Goal: Task Accomplishment & Management: Manage account settings

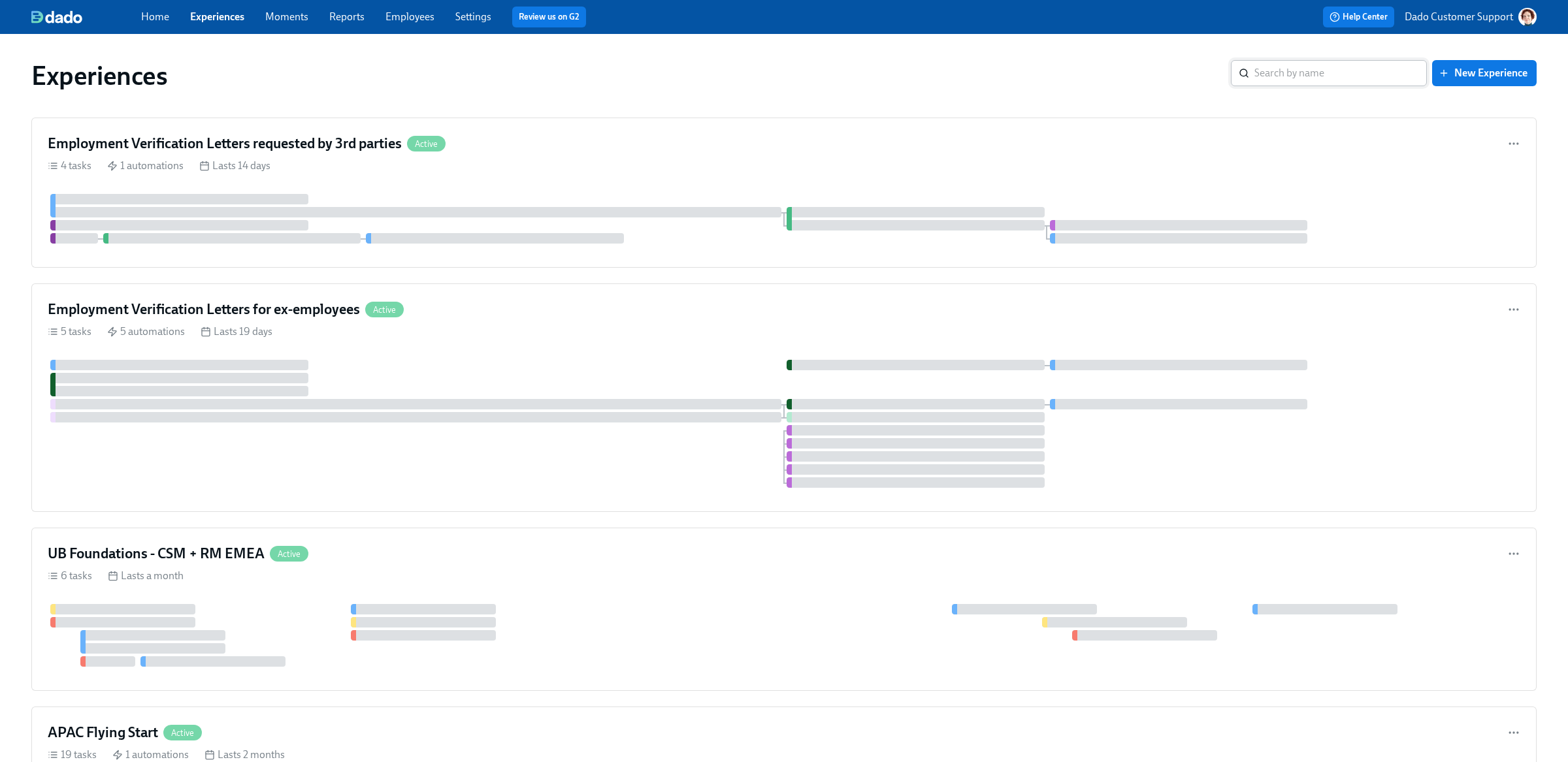
click at [1323, 75] on input "search" at bounding box center [1340, 73] width 173 height 26
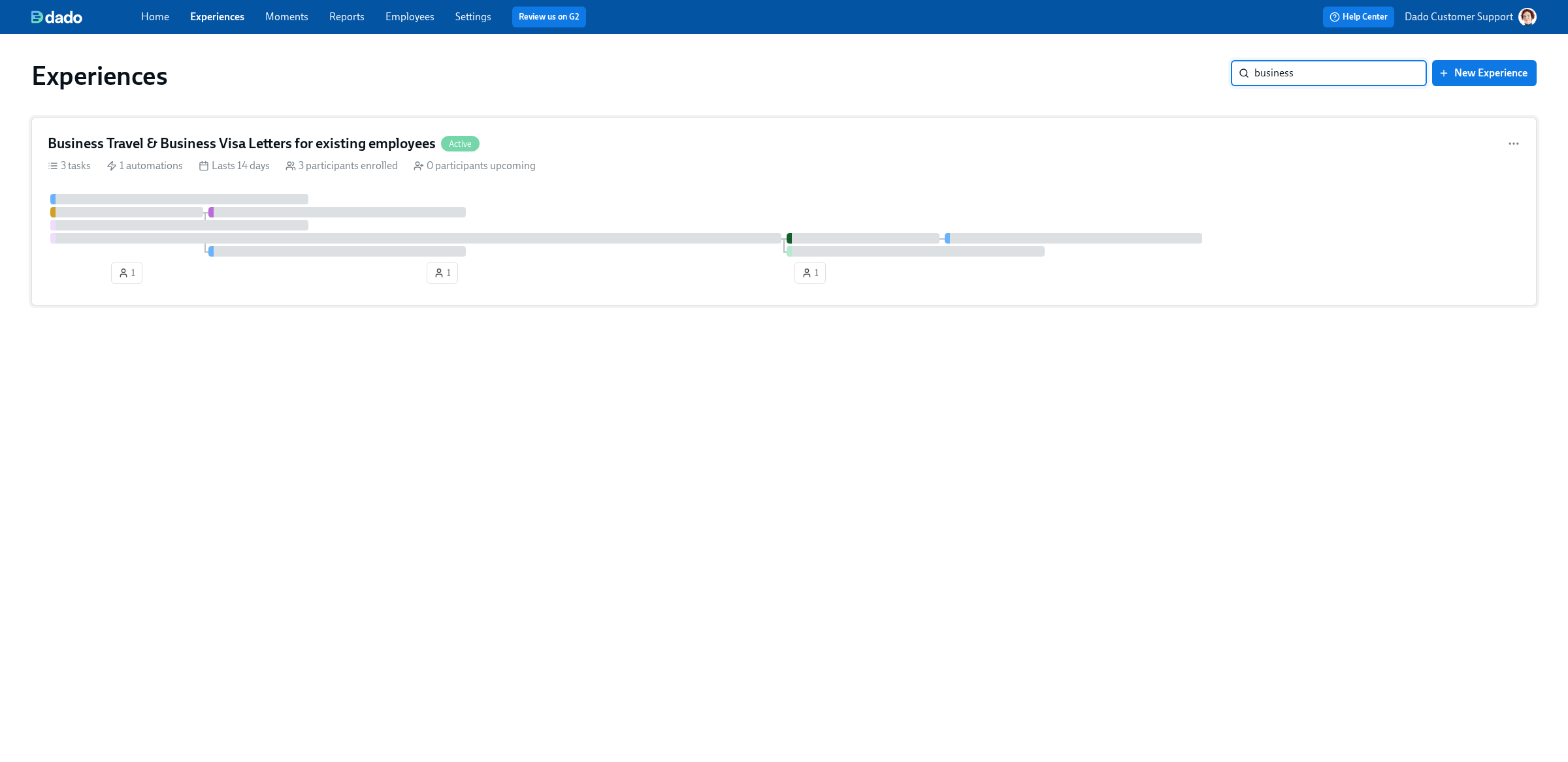
type input "business"
click at [541, 164] on div "3 tasks 1 automations Lasts 14 days 3 participants enrolled 0 participants upco…" at bounding box center [784, 166] width 1473 height 15
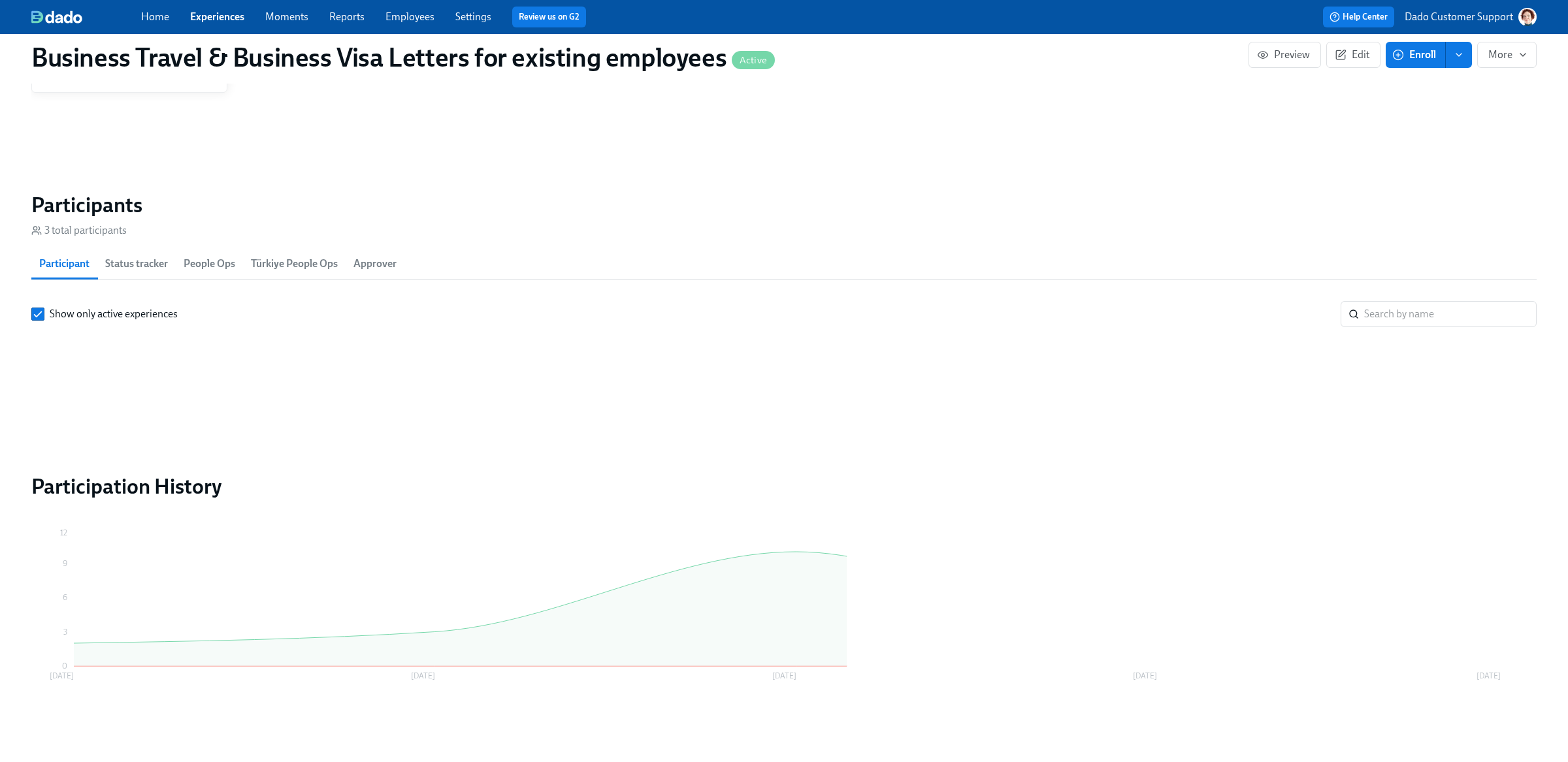
scroll to position [1041, 0]
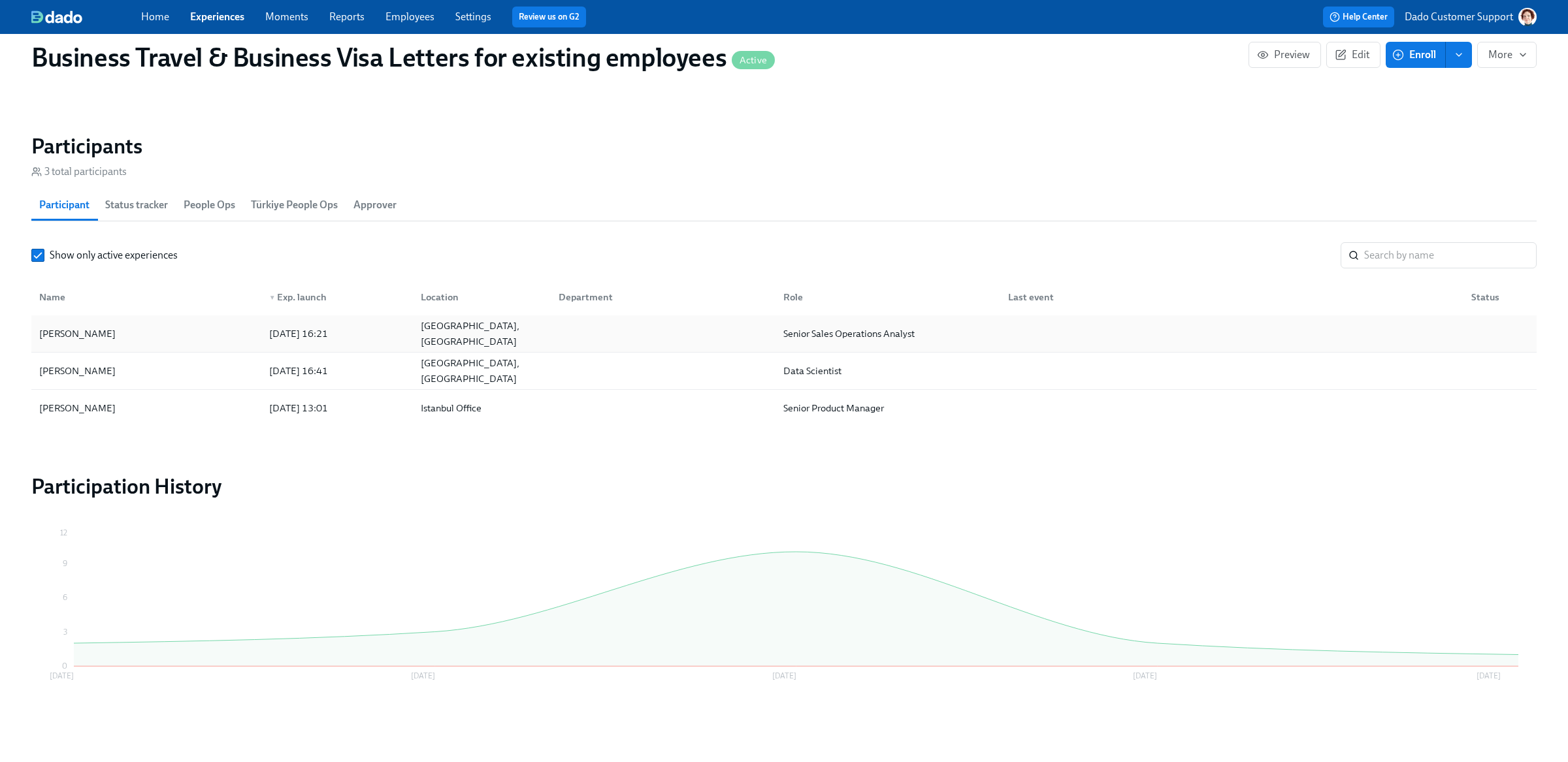
click at [77, 337] on div "Sandeep Pal" at bounding box center [77, 334] width 87 height 16
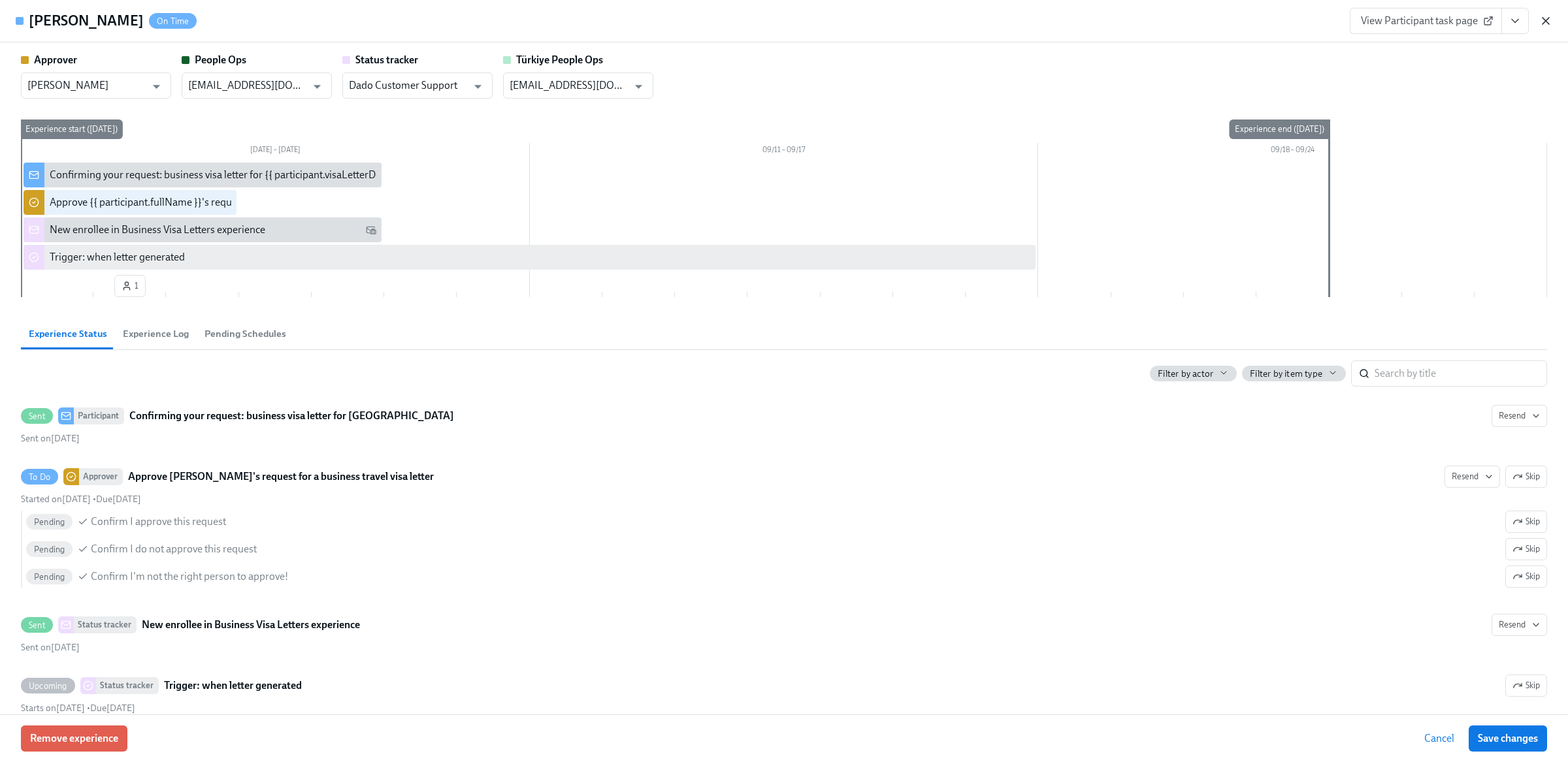
click at [1543, 22] on icon "button" at bounding box center [1545, 21] width 13 height 13
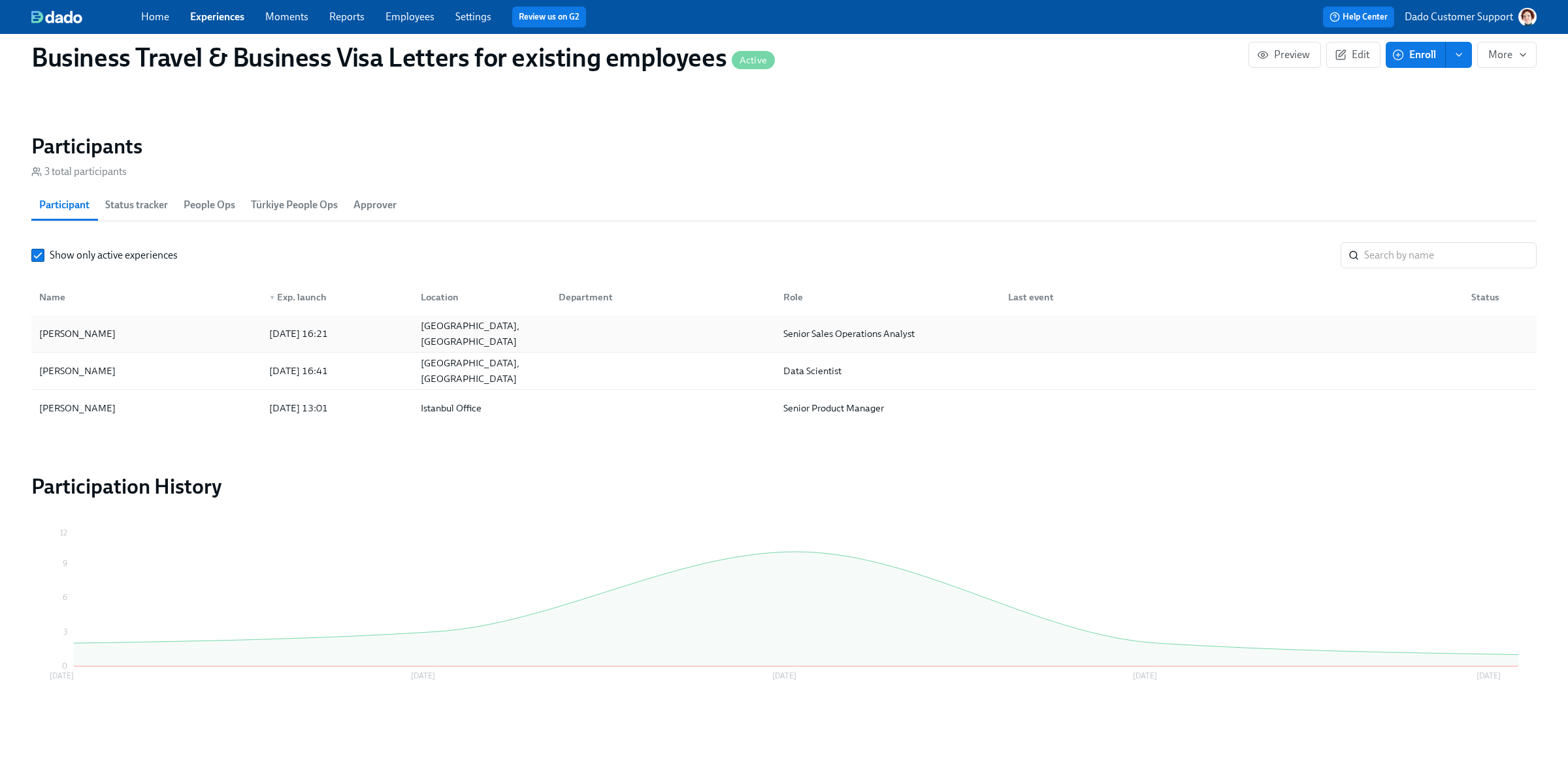
click at [108, 332] on div "Sandeep Pal" at bounding box center [146, 334] width 225 height 26
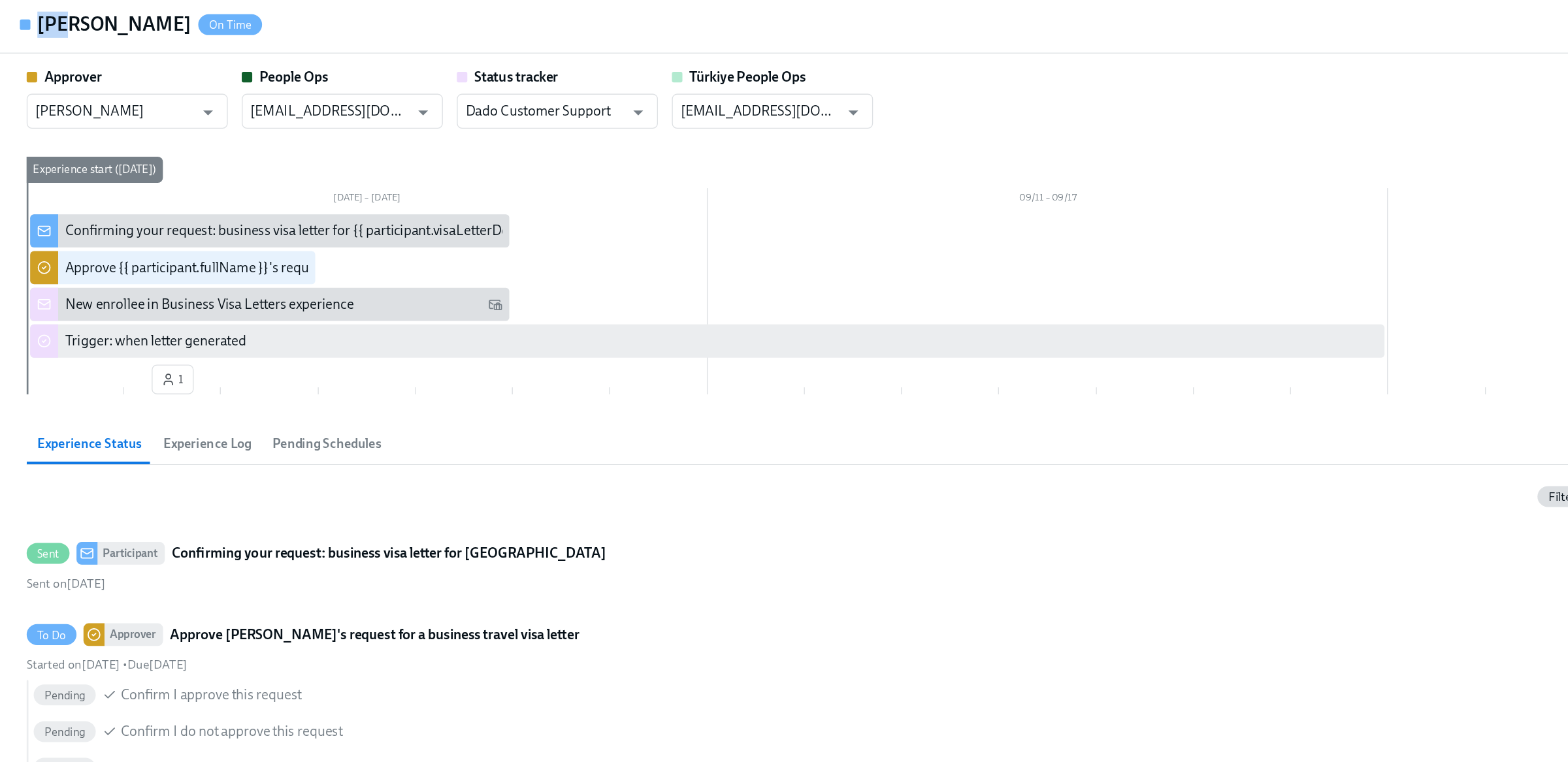
drag, startPoint x: 15, startPoint y: 21, endPoint x: 47, endPoint y: 21, distance: 32.0
click at [47, 21] on div "Sandeep Pal On Time" at bounding box center [106, 21] width 181 height 20
drag, startPoint x: 36, startPoint y: 63, endPoint x: 89, endPoint y: 62, distance: 53.0
click at [89, 62] on div "Approver" at bounding box center [95, 60] width 150 height 15
click at [57, 315] on div "Approver Kershia Naidoo ​ People Ops people@udemy.com ​ Status tracker Dado Cus…" at bounding box center [784, 379] width 1568 height 672
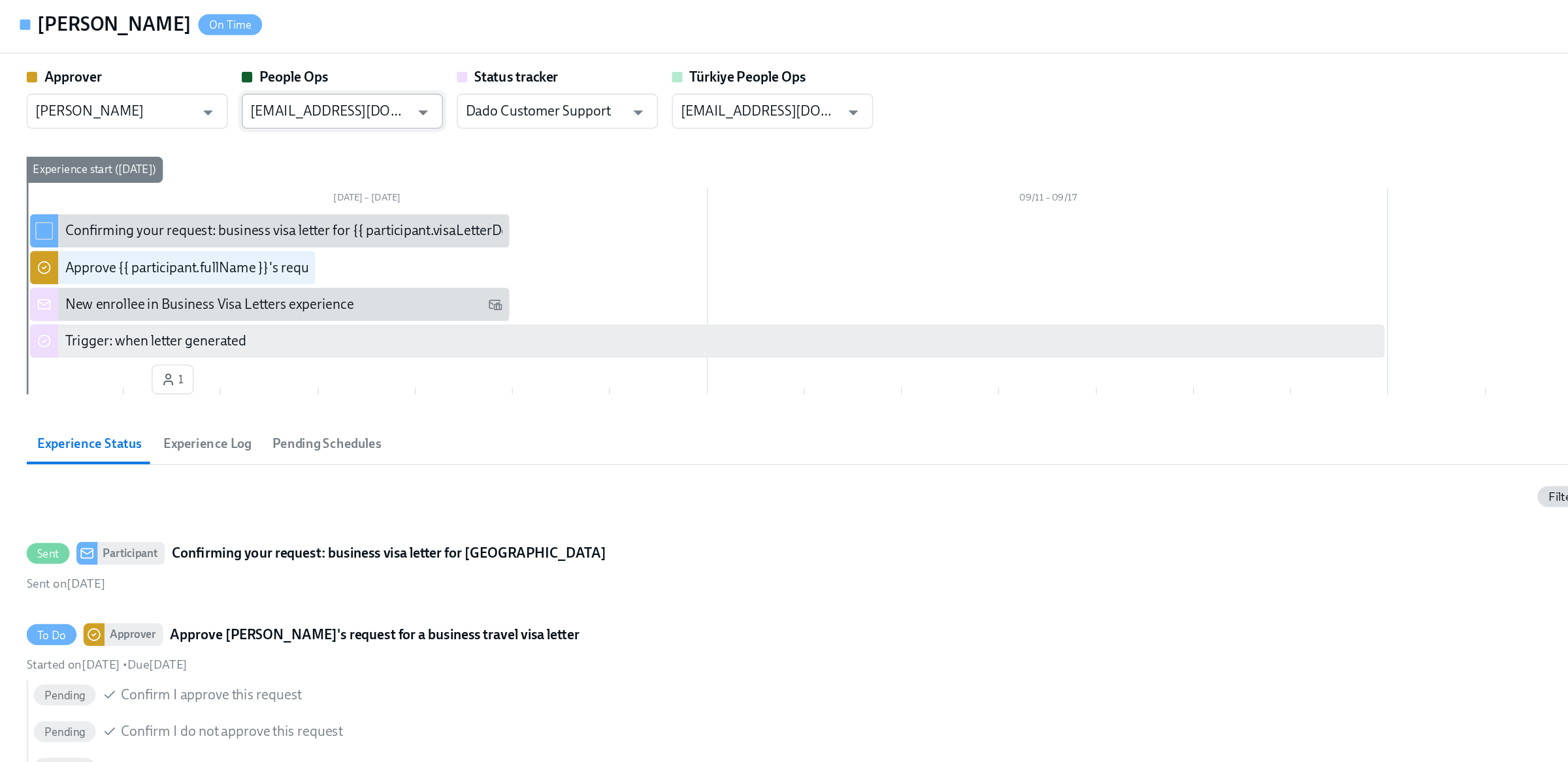
click at [238, 86] on input "people@udemy.com" at bounding box center [247, 86] width 118 height 26
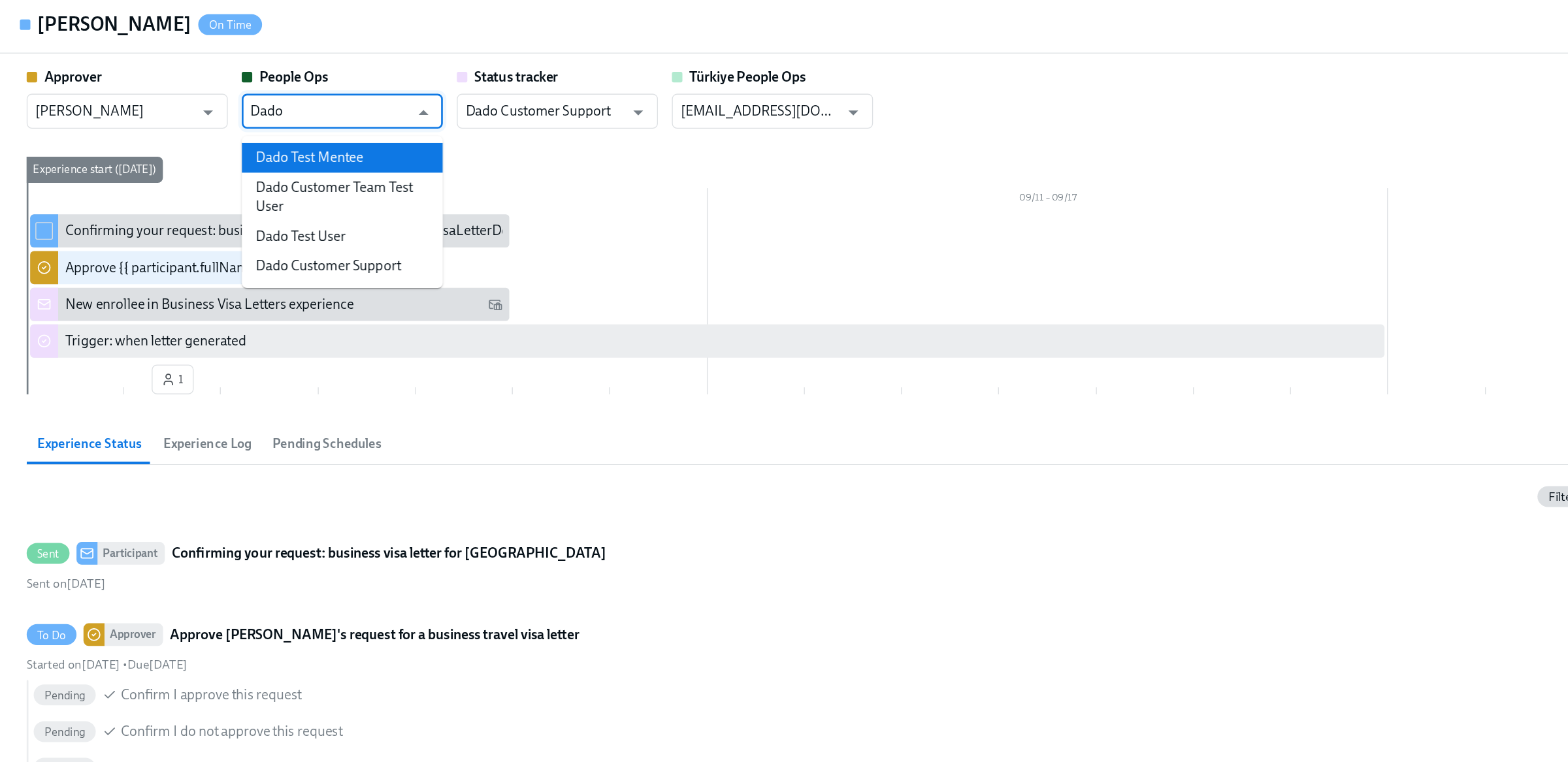
type input "people@udemy.com"
click at [318, 33] on div "Sandeep Pal On Time View Participant task page" at bounding box center [784, 21] width 1568 height 43
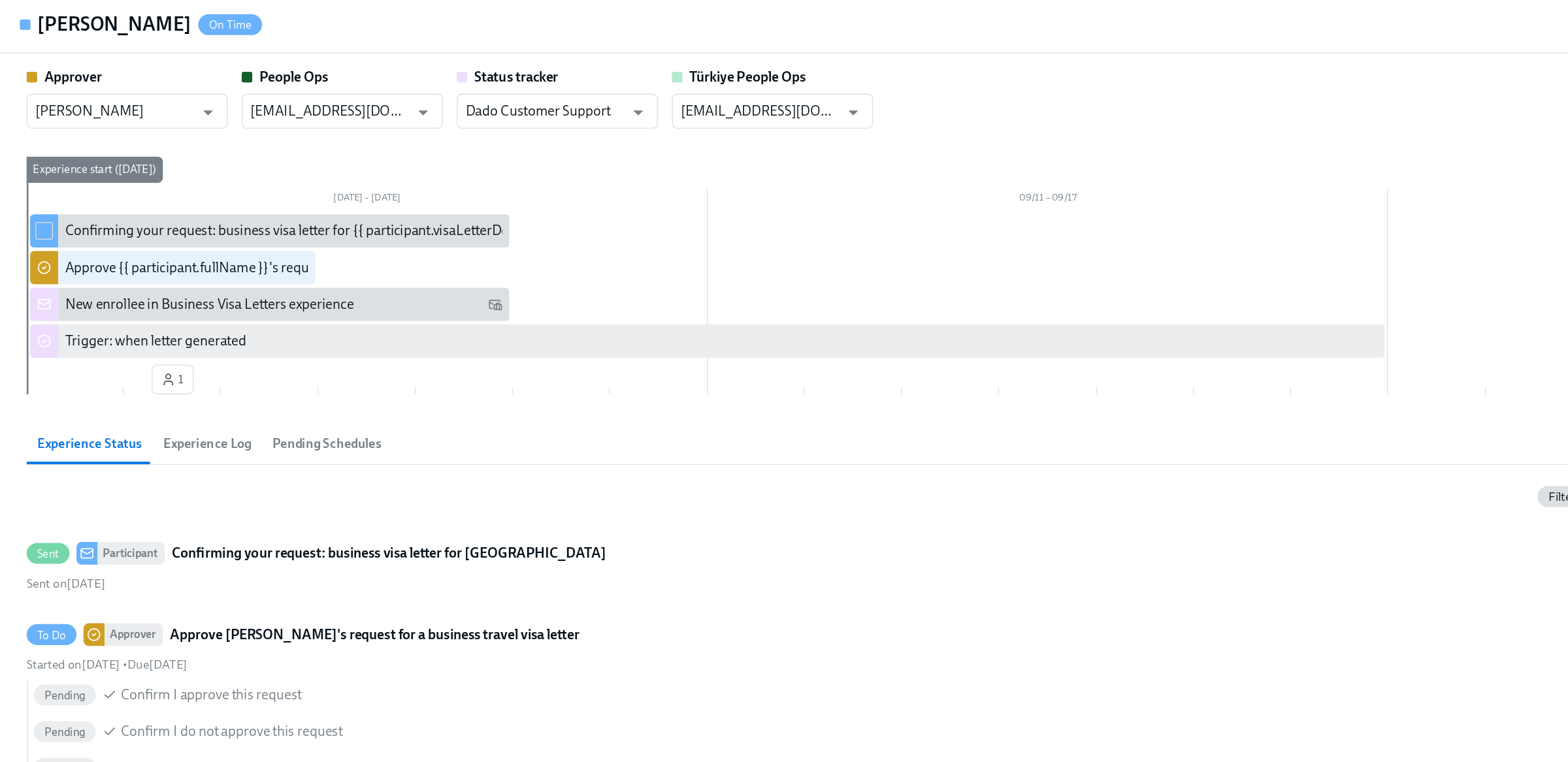
click at [219, 25] on div "Sandeep Pal On Time View Participant task page" at bounding box center [784, 21] width 1568 height 43
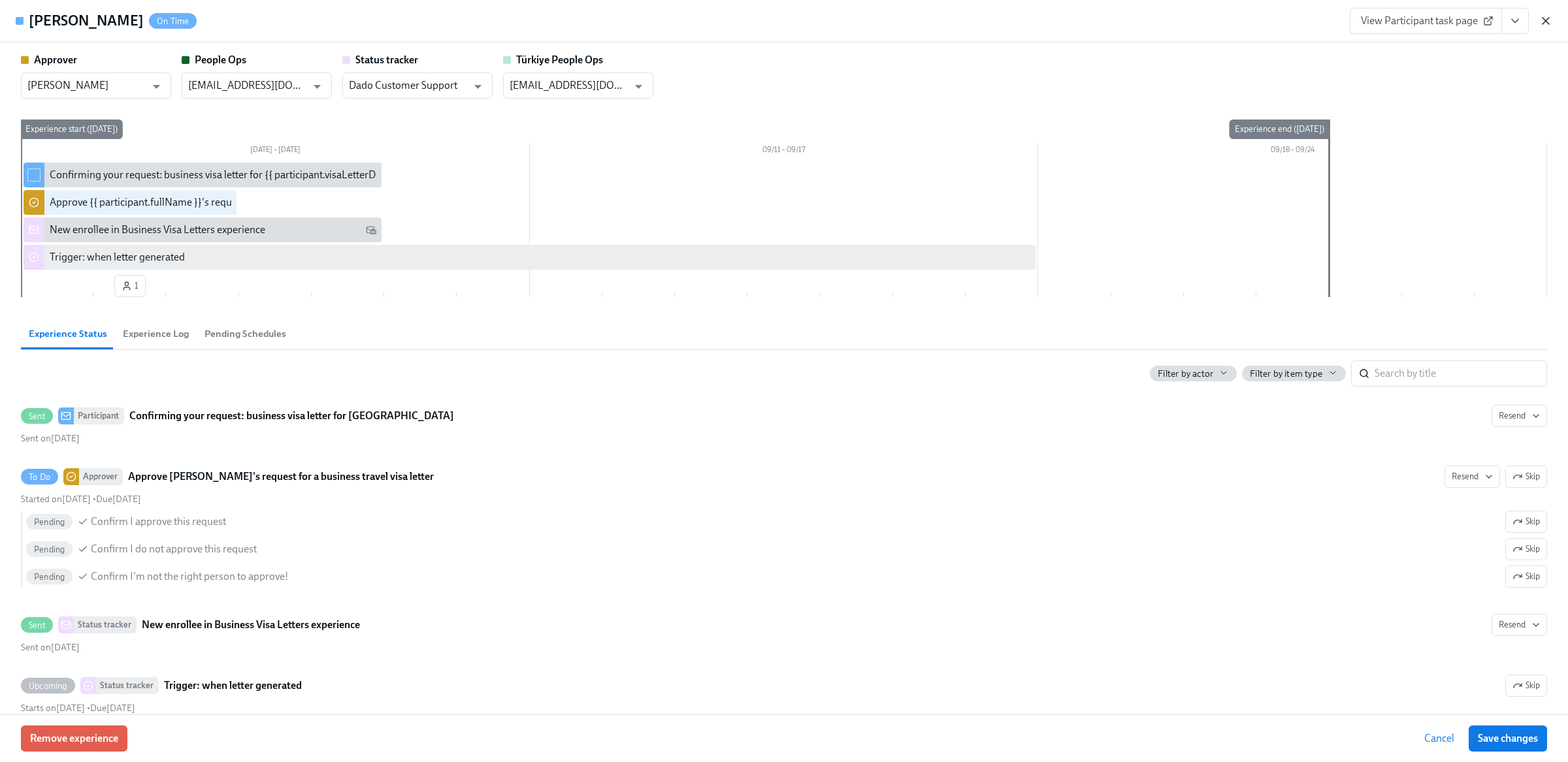
click at [1547, 21] on icon "button" at bounding box center [1545, 21] width 7 height 7
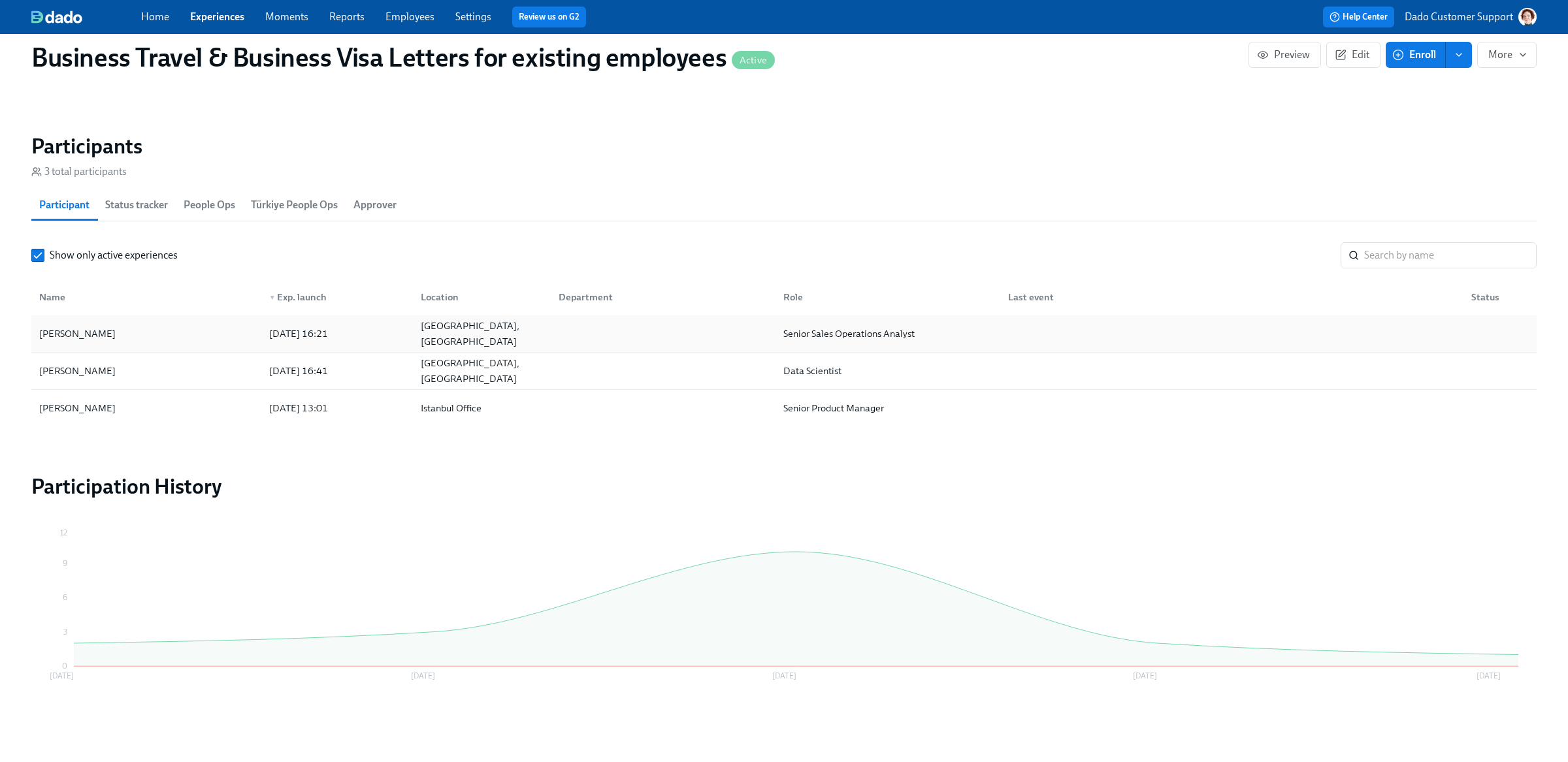
click at [115, 332] on div "Sandeep Pal" at bounding box center [146, 334] width 225 height 26
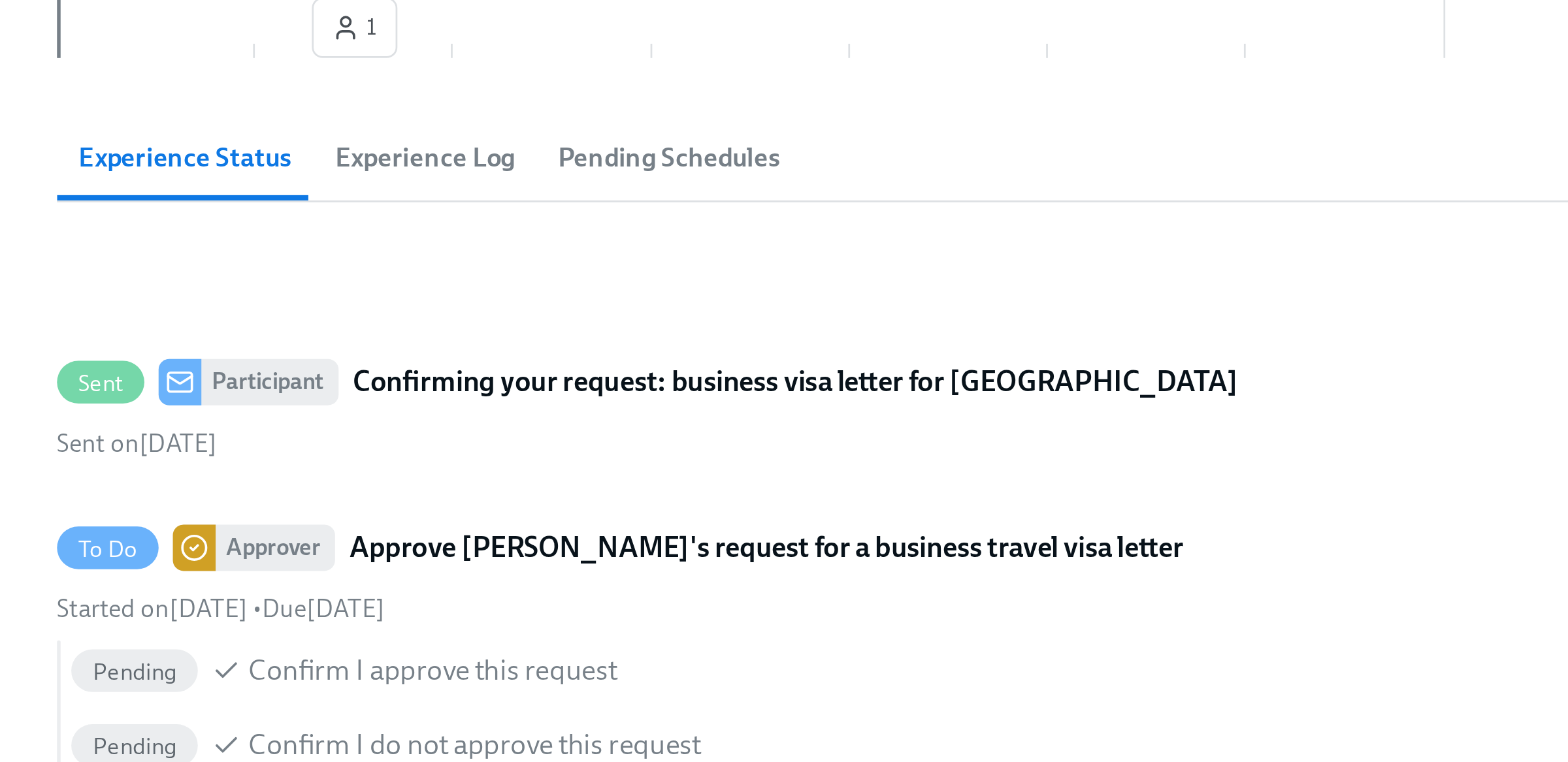
click at [162, 328] on span "Experience Log" at bounding box center [156, 334] width 66 height 15
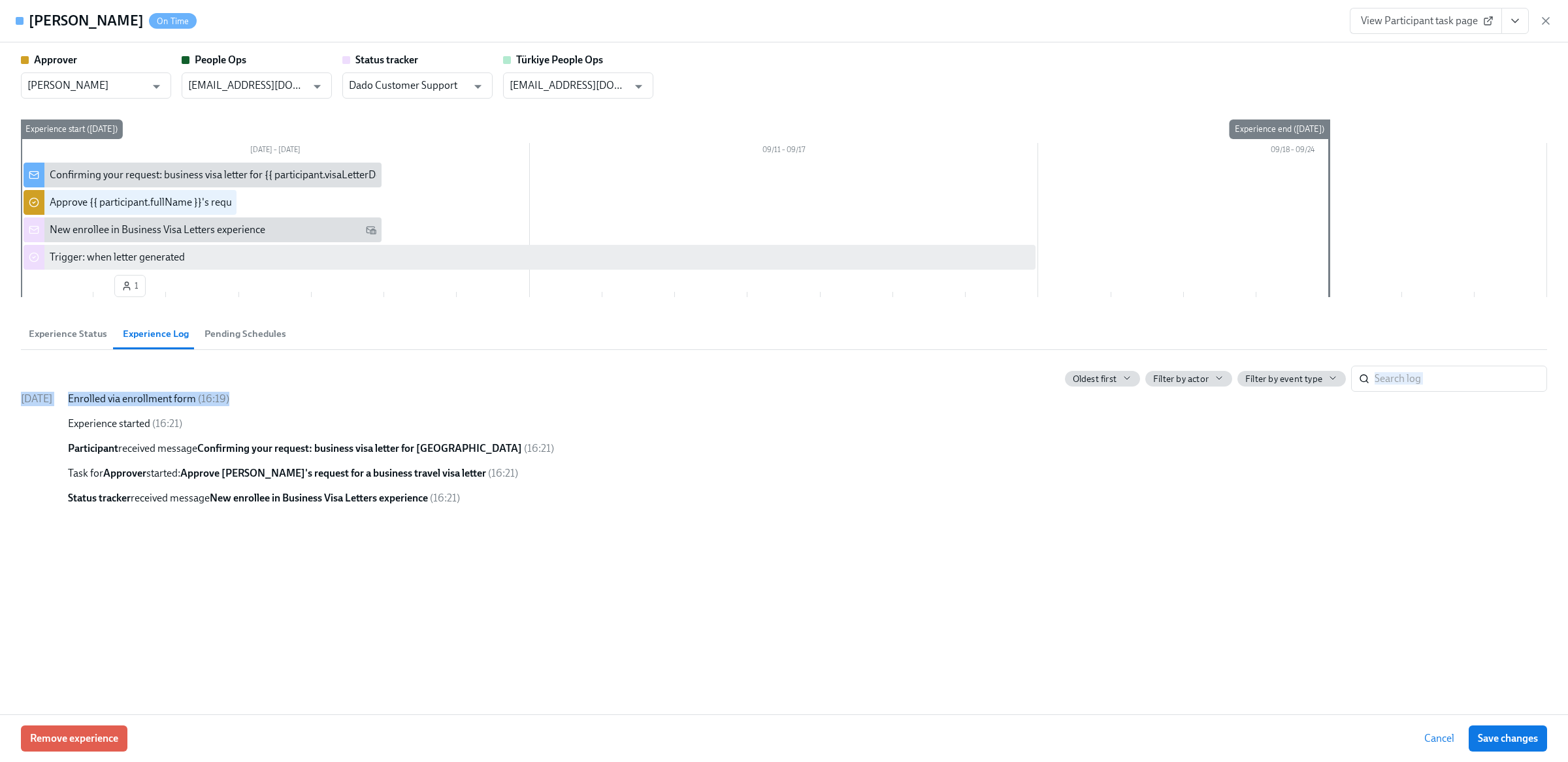
drag, startPoint x: 182, startPoint y: 390, endPoint x: 306, endPoint y: 396, distance: 124.1
click at [306, 396] on div "Oldest first Filter by actor Filter by event type ​ 09/04/2025 Enrolled via enr…" at bounding box center [784, 435] width 1526 height 140
click at [144, 416] on div "09/04/2025 Enrolled via enrollment form ( 16:19 ) Experience started ( 16:21 ) …" at bounding box center [784, 448] width 1526 height 114
drag, startPoint x: 135, startPoint y: 425, endPoint x: 238, endPoint y: 427, distance: 103.0
click at [237, 427] on div "Experience started ( 16:21 )" at bounding box center [807, 424] width 1479 height 15
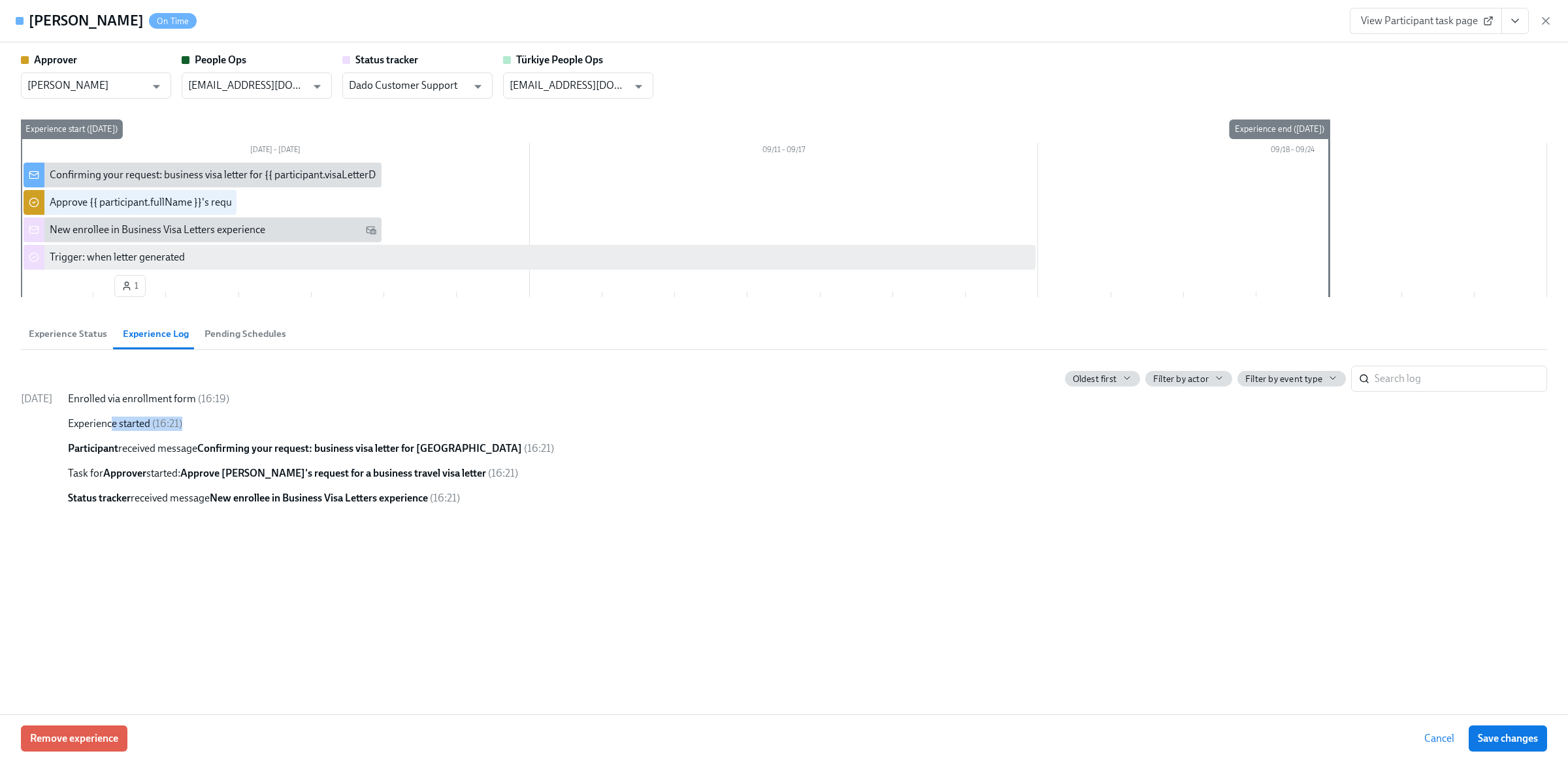
click at [44, 333] on span "Experience Status" at bounding box center [68, 334] width 79 height 15
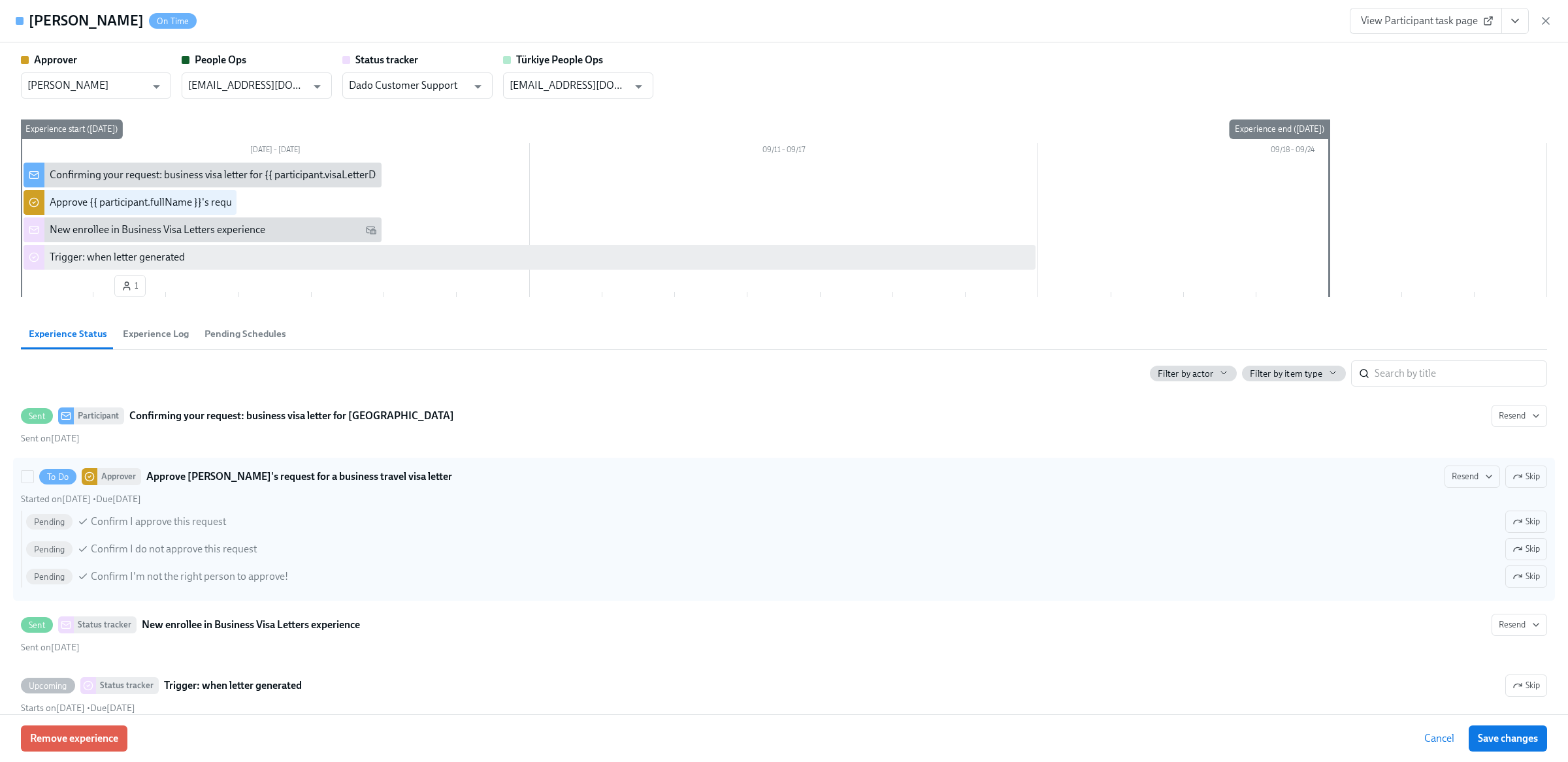
scroll to position [228, 0]
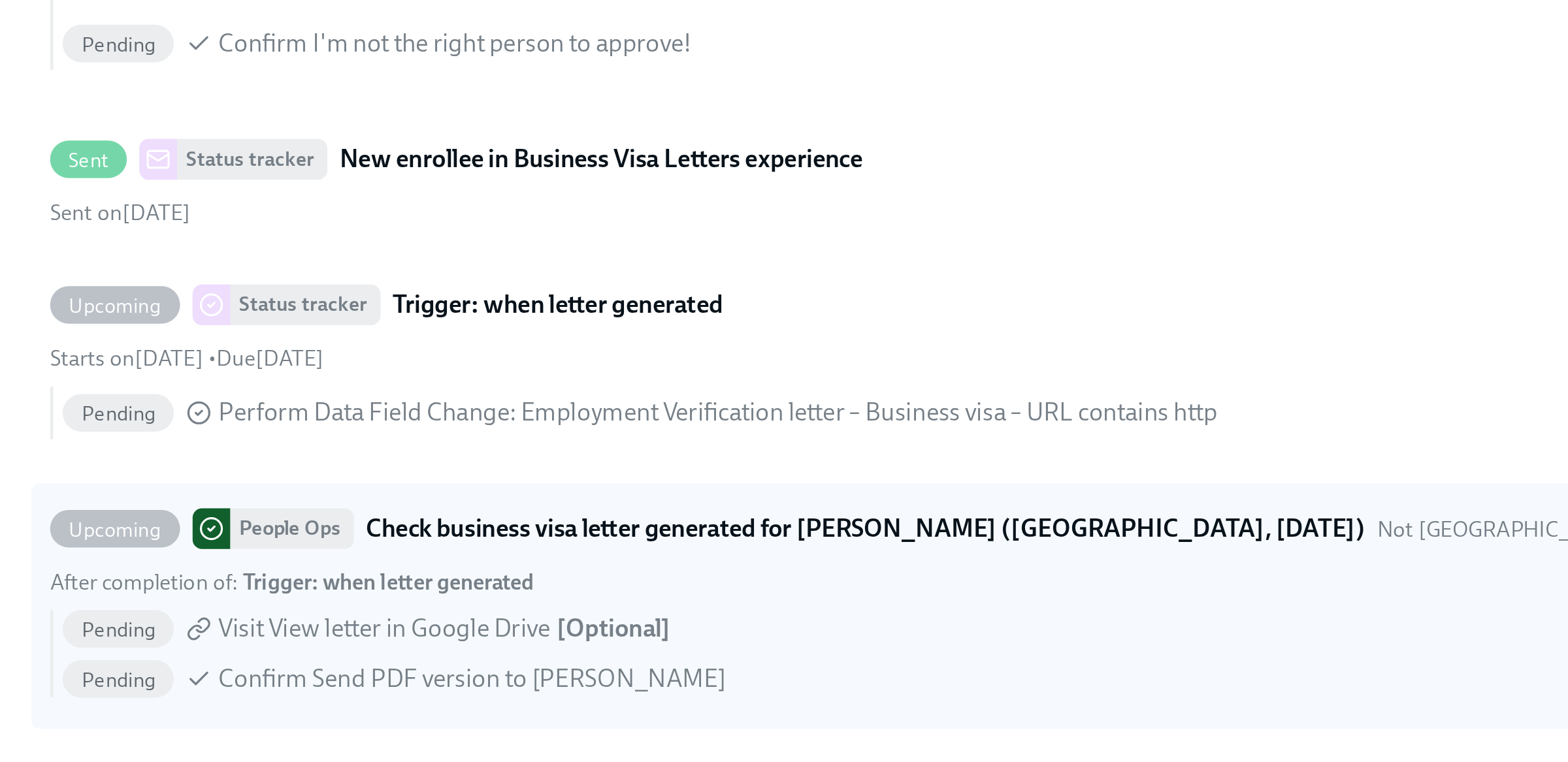
drag, startPoint x: 103, startPoint y: 576, endPoint x: 203, endPoint y: 576, distance: 100.0
click at [204, 576] on strong "Trigger: when letter generated" at bounding box center [162, 576] width 121 height 11
click at [34, 560] on input "Upcoming People Ops Check business visa letter generated for Sandeep Pal (USA, …" at bounding box center [27, 554] width 11 height 11
checkbox input "true"
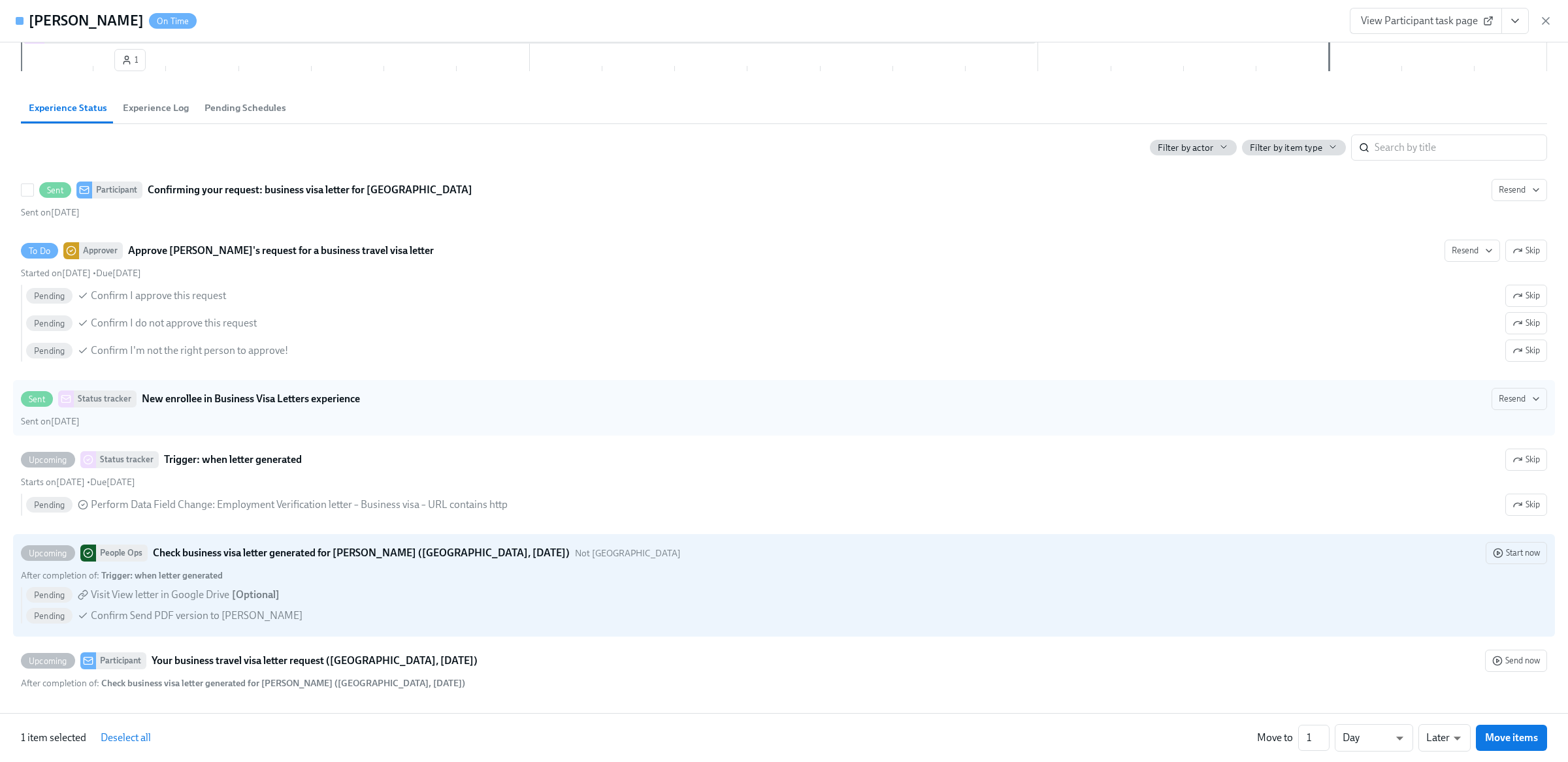
scroll to position [0, 0]
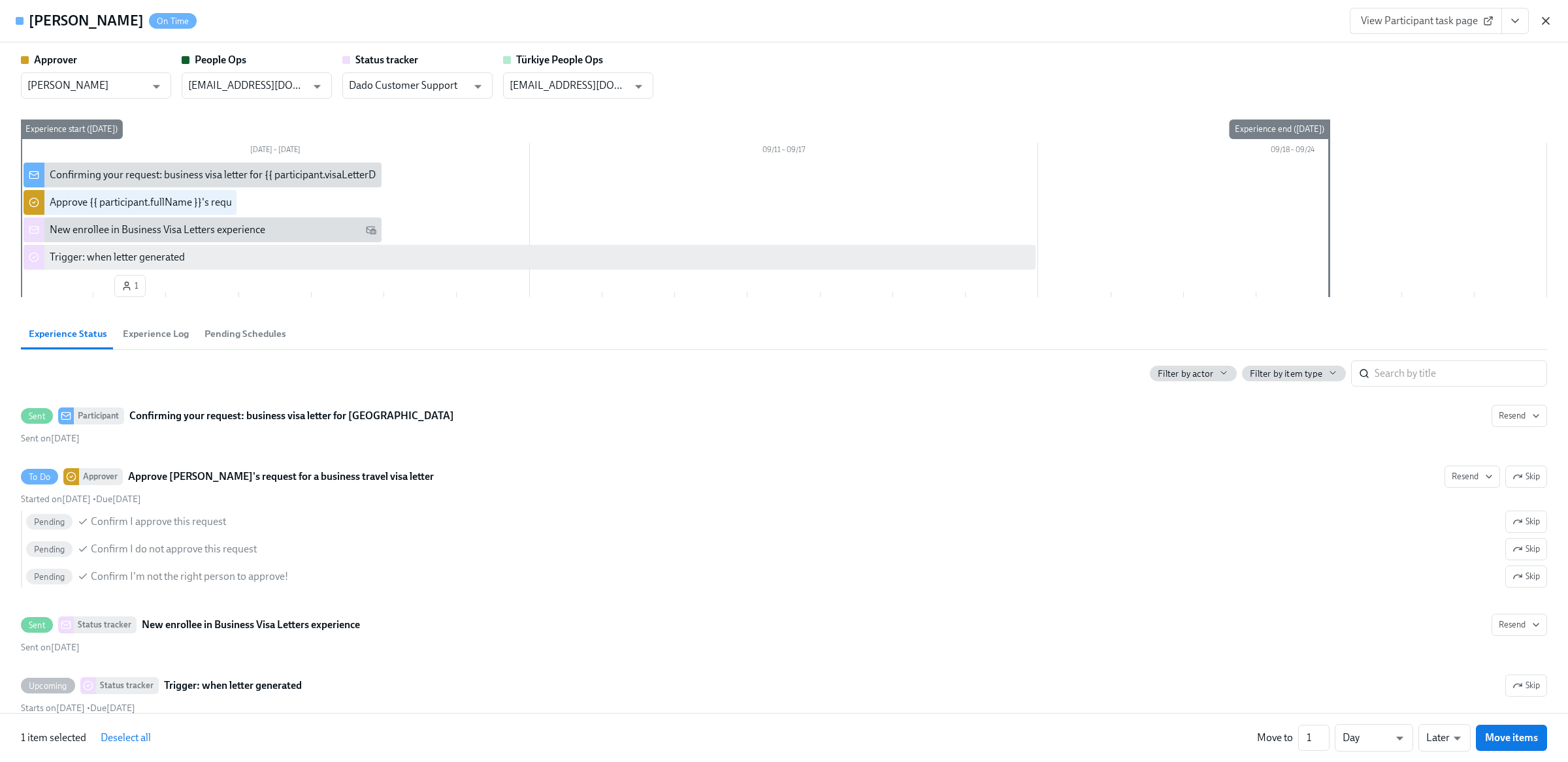
click at [1546, 17] on icon "button" at bounding box center [1545, 21] width 13 height 13
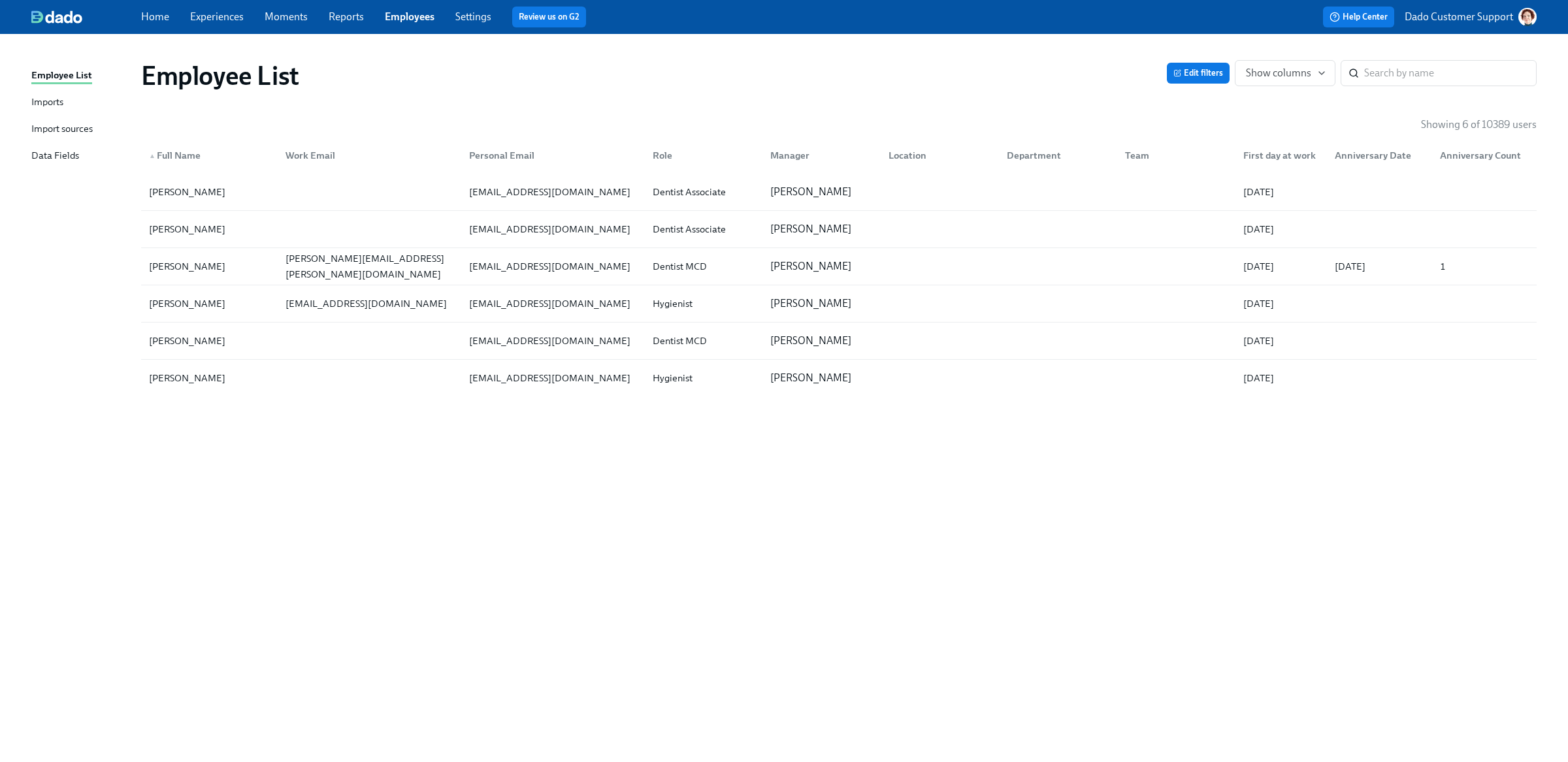
click at [37, 98] on div "Imports" at bounding box center [47, 102] width 32 height 16
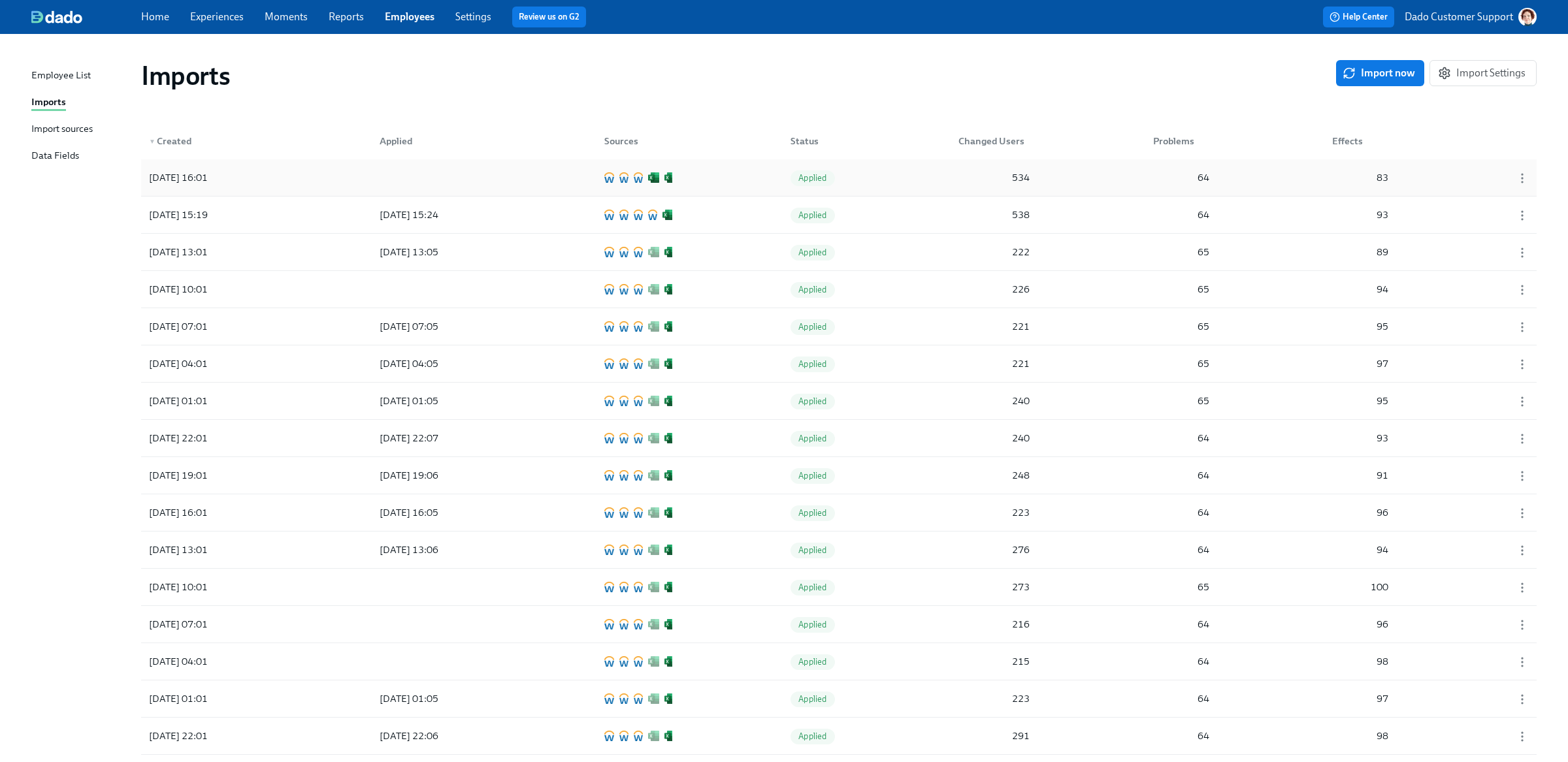
click at [205, 190] on div "[DATE] 16:01" at bounding box center [202, 178] width 118 height 26
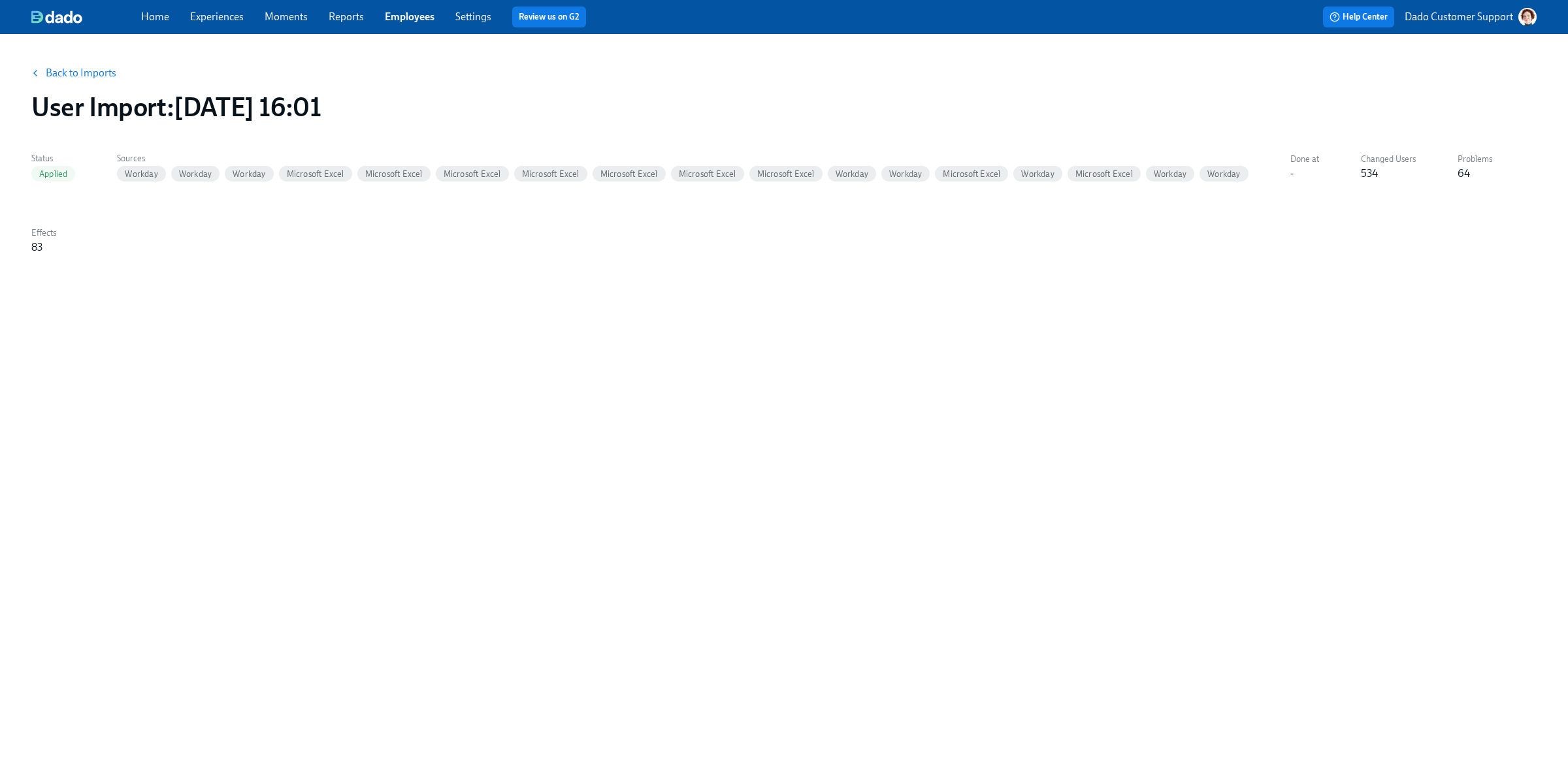
click at [85, 65] on button "Back to Imports" at bounding box center [74, 73] width 102 height 26
click at [76, 73] on link "Back to Imports" at bounding box center [81, 73] width 70 height 13
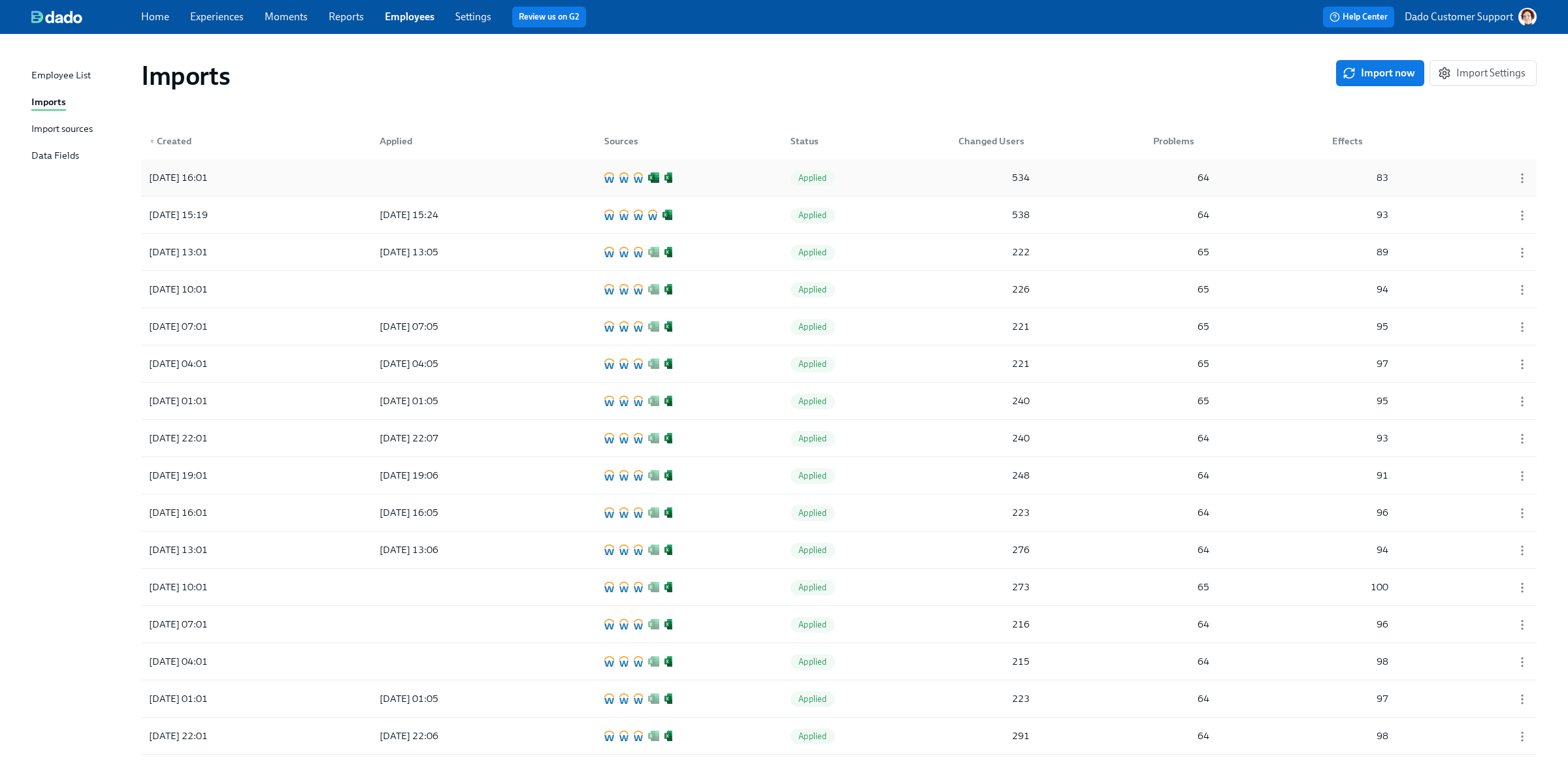
click at [288, 179] on div "[DATE] 16:01 Applied 534 64 83" at bounding box center [839, 178] width 1395 height 37
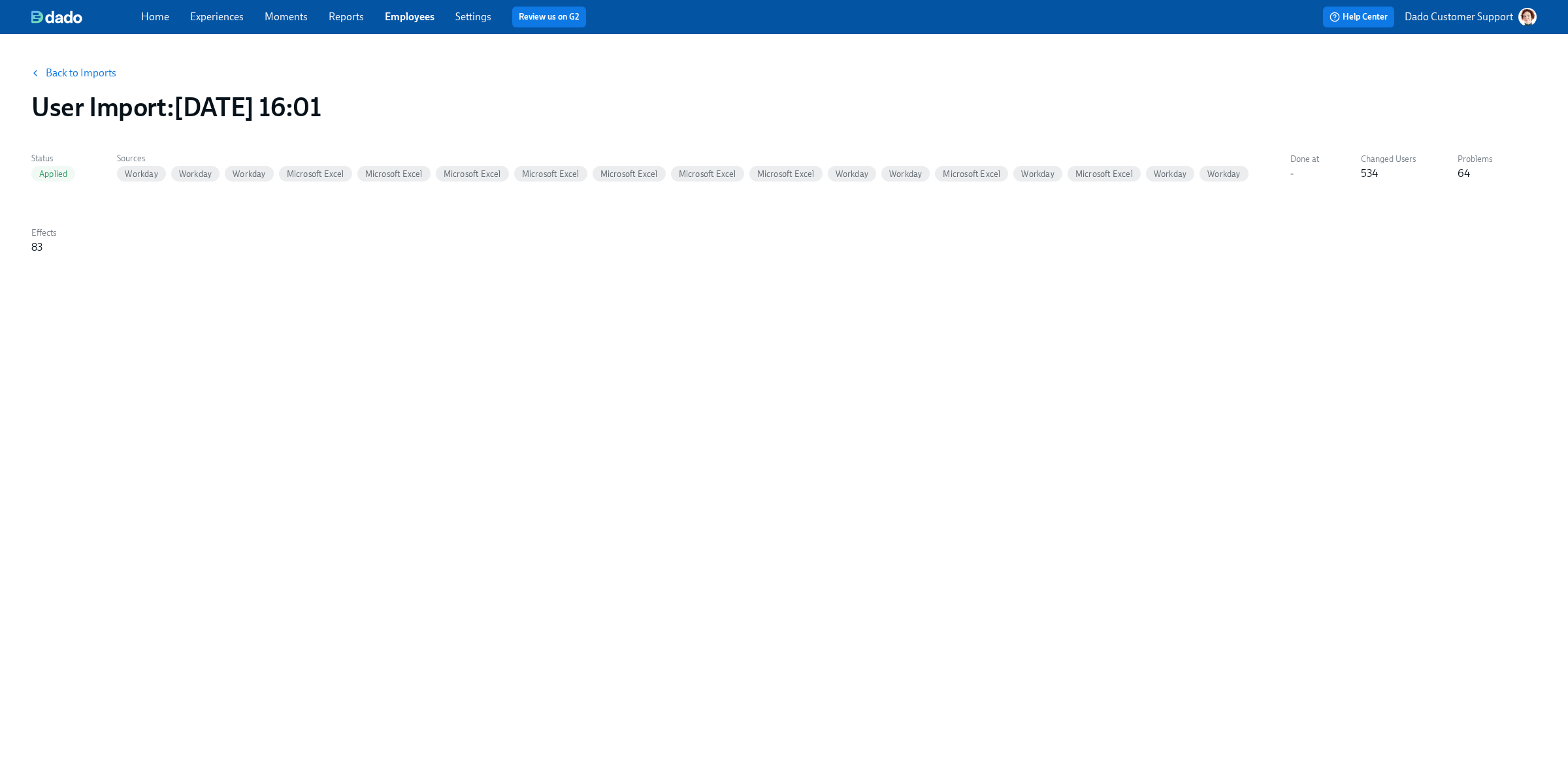
click at [73, 79] on link "Back to Imports" at bounding box center [81, 73] width 70 height 13
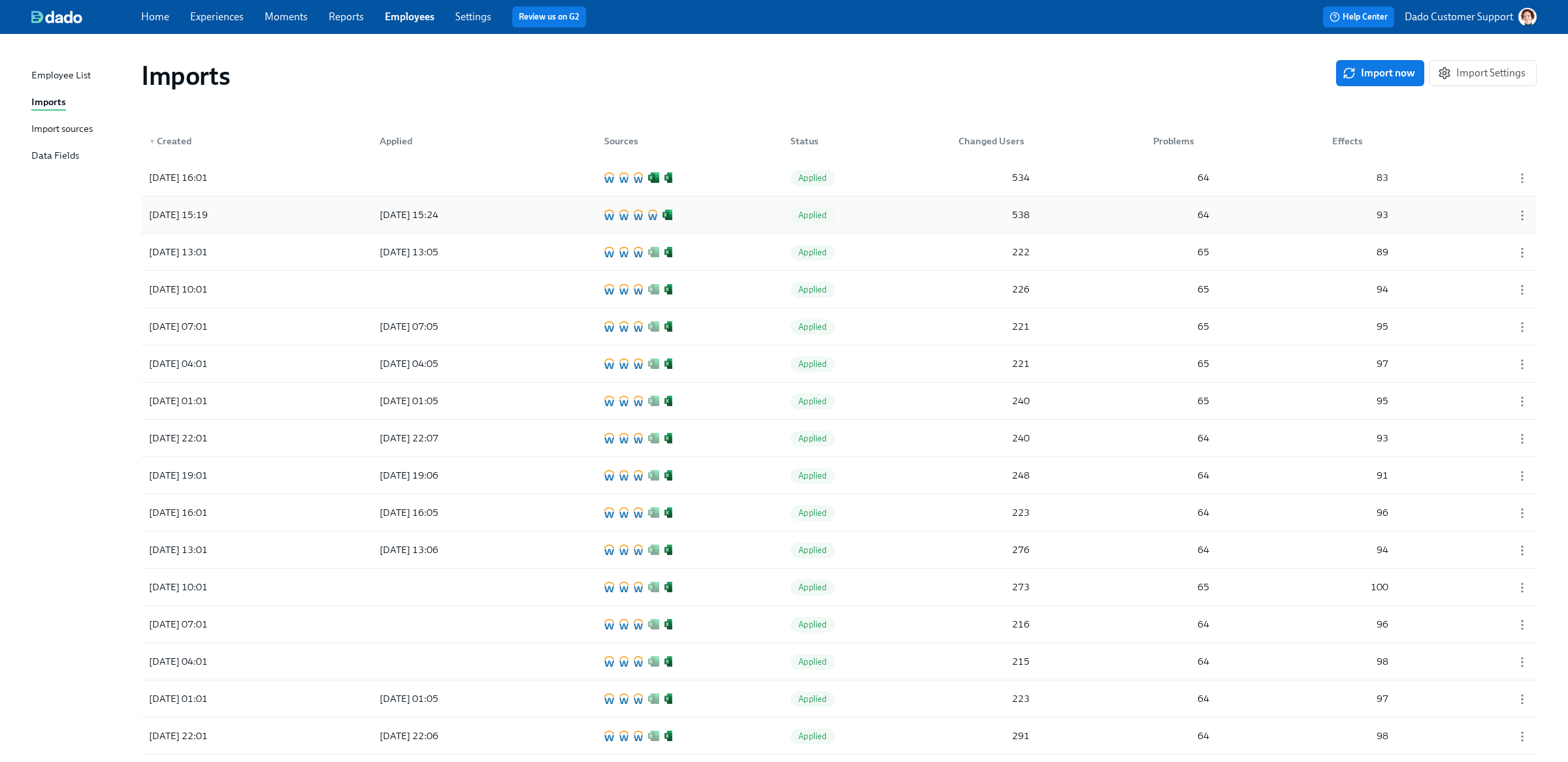
click at [189, 223] on div "[DATE] 15:19" at bounding box center [178, 215] width 70 height 16
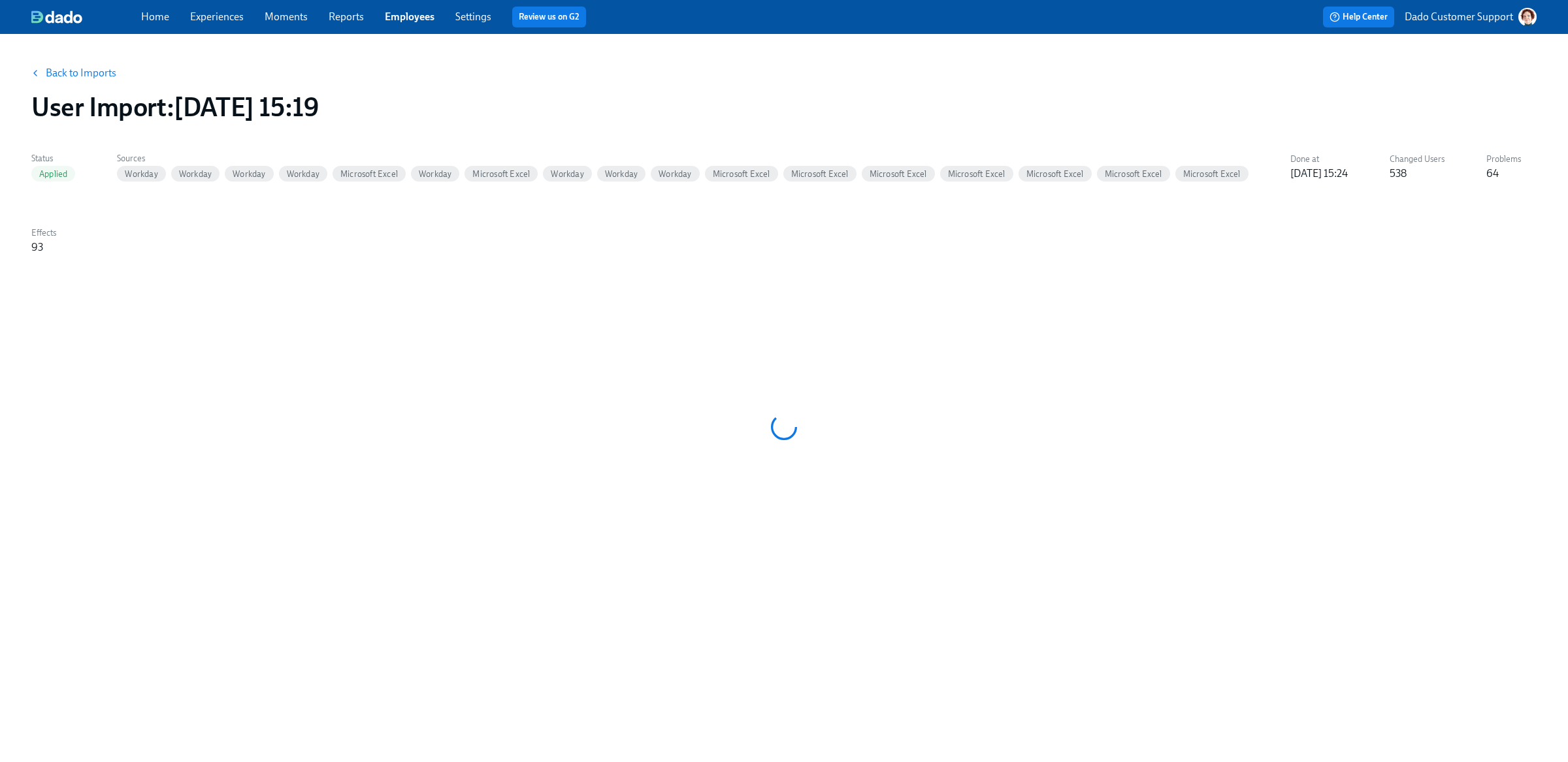
click at [86, 79] on button "Back to Imports" at bounding box center [74, 73] width 102 height 26
click at [93, 70] on link "Back to Imports" at bounding box center [81, 73] width 70 height 13
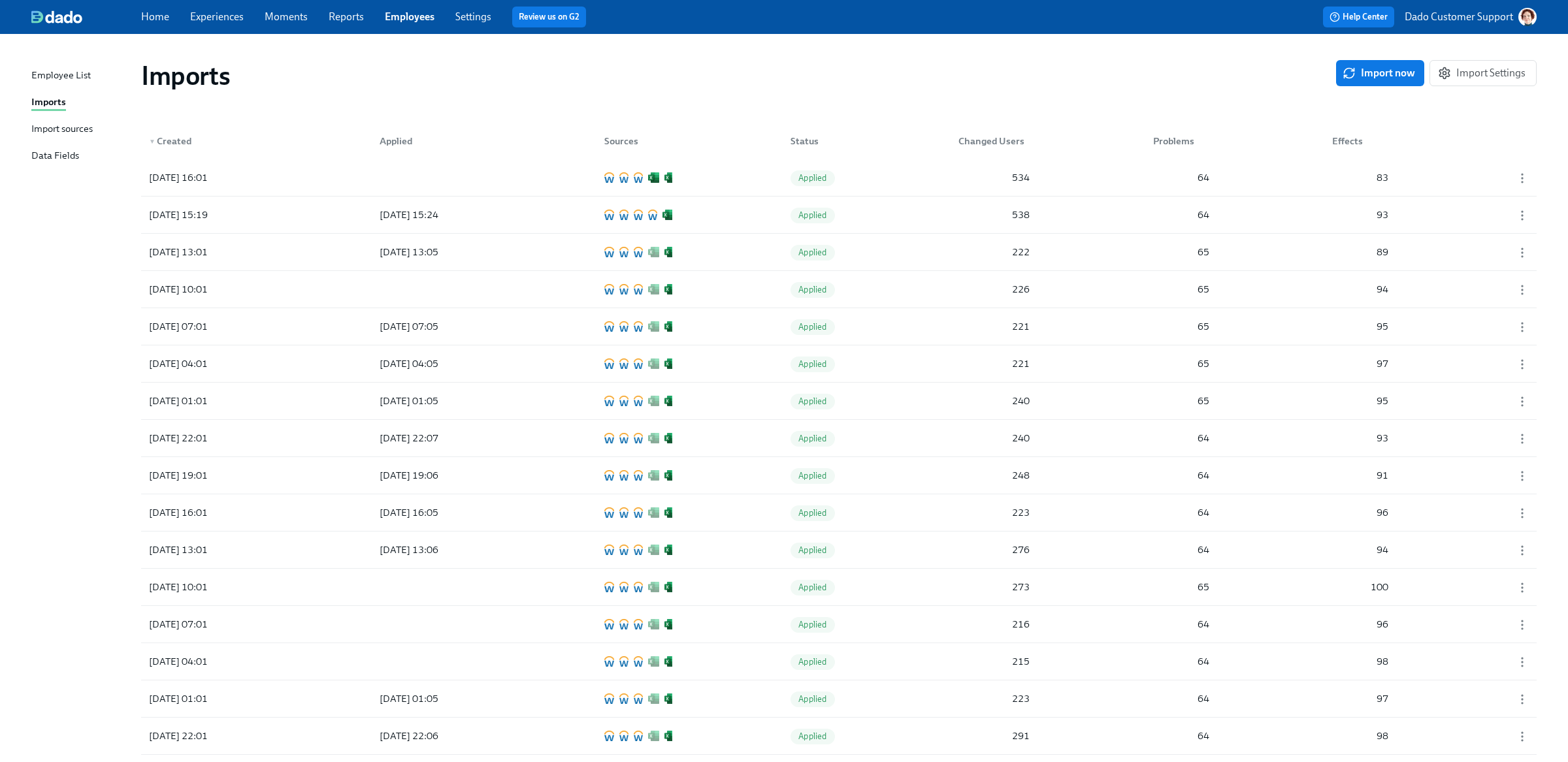
click at [66, 75] on div "Employee List" at bounding box center [61, 76] width 60 height 16
click at [241, 160] on div "[DATE] 17:15 [DATE] 17:25 Applied 535 63 84" at bounding box center [839, 178] width 1395 height 37
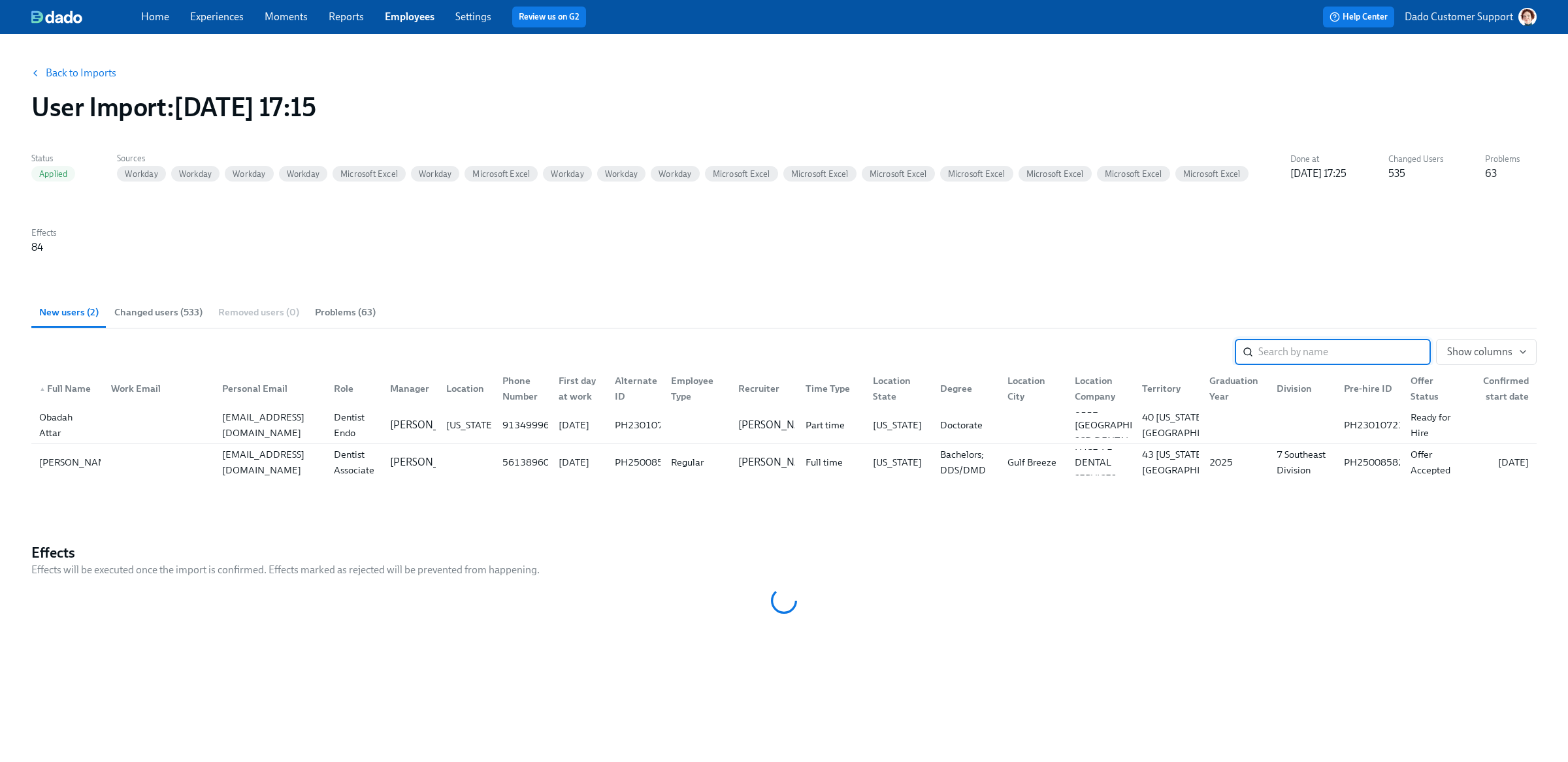
click at [151, 306] on span "Changed users (533)" at bounding box center [158, 312] width 88 height 15
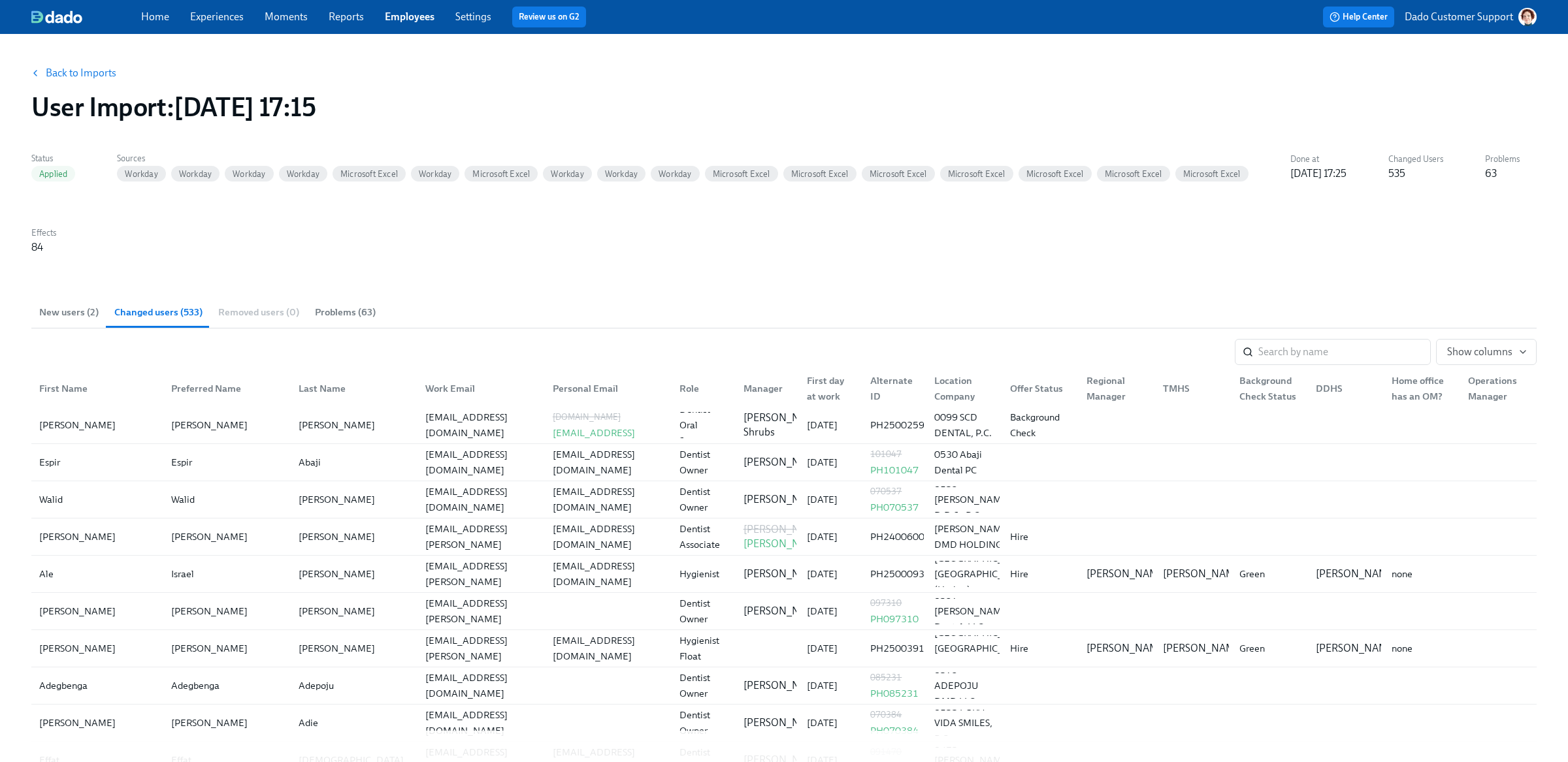
click at [71, 76] on link "Back to Imports" at bounding box center [81, 73] width 70 height 13
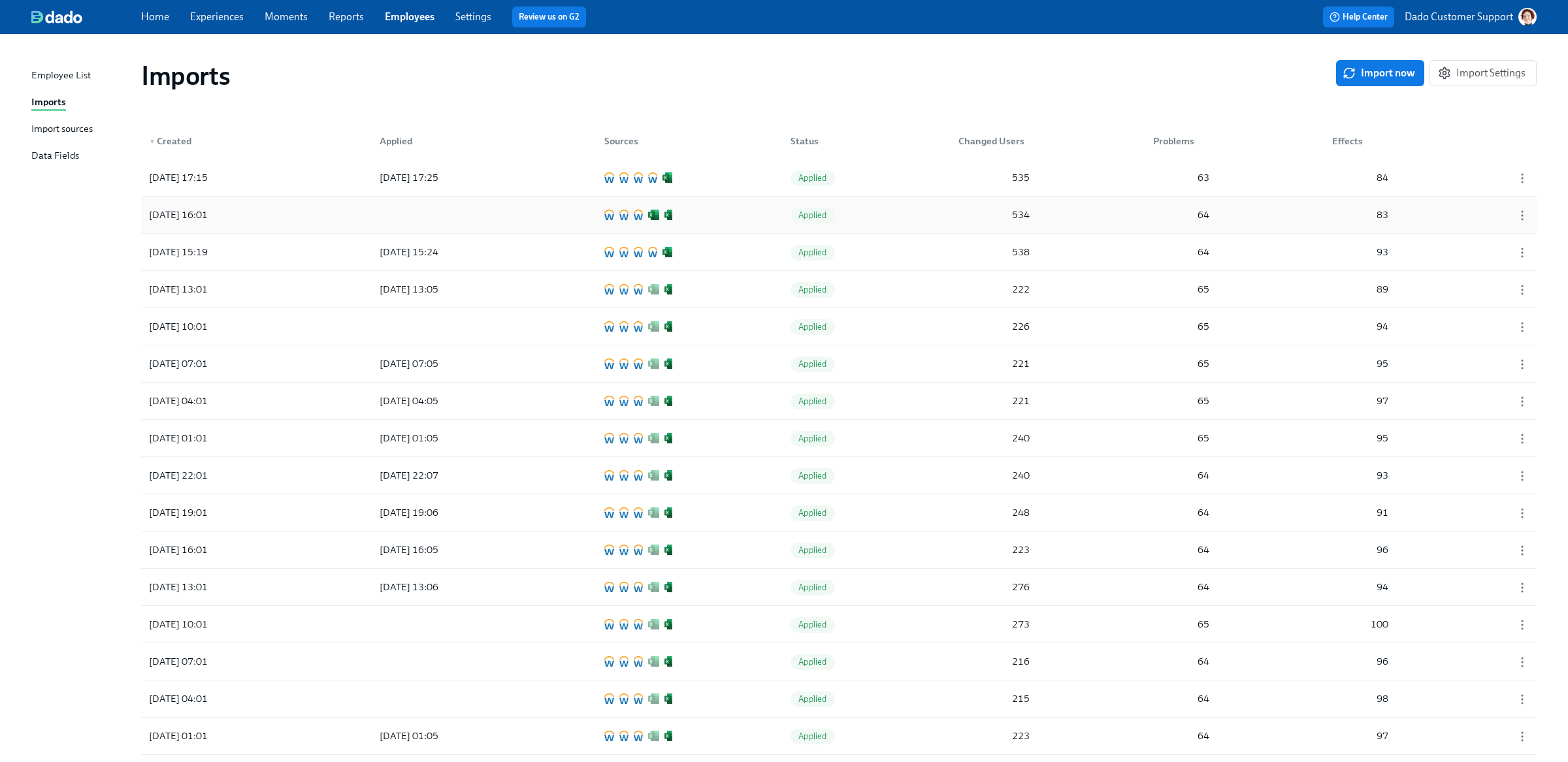
click at [213, 216] on div "[DATE] 16:01" at bounding box center [178, 215] width 70 height 16
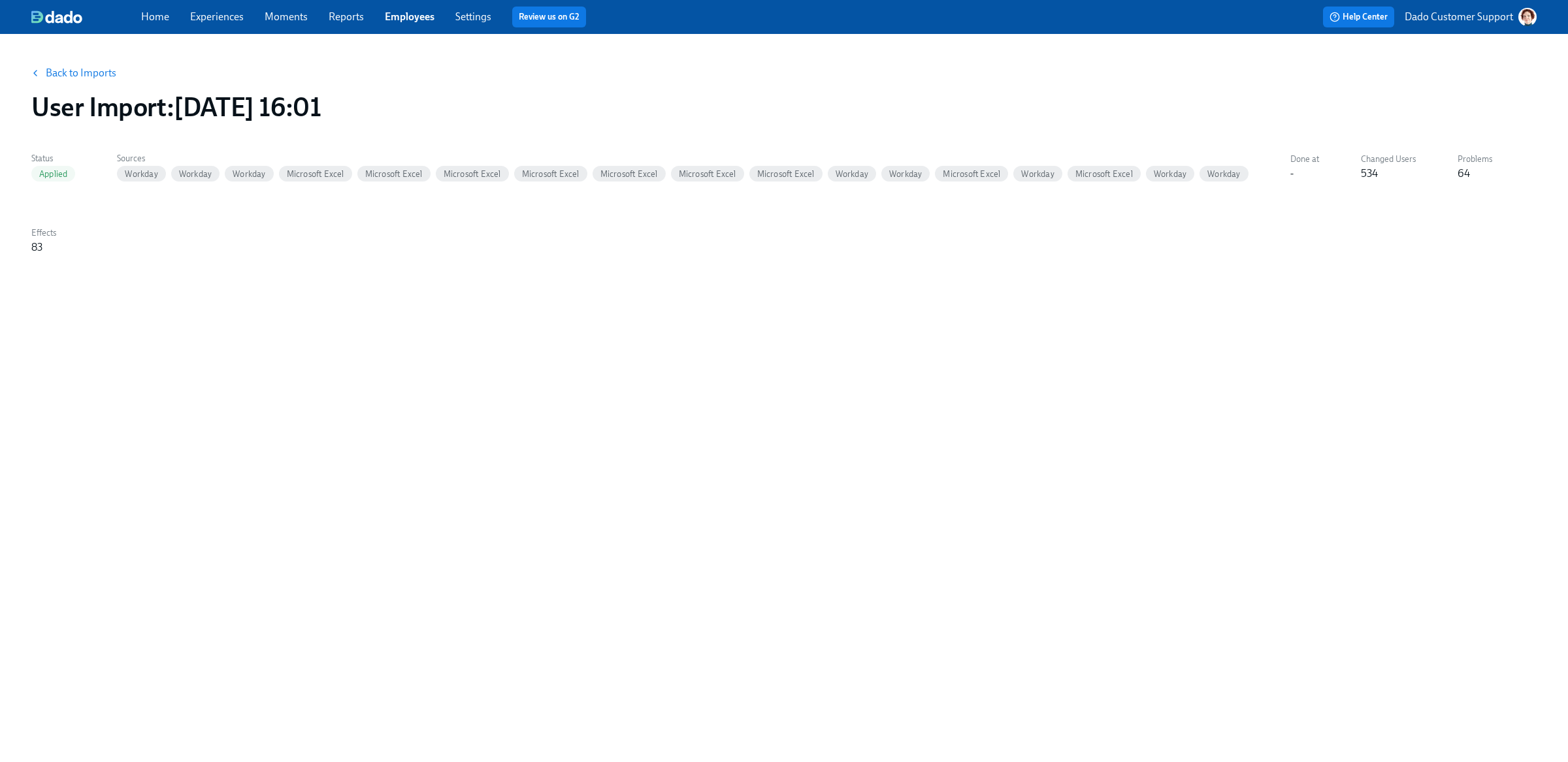
click at [70, 76] on link "Back to Imports" at bounding box center [81, 73] width 70 height 13
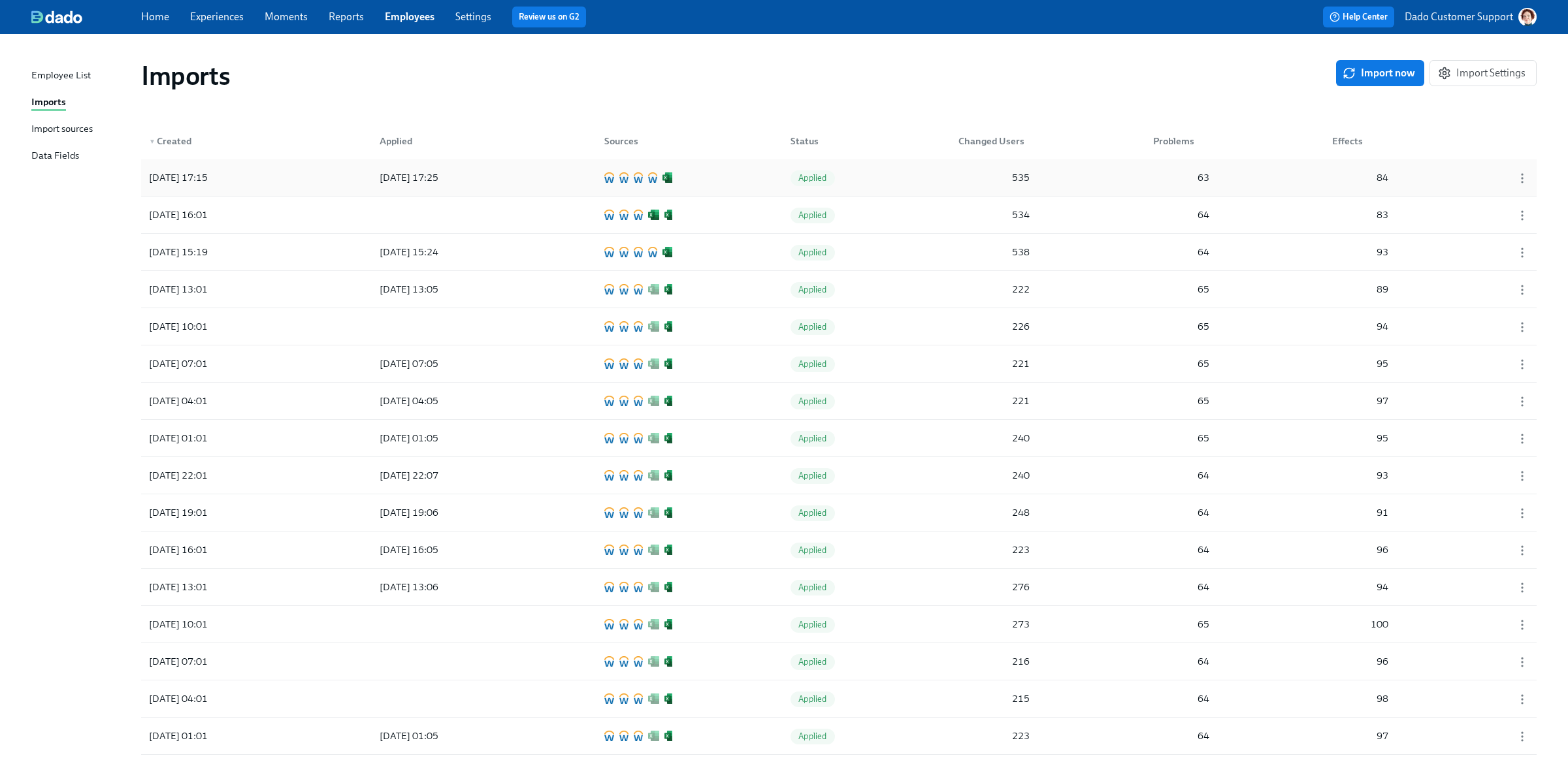
click at [1081, 170] on div "[DATE] 17:15 [DATE] 17:25 Applied 535 63 84" at bounding box center [839, 178] width 1395 height 37
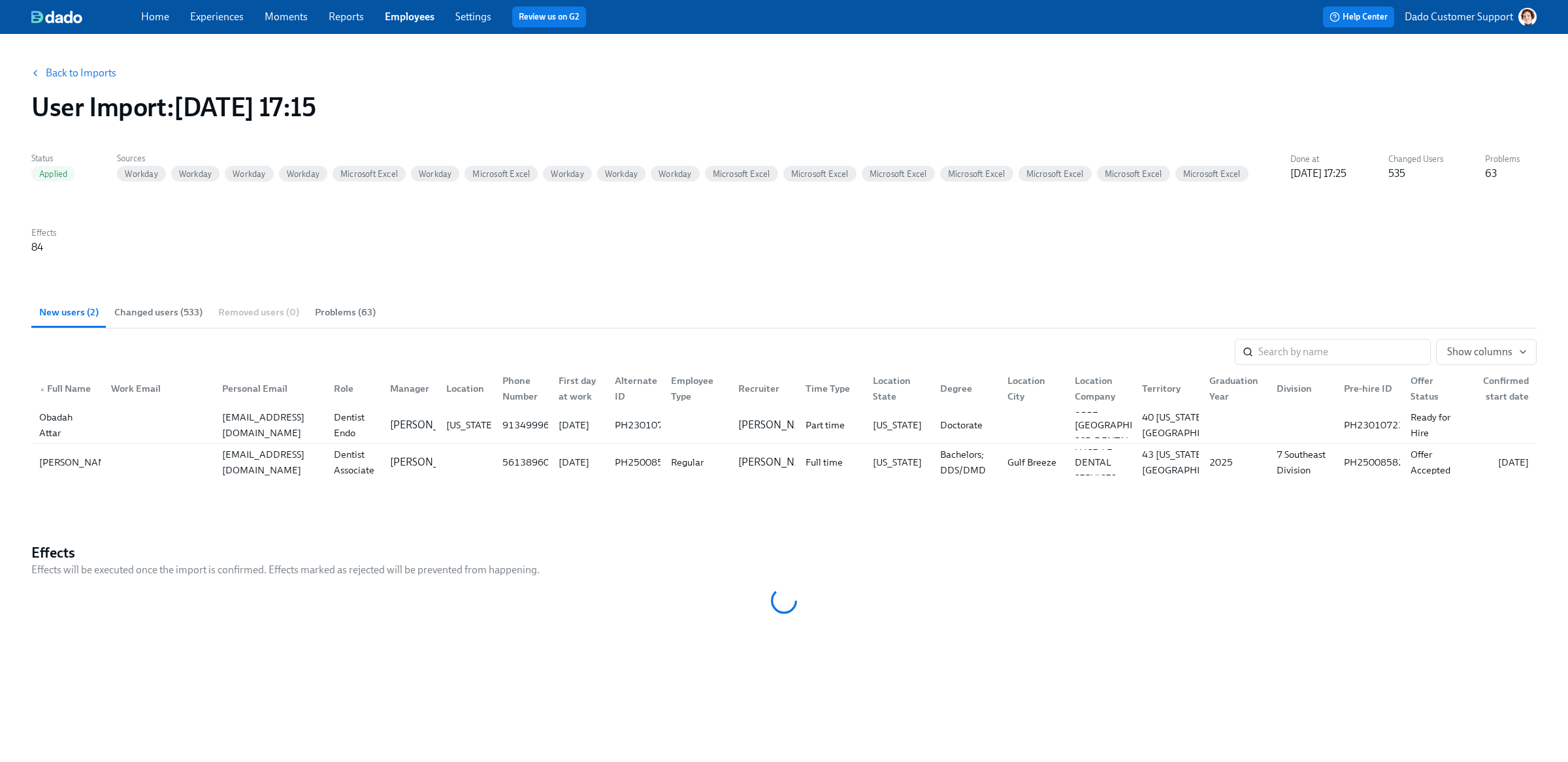
click at [160, 315] on span "Changed users (533)" at bounding box center [158, 312] width 88 height 15
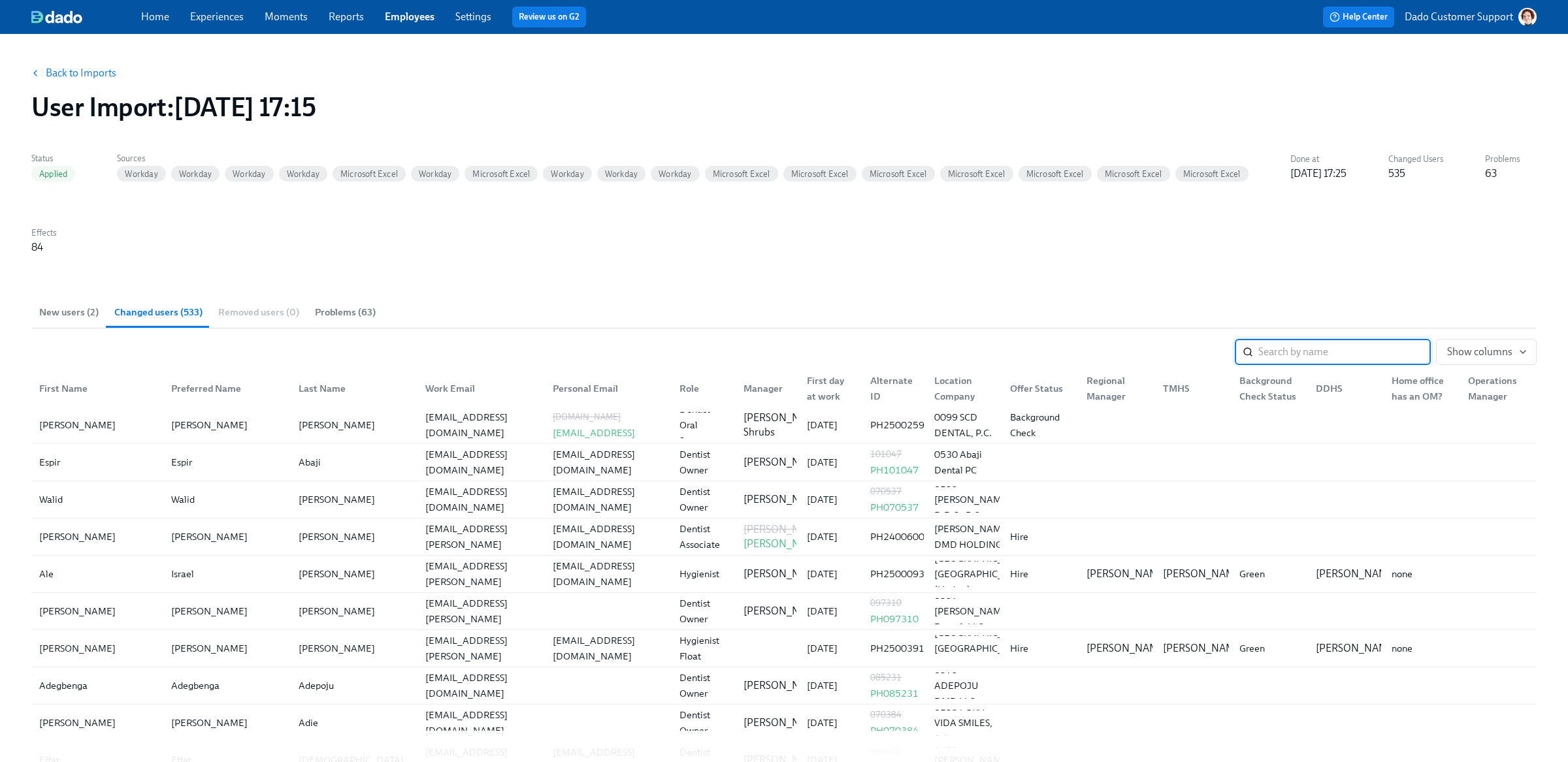
click at [1173, 386] on div "TMHS" at bounding box center [1176, 389] width 37 height 16
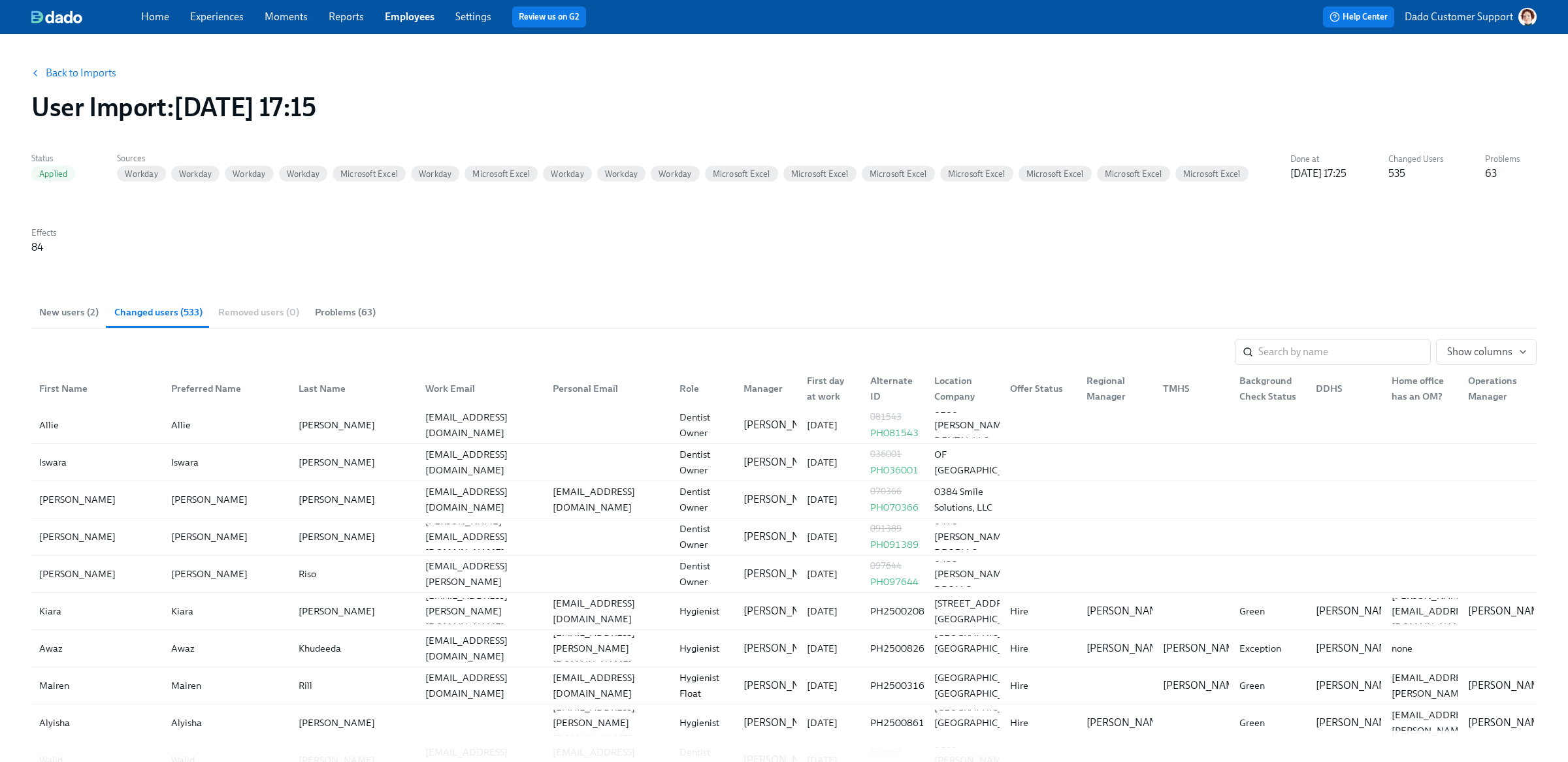
click at [1173, 386] on div "TMHS" at bounding box center [1176, 389] width 37 height 16
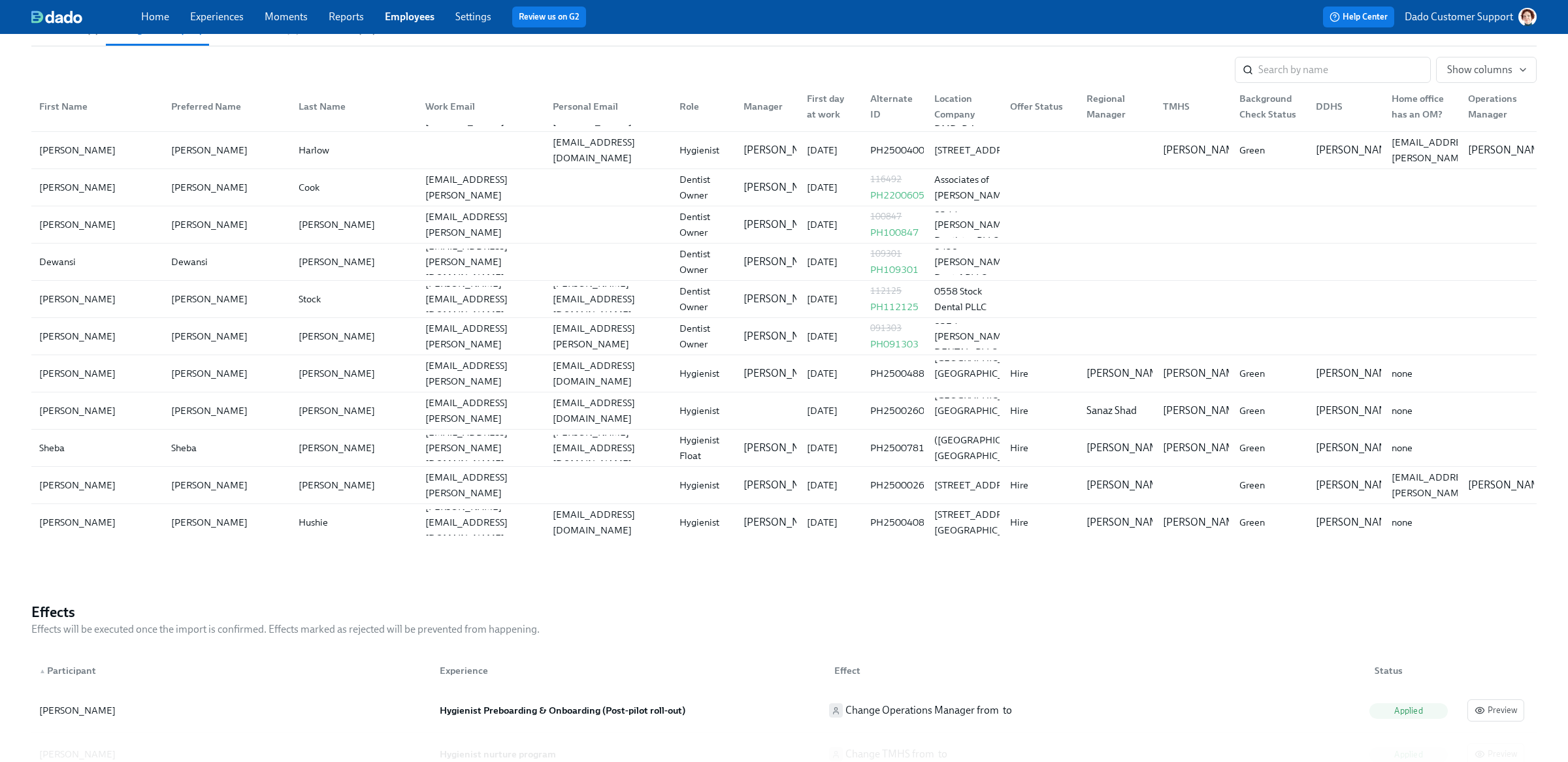
scroll to position [8503, 0]
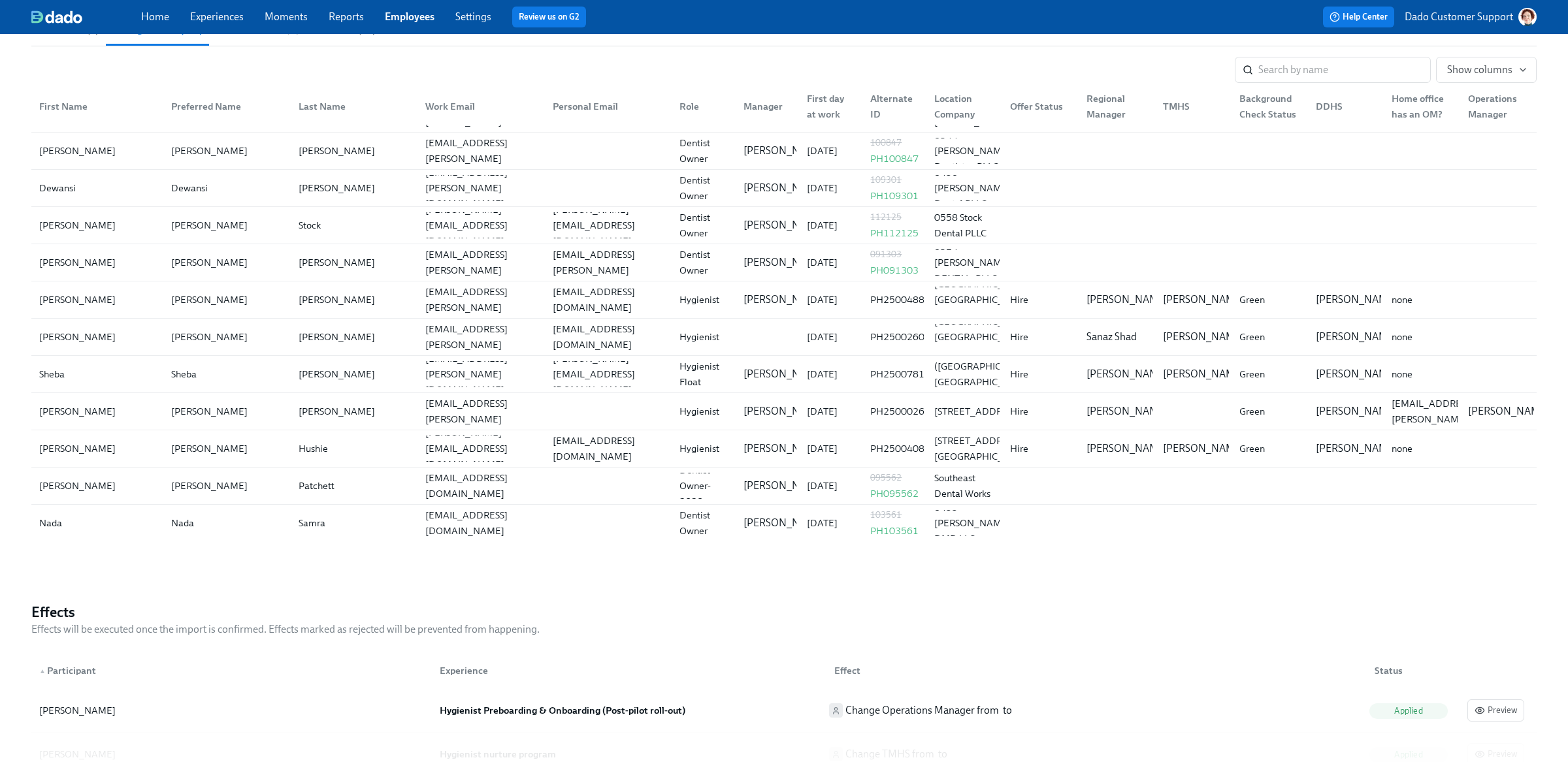
click at [1170, 111] on div "TMHS" at bounding box center [1176, 106] width 37 height 16
click at [1488, 70] on span "Show columns" at bounding box center [1486, 69] width 79 height 13
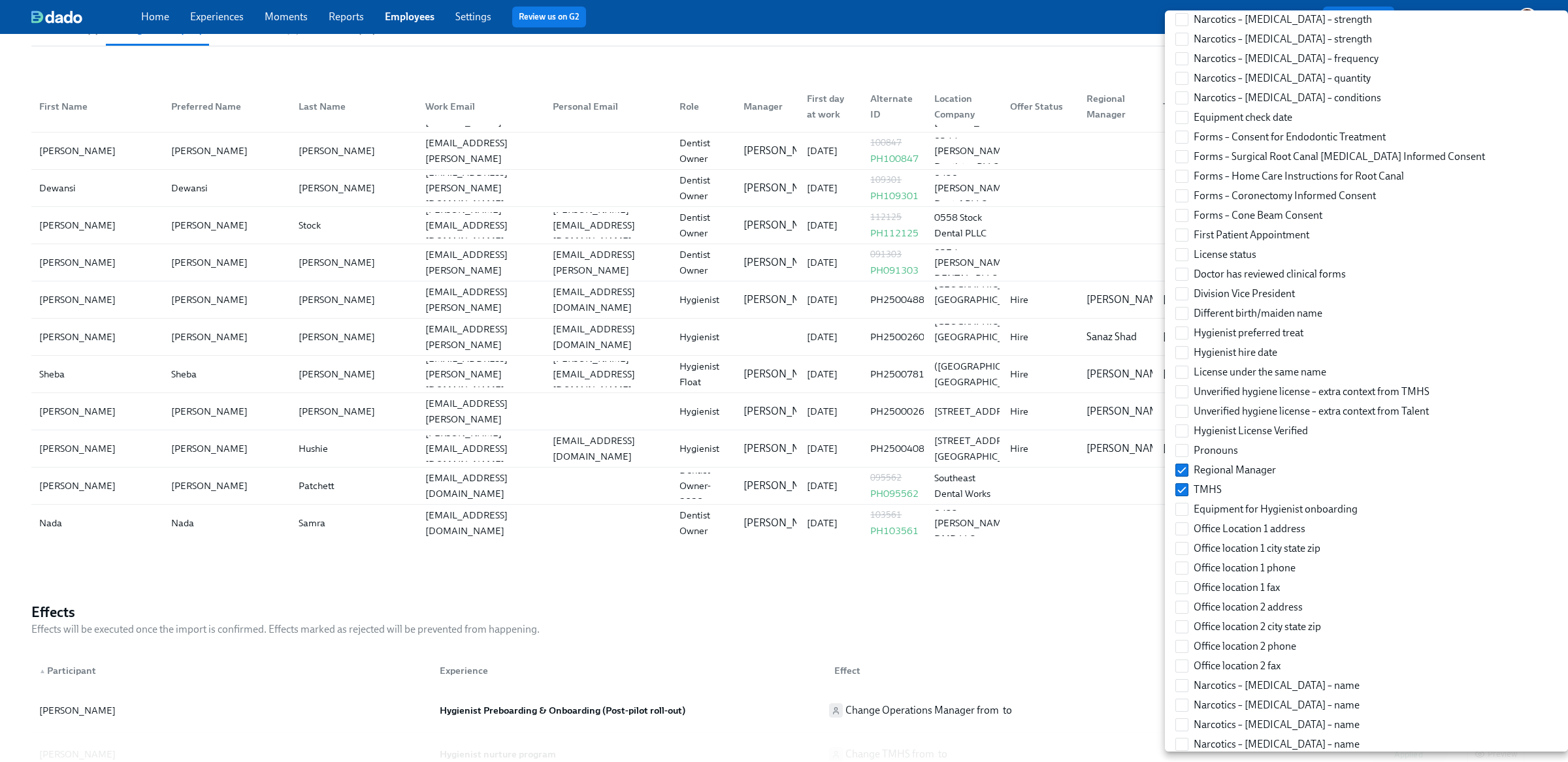
scroll to position [10114, 0]
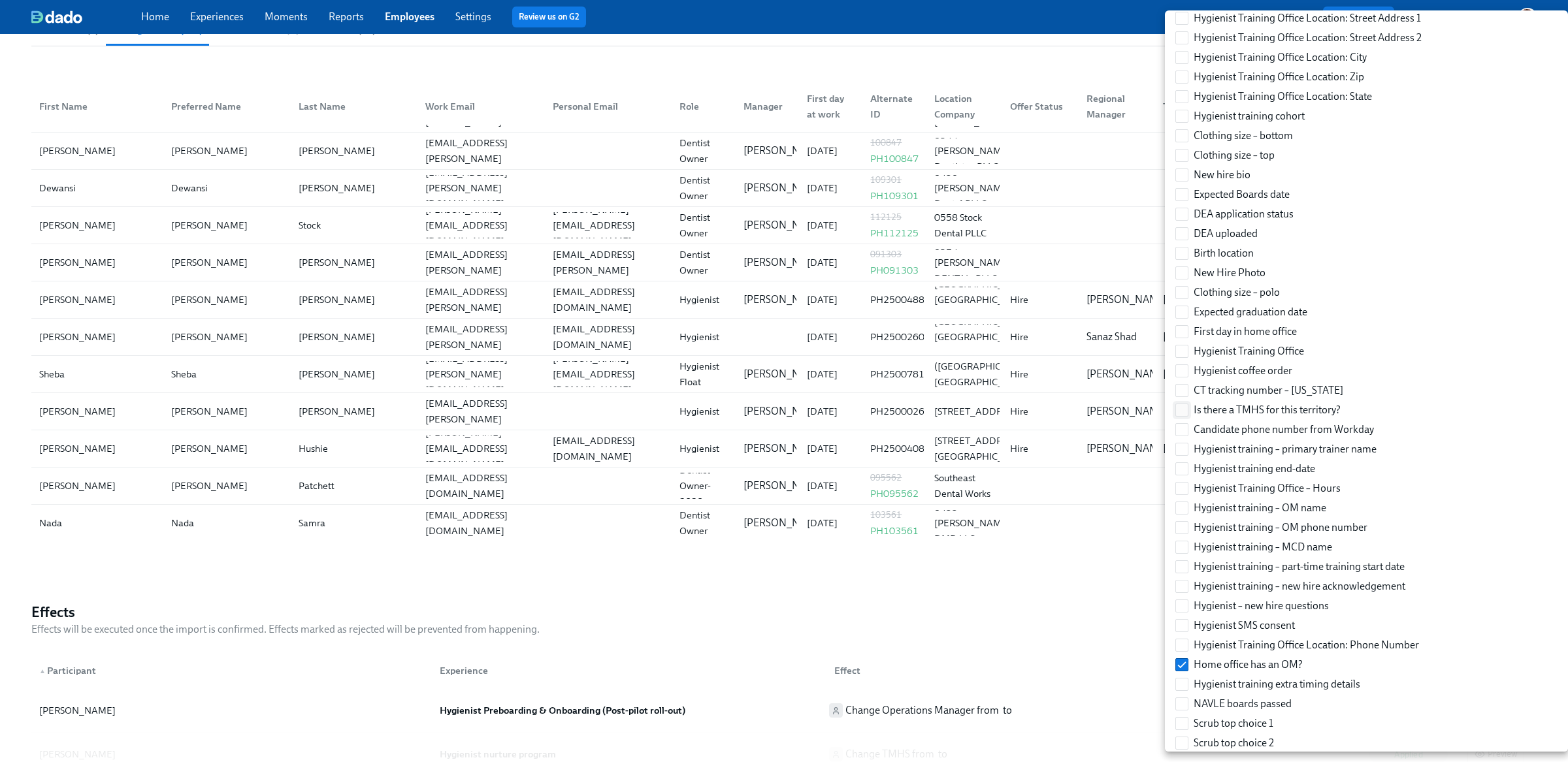
click at [1186, 404] on input "Is there a TMHS for this territory?" at bounding box center [1182, 409] width 11 height 11
checkbox input "true"
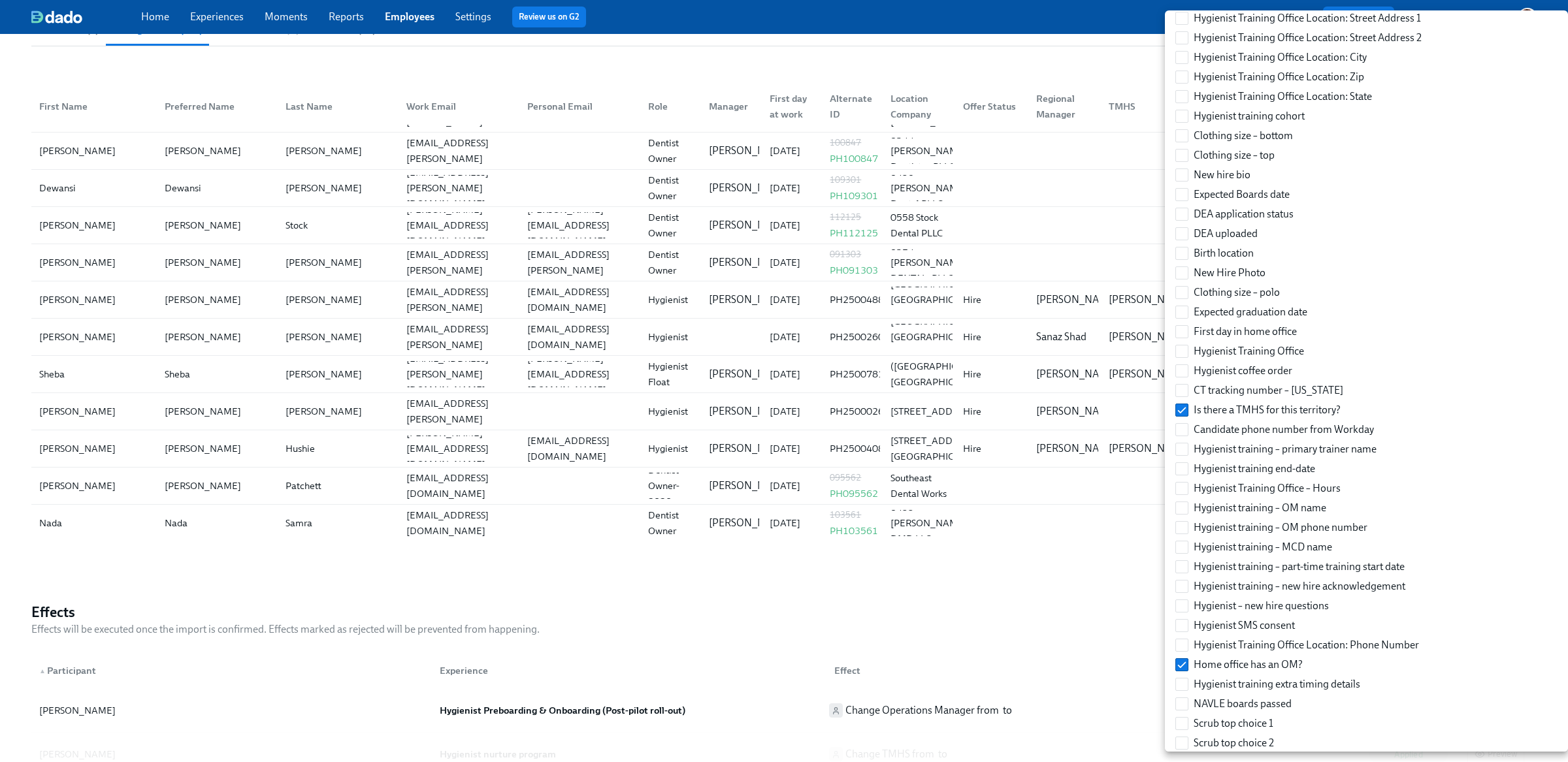
click at [1065, 554] on div at bounding box center [784, 381] width 1568 height 762
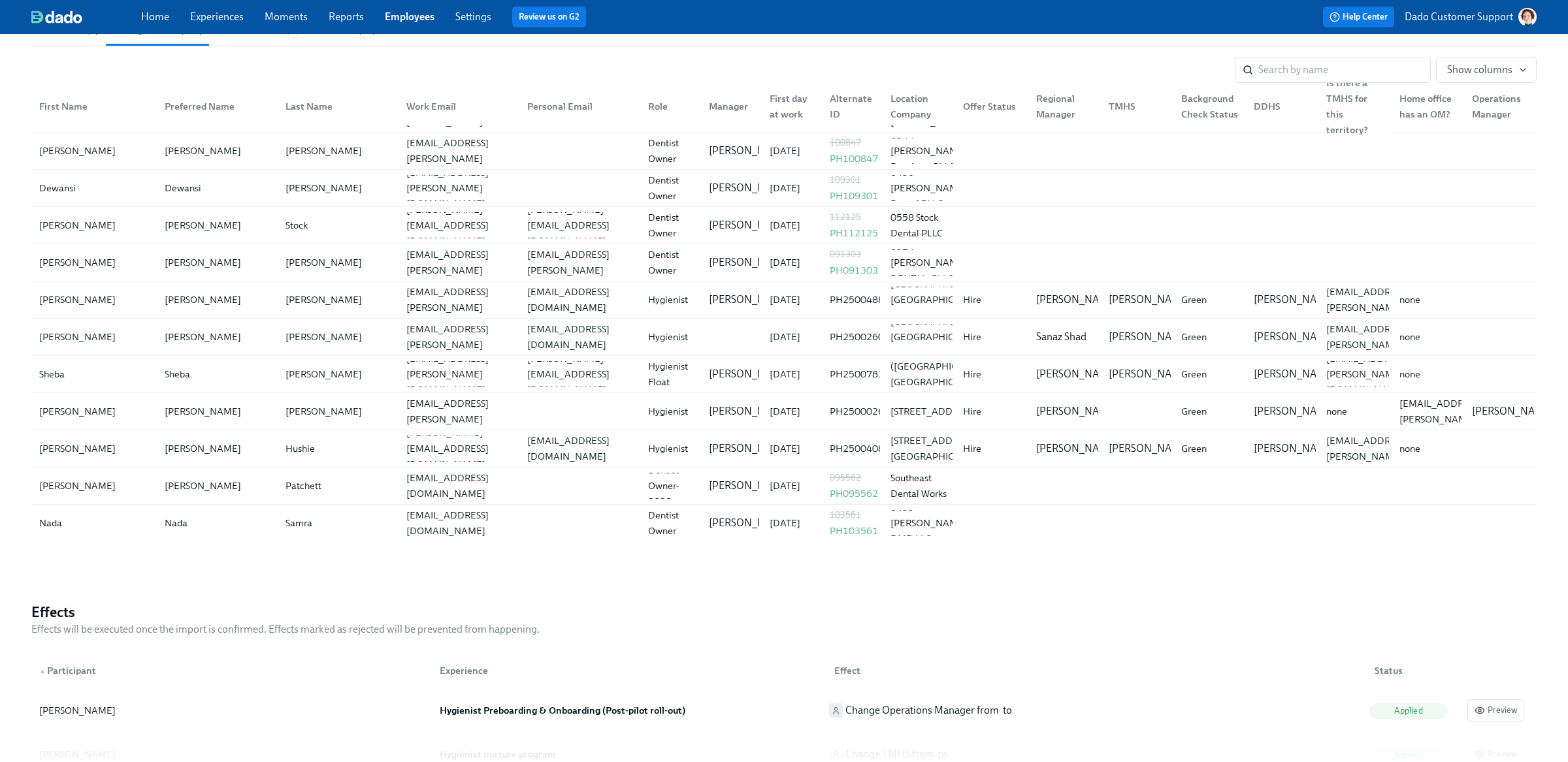
click at [1340, 97] on div "Is there a TMHS for this territory?" at bounding box center [1354, 106] width 67 height 63
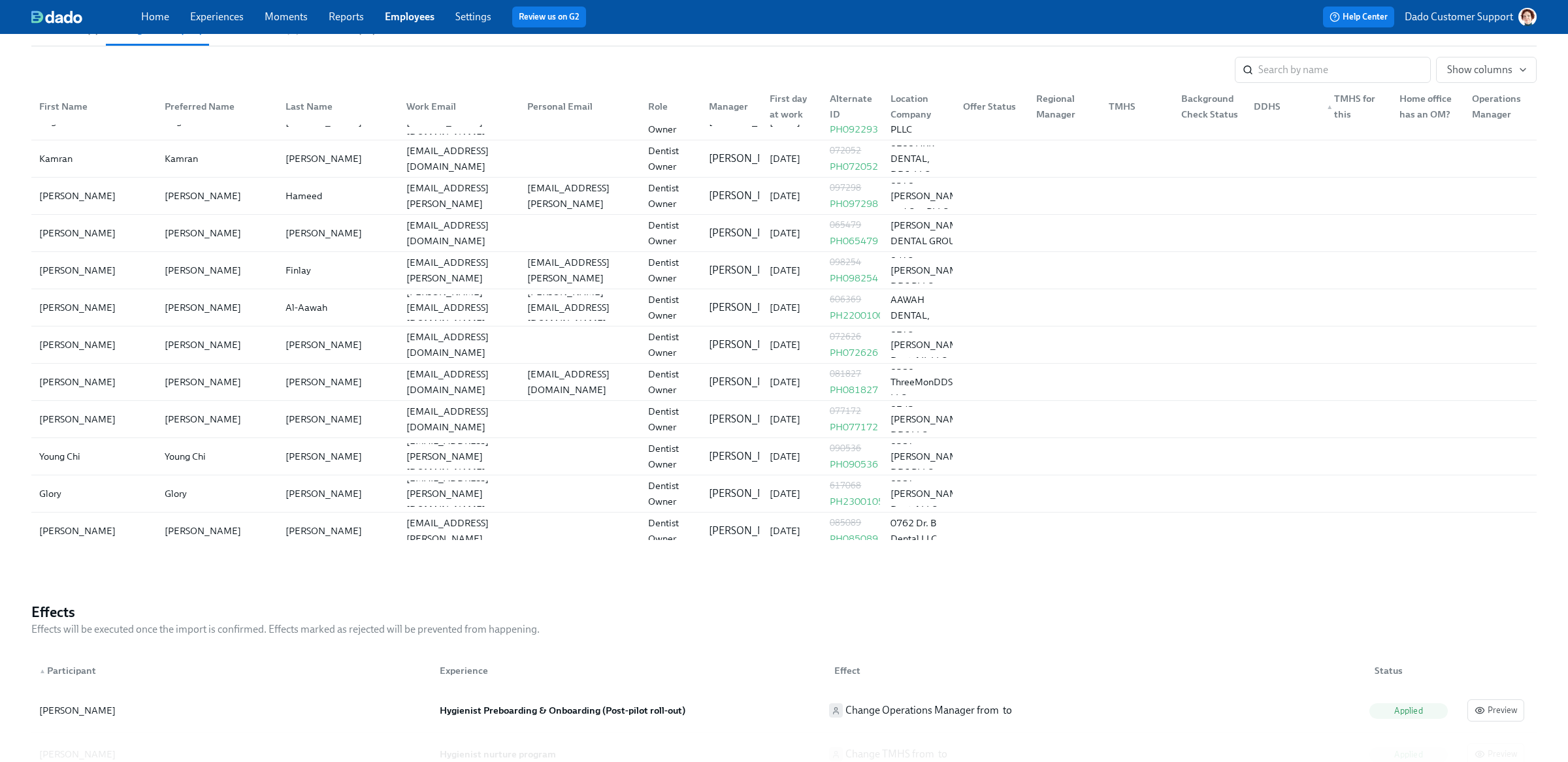
scroll to position [0, 0]
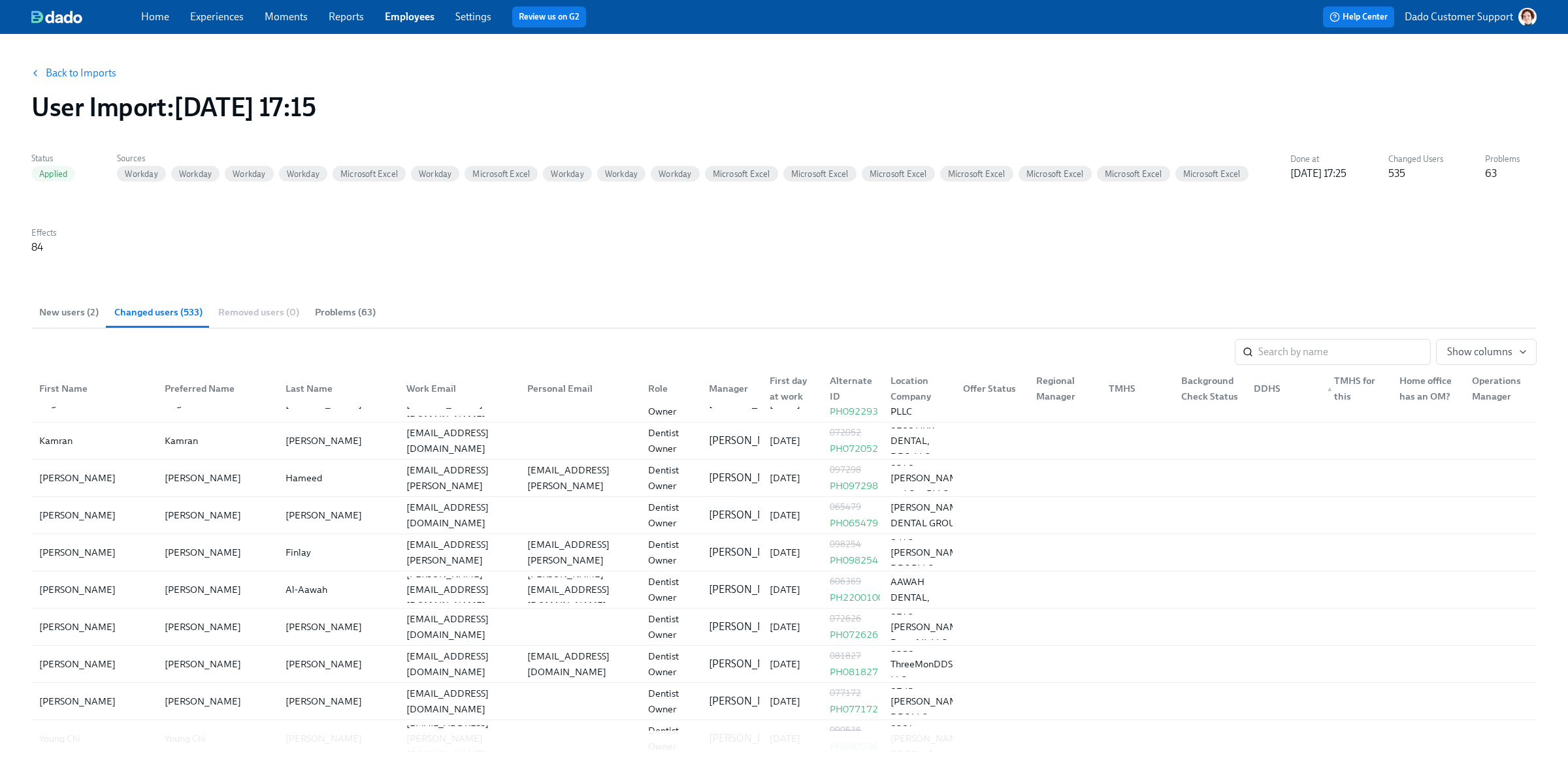
click at [79, 67] on link "Back to Imports" at bounding box center [81, 73] width 70 height 13
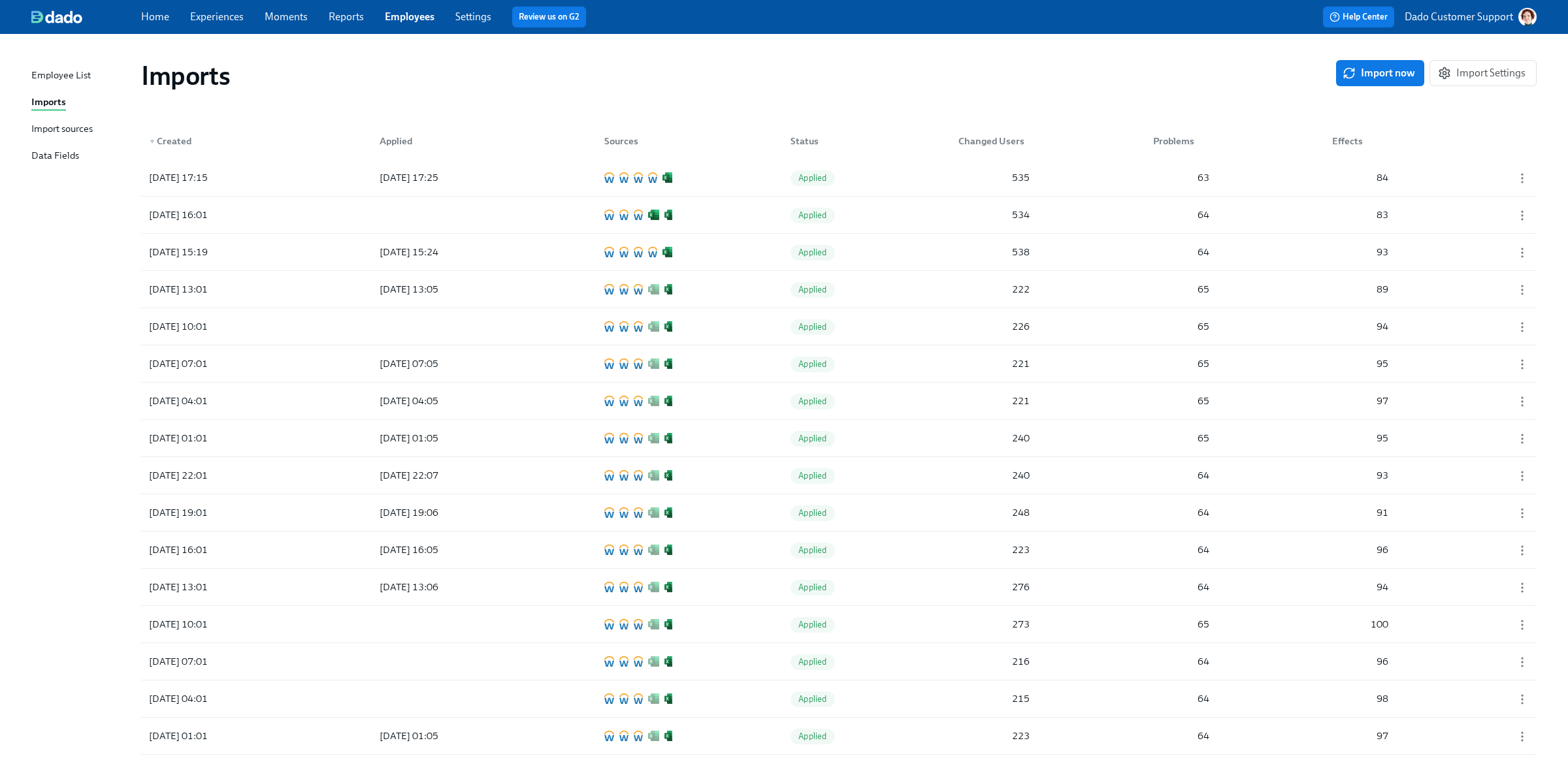
click at [1349, 87] on div "Imports Import now Import Settings" at bounding box center [839, 76] width 1395 height 31
click at [1349, 69] on icon "button" at bounding box center [1349, 73] width 13 height 13
click at [926, 307] on div "2025/09/05 15:19 2025/09/05 15:24 Applied 538 64 93" at bounding box center [839, 289] width 1395 height 37
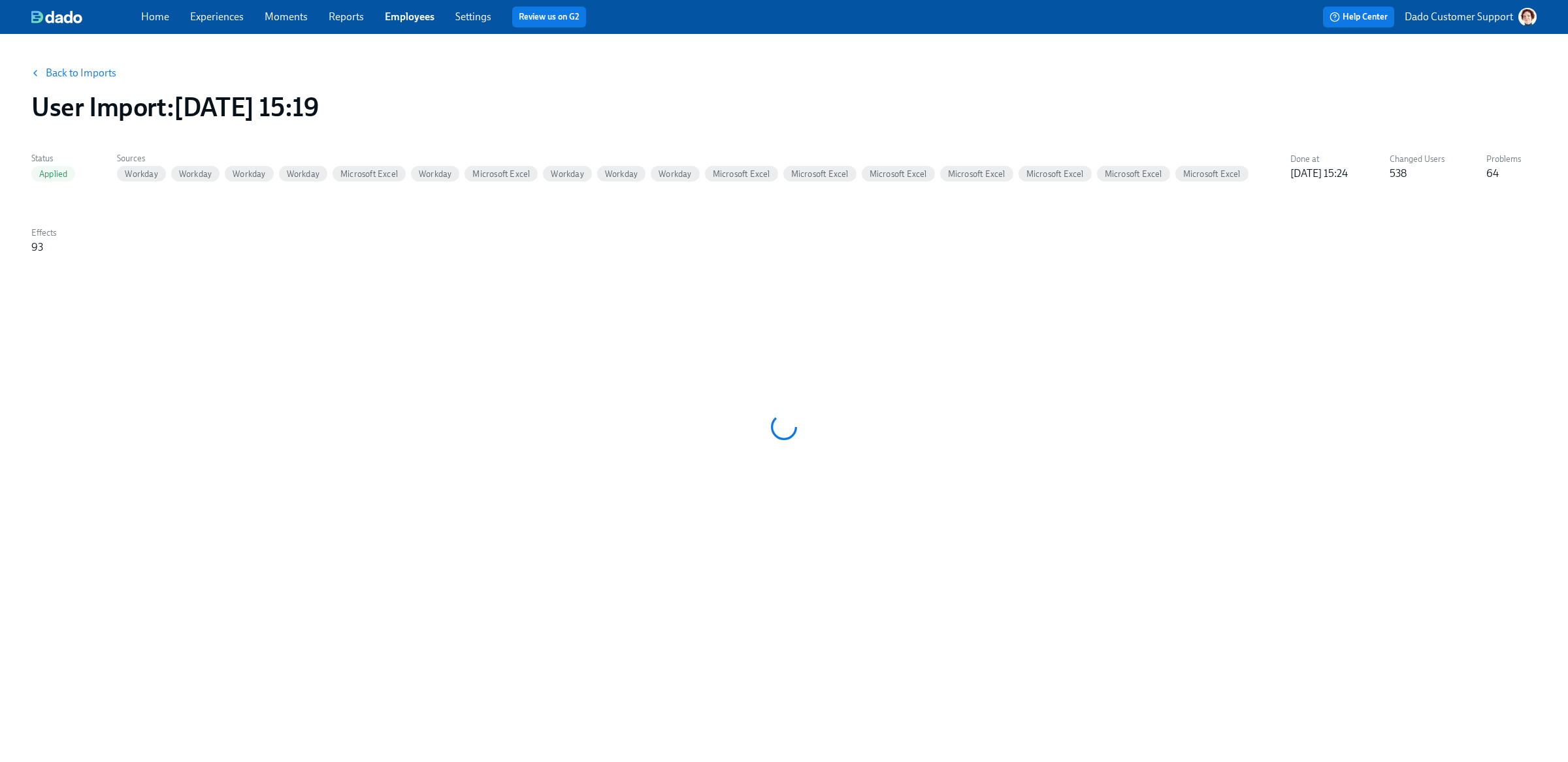
click at [70, 76] on link "Back to Imports" at bounding box center [81, 73] width 70 height 13
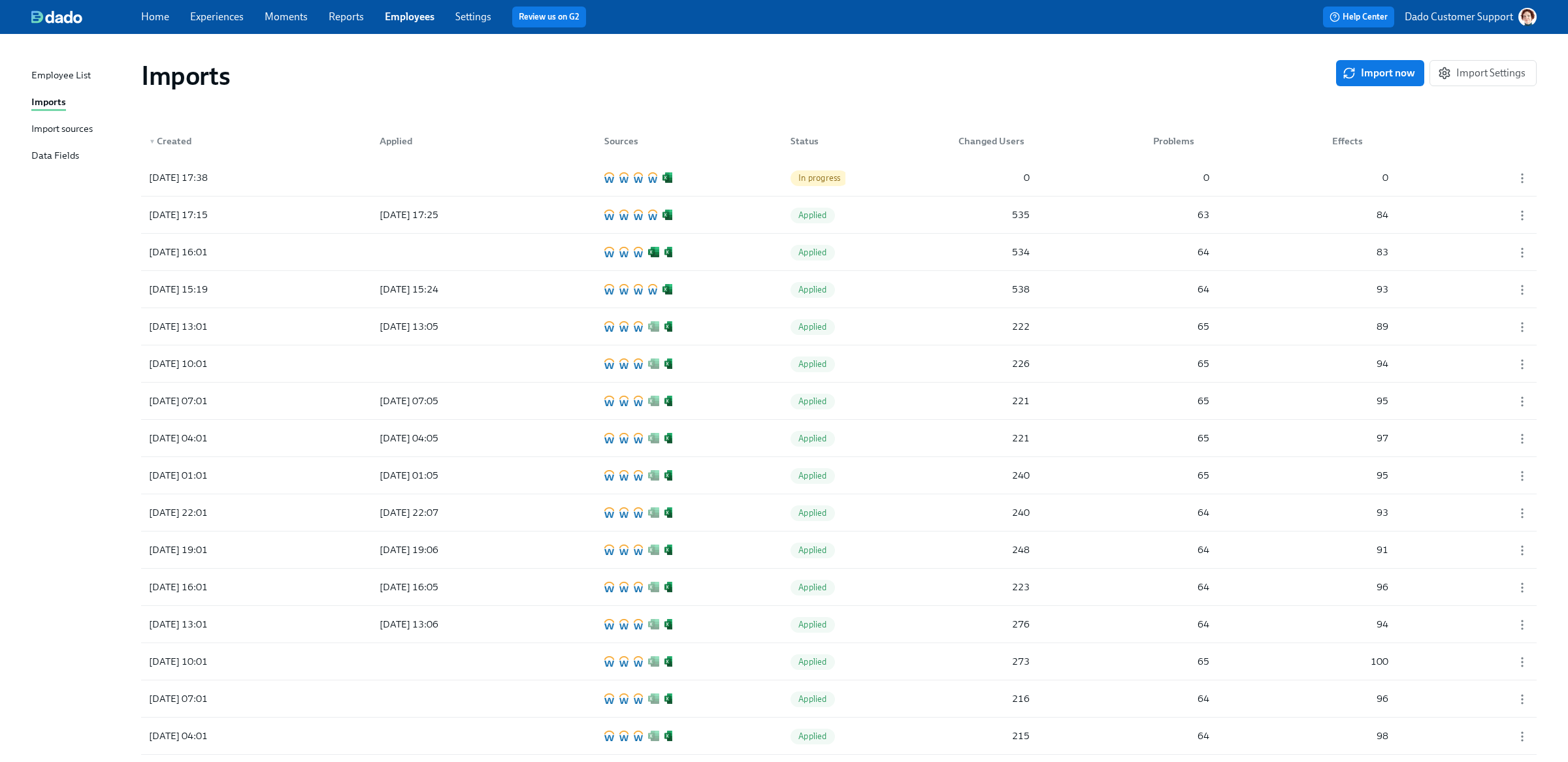
click at [77, 123] on div "Import sources" at bounding box center [62, 129] width 61 height 16
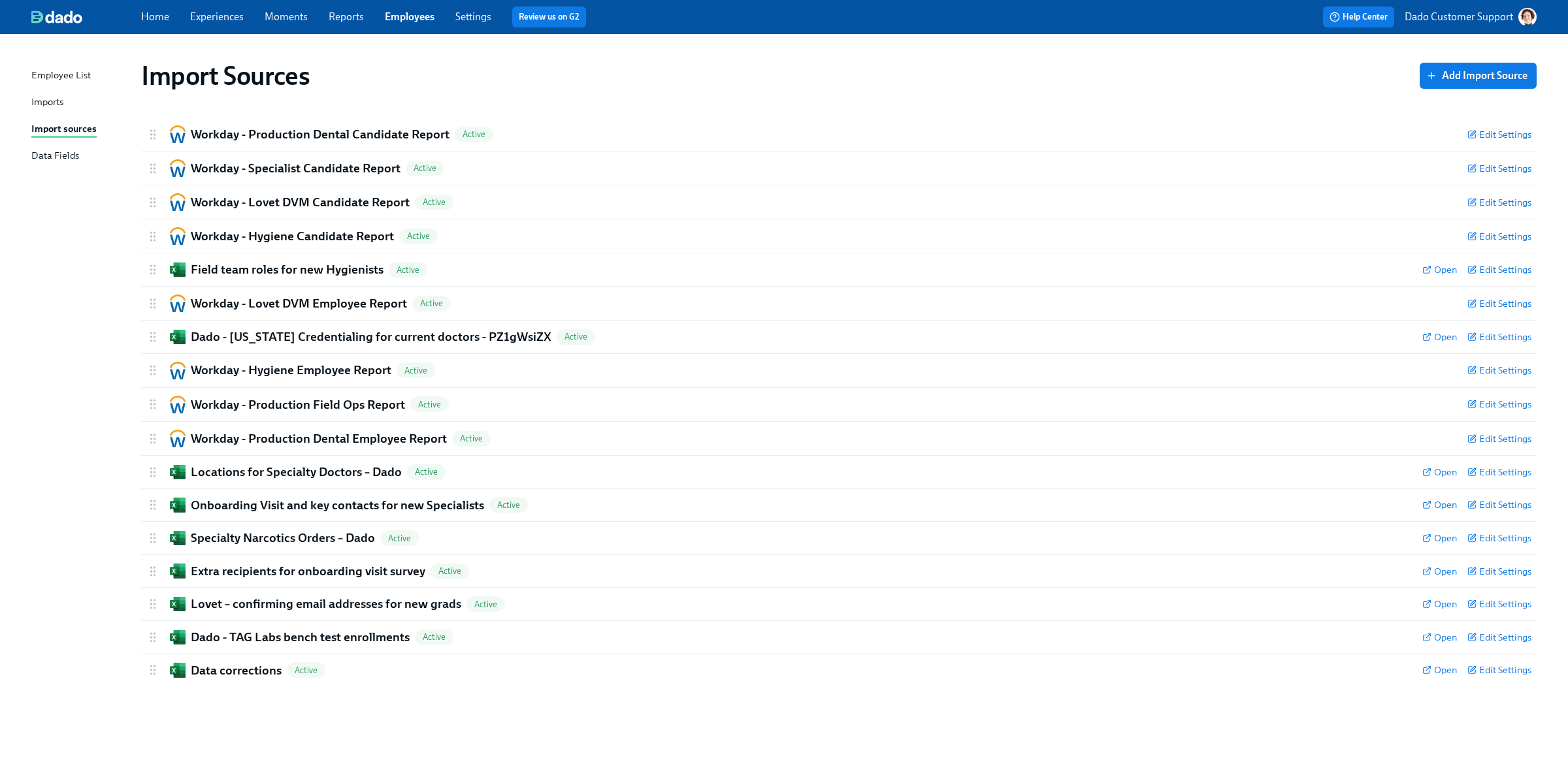
click at [47, 100] on div "Imports" at bounding box center [47, 102] width 32 height 16
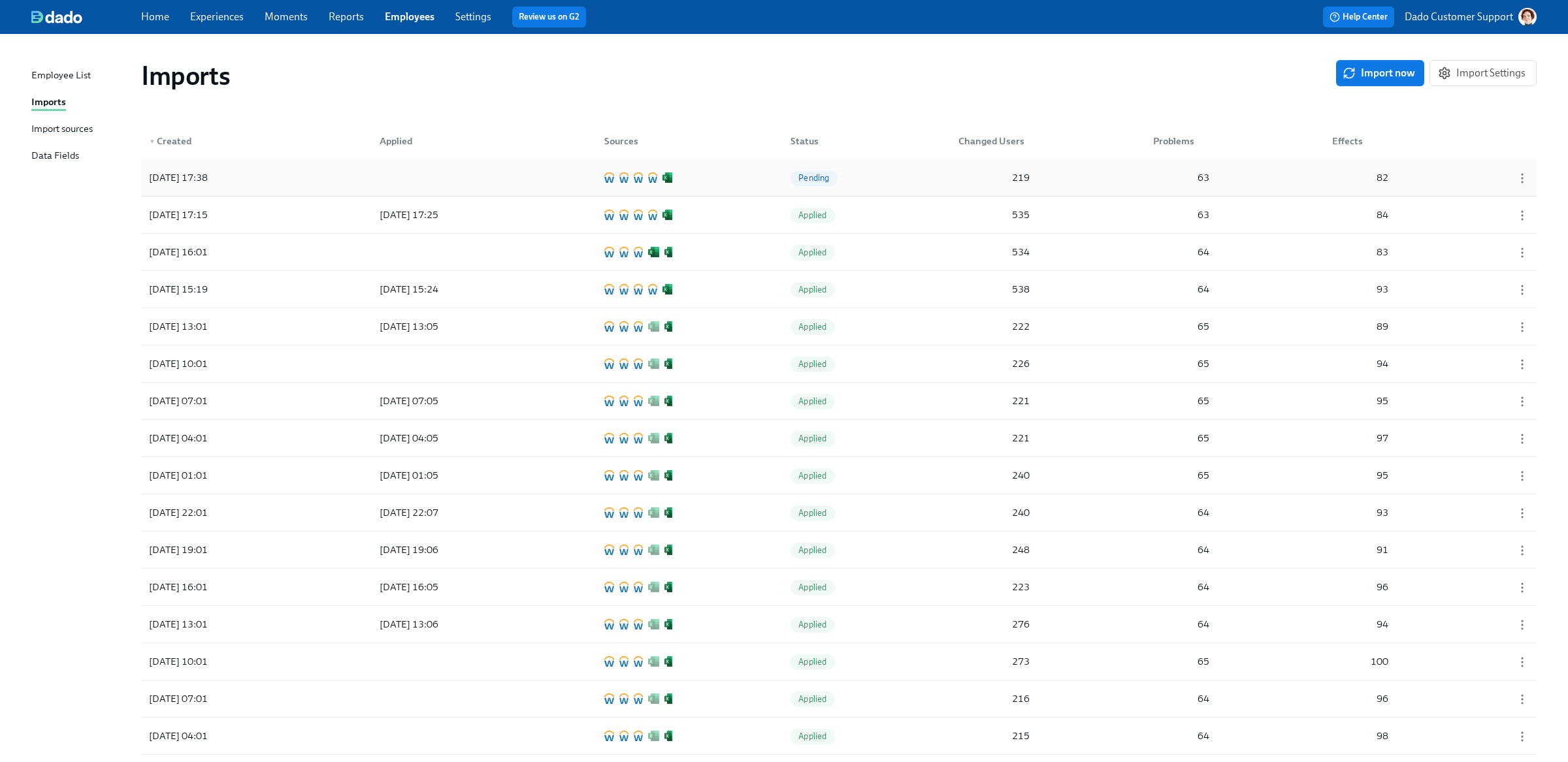
click at [768, 179] on div "2025/09/05 17:38 Pending 219 63 82" at bounding box center [839, 178] width 1395 height 37
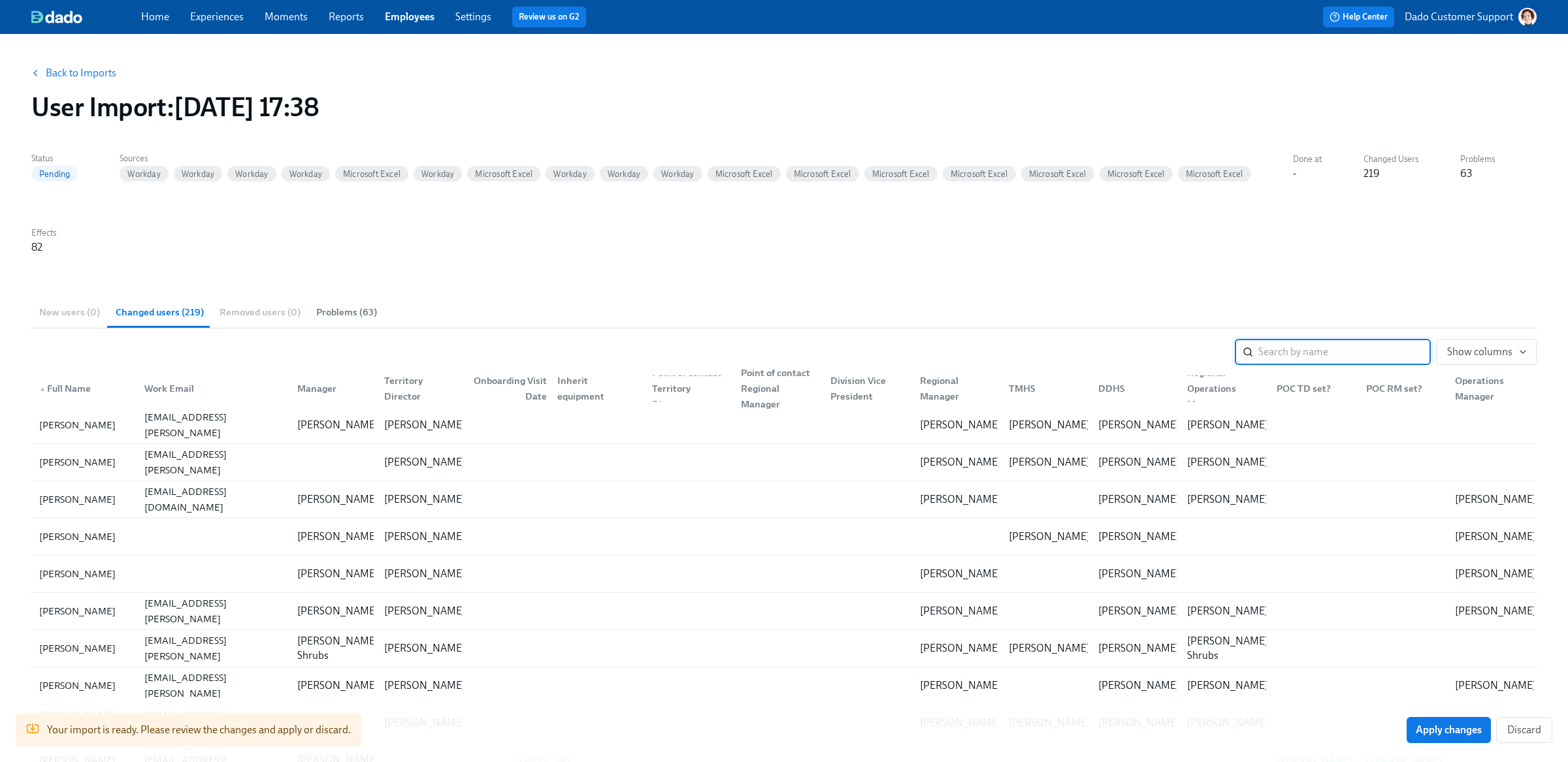
click at [770, 384] on div "Point of contact Regional Manager" at bounding box center [778, 389] width 84 height 47
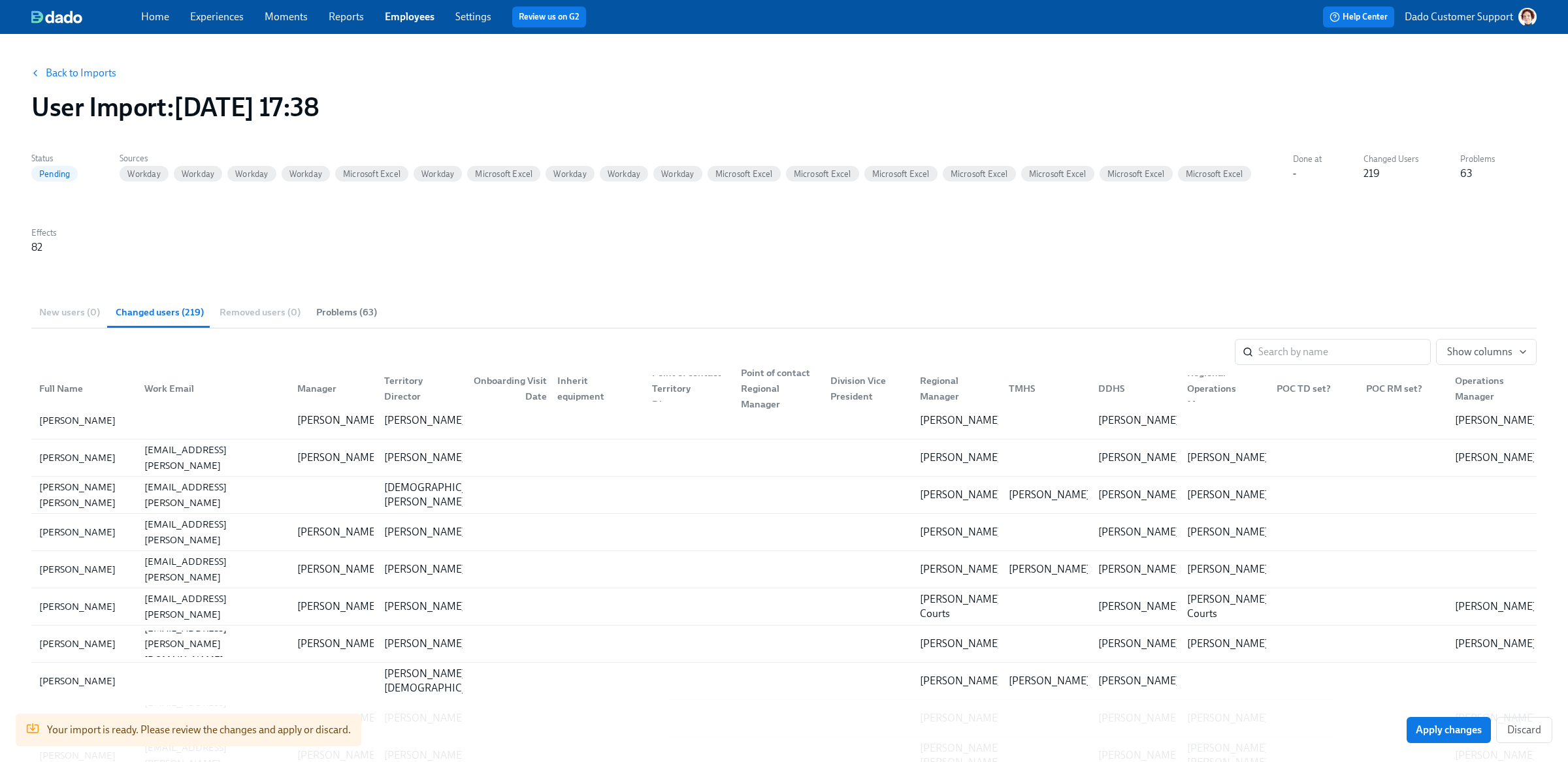
scroll to position [615, 0]
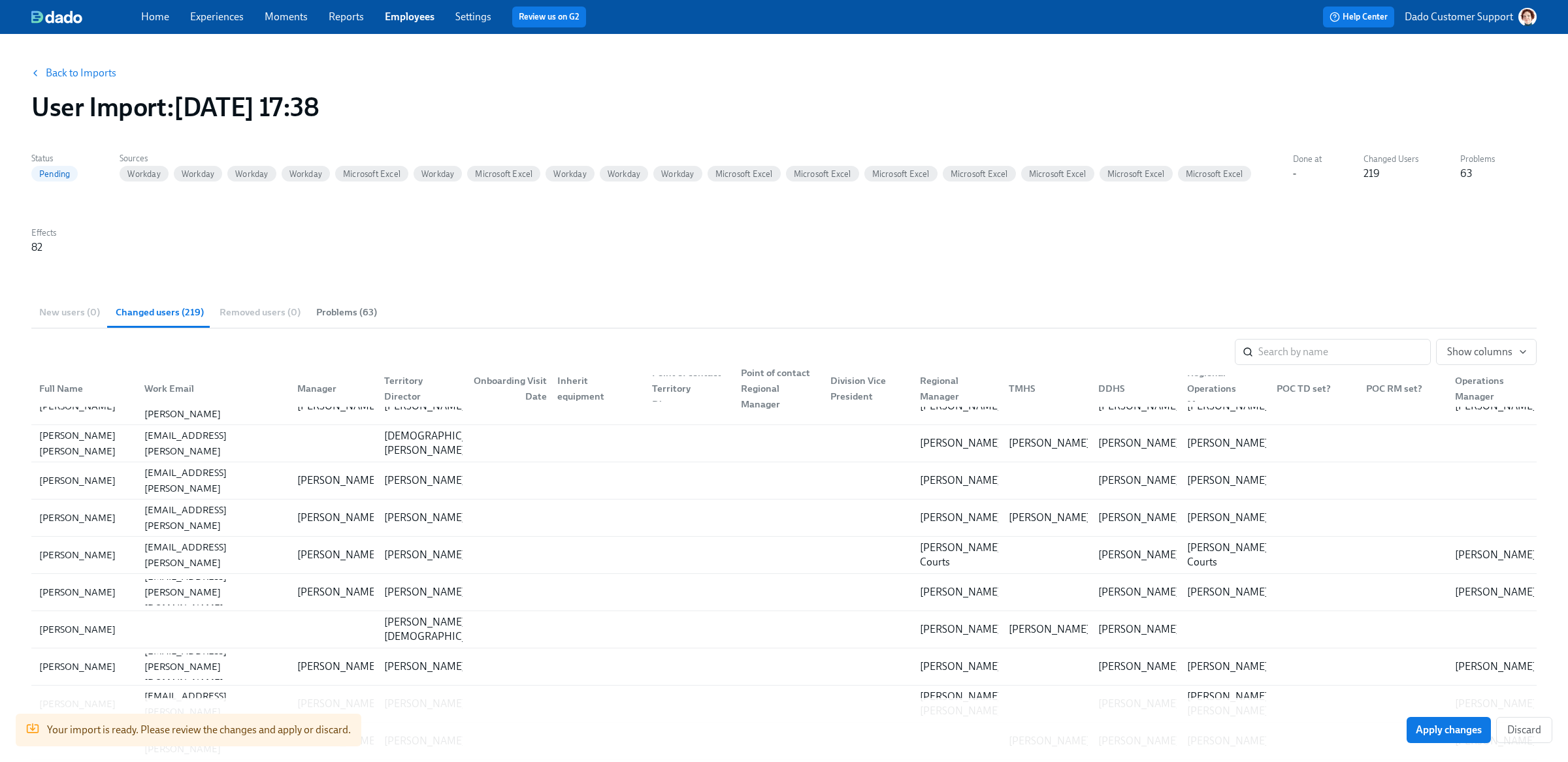
click at [770, 384] on div "Point of contact Regional Manager" at bounding box center [778, 389] width 84 height 47
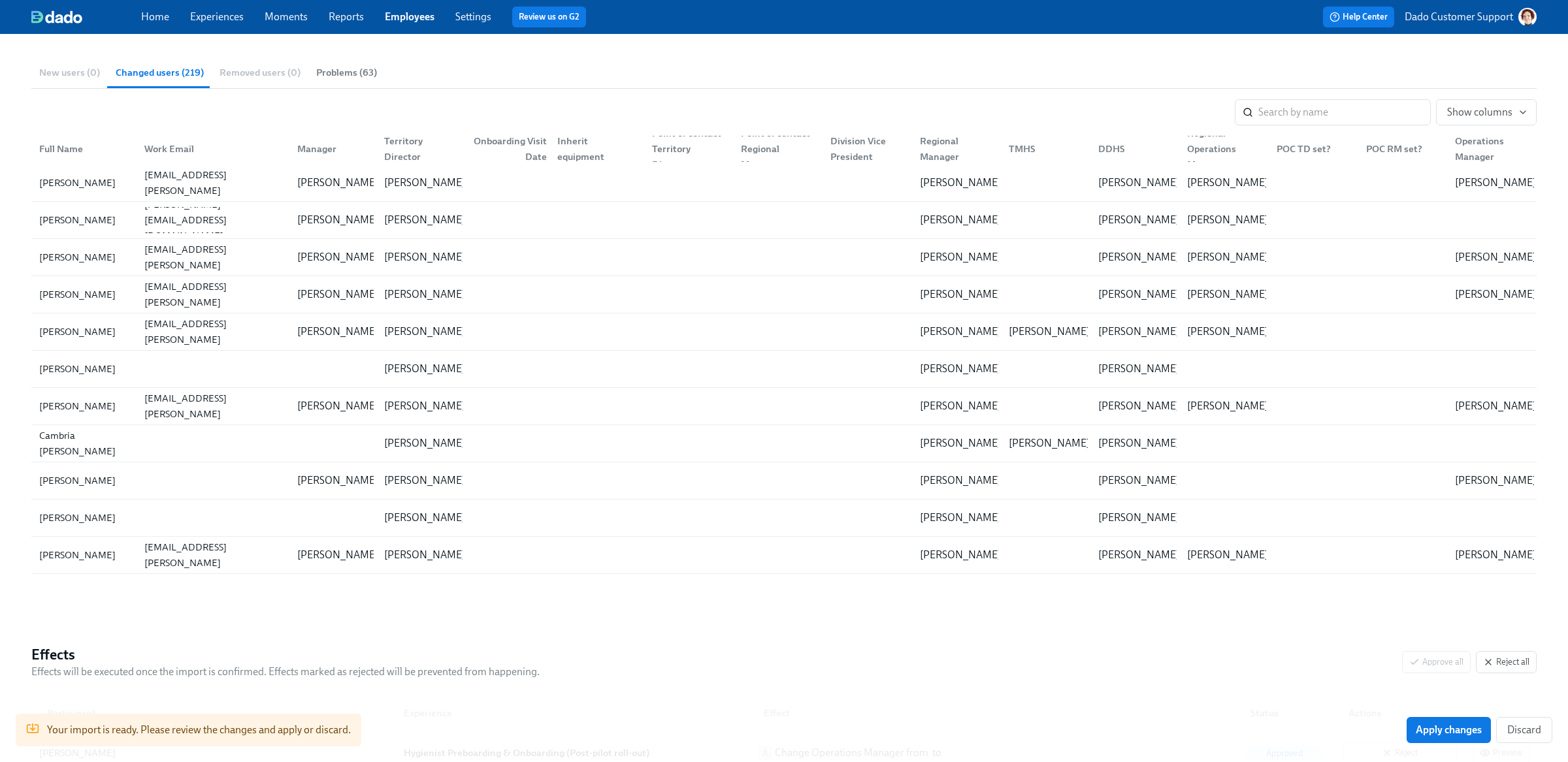
scroll to position [0, 0]
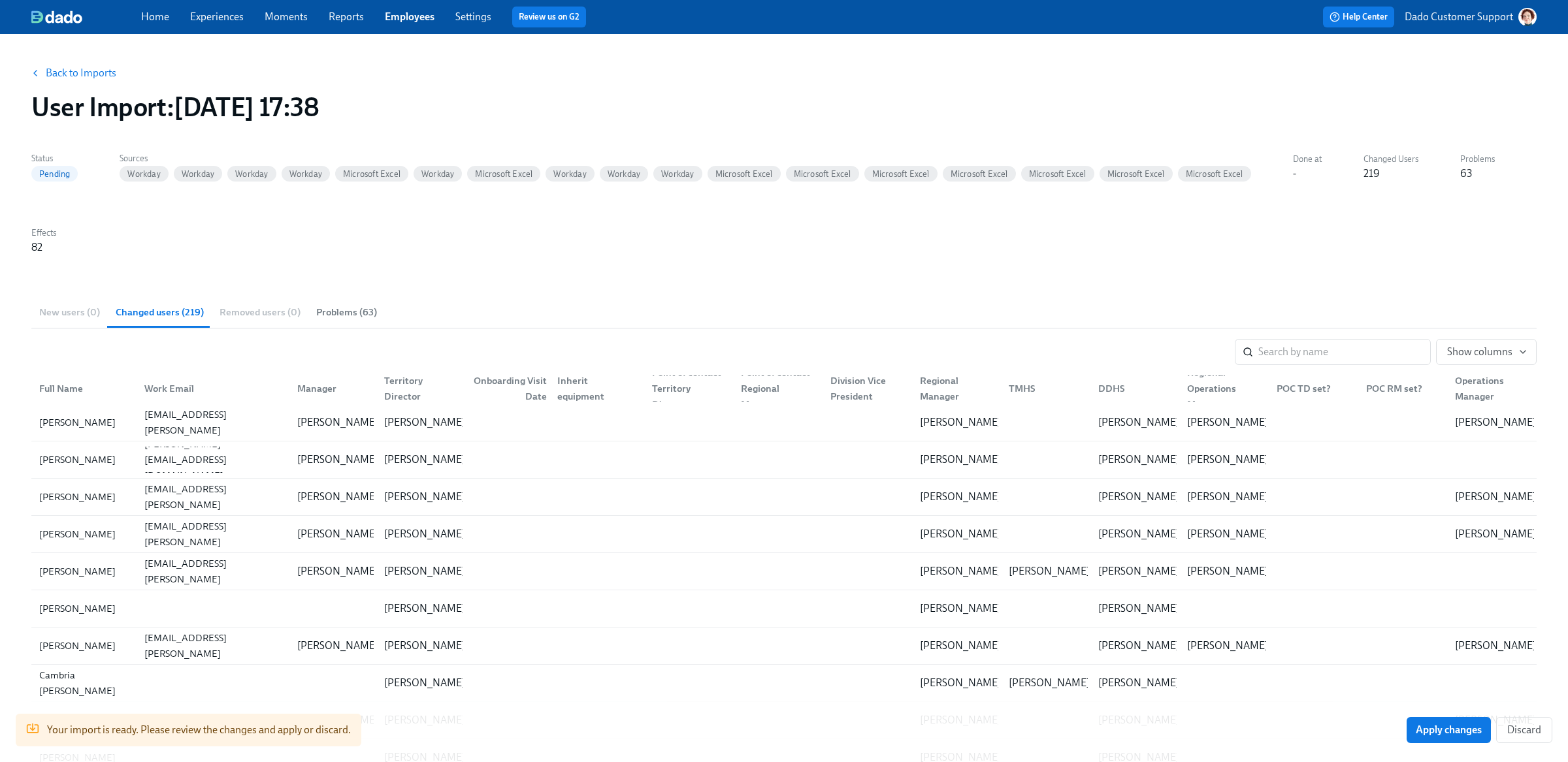
click at [59, 86] on div "Back to Imports User Import : 2025/09/05 17:38" at bounding box center [784, 91] width 1526 height 83
click at [54, 64] on button "Back to Imports" at bounding box center [74, 73] width 102 height 26
click at [65, 60] on button "Back to Imports" at bounding box center [74, 73] width 102 height 26
click at [65, 75] on link "Back to Imports" at bounding box center [81, 73] width 70 height 13
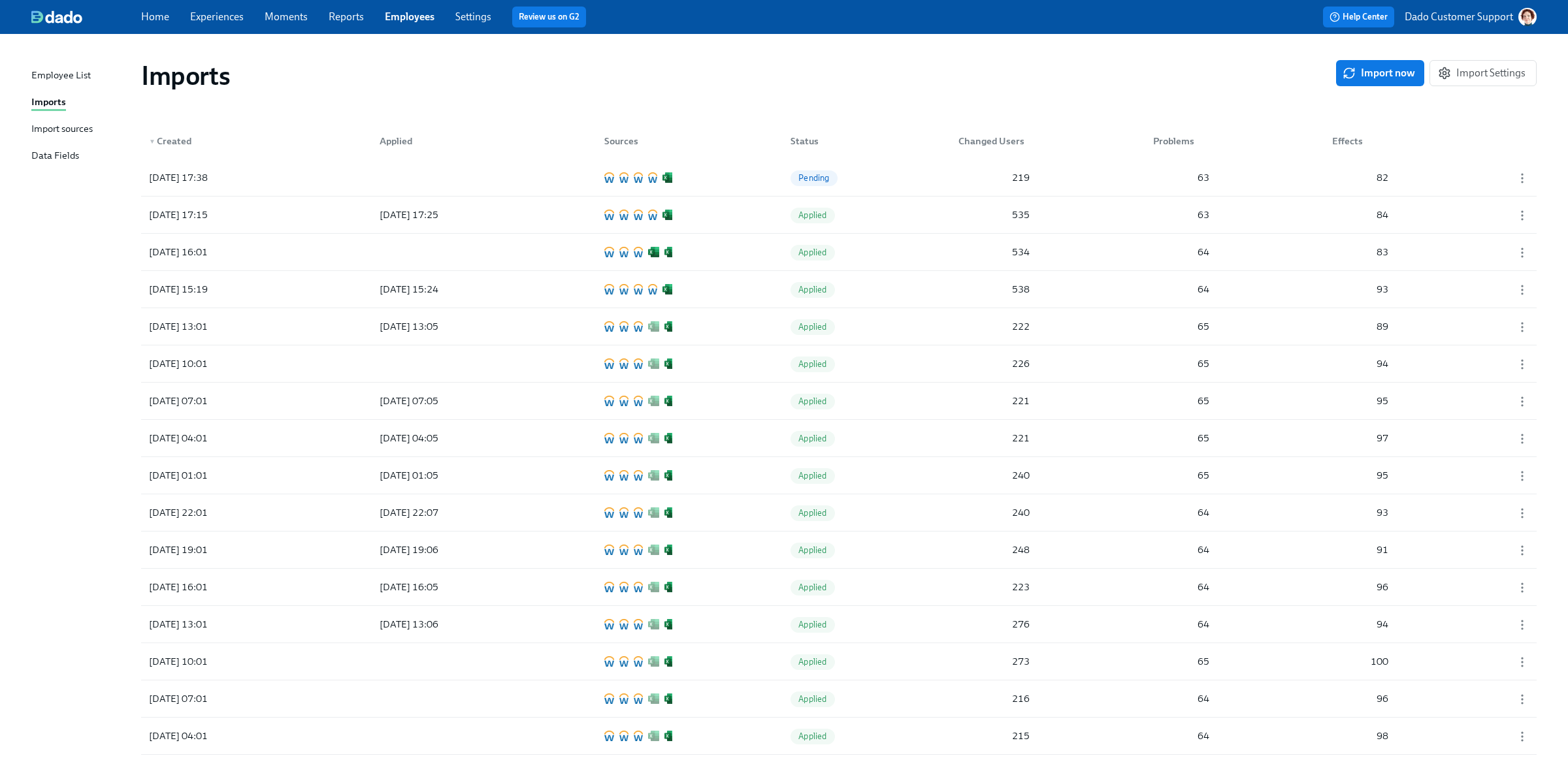
click at [73, 122] on div "Import sources" at bounding box center [62, 129] width 61 height 16
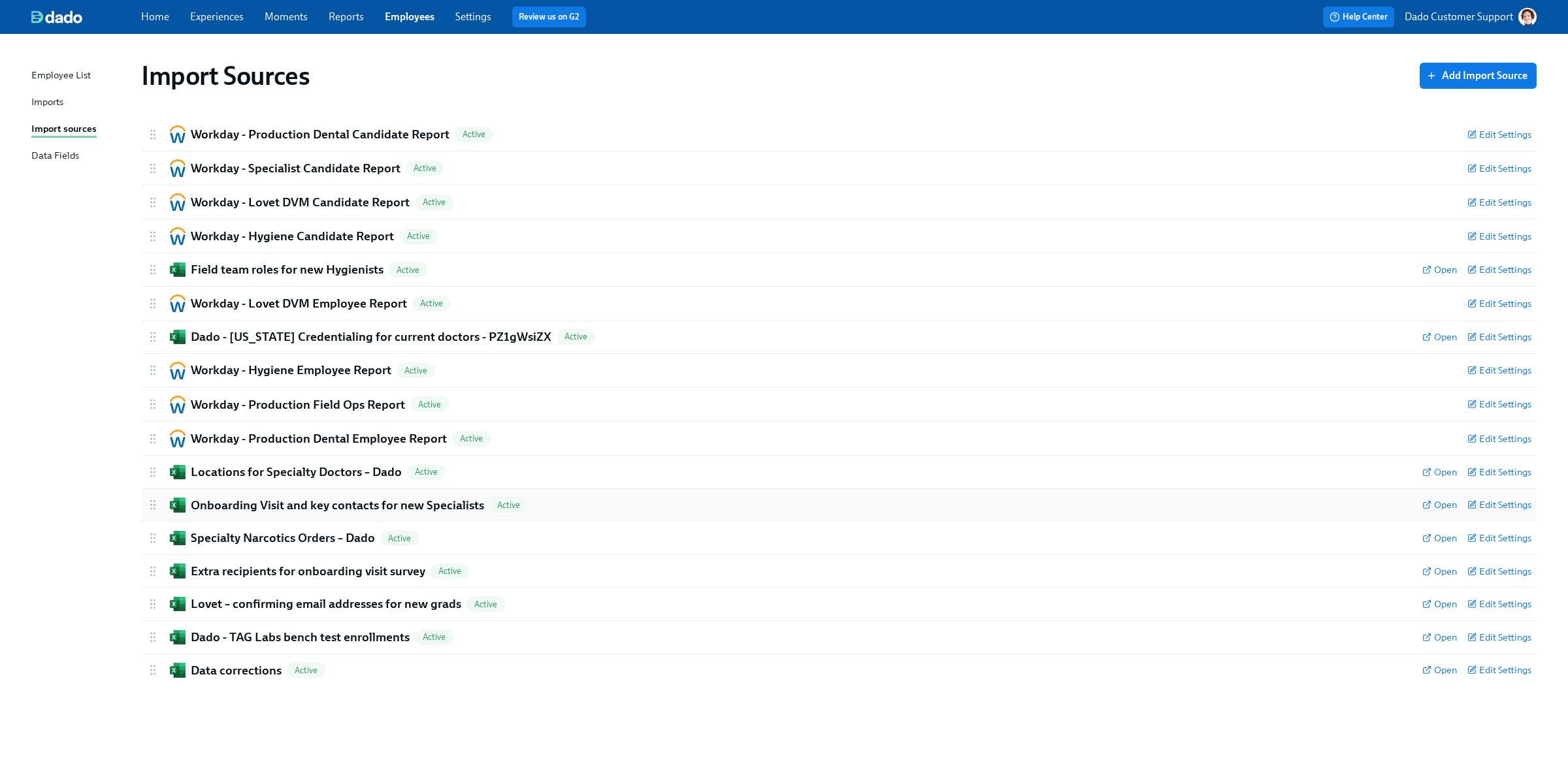
click at [289, 504] on h2 "Onboarding Visit and key contacts for new Specialists" at bounding box center [338, 505] width 293 height 17
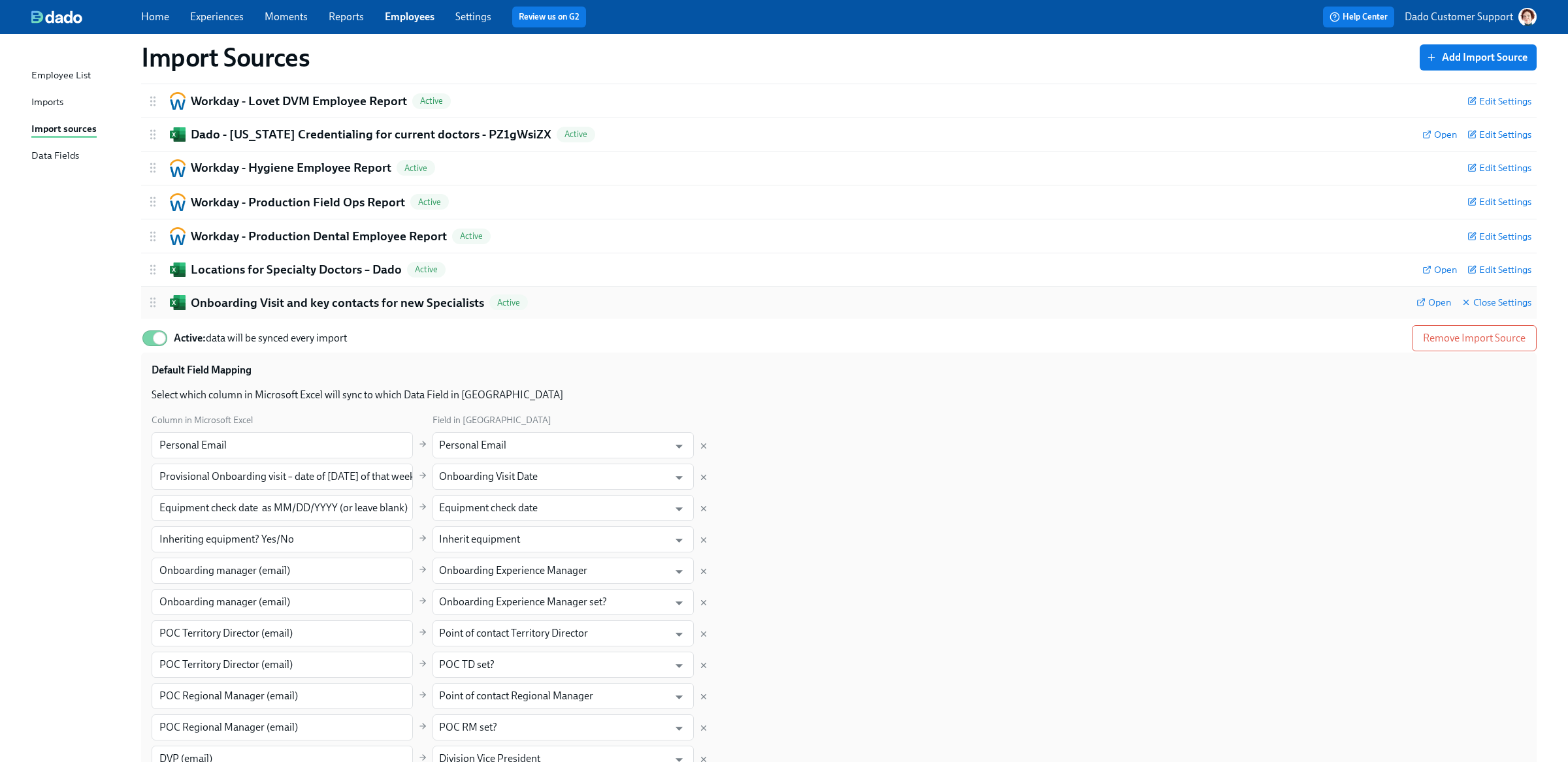
scroll to position [483, 0]
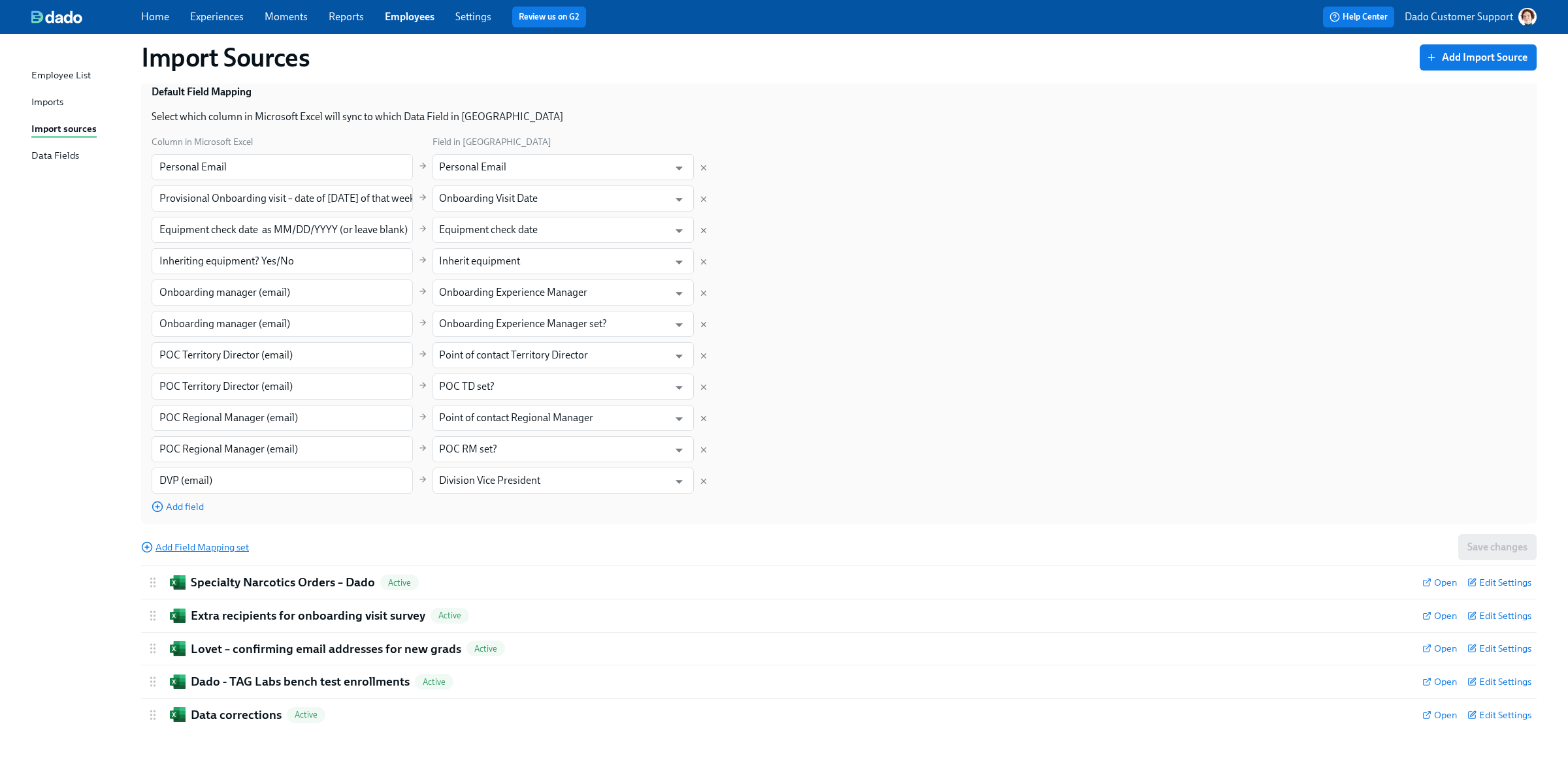
click at [177, 541] on span "Add Field Mapping set" at bounding box center [195, 547] width 108 height 13
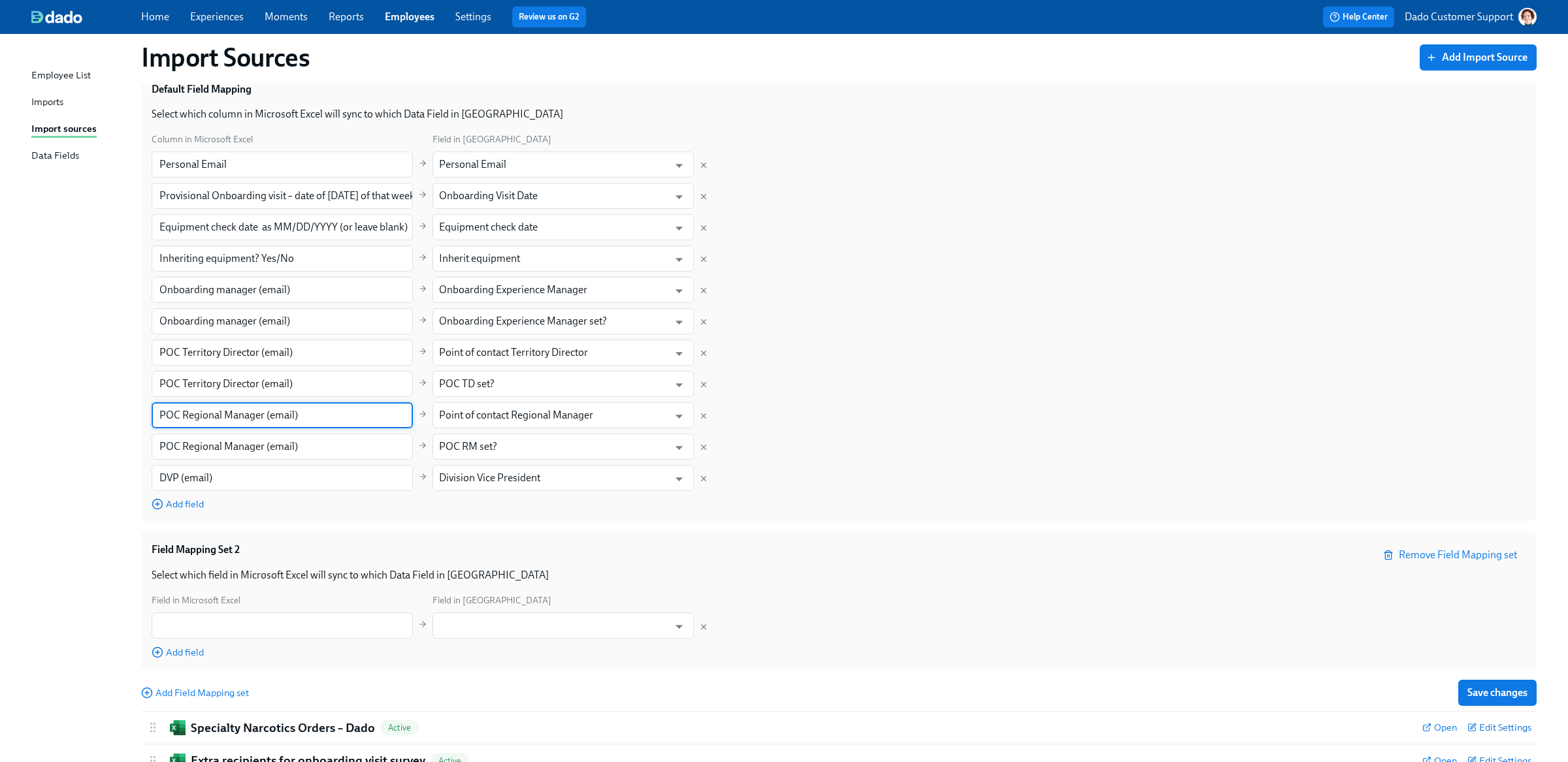
drag, startPoint x: 160, startPoint y: 418, endPoint x: 332, endPoint y: 418, distance: 172.0
click at [332, 418] on input "POC Regional Manager (email)" at bounding box center [282, 415] width 261 height 26
click at [256, 618] on input "text" at bounding box center [282, 625] width 261 height 26
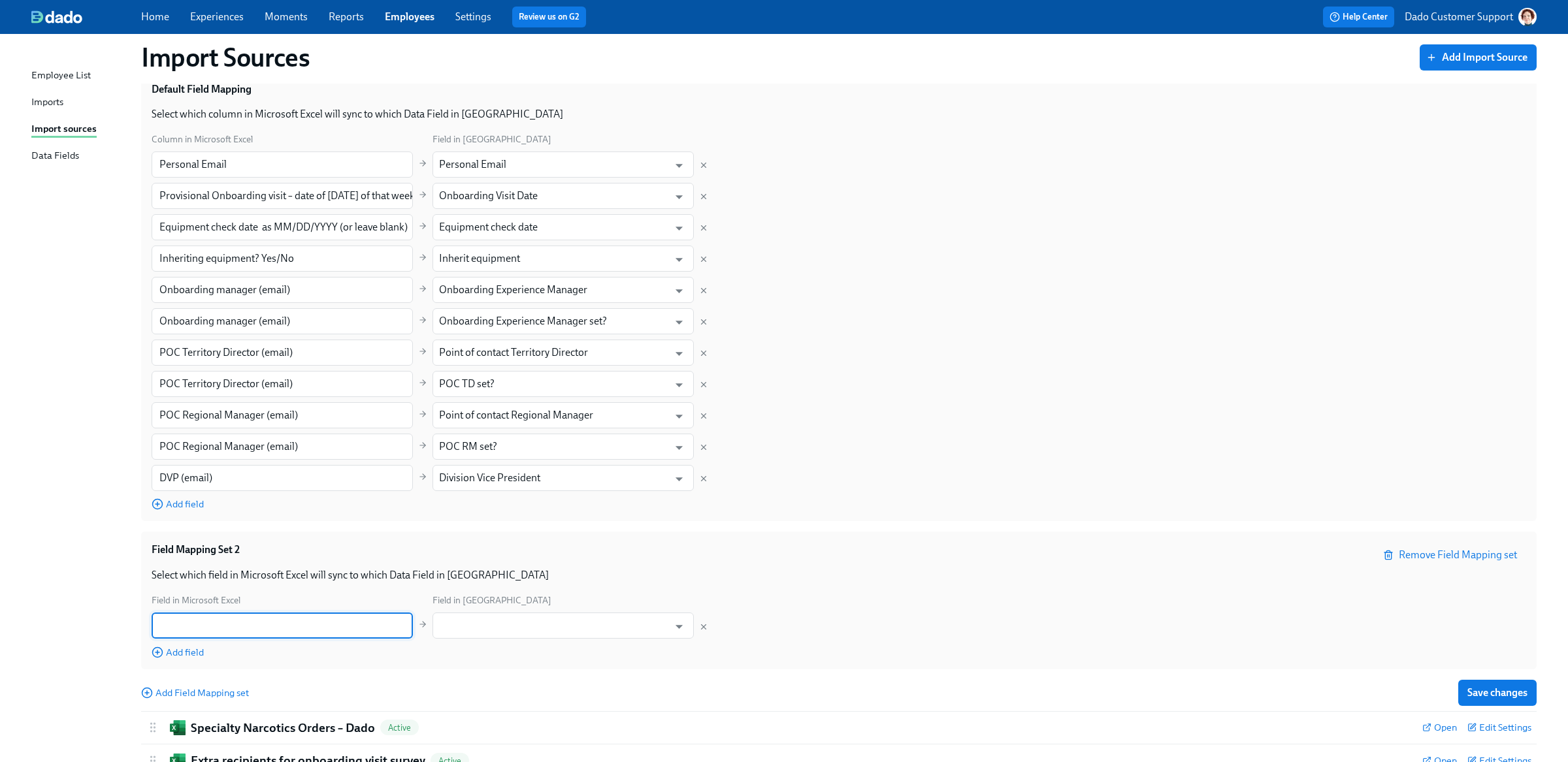
paste input "POC Regional Manager (email)"
type input "POC Regional Manager (email)"
click at [532, 634] on input "text" at bounding box center [554, 625] width 229 height 26
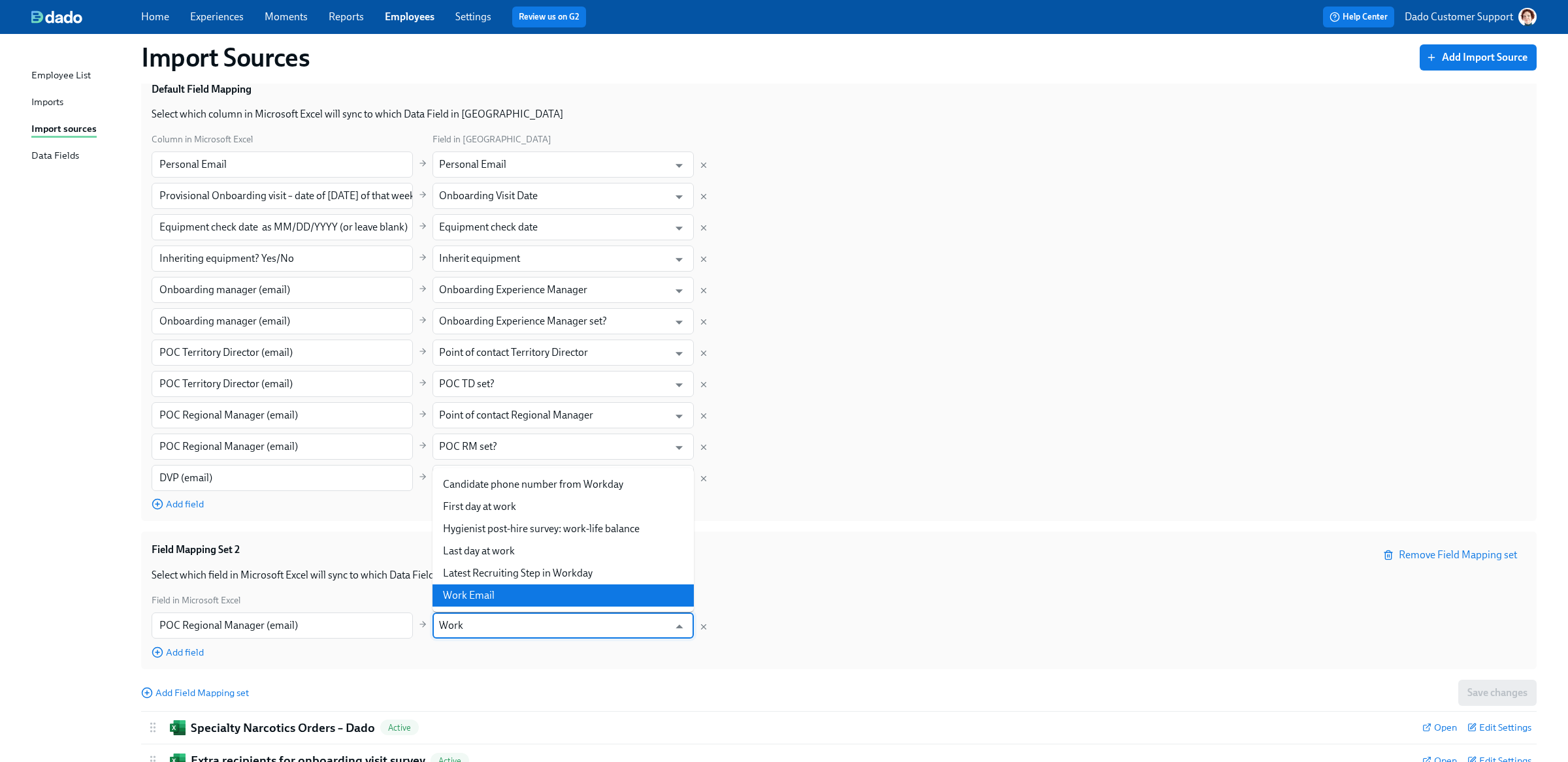
click at [480, 602] on li "Work Email" at bounding box center [563, 596] width 261 height 22
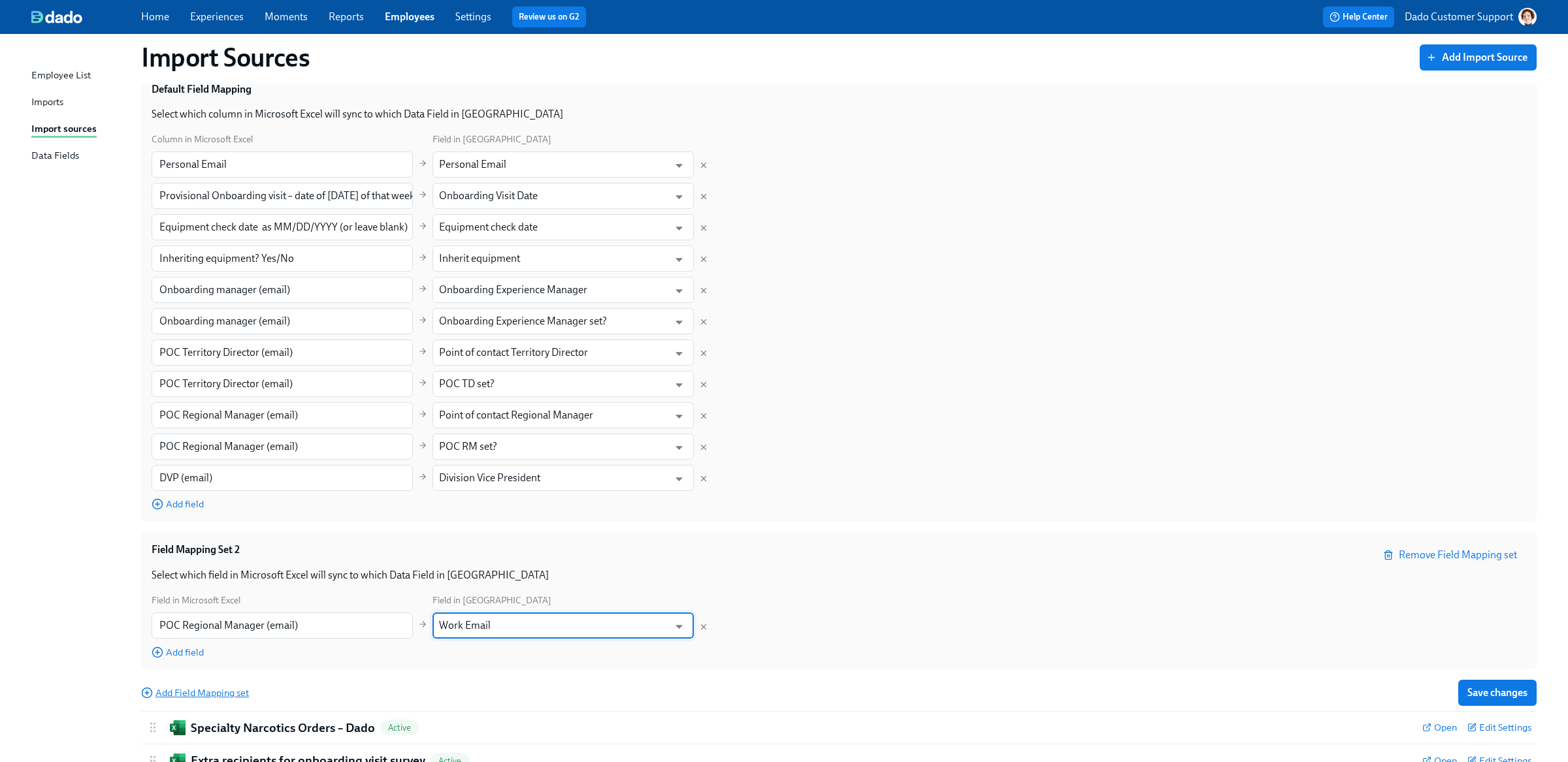
type input "Work Email"
click at [210, 691] on span "Add Field Mapping set" at bounding box center [195, 693] width 108 height 13
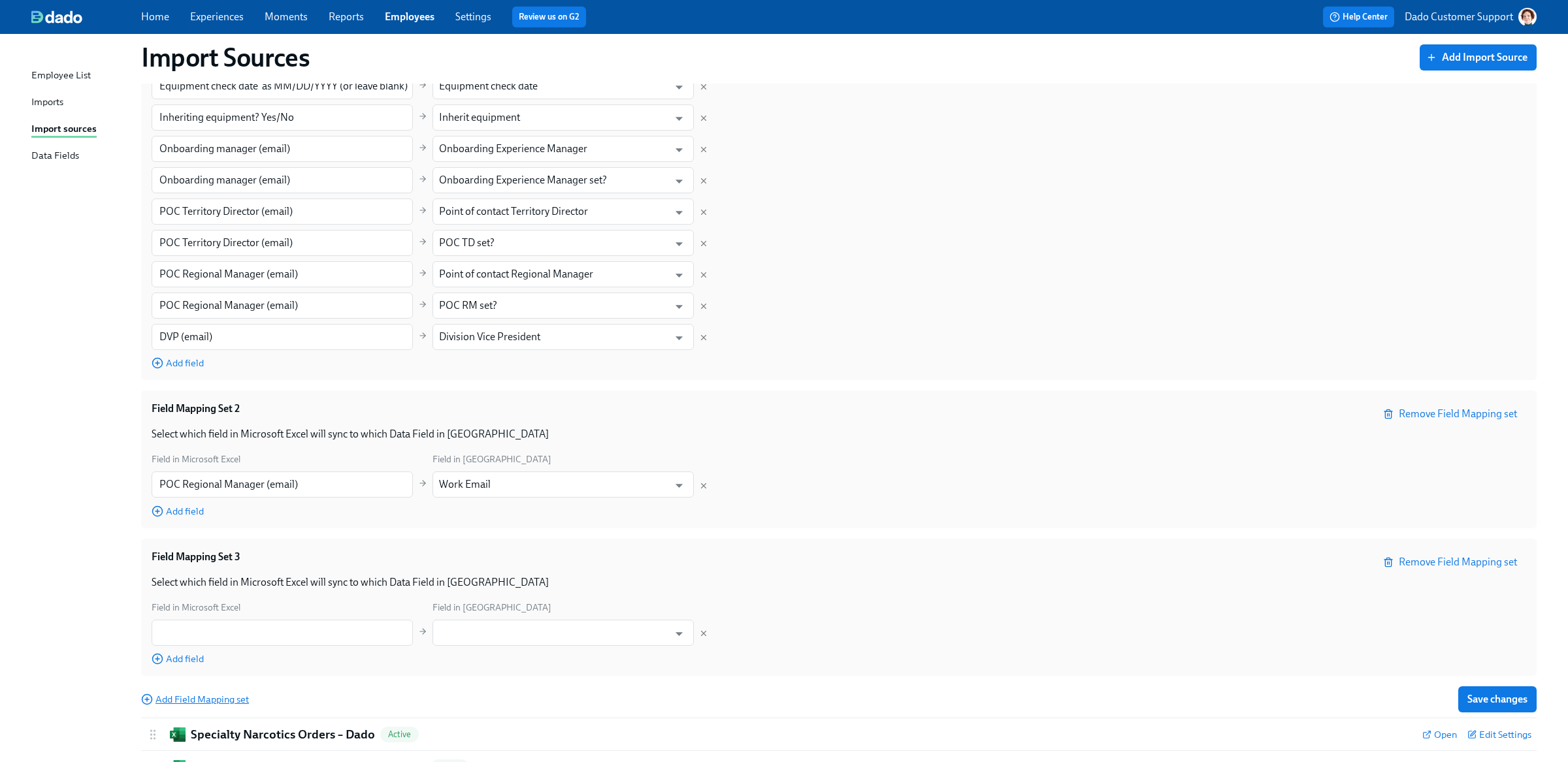
scroll to position [621, 0]
drag, startPoint x: 157, startPoint y: 211, endPoint x: 405, endPoint y: 224, distance: 248.3
click at [401, 223] on input "POC Territory Director (email)" at bounding box center [282, 215] width 261 height 26
click at [264, 630] on input "text" at bounding box center [282, 636] width 261 height 26
paste input "POC Territory Director (email)"
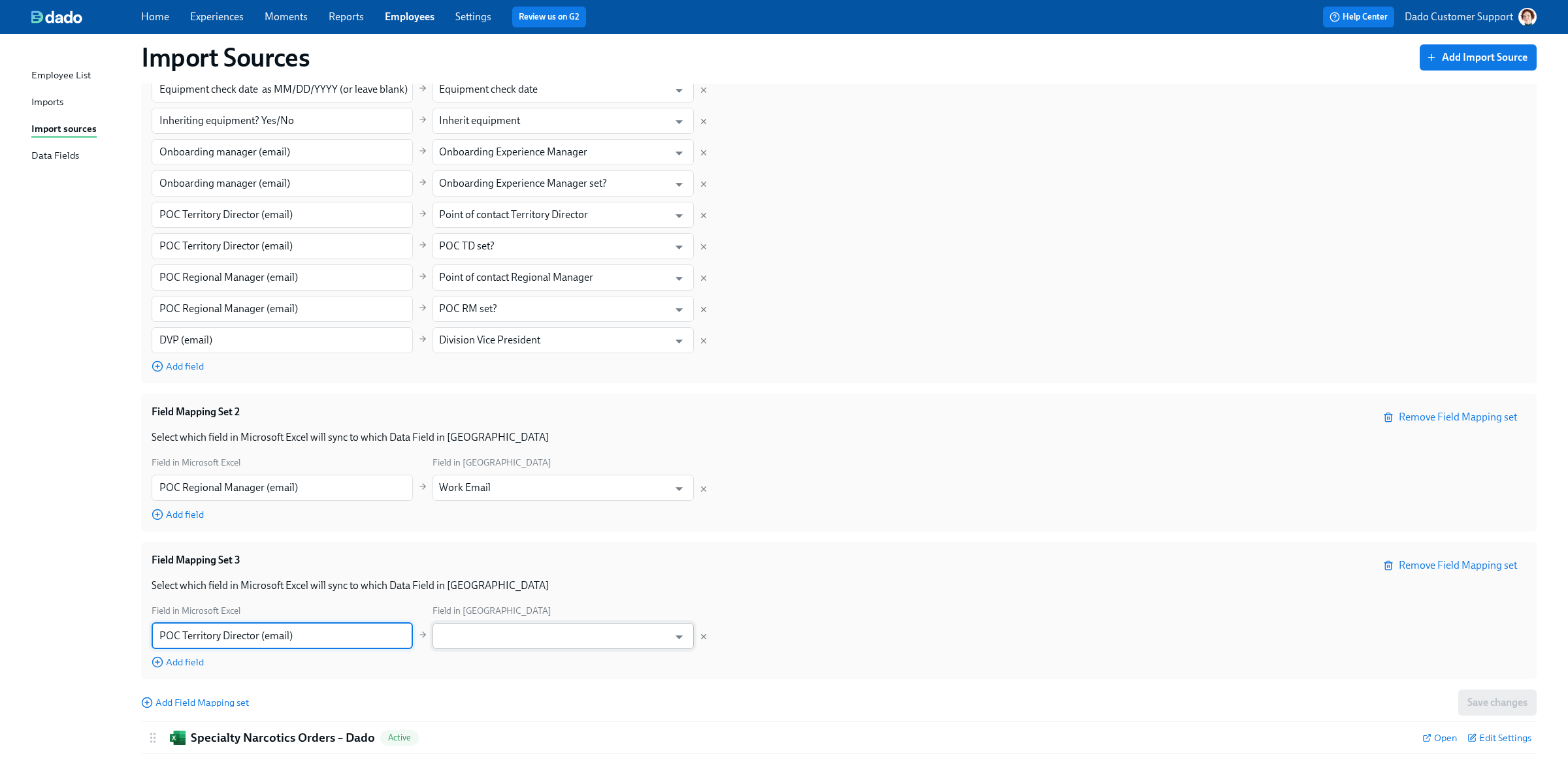
type input "POC Territory Director (email)"
click at [529, 631] on input "text" at bounding box center [554, 636] width 229 height 26
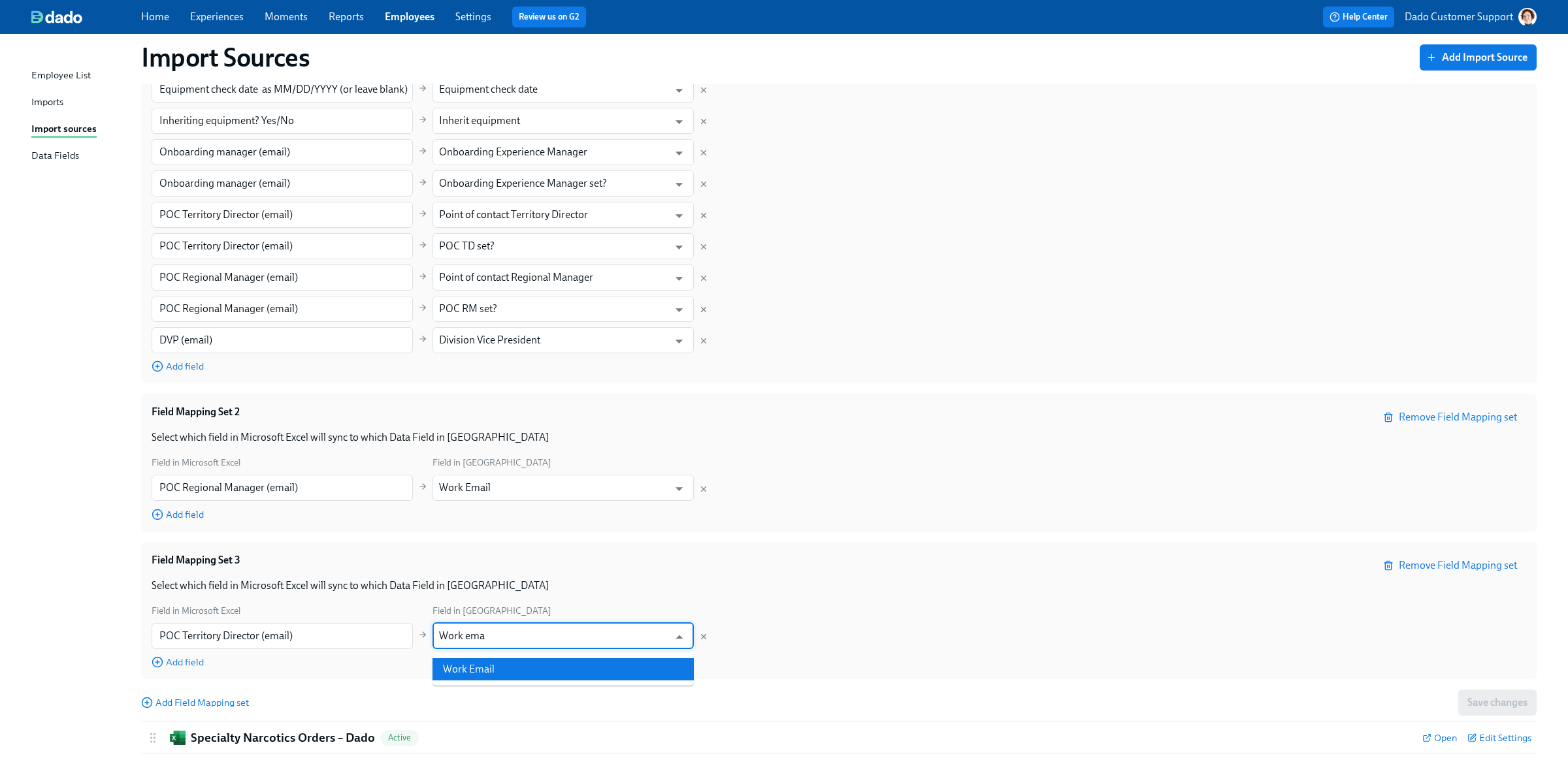
click at [554, 670] on li "Work Email" at bounding box center [563, 669] width 261 height 22
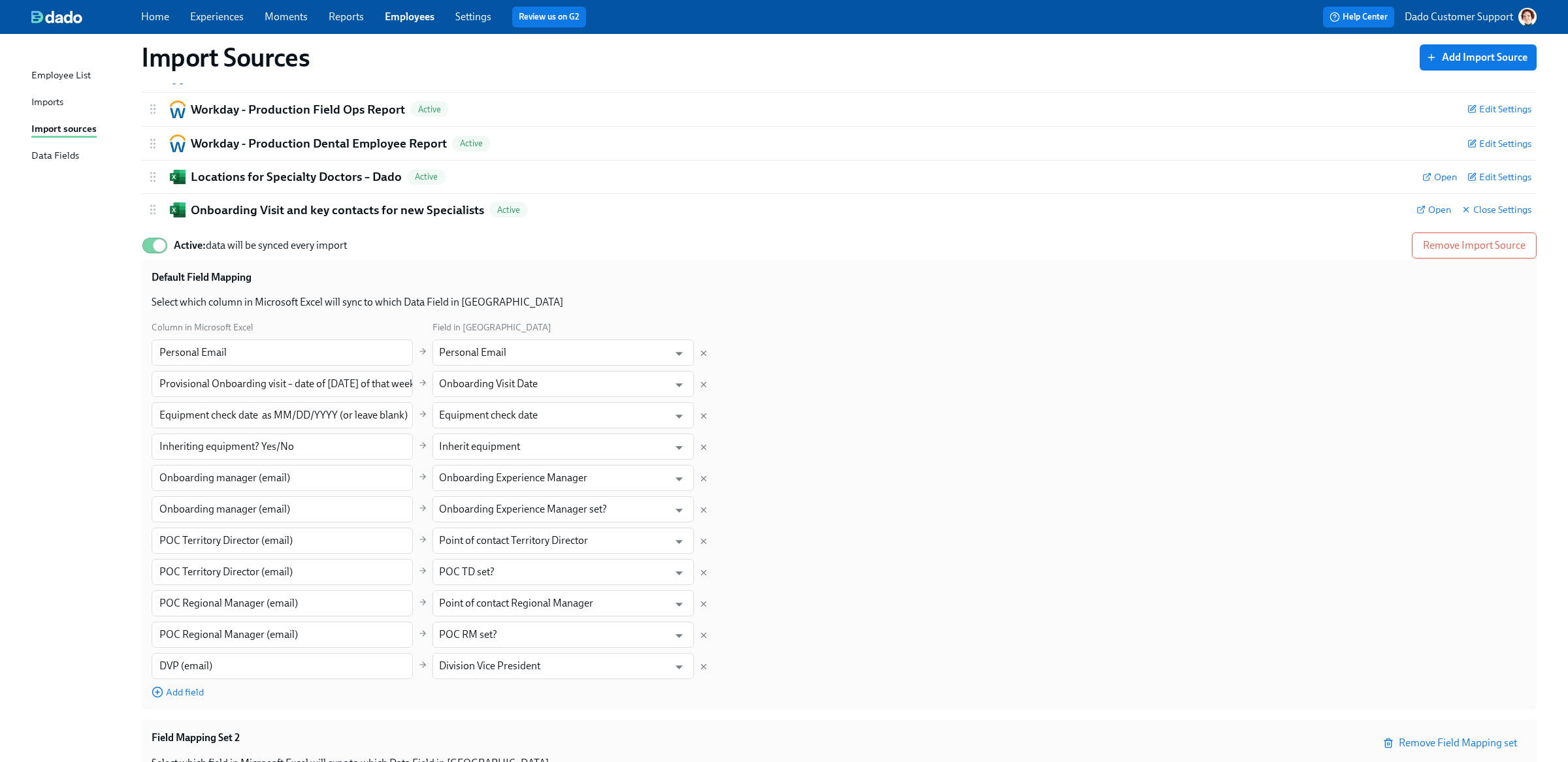
scroll to position [138, 0]
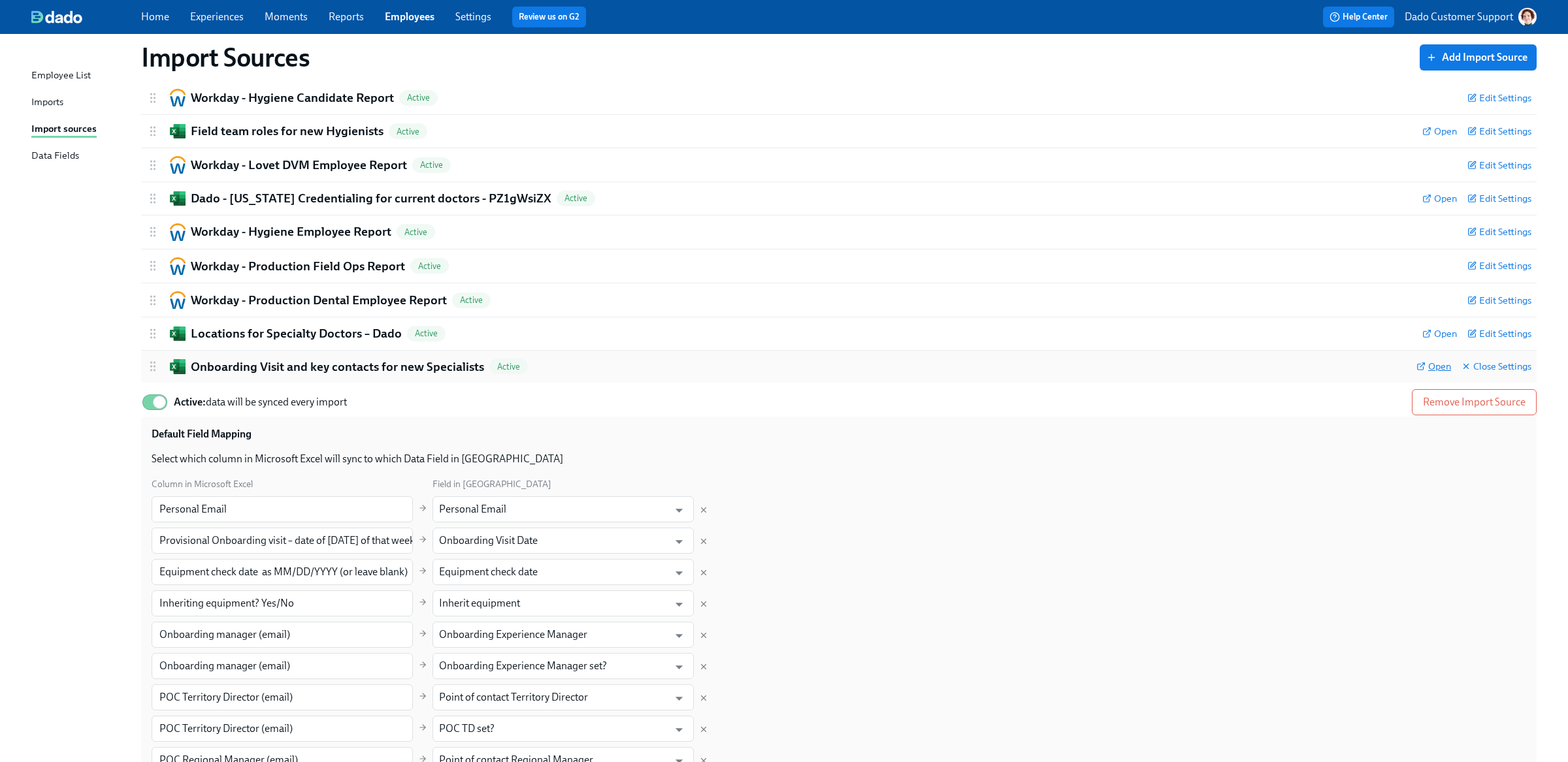
type input "Work Email"
click at [1446, 363] on span "Open" at bounding box center [1433, 366] width 34 height 13
click at [45, 104] on div "Imports" at bounding box center [47, 102] width 32 height 16
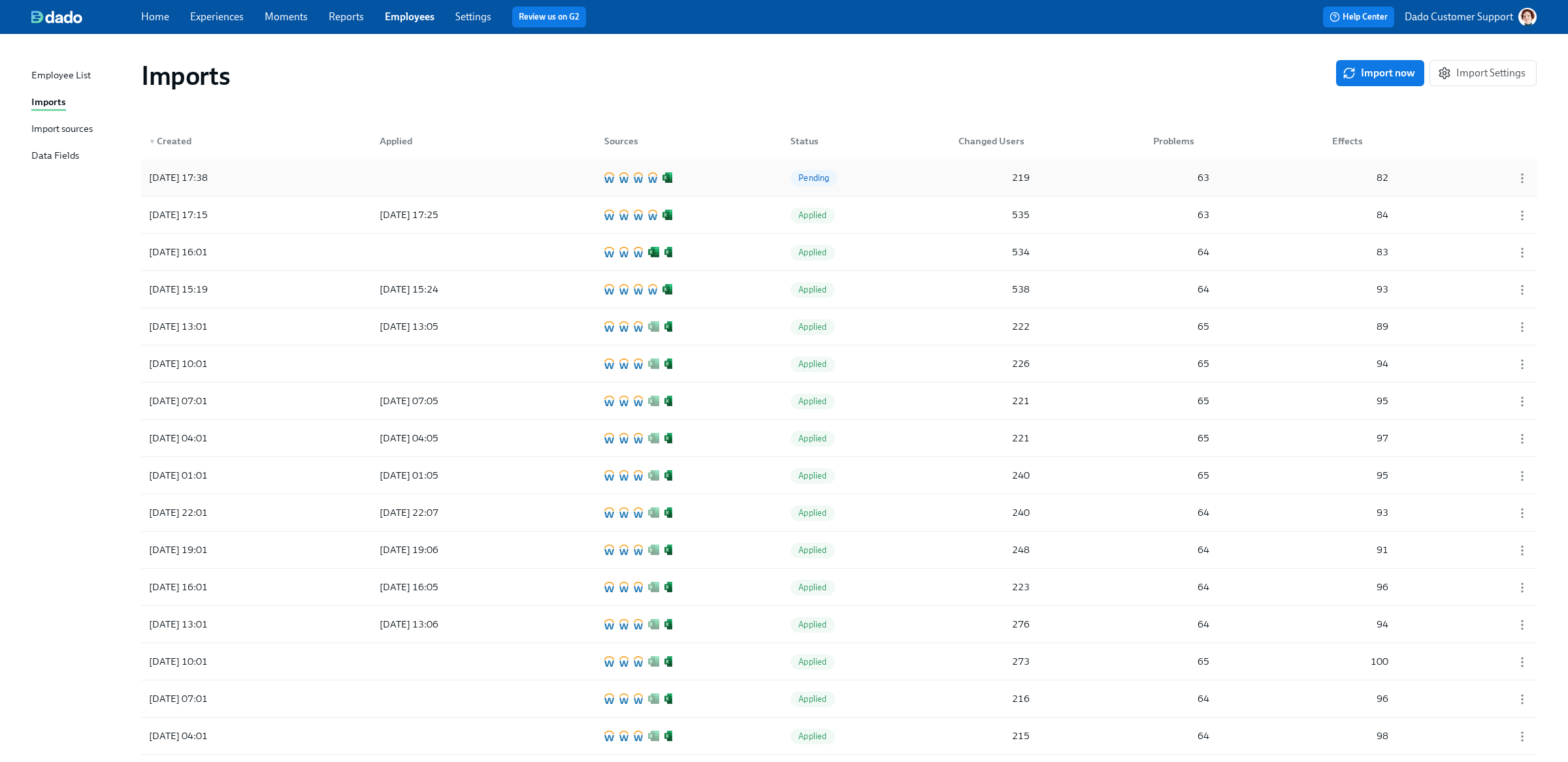
click at [260, 182] on div "2025/09/05 17:38" at bounding box center [202, 178] width 118 height 26
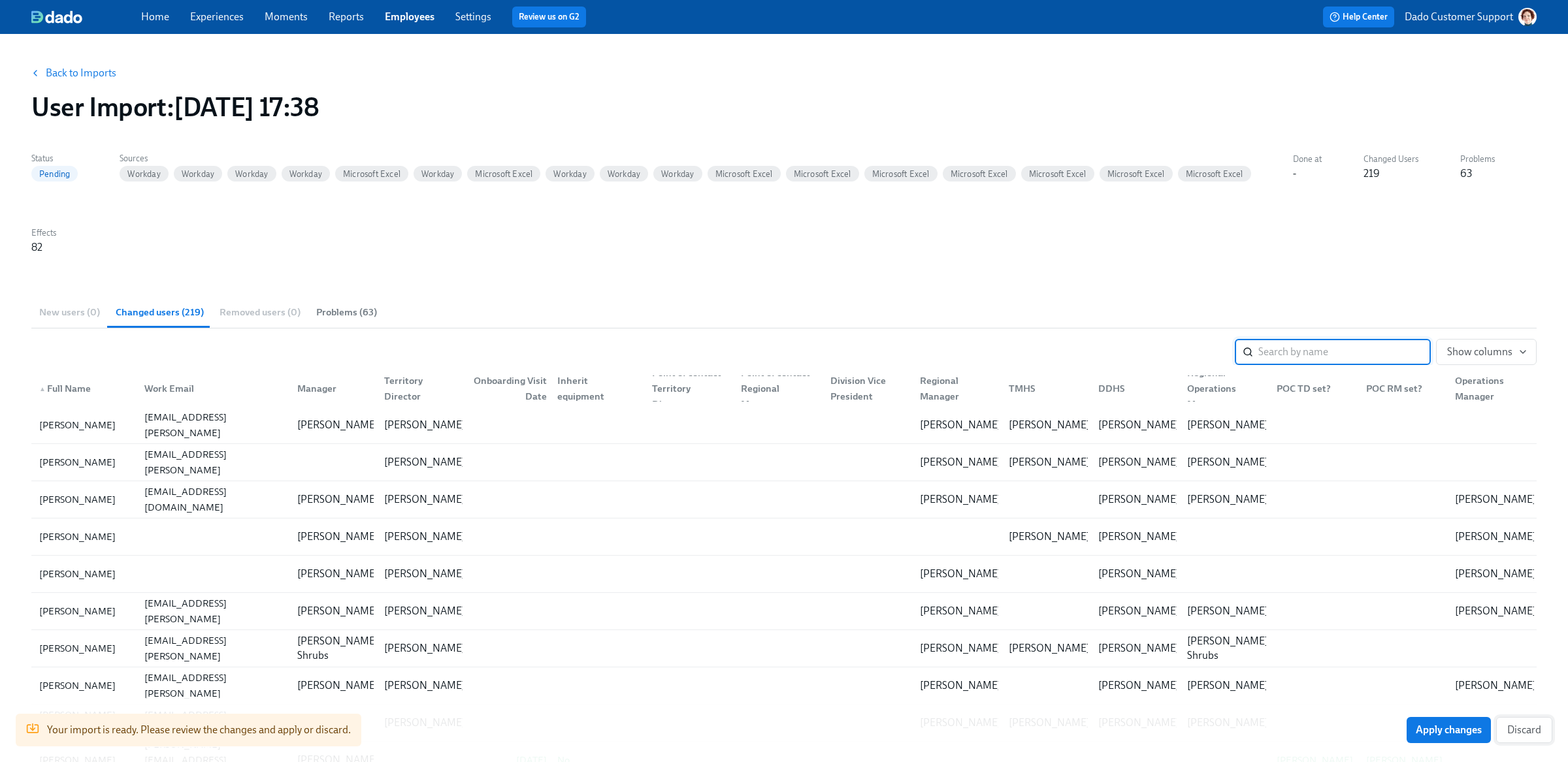
click at [1533, 734] on span "Discard" at bounding box center [1524, 730] width 34 height 13
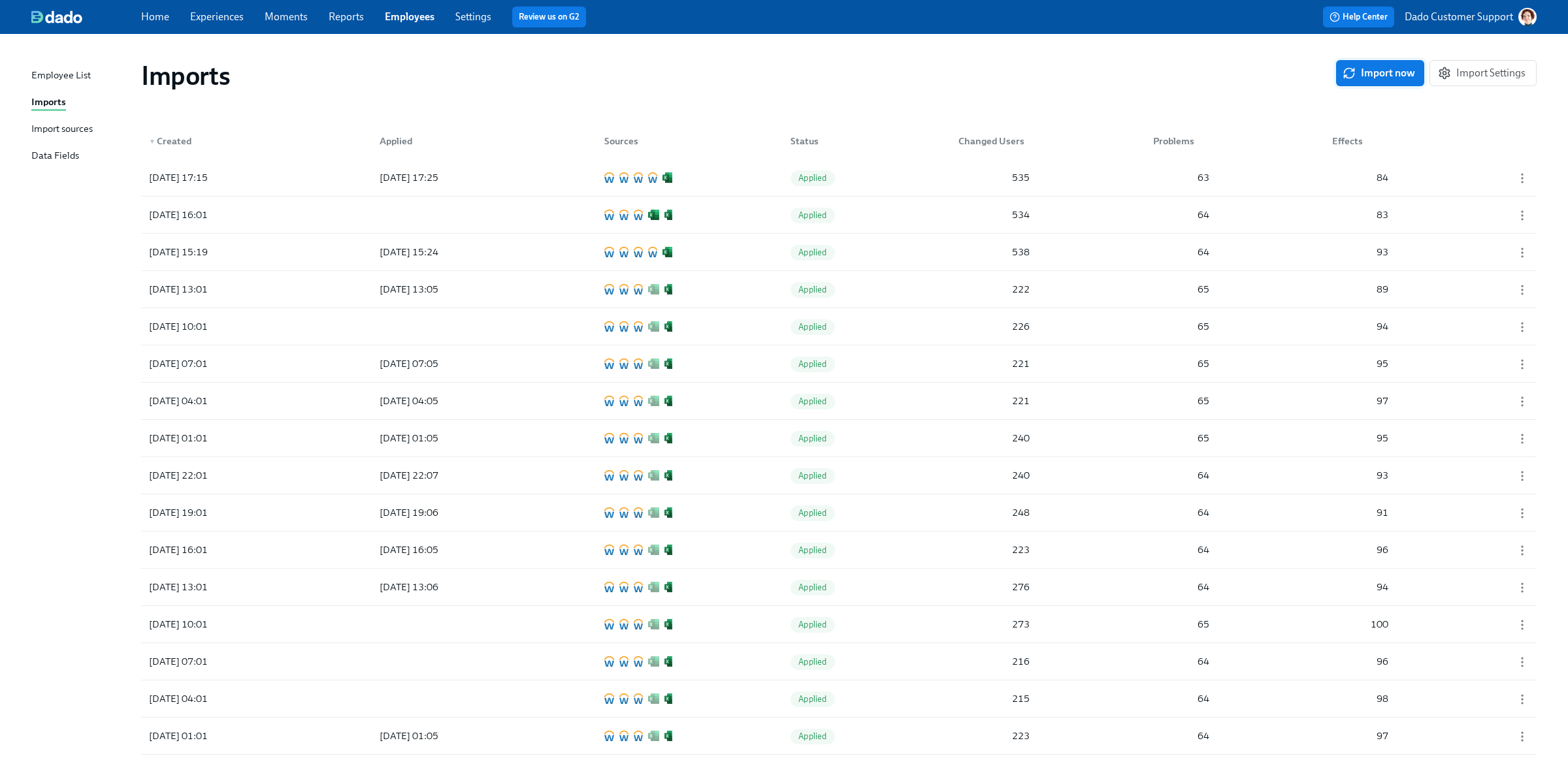
click at [1379, 72] on span "Import now" at bounding box center [1380, 73] width 70 height 13
click at [57, 135] on div "Import sources" at bounding box center [62, 129] width 61 height 16
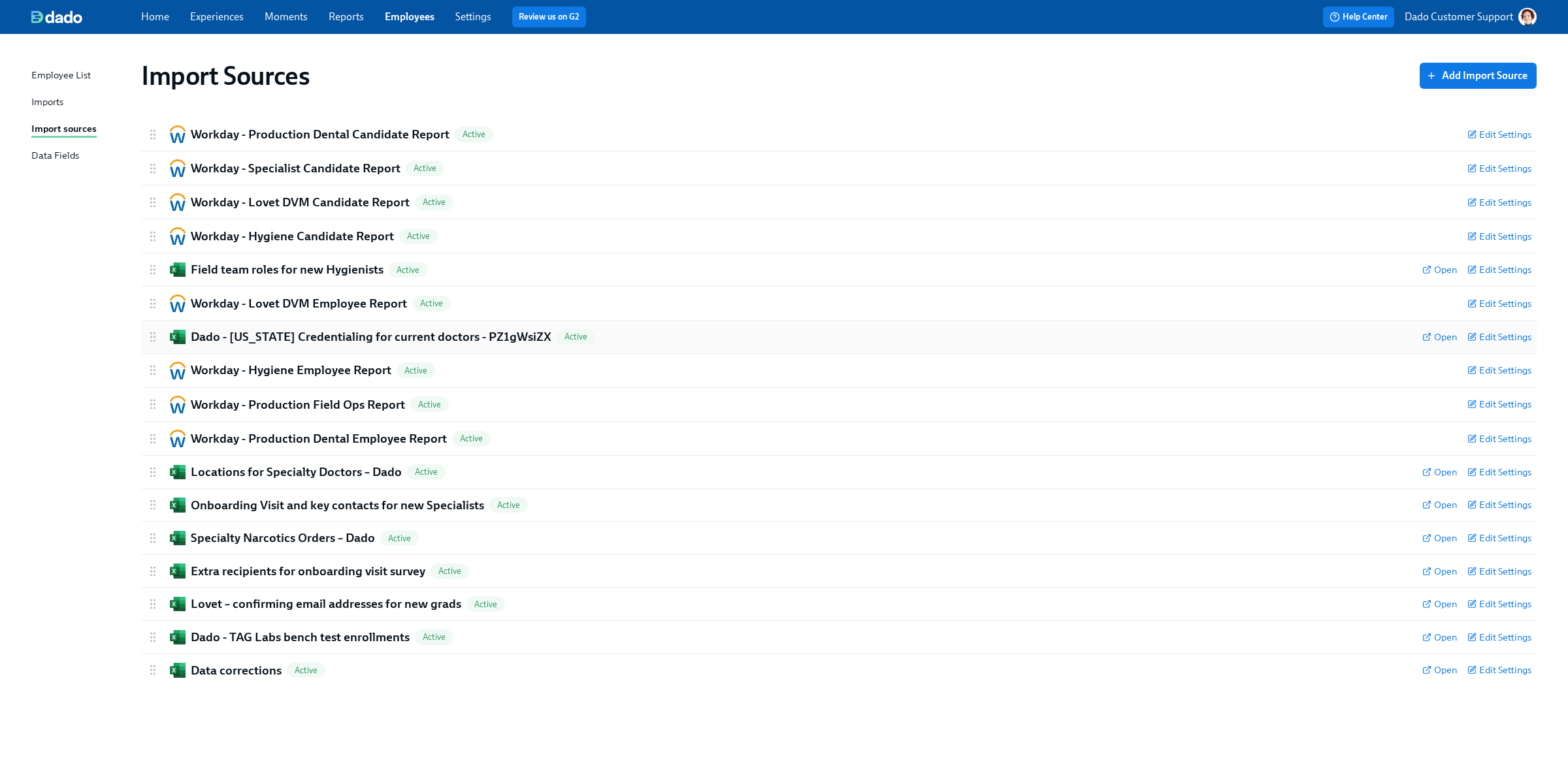
click at [294, 321] on div "Dado - Illinois Credentialing for current doctors - PZ1gWsiZX Active Open Edit …" at bounding box center [839, 337] width 1395 height 33
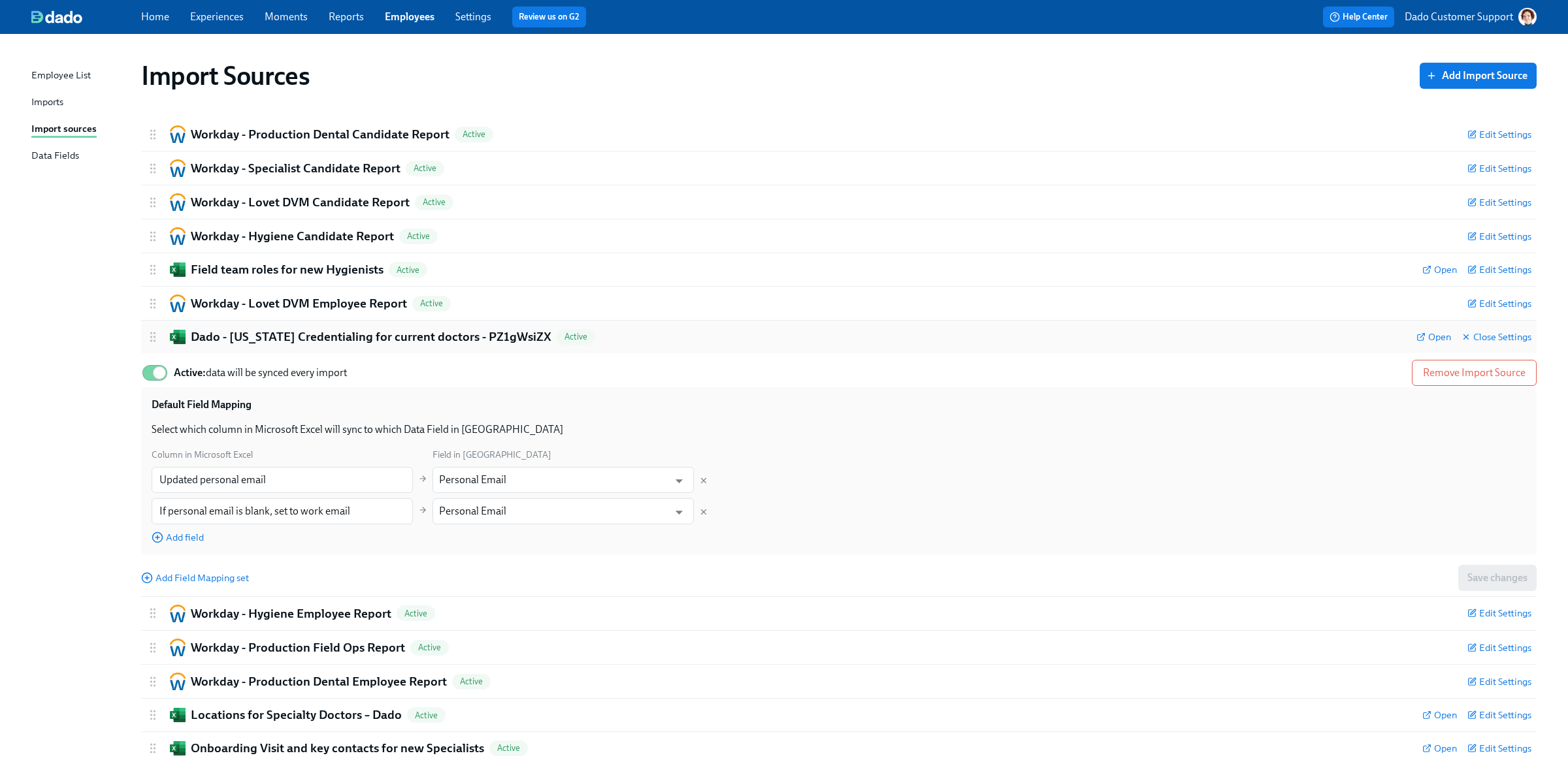
click at [294, 321] on div "Dado - Illinois Credentialing for current doctors - PZ1gWsiZX Active Open Close…" at bounding box center [839, 337] width 1395 height 33
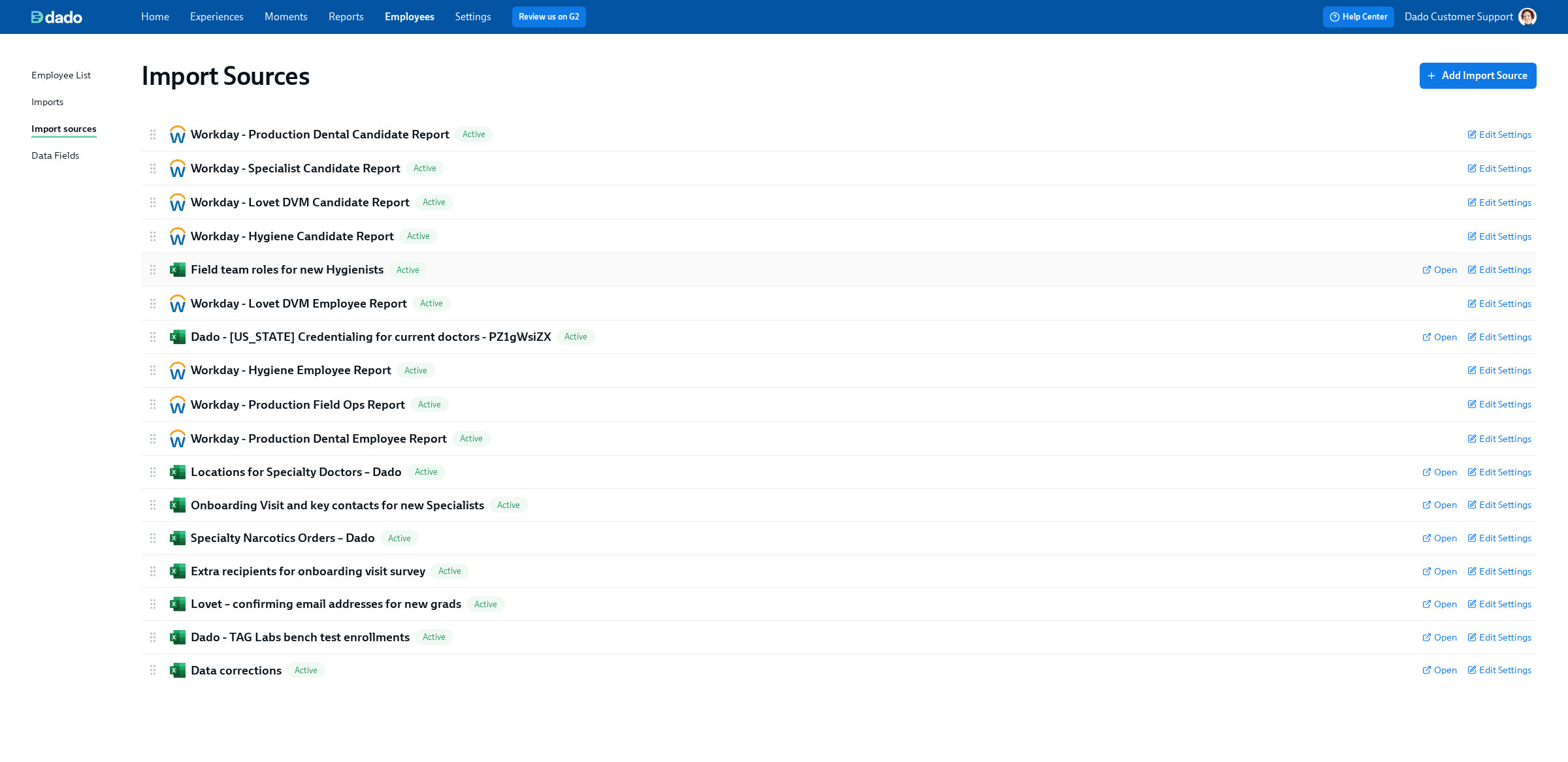
click at [296, 278] on div "Field team roles for new Hygienists Active Open Edit Settings" at bounding box center [839, 270] width 1395 height 33
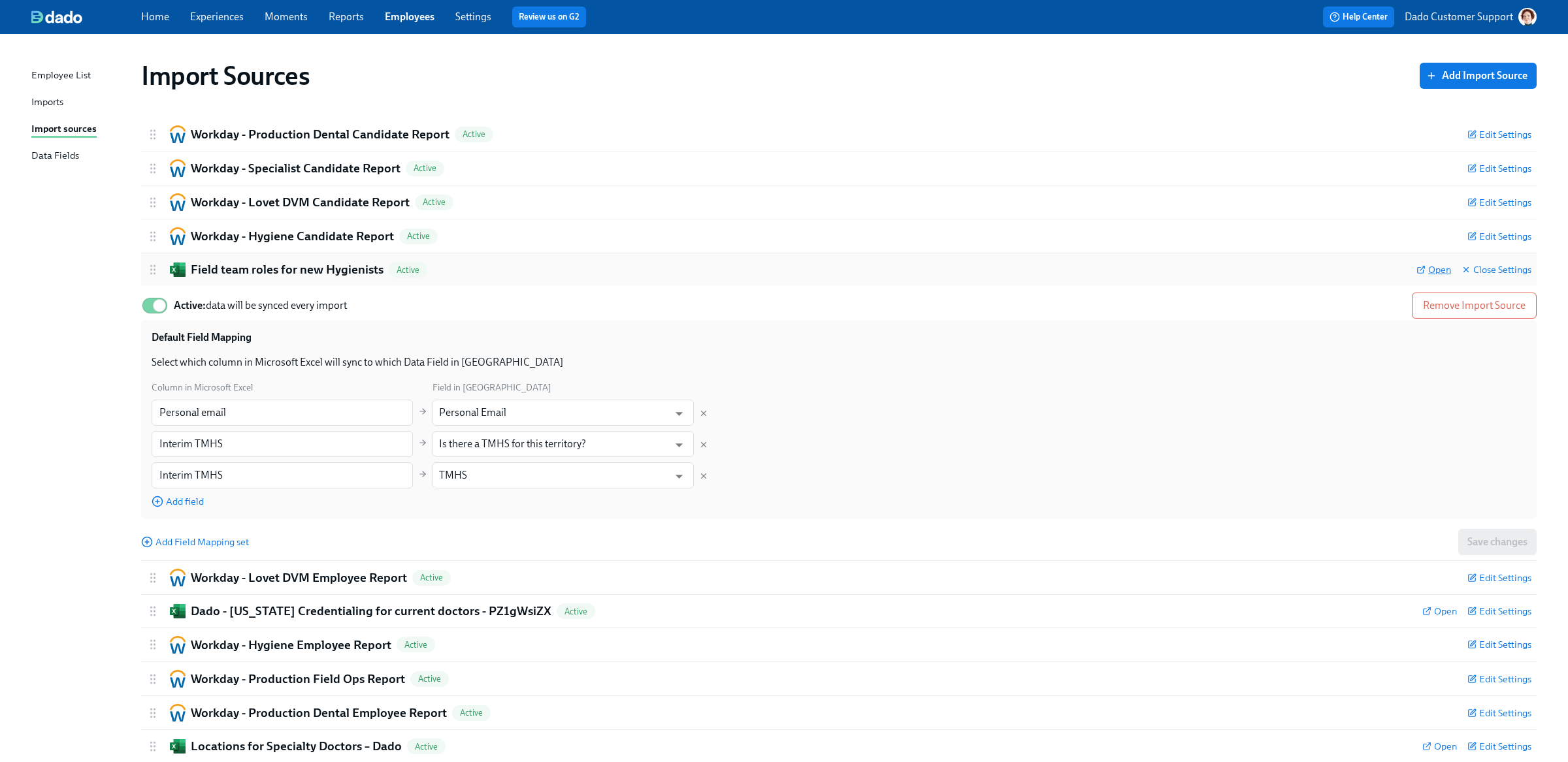
click at [1441, 273] on span "Open" at bounding box center [1433, 270] width 34 height 13
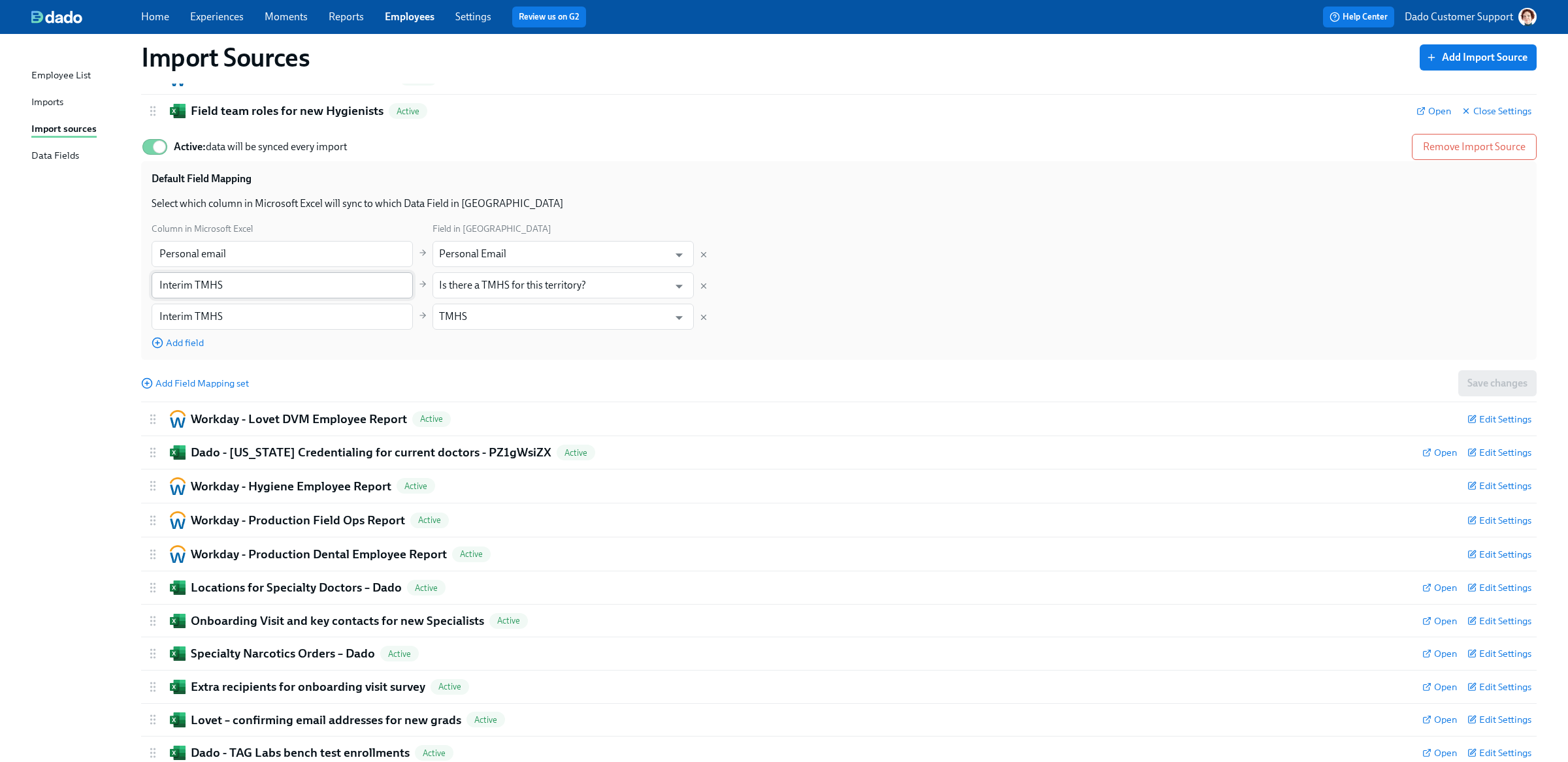
scroll to position [144, 0]
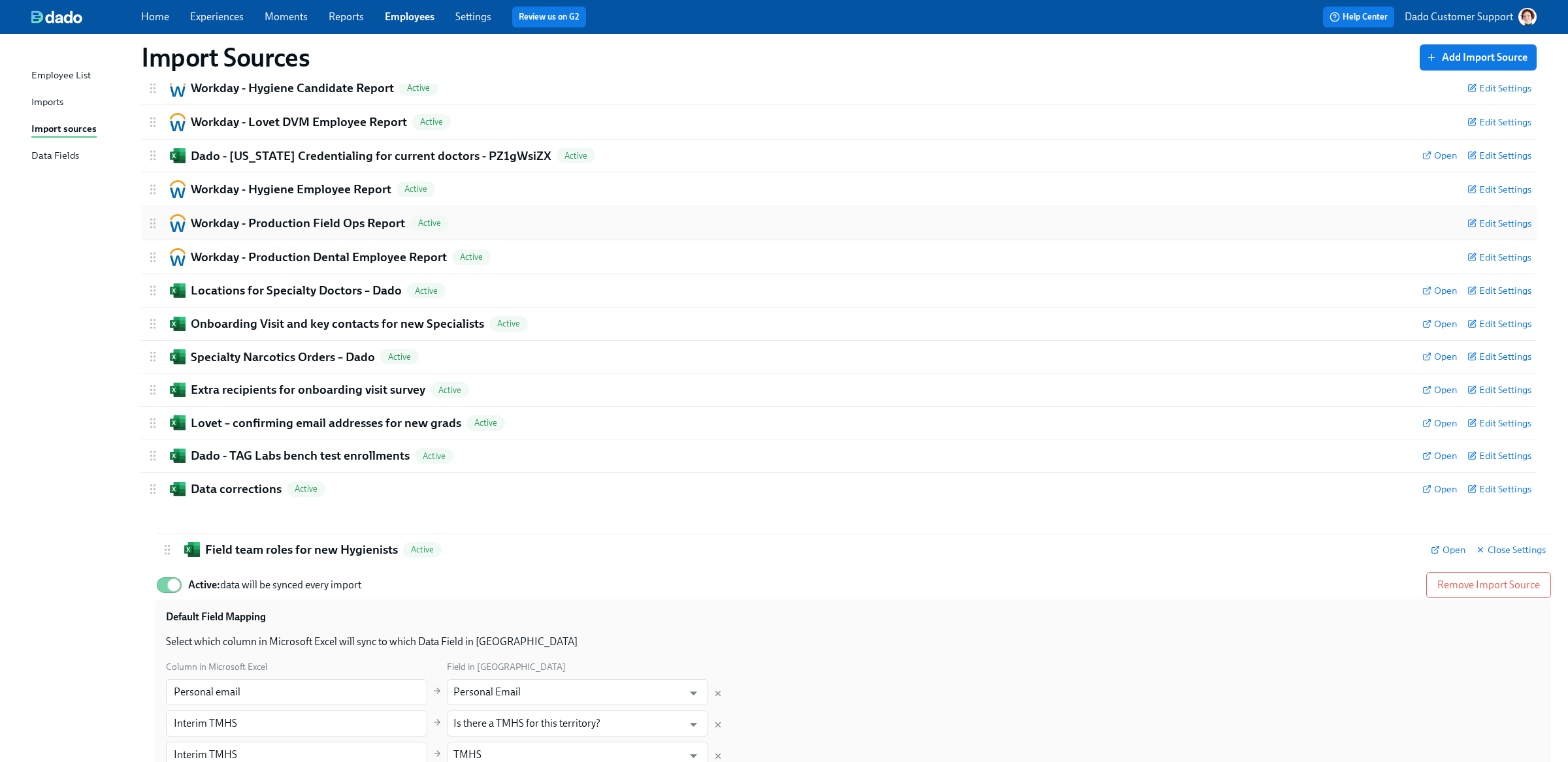
drag, startPoint x: 151, startPoint y: 120, endPoint x: 165, endPoint y: 547, distance: 427.2
click at [165, 547] on div "Workday - Production Dental Candidate Report Active Edit Settings Active: data …" at bounding box center [839, 391] width 1395 height 844
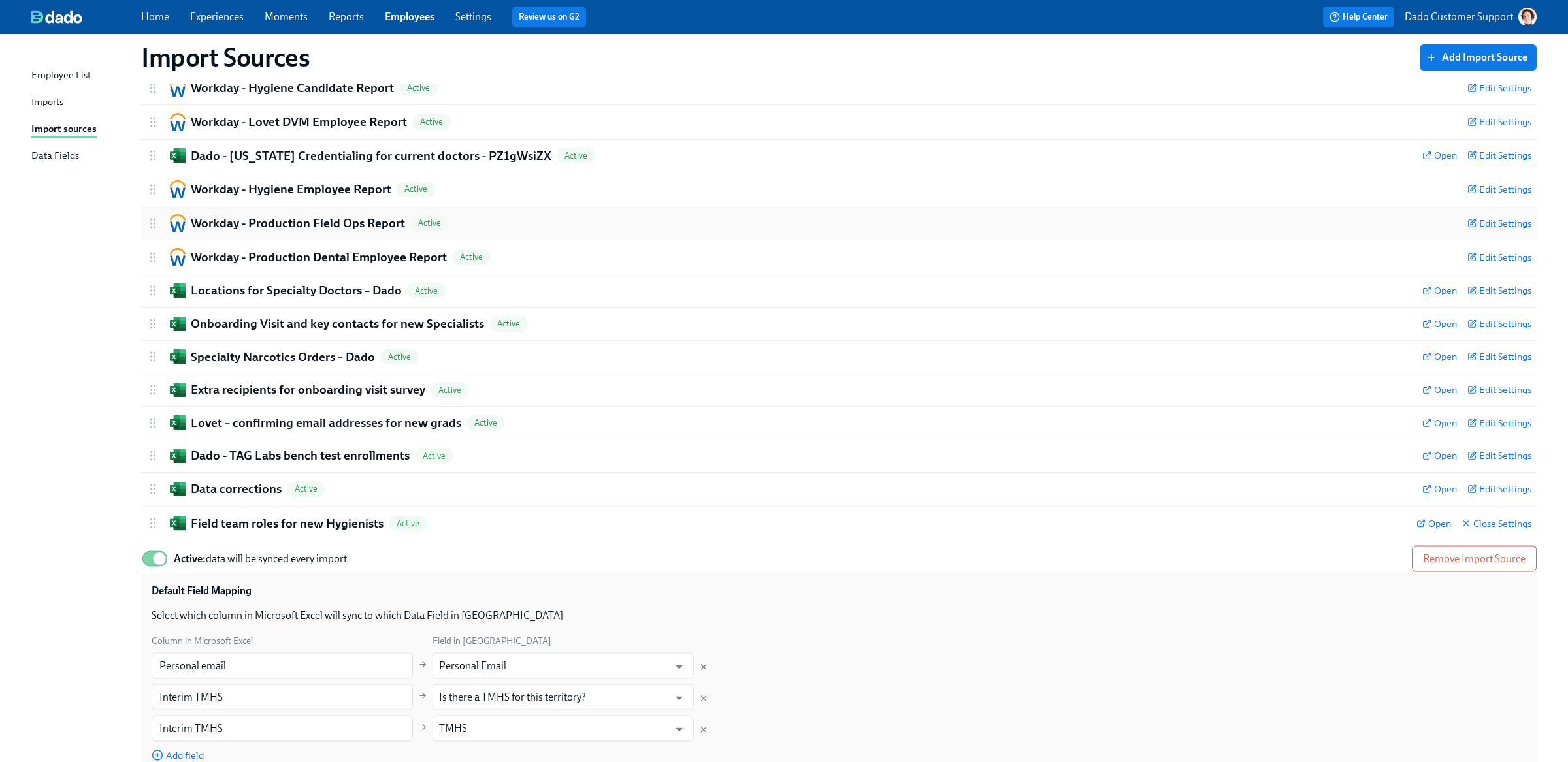
scroll to position [149, 0]
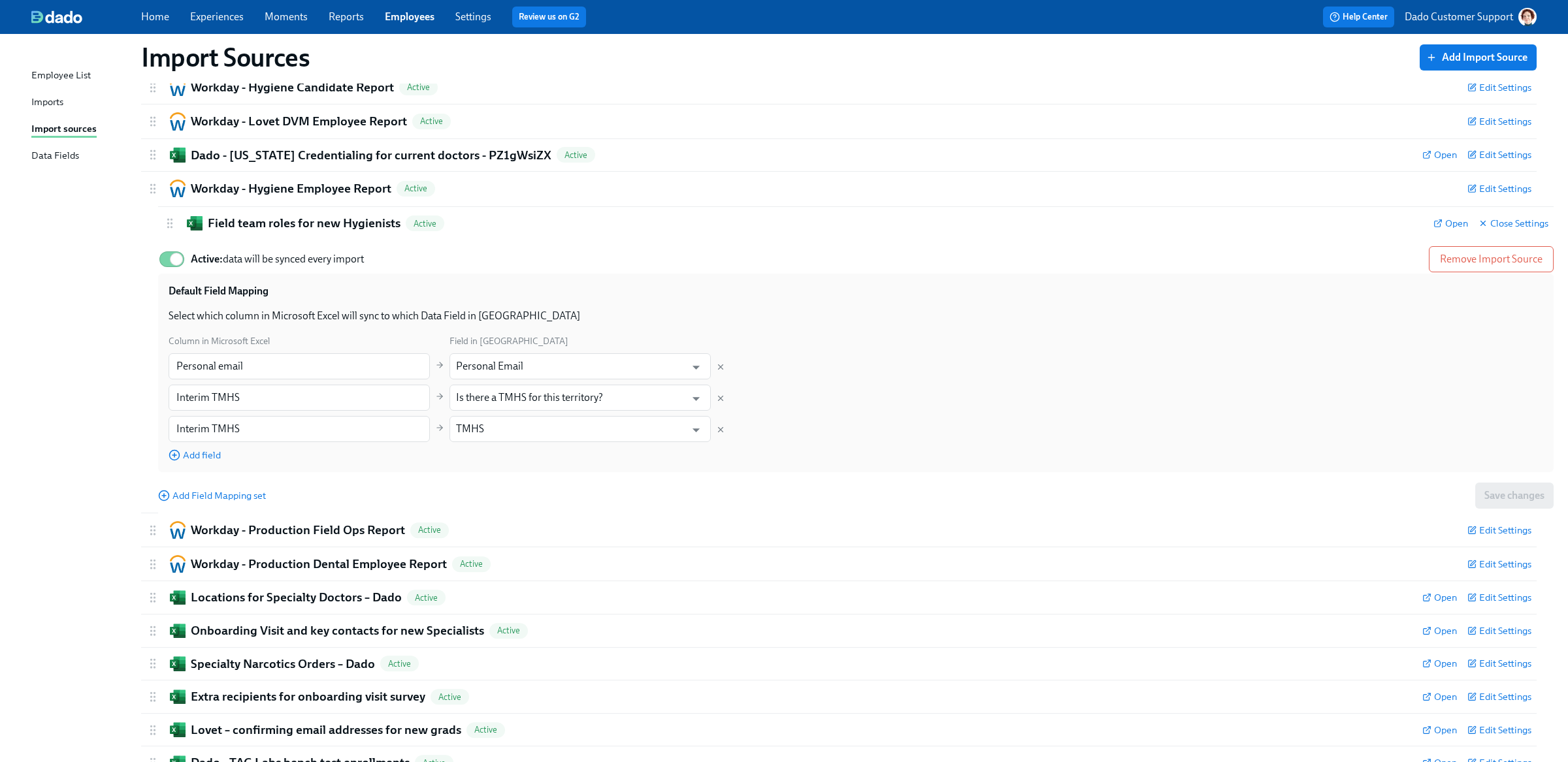
drag, startPoint x: 150, startPoint y: 525, endPoint x: 166, endPoint y: 224, distance: 301.4
click at [166, 224] on div "Workday - Production Dental Candidate Report Active Edit Settings Active: data …" at bounding box center [839, 390] width 1395 height 844
click at [34, 108] on div "Imports" at bounding box center [47, 102] width 32 height 16
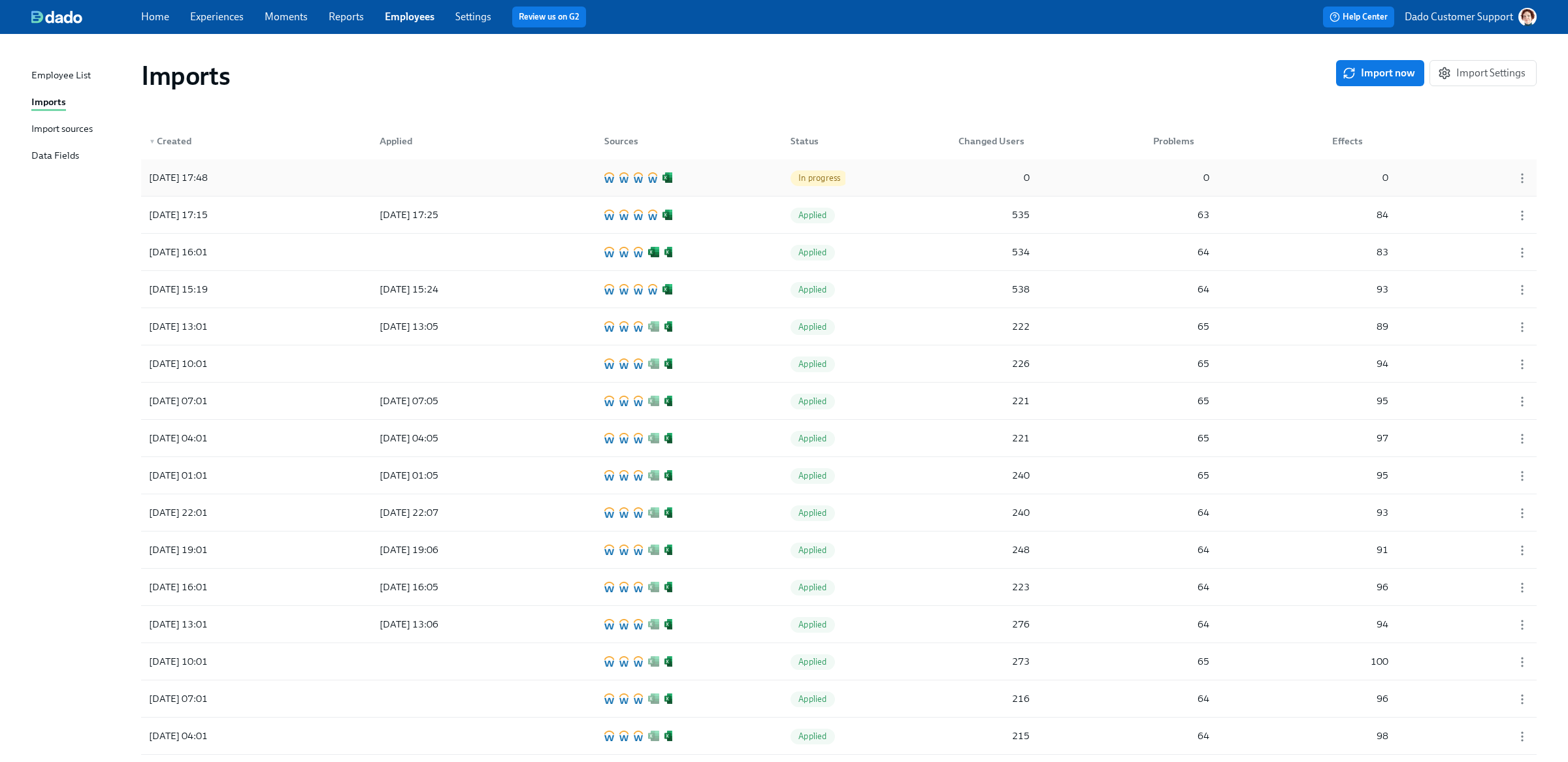
click at [1526, 170] on div at bounding box center [1518, 177] width 33 height 16
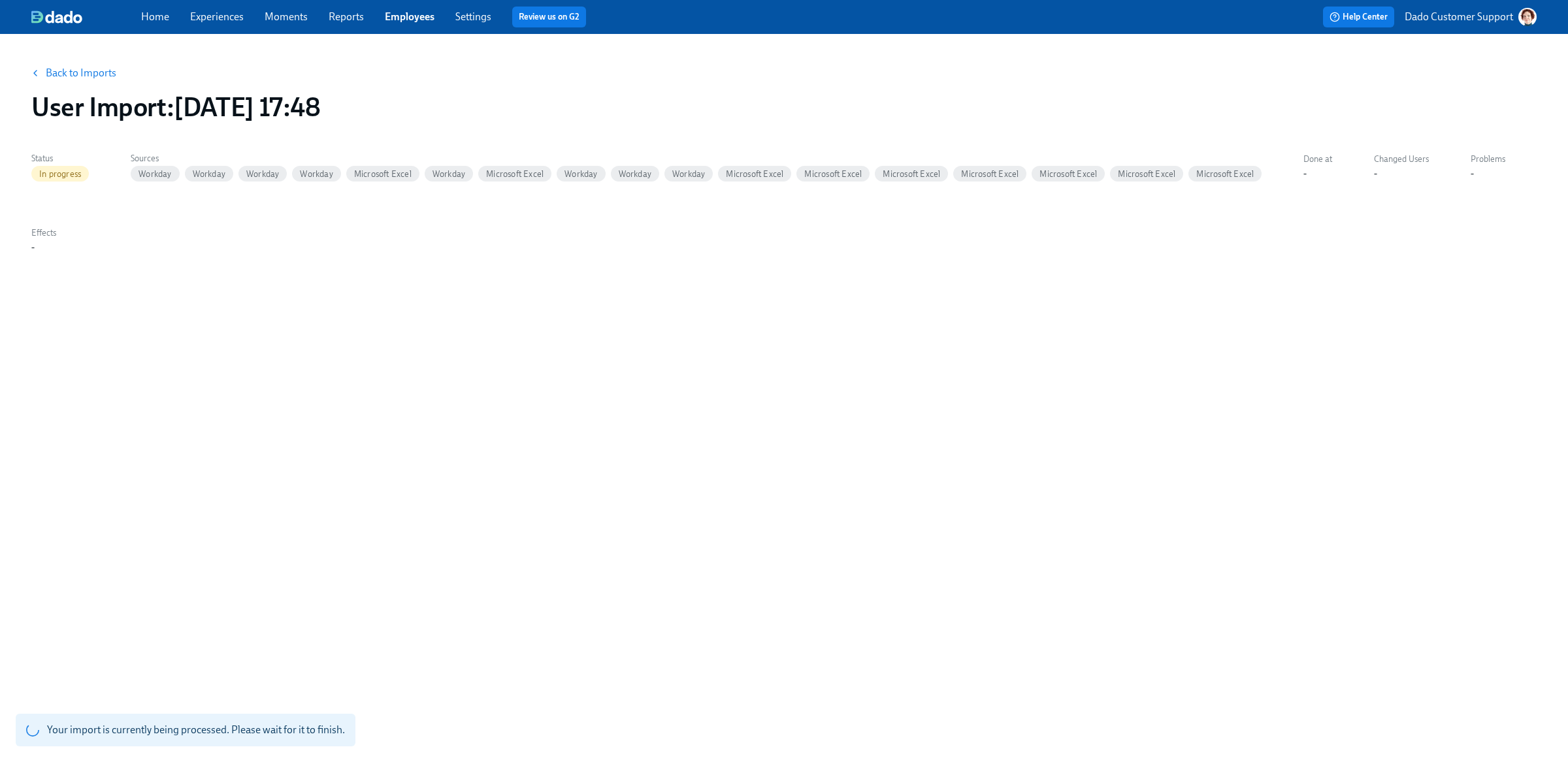
click at [58, 68] on link "Back to Imports" at bounding box center [81, 73] width 70 height 13
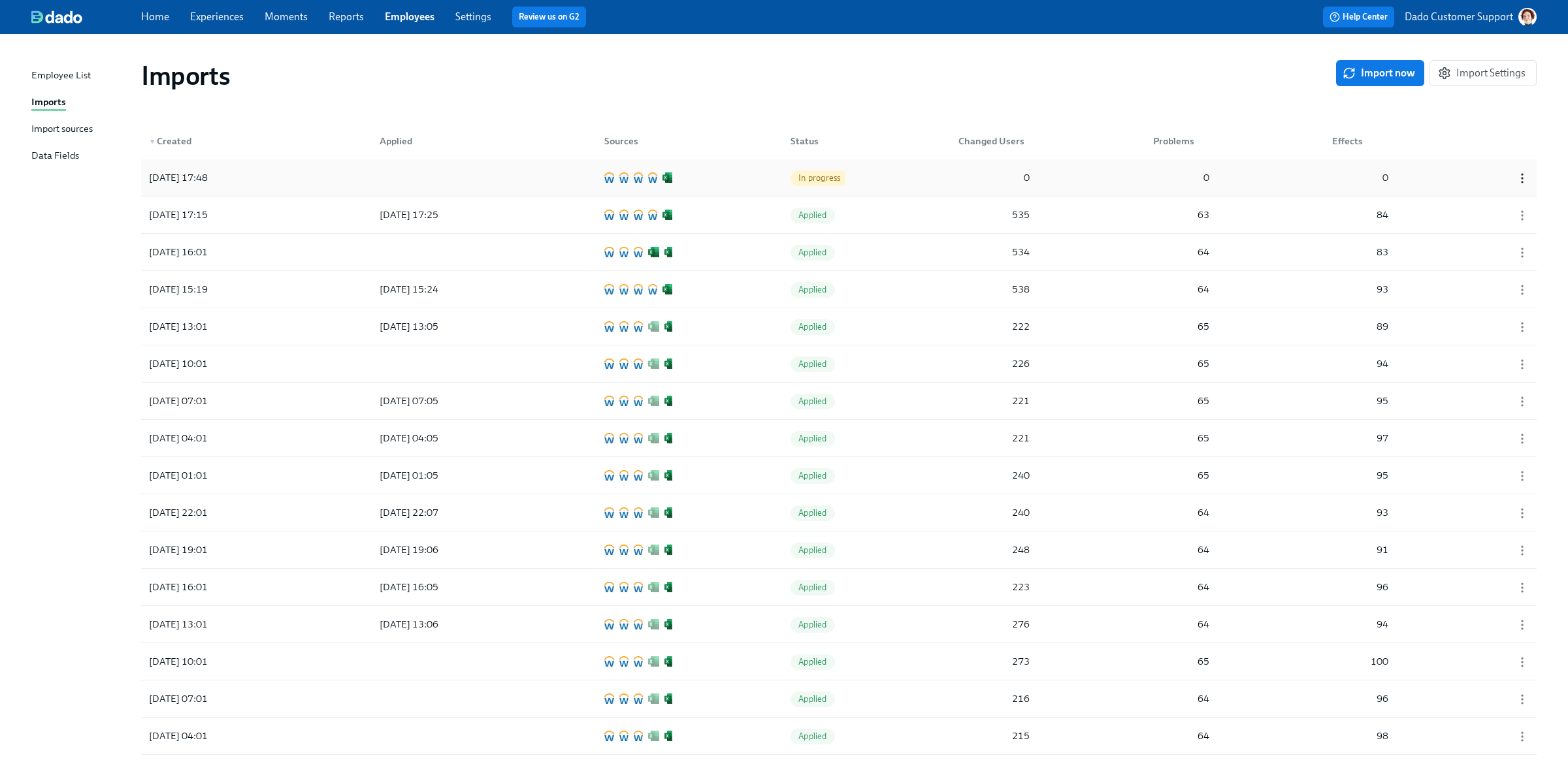
click at [1519, 175] on icon "button" at bounding box center [1521, 178] width 13 height 13
click at [1528, 179] on li "Discard" at bounding box center [1515, 178] width 86 height 22
click at [61, 73] on div "Employee List" at bounding box center [61, 76] width 60 height 16
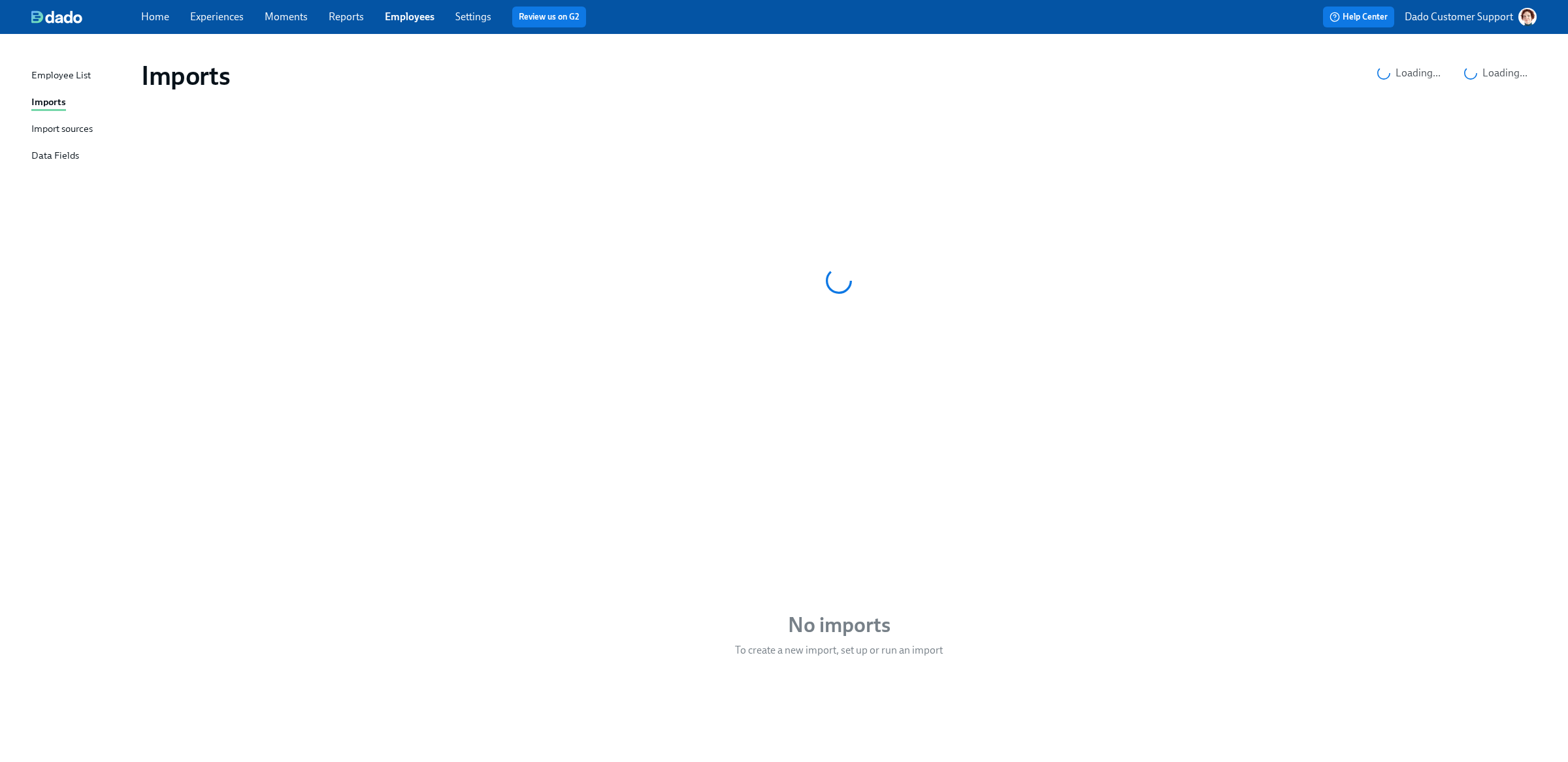
click at [67, 131] on div "Import sources" at bounding box center [62, 129] width 61 height 16
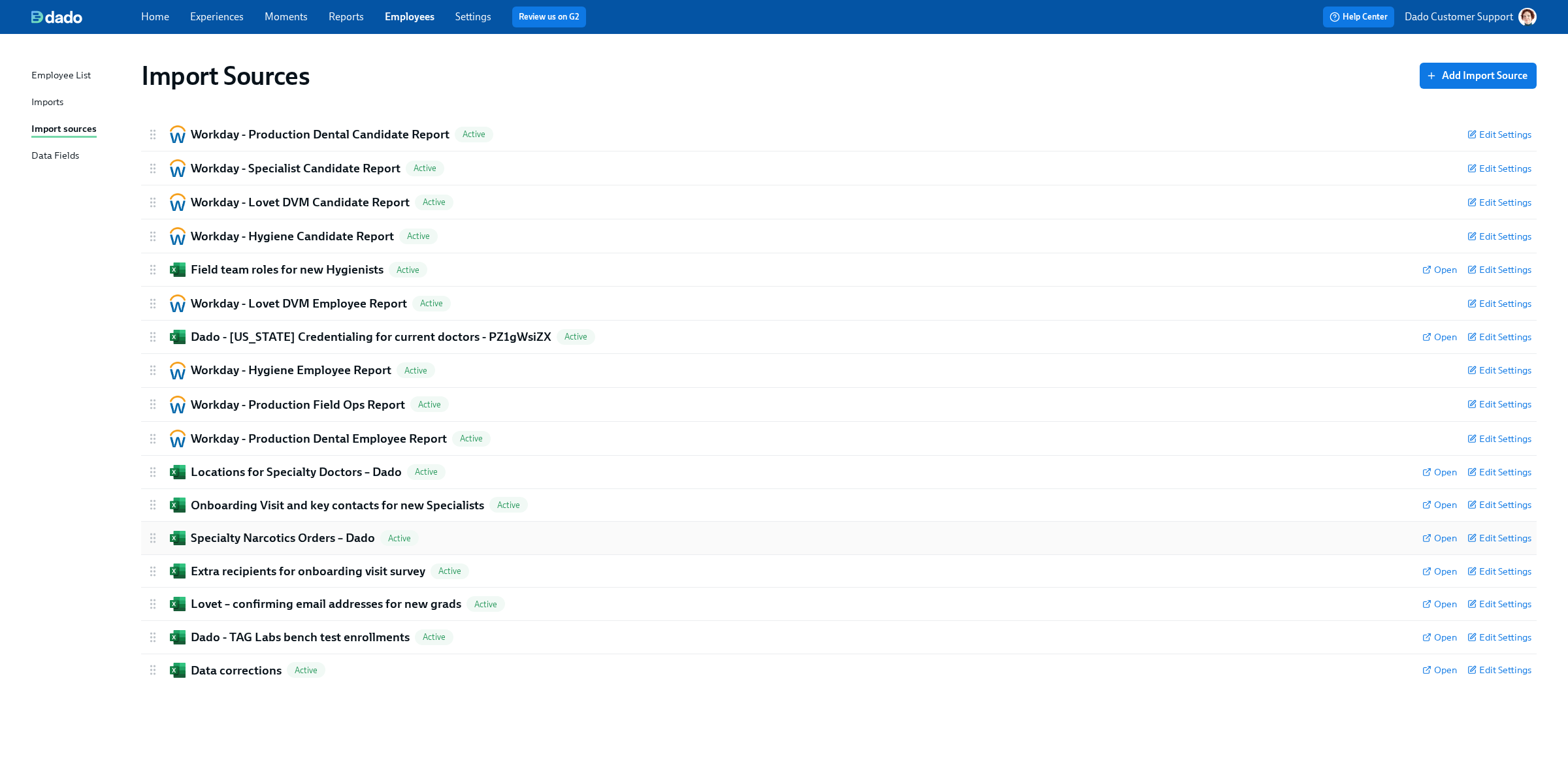
click at [247, 523] on div "Specialty Narcotics Orders – Dado Active Open Edit Settings" at bounding box center [839, 538] width 1395 height 33
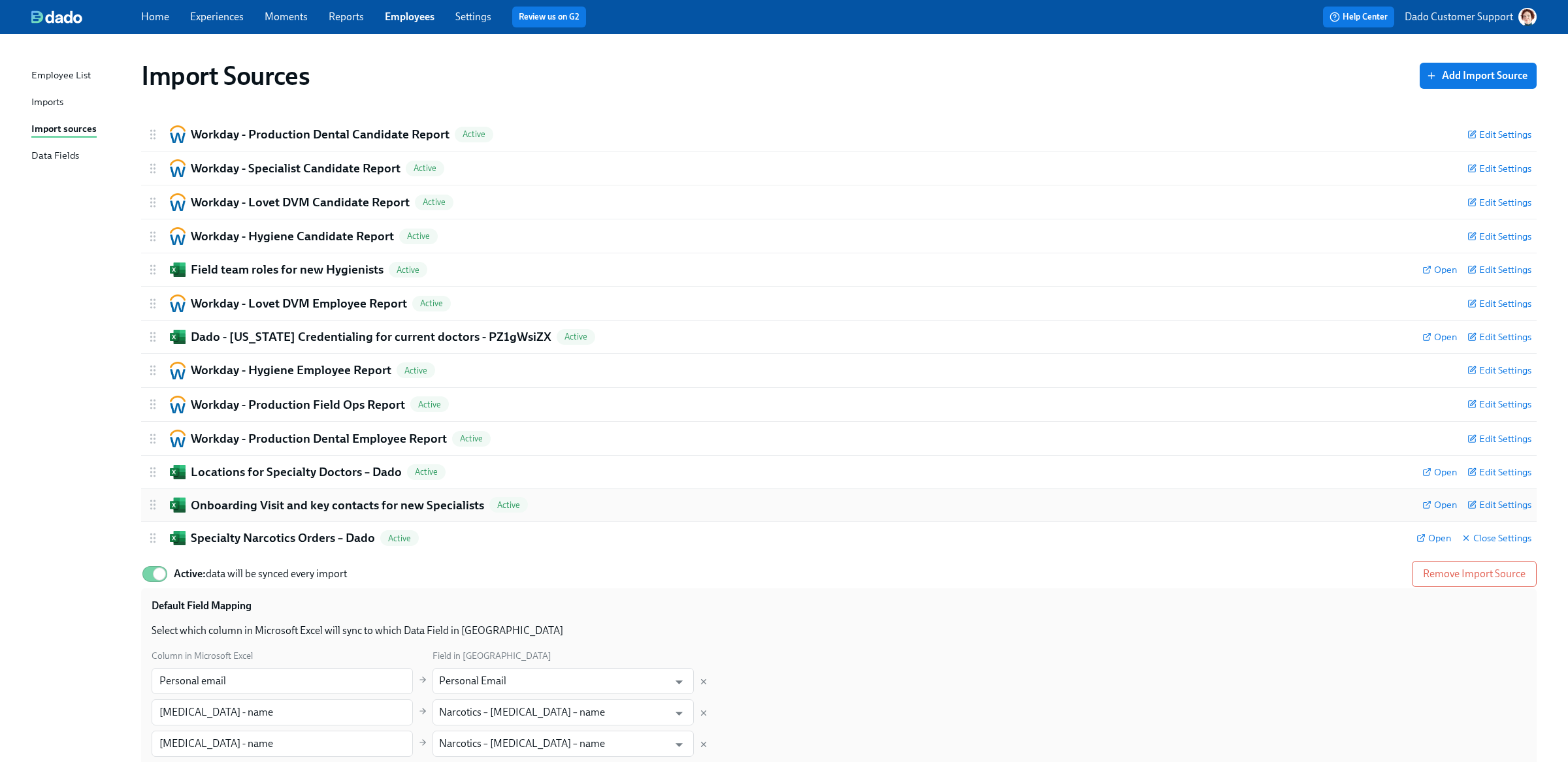
click at [235, 505] on h2 "Onboarding Visit and key contacts for new Specialists" at bounding box center [338, 505] width 293 height 17
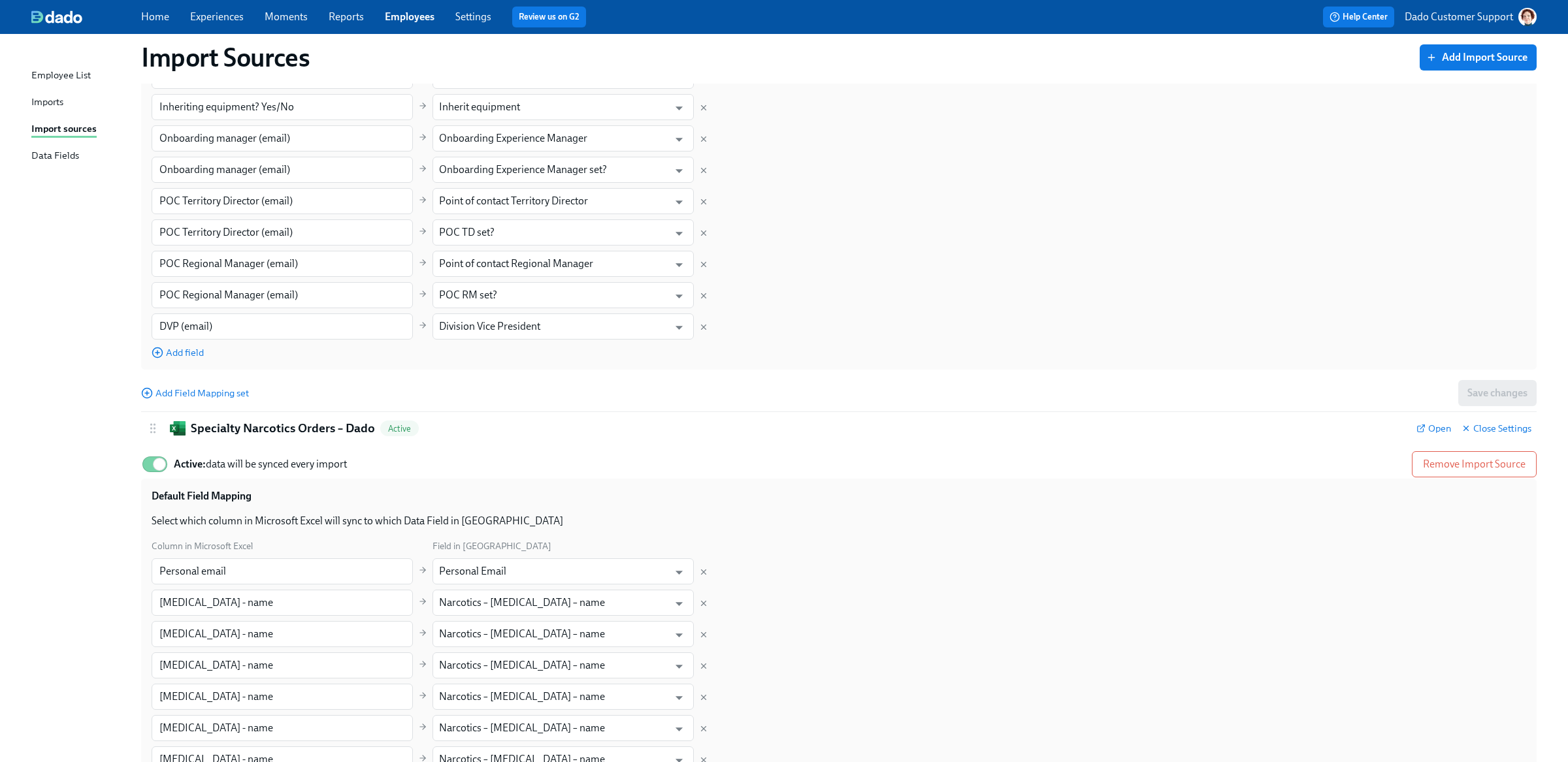
scroll to position [373, 0]
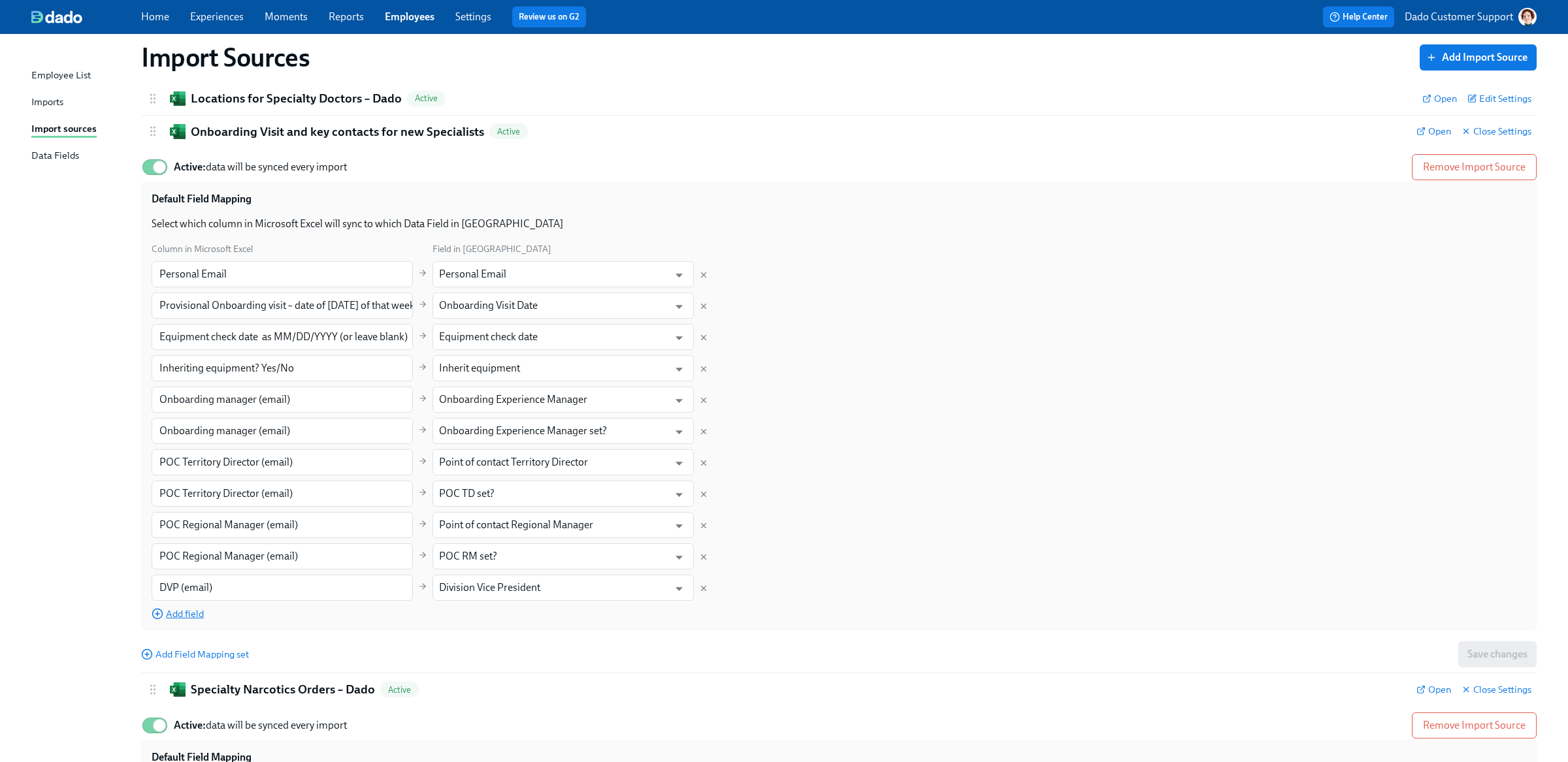
click at [194, 614] on span "Add field" at bounding box center [177, 613] width 52 height 13
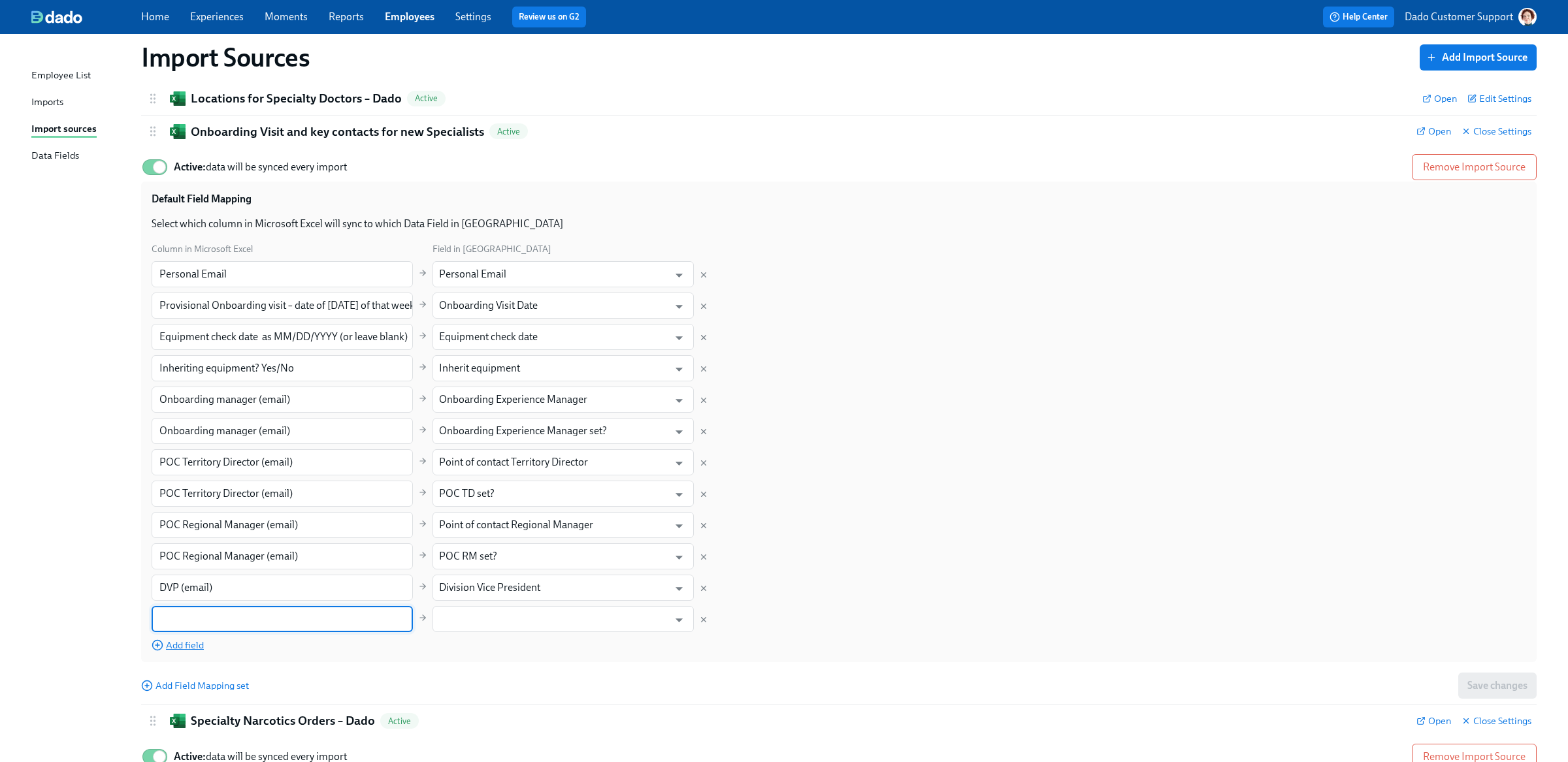
click at [194, 614] on input "text" at bounding box center [282, 619] width 261 height 26
paste input "Optional: 2nd DVP (email)"
type input "Optional: 2nd DVP (email)"
click at [53, 144] on div "Employee List Imports Import sources Data Fields" at bounding box center [86, 121] width 110 height 107
click at [51, 156] on div "Data Fields" at bounding box center [55, 156] width 47 height 16
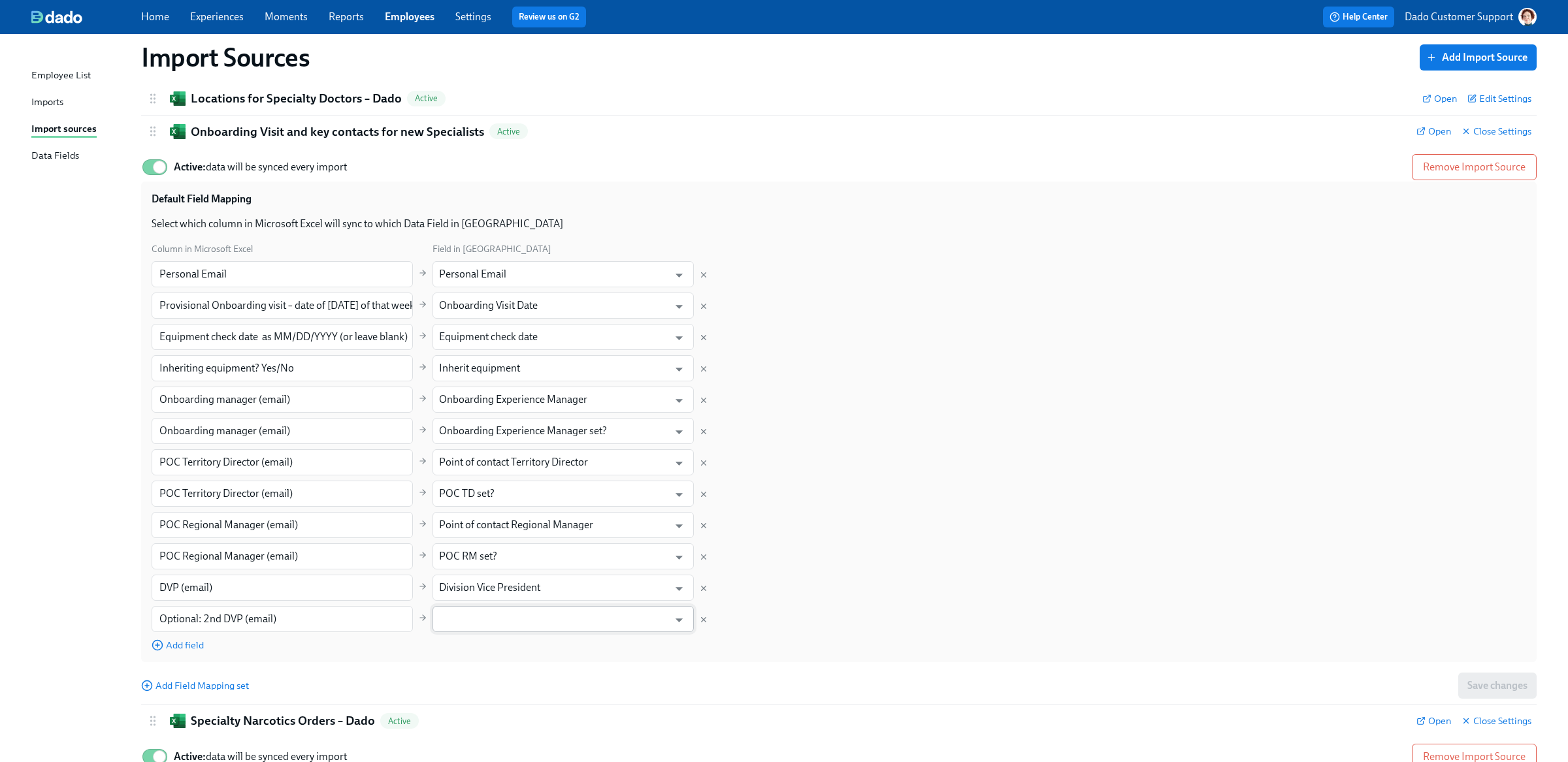
click at [496, 615] on input "text" at bounding box center [554, 619] width 229 height 26
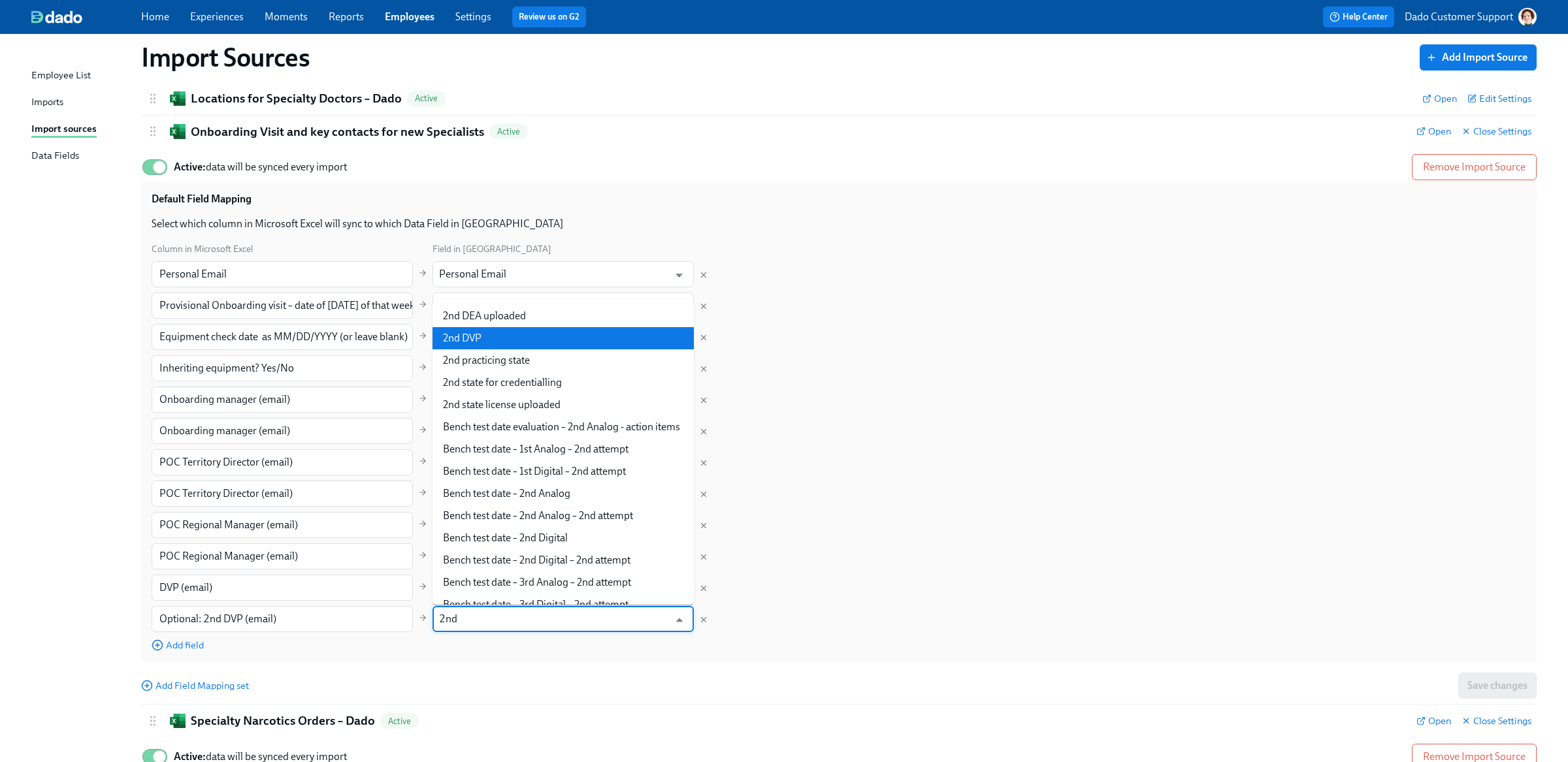
click at [481, 336] on li "2nd DVP" at bounding box center [563, 338] width 261 height 22
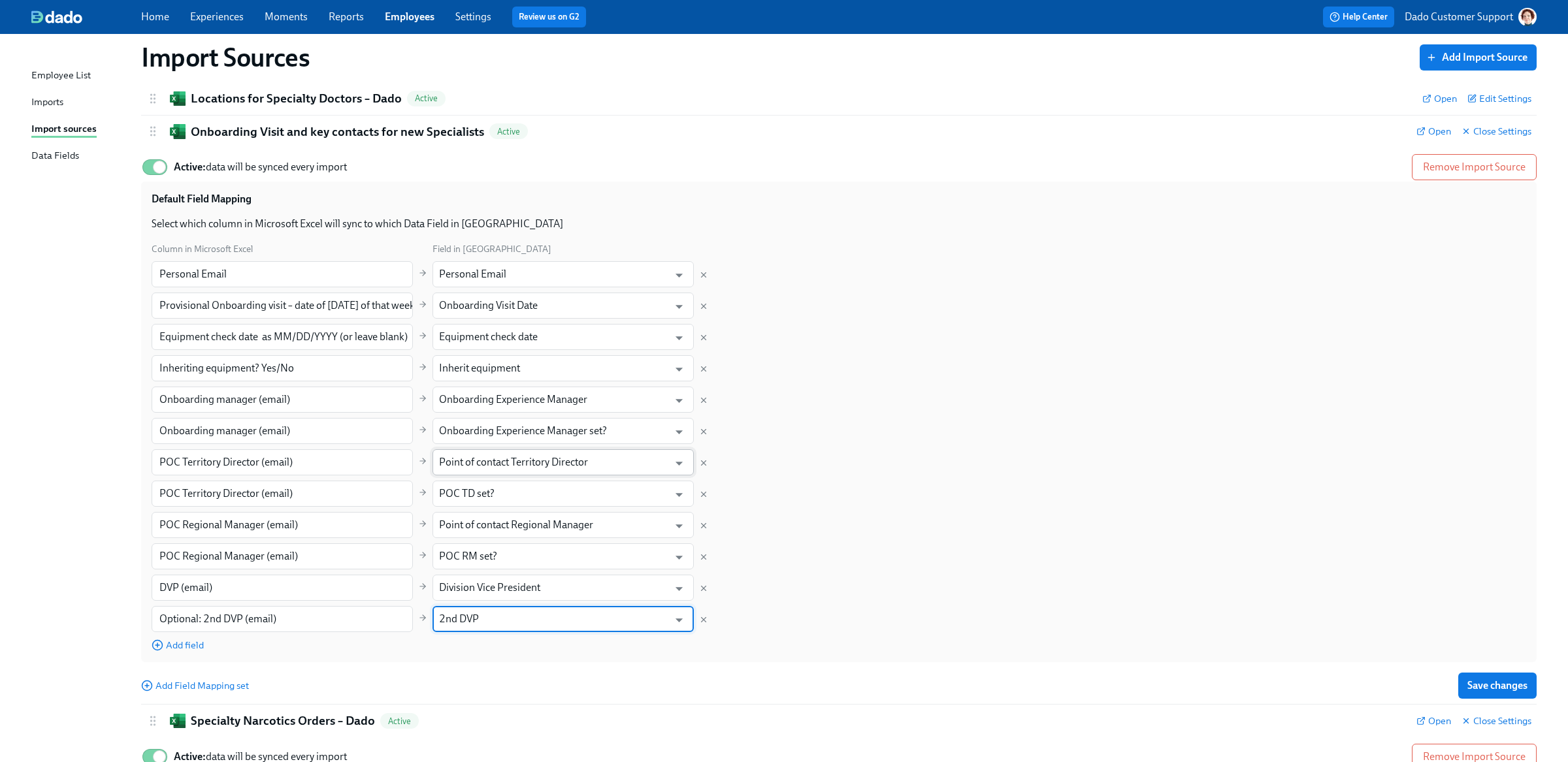
type input "2nd DVP"
click at [1502, 688] on span "Save changes" at bounding box center [1497, 686] width 60 height 13
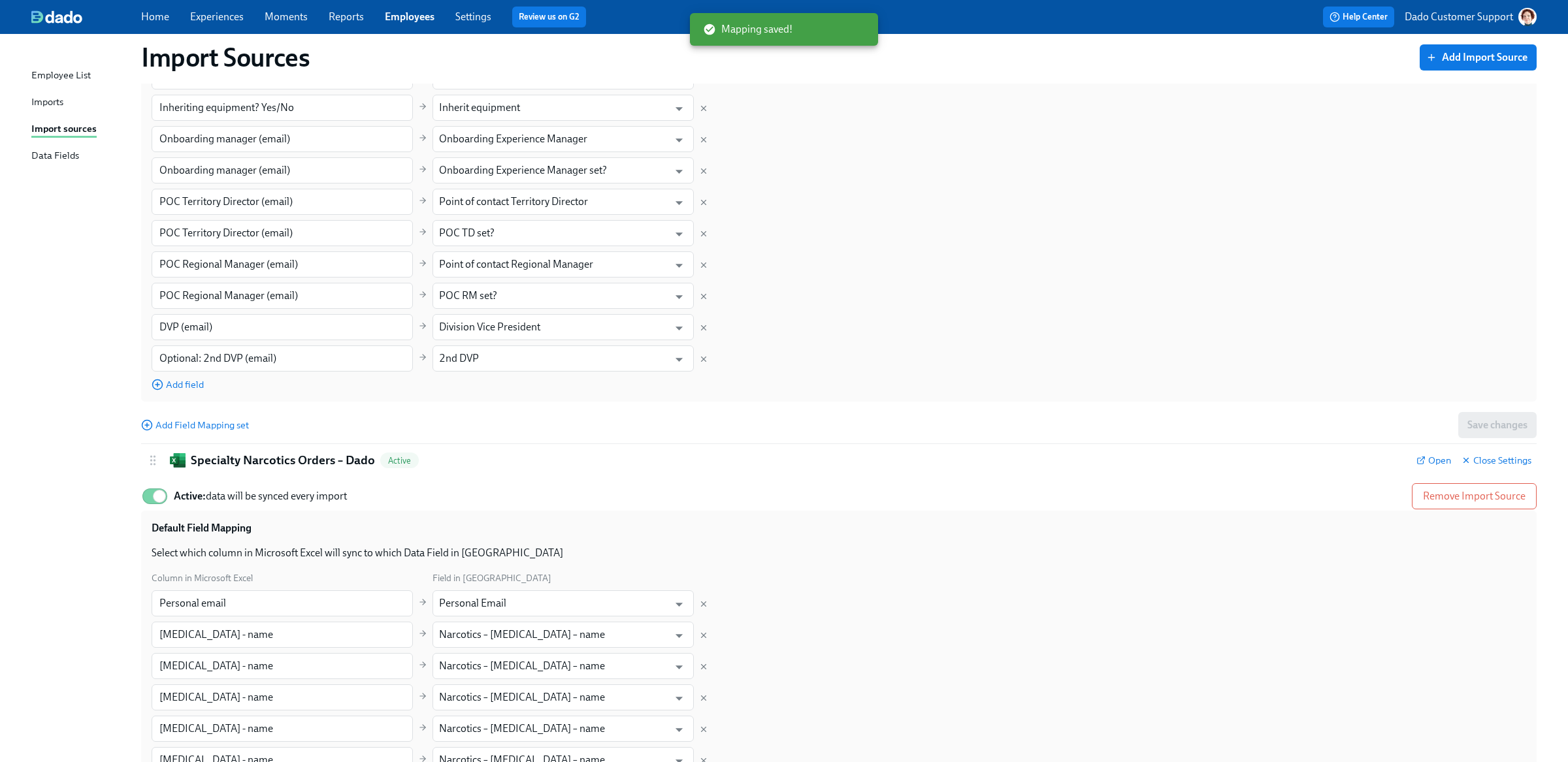
scroll to position [631, 0]
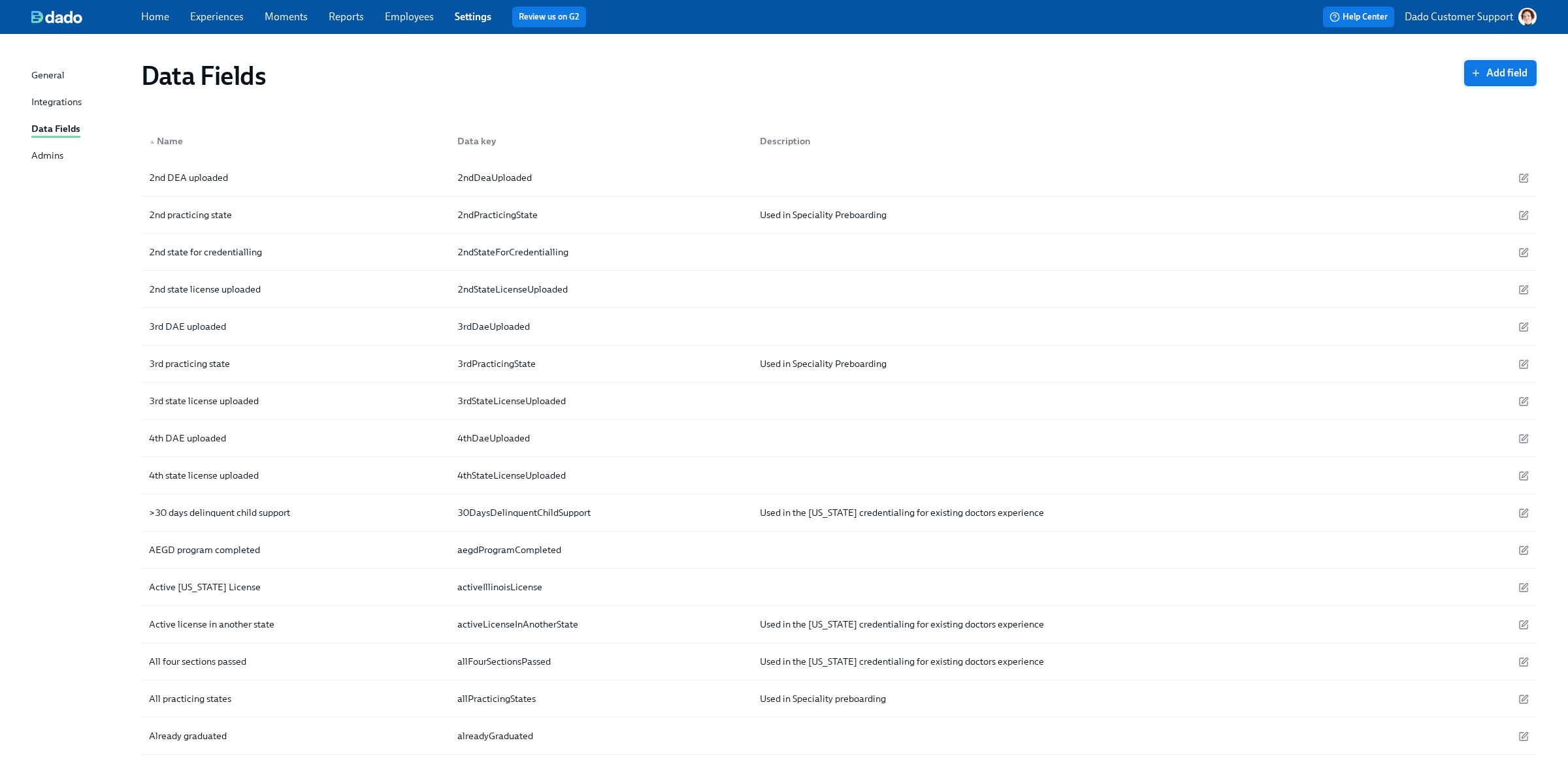
click at [1495, 82] on button "Add field" at bounding box center [1500, 73] width 73 height 26
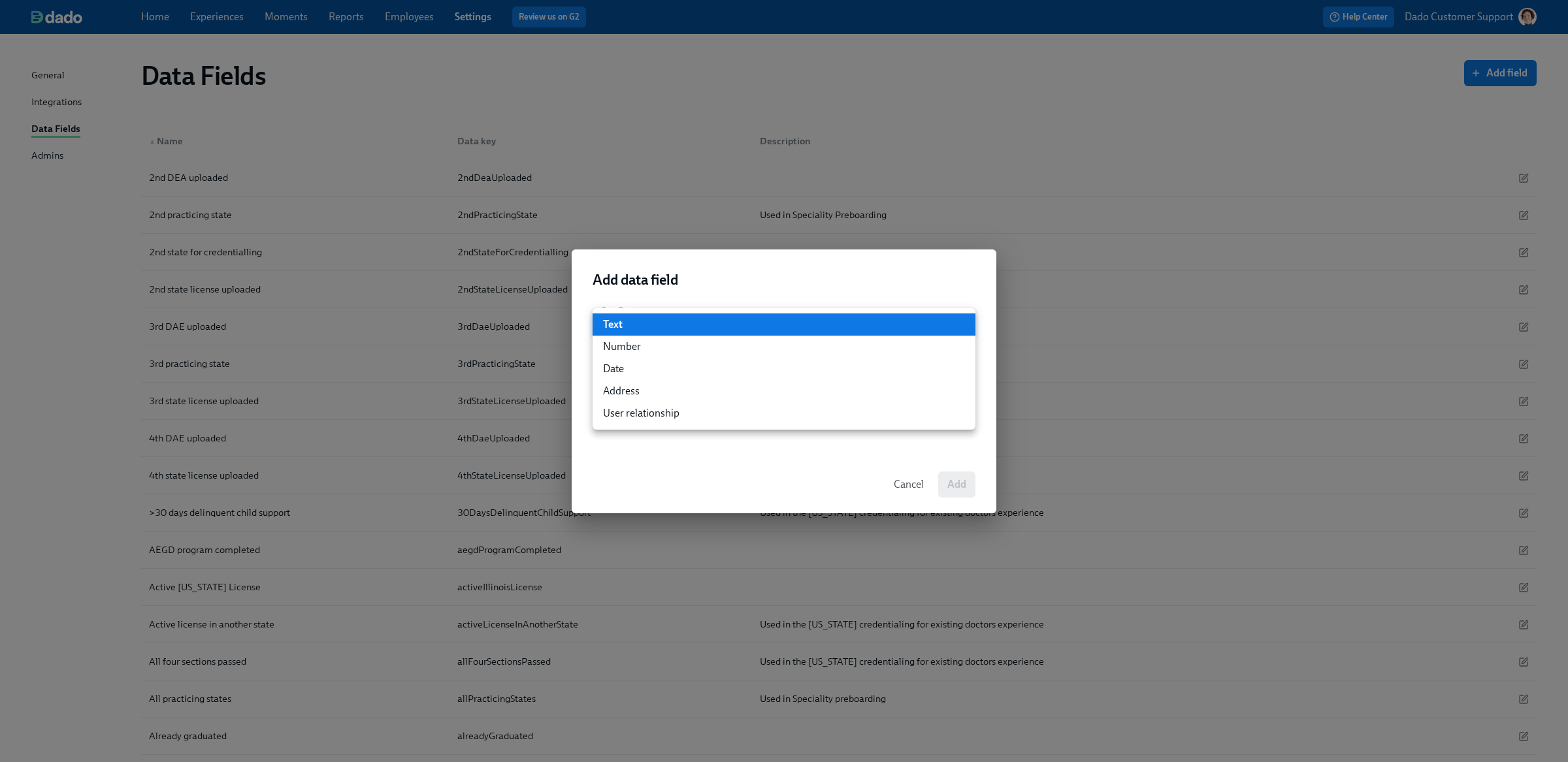
click at [629, 418] on li "User relationship" at bounding box center [784, 413] width 383 height 22
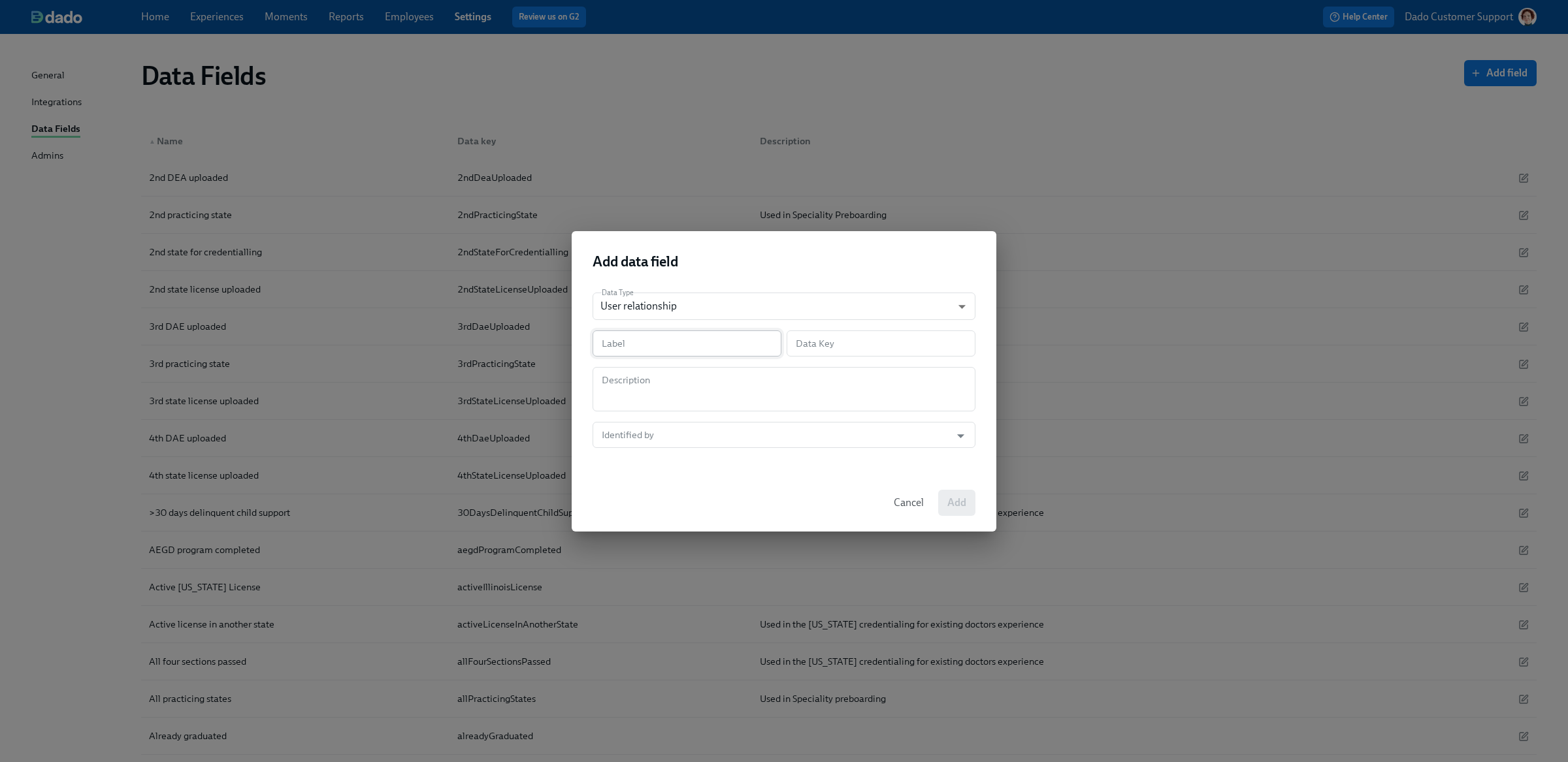
click at [626, 343] on input "text" at bounding box center [687, 344] width 189 height 26
type input "2"
type input "2n"
type input "2N"
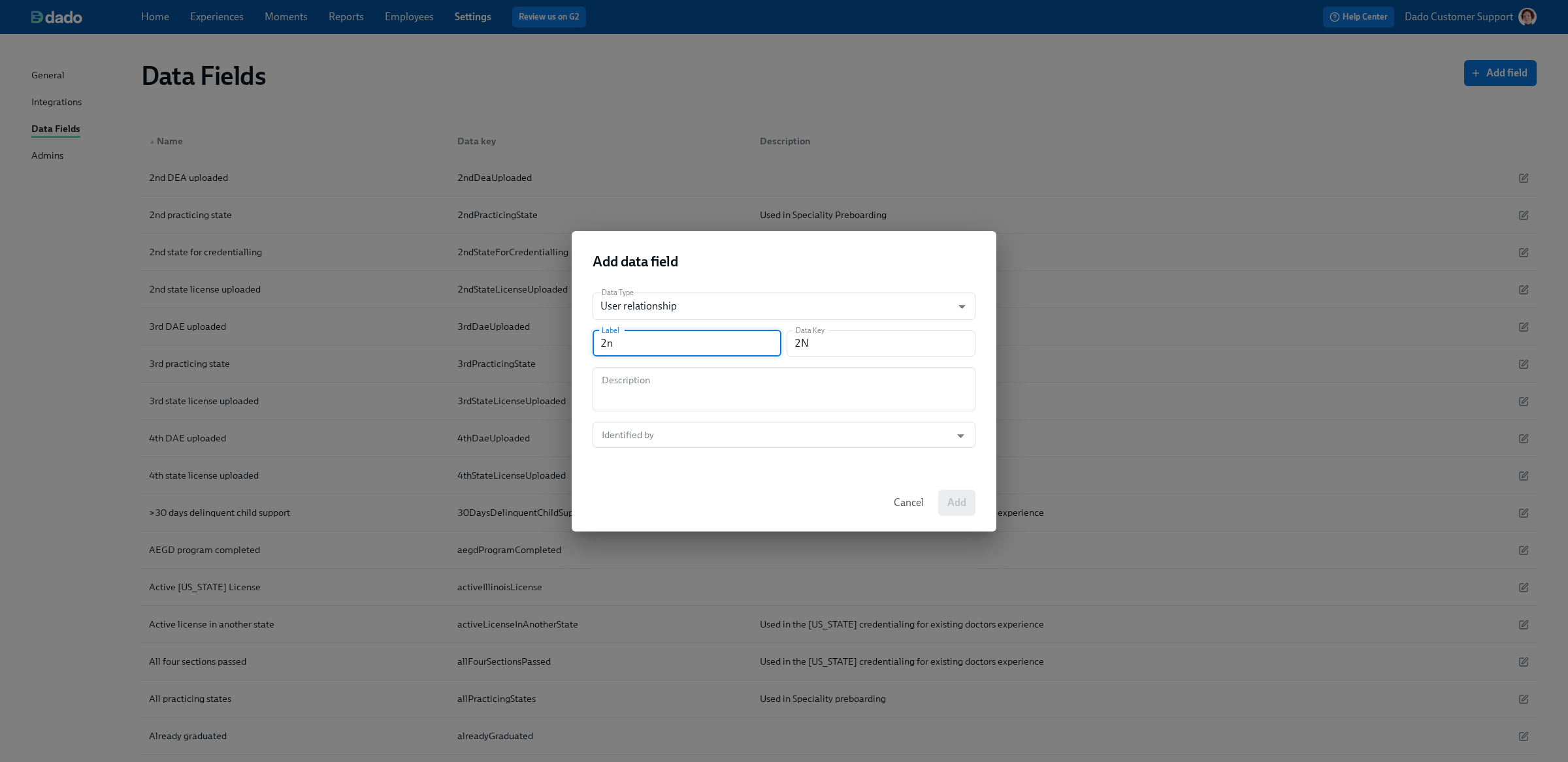
type input "2nd"
type input "2nd D"
type input "2ndD"
type input "2nd DV"
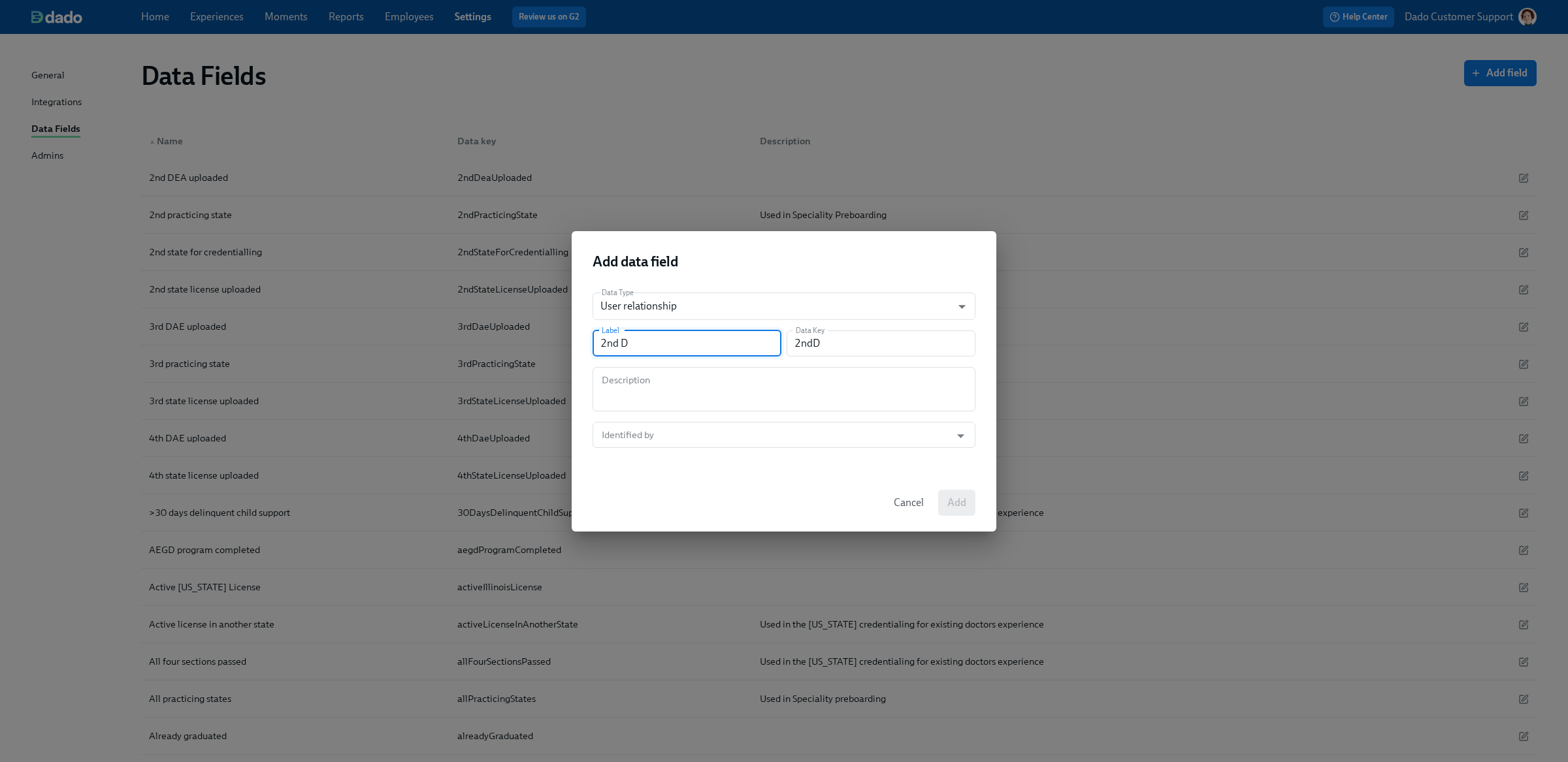
type input "2ndDv"
type input "2nd DVP"
type input "2ndDvp"
type input "2nd DVP"
click at [733, 380] on textarea at bounding box center [784, 389] width 367 height 31
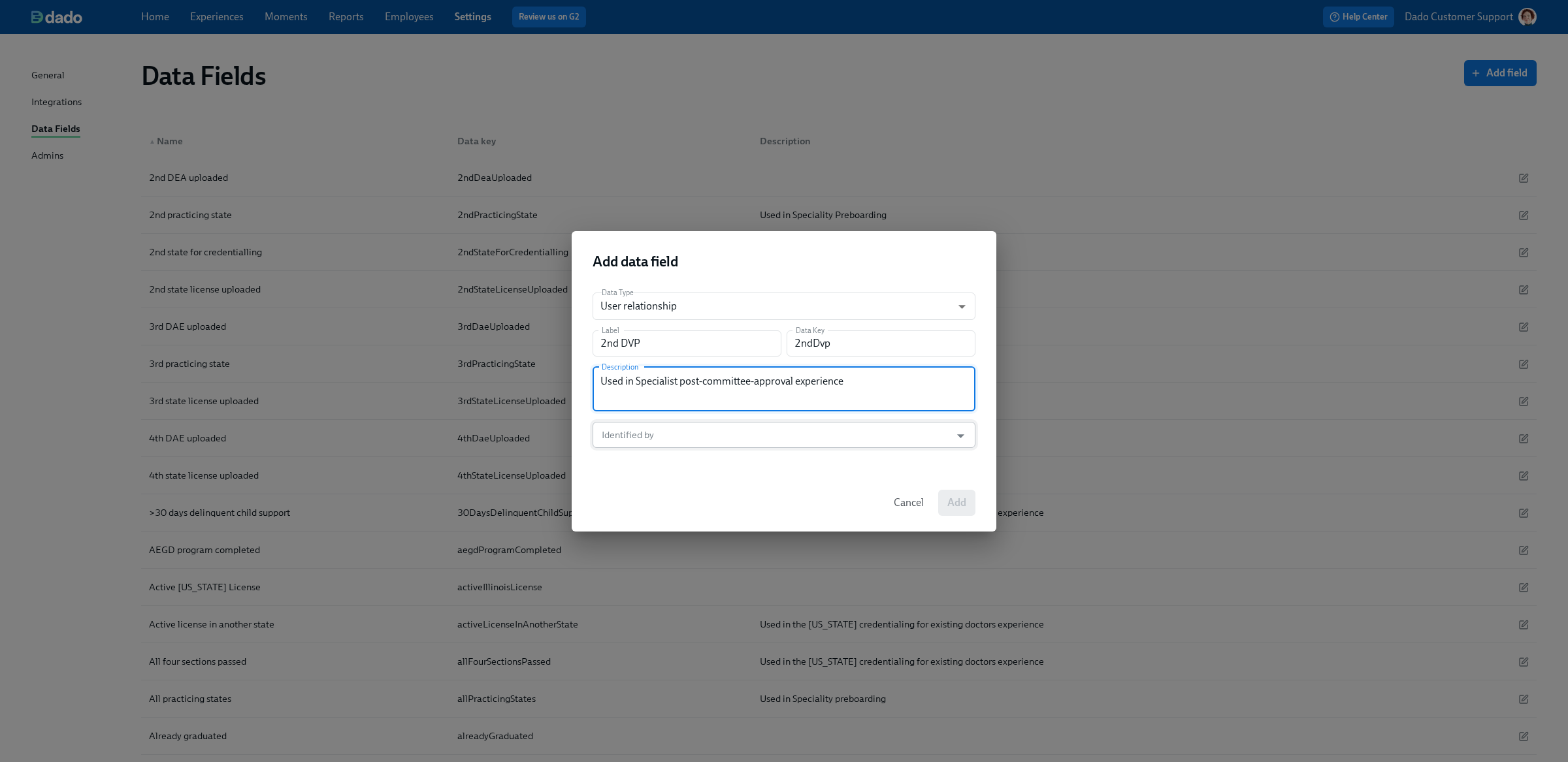
type textarea "Used in Specialist post-committee-approval experience"
click at [705, 438] on input "Identified by" at bounding box center [771, 435] width 345 height 26
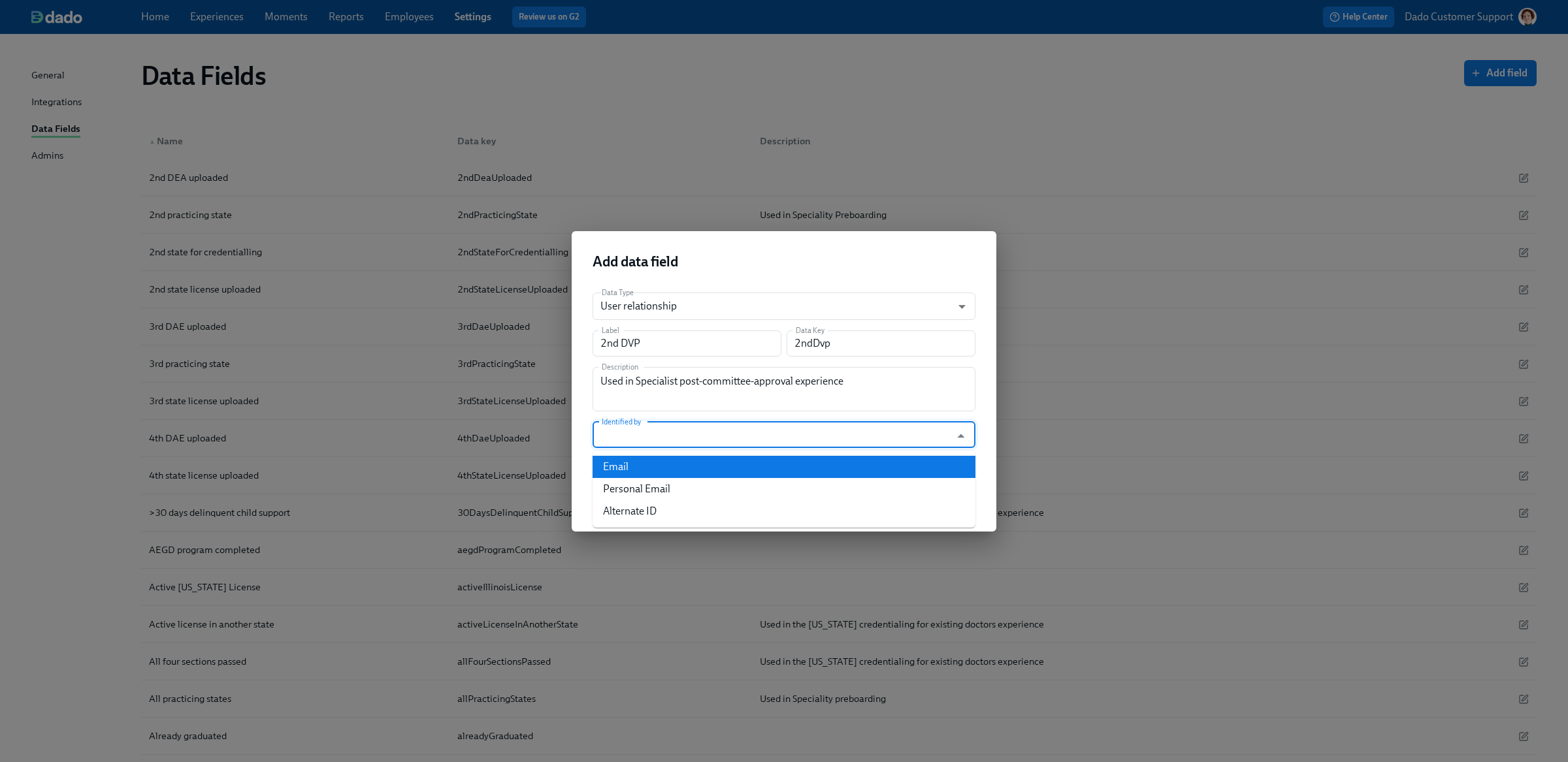
click at [672, 470] on li "Email" at bounding box center [784, 467] width 383 height 22
type input "Email"
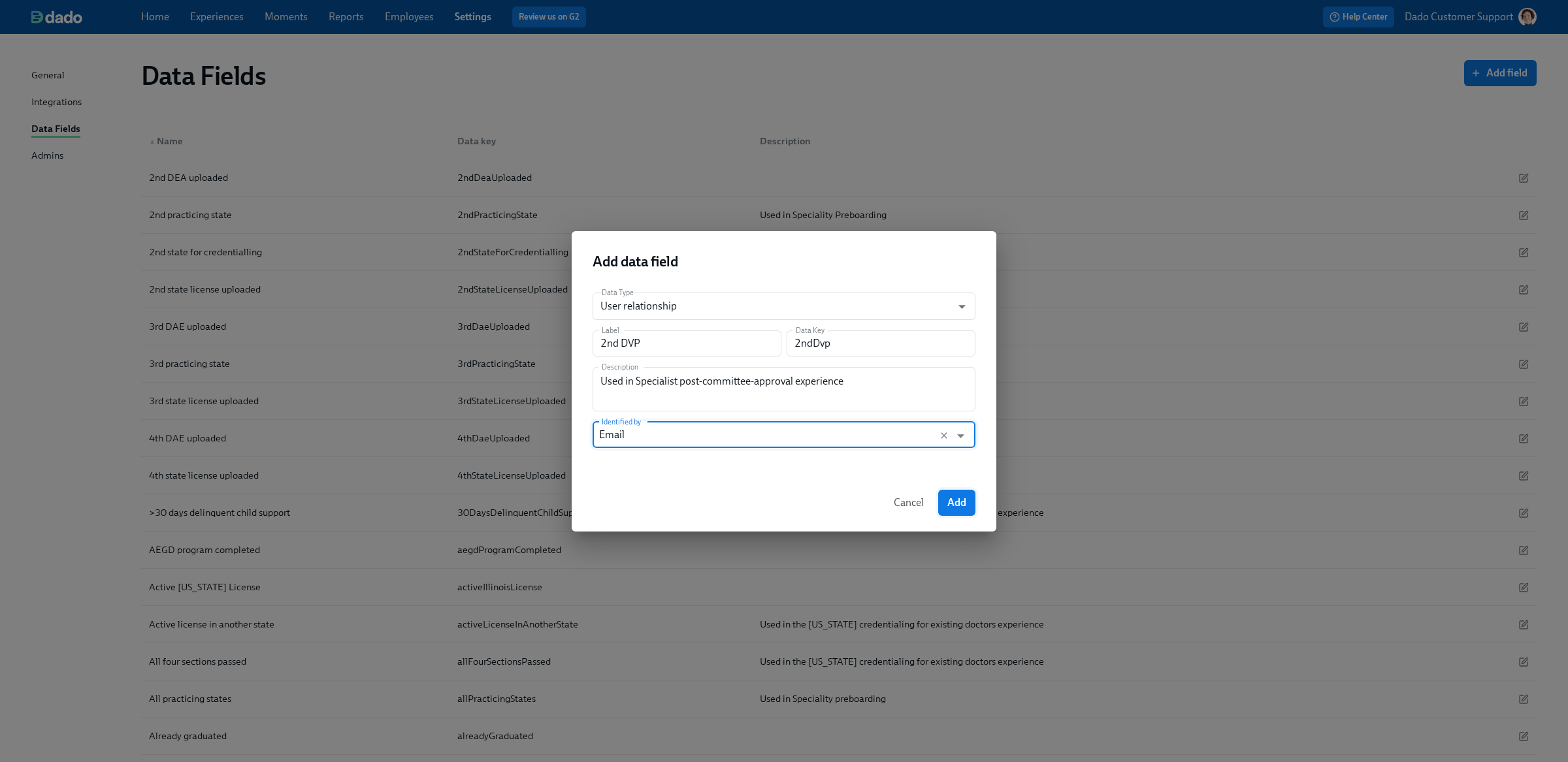
click at [947, 502] on span "Add" at bounding box center [956, 502] width 19 height 13
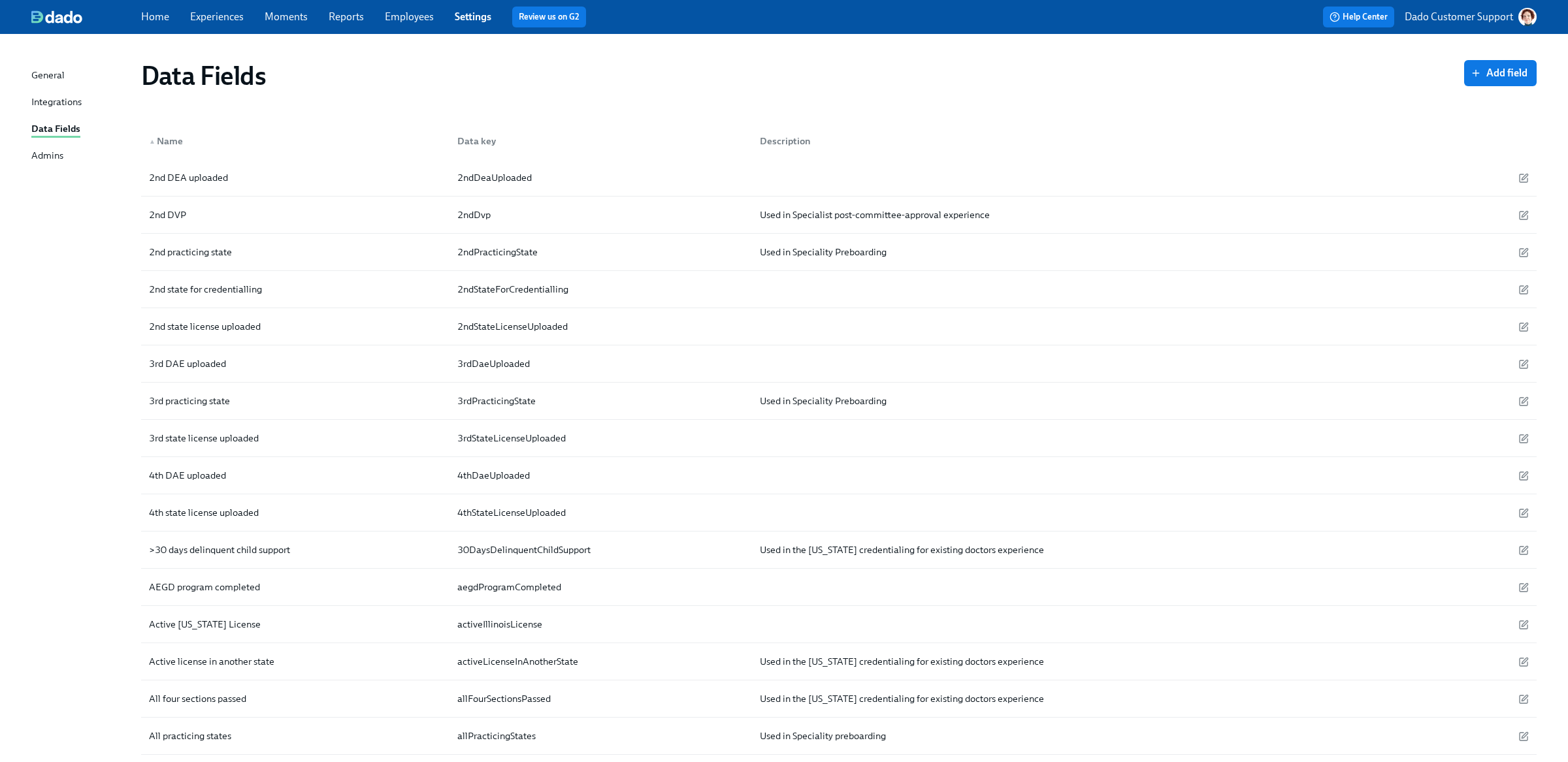
click at [399, 19] on link "Employees" at bounding box center [409, 17] width 49 height 12
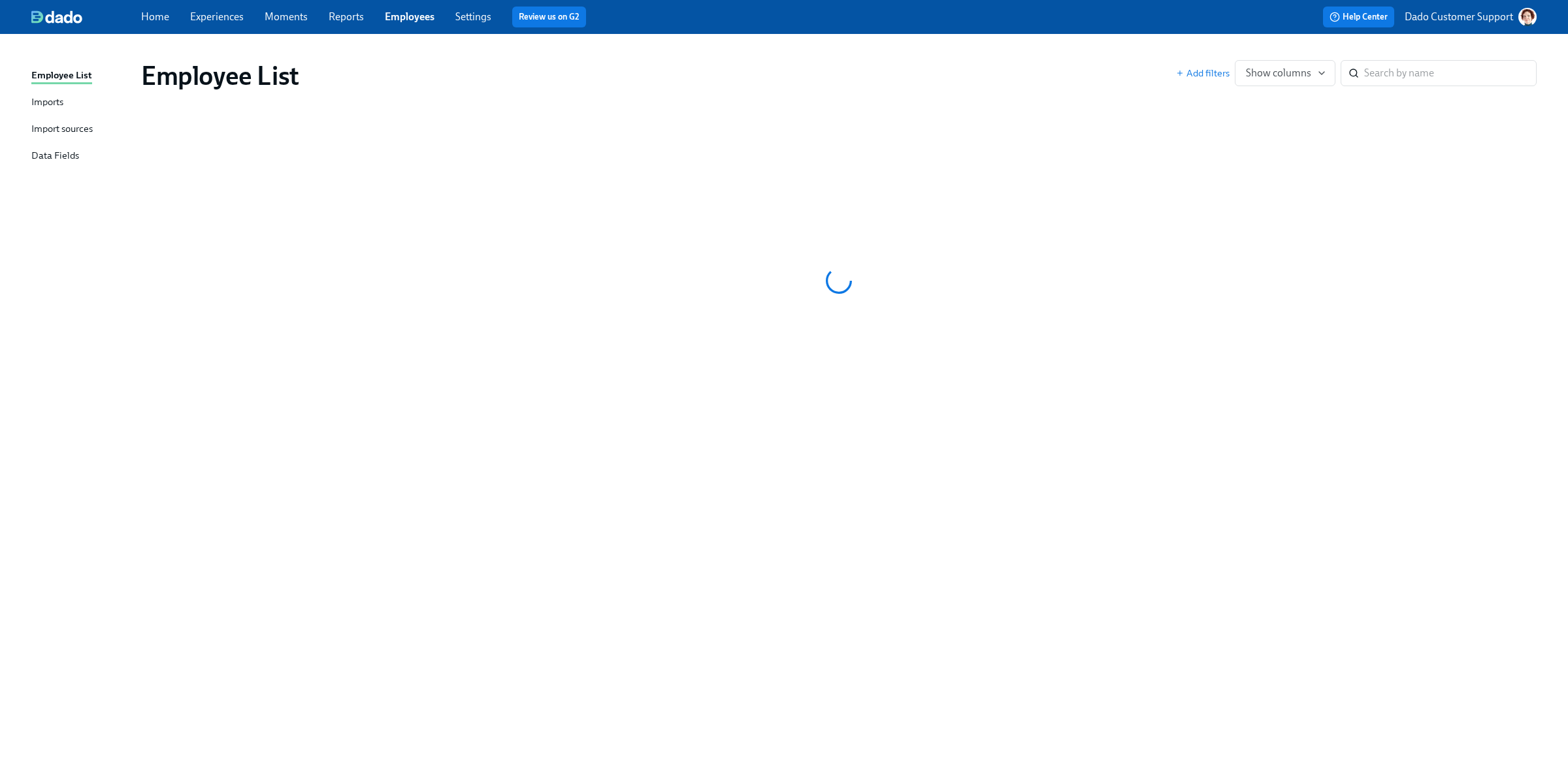
click at [50, 99] on div "Imports" at bounding box center [47, 102] width 32 height 16
click at [1210, 70] on span "Add filters" at bounding box center [1203, 73] width 53 height 13
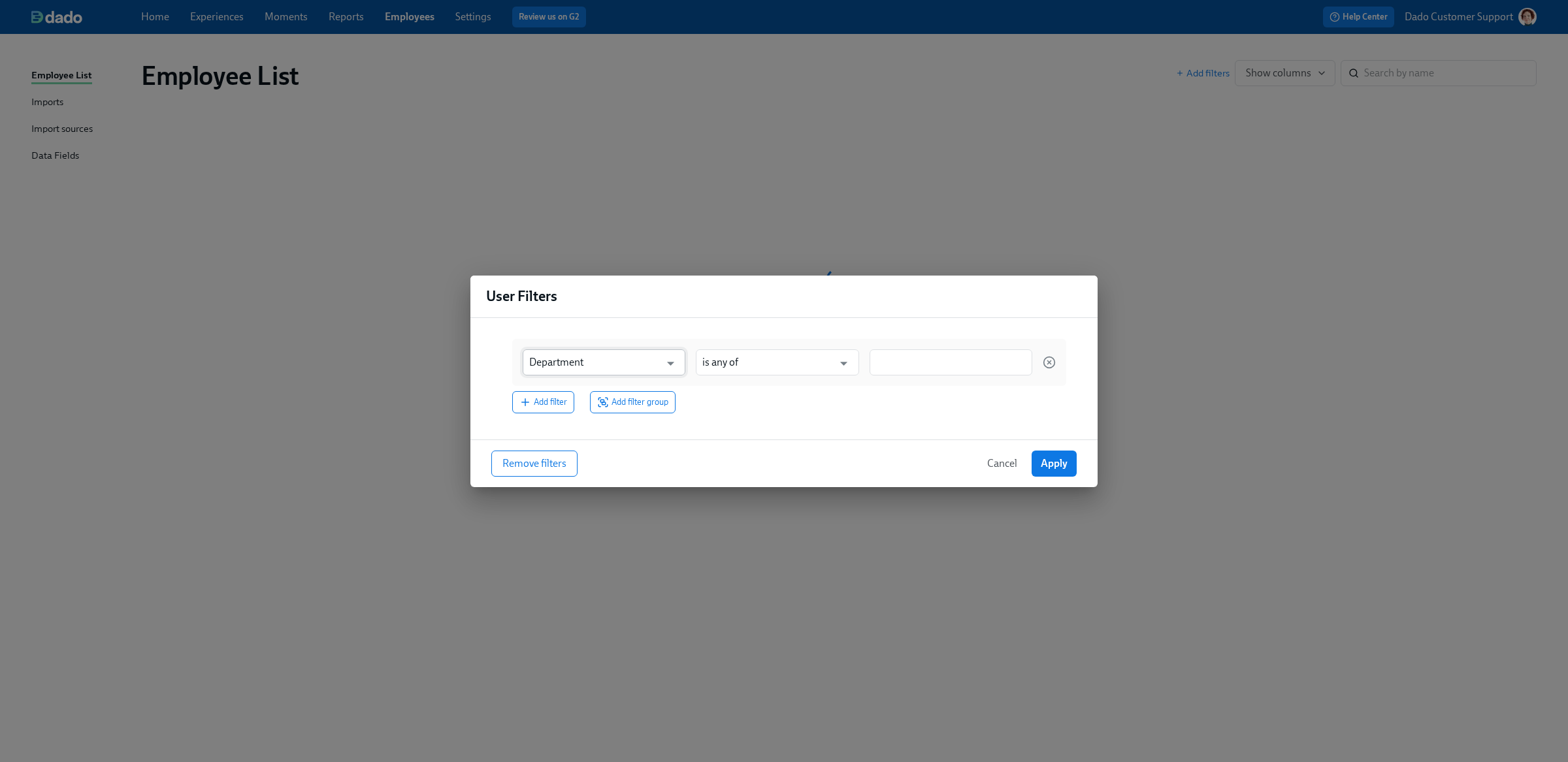
click at [561, 368] on input "Department" at bounding box center [594, 363] width 131 height 26
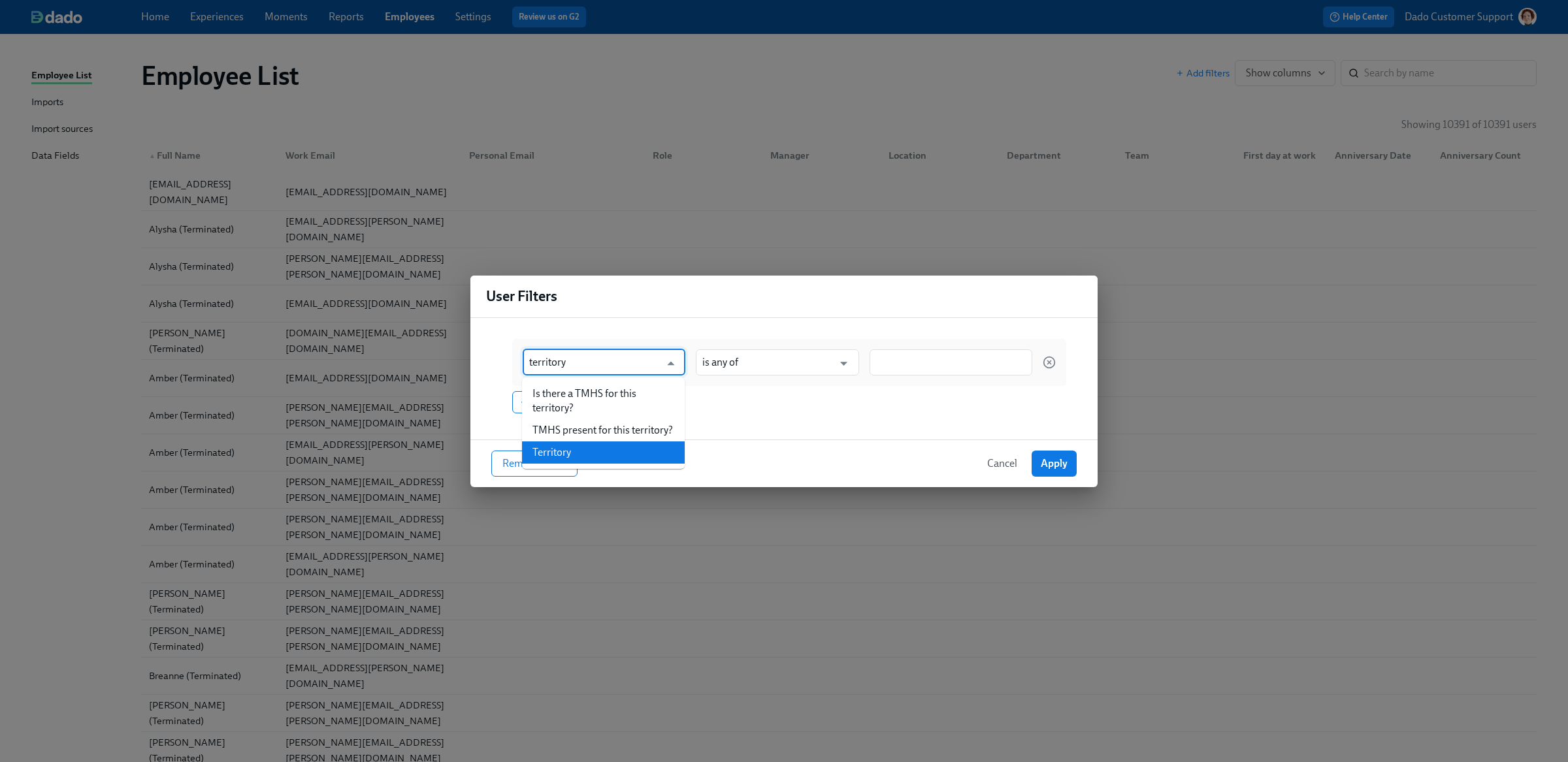
click at [599, 444] on li "Territory" at bounding box center [603, 452] width 163 height 22
type input "Territory"
click at [946, 346] on div "Territory ​ is any of ​" at bounding box center [789, 363] width 554 height 47
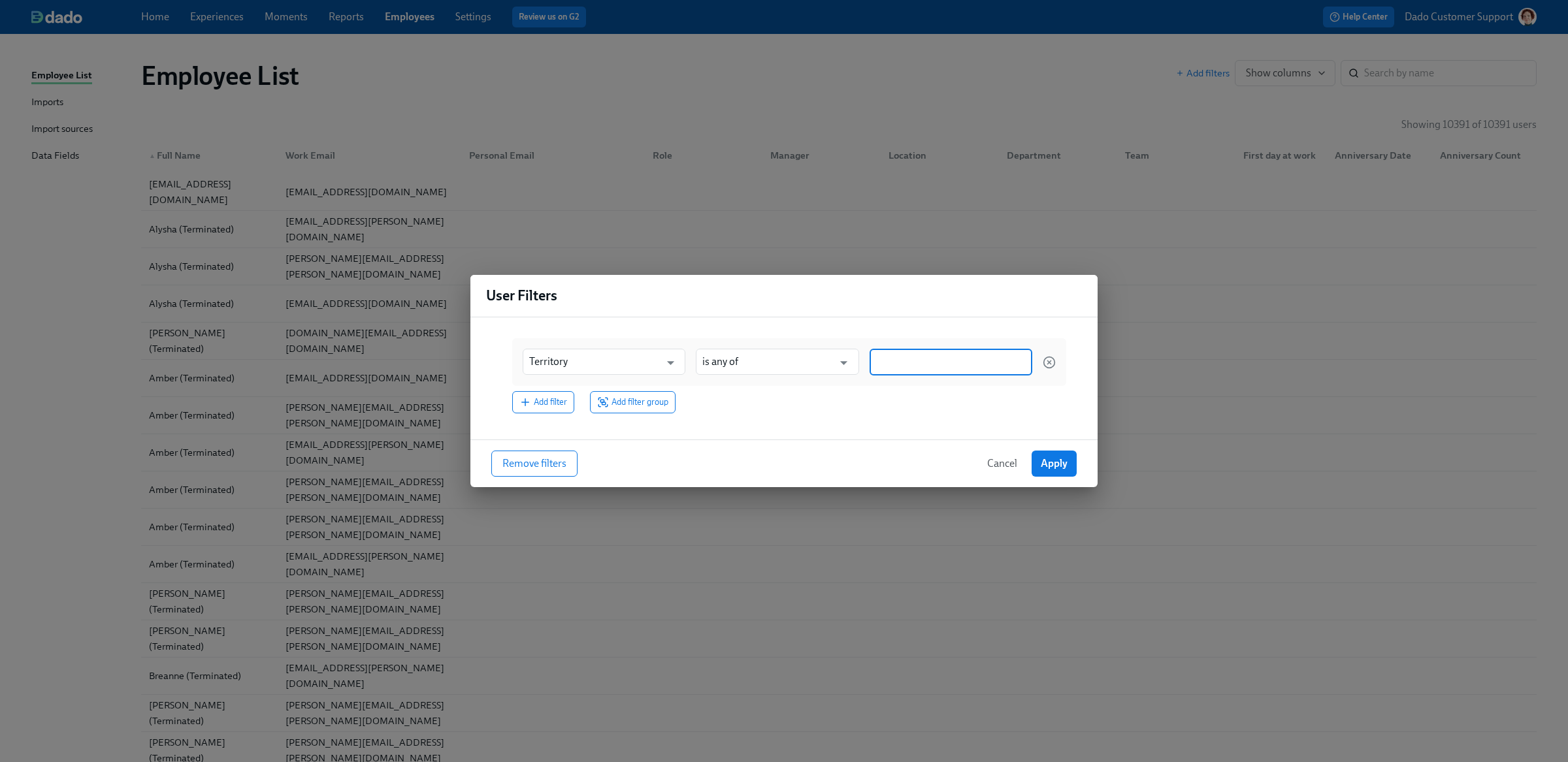
click at [937, 359] on input at bounding box center [951, 362] width 150 height 14
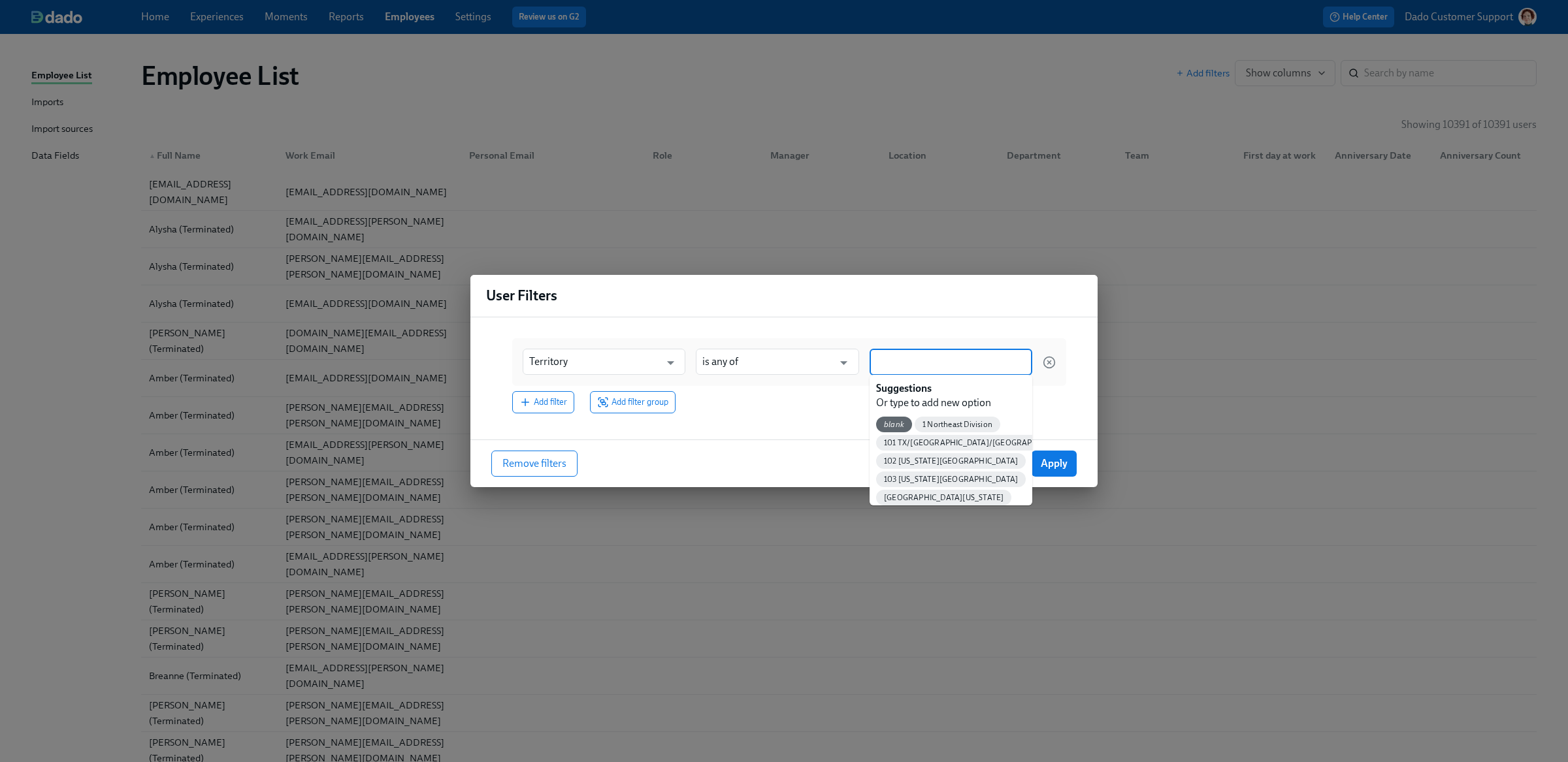
paste input "29 [GEOGRAPHIC_DATA]"
type input "29 [GEOGRAPHIC_DATA]"
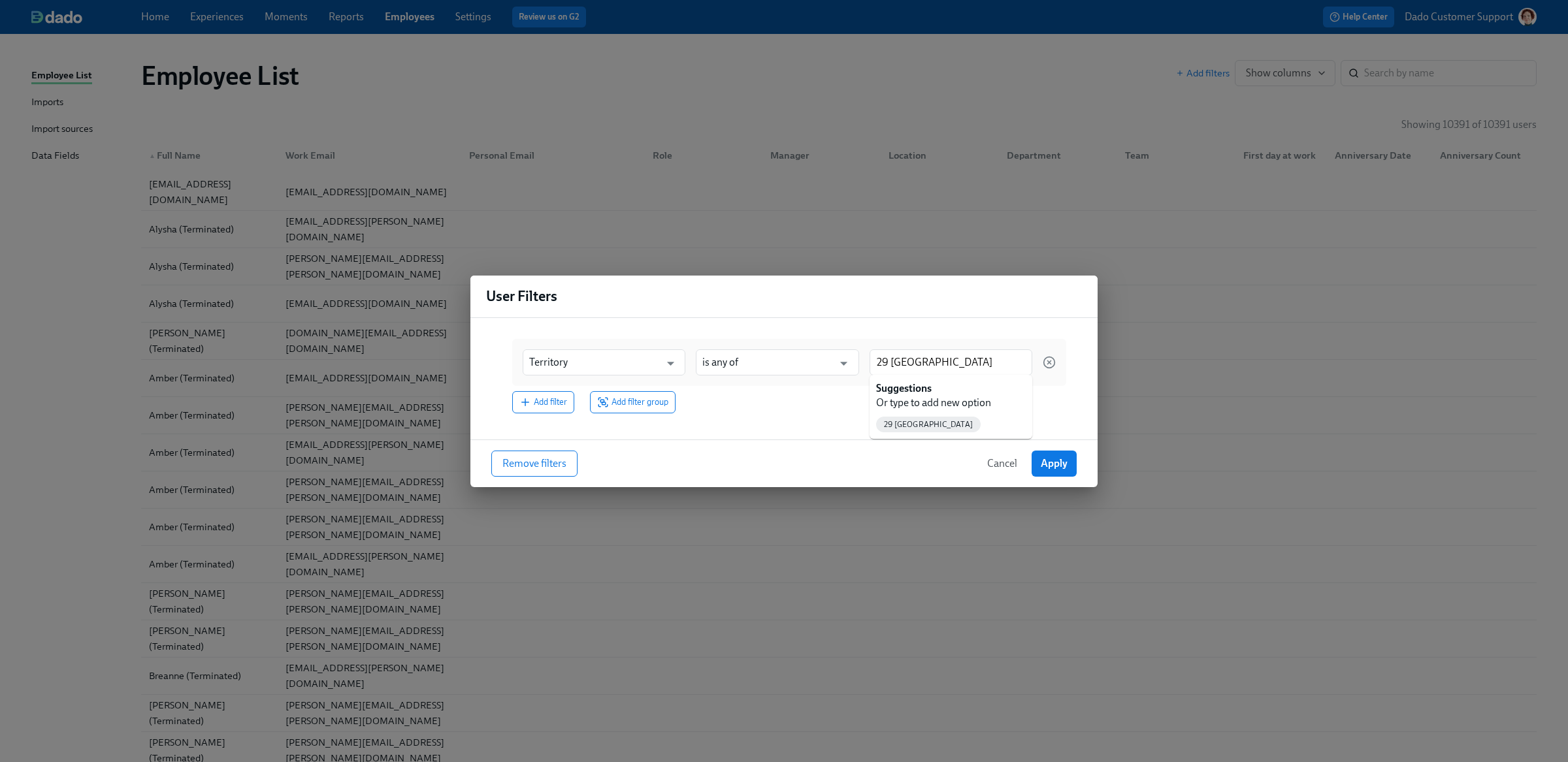
click at [938, 413] on div "29 [GEOGRAPHIC_DATA]" at bounding box center [950, 425] width 163 height 29
click at [931, 420] on span "29 [GEOGRAPHIC_DATA]" at bounding box center [928, 425] width 105 height 10
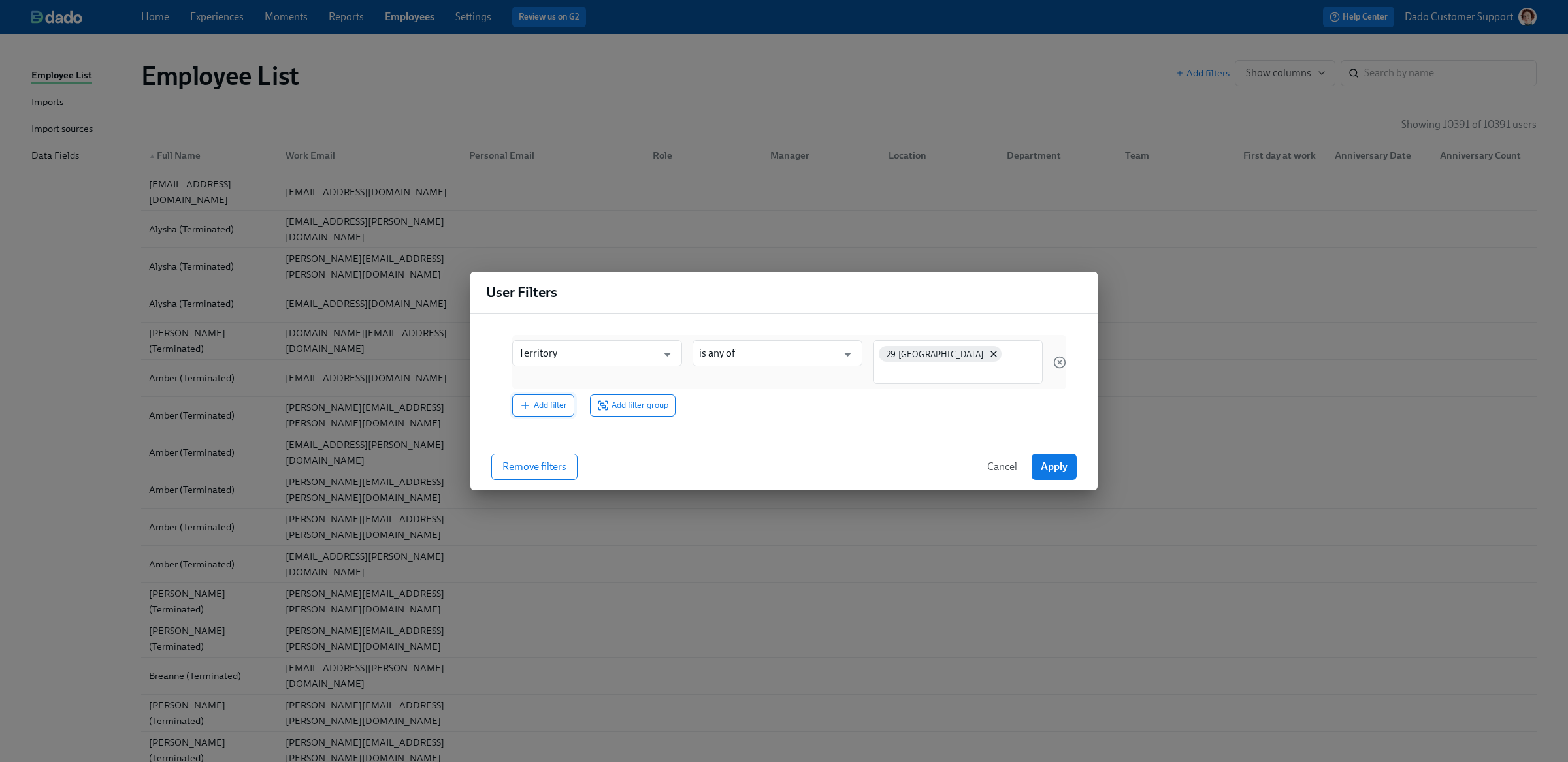
click at [544, 399] on span "Add filter" at bounding box center [543, 405] width 47 height 13
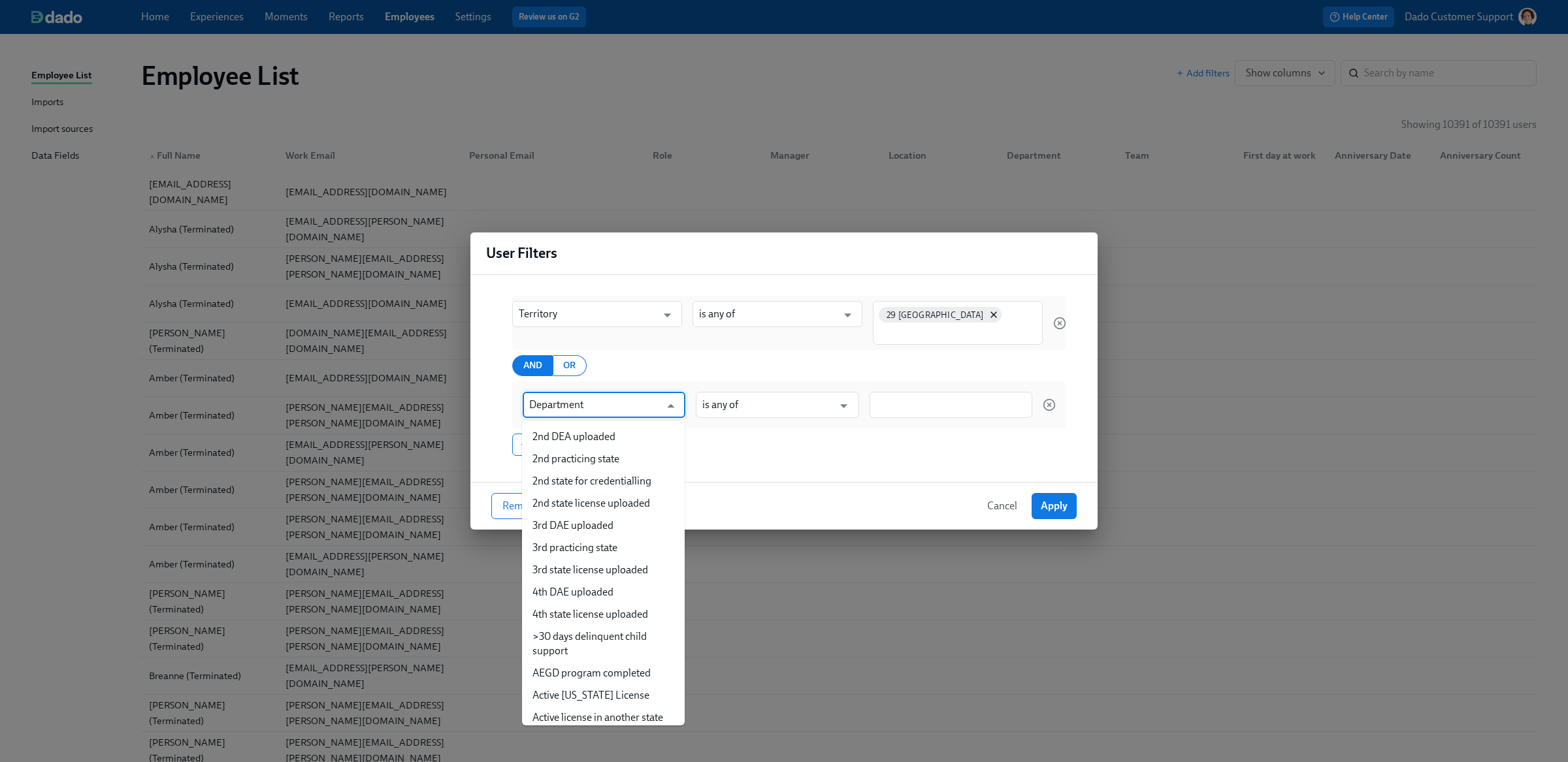
click at [571, 396] on input "Department" at bounding box center [594, 405] width 131 height 26
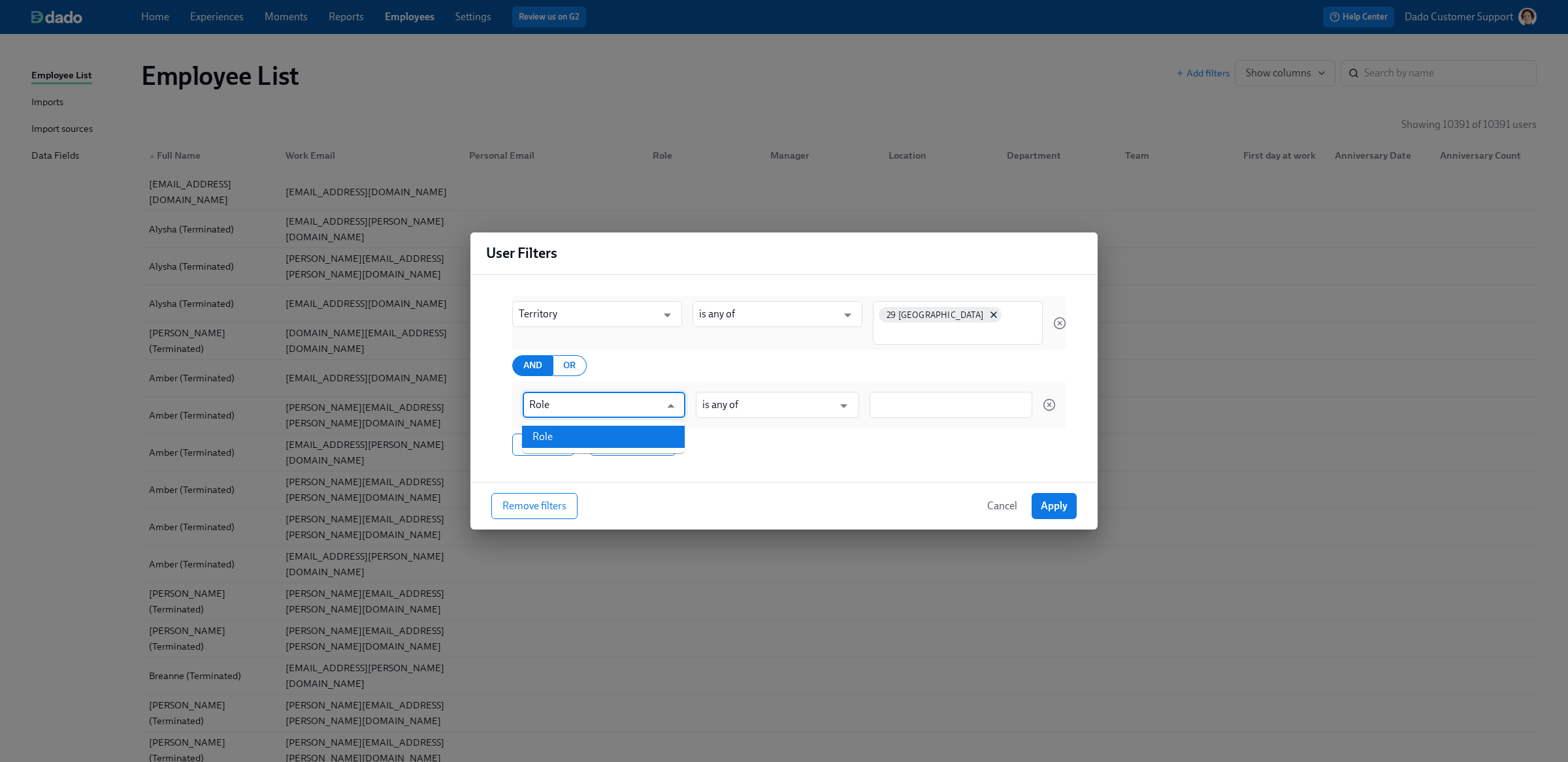
click at [593, 425] on ul "Role" at bounding box center [603, 437] width 163 height 33
click at [621, 441] on li "Role" at bounding box center [603, 437] width 163 height 22
type input "Role"
click at [778, 402] on input "is any of" at bounding box center [767, 405] width 131 height 26
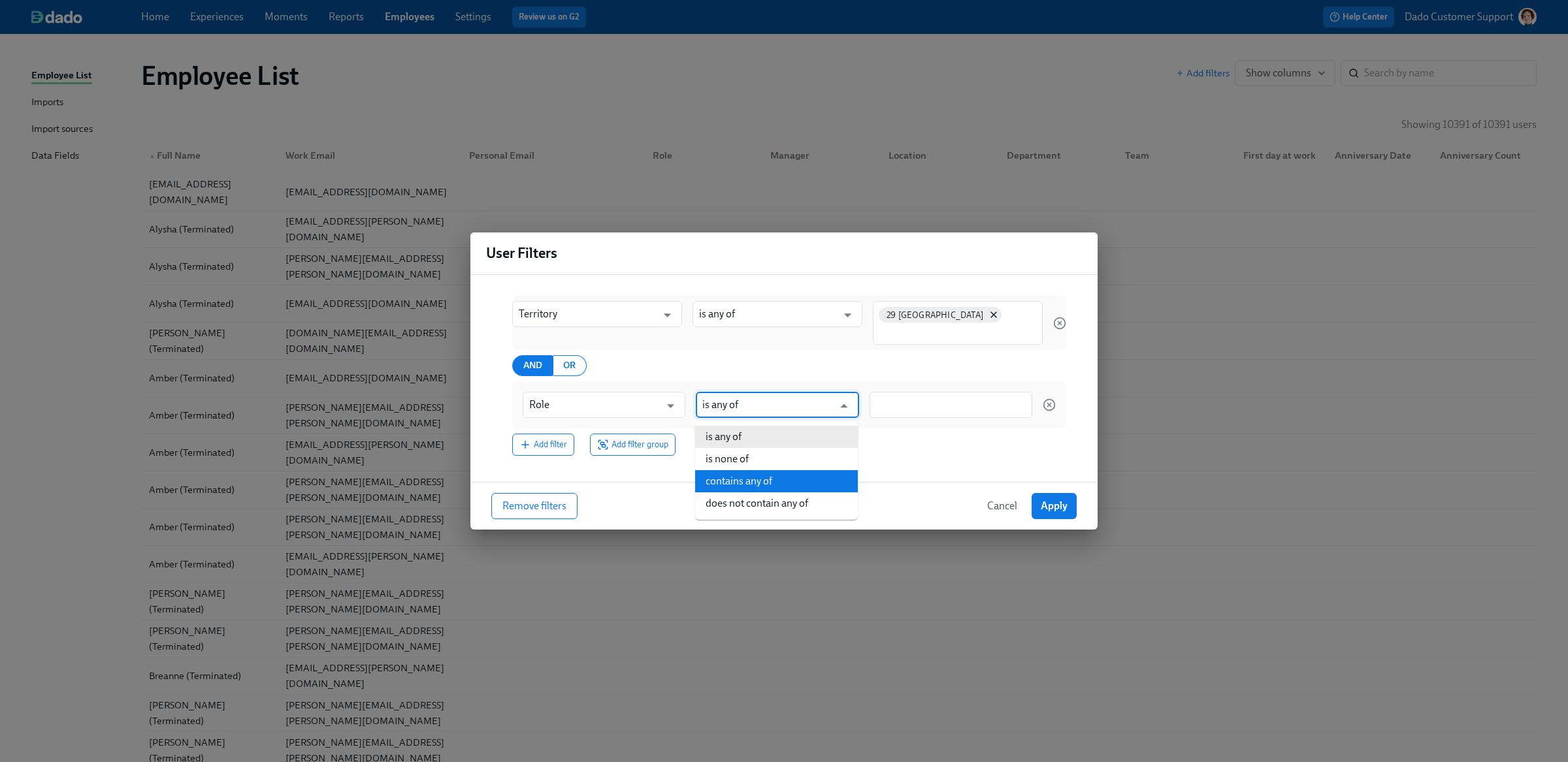
click at [794, 476] on li "contains any of" at bounding box center [776, 481] width 163 height 22
type input "contains any of"
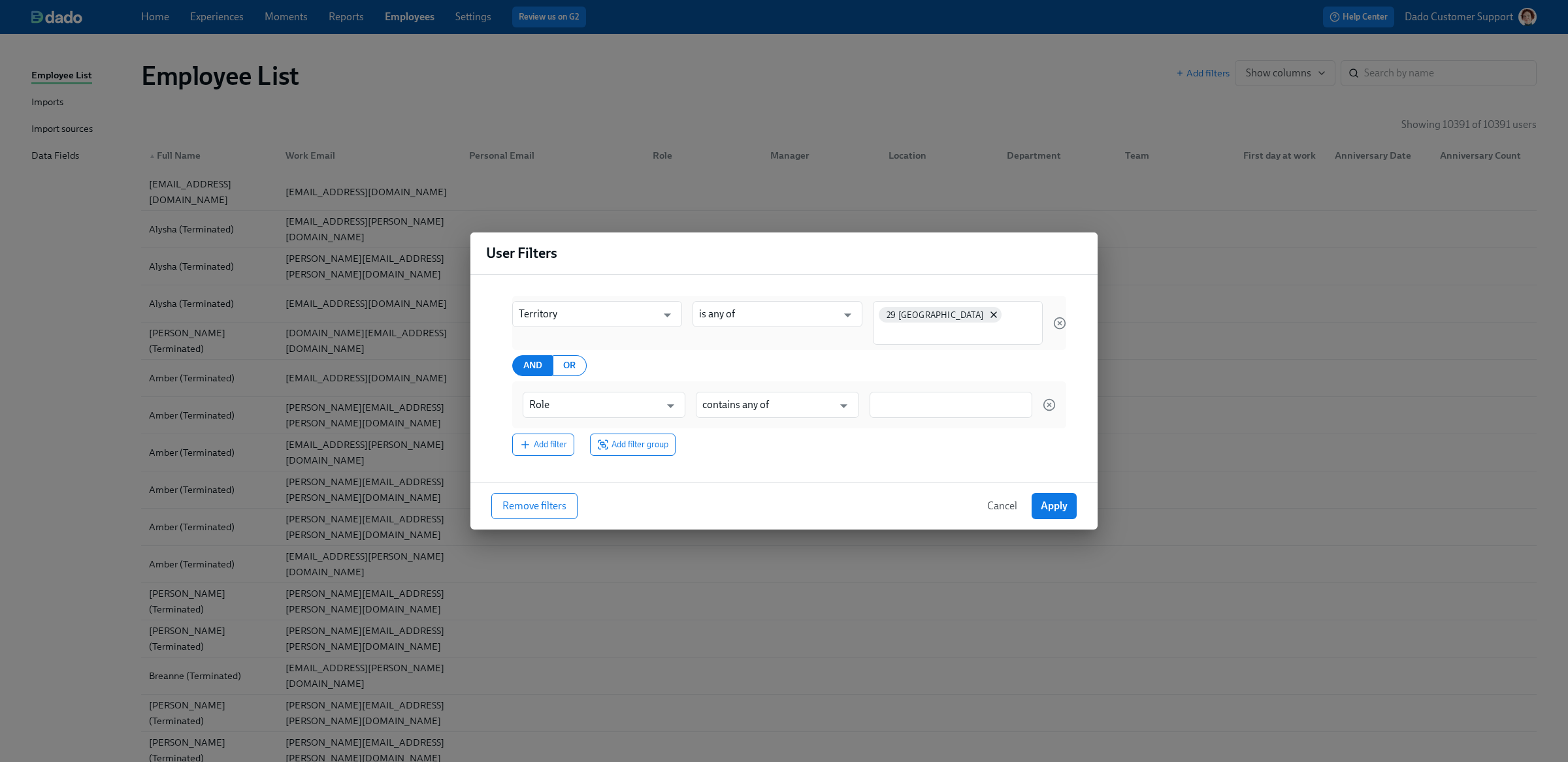
click at [940, 414] on div at bounding box center [950, 405] width 163 height 26
type input "Hygienist"
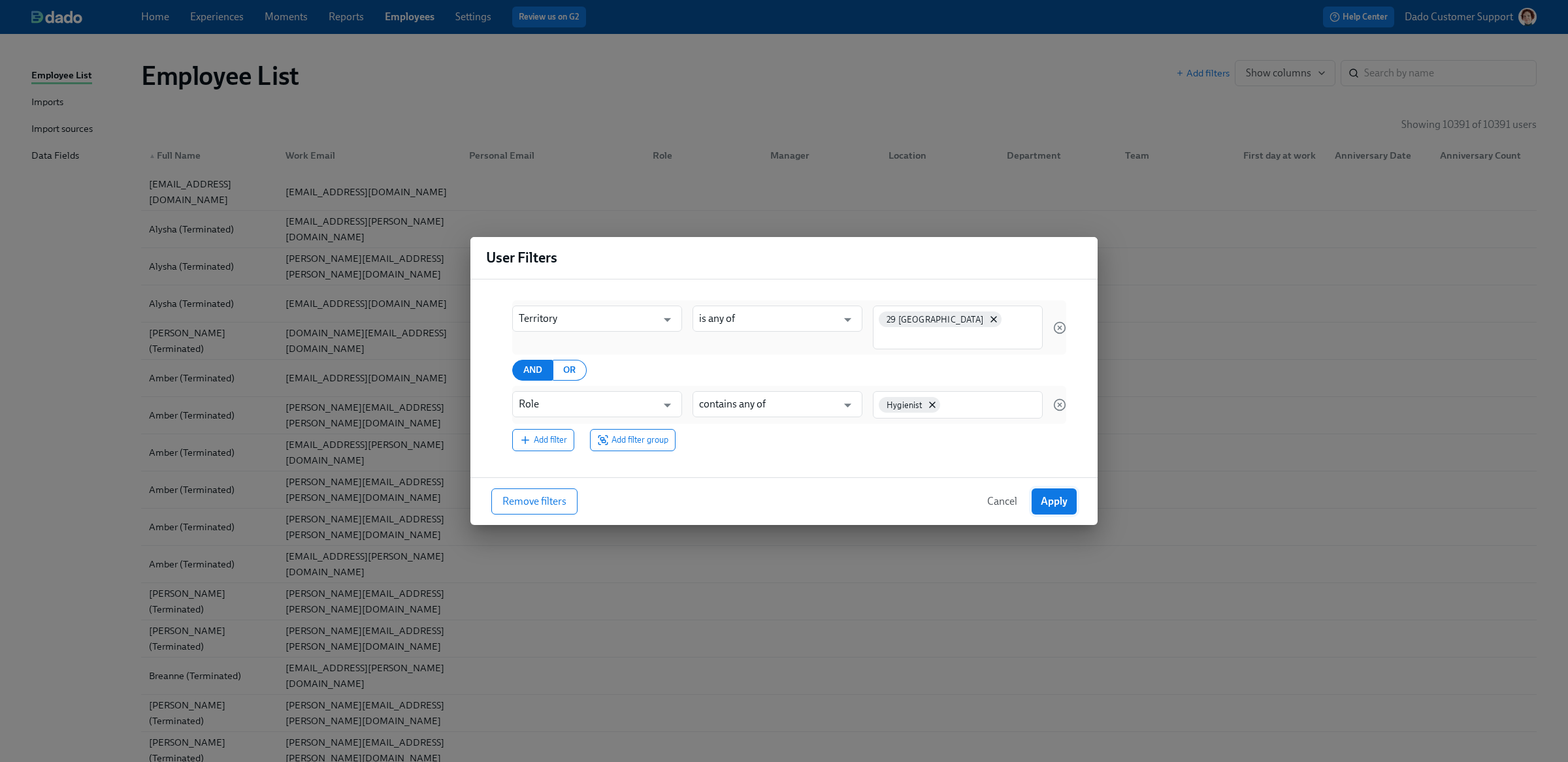
click at [1049, 494] on button "Apply" at bounding box center [1054, 502] width 45 height 26
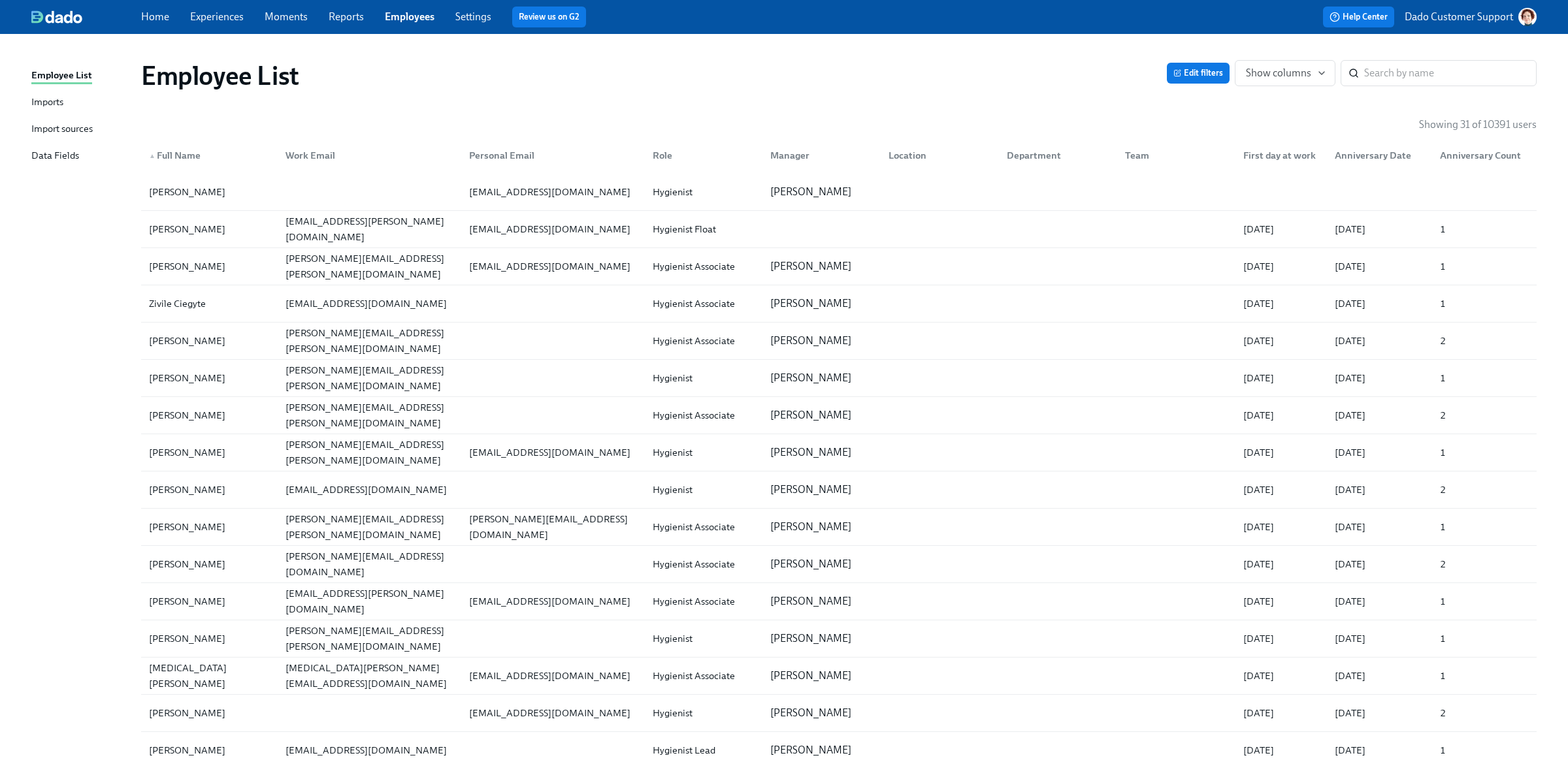
click at [1277, 150] on div "First day at work" at bounding box center [1279, 155] width 83 height 16
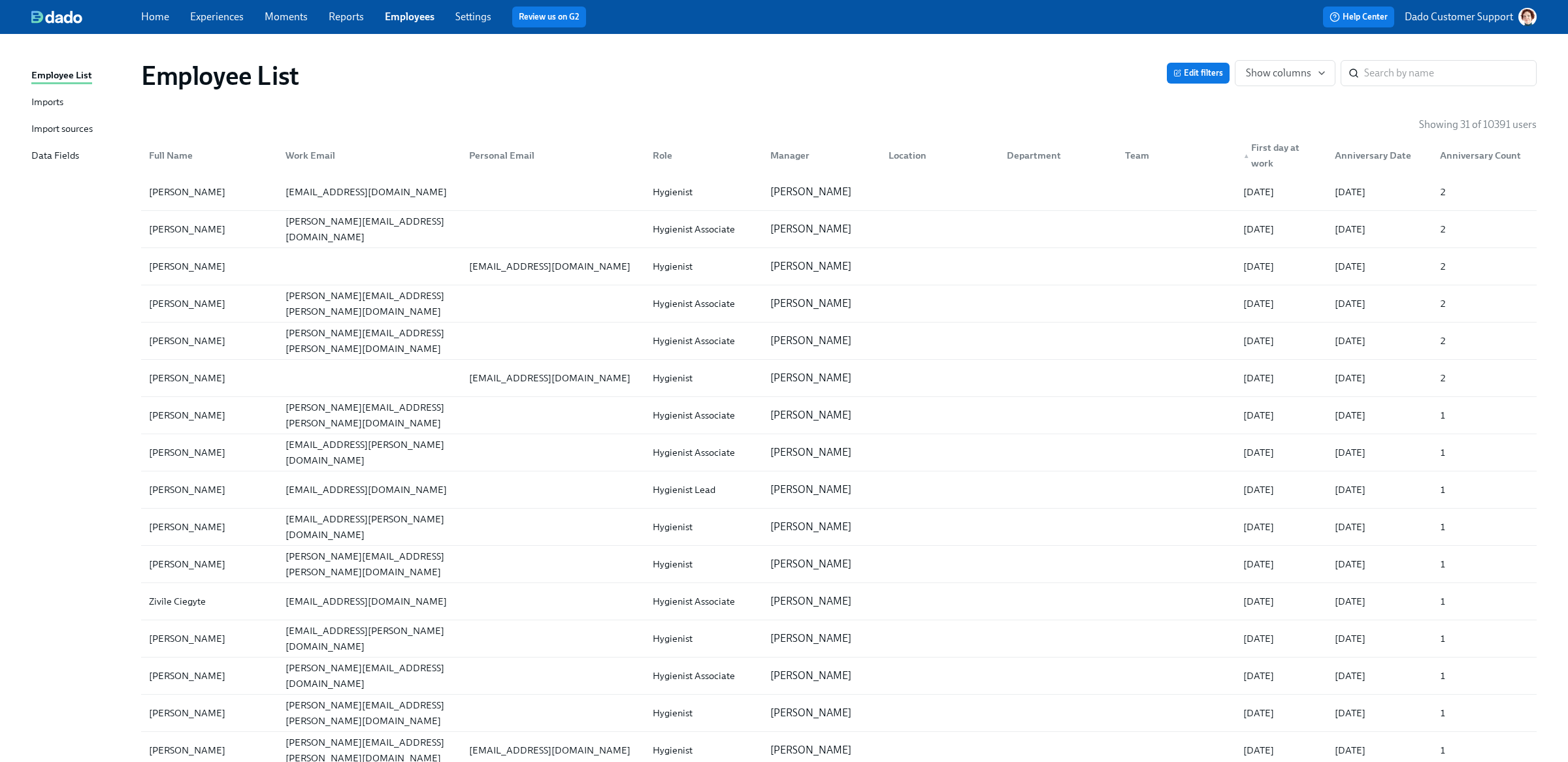
click at [1277, 150] on div "▲ First day at work" at bounding box center [1281, 155] width 86 height 31
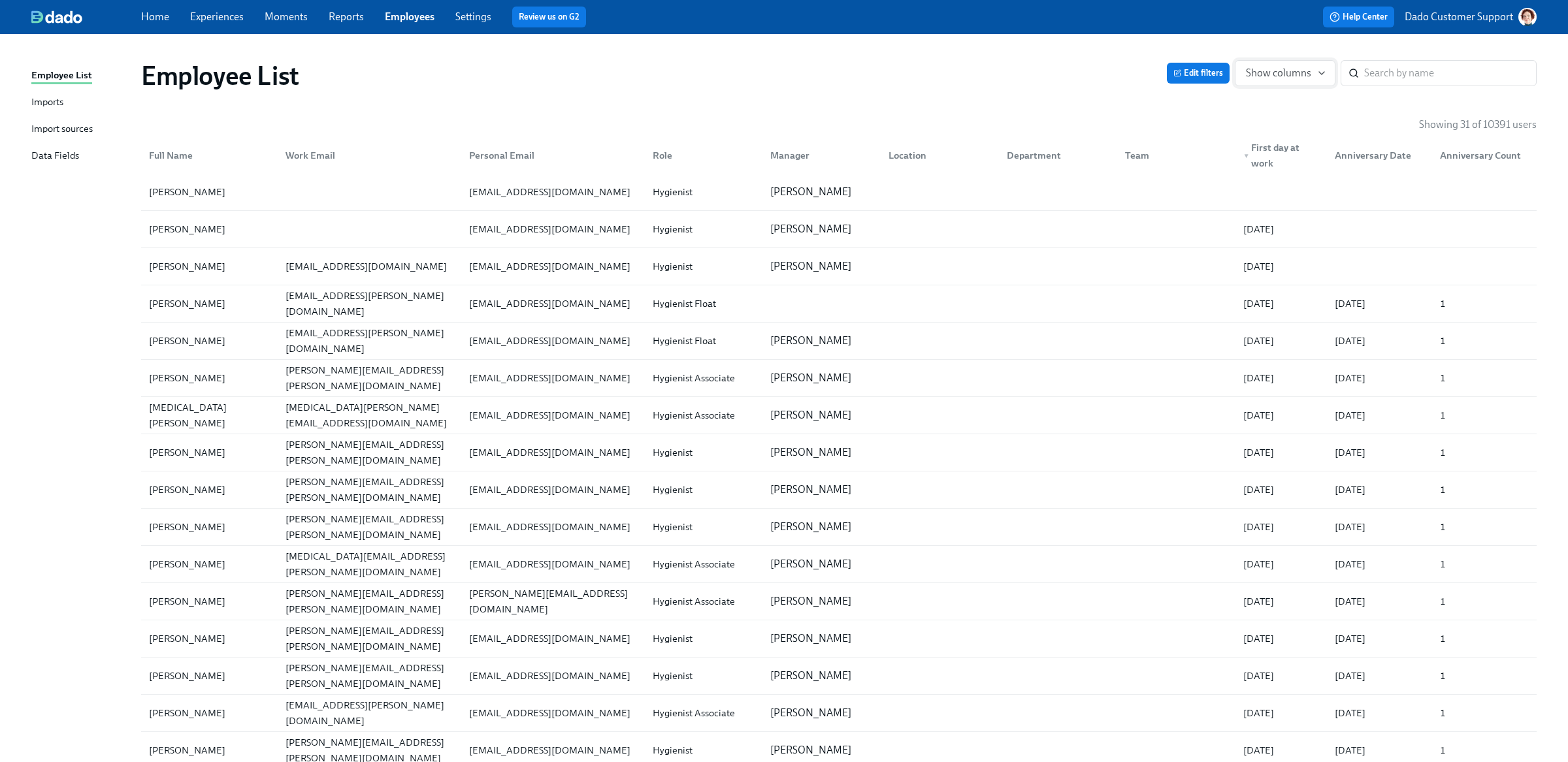
click at [1302, 68] on span "Show columns" at bounding box center [1285, 73] width 79 height 13
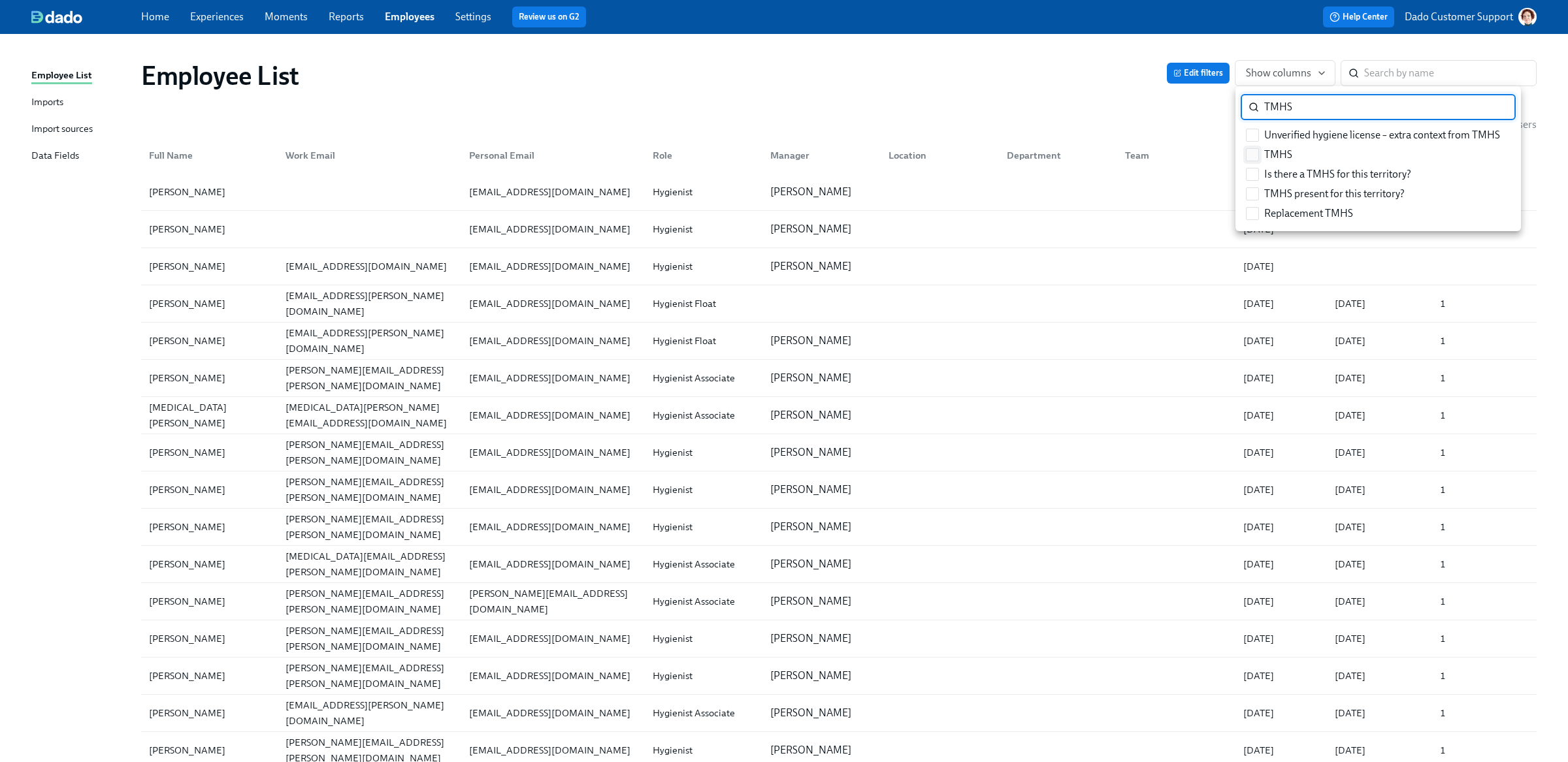
type input "TMHS"
click at [1254, 147] on label "TMHS" at bounding box center [1269, 155] width 57 height 20
click at [1254, 149] on input "TMHS" at bounding box center [1252, 154] width 11 height 11
checkbox input "true"
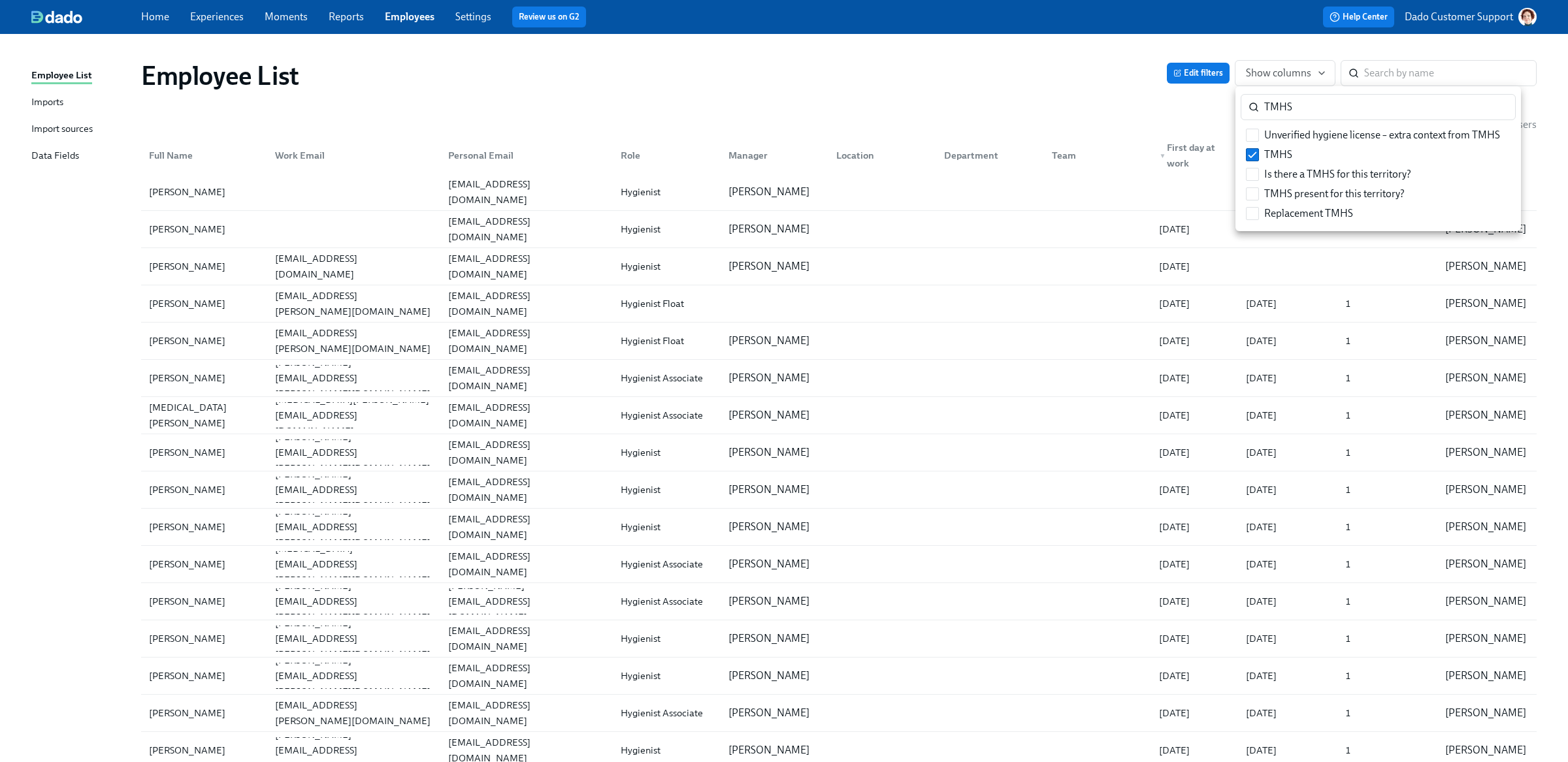
click at [1044, 110] on div at bounding box center [784, 381] width 1568 height 762
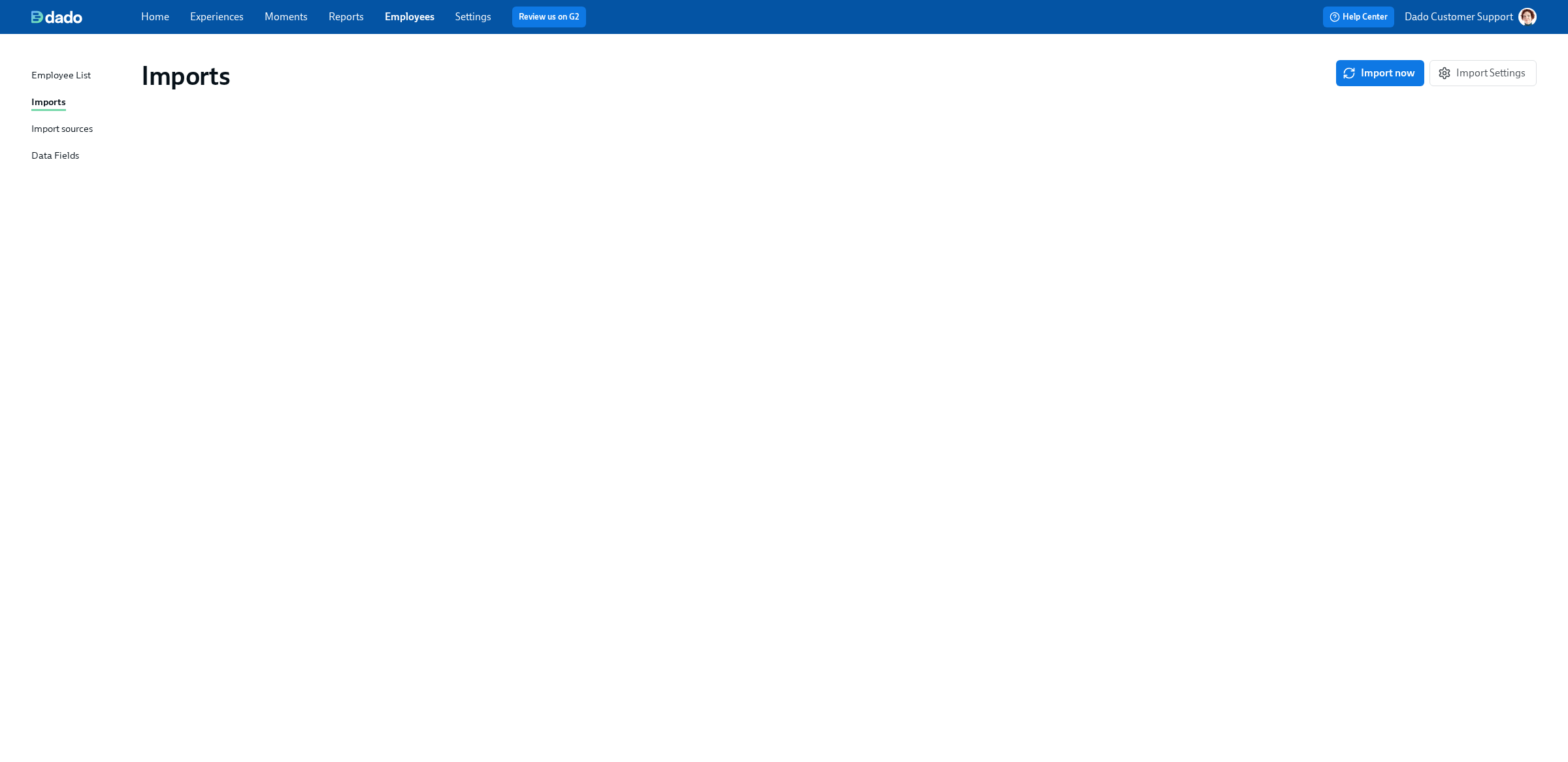
click at [46, 124] on div "Import sources" at bounding box center [62, 129] width 61 height 16
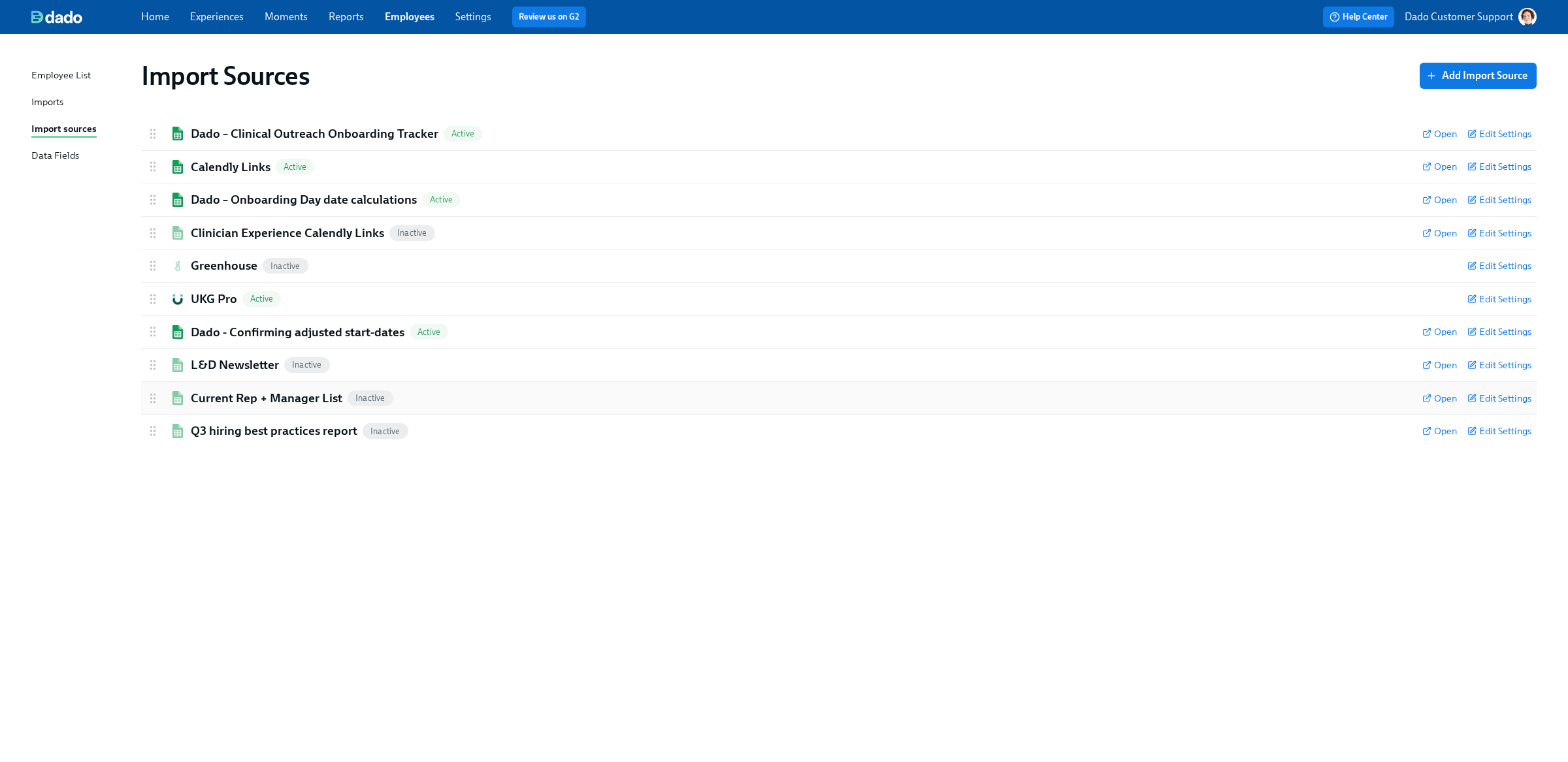
click at [222, 399] on h2 "Current Rep + Manager List" at bounding box center [267, 399] width 151 height 17
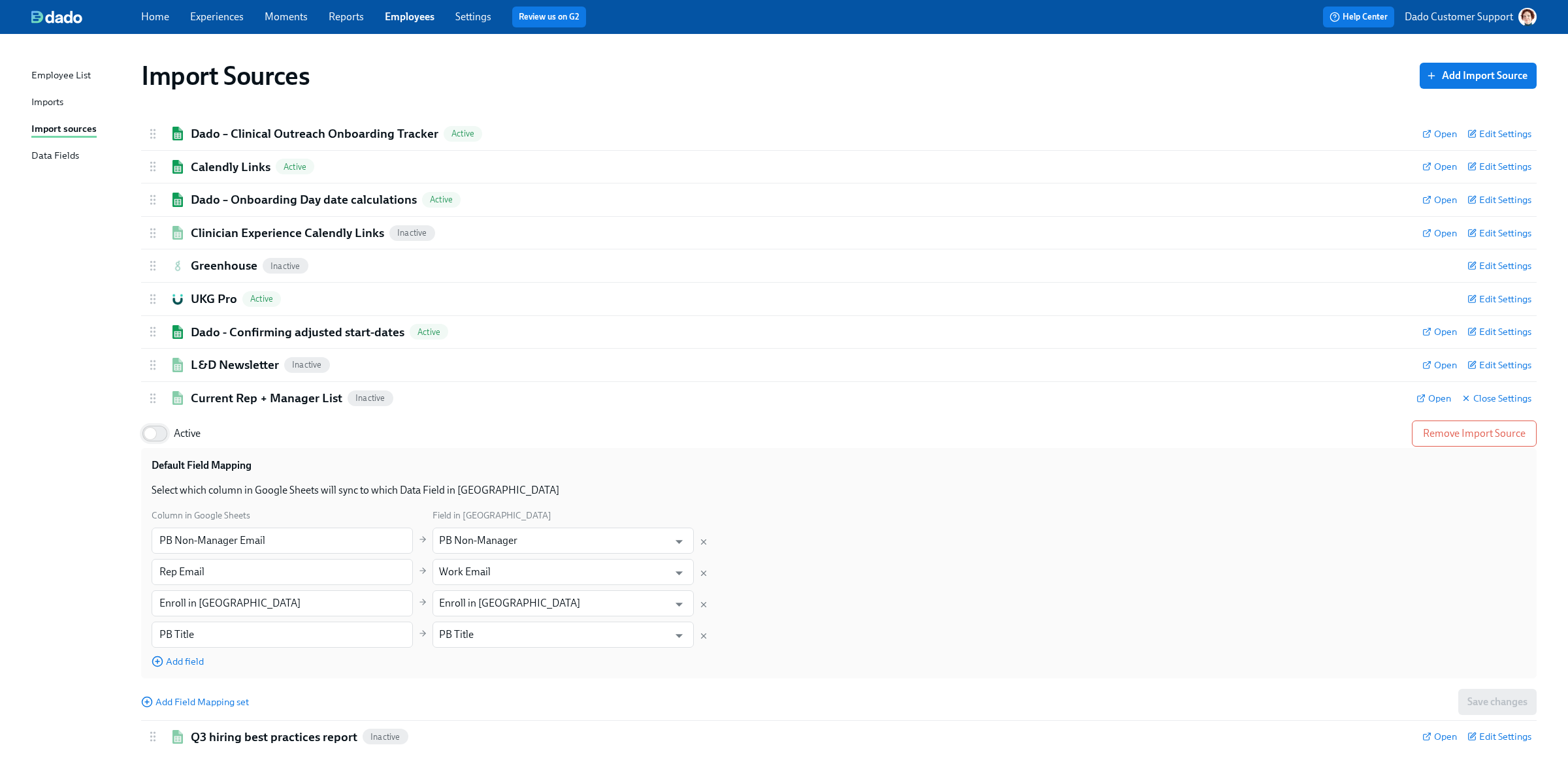
click at [152, 436] on input "Active" at bounding box center [150, 434] width 86 height 29
checkbox input "true"
click at [218, 390] on h2 "Current Rep + Manager List" at bounding box center [267, 399] width 151 height 17
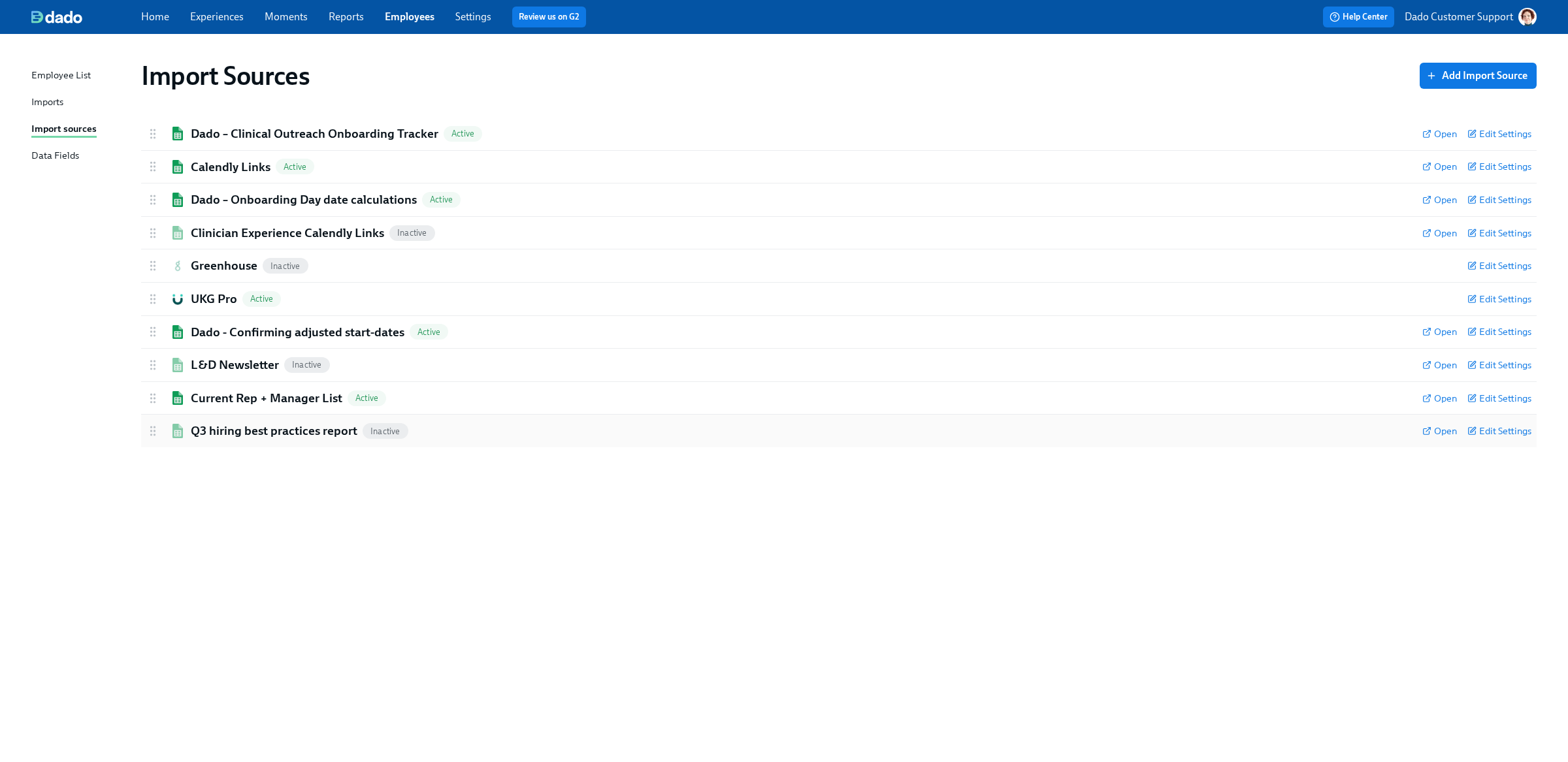
click at [178, 432] on img at bounding box center [177, 431] width 16 height 14
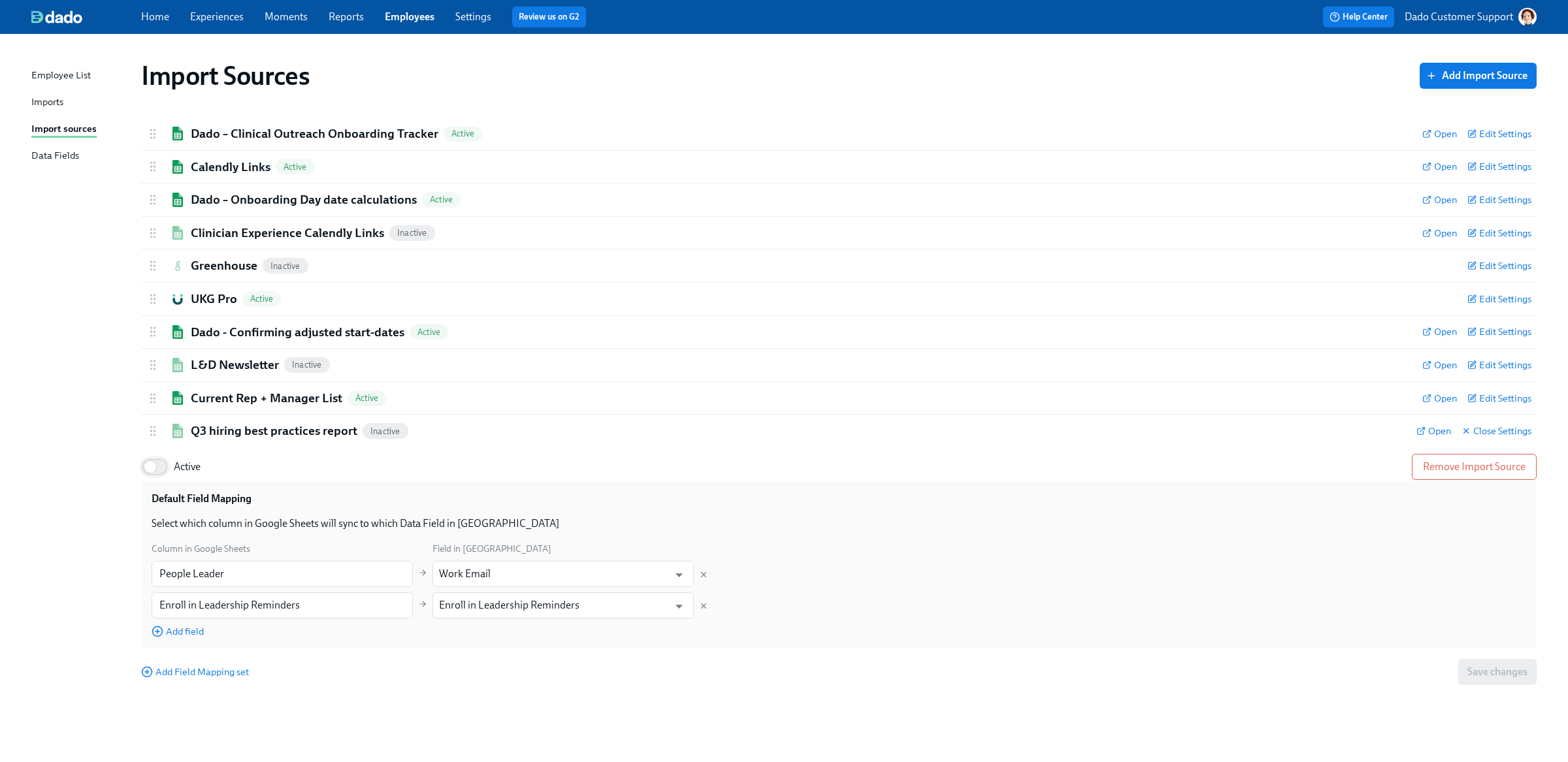
click at [143, 473] on input "Active" at bounding box center [150, 467] width 86 height 29
checkbox input "true"
click at [224, 418] on div "Q3 hiring best practices report Active Open Close Settings" at bounding box center [839, 431] width 1395 height 33
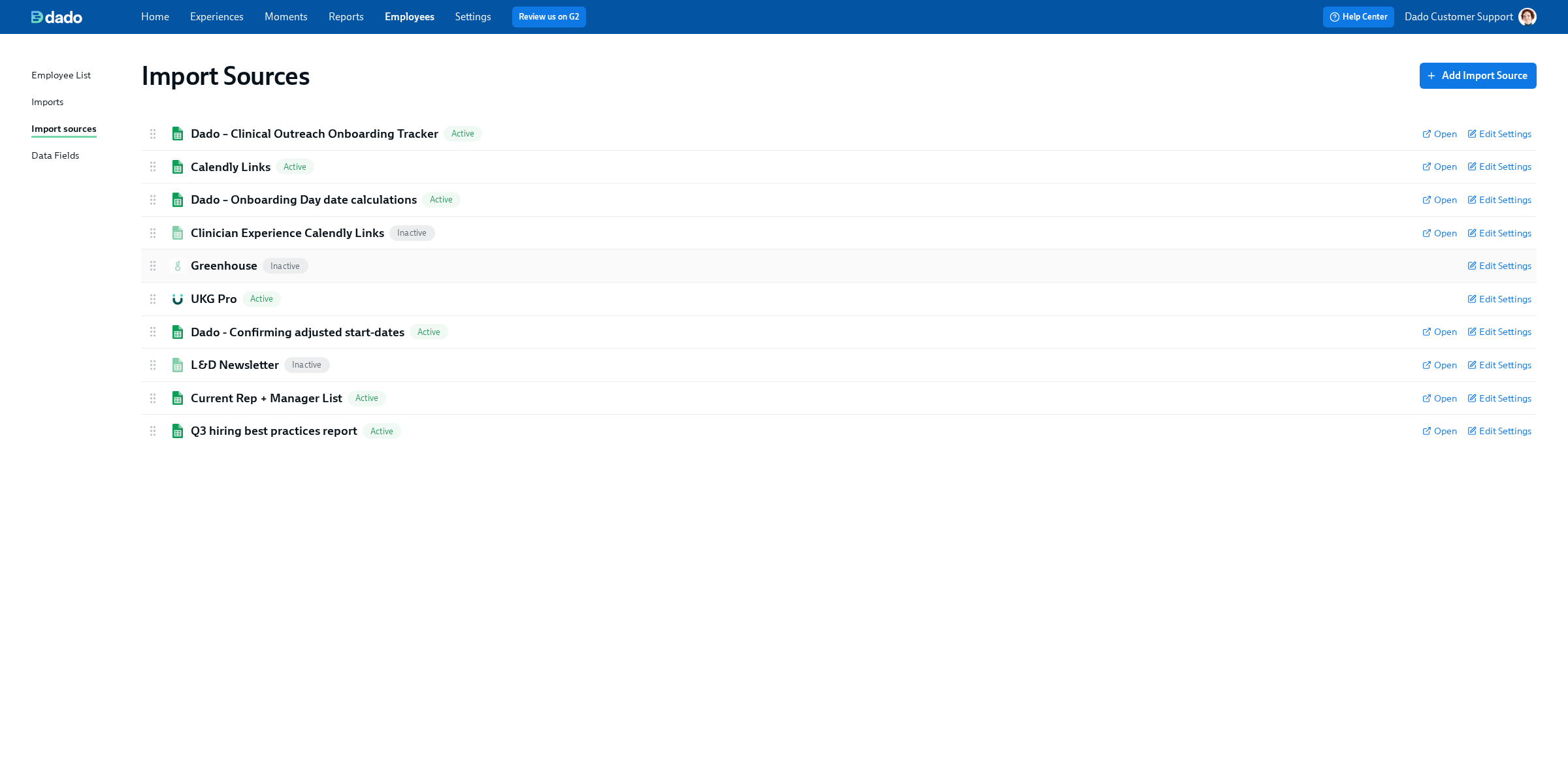
click at [199, 260] on h2 "Greenhouse" at bounding box center [224, 266] width 66 height 17
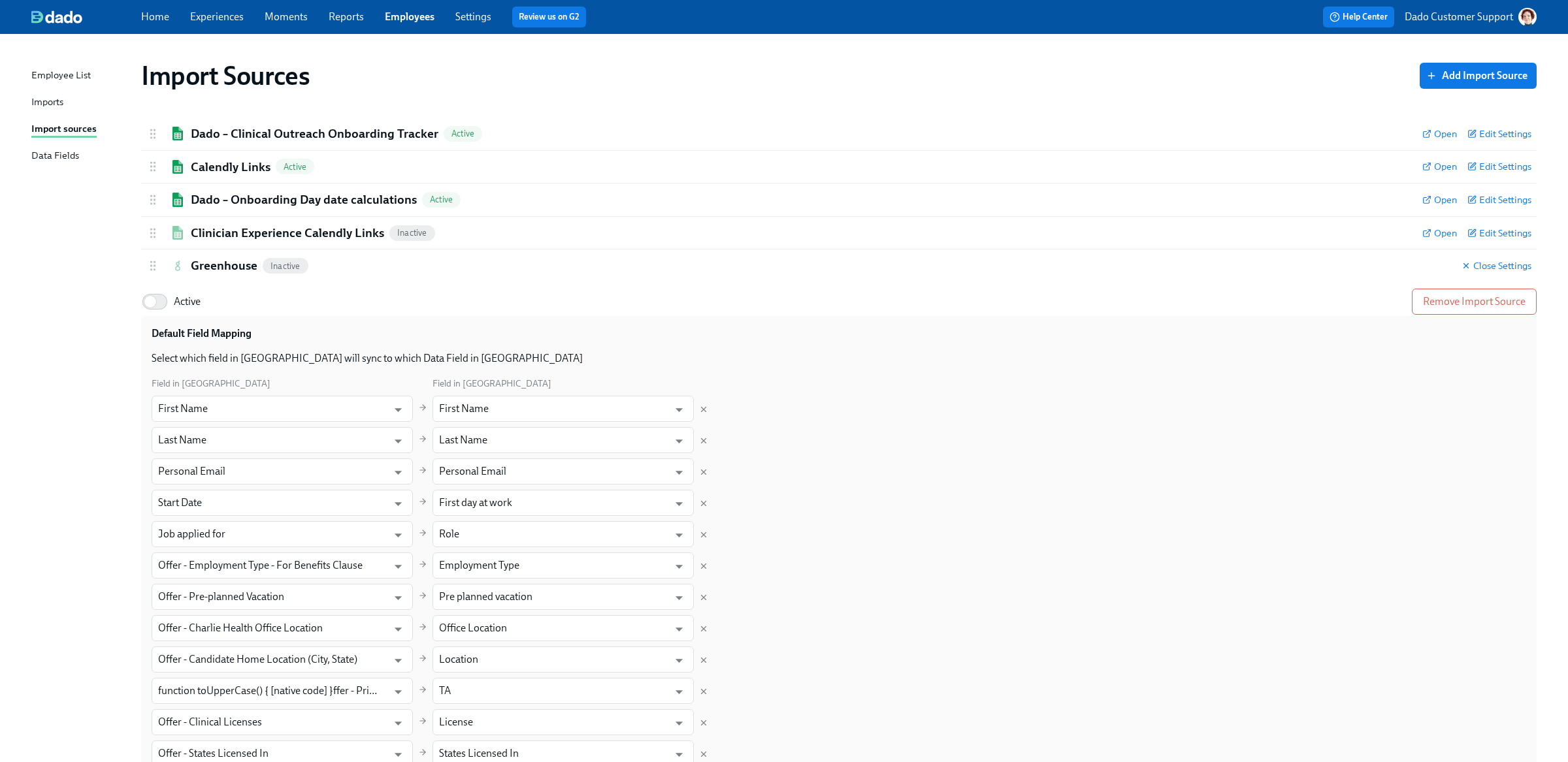
click at [140, 283] on div "Import Sources Add Import Source Dado – Clinical Outreach Onboarding Tracker Ac…" at bounding box center [784, 558] width 1505 height 1017
click at [160, 306] on input "Active" at bounding box center [150, 302] width 86 height 29
checkbox input "true"
click at [199, 234] on h2 "Clinician Experience Calendly Links" at bounding box center [287, 233] width 193 height 17
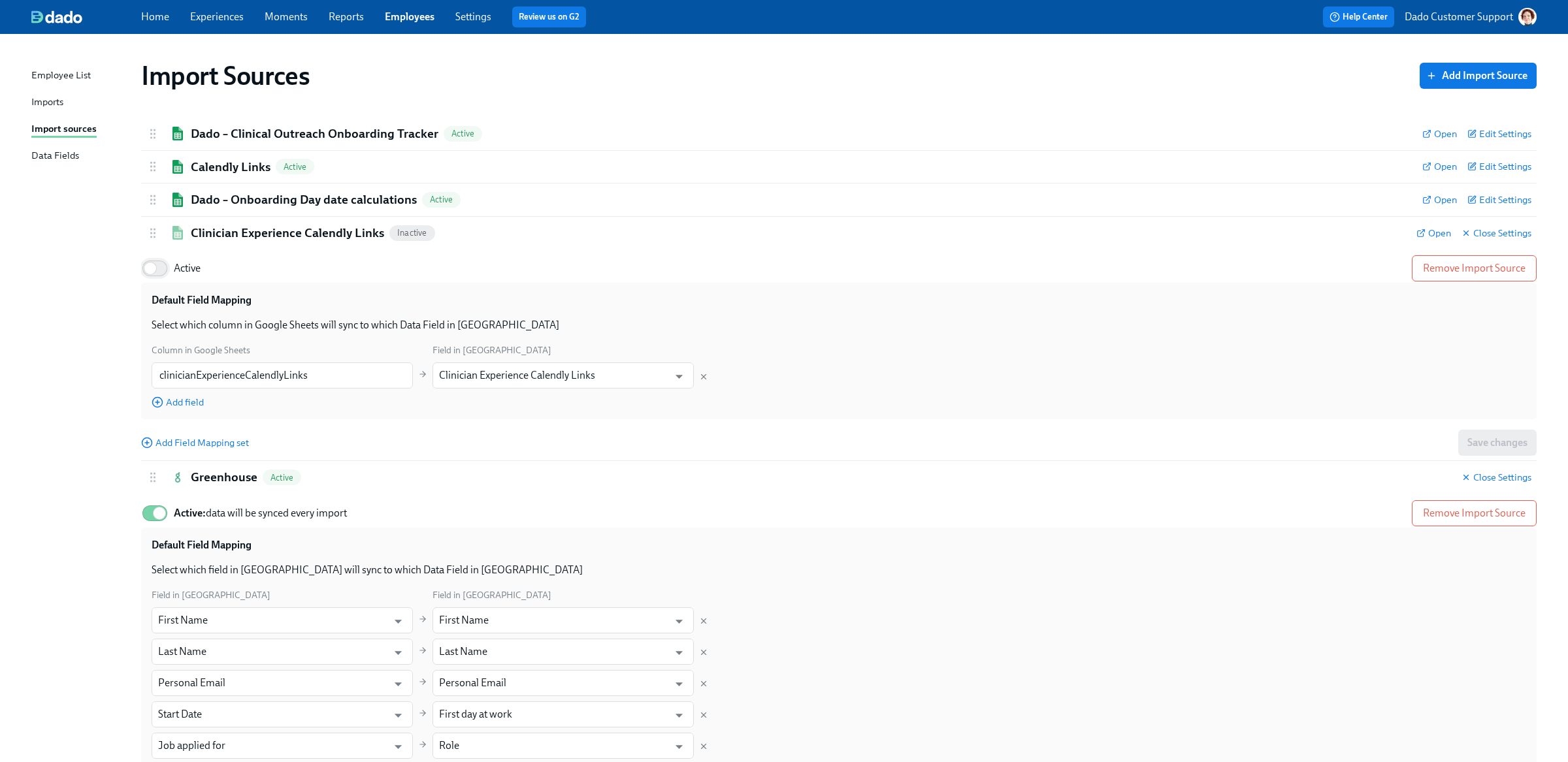
click at [148, 273] on input "Active" at bounding box center [150, 269] width 86 height 29
checkbox input "true"
click at [107, 279] on div "Import Sources Add Import Source Dado – Clinical Outreach Onboarding Tracker Ac…" at bounding box center [784, 664] width 1505 height 1229
click at [251, 211] on div "Dado – Onboarding Day date calculations Active Open Edit Settings" at bounding box center [839, 199] width 1395 height 33
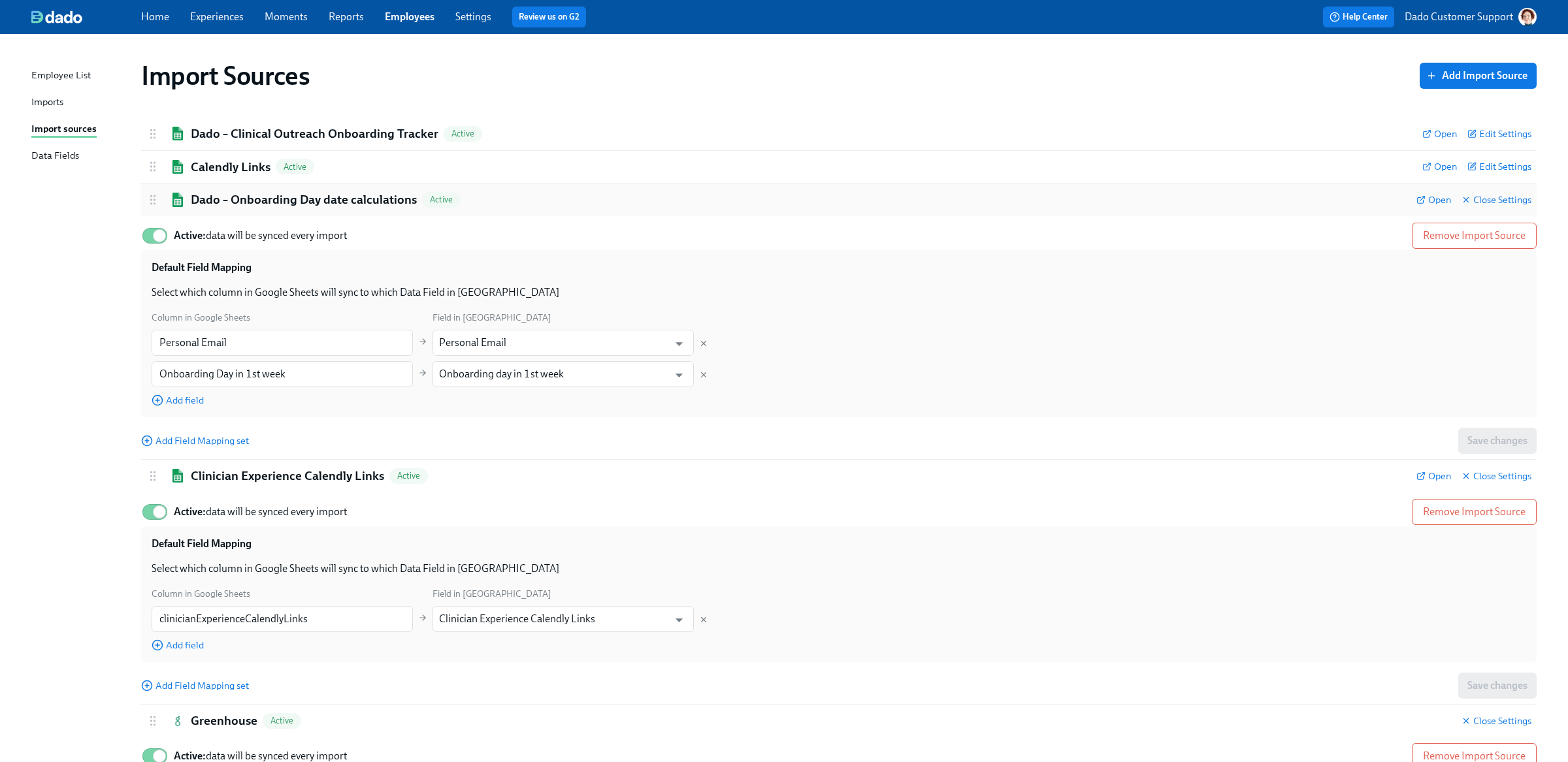
click at [243, 201] on h2 "Dado – Onboarding Day date calculations" at bounding box center [304, 200] width 226 height 17
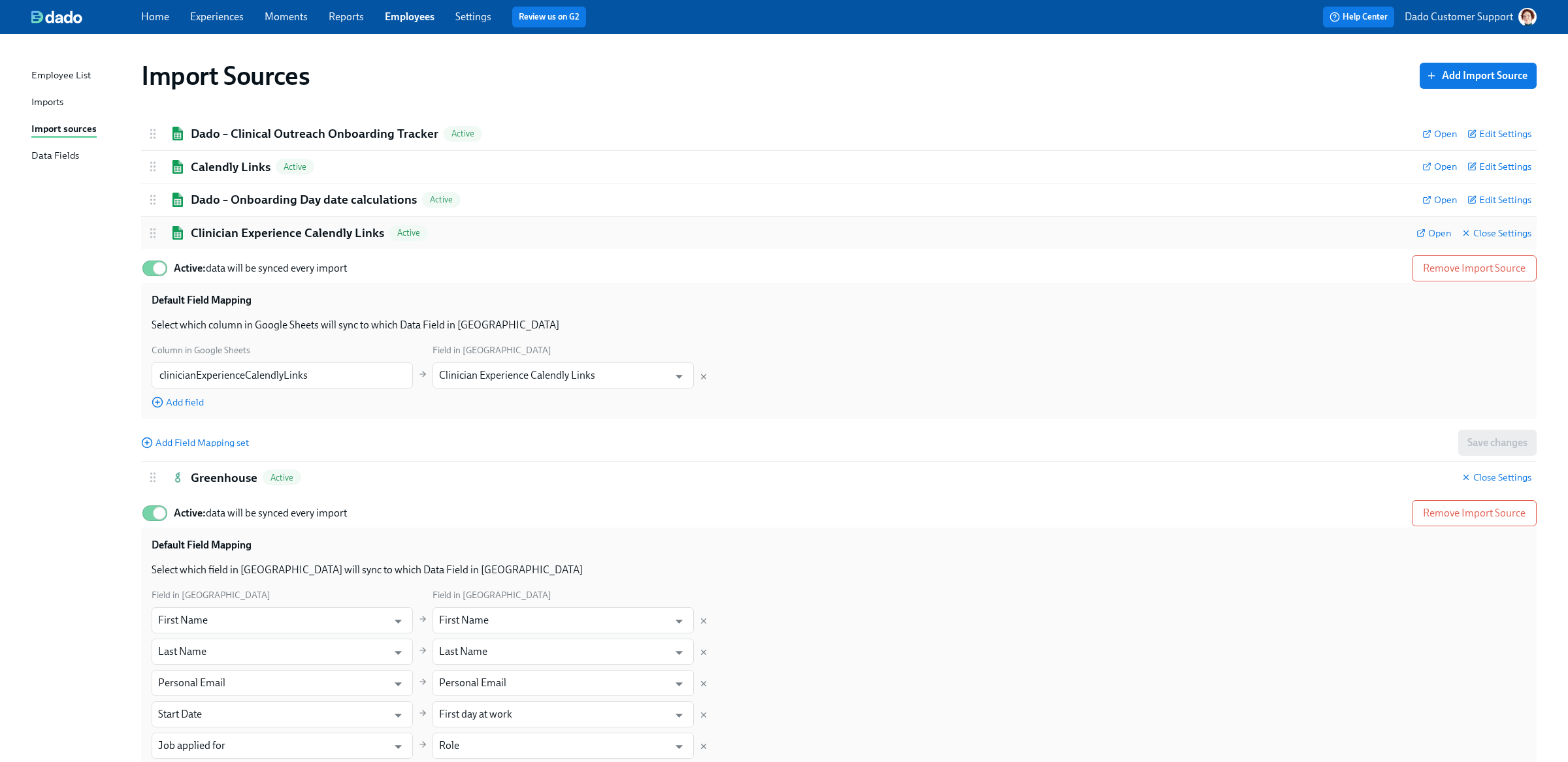
click at [234, 228] on h2 "Clinician Experience Calendly Links" at bounding box center [287, 233] width 193 height 17
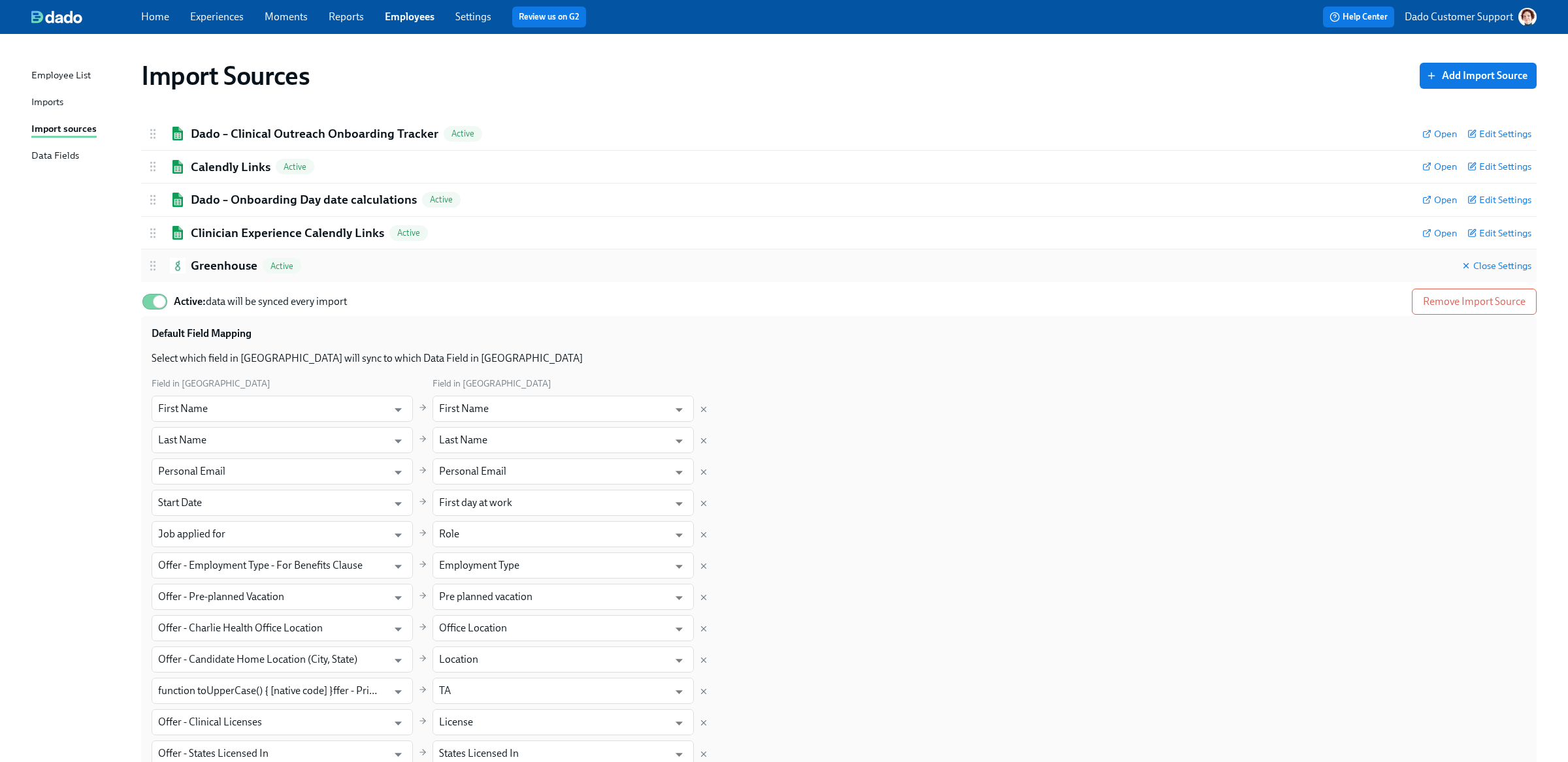
click at [229, 257] on div "Greenhouse Active Close Settings" at bounding box center [839, 266] width 1395 height 33
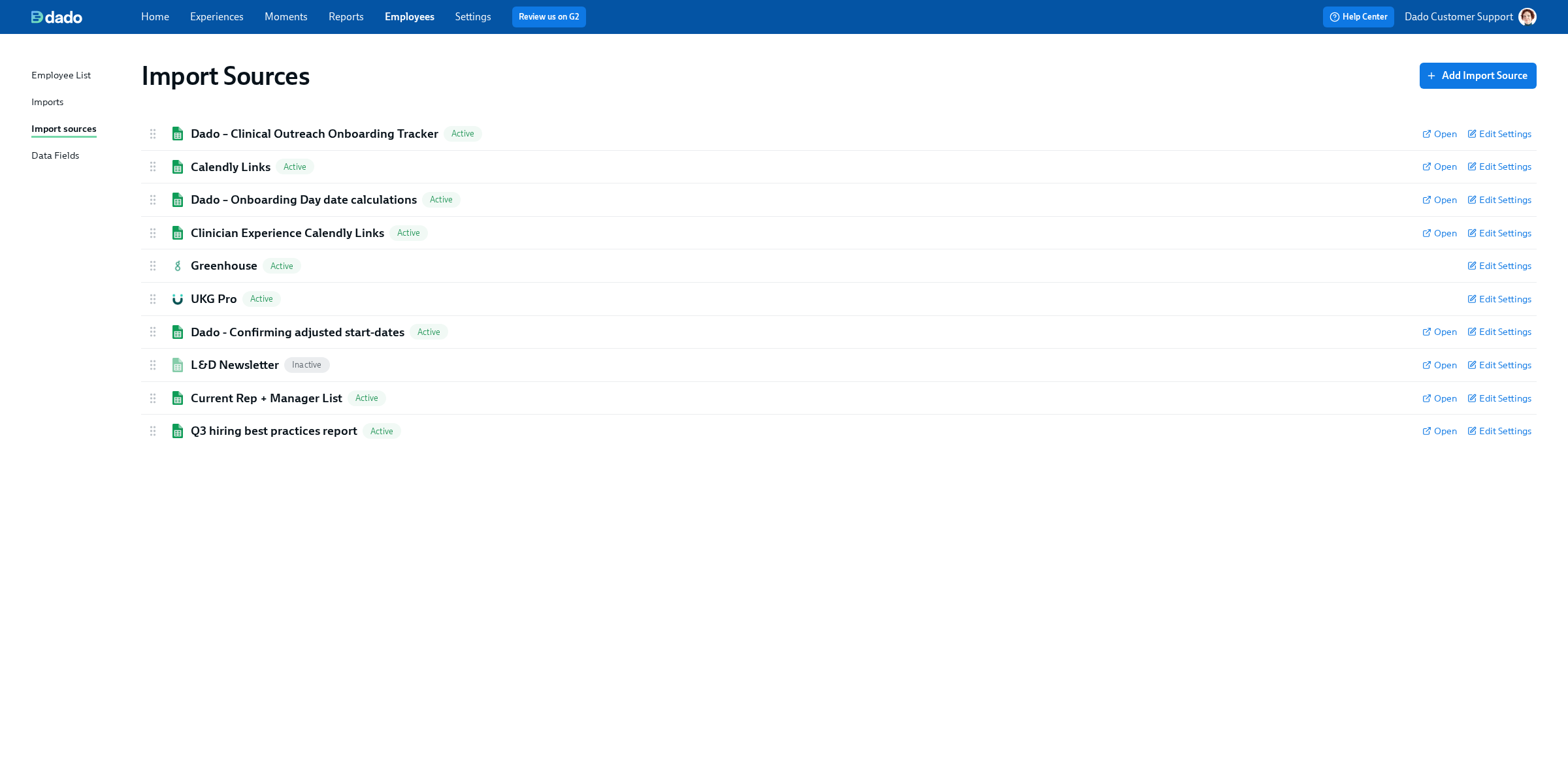
click at [46, 105] on div "Imports" at bounding box center [47, 102] width 32 height 16
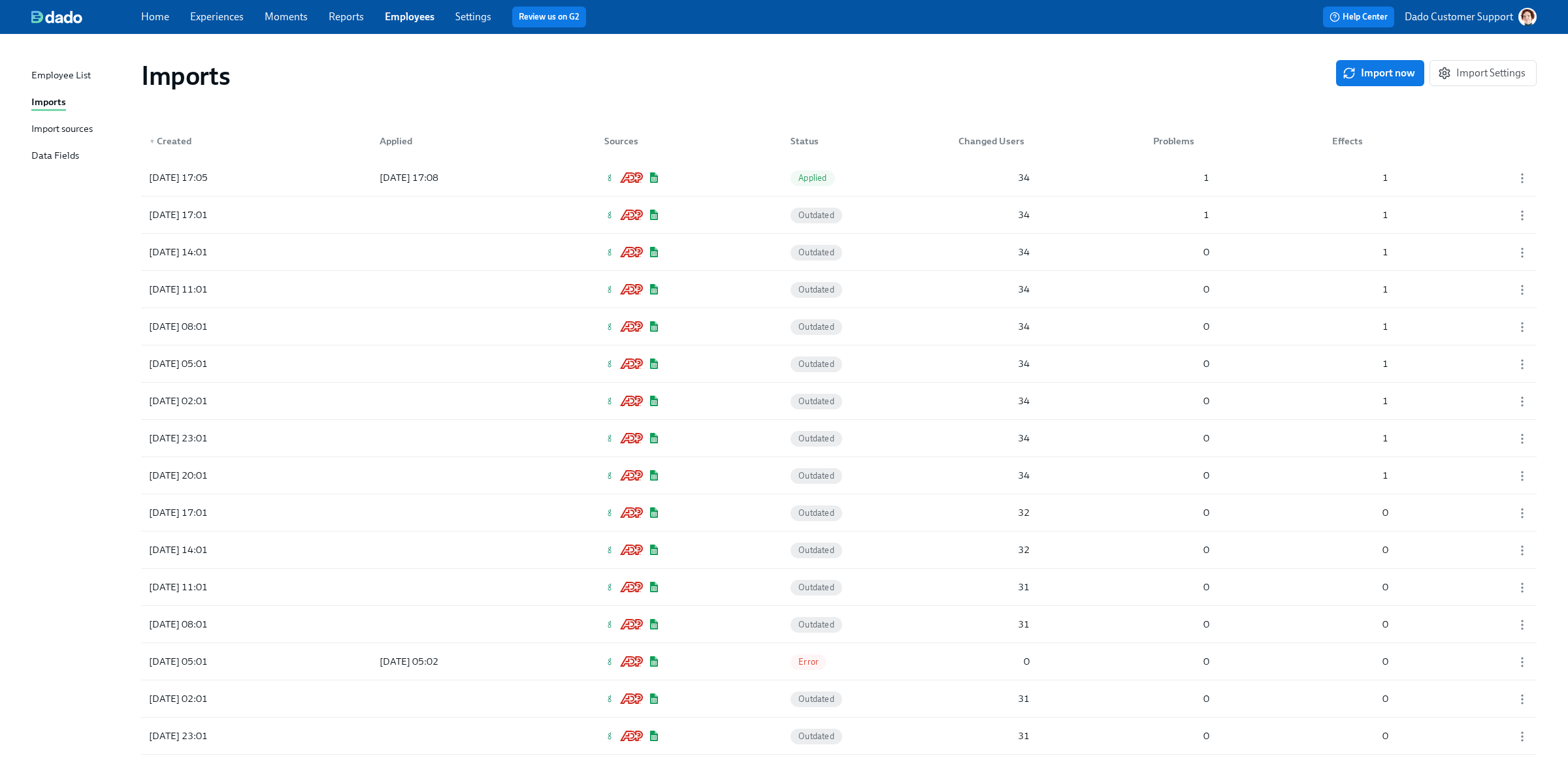
click at [75, 123] on div "Import sources" at bounding box center [62, 129] width 61 height 16
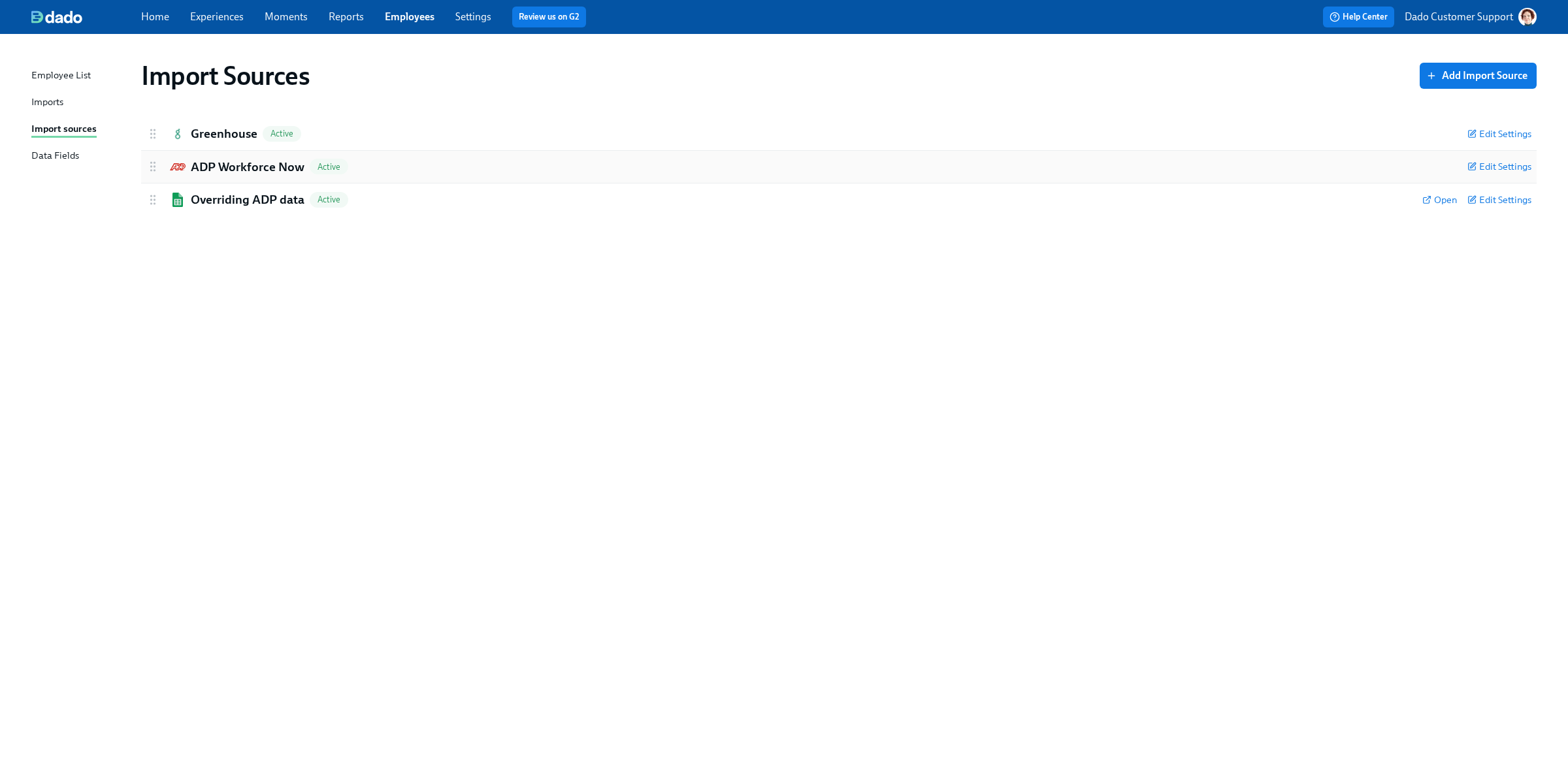
click at [221, 163] on h2 "ADP Workforce Now" at bounding box center [247, 167] width 114 height 17
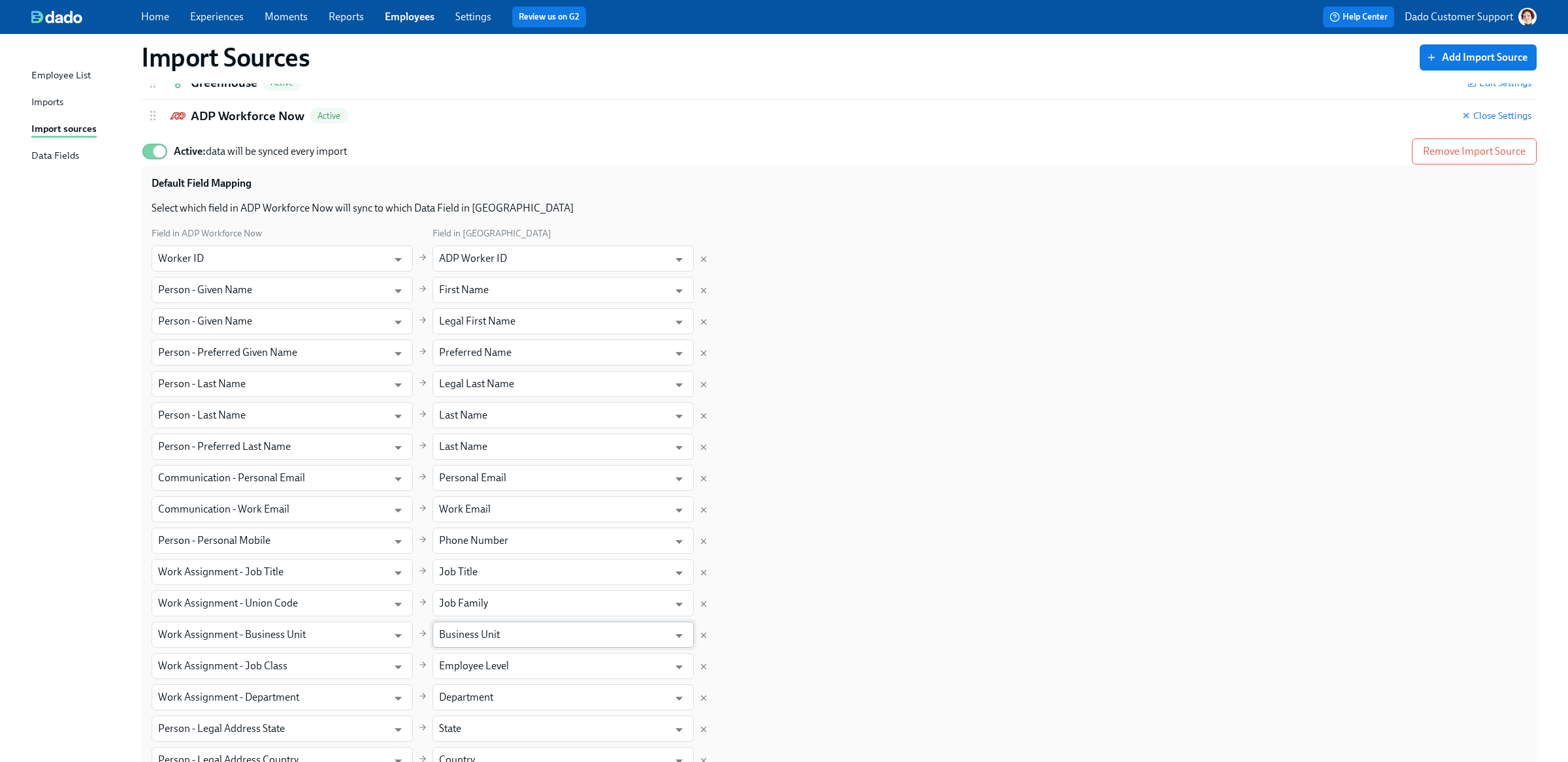
scroll to position [49, 0]
click at [1444, 20] on p "Dado Customer Support" at bounding box center [1459, 17] width 108 height 15
click at [1443, 79] on span "Switch organization..." at bounding box center [1464, 76] width 123 height 15
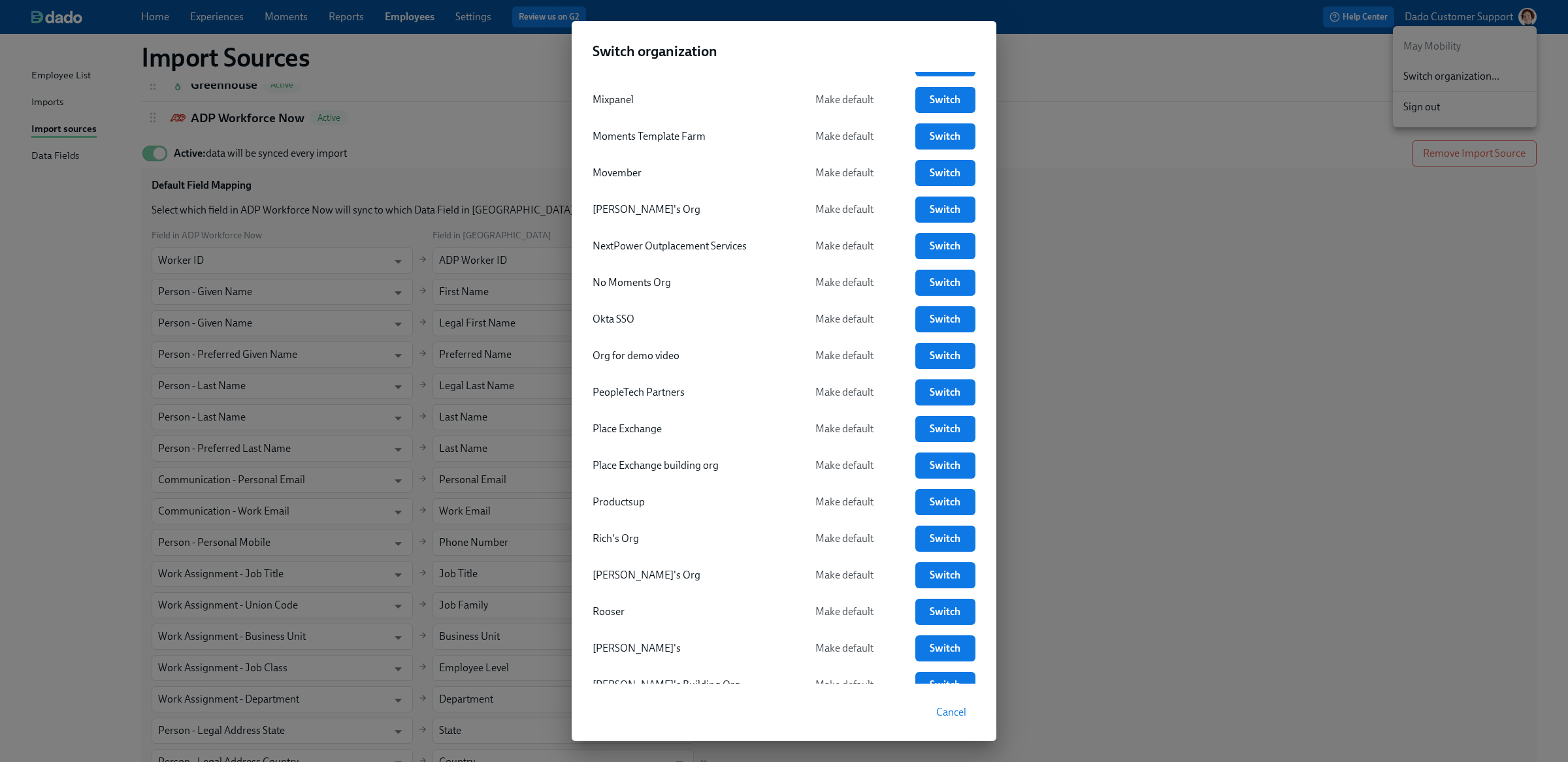
scroll to position [2963, 0]
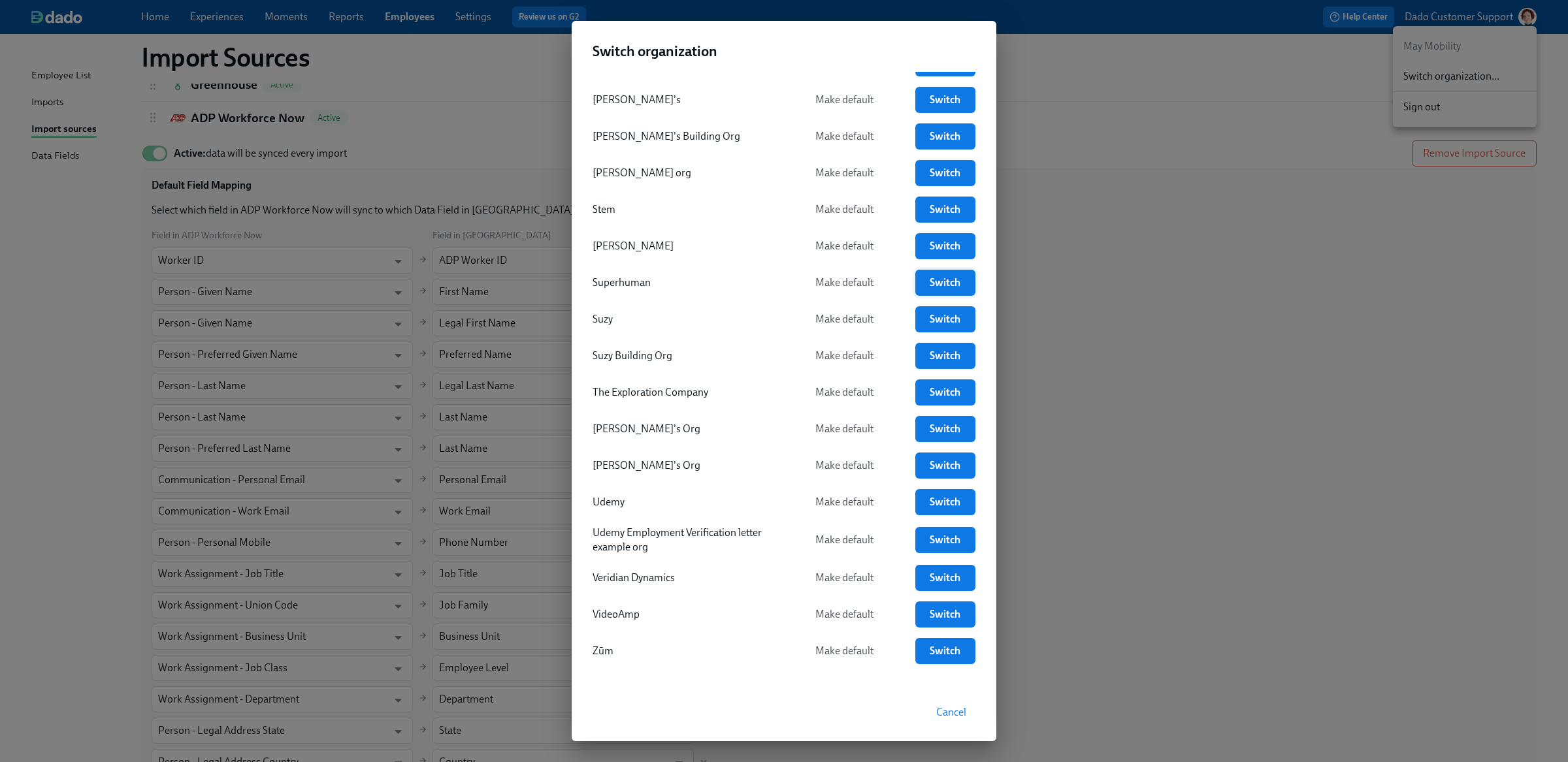
click at [948, 276] on span "Switch" at bounding box center [945, 283] width 42 height 13
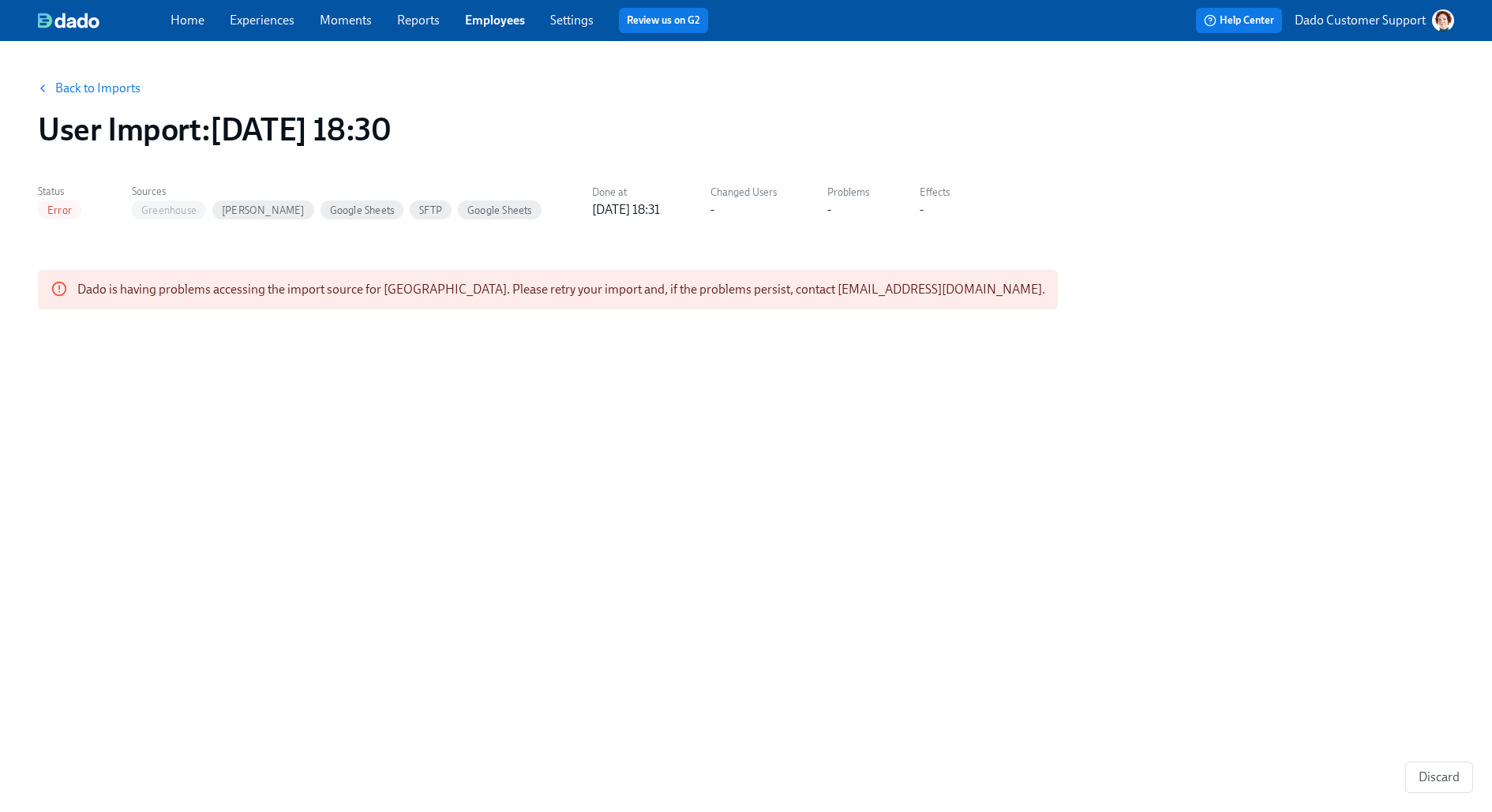
click at [124, 91] on link "Back to Imports" at bounding box center [98, 88] width 85 height 16
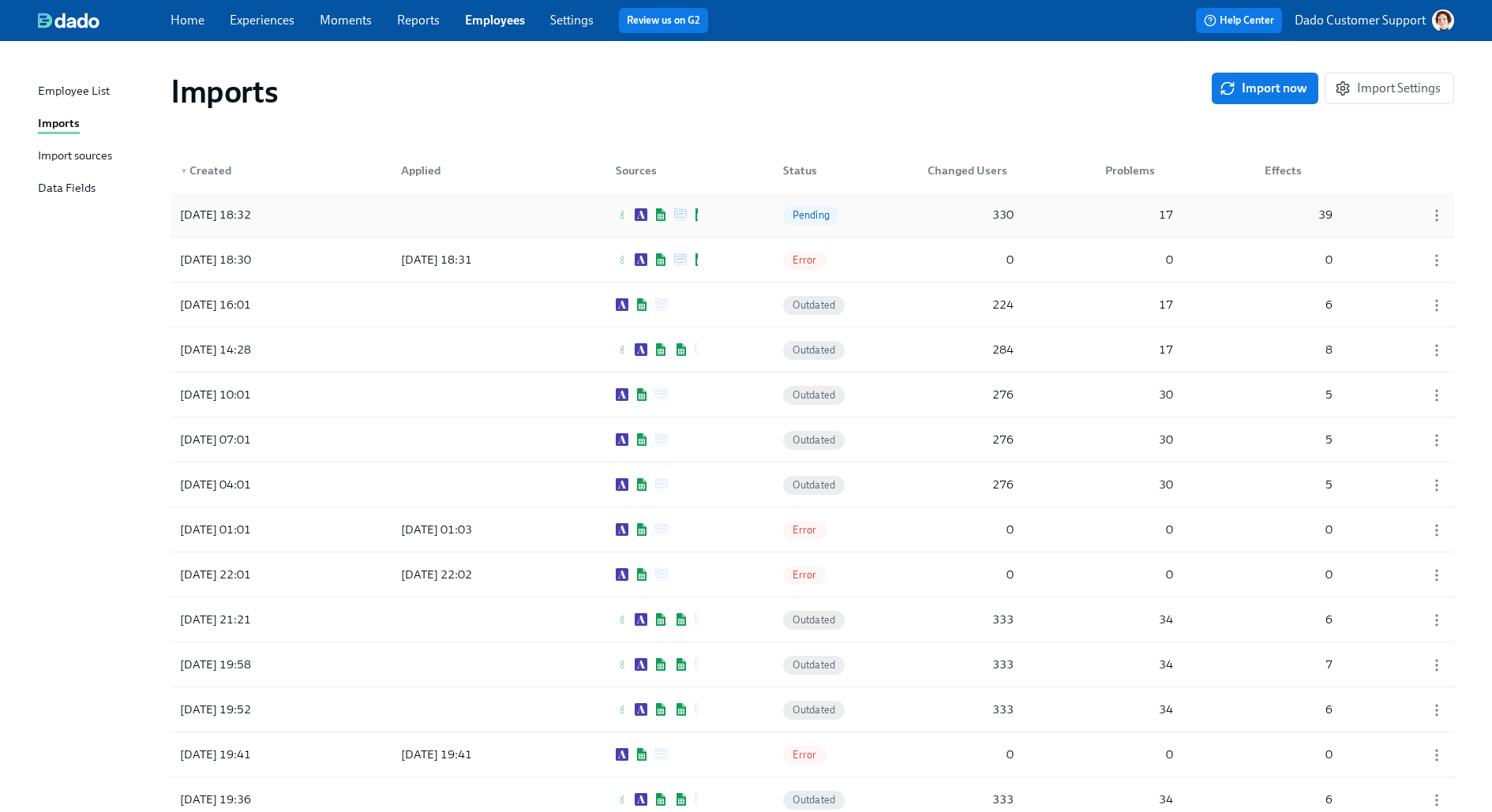
click at [294, 225] on div "[DATE] 18:32" at bounding box center [245, 215] width 142 height 31
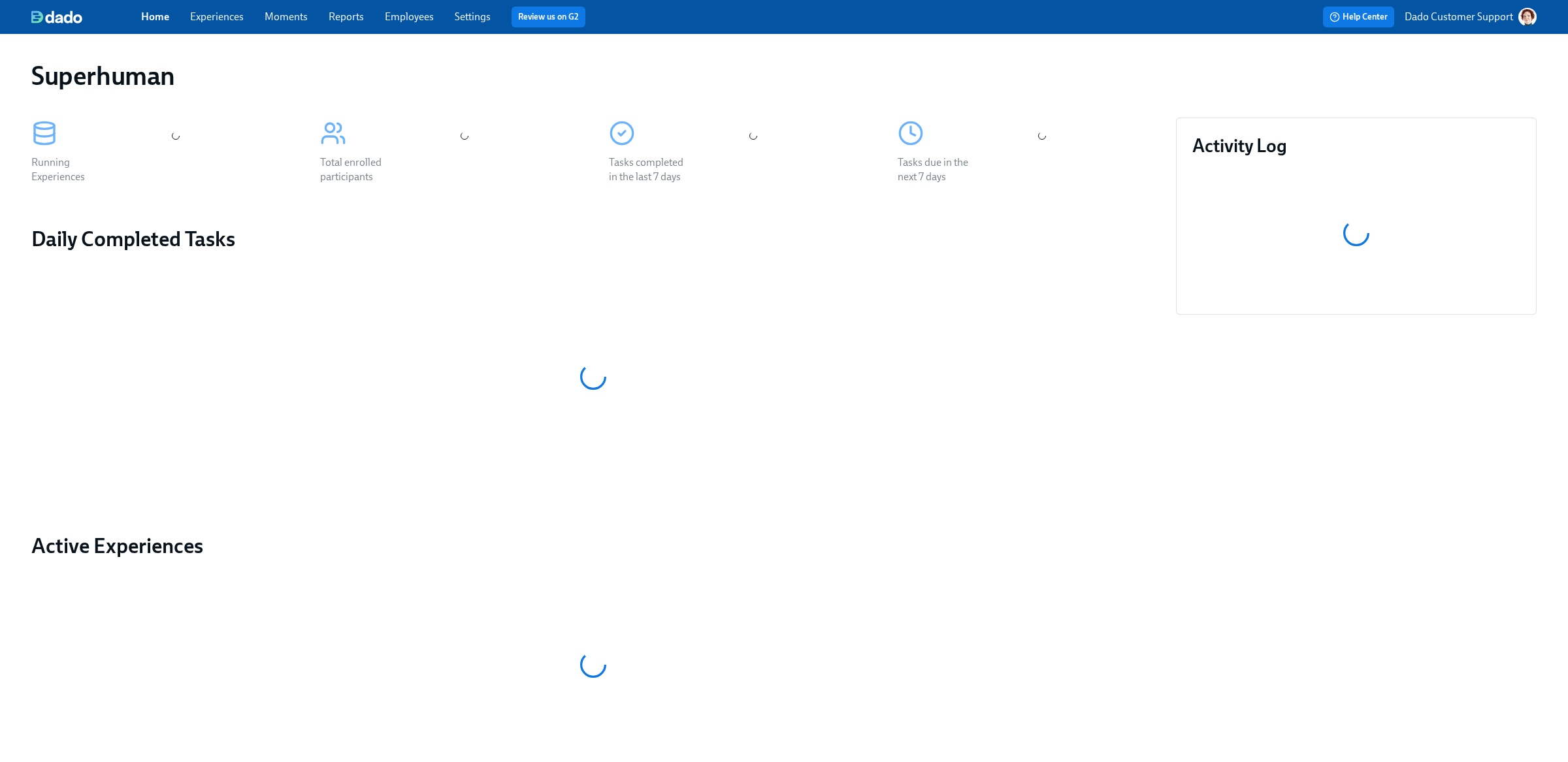
click at [390, 23] on span "Employees" at bounding box center [409, 17] width 49 height 15
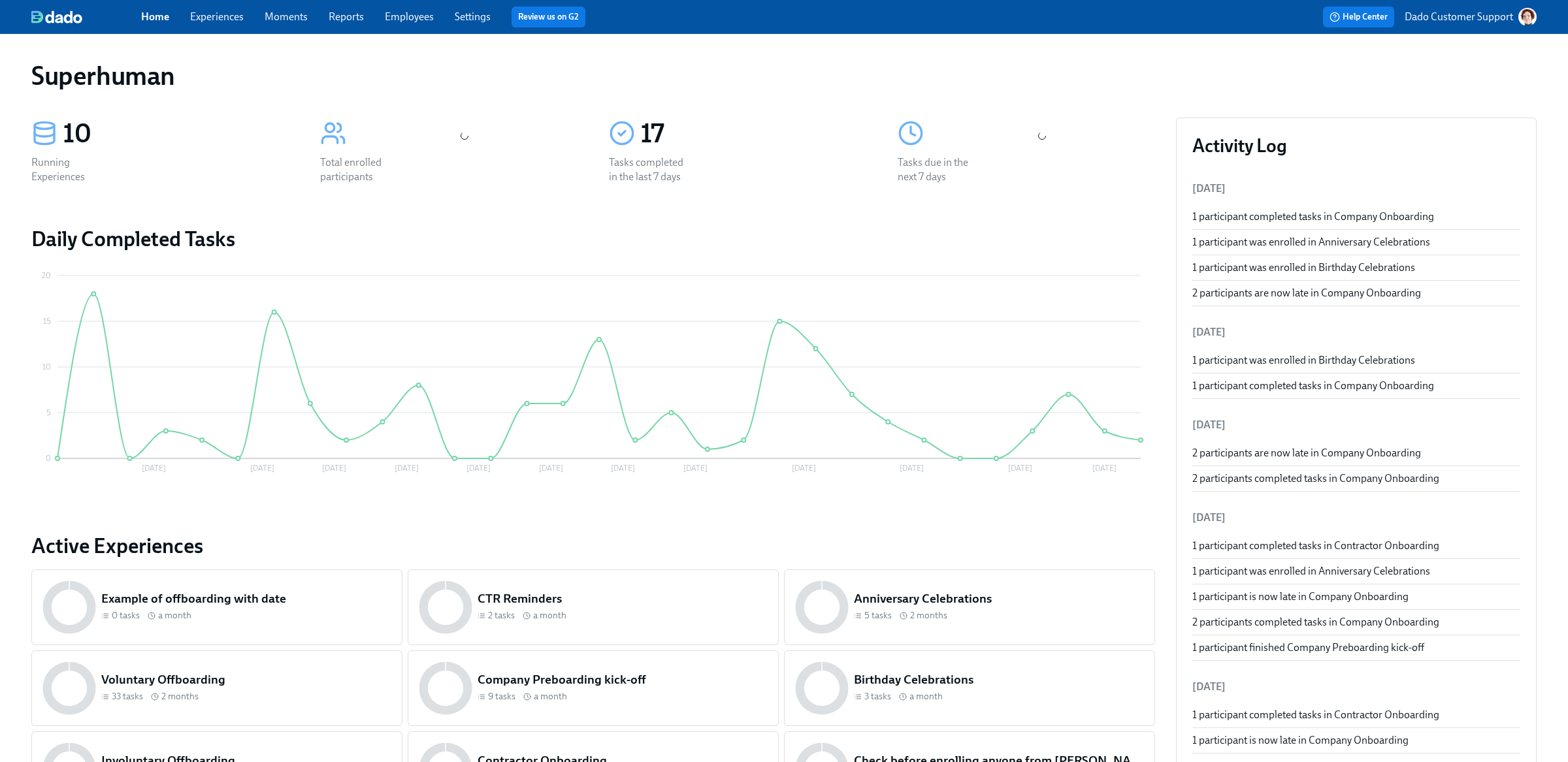
click at [399, 15] on link "Employees" at bounding box center [409, 17] width 49 height 12
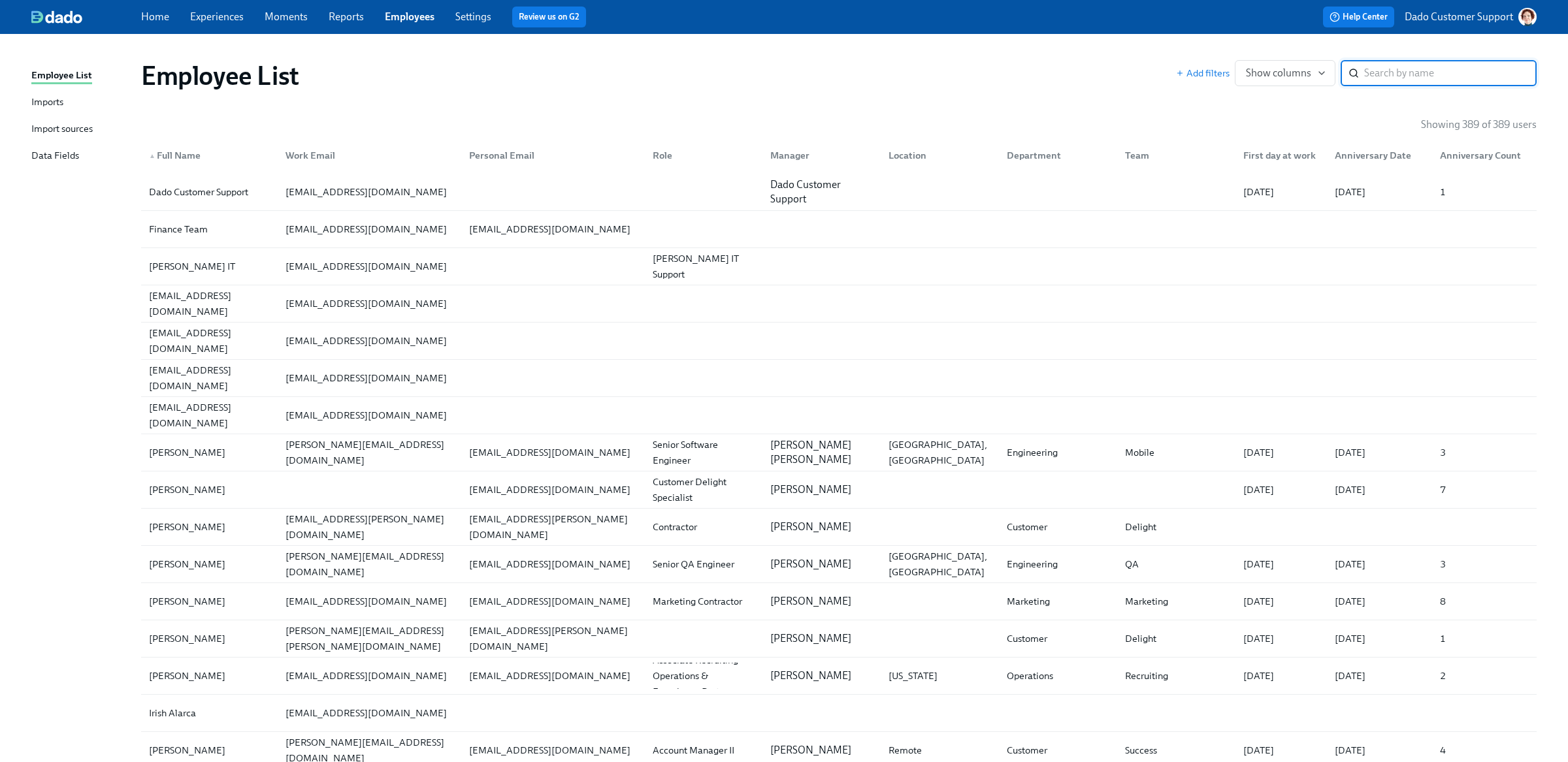
click at [67, 133] on div "Import sources" at bounding box center [62, 129] width 61 height 16
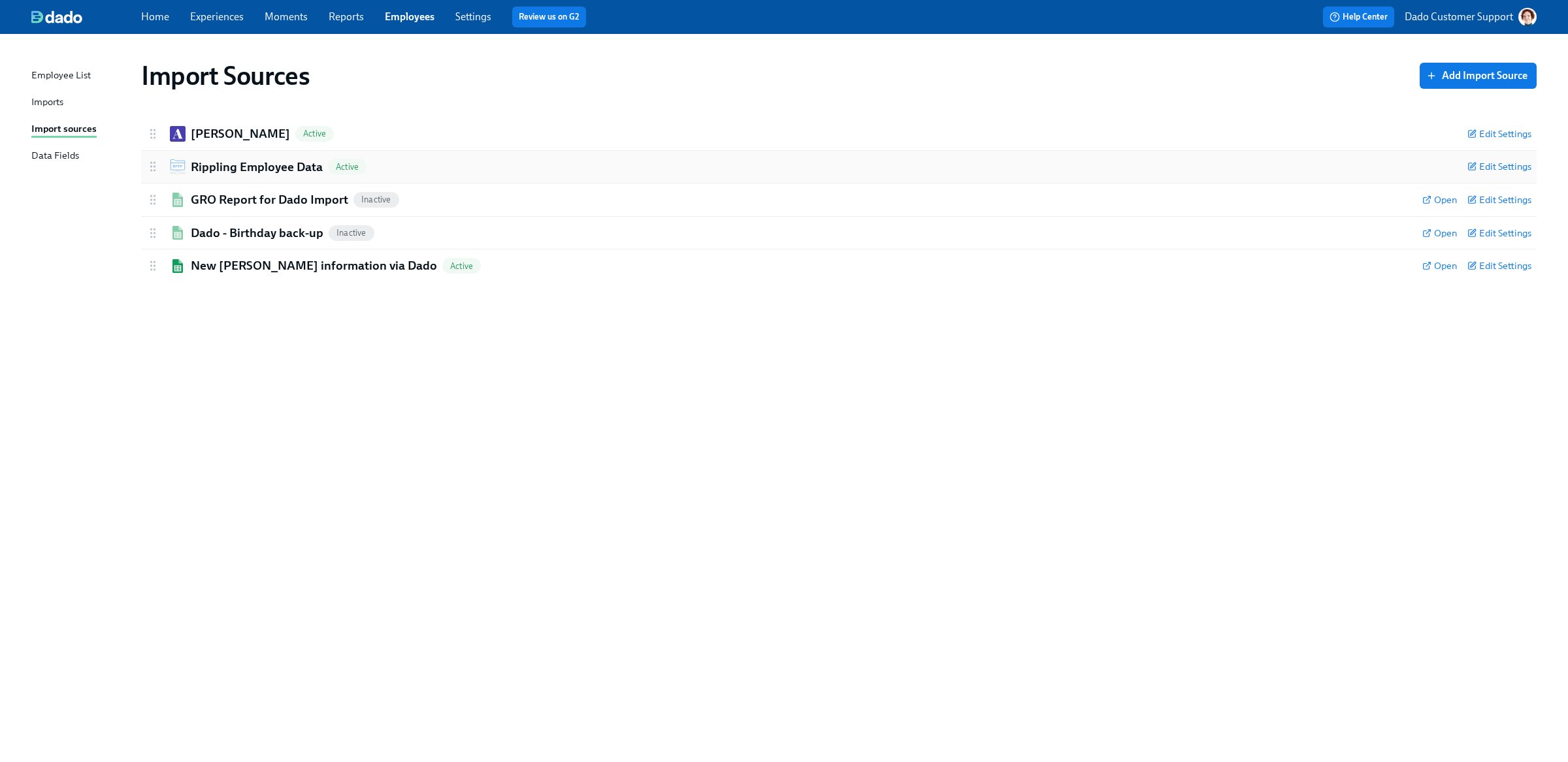
click at [253, 170] on h2 "Rippling Employee Data" at bounding box center [257, 167] width 132 height 17
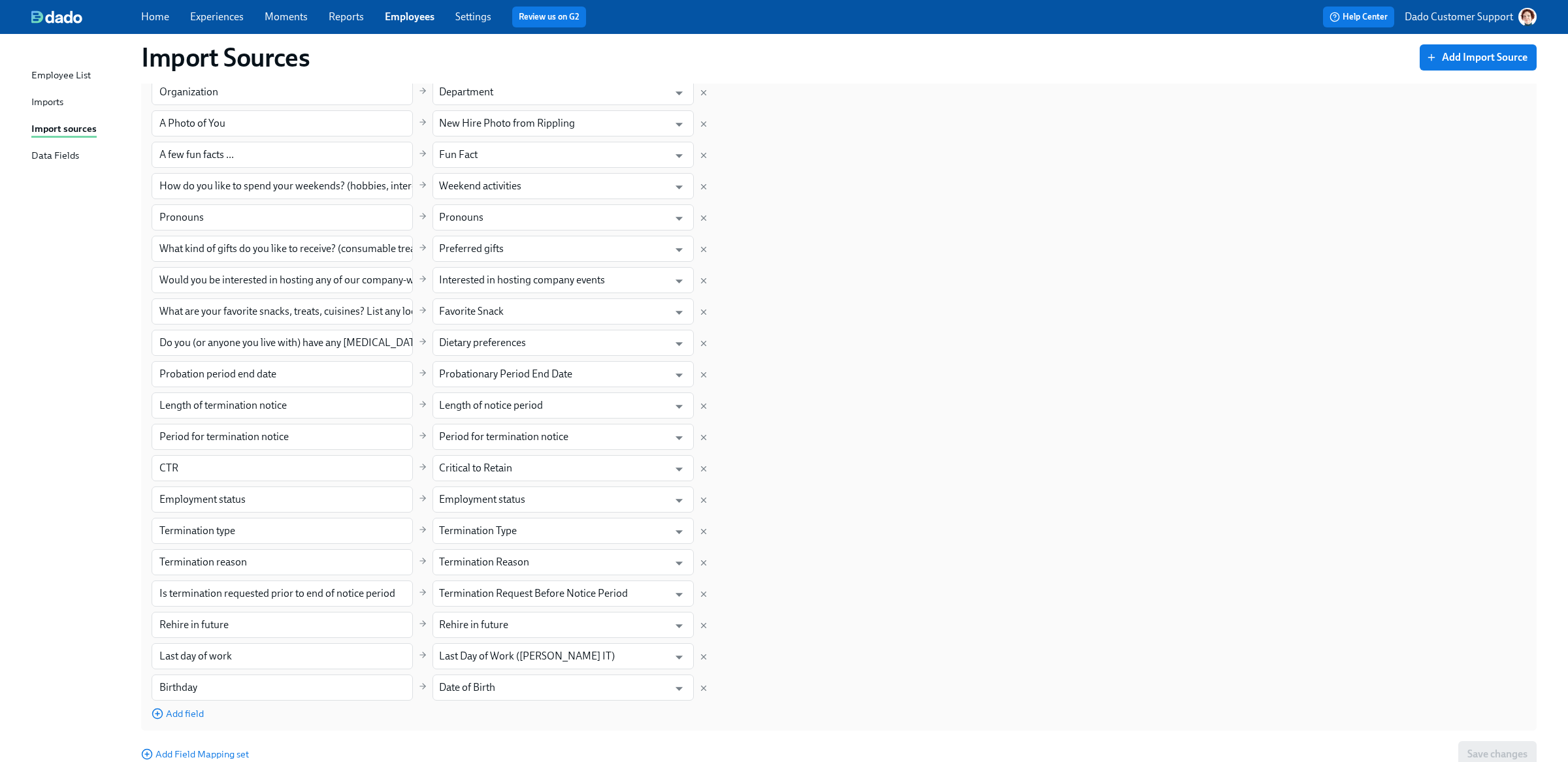
scroll to position [764, 0]
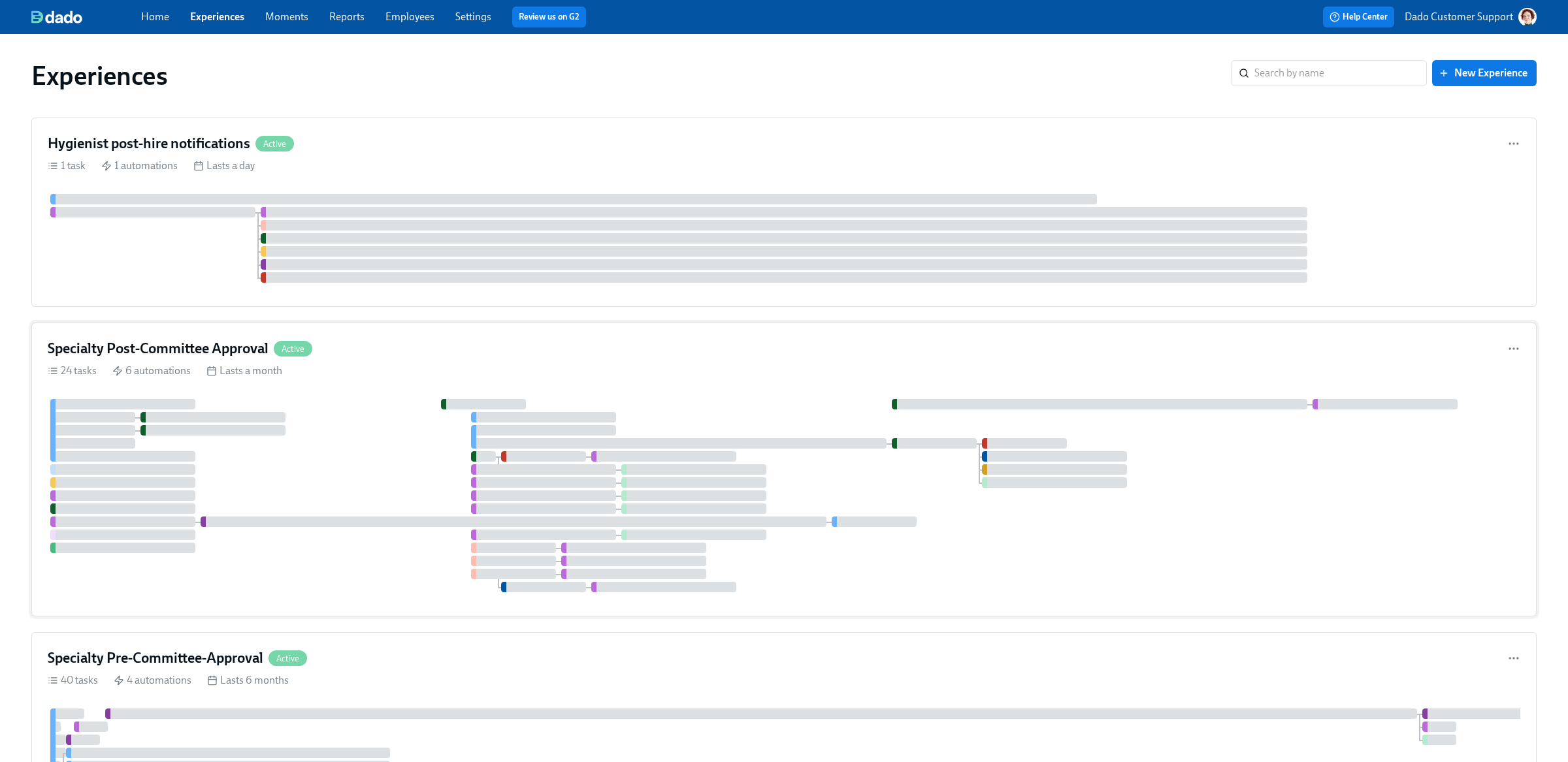
click at [210, 509] on div at bounding box center [784, 496] width 1473 height 193
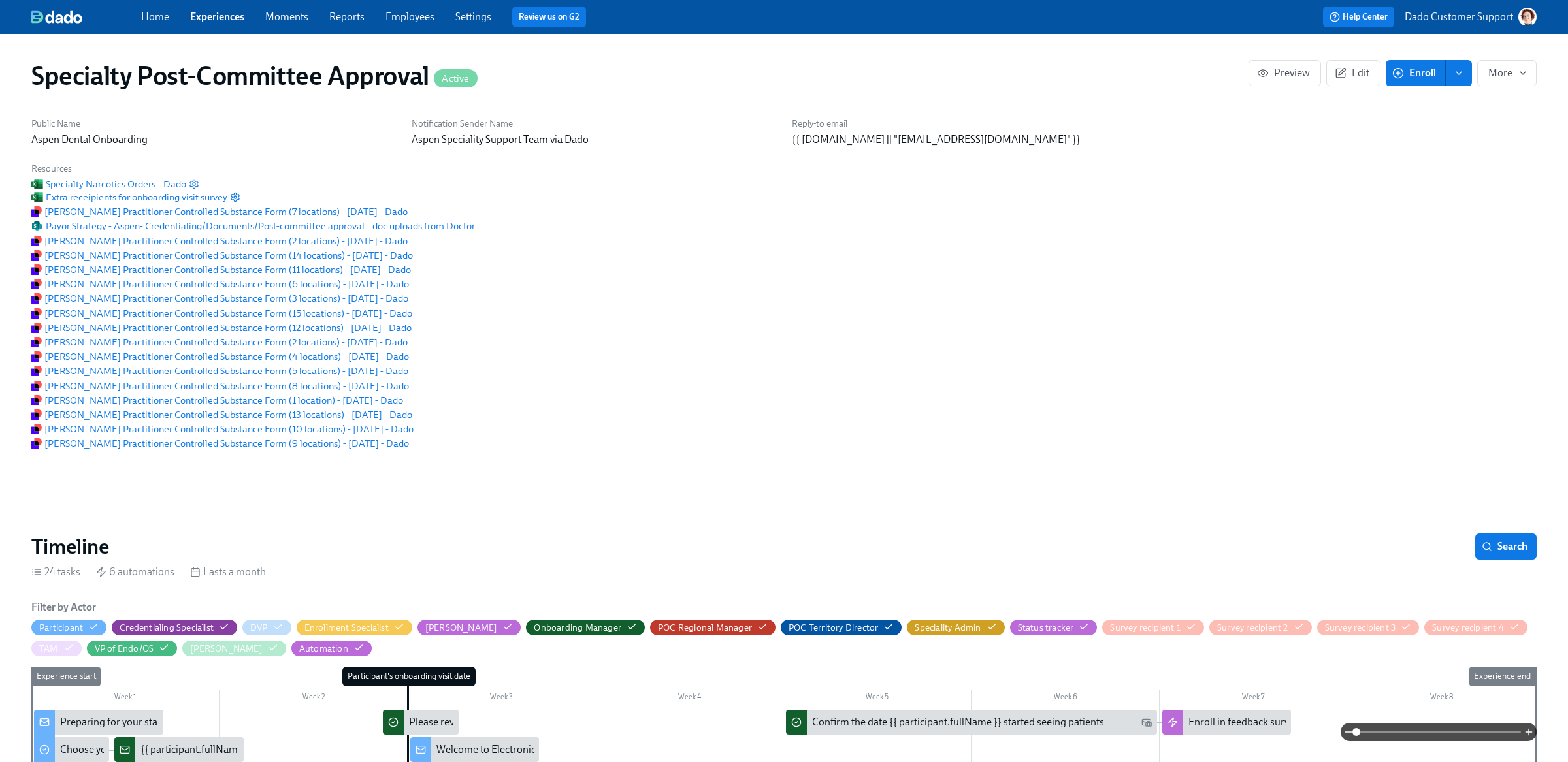
click at [432, 18] on link "Employees" at bounding box center [410, 17] width 49 height 12
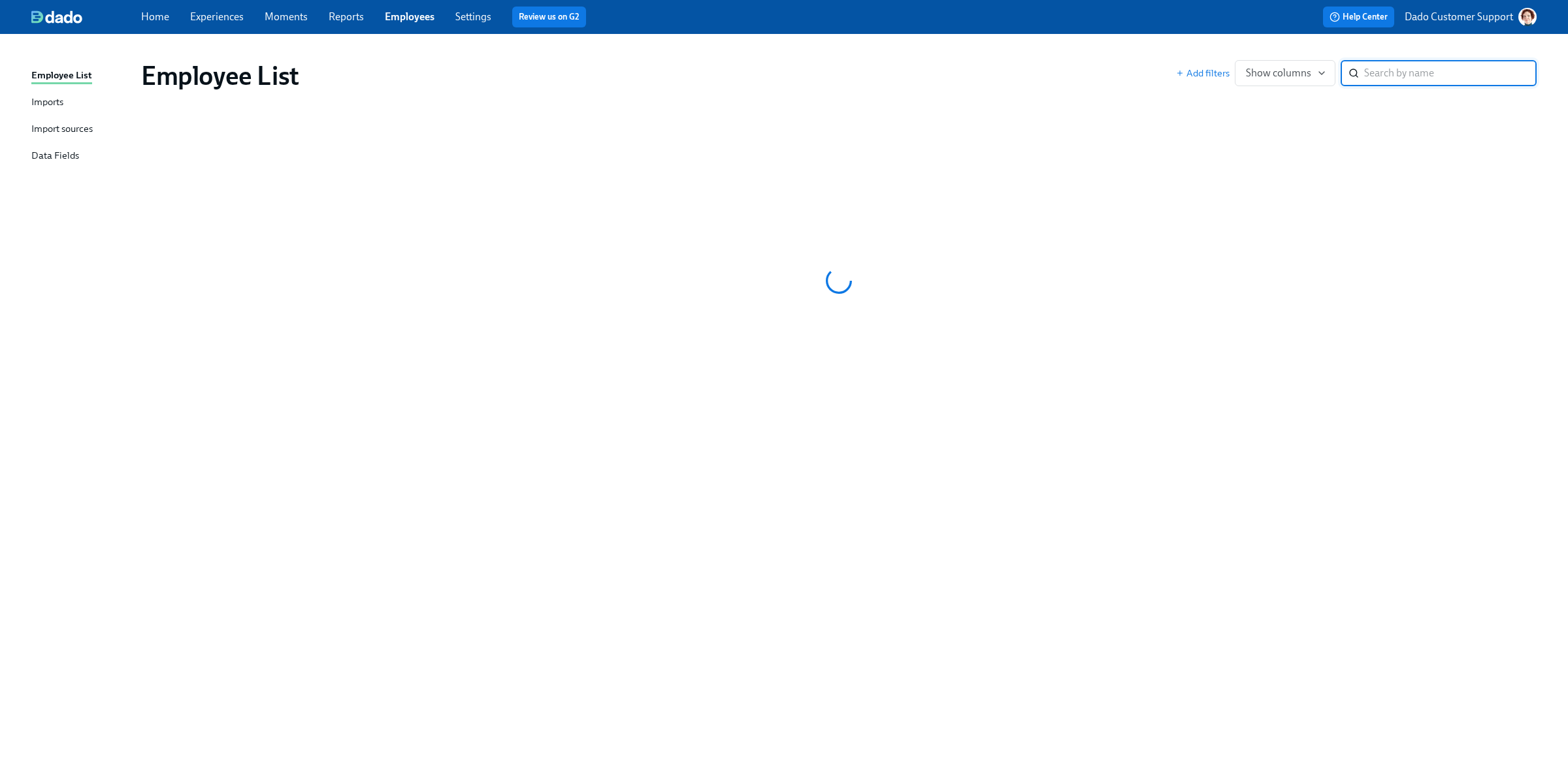
click at [43, 134] on div "Import sources" at bounding box center [62, 129] width 61 height 16
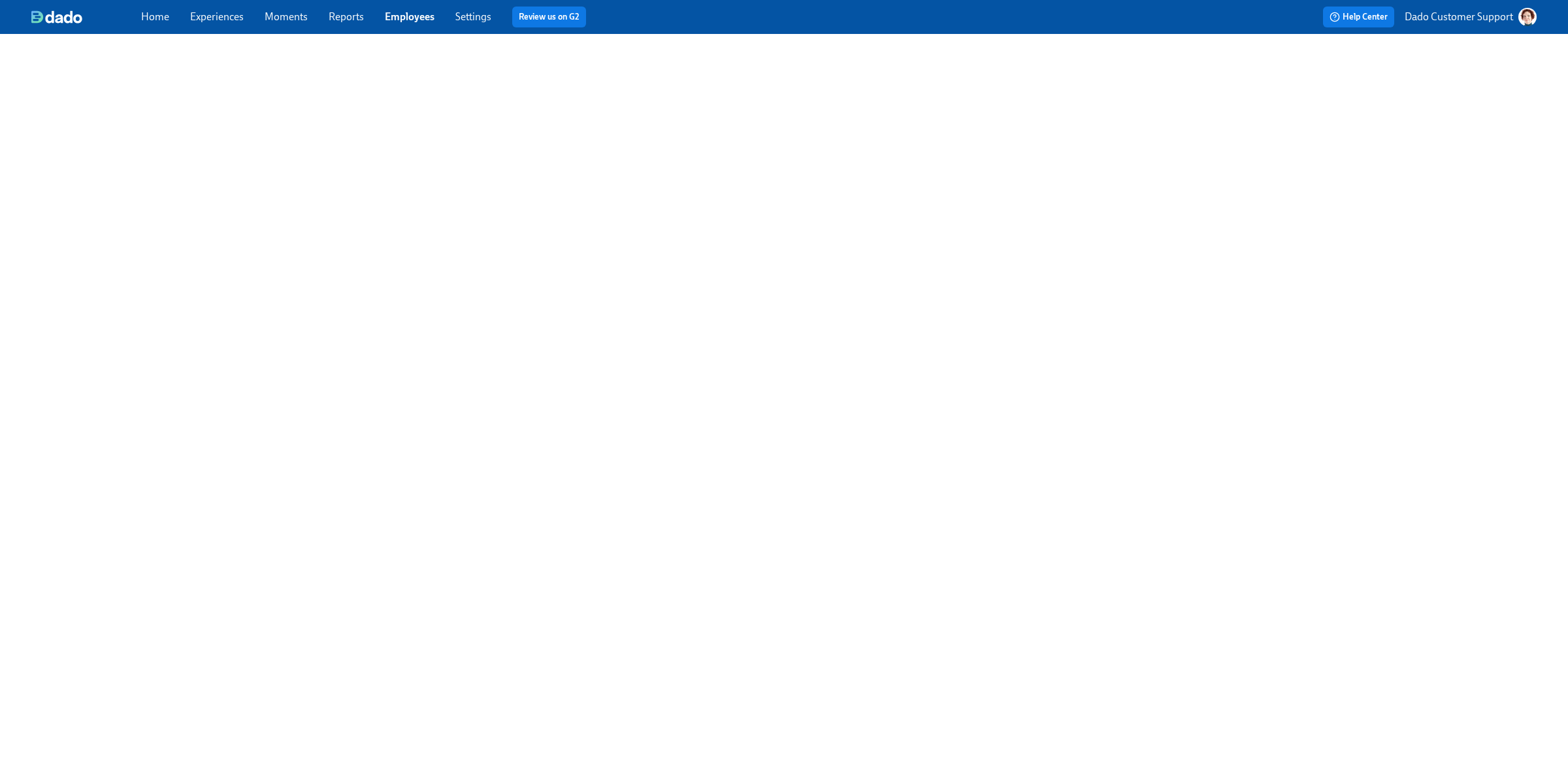
click at [446, 25] on div "Home Experiences Moments Reports Employees Settings Review us on G2" at bounding box center [490, 17] width 697 height 21
click at [409, 23] on span "Employees" at bounding box center [409, 17] width 50 height 15
click at [411, 18] on link "Employees" at bounding box center [409, 17] width 50 height 12
click at [54, 140] on div "Employee List Imports Import sources Data Fields" at bounding box center [86, 121] width 110 height 107
click at [55, 124] on div "Import sources" at bounding box center [62, 129] width 61 height 16
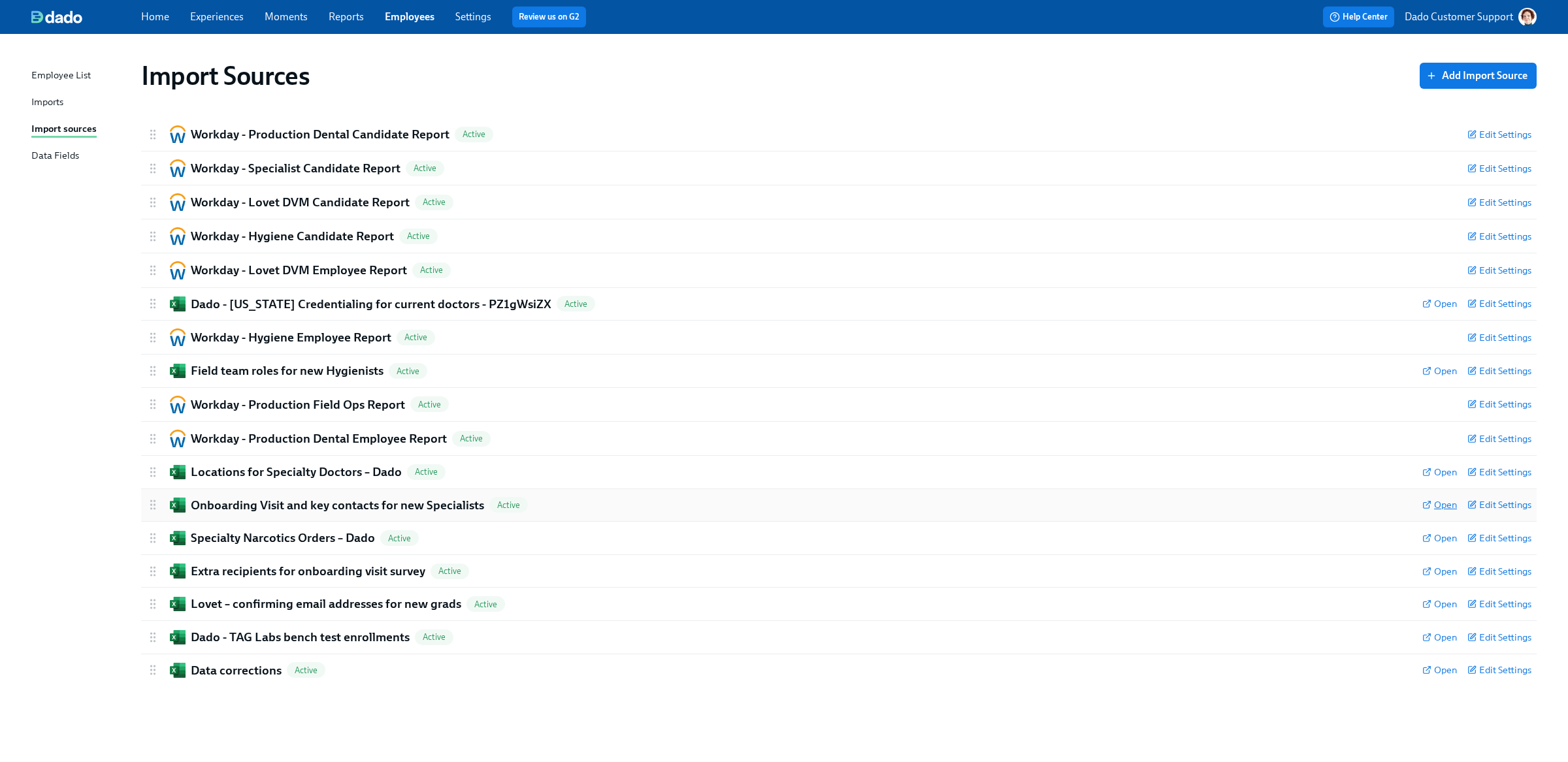
click at [1446, 505] on span "Open" at bounding box center [1439, 505] width 34 height 13
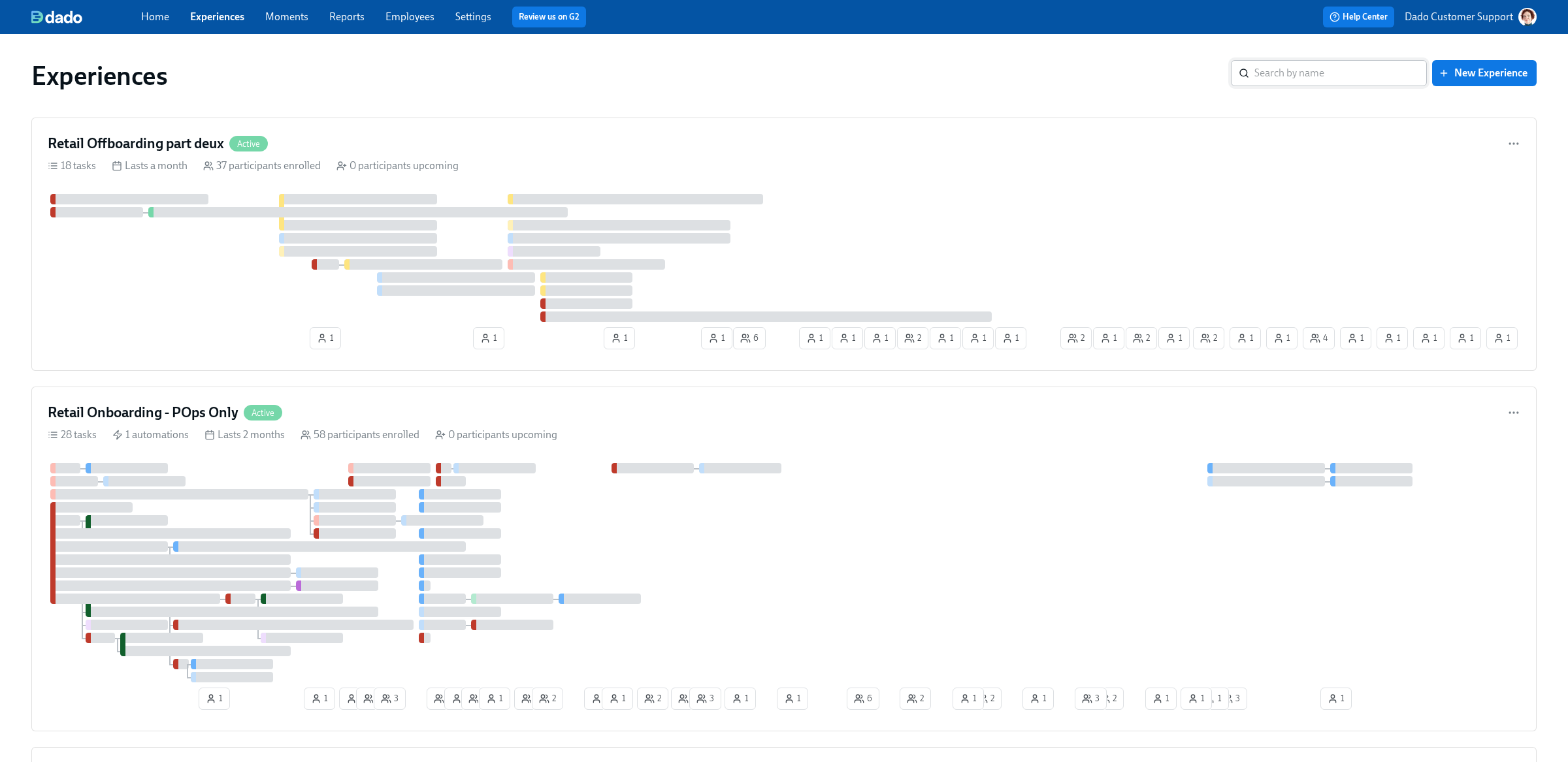
click at [1285, 68] on input "search" at bounding box center [1340, 73] width 173 height 26
paste input "Offboarding - People Team Tracker"
type input "Offboarding - People Team Tracker"
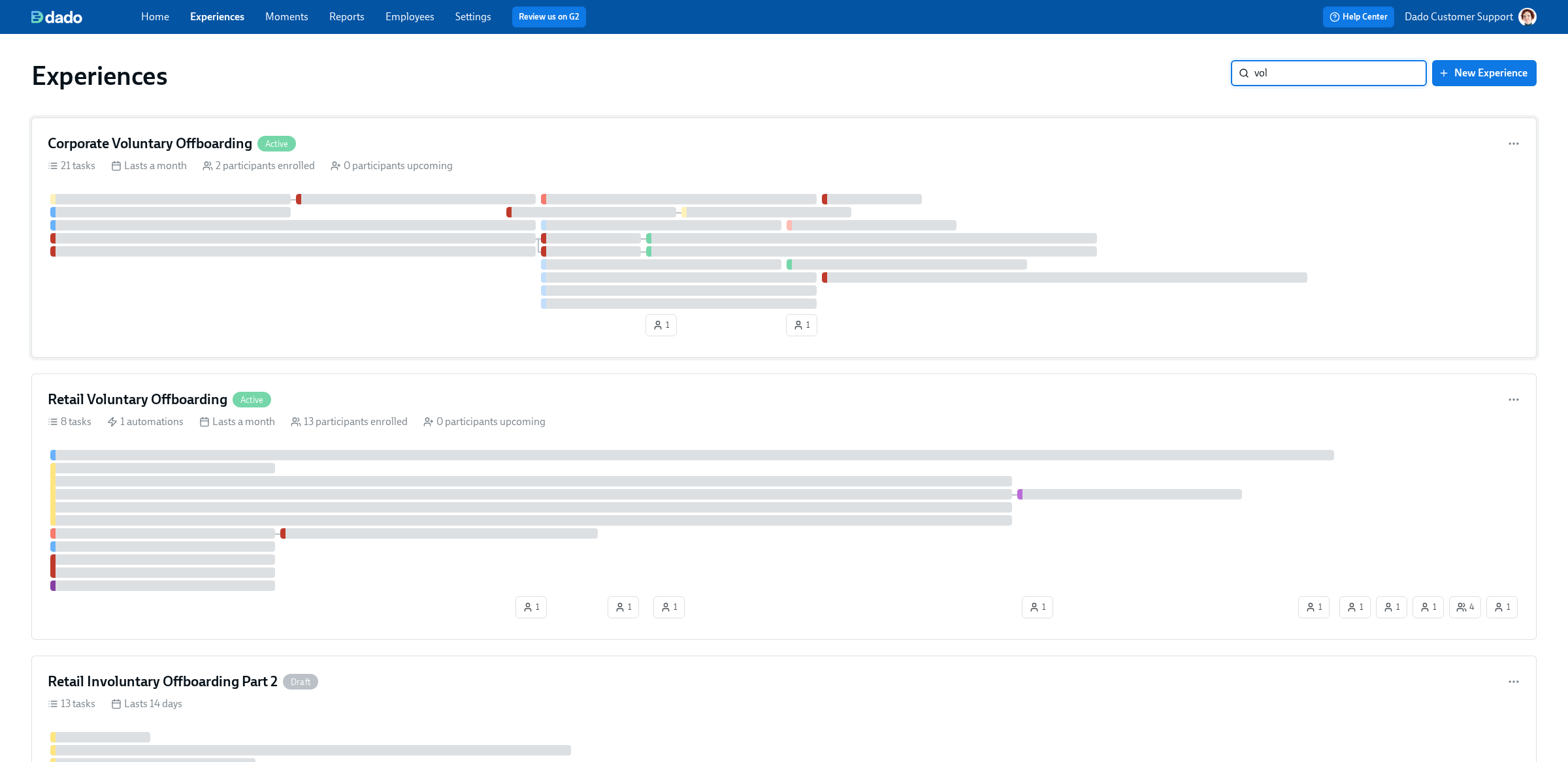
type input "vol"
click at [610, 131] on div "Corporate Voluntary Offboarding Active 21 tasks Lasts a month 2 participants en…" at bounding box center [784, 237] width 1505 height 241
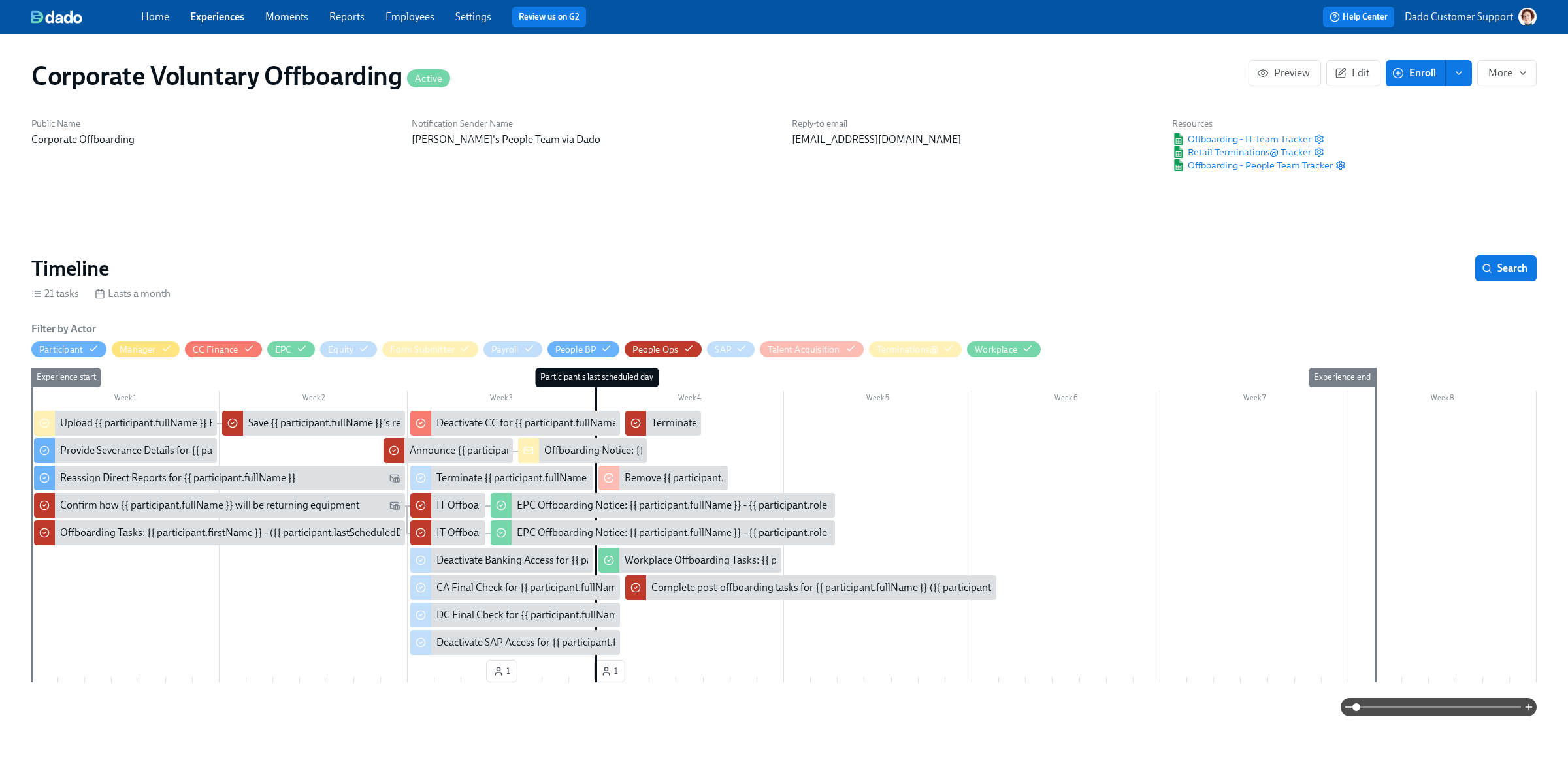
scroll to position [0, 755]
click at [1297, 137] on span "Offboarding - IT Team Tracker" at bounding box center [1241, 139] width 139 height 13
click at [1271, 150] on span "Retail Terminations@ Tracker" at bounding box center [1241, 152] width 139 height 13
click at [1255, 168] on span "Offboarding - People Team Tracker" at bounding box center [1252, 165] width 160 height 13
click at [1324, 138] on div "Offboarding - IT Team Tracker" at bounding box center [1259, 139] width 174 height 13
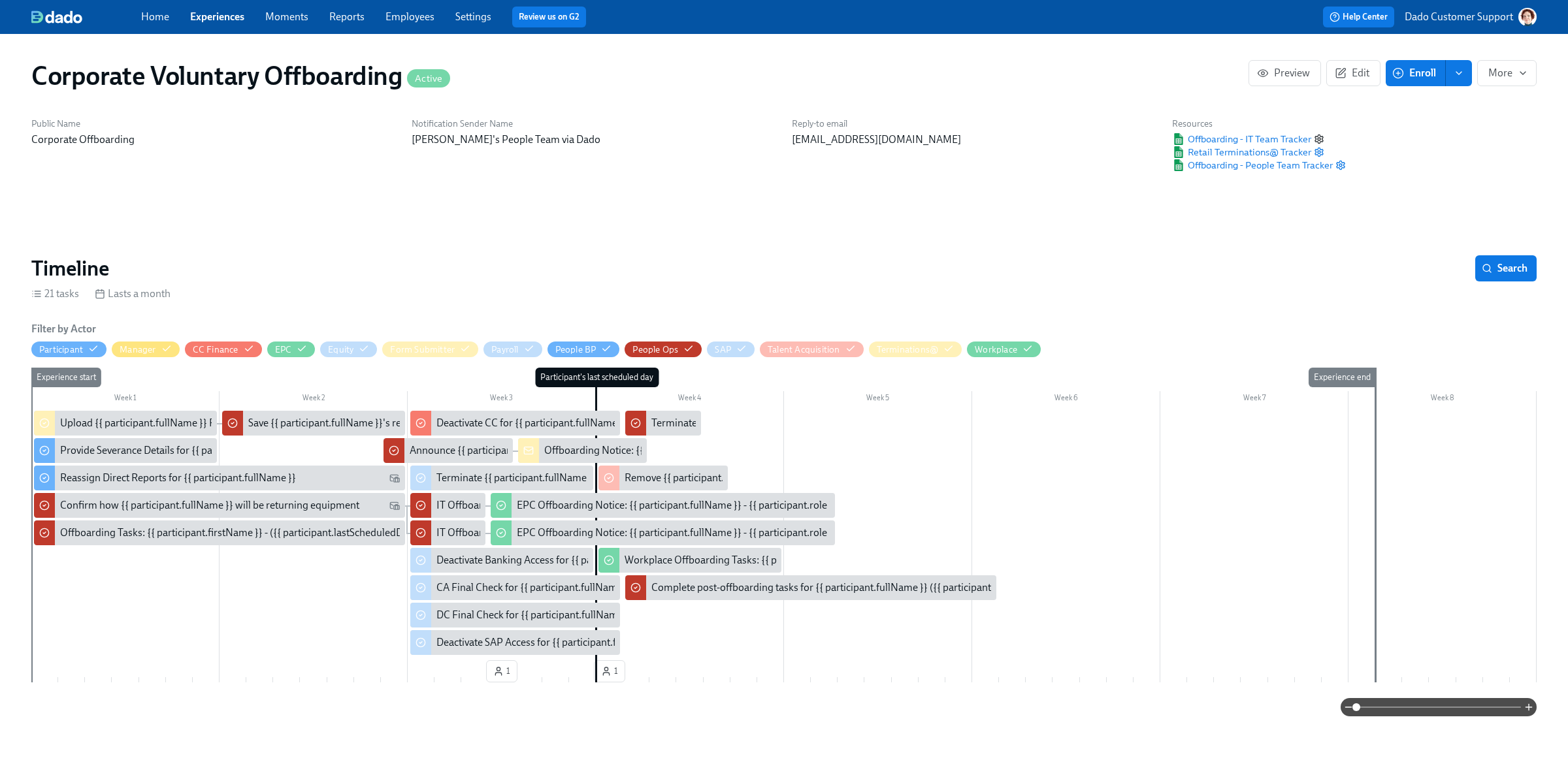
click at [1321, 138] on icon "button" at bounding box center [1319, 138] width 8 height 8
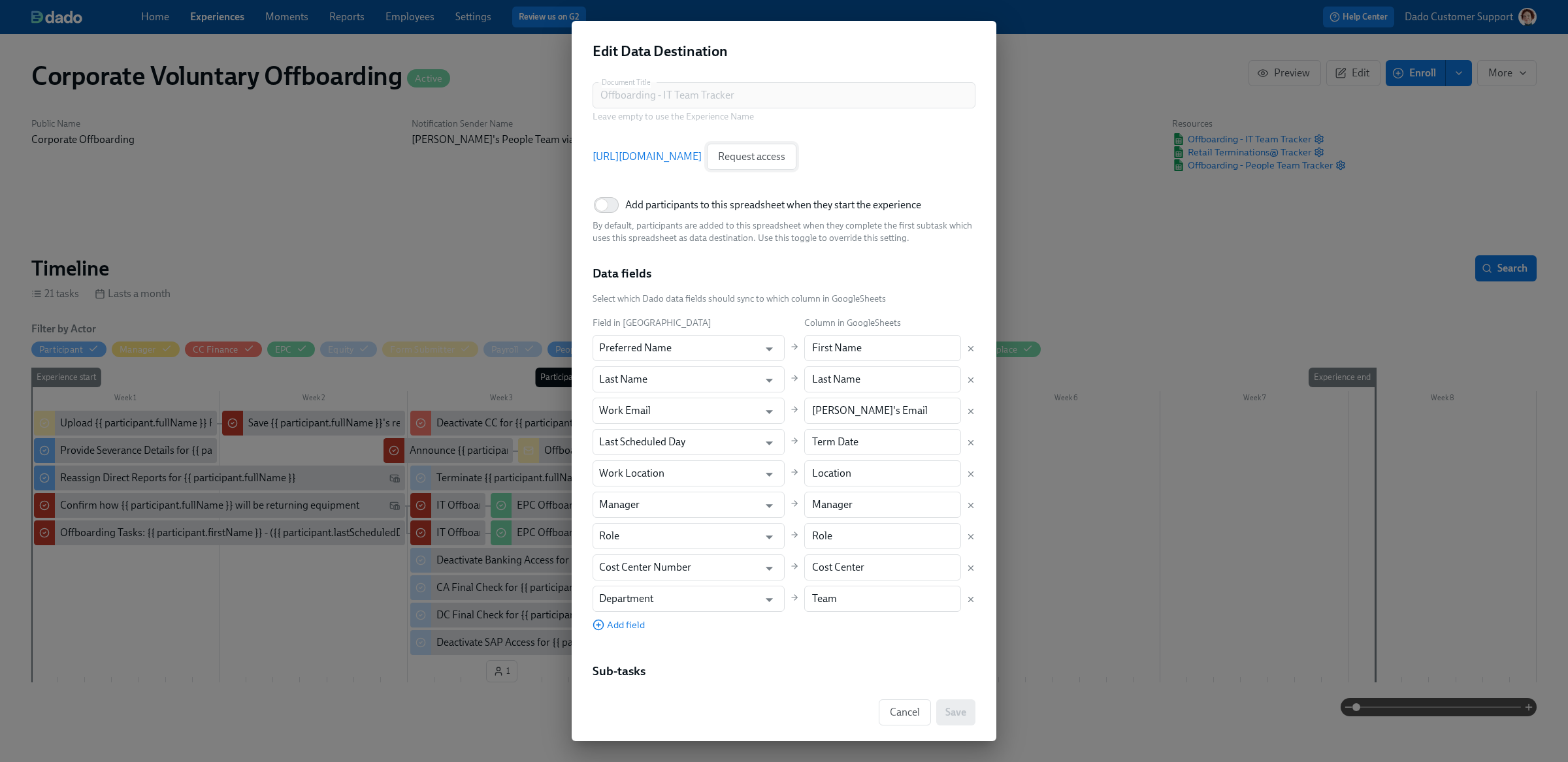
click at [785, 162] on span "Request access" at bounding box center [752, 157] width 67 height 13
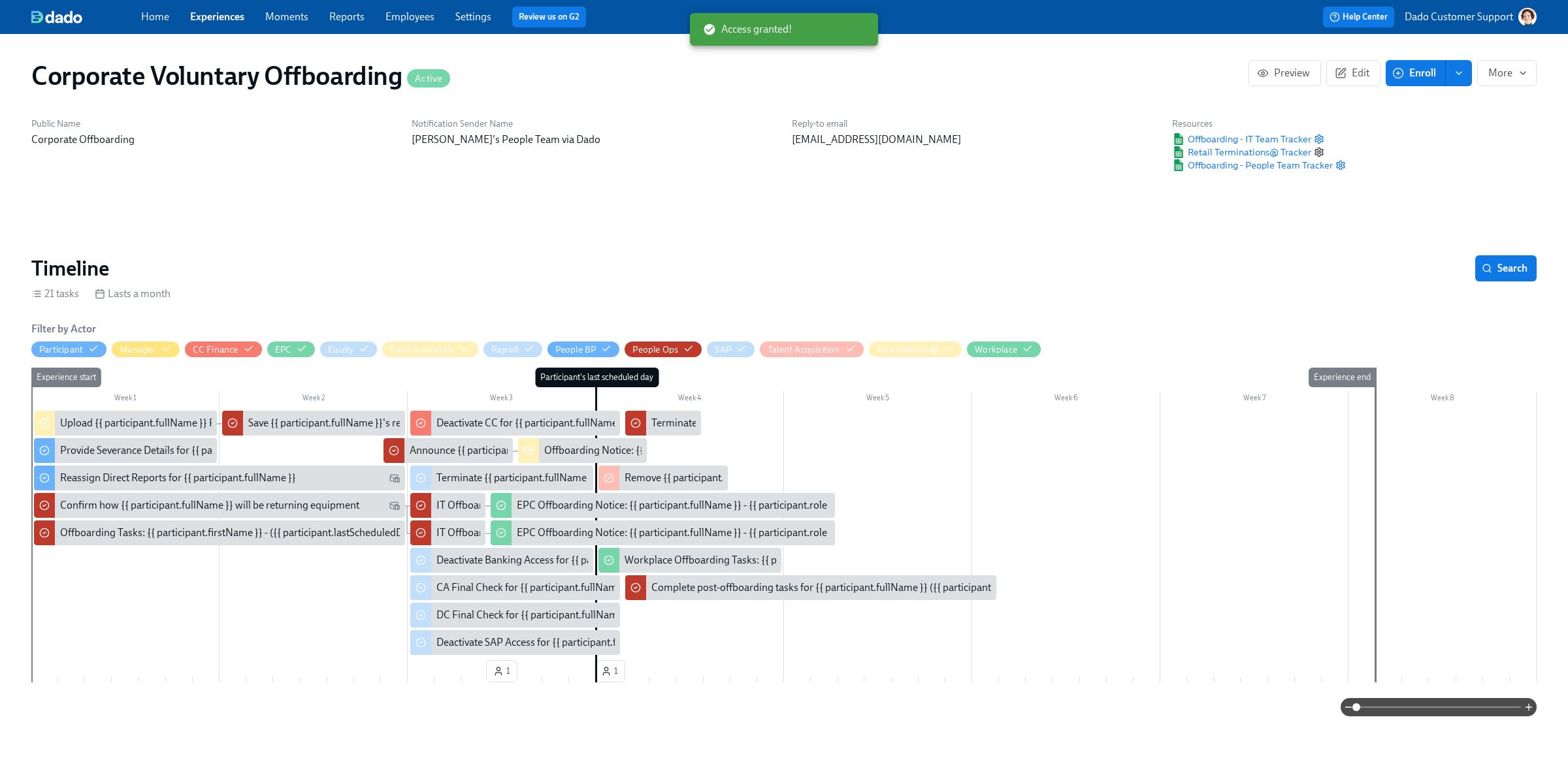
click at [1320, 151] on icon "button" at bounding box center [1319, 152] width 11 height 11
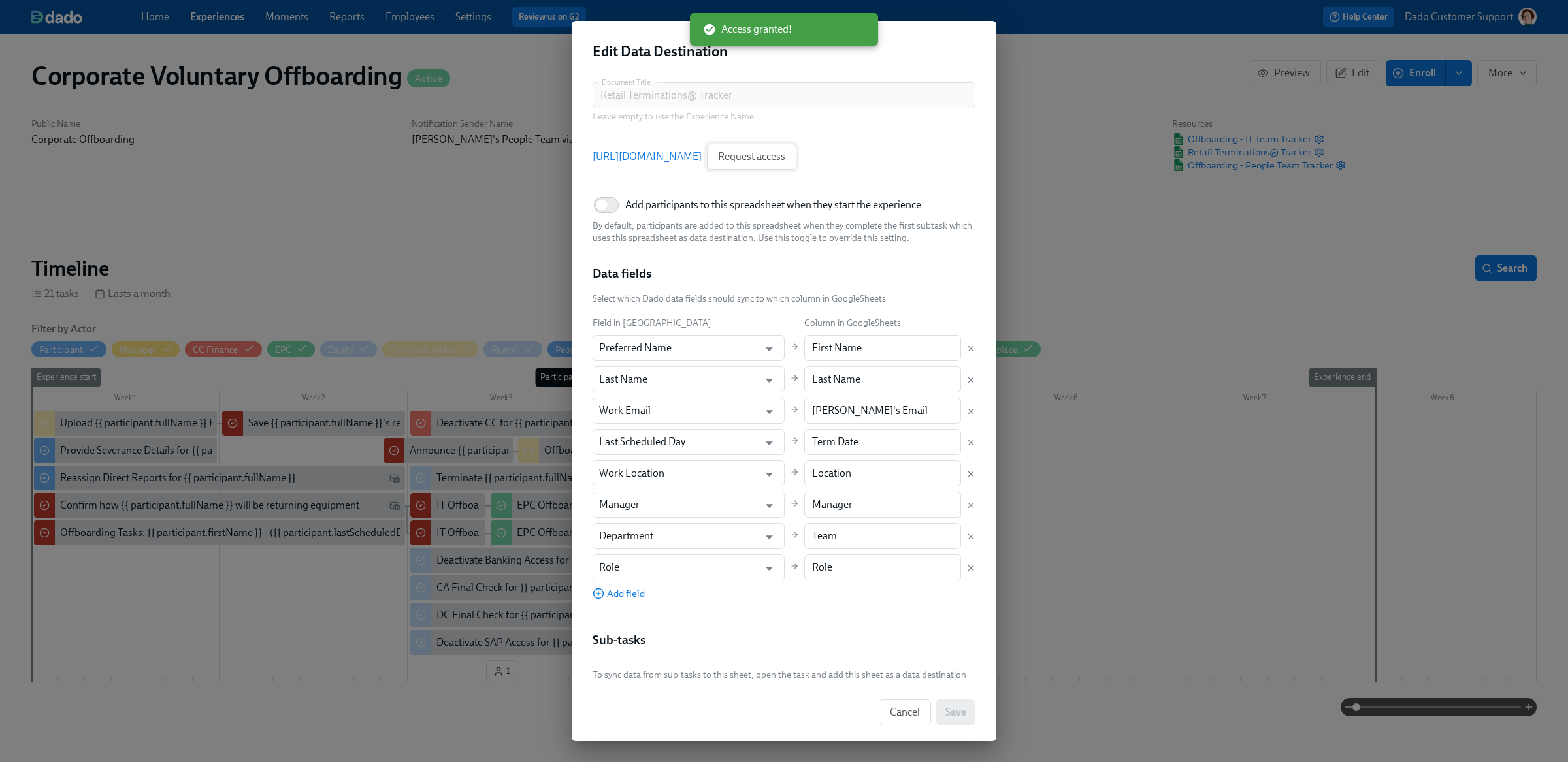
click at [797, 165] on button "Request access" at bounding box center [751, 157] width 89 height 26
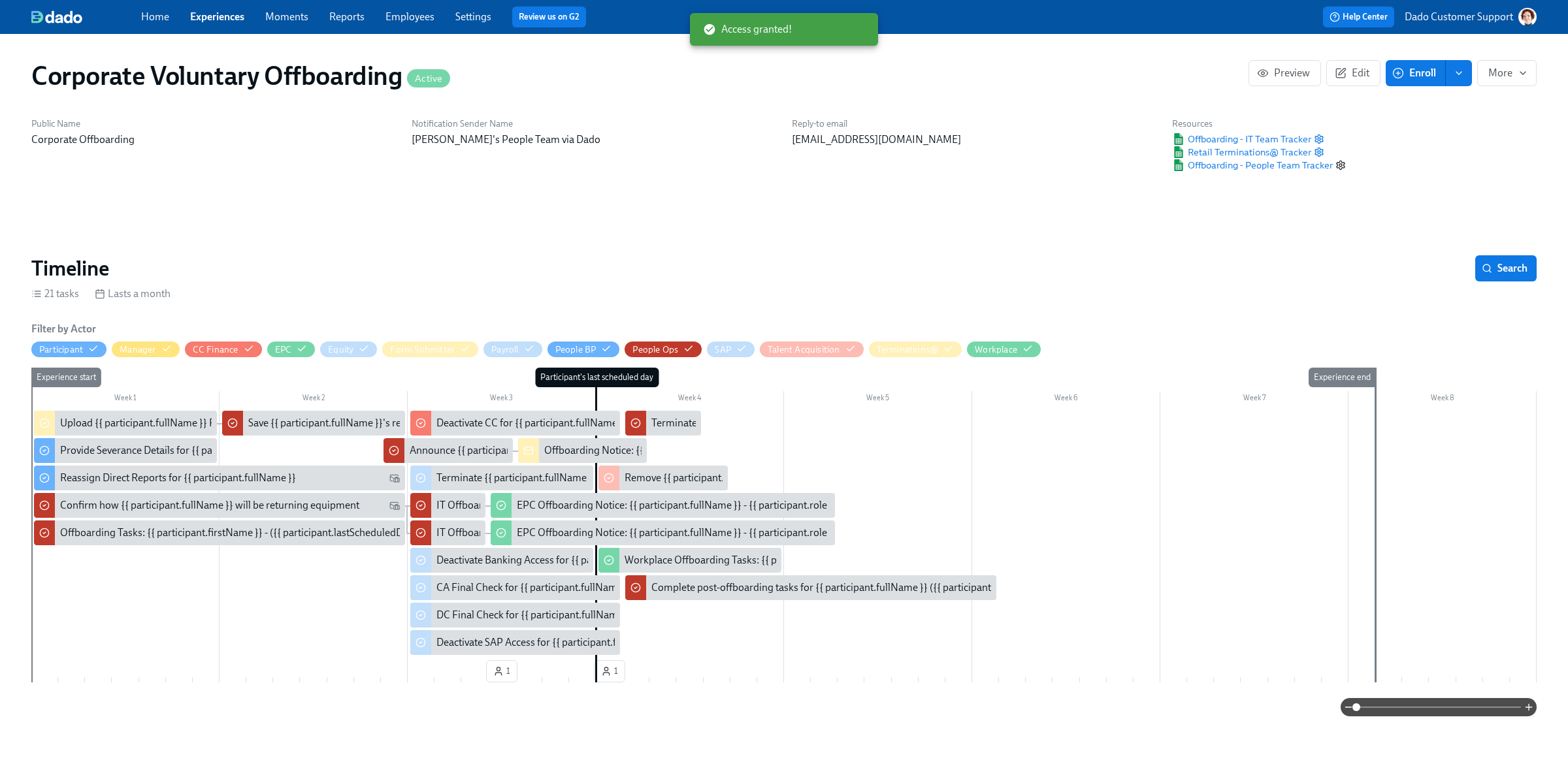
click at [1343, 165] on icon "button" at bounding box center [1340, 164] width 8 height 8
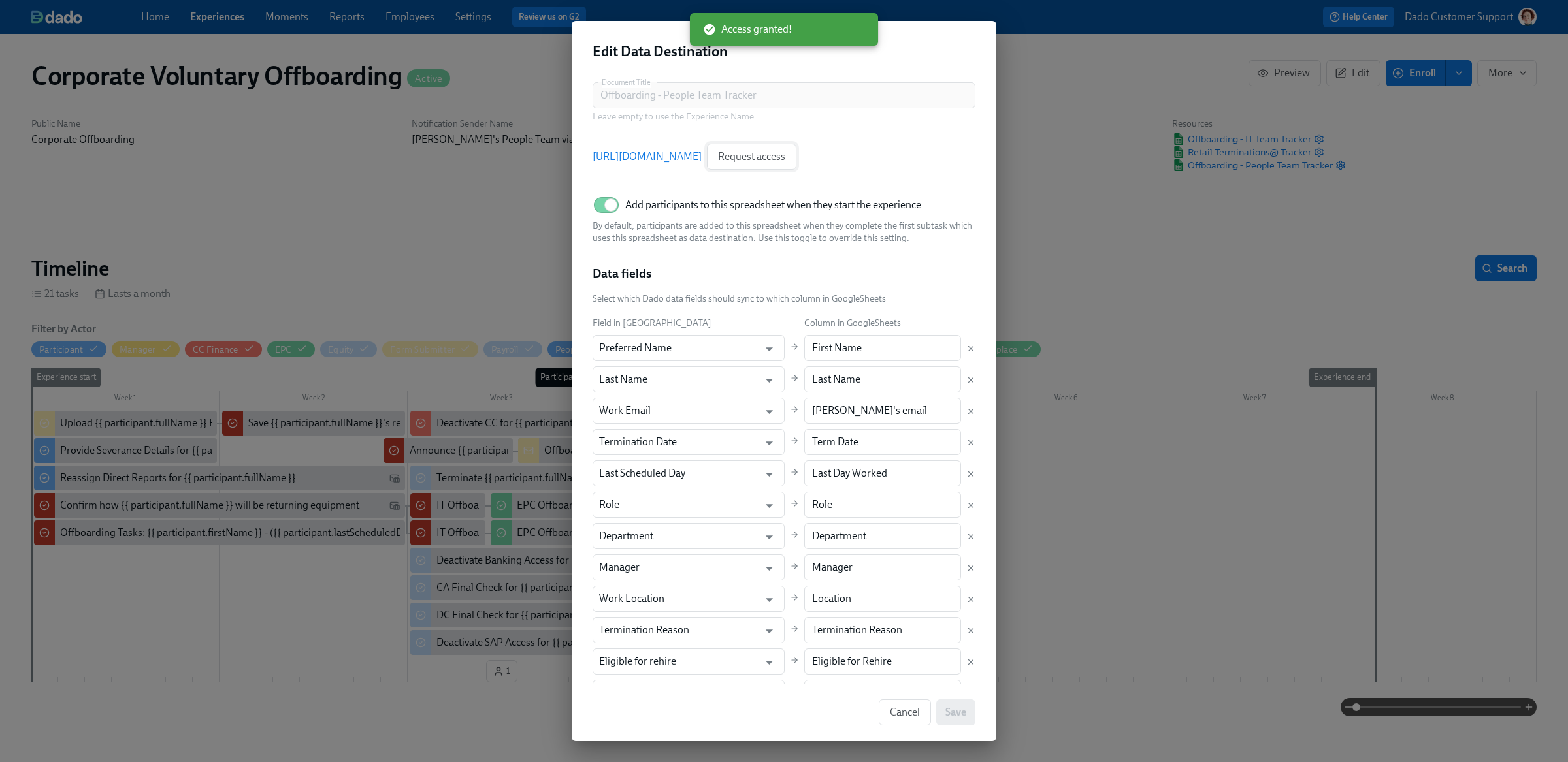
click at [785, 158] on span "Request access" at bounding box center [752, 157] width 67 height 13
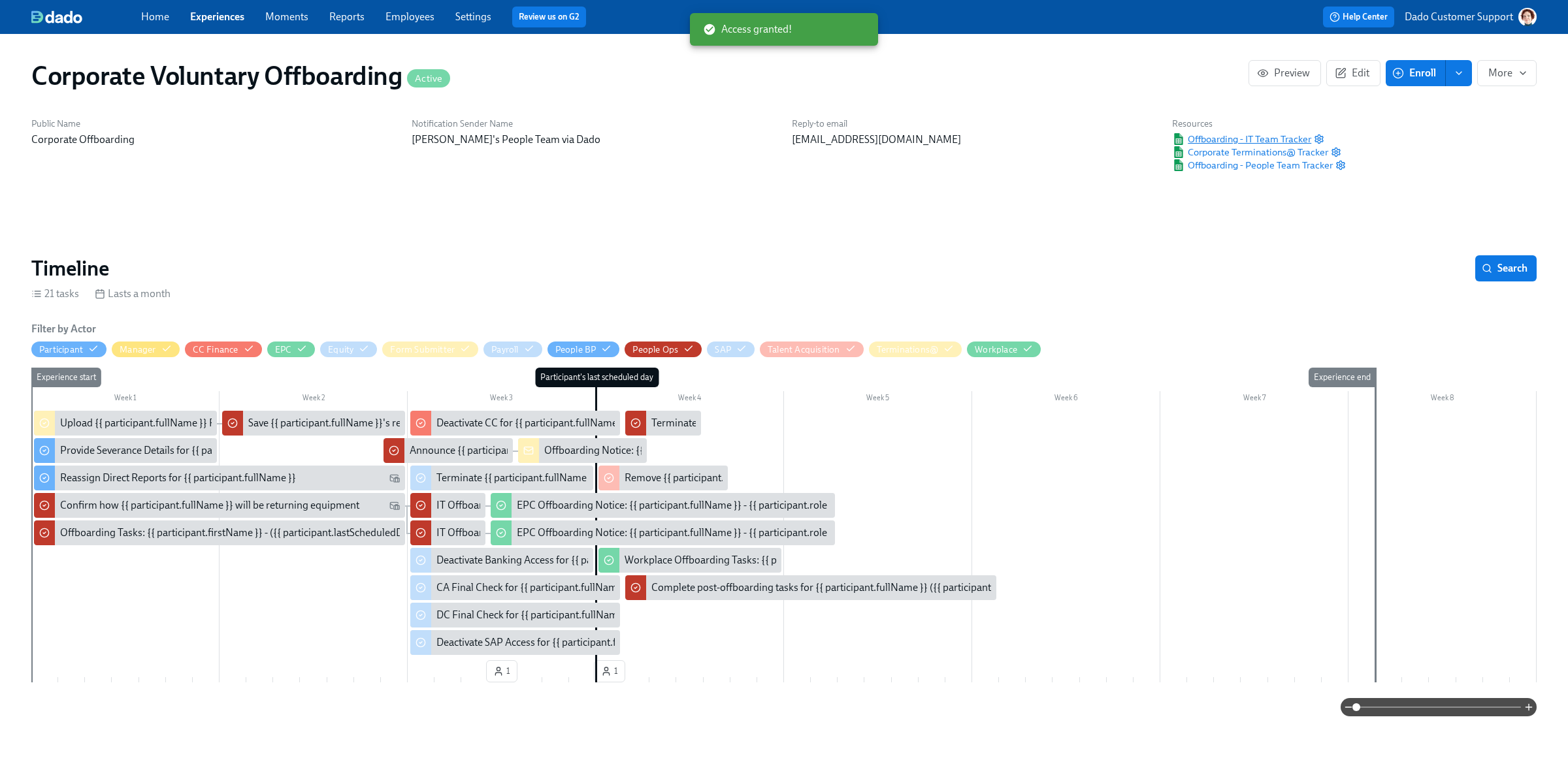
click at [1240, 133] on span "Offboarding - IT Team Tracker" at bounding box center [1241, 139] width 139 height 13
click at [1230, 151] on span "Corporate Terminations@ Tracker" at bounding box center [1250, 152] width 156 height 13
click at [1265, 163] on span "Offboarding - People Team Tracker" at bounding box center [1252, 165] width 160 height 13
click at [1322, 136] on icon "button" at bounding box center [1319, 138] width 8 height 8
click at [1334, 147] on icon "button" at bounding box center [1336, 152] width 11 height 11
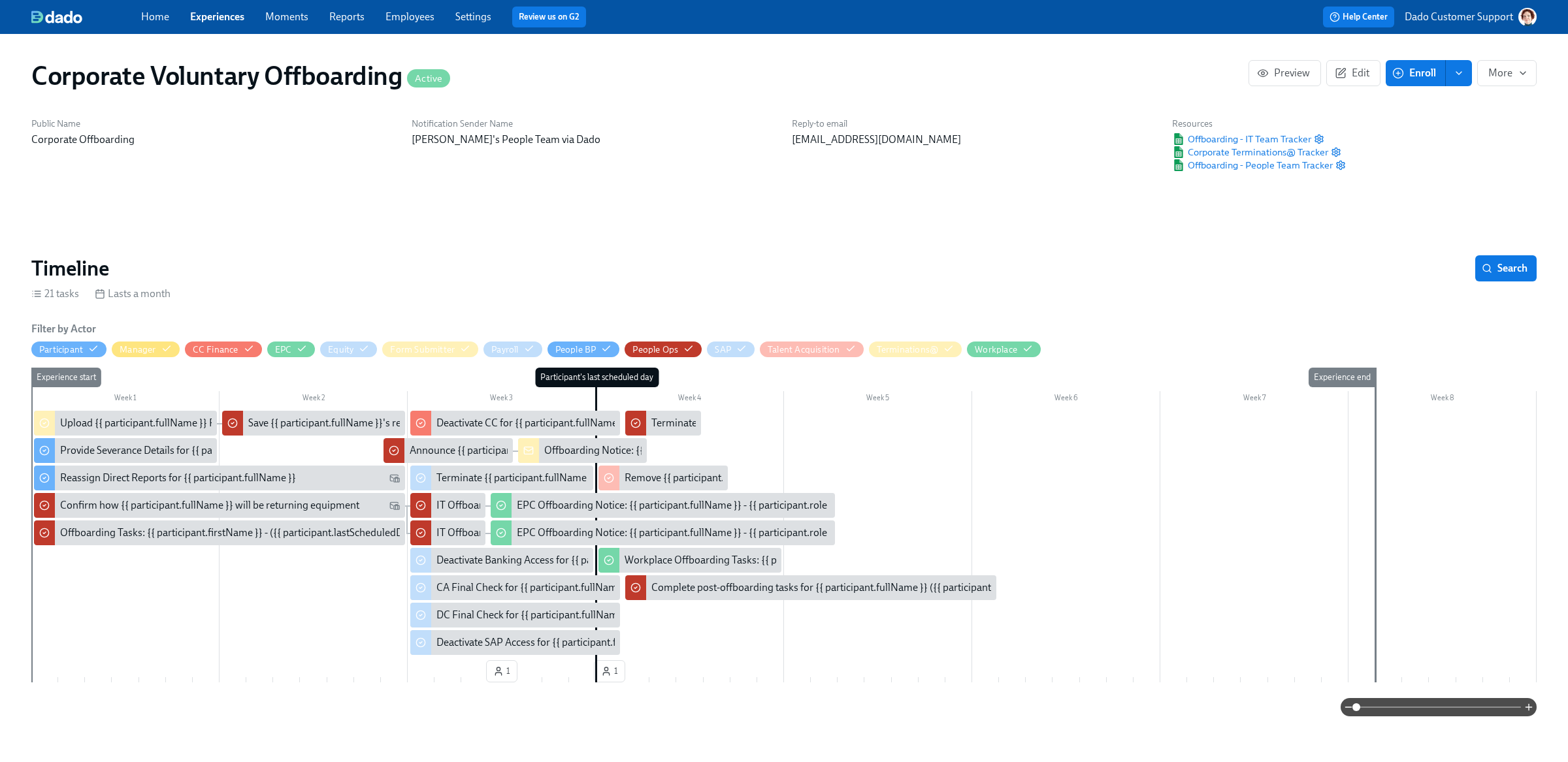
click at [1349, 165] on div "Resources Offboarding - IT Team Tracker Corporate Terminations@ Tracker Offboar…" at bounding box center [1259, 145] width 189 height 70
click at [1340, 165] on icon "button" at bounding box center [1340, 166] width 11 height 11
click at [1254, 140] on span "Offboarding - IT Team Tracker" at bounding box center [1241, 139] width 139 height 13
click at [1242, 139] on span "Offboarding - IT Team Tracker" at bounding box center [1241, 139] width 139 height 13
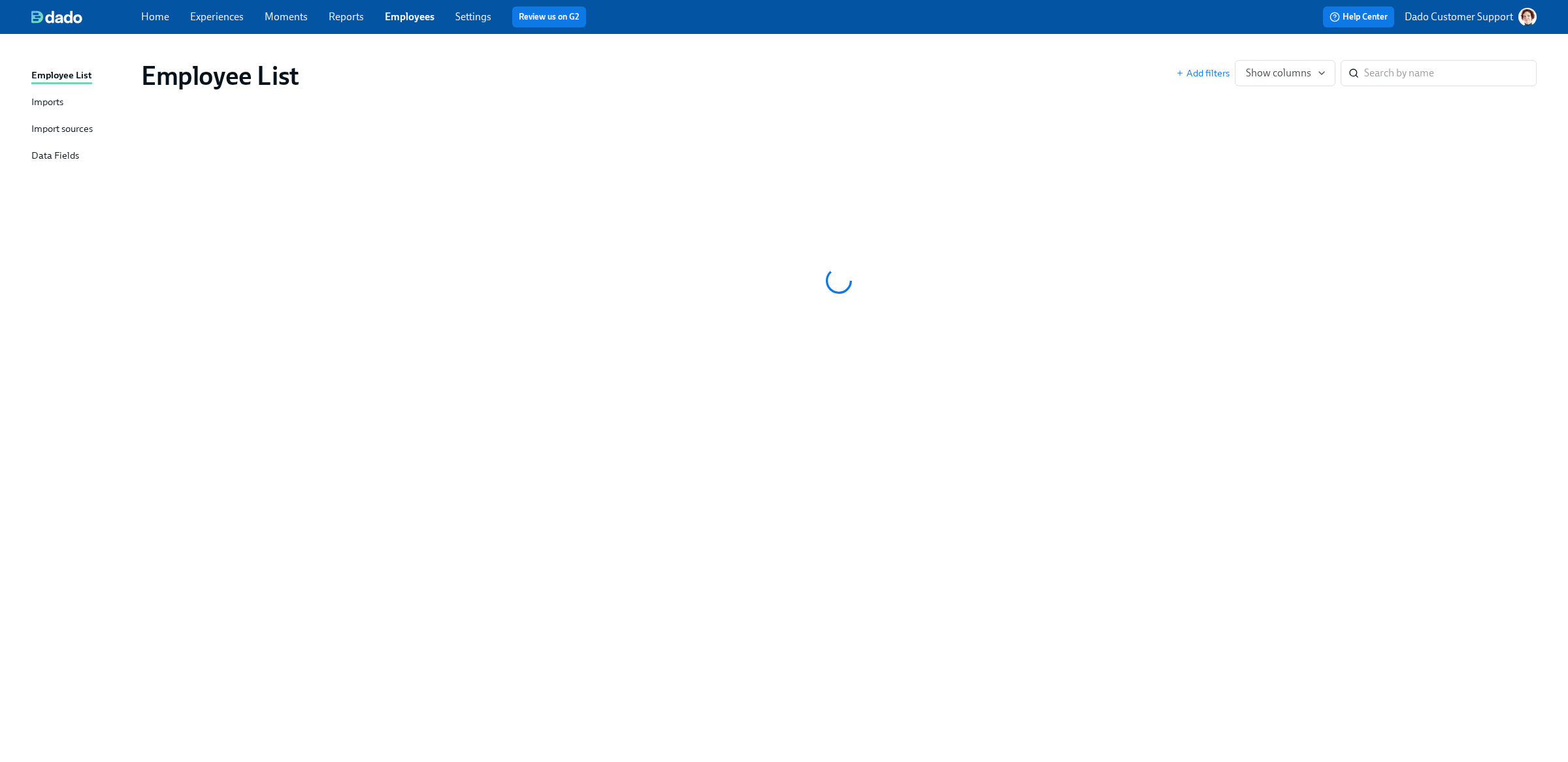
click at [1208, 60] on div "Add filters Show columns ​" at bounding box center [1356, 73] width 360 height 26
click at [1207, 74] on span "Add filters" at bounding box center [1203, 73] width 53 height 13
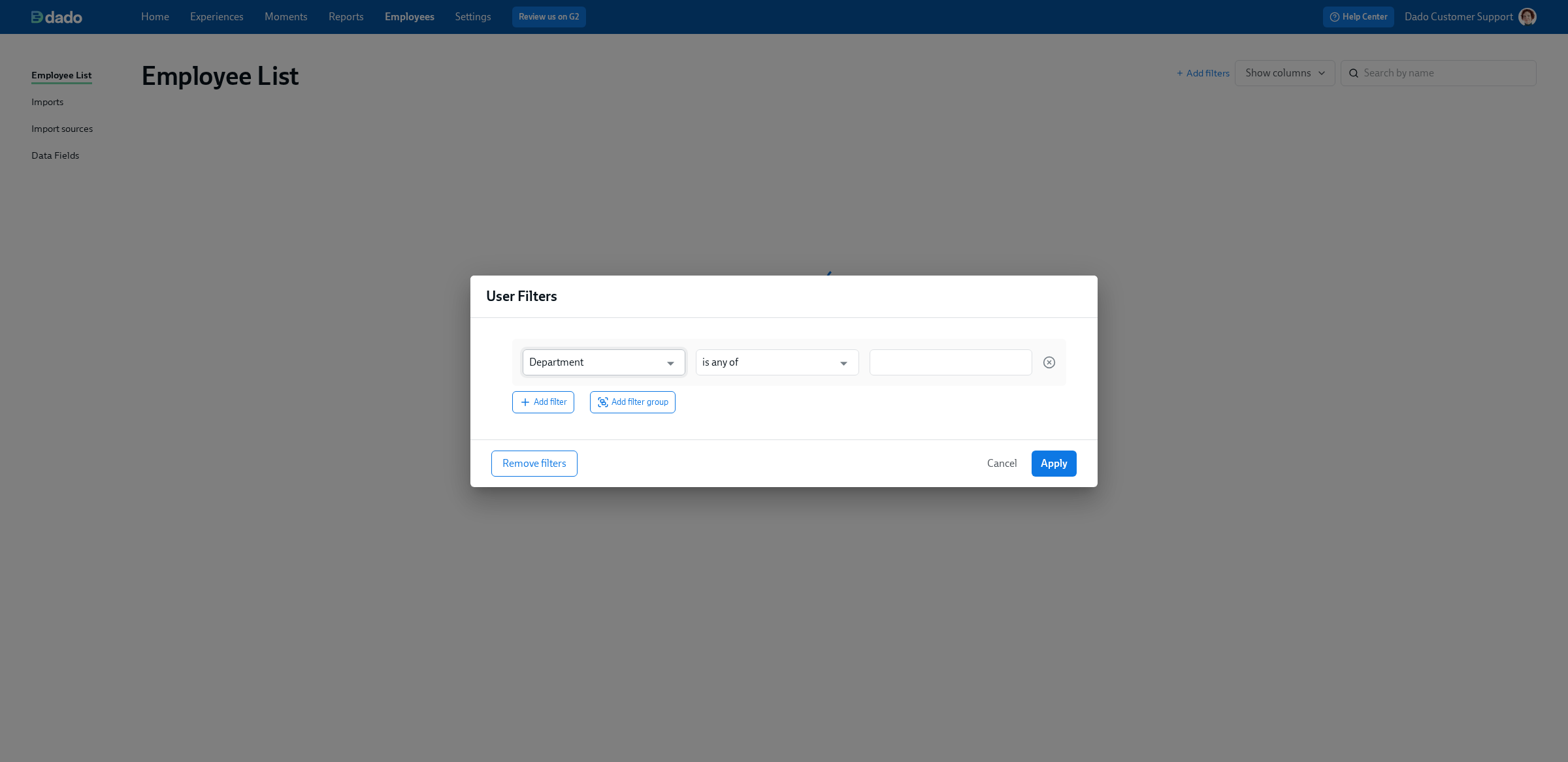
click at [619, 351] on input "Department" at bounding box center [594, 363] width 131 height 26
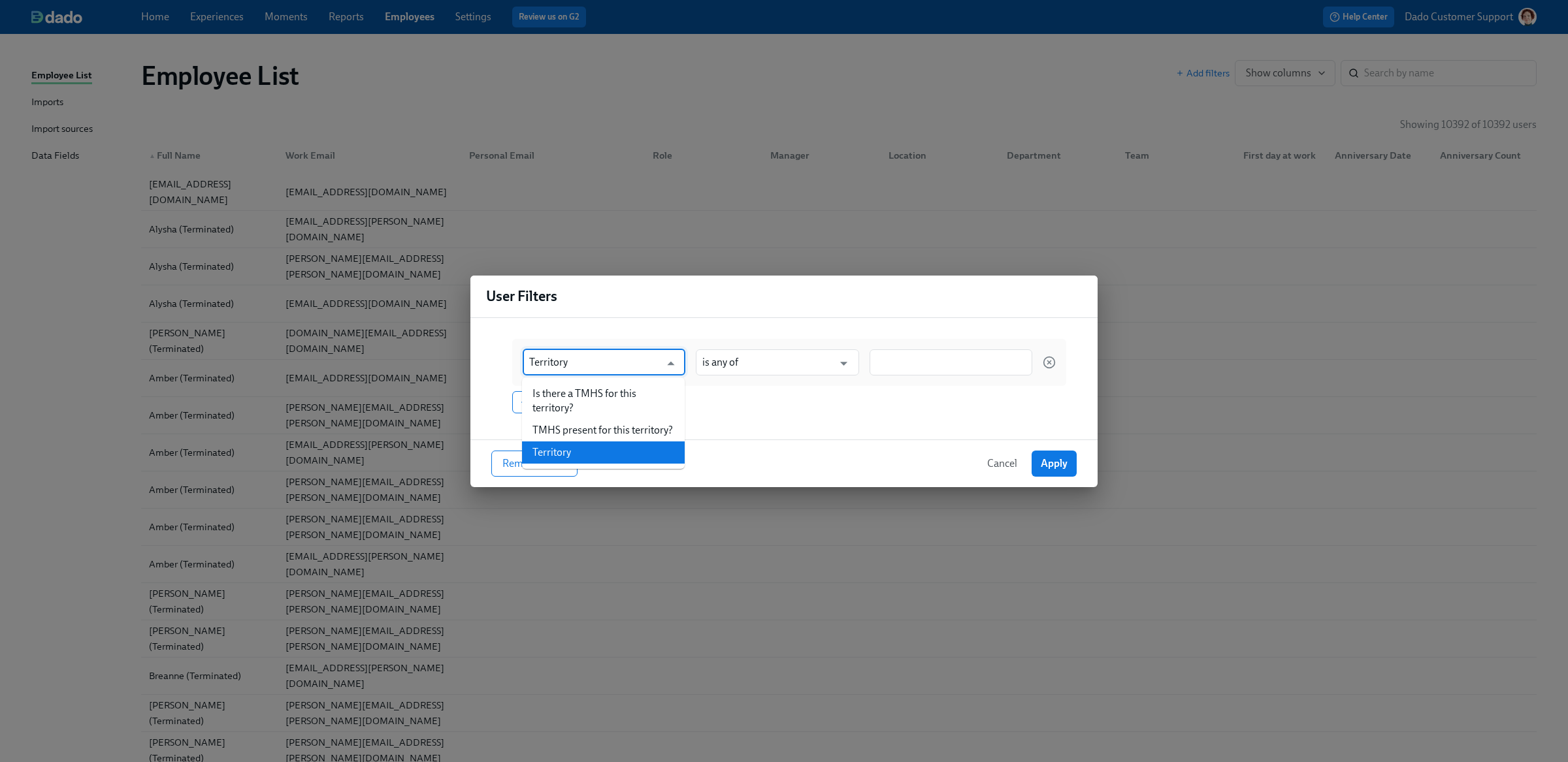
click at [616, 451] on li "Territory" at bounding box center [603, 452] width 163 height 22
type input "Territory"
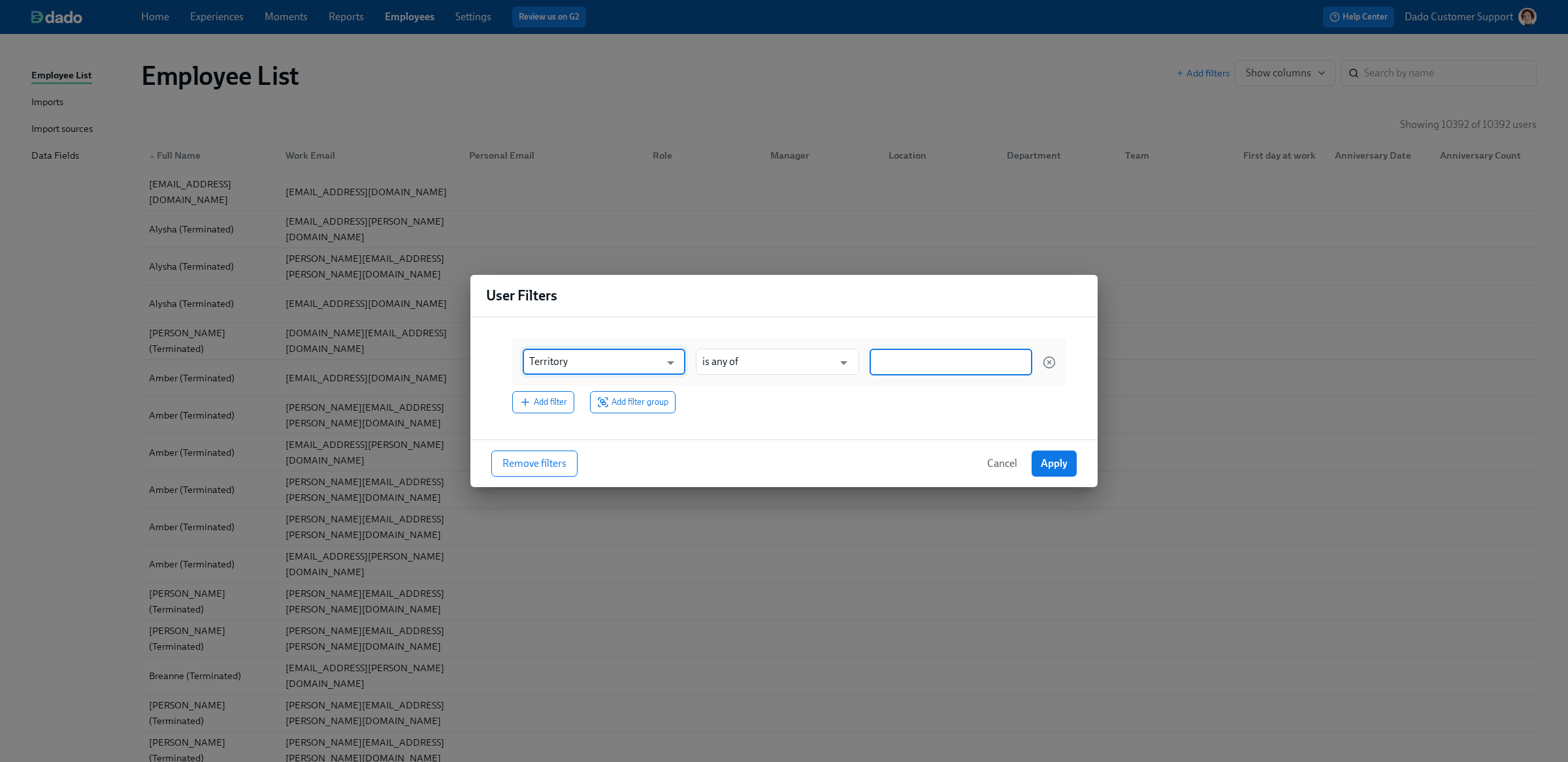
click at [947, 356] on input at bounding box center [951, 362] width 150 height 14
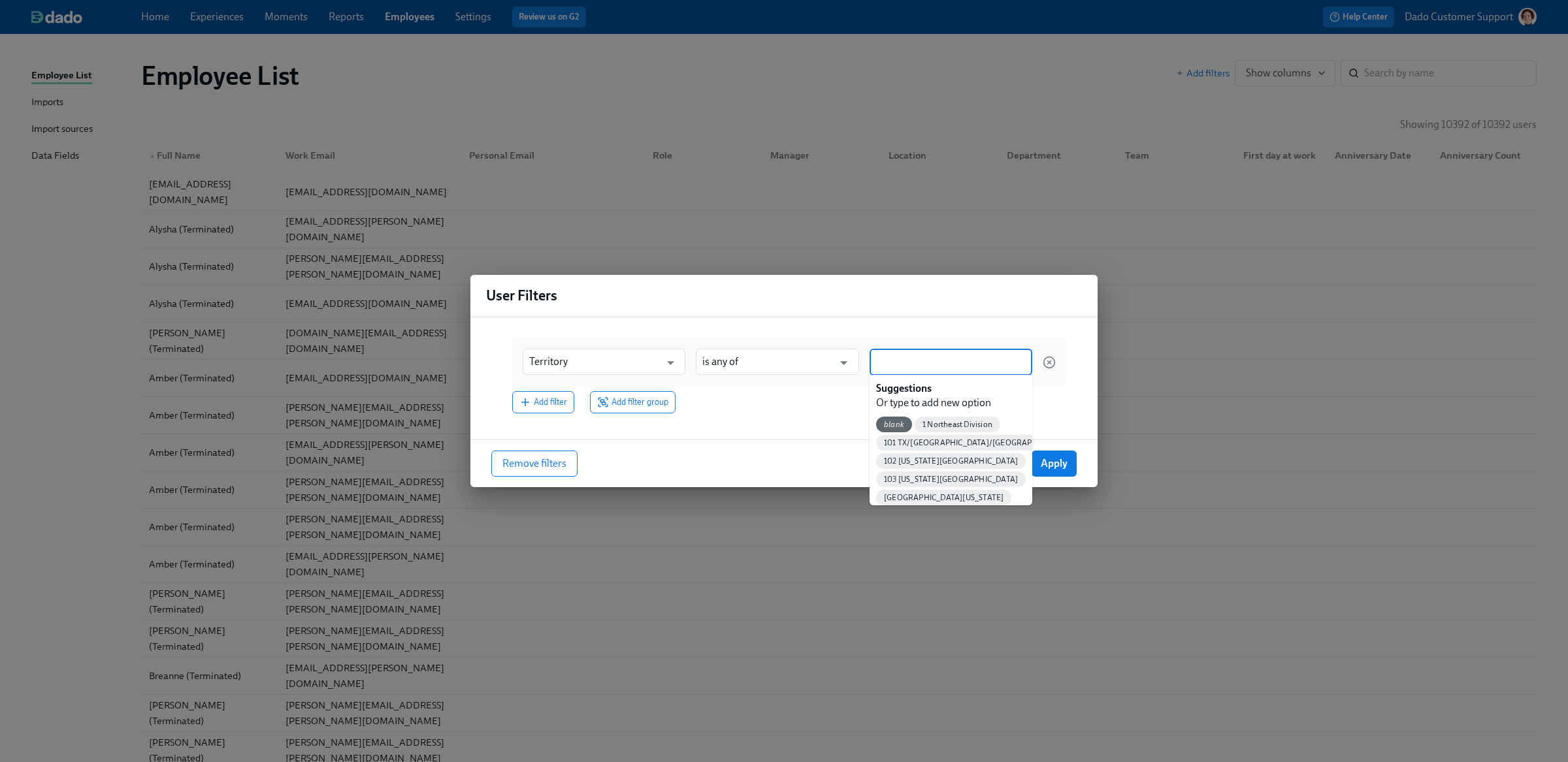
paste input "39 IL/IN/[GEOGRAPHIC_DATA]"
type input "39 IL/IN/[GEOGRAPHIC_DATA]"
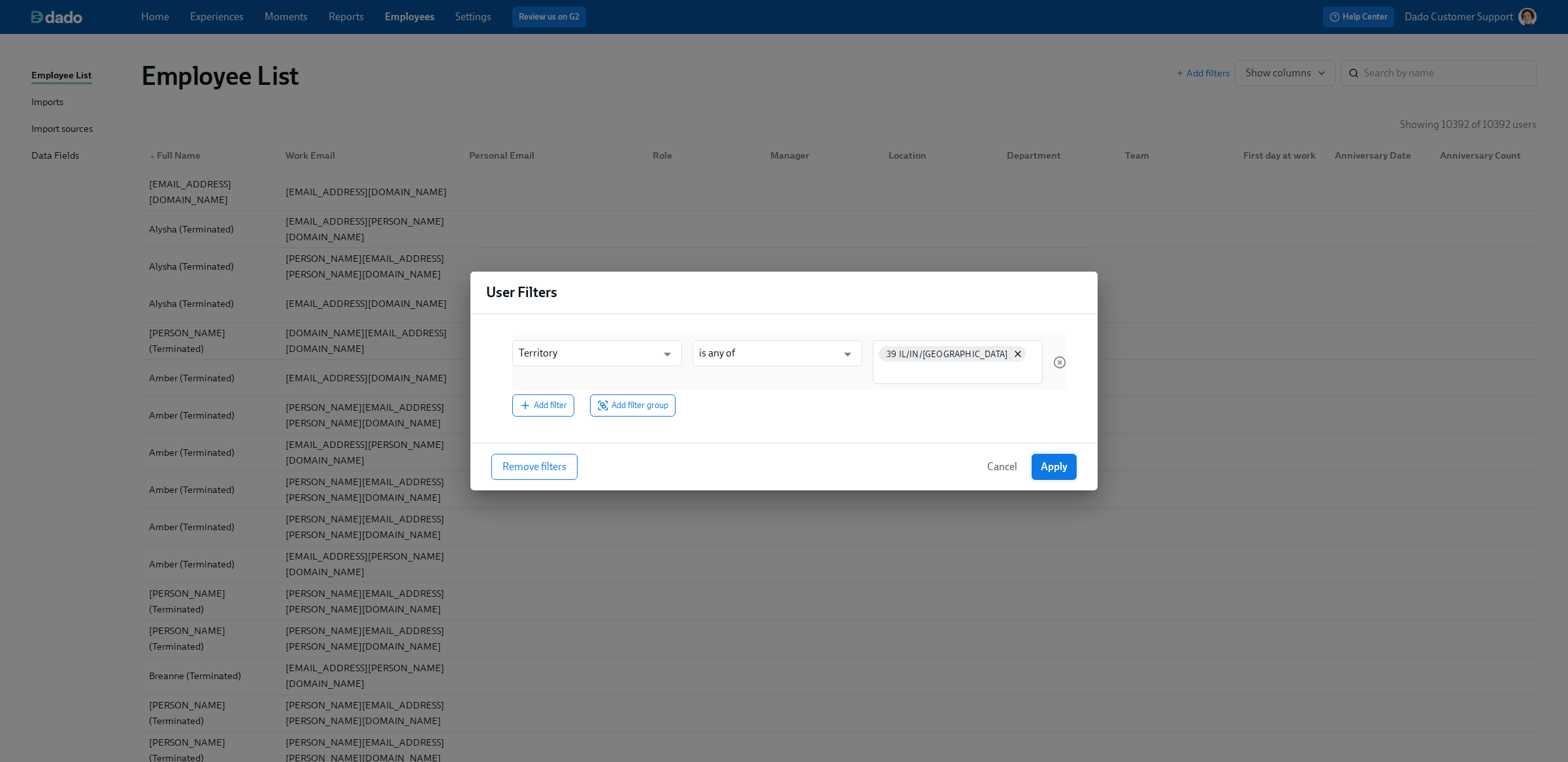
click at [1050, 460] on span "Apply" at bounding box center [1054, 467] width 27 height 13
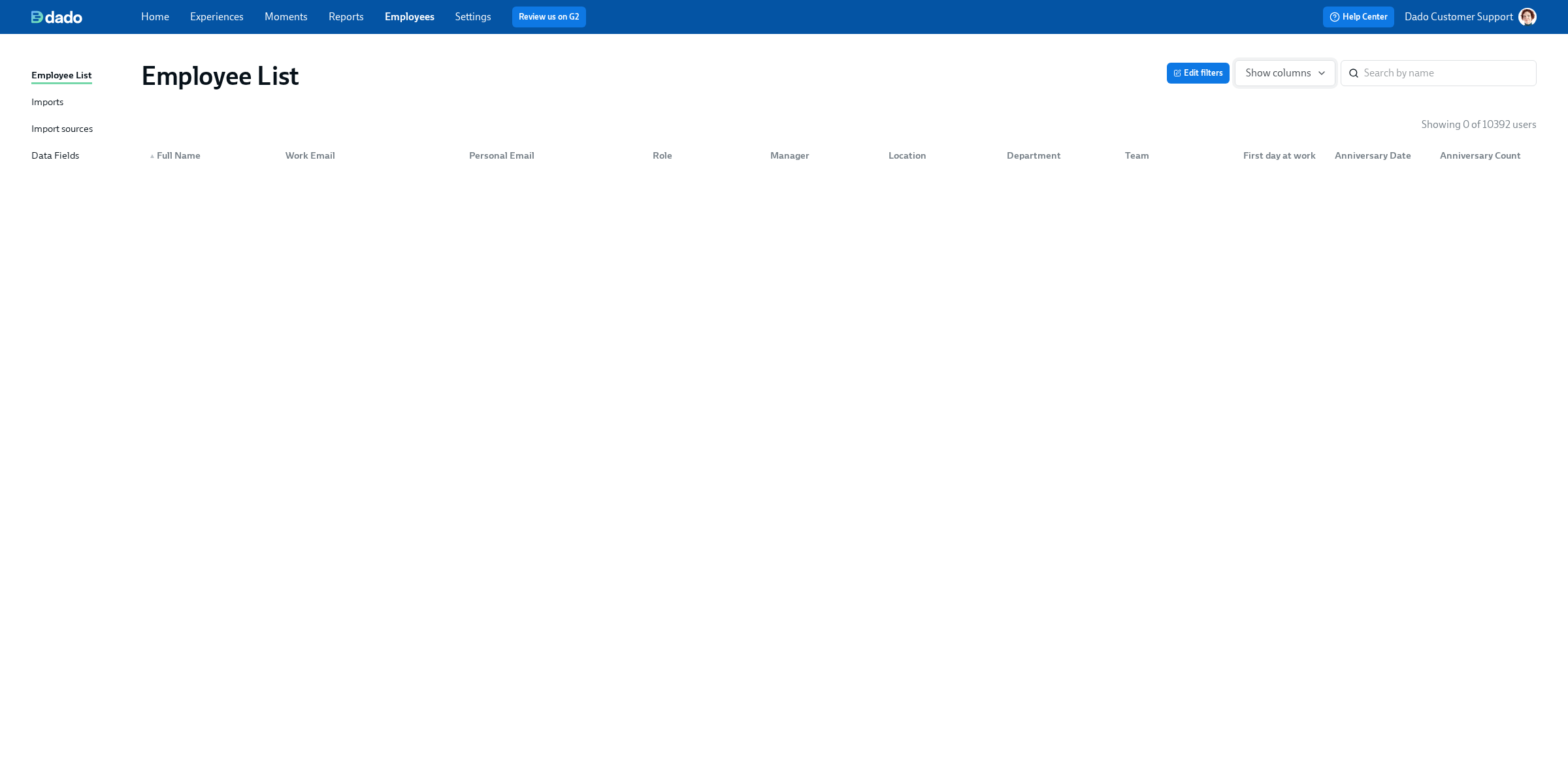
click at [1274, 78] on span "Show columns" at bounding box center [1285, 73] width 79 height 13
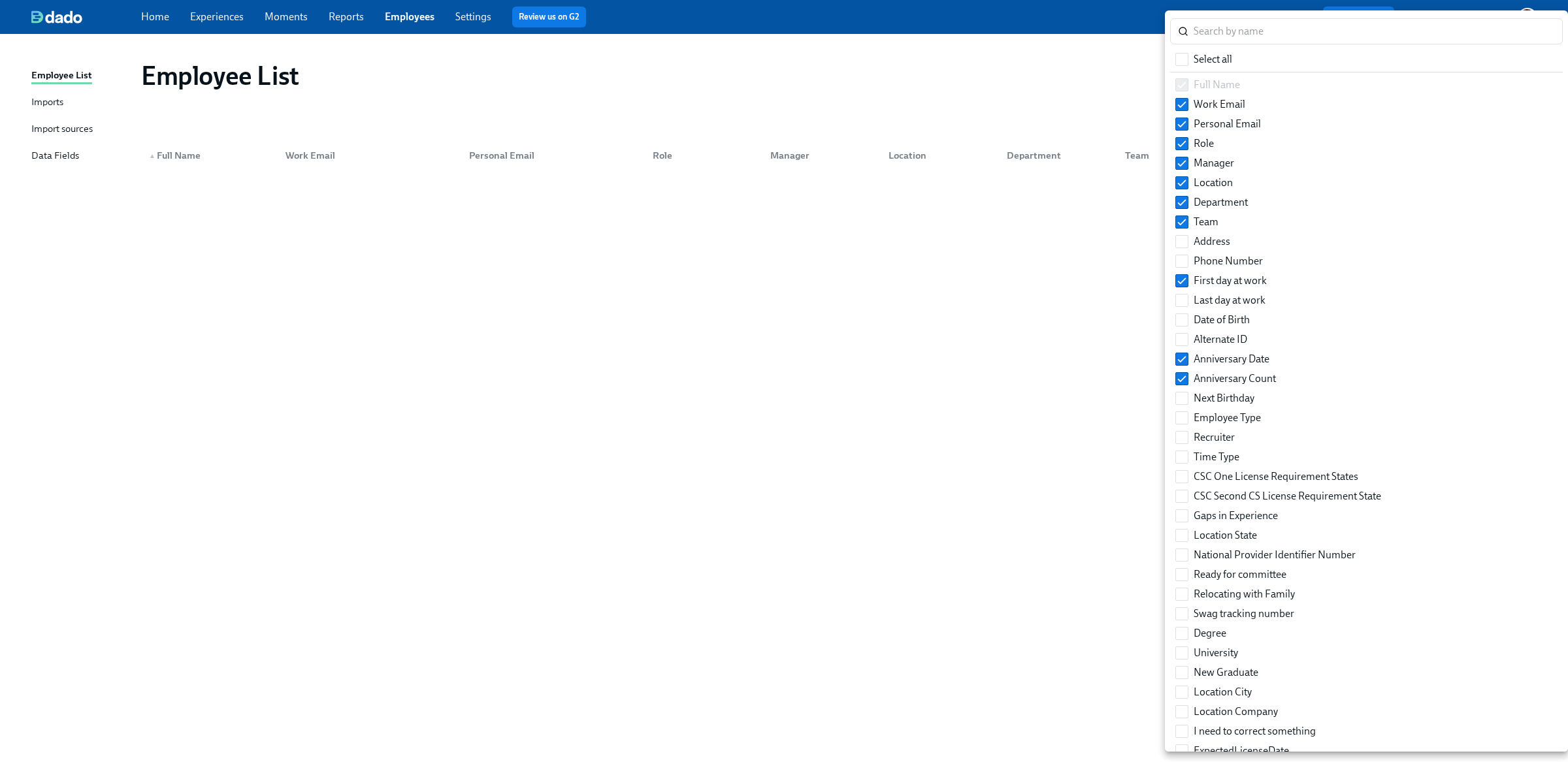
click at [876, 109] on div at bounding box center [784, 381] width 1568 height 762
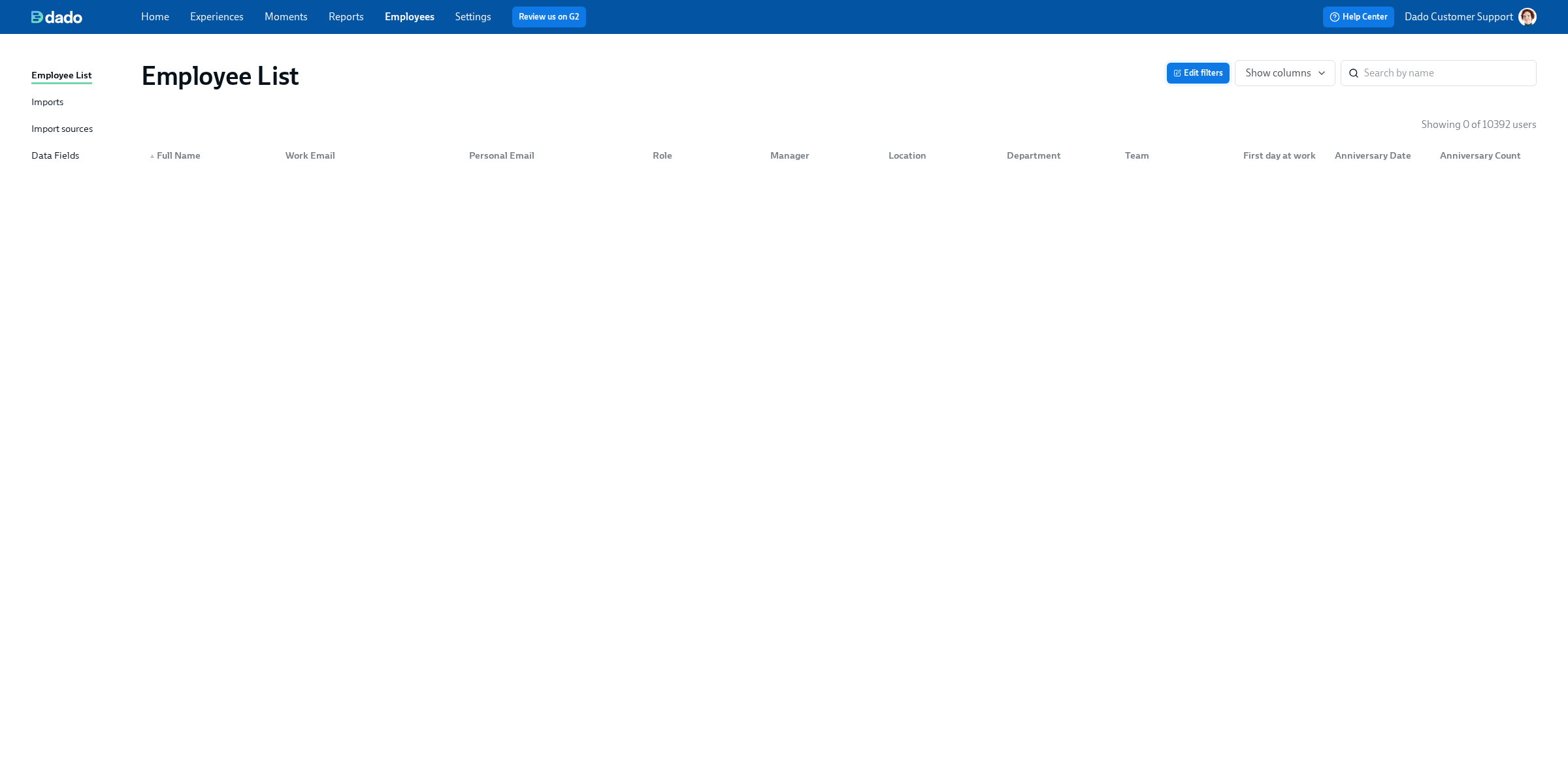
click at [1177, 70] on icon "button" at bounding box center [1177, 73] width 8 height 8
click at [1449, 21] on p "Dado Customer Support" at bounding box center [1459, 17] width 108 height 15
click at [1450, 15] on div at bounding box center [784, 381] width 1568 height 762
click at [1205, 65] on button "Edit filters" at bounding box center [1198, 73] width 63 height 21
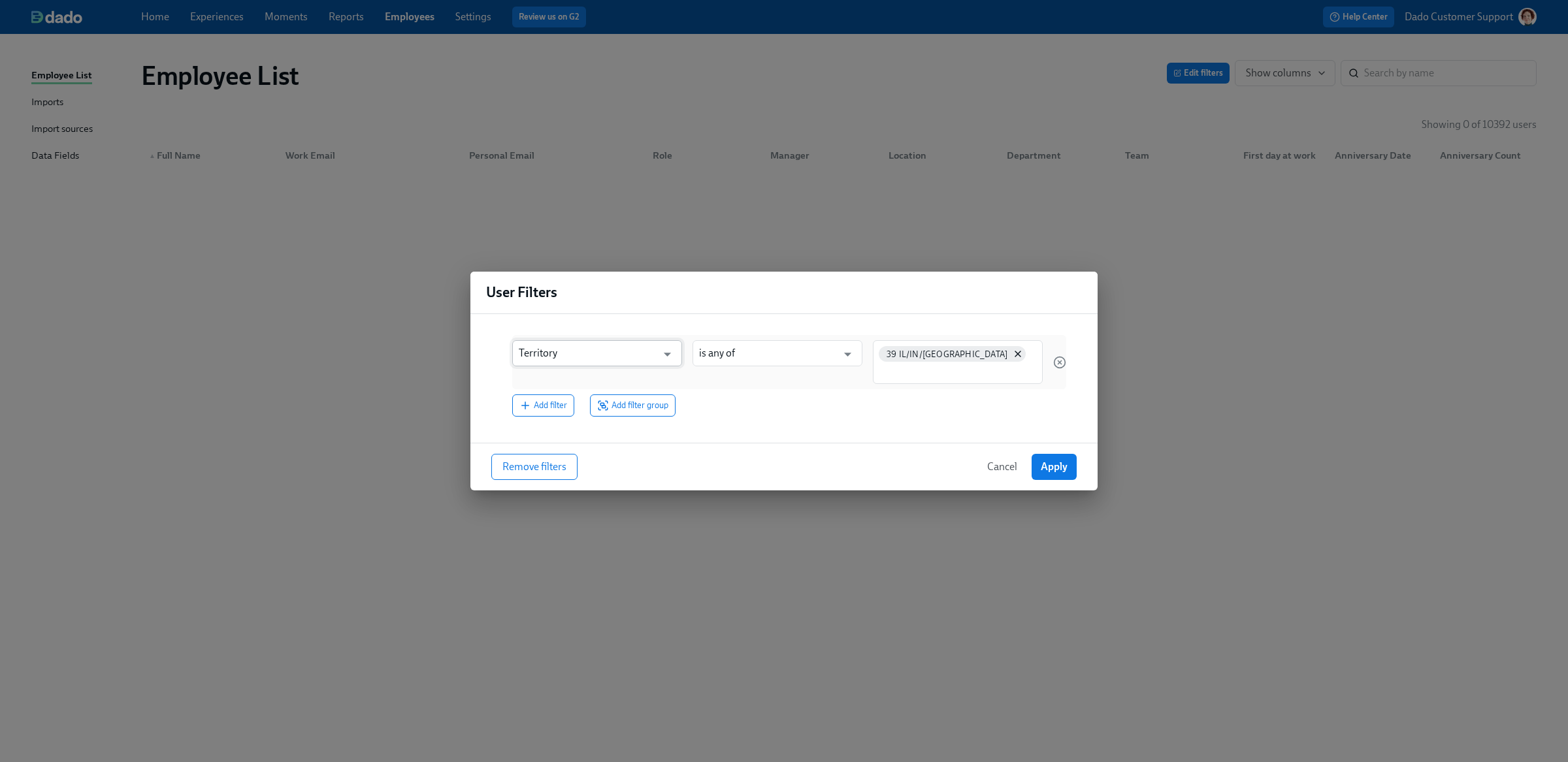
click at [588, 352] on input "Territory" at bounding box center [587, 354] width 137 height 26
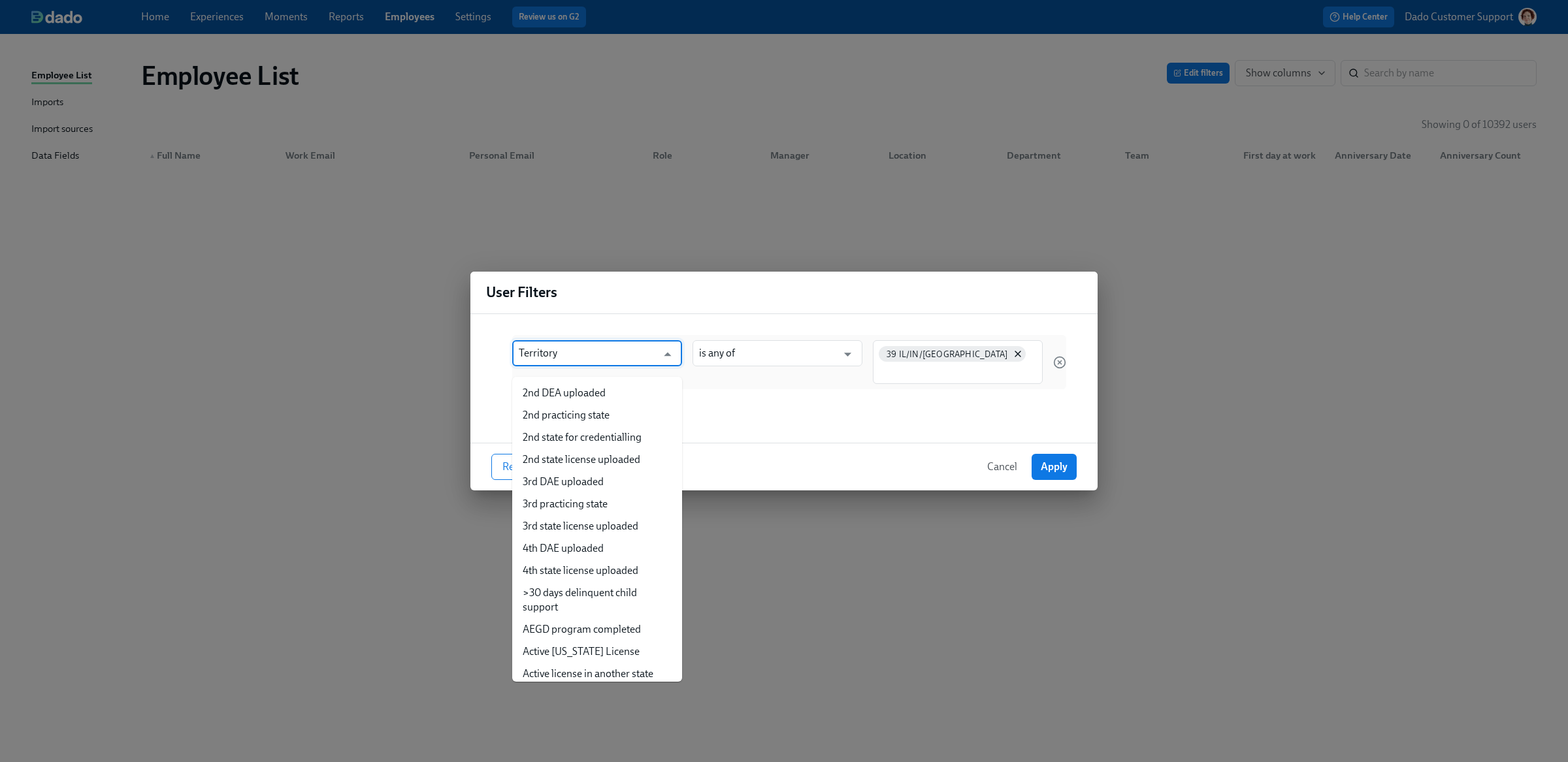
scroll to position [16875, 0]
type input "F"
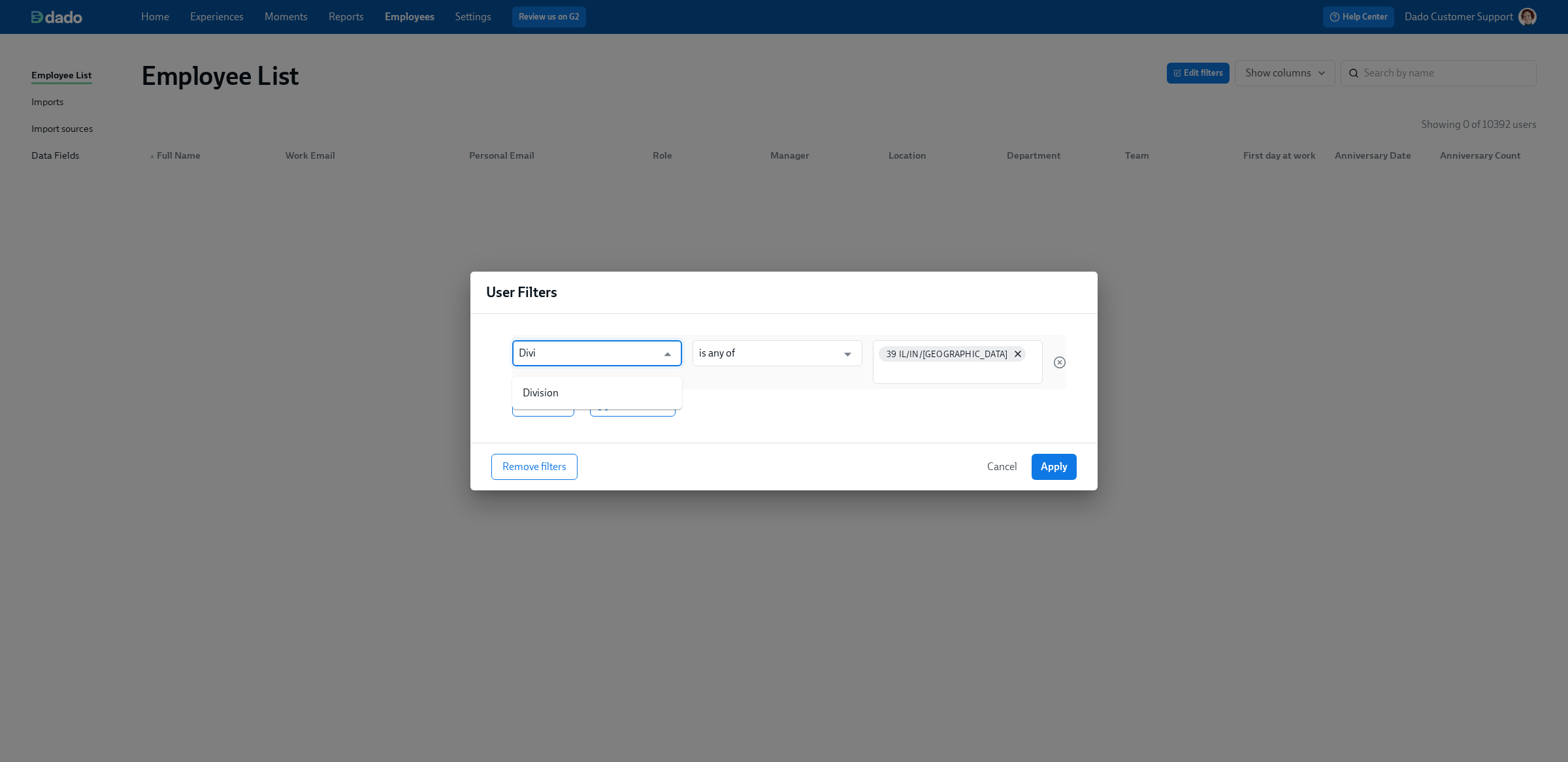
type input "[PERSON_NAME]"
click at [590, 396] on li "Division" at bounding box center [597, 392] width 170 height 22
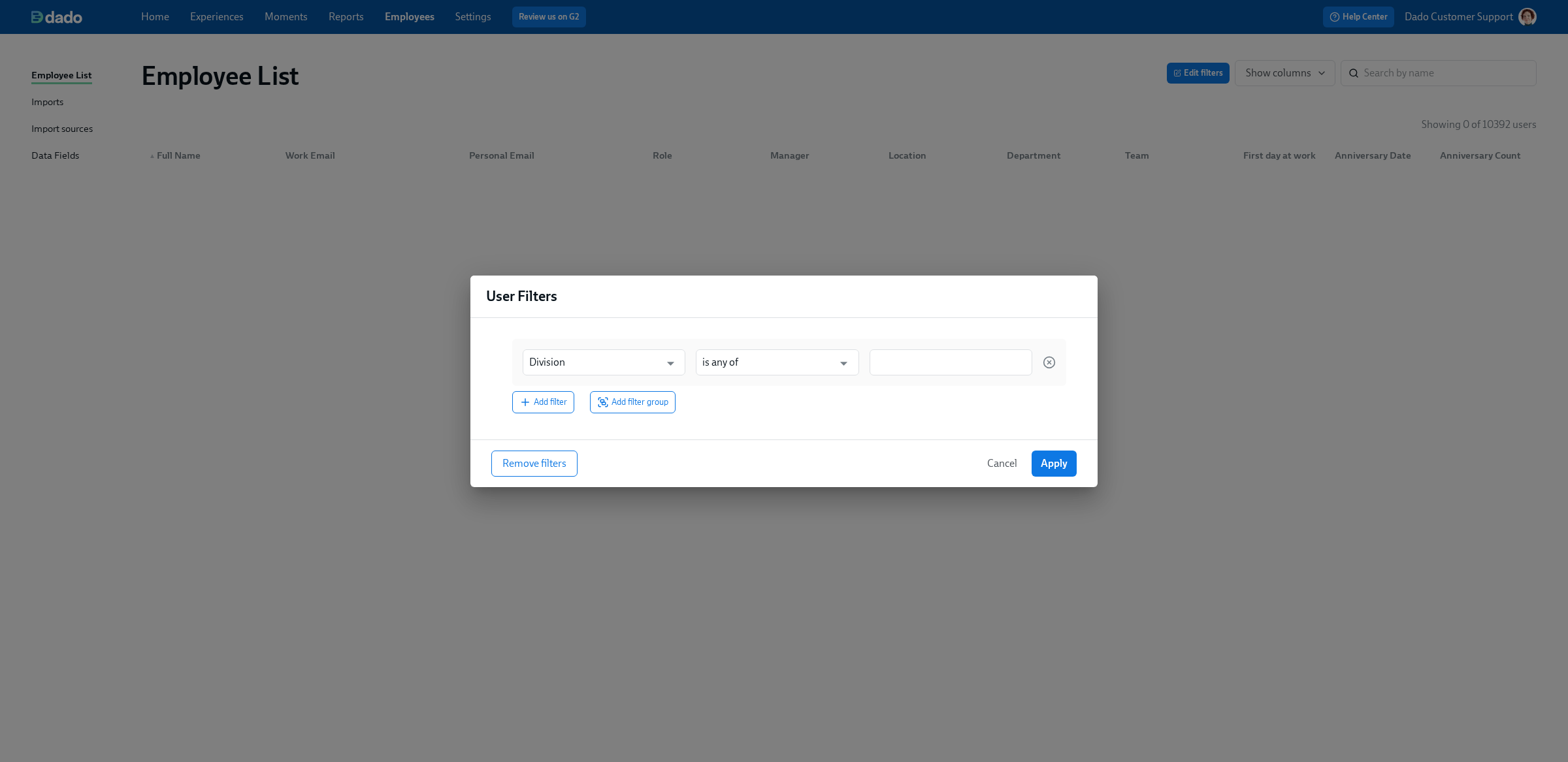
click at [916, 373] on div at bounding box center [950, 363] width 163 height 26
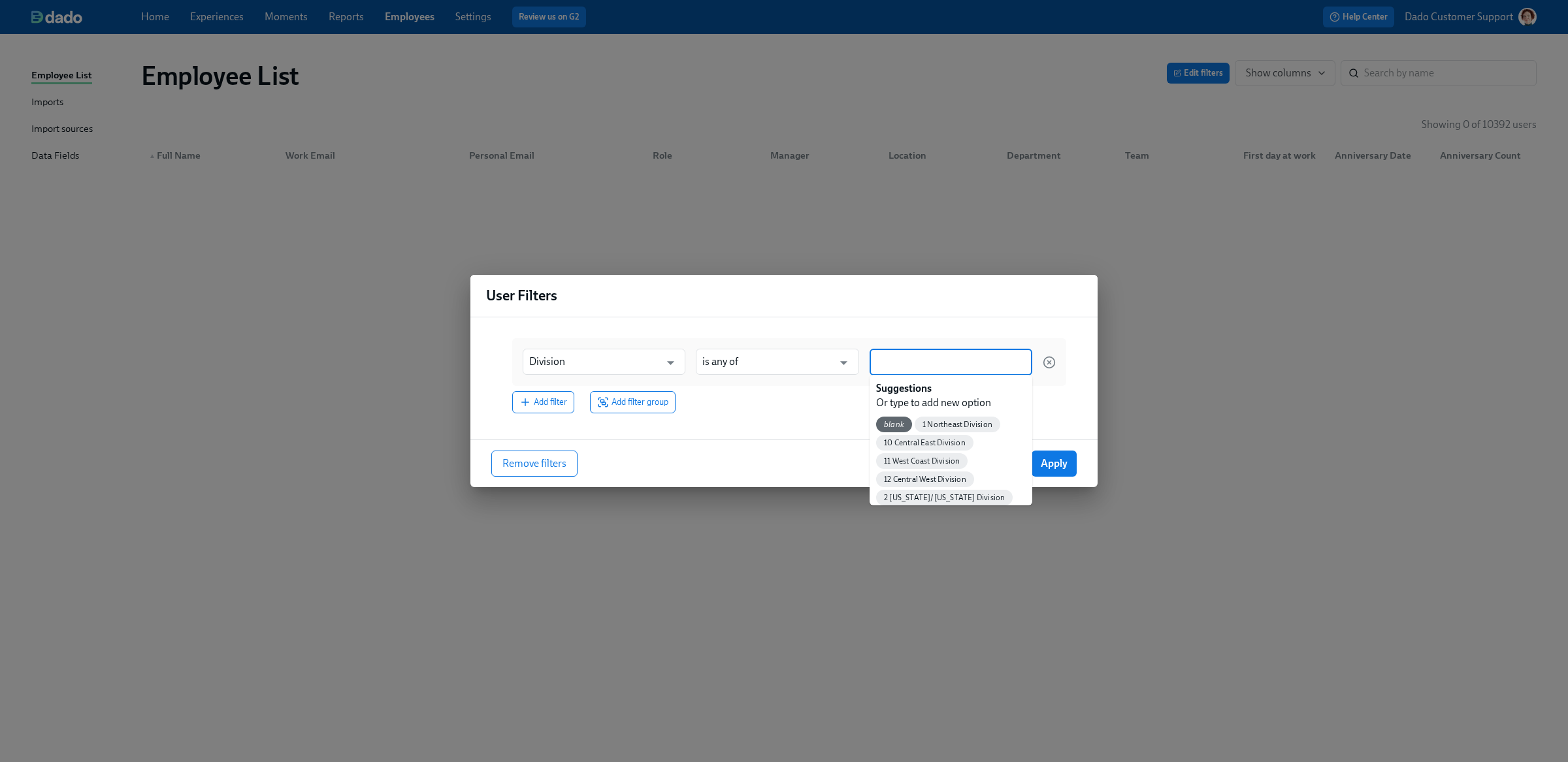
paste input "39 IL/IN/[GEOGRAPHIC_DATA]"
type input "39 IL/IN/[GEOGRAPHIC_DATA]"
type input "39"
click at [580, 358] on input "Division" at bounding box center [594, 363] width 131 height 26
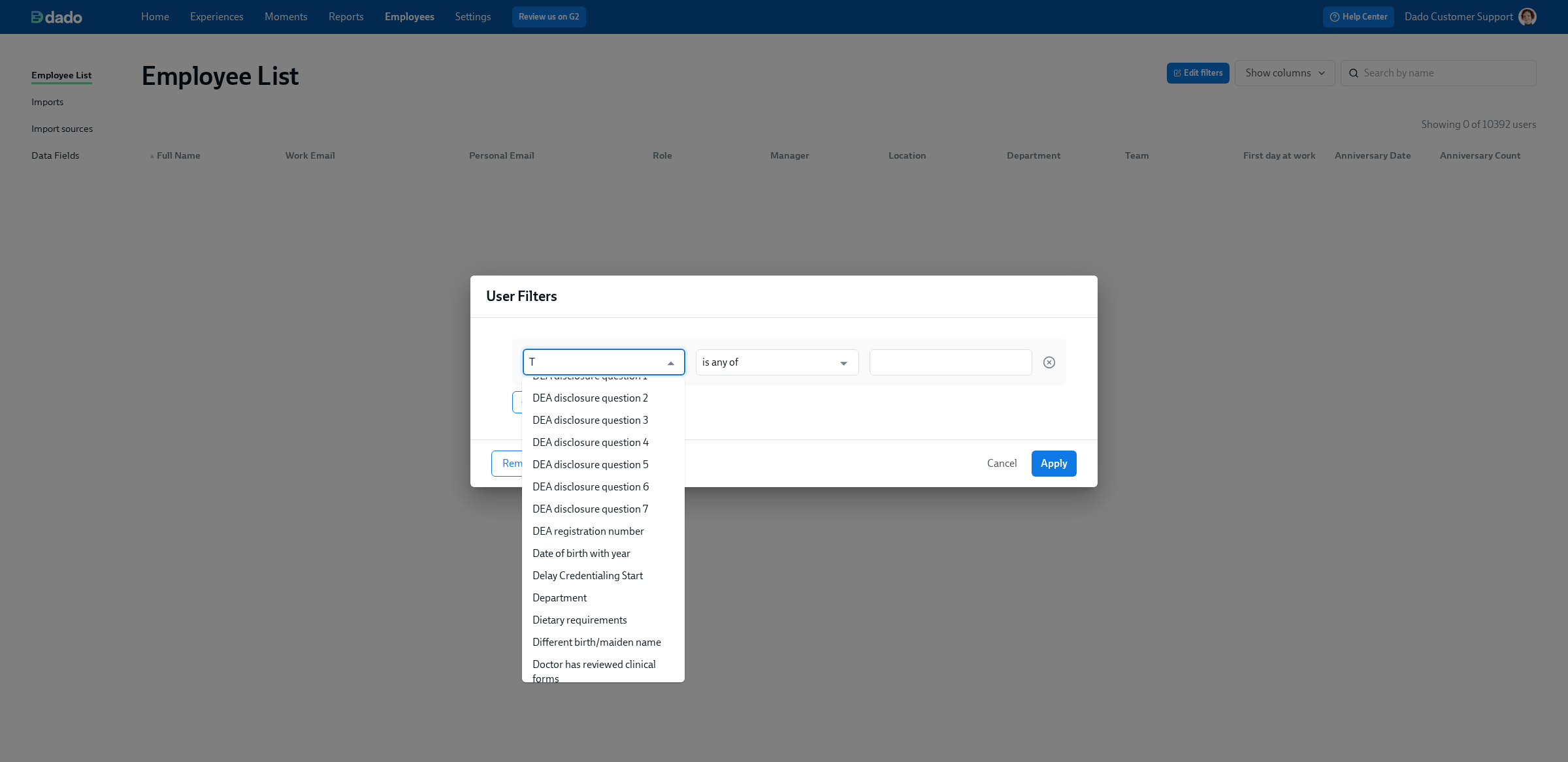
scroll to position [0, 0]
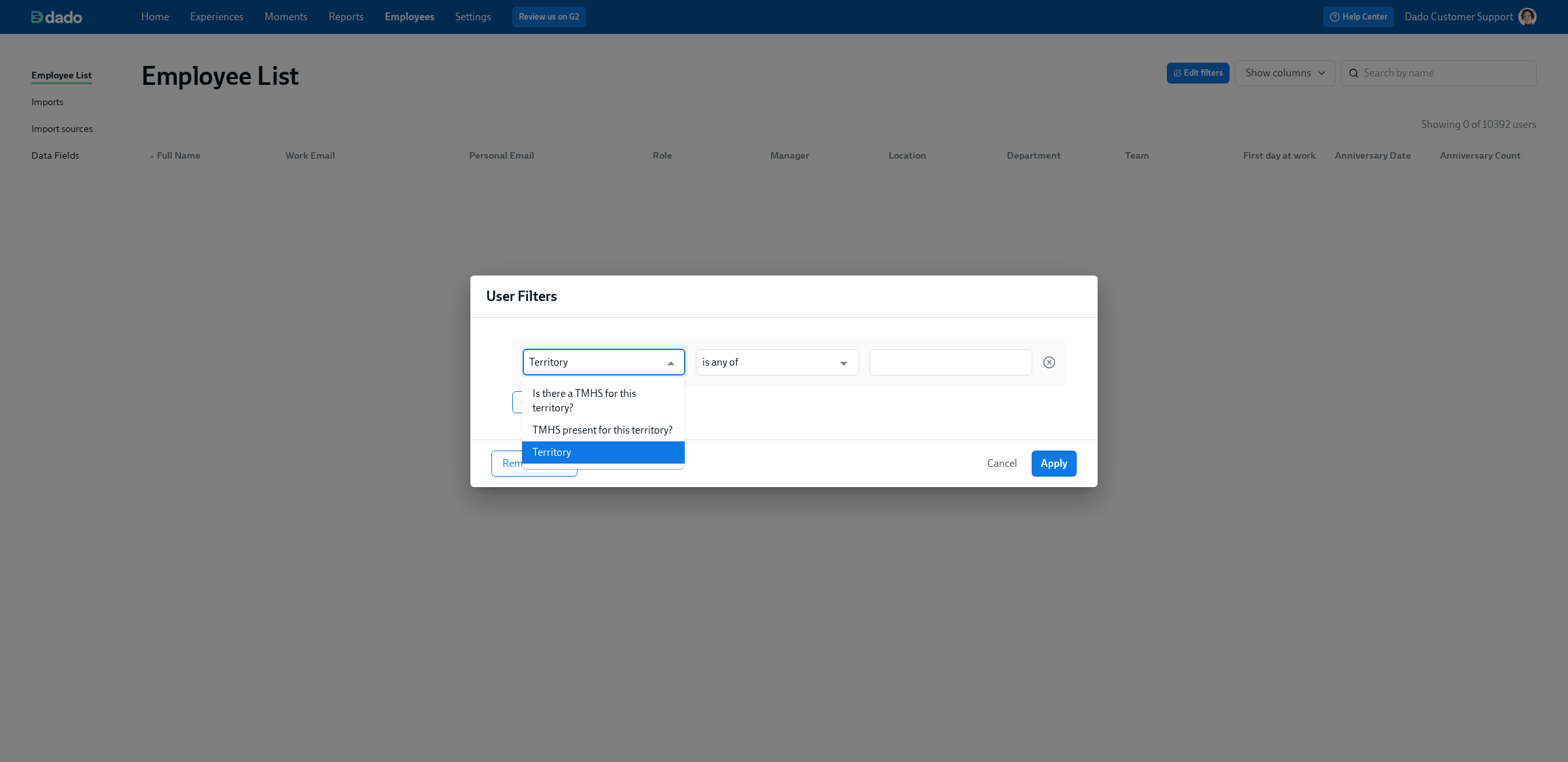
click at [583, 450] on li "Territory" at bounding box center [603, 452] width 163 height 22
type input "Territory"
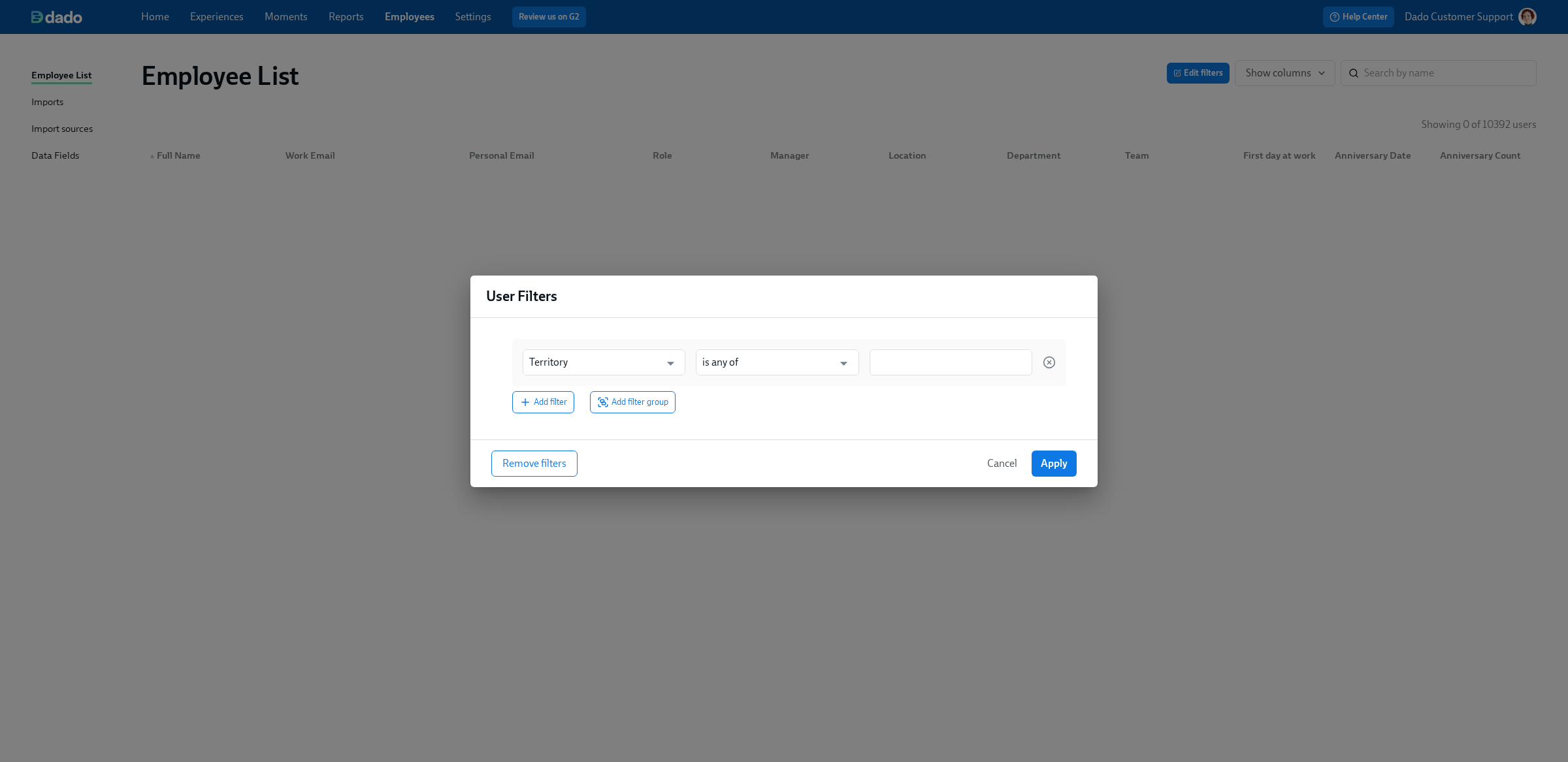
click at [946, 347] on div "Territory ​ is any of ​" at bounding box center [789, 363] width 554 height 47
click at [929, 361] on input at bounding box center [951, 362] width 150 height 14
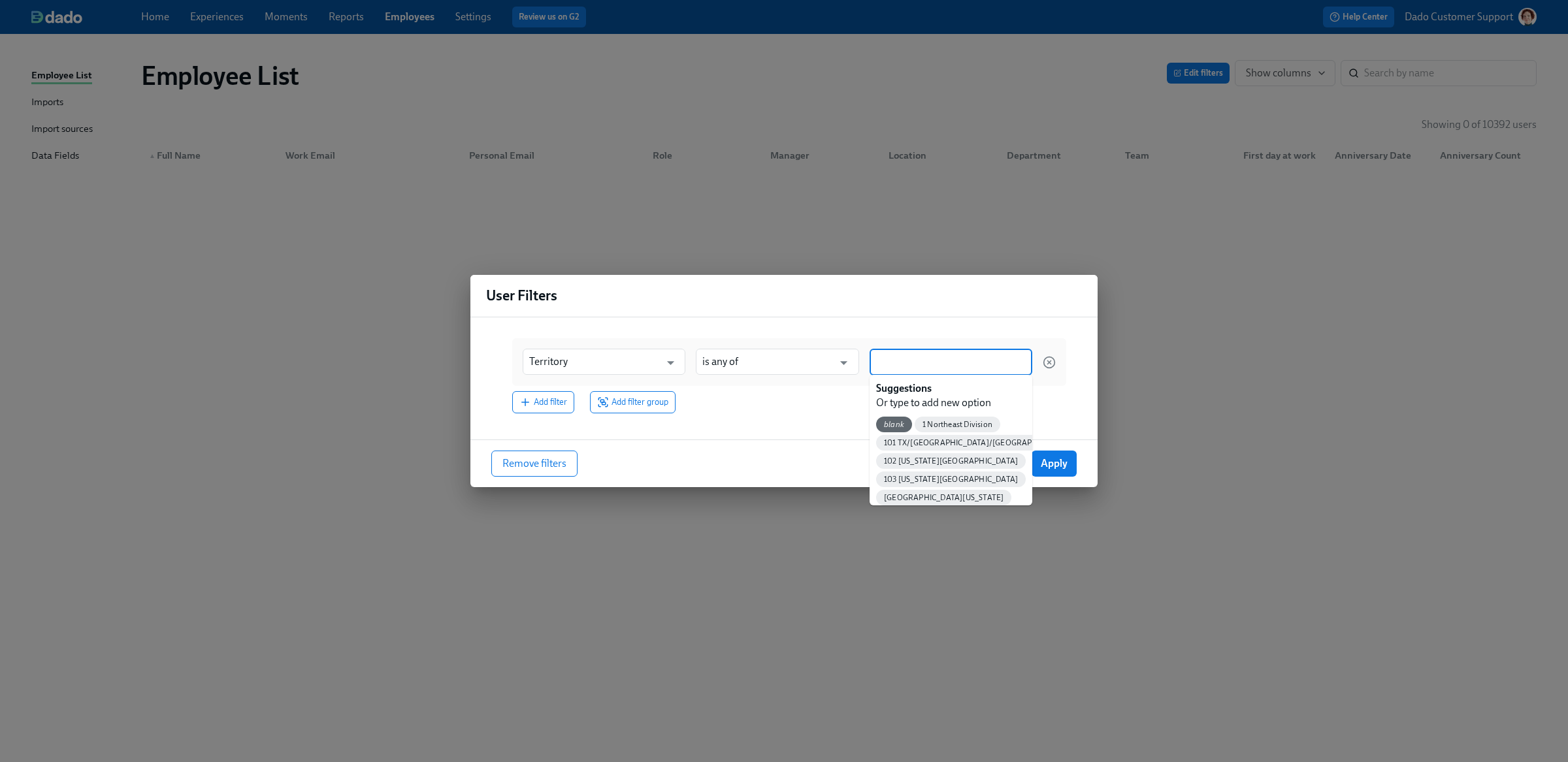
paste input "39 IL/IN/[GEOGRAPHIC_DATA]"
type input "39 IL/IN/[GEOGRAPHIC_DATA]"
click at [931, 439] on span "39 IL/IN/[GEOGRAPHIC_DATA]" at bounding box center [939, 443] width 126 height 10
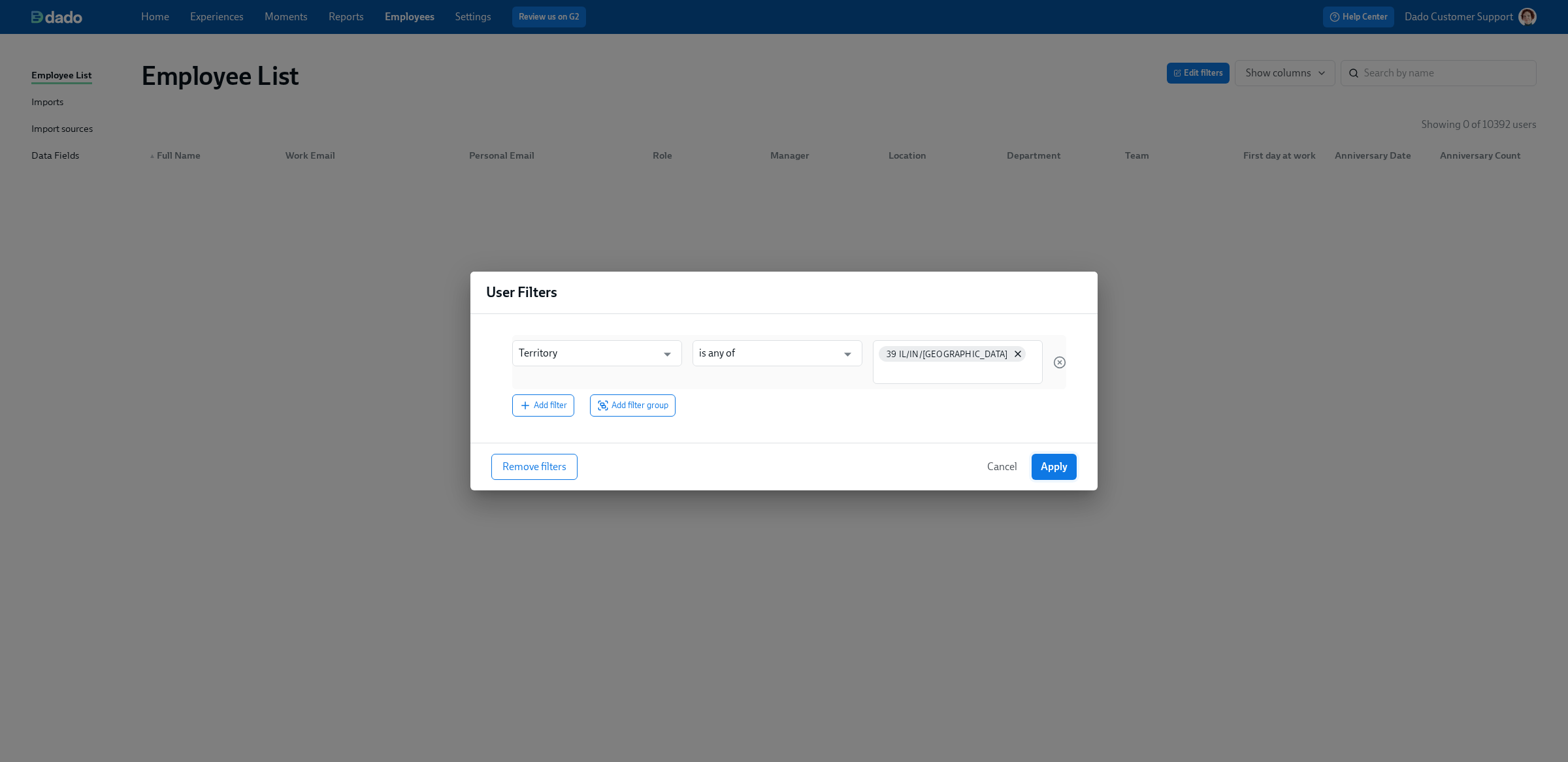
click at [1055, 458] on button "Apply" at bounding box center [1054, 467] width 45 height 26
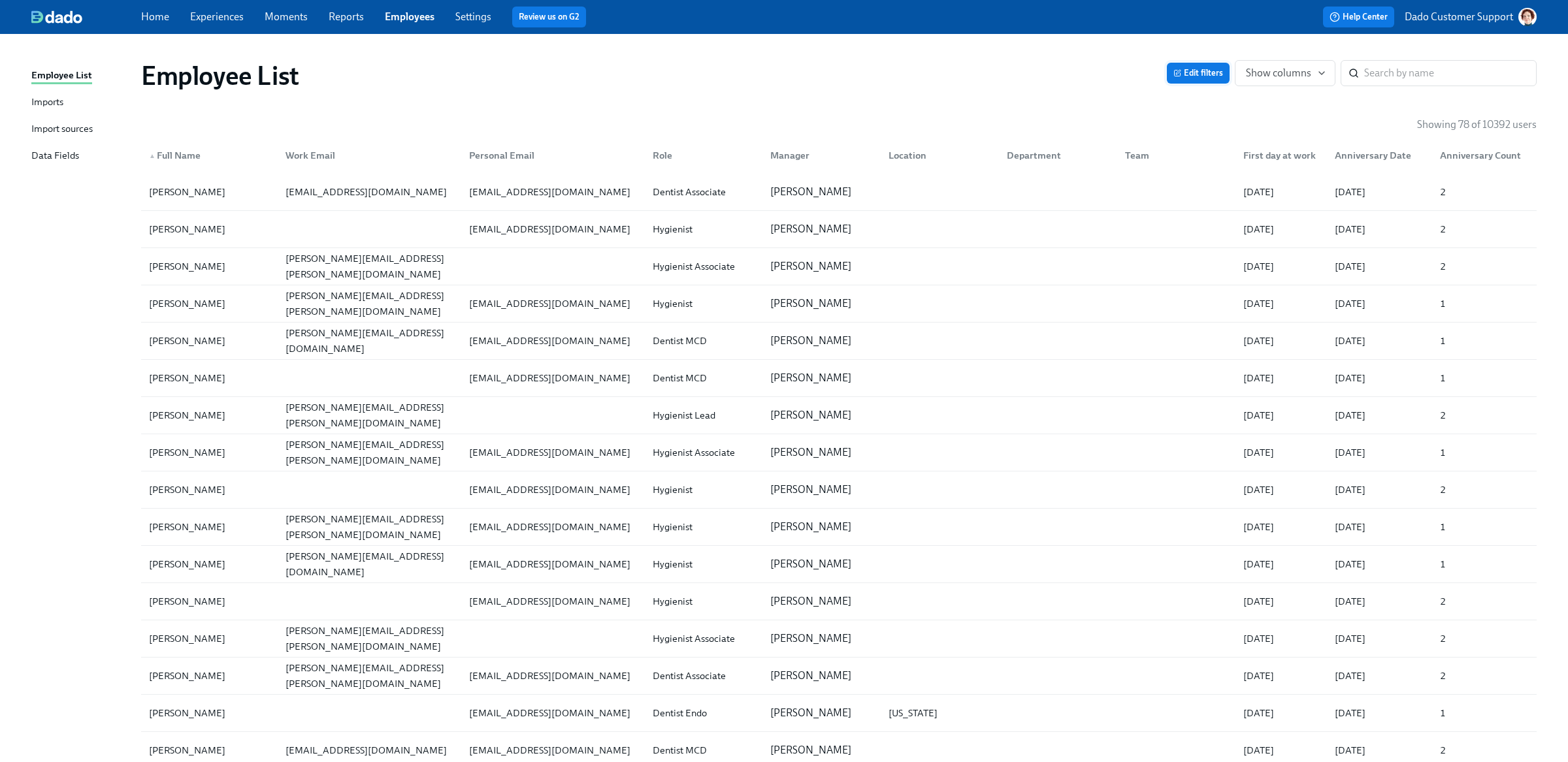
click at [1200, 70] on span "Edit filters" at bounding box center [1198, 73] width 50 height 13
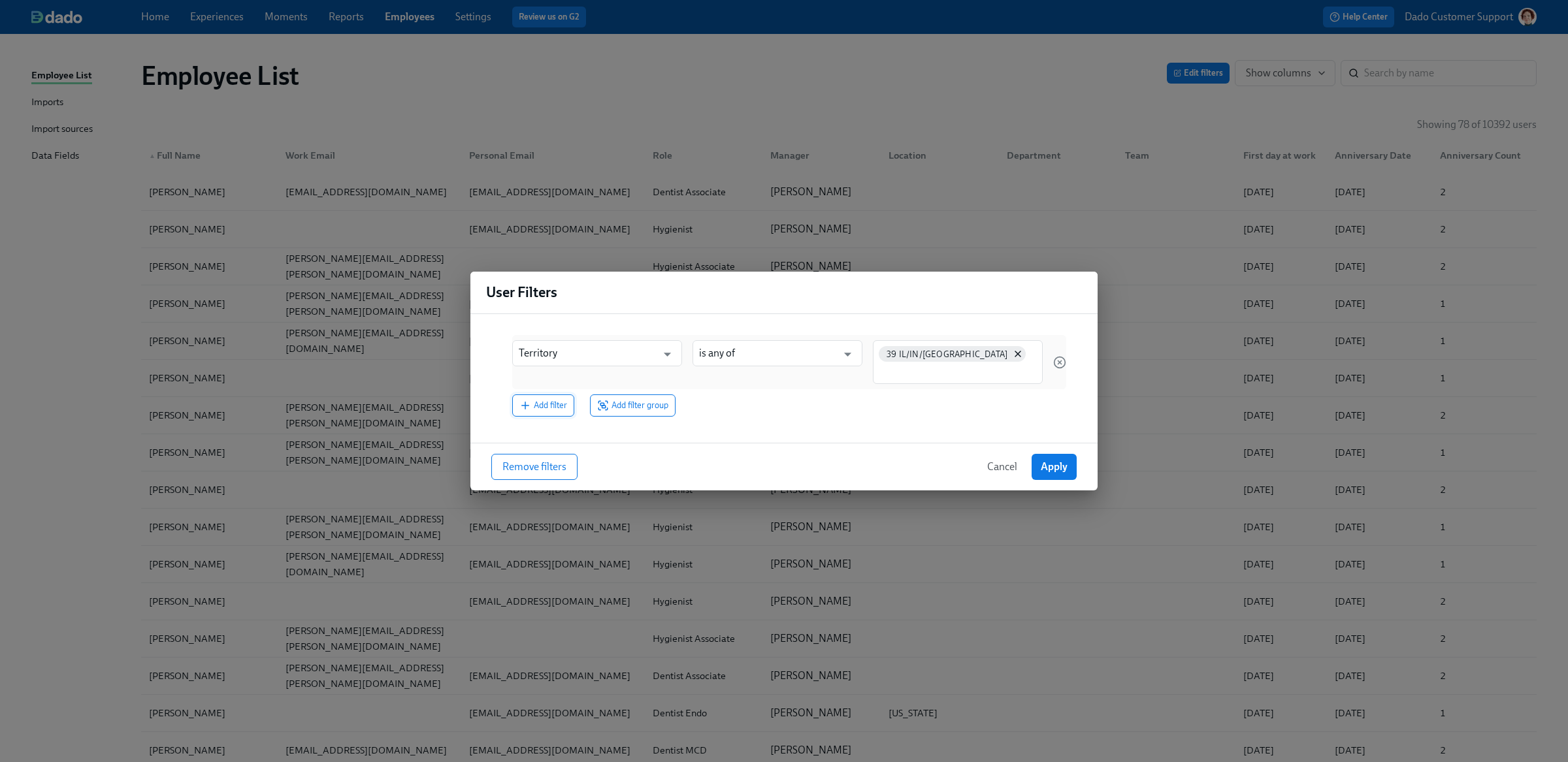
click at [557, 404] on span "Add filter" at bounding box center [543, 405] width 47 height 13
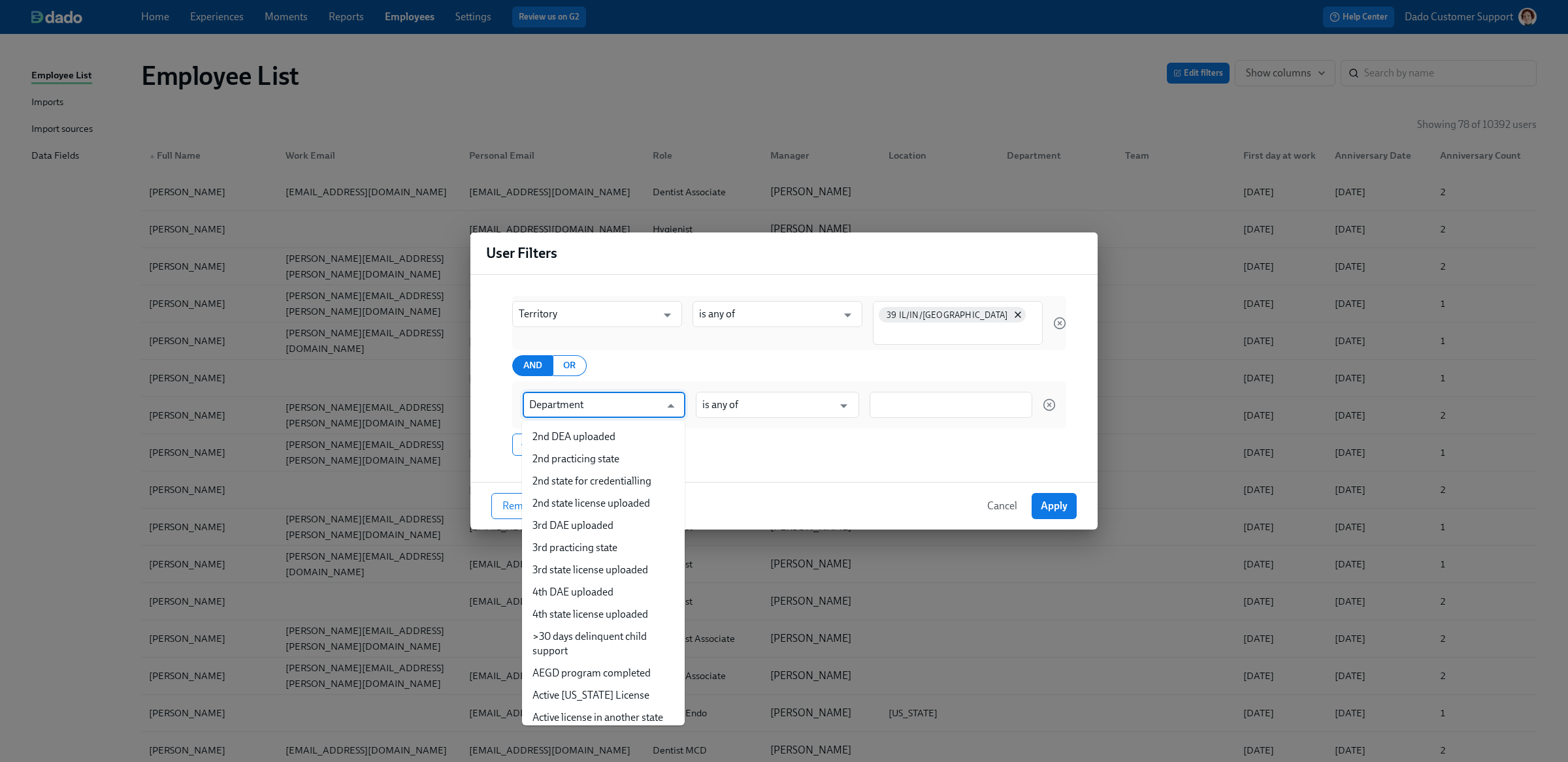
click at [557, 402] on input "Department" at bounding box center [594, 405] width 131 height 26
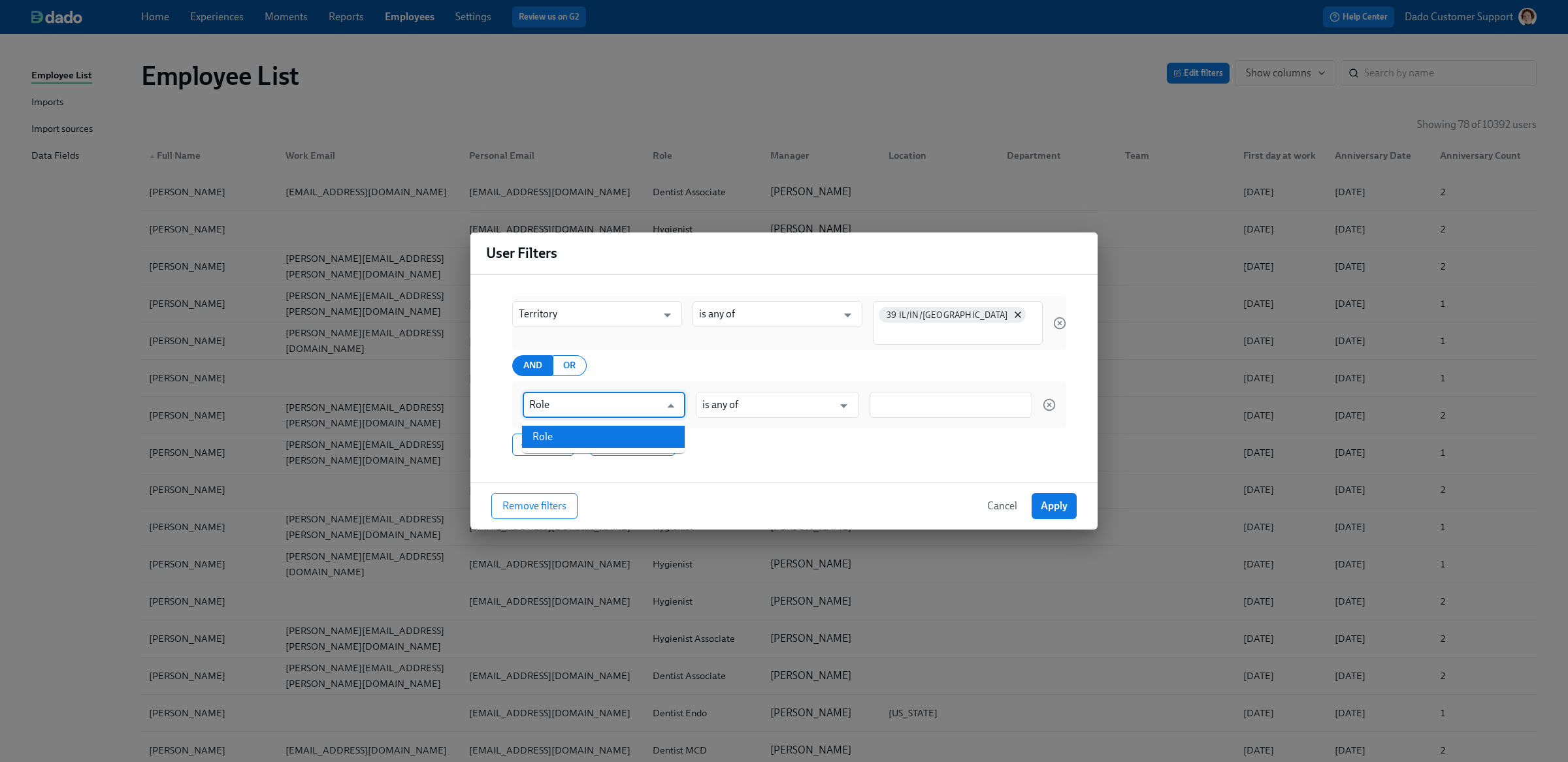
click at [587, 439] on li "Role" at bounding box center [603, 437] width 163 height 22
type input "Role"
click at [931, 417] on div at bounding box center [950, 405] width 163 height 26
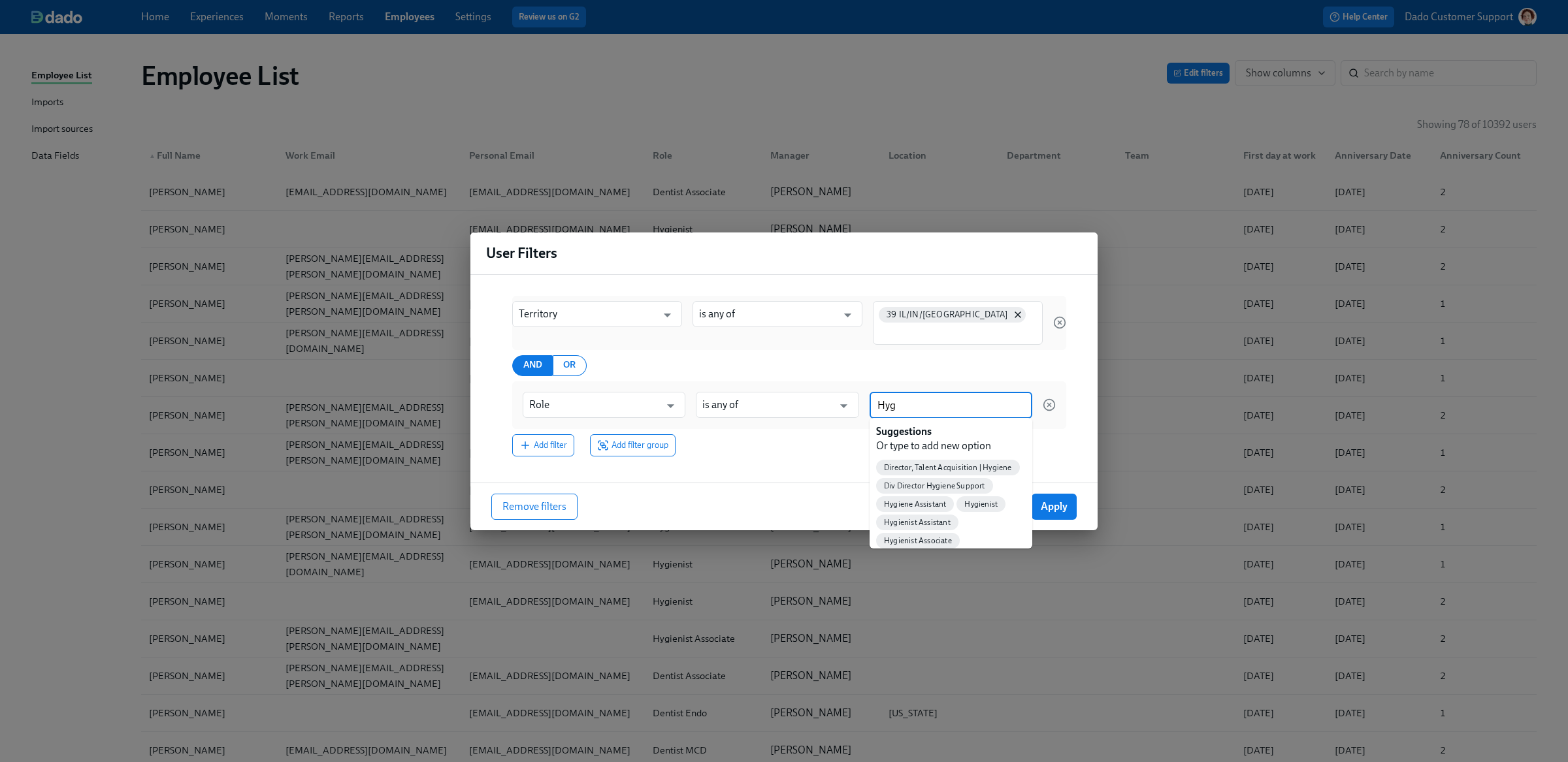
type input "Hygi"
click at [984, 499] on span "Hygienist" at bounding box center [981, 504] width 49 height 10
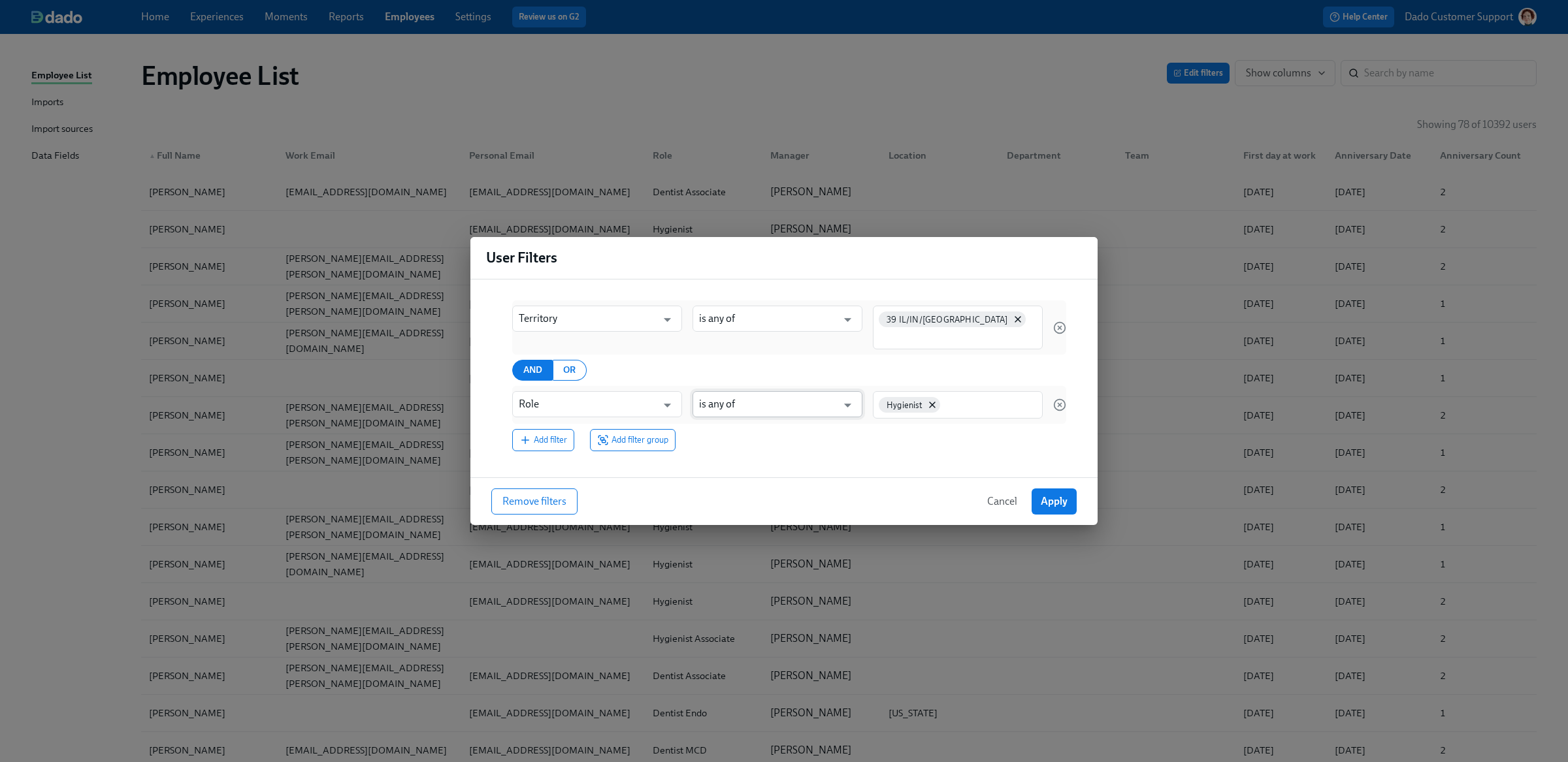
click at [782, 402] on input "is any of" at bounding box center [768, 404] width 137 height 26
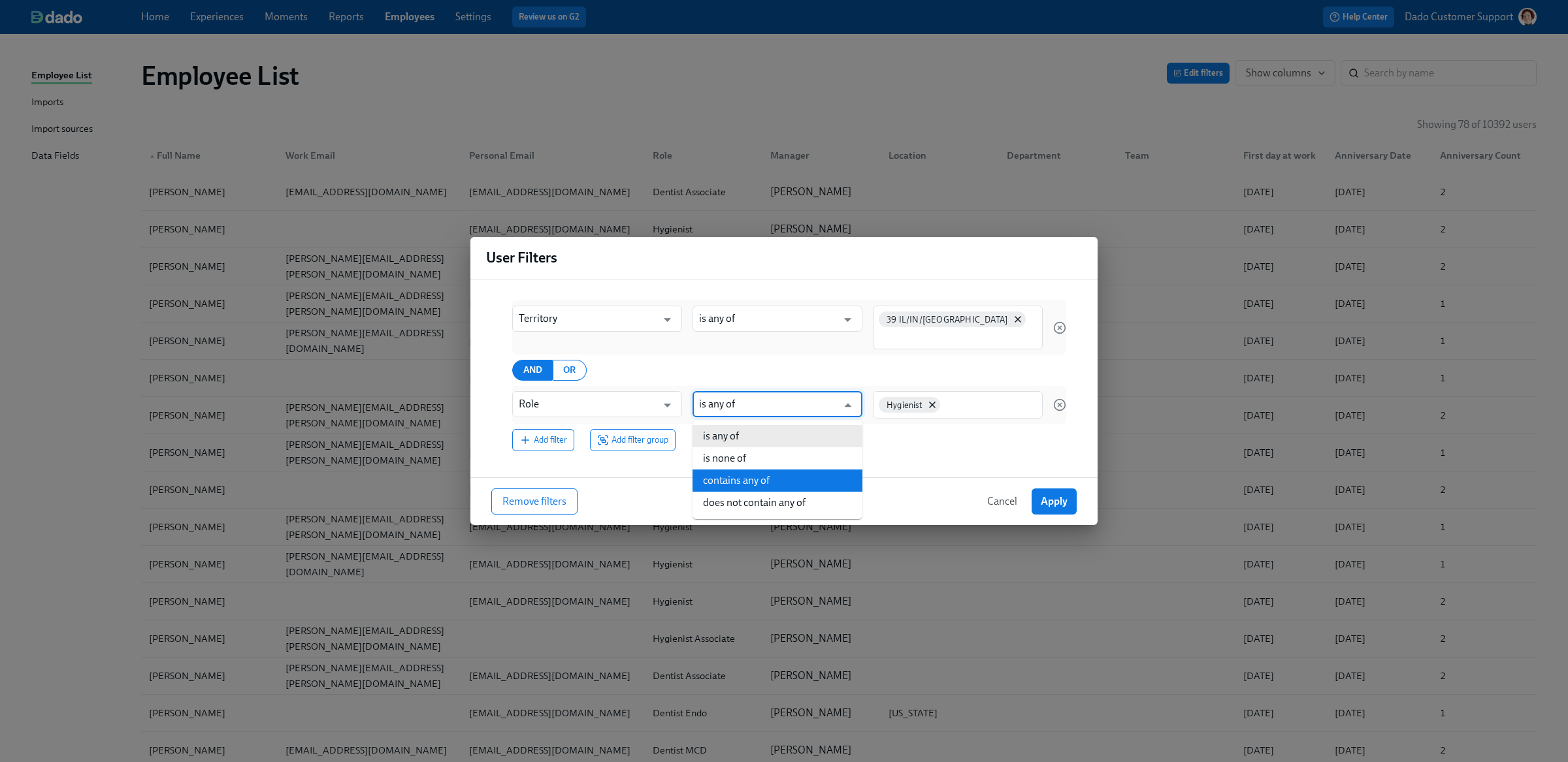
click at [777, 473] on li "contains any of" at bounding box center [778, 480] width 170 height 22
type input "contains any of"
click at [1057, 498] on span "Apply" at bounding box center [1054, 501] width 27 height 13
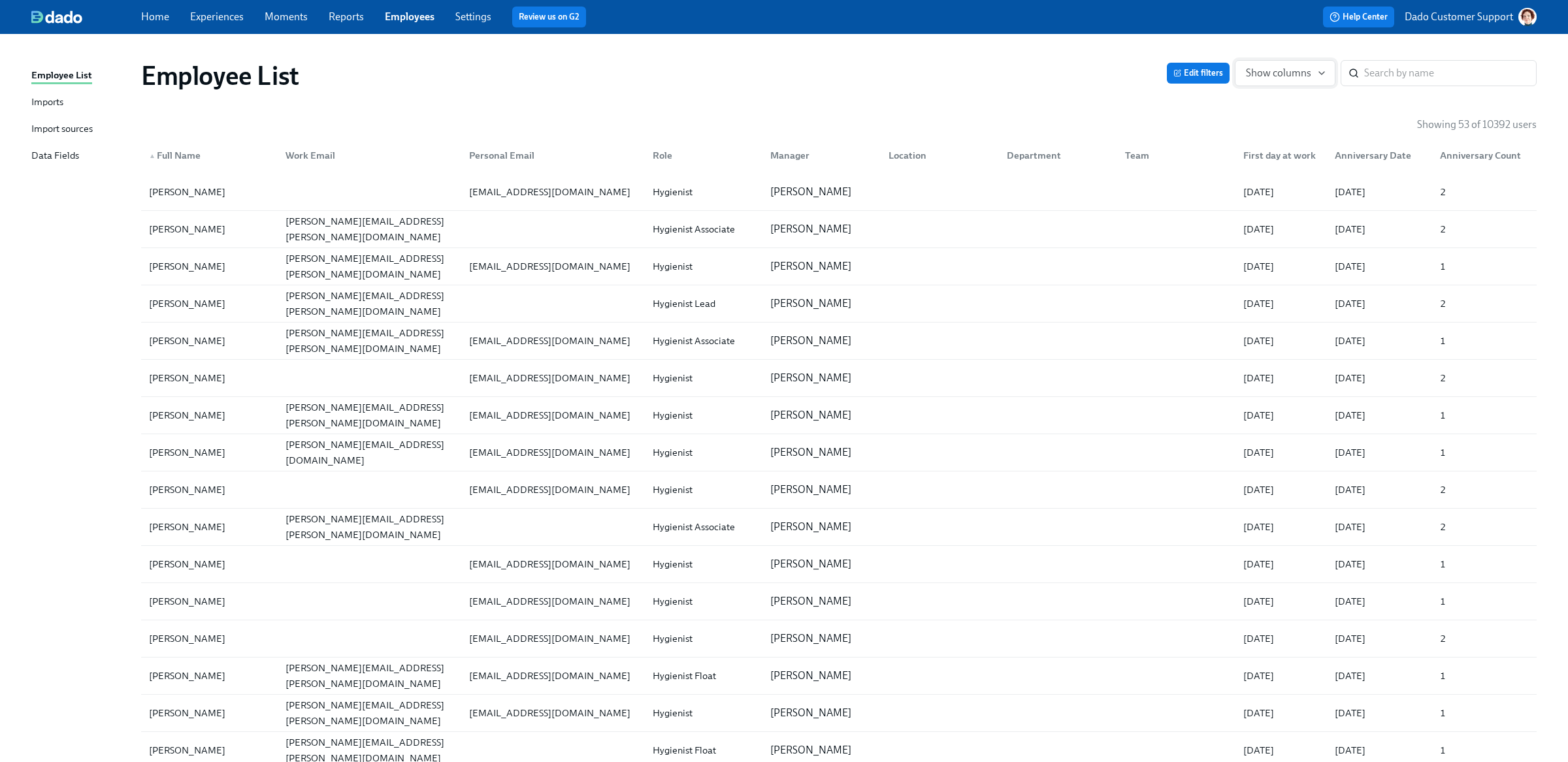
click at [1262, 74] on span "Show columns" at bounding box center [1285, 73] width 79 height 13
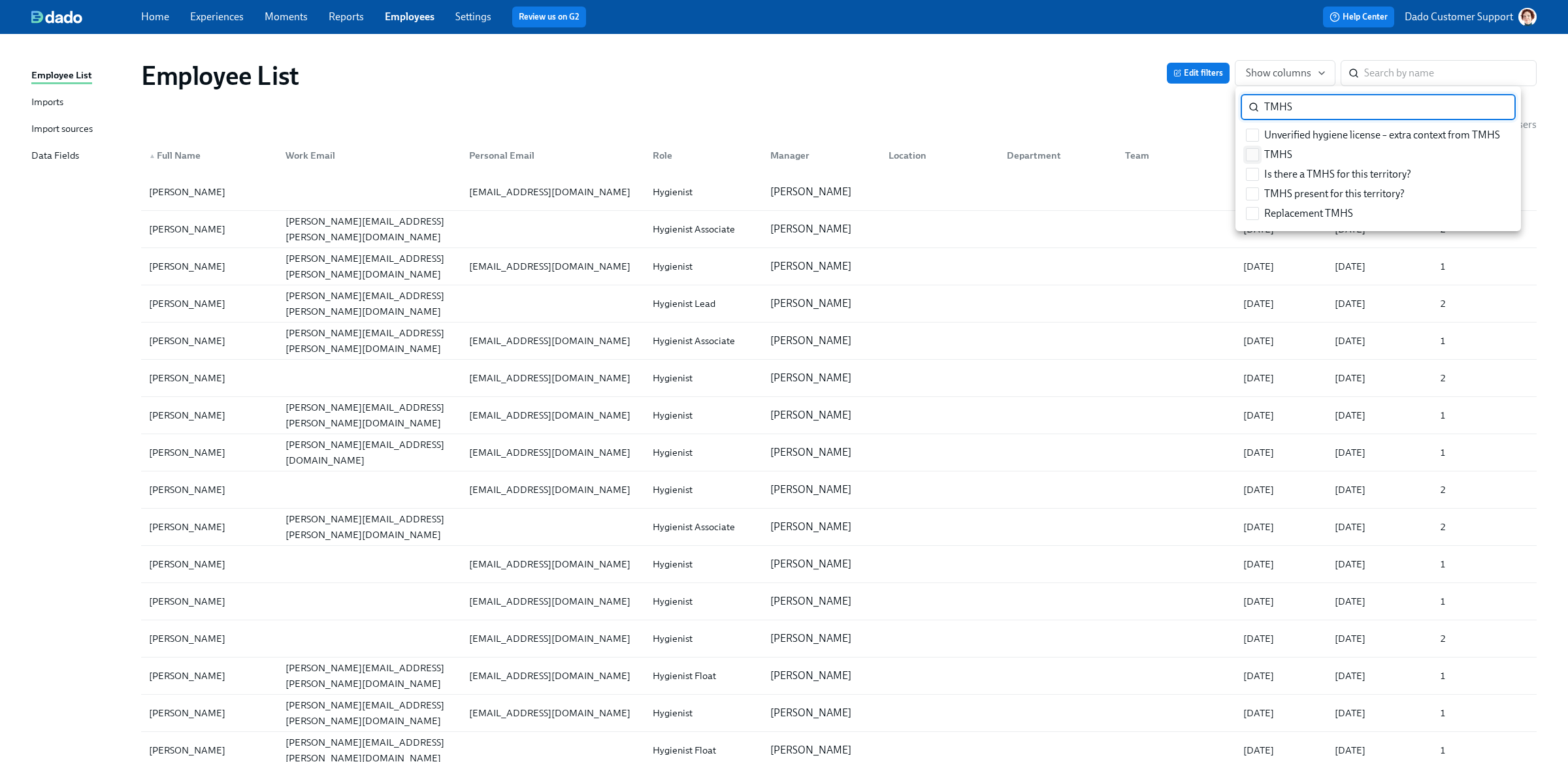
type input "TMHS"
click at [1252, 151] on input "TMHS" at bounding box center [1252, 154] width 11 height 11
checkbox input "true"
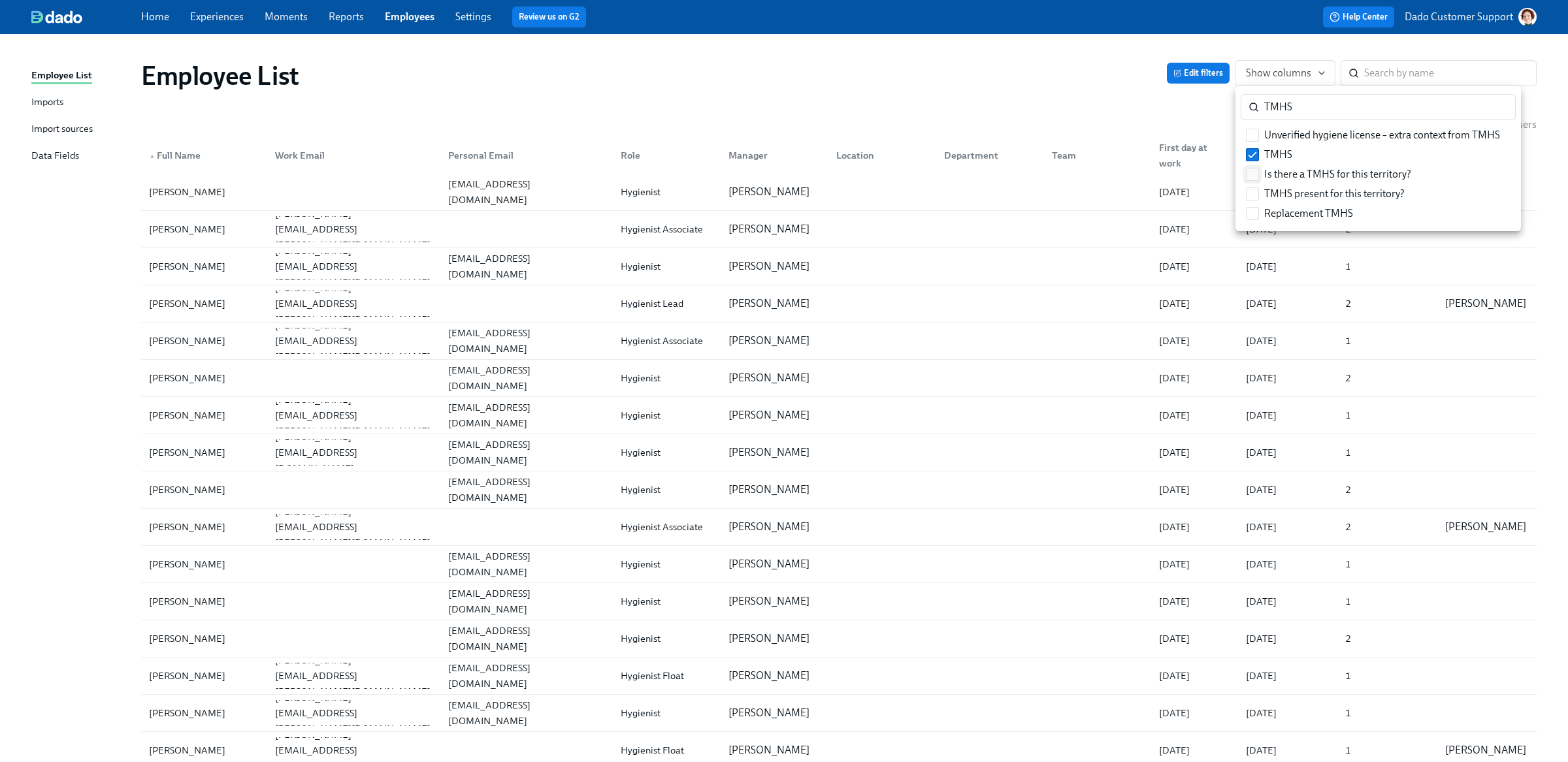
click at [1253, 172] on input "Is there a TMHS for this territory?" at bounding box center [1252, 174] width 11 height 11
checkbox input "true"
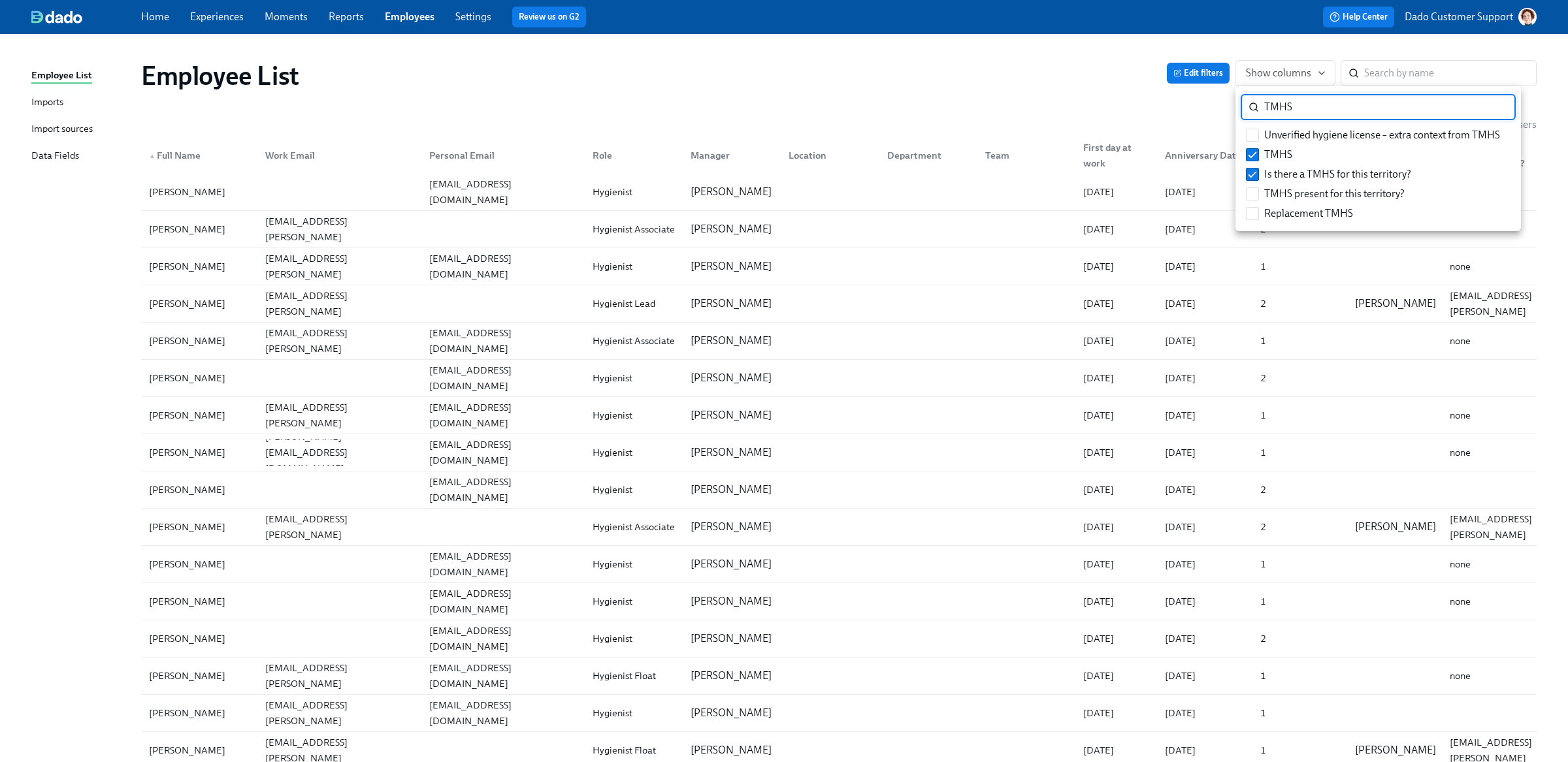
click at [1295, 102] on input "TMHS" at bounding box center [1389, 107] width 251 height 26
type input "Teri"
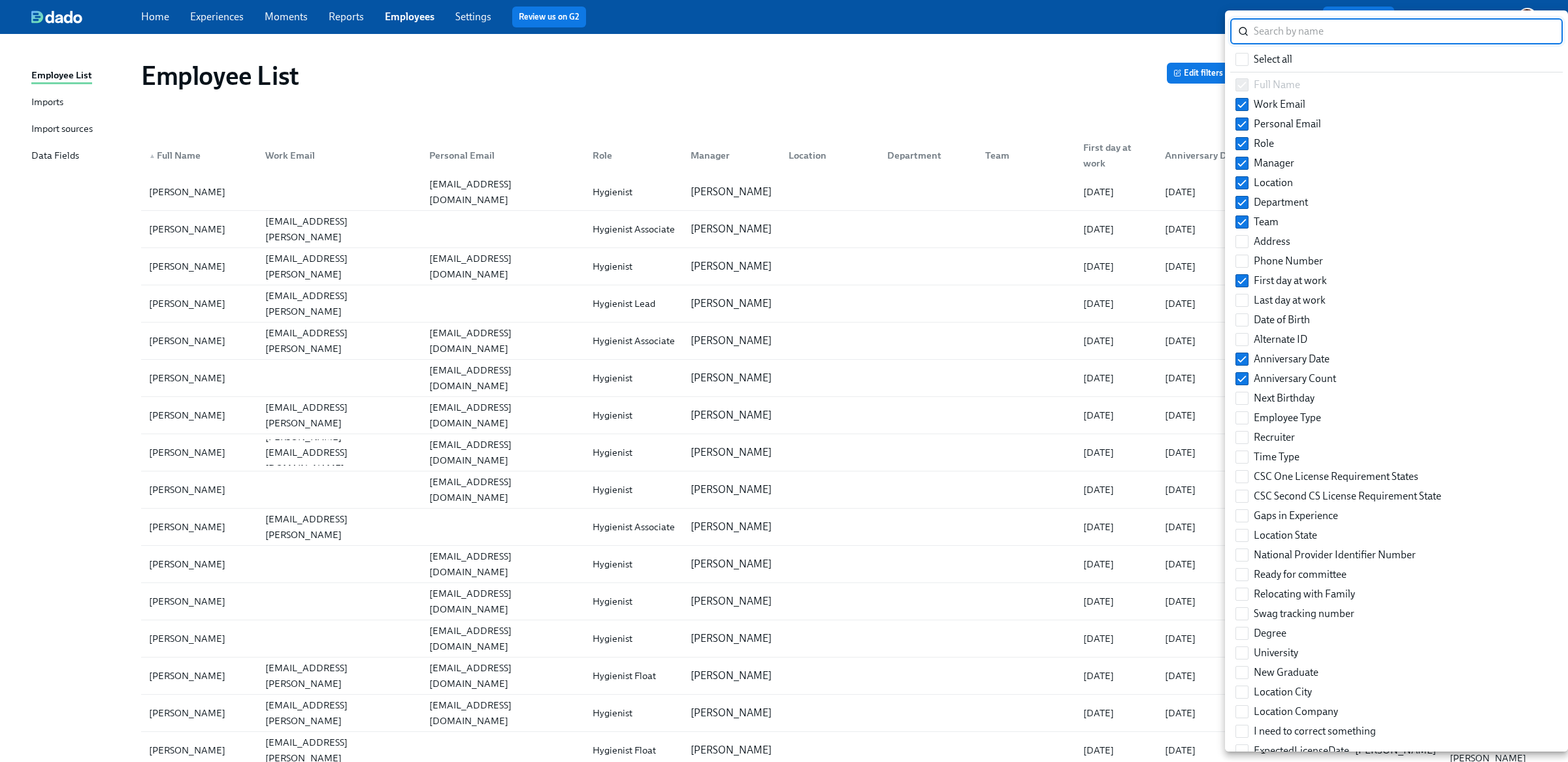
click at [888, 114] on div at bounding box center [784, 381] width 1568 height 762
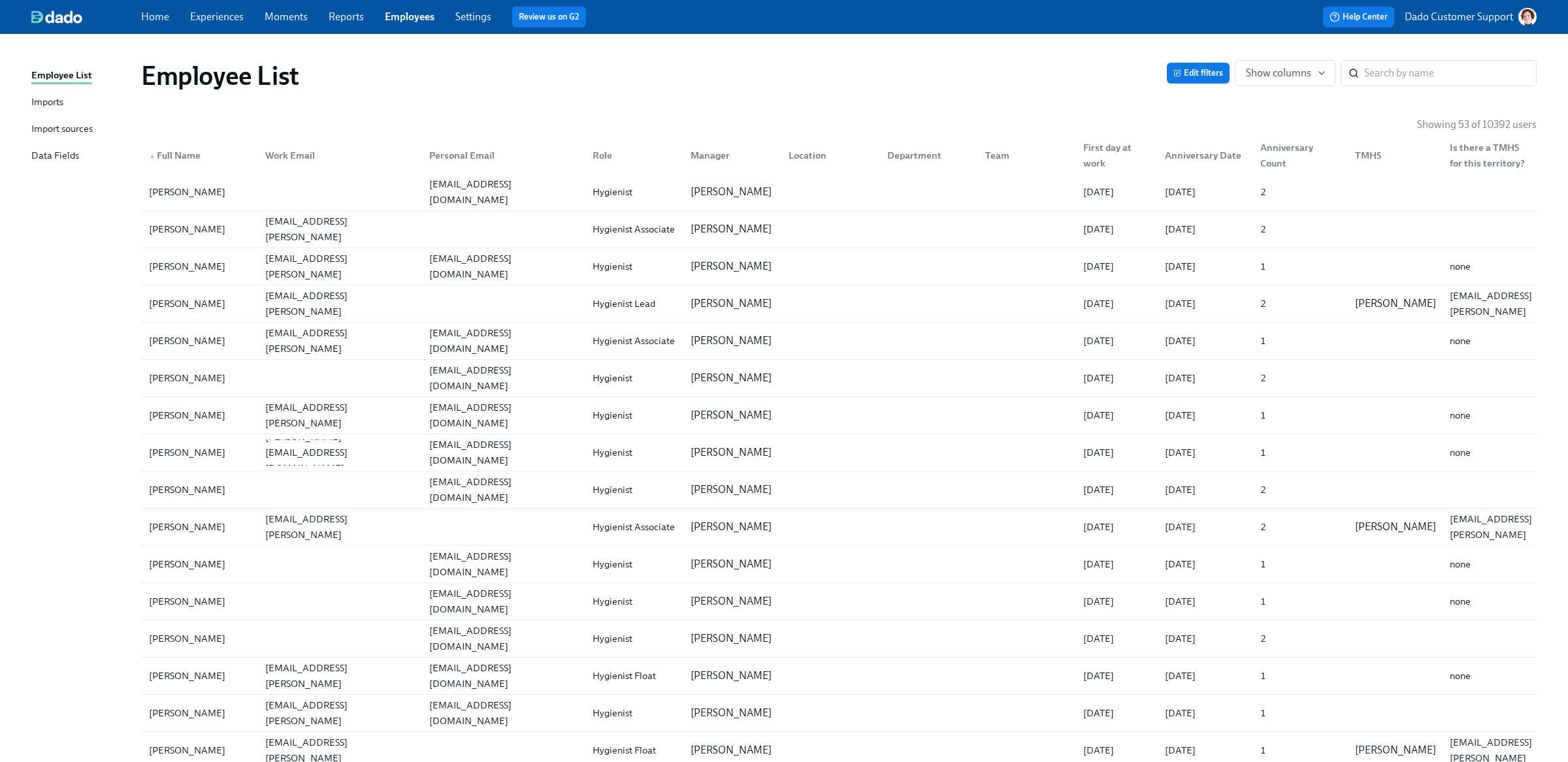
click at [1356, 150] on div "TMHS" at bounding box center [1368, 155] width 37 height 16
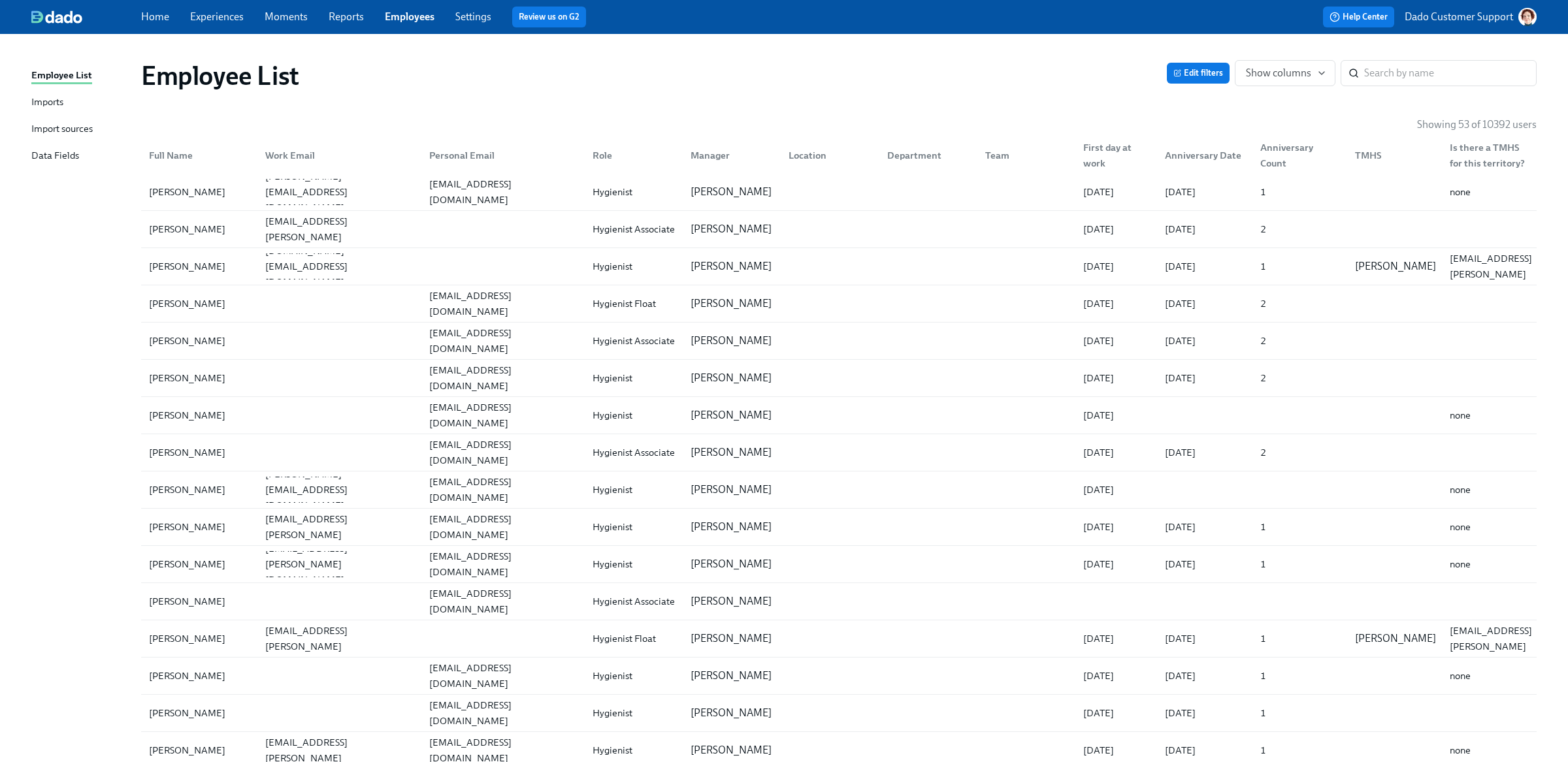
click at [1356, 150] on div "TMHS" at bounding box center [1368, 155] width 37 height 16
click at [1283, 71] on span "Show columns" at bounding box center [1285, 73] width 79 height 13
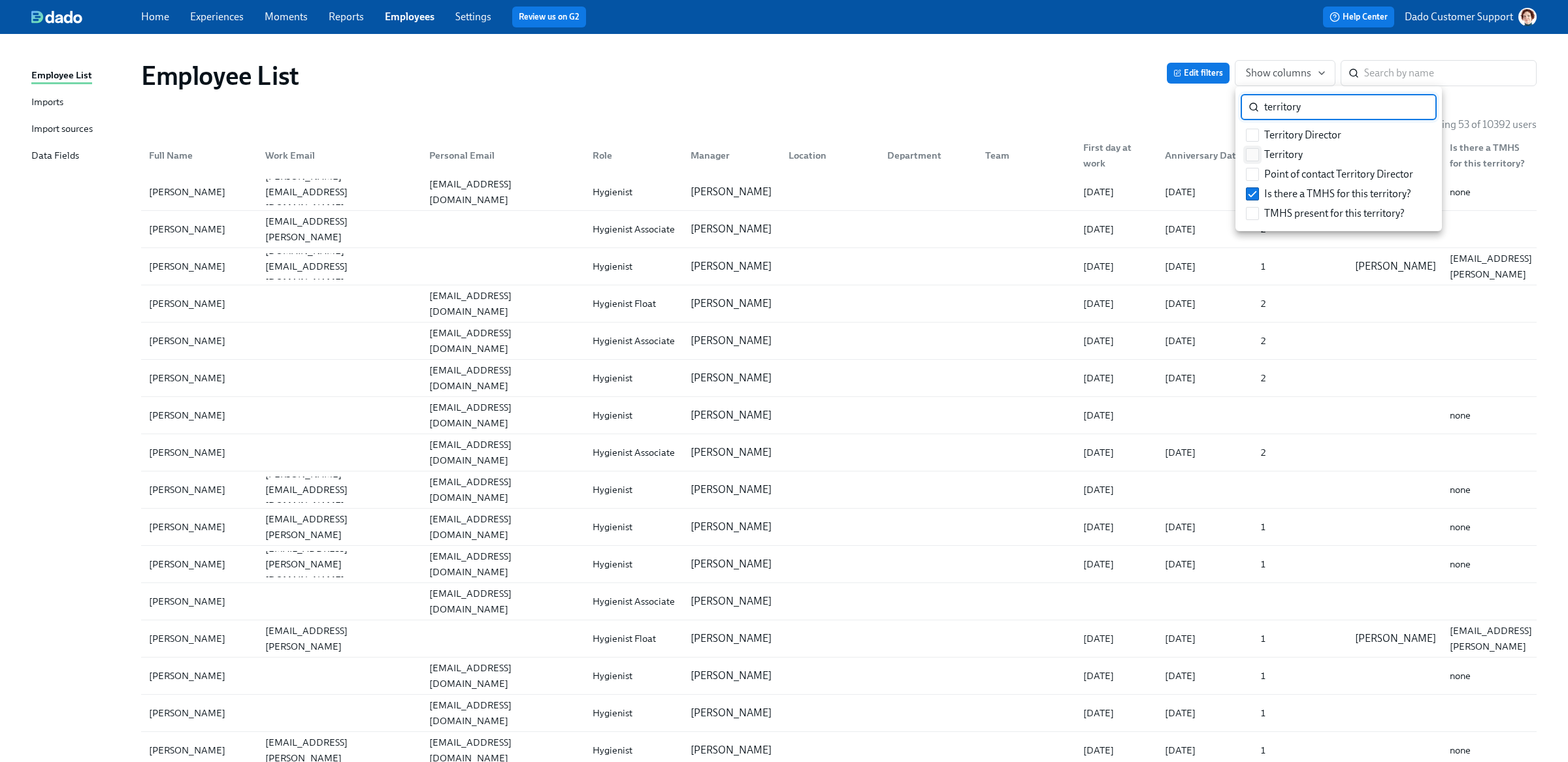
type input "territory"
click at [1258, 150] on span at bounding box center [1252, 154] width 13 height 13
click at [1258, 150] on input "Territory" at bounding box center [1252, 154] width 11 height 11
checkbox input "true"
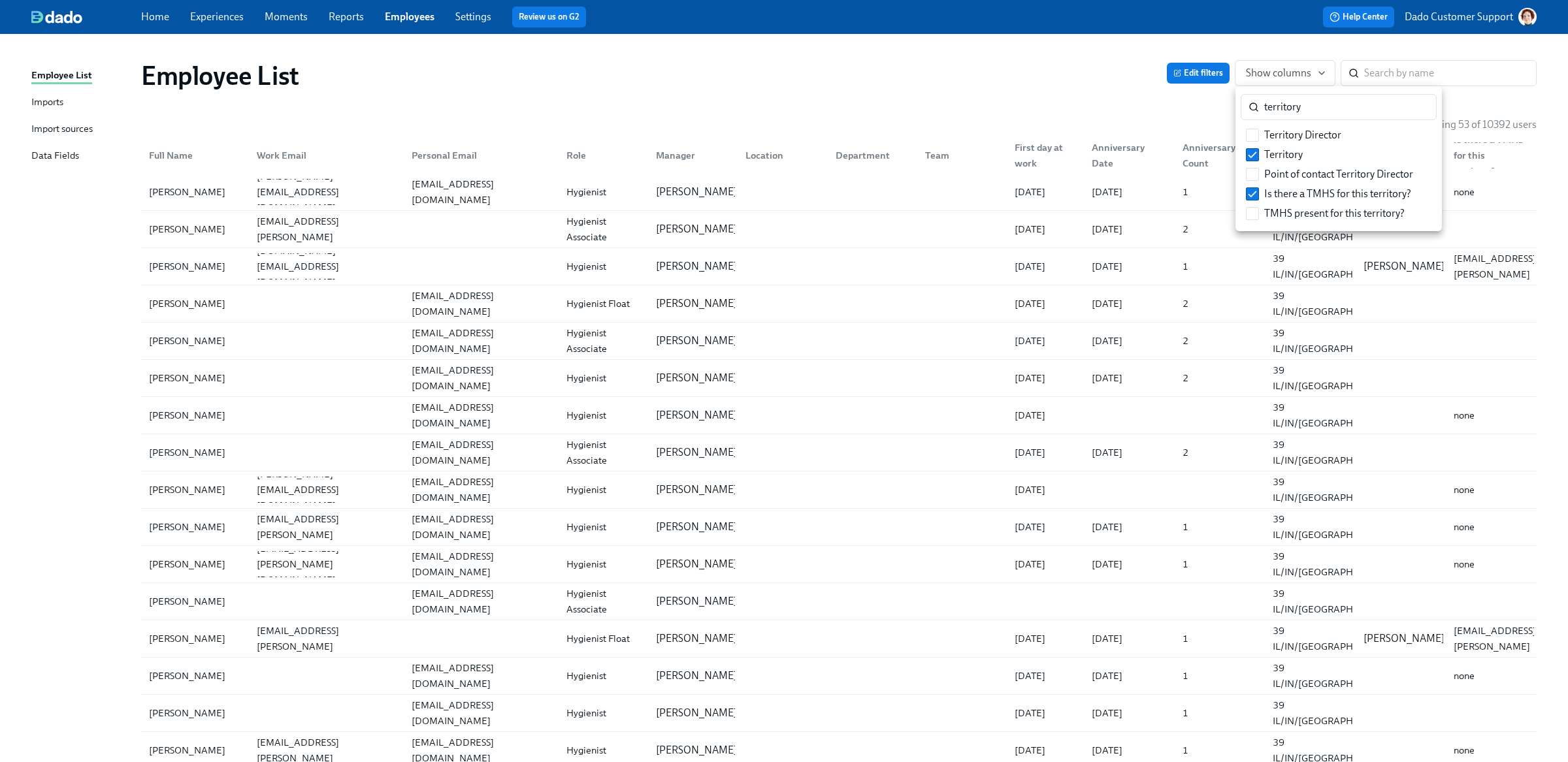
click at [1027, 99] on div at bounding box center [784, 381] width 1568 height 762
click at [1036, 157] on div "First day at work" at bounding box center [1045, 155] width 73 height 31
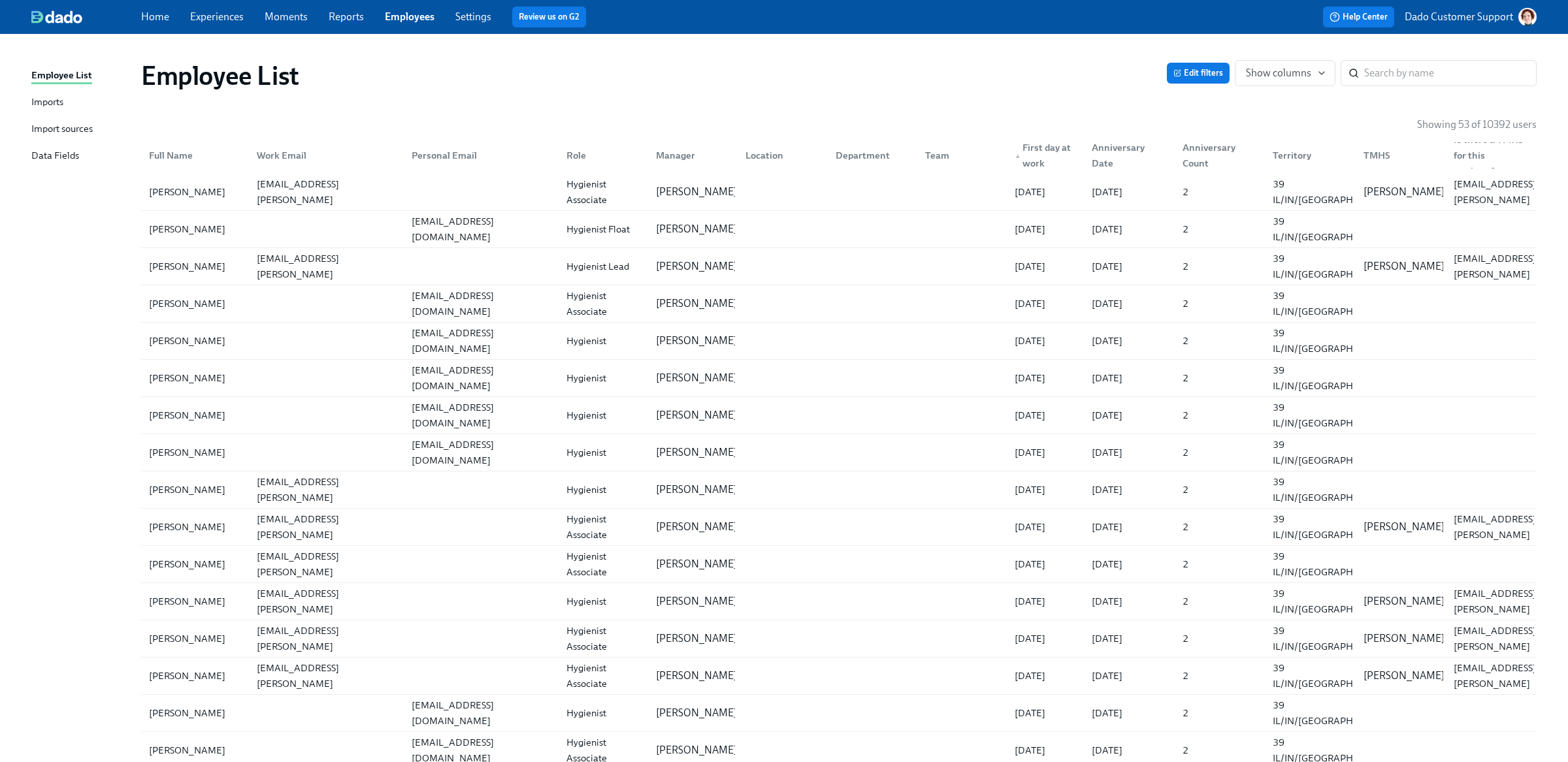
click at [1036, 157] on div "▲ First day at work" at bounding box center [1045, 155] width 73 height 31
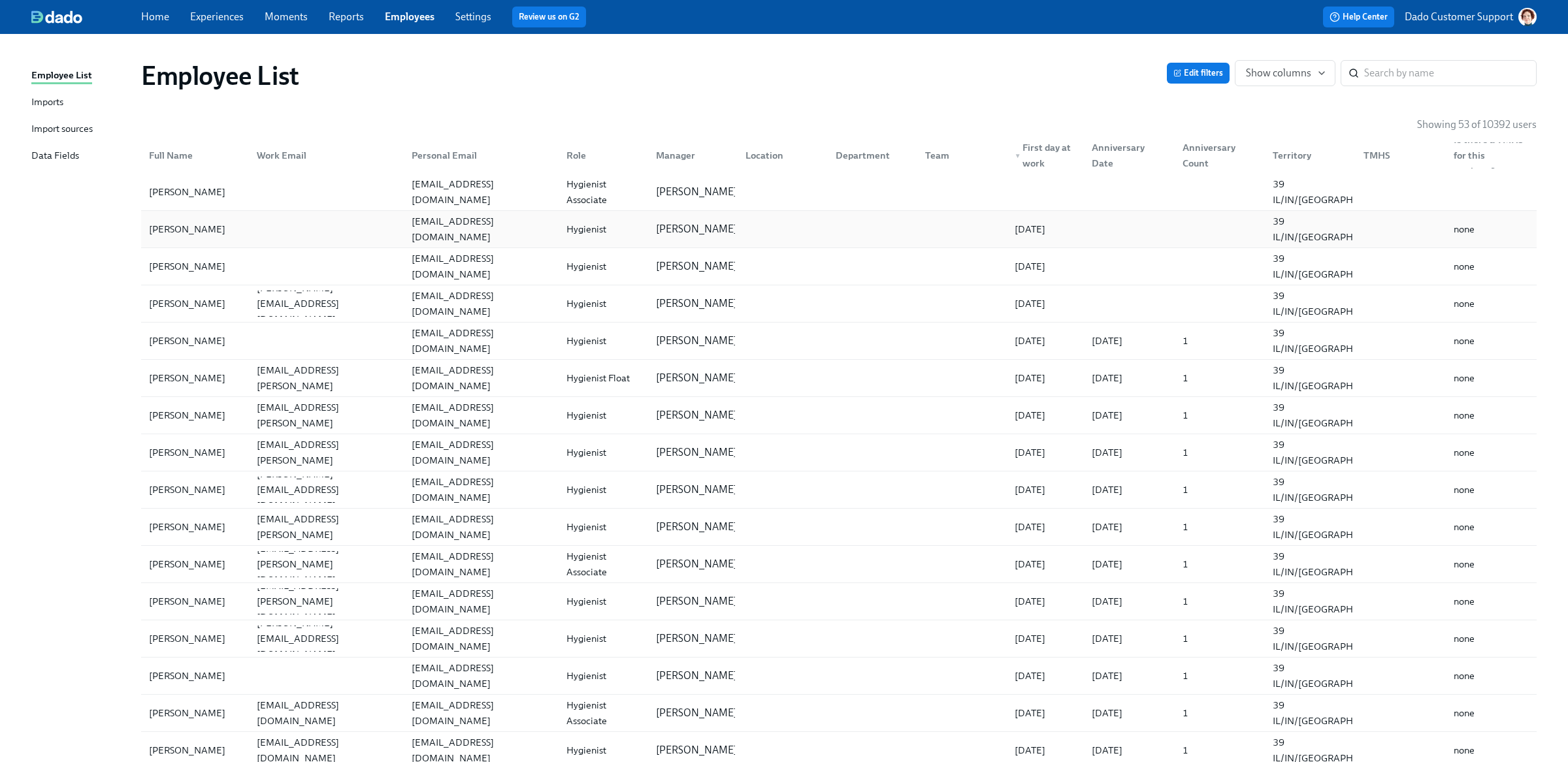
click at [176, 221] on div "[PERSON_NAME]" at bounding box center [187, 229] width 87 height 16
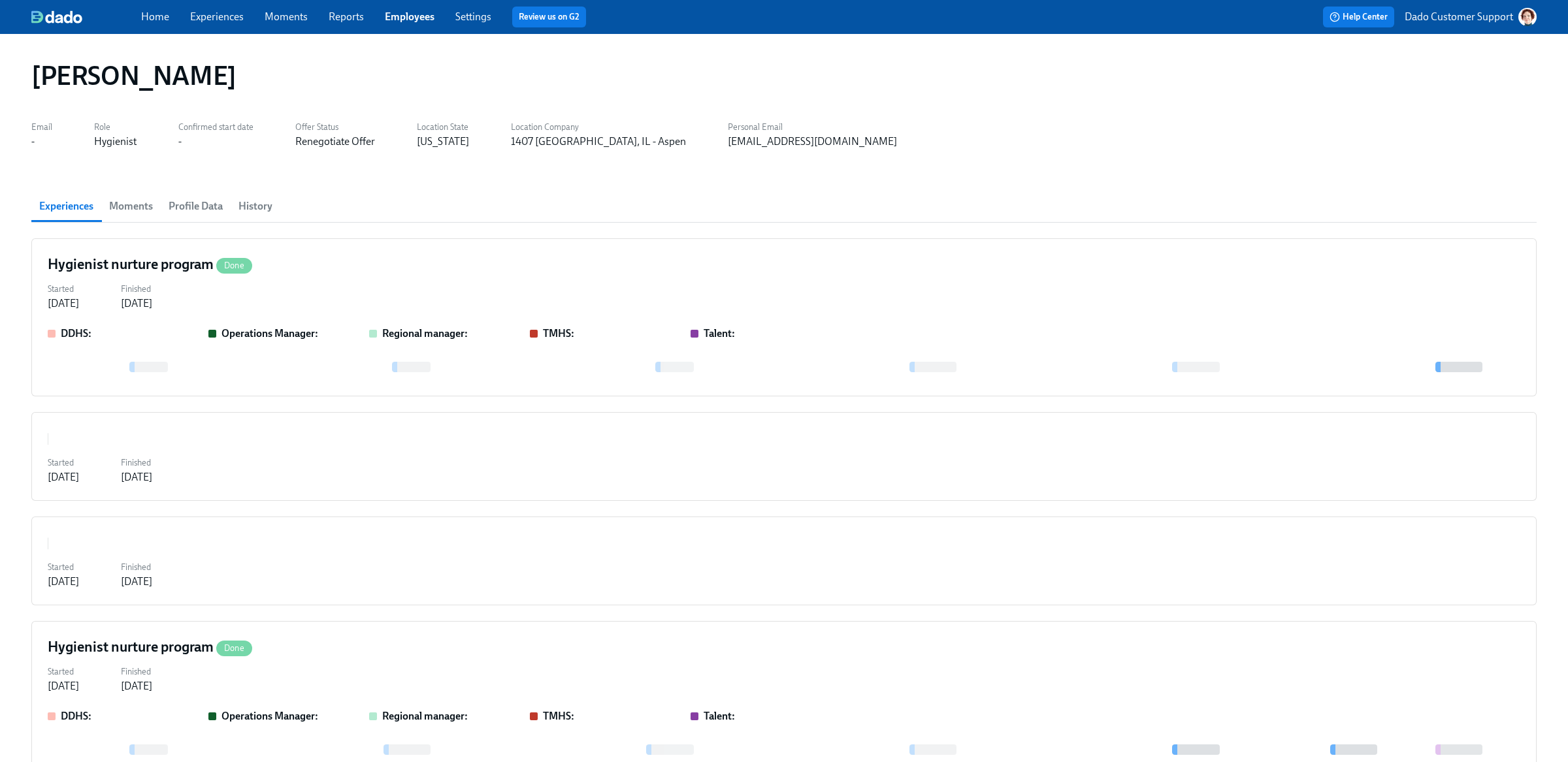
click at [252, 206] on span "History" at bounding box center [255, 206] width 34 height 18
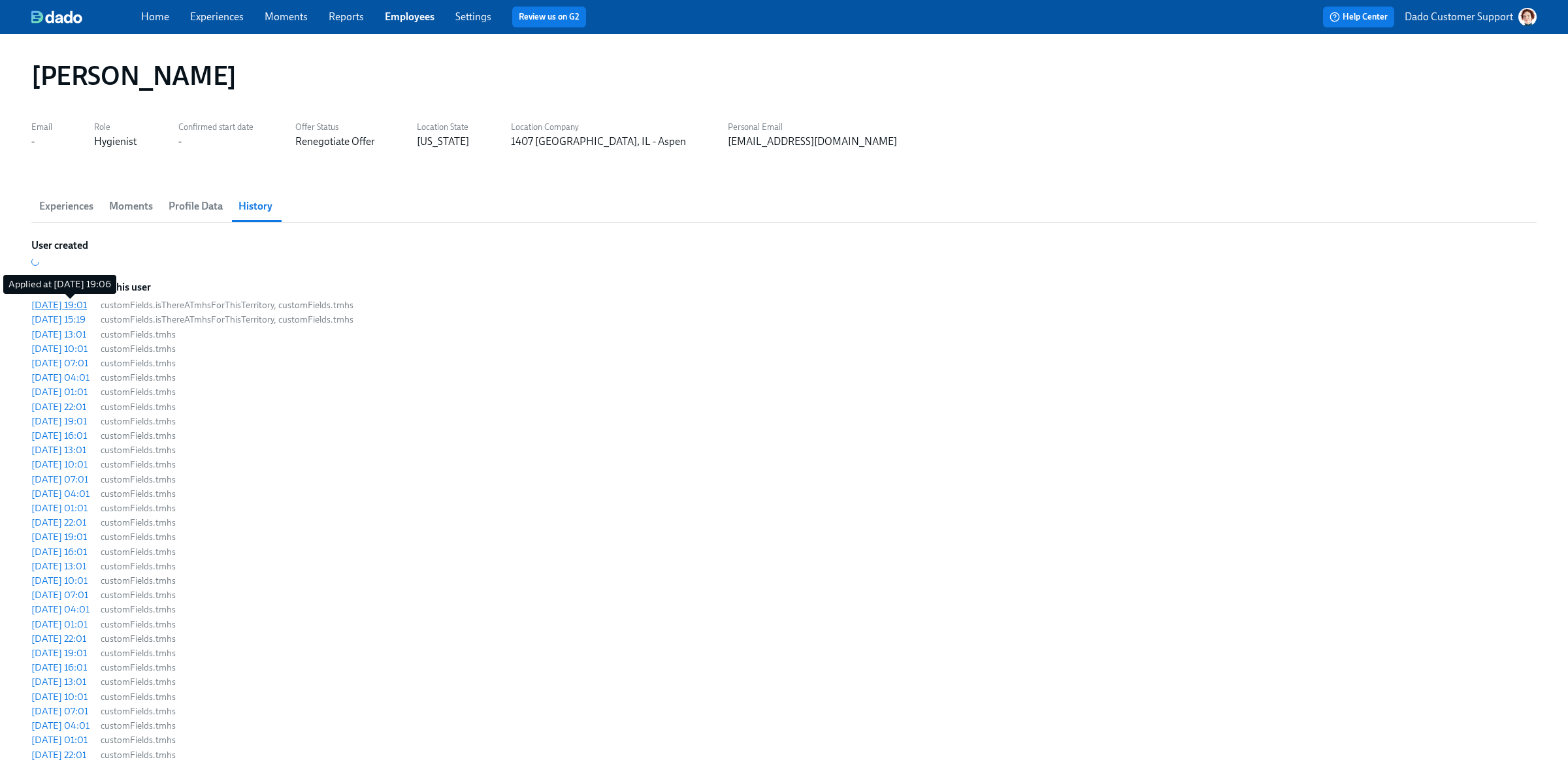
click at [87, 305] on div "[DATE] 19:01" at bounding box center [59, 305] width 56 height 13
click at [86, 318] on div "[DATE] 15:19" at bounding box center [58, 319] width 54 height 13
click at [79, 303] on div "[DATE] 19:01" at bounding box center [59, 305] width 56 height 13
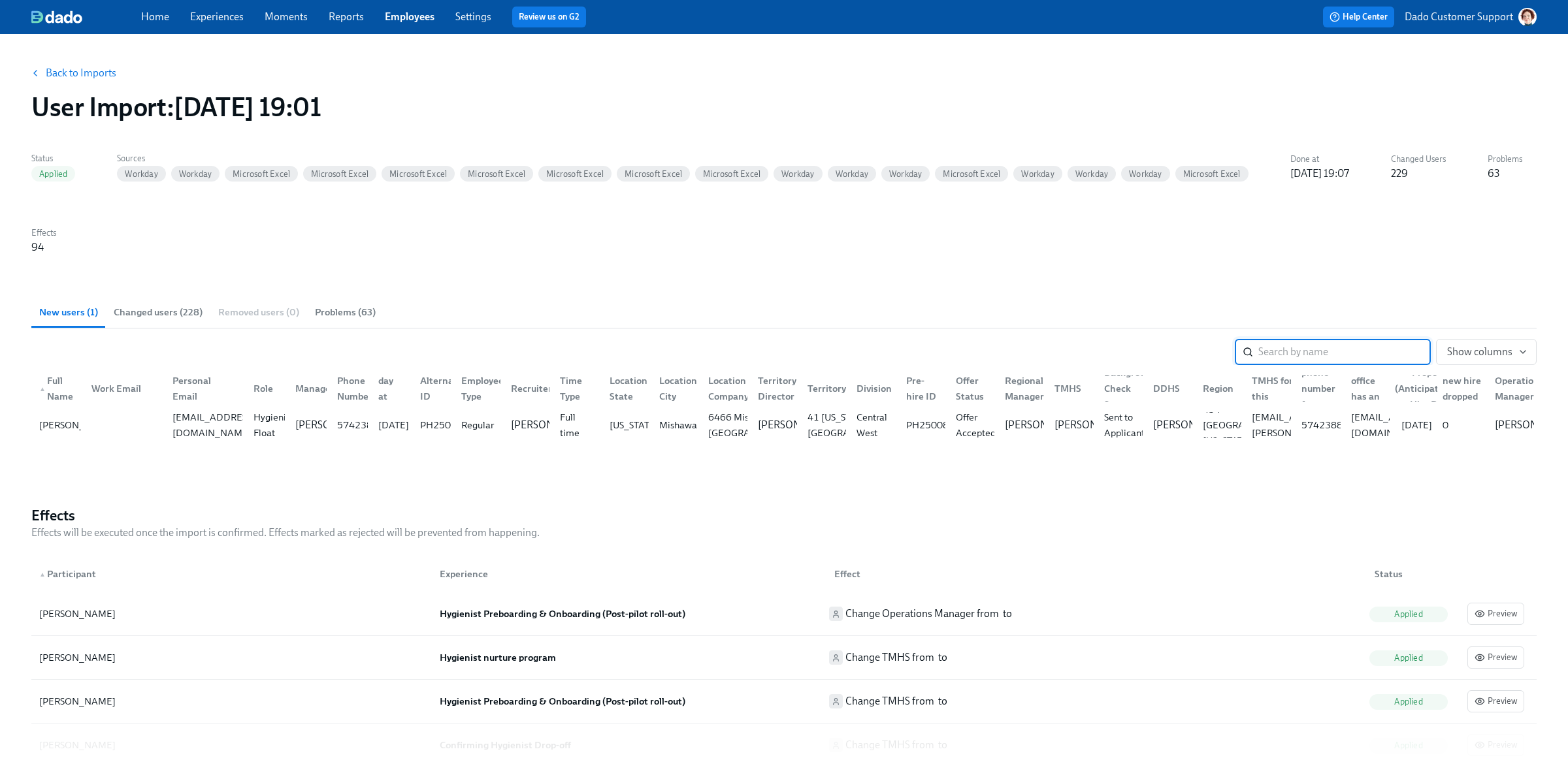
click at [160, 314] on span "Changed users (228)" at bounding box center [158, 312] width 89 height 15
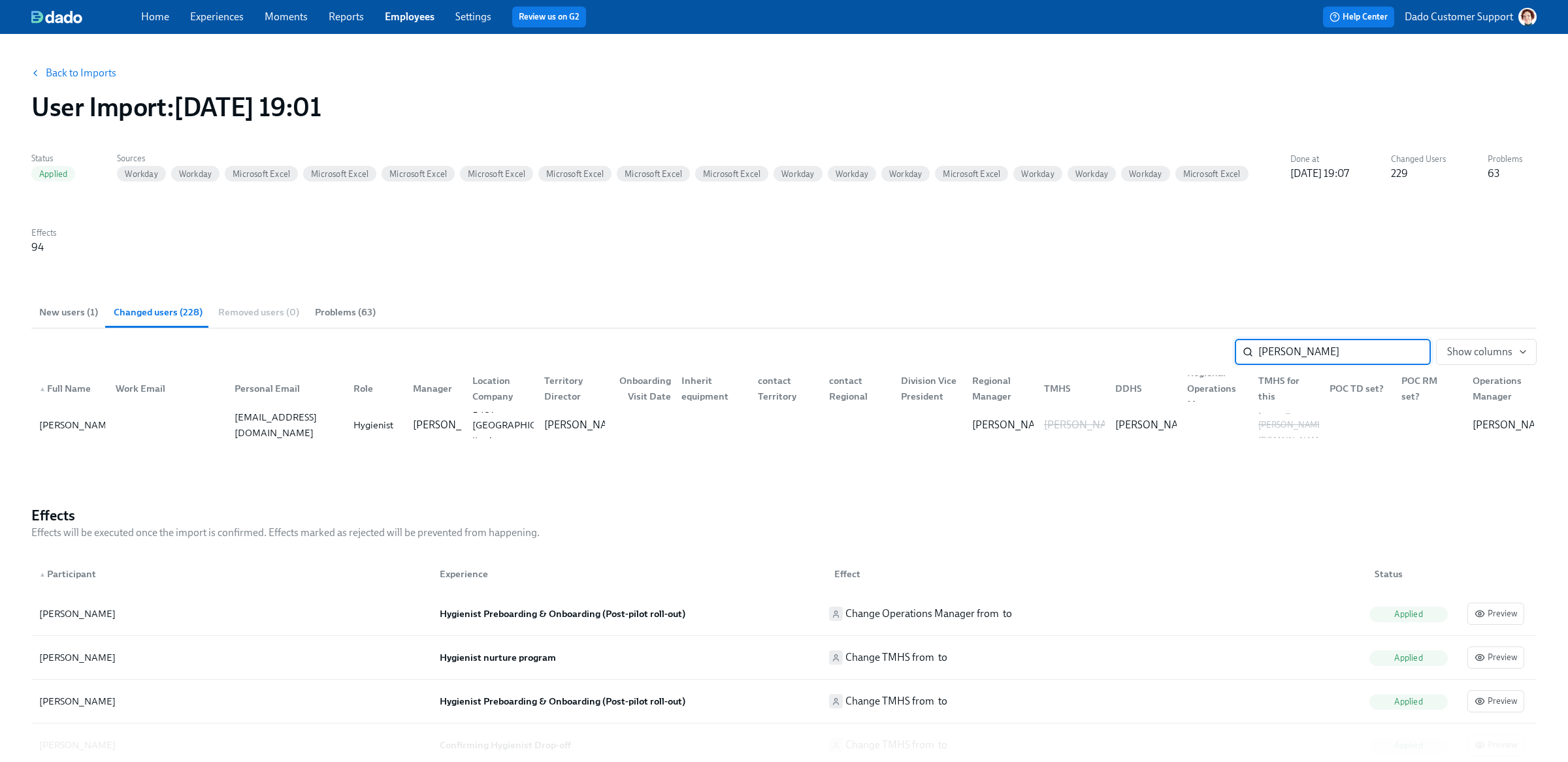
type input "[PERSON_NAME]"
click at [408, 17] on link "Employees" at bounding box center [409, 17] width 50 height 12
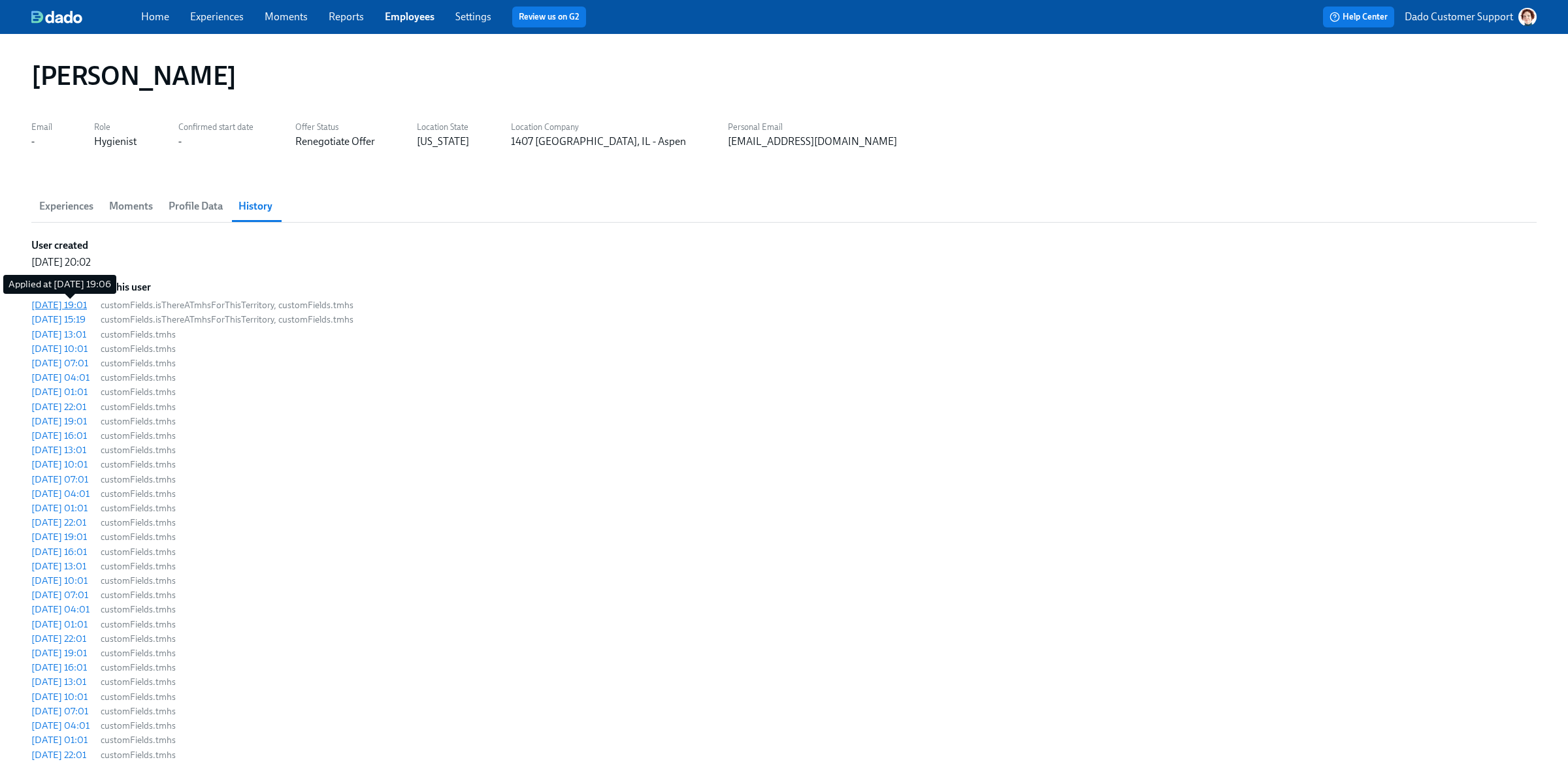
click at [87, 305] on div "[DATE] 19:01" at bounding box center [59, 305] width 56 height 13
click at [404, 18] on link "Employees" at bounding box center [409, 17] width 50 height 12
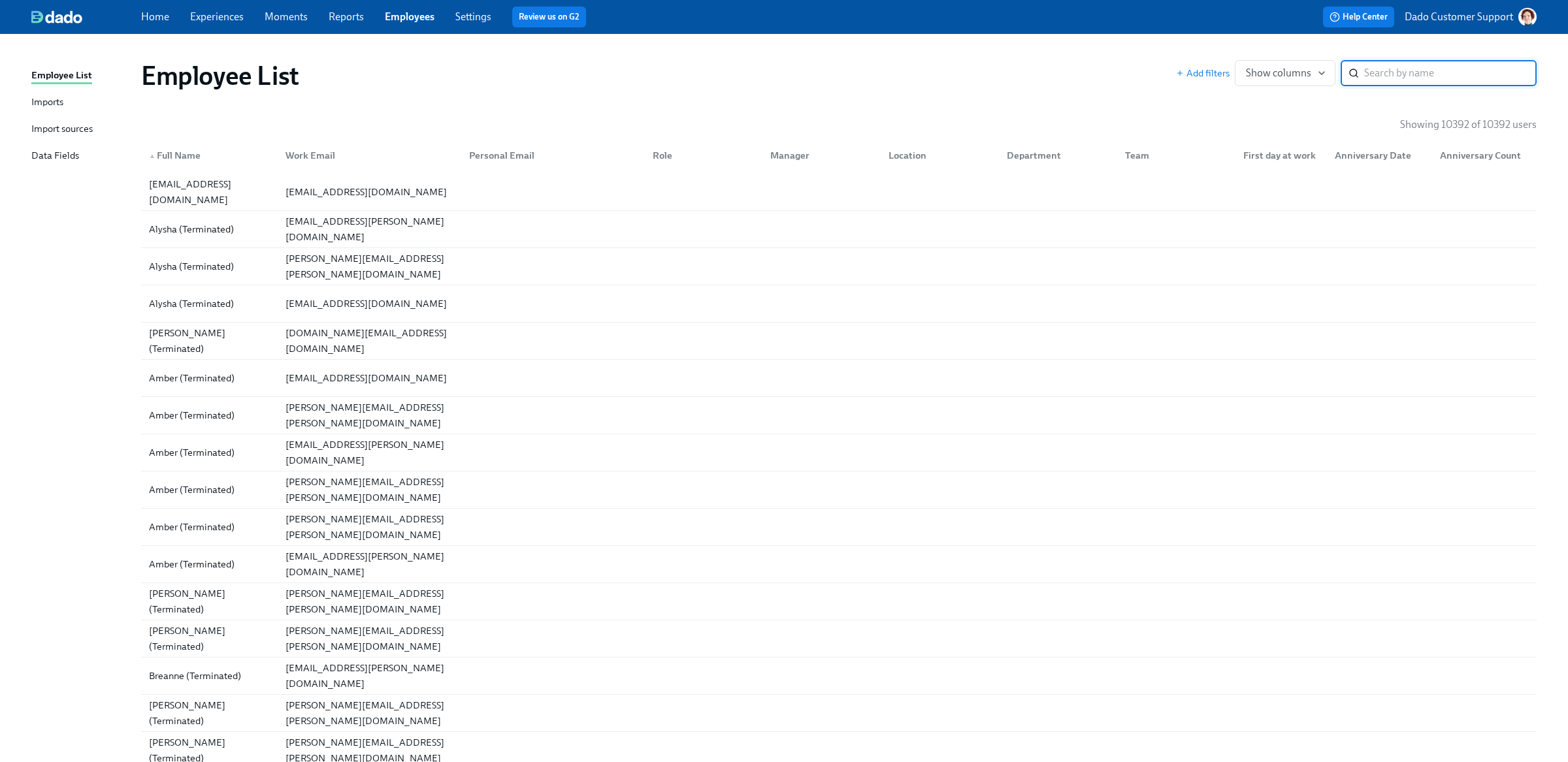
click at [69, 127] on div "Import sources" at bounding box center [62, 129] width 61 height 16
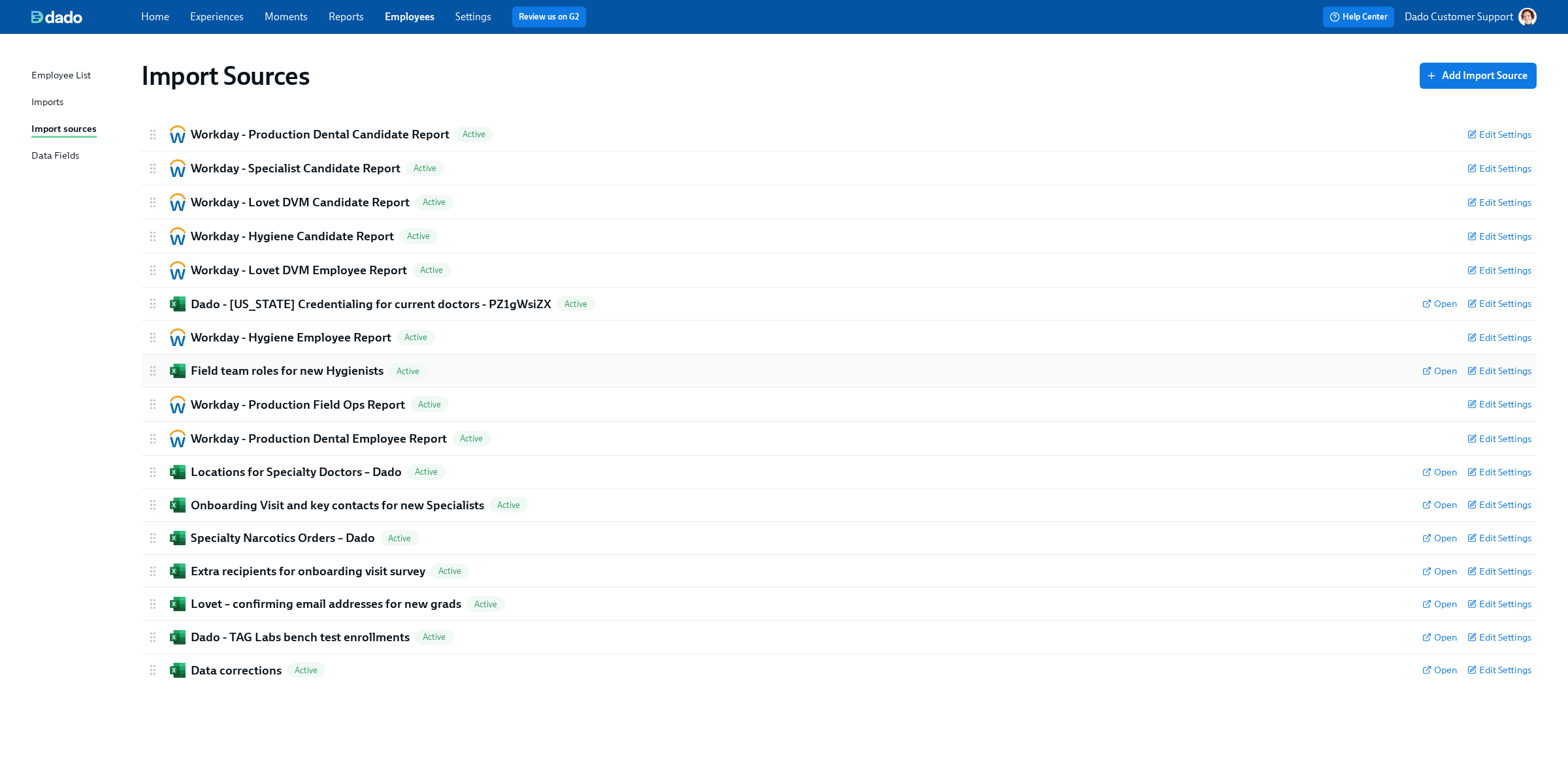
click at [275, 361] on div "Field team roles for new Hygienists Active Open Edit Settings" at bounding box center [839, 370] width 1395 height 33
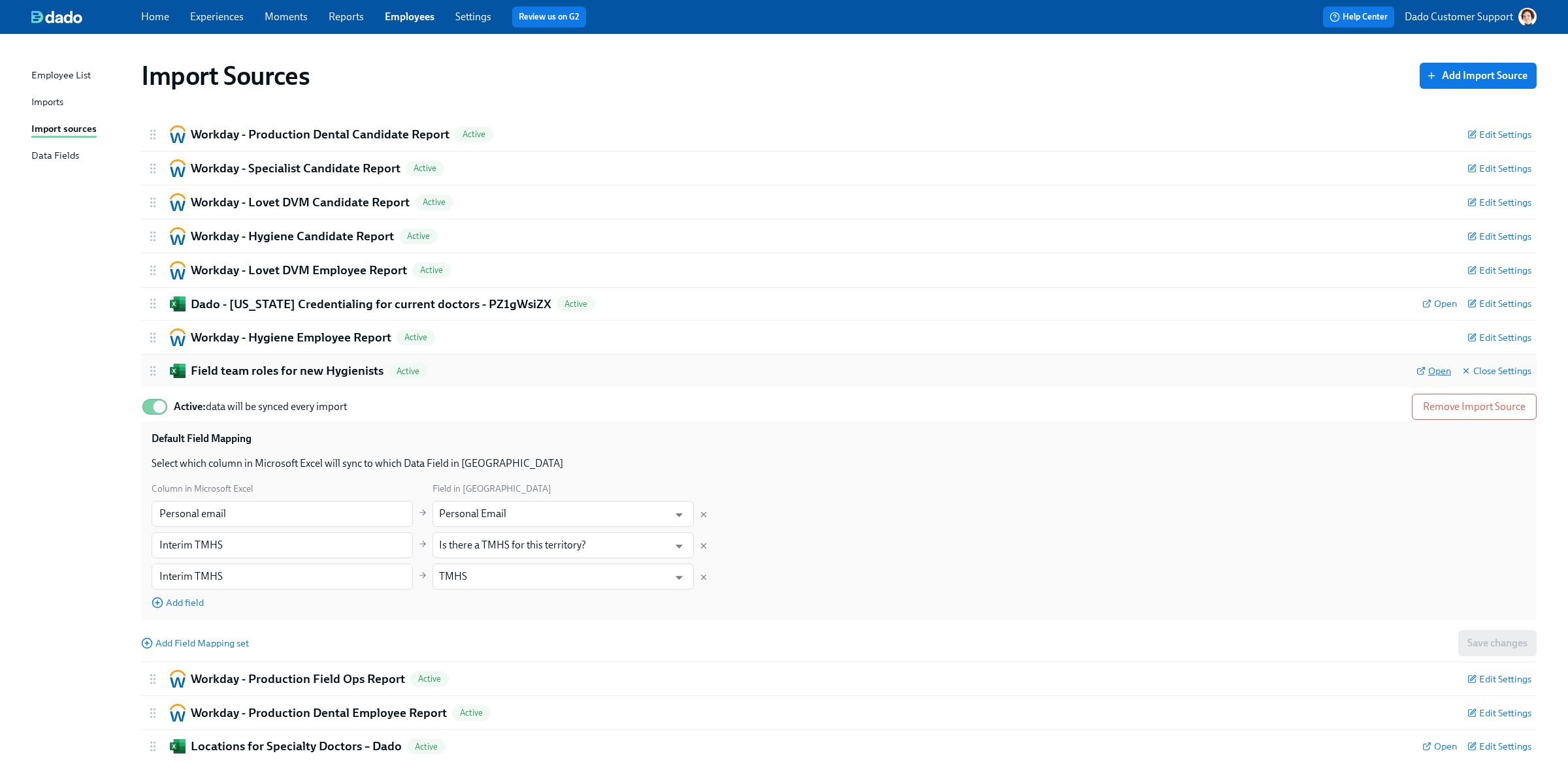
click at [1440, 377] on span "Open" at bounding box center [1433, 370] width 34 height 13
drag, startPoint x: 98, startPoint y: 373, endPoint x: 113, endPoint y: 345, distance: 31.8
click at [117, 345] on div "Import Sources Add Import Source Workday - Production Dental Candidate Report A…" at bounding box center [784, 505] width 1505 height 911
drag, startPoint x: 392, startPoint y: 234, endPoint x: 234, endPoint y: 234, distance: 158.0
click at [234, 235] on div "Workday - Hygiene Candidate Report Active" at bounding box center [802, 236] width 1311 height 18
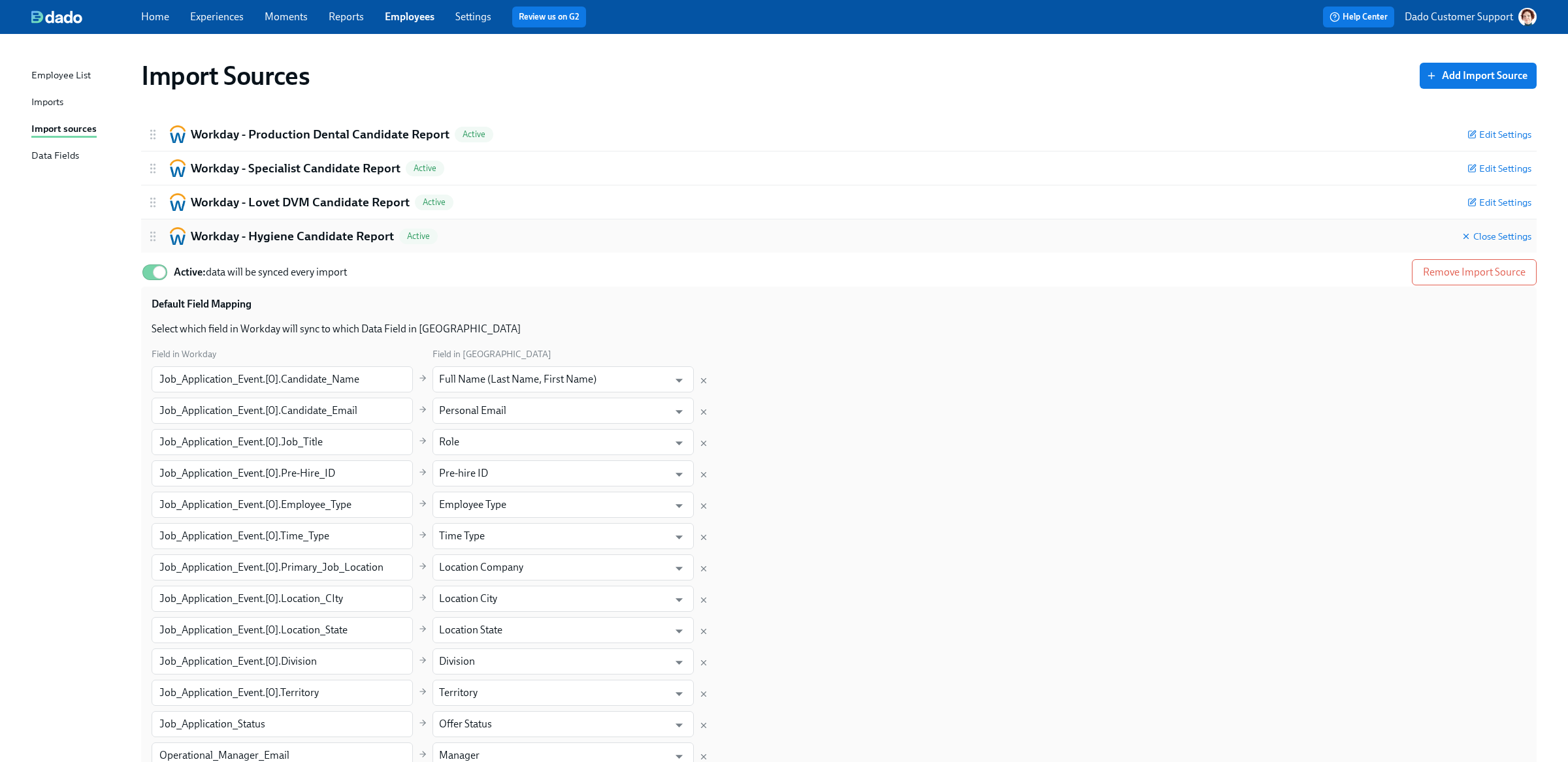
click at [234, 234] on h2 "Workday - Hygiene Candidate Report" at bounding box center [293, 237] width 203 height 17
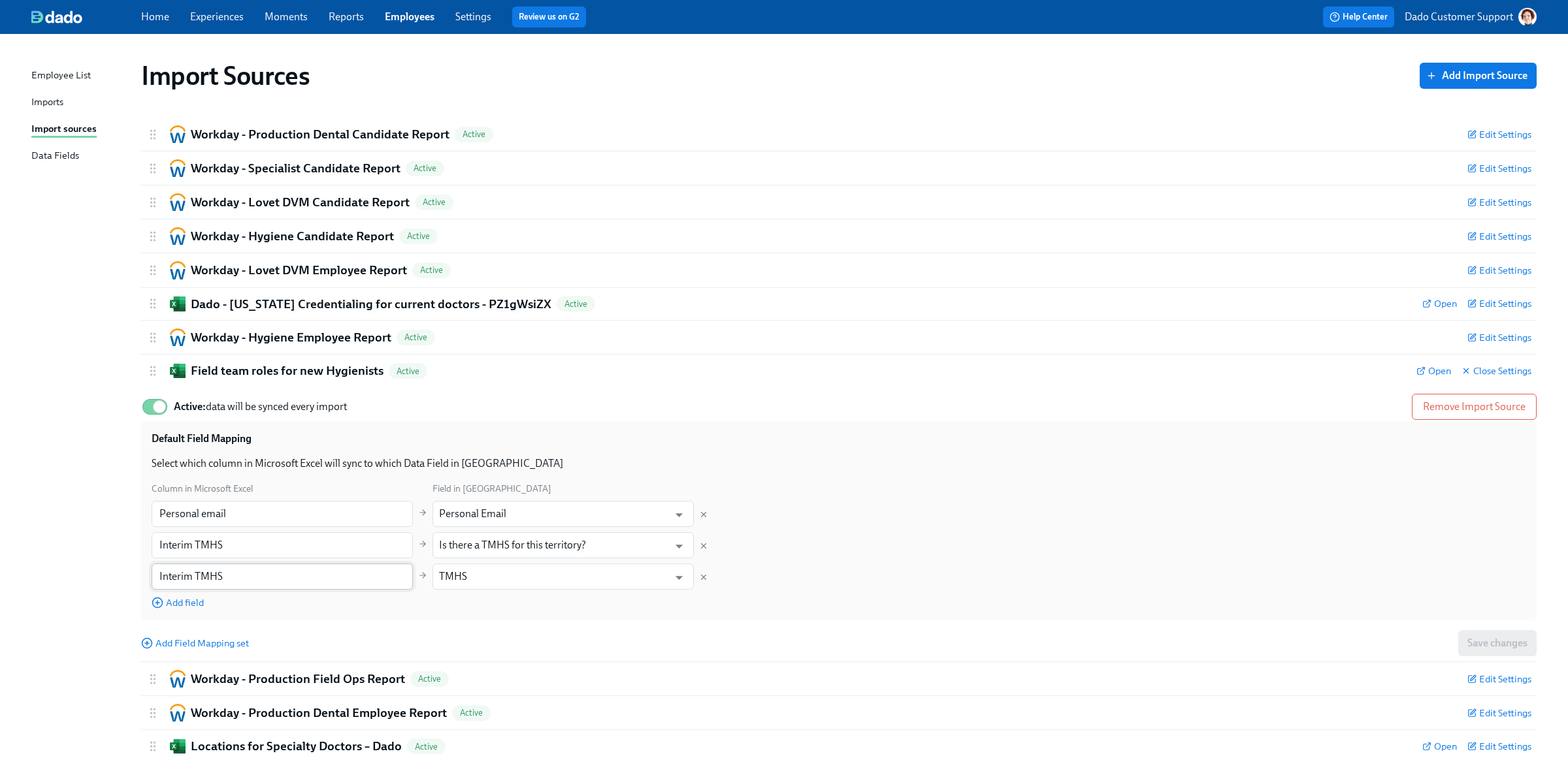
drag, startPoint x: 234, startPoint y: 234, endPoint x: 251, endPoint y: 580, distance: 346.4
click at [0, 0] on div "Home Experiences Moments Reports Employees Settings Review us on G2 Help Center…" at bounding box center [784, 496] width 1568 height 992
click at [403, 13] on link "Employees" at bounding box center [409, 17] width 50 height 12
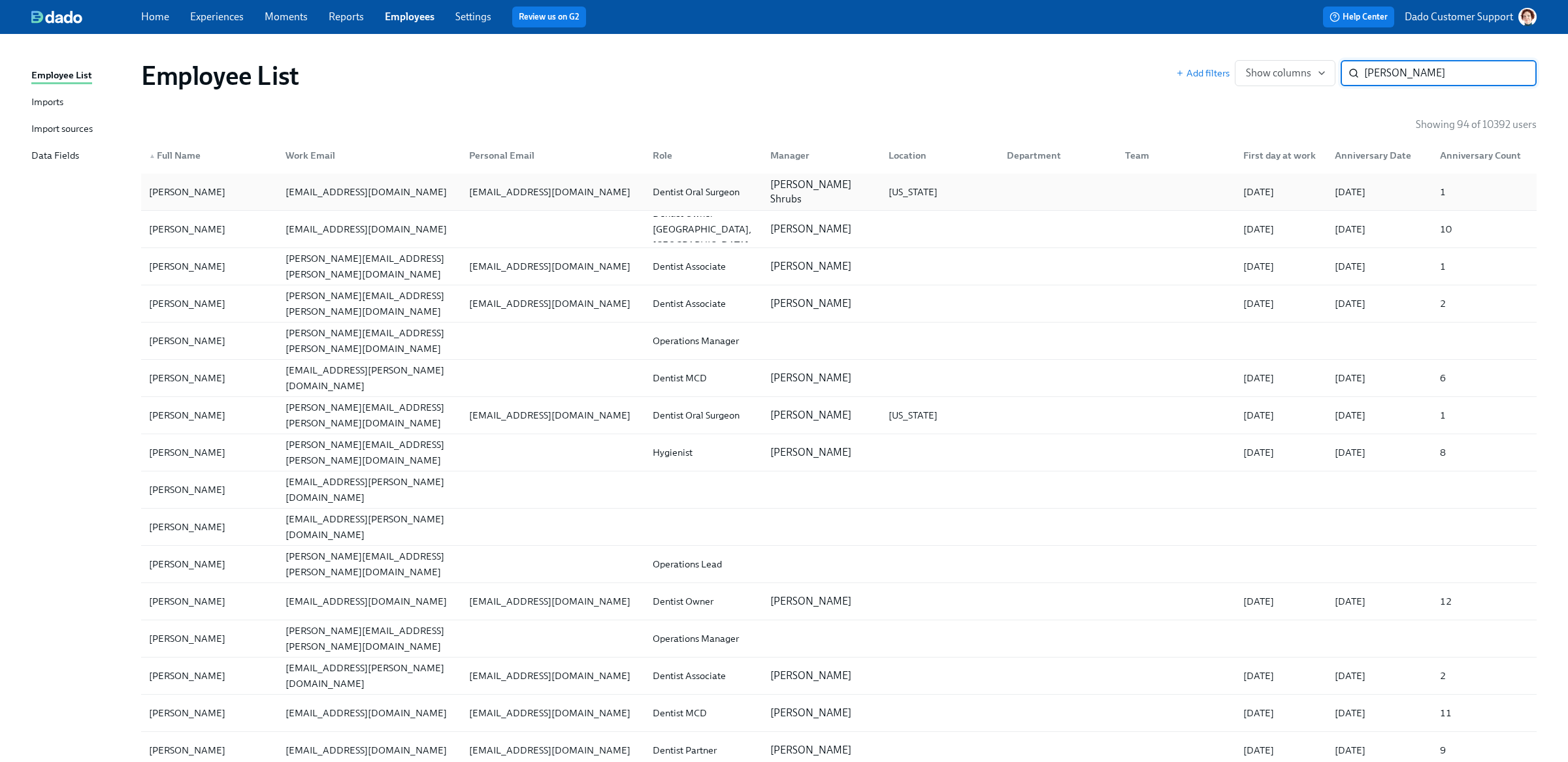
type input "william"
click at [231, 193] on div "[PERSON_NAME]" at bounding box center [187, 192] width 87 height 16
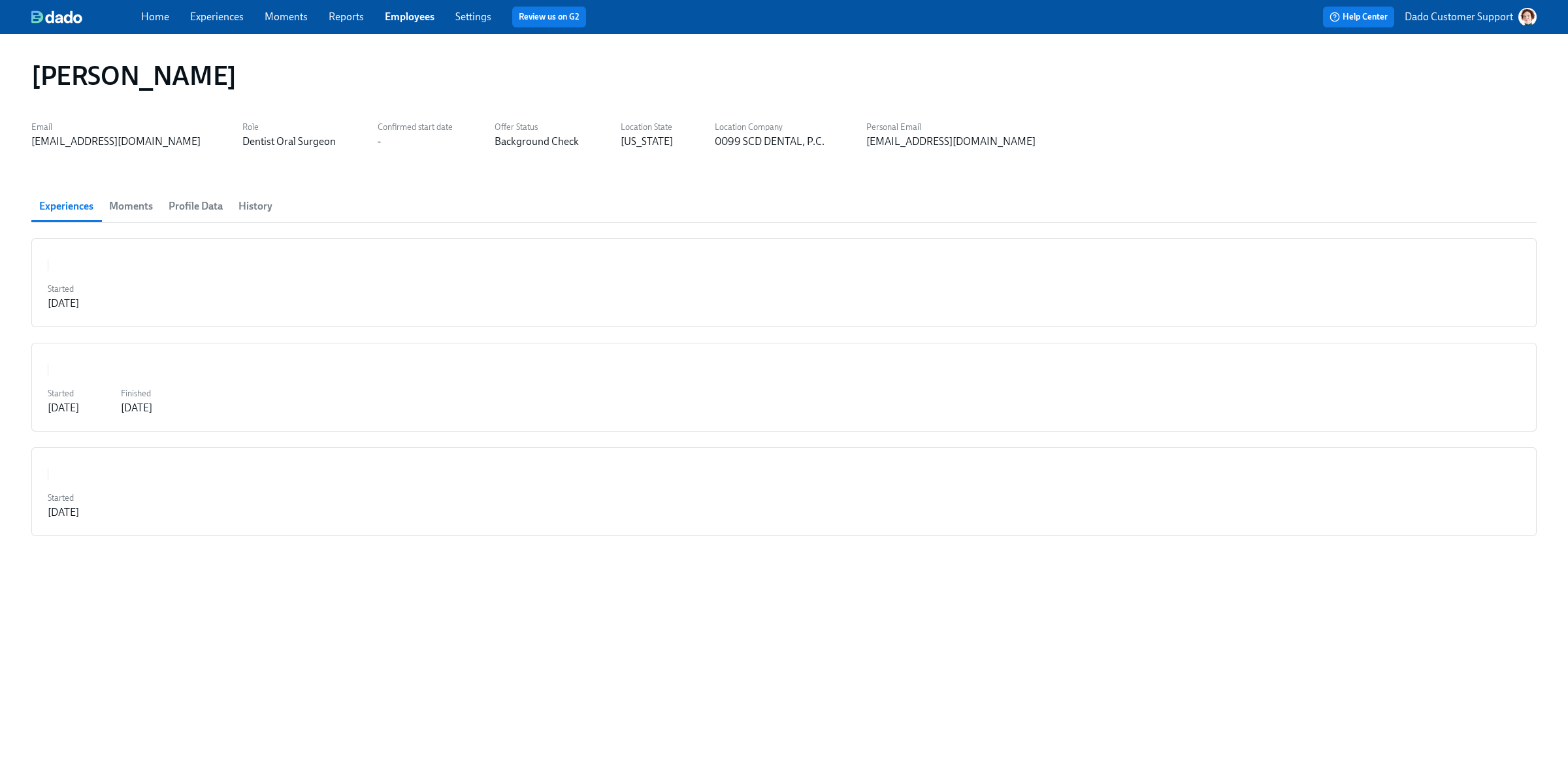
click at [260, 209] on span "History" at bounding box center [255, 206] width 34 height 18
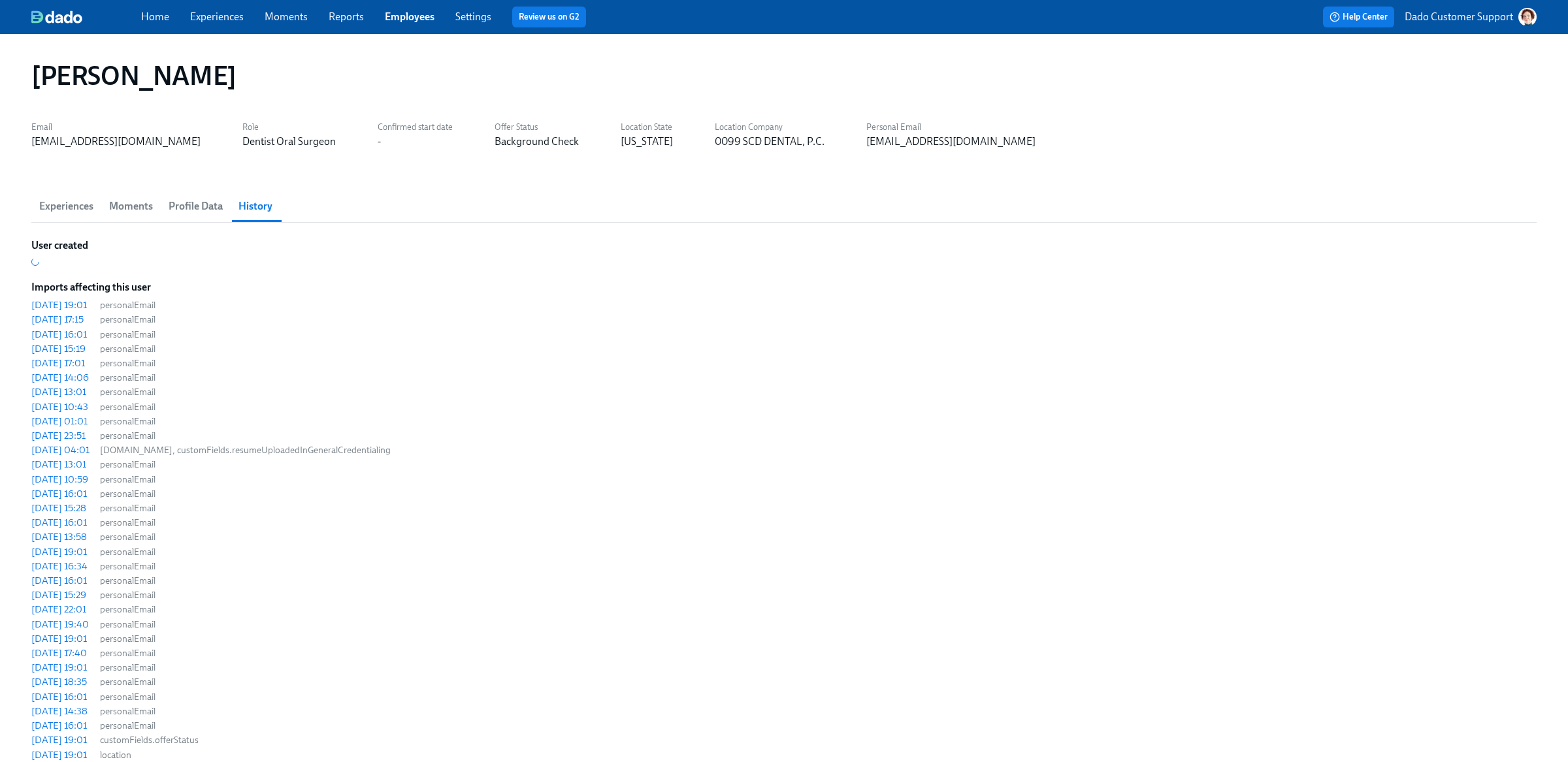
click at [182, 202] on span "Profile Data" at bounding box center [196, 206] width 54 height 18
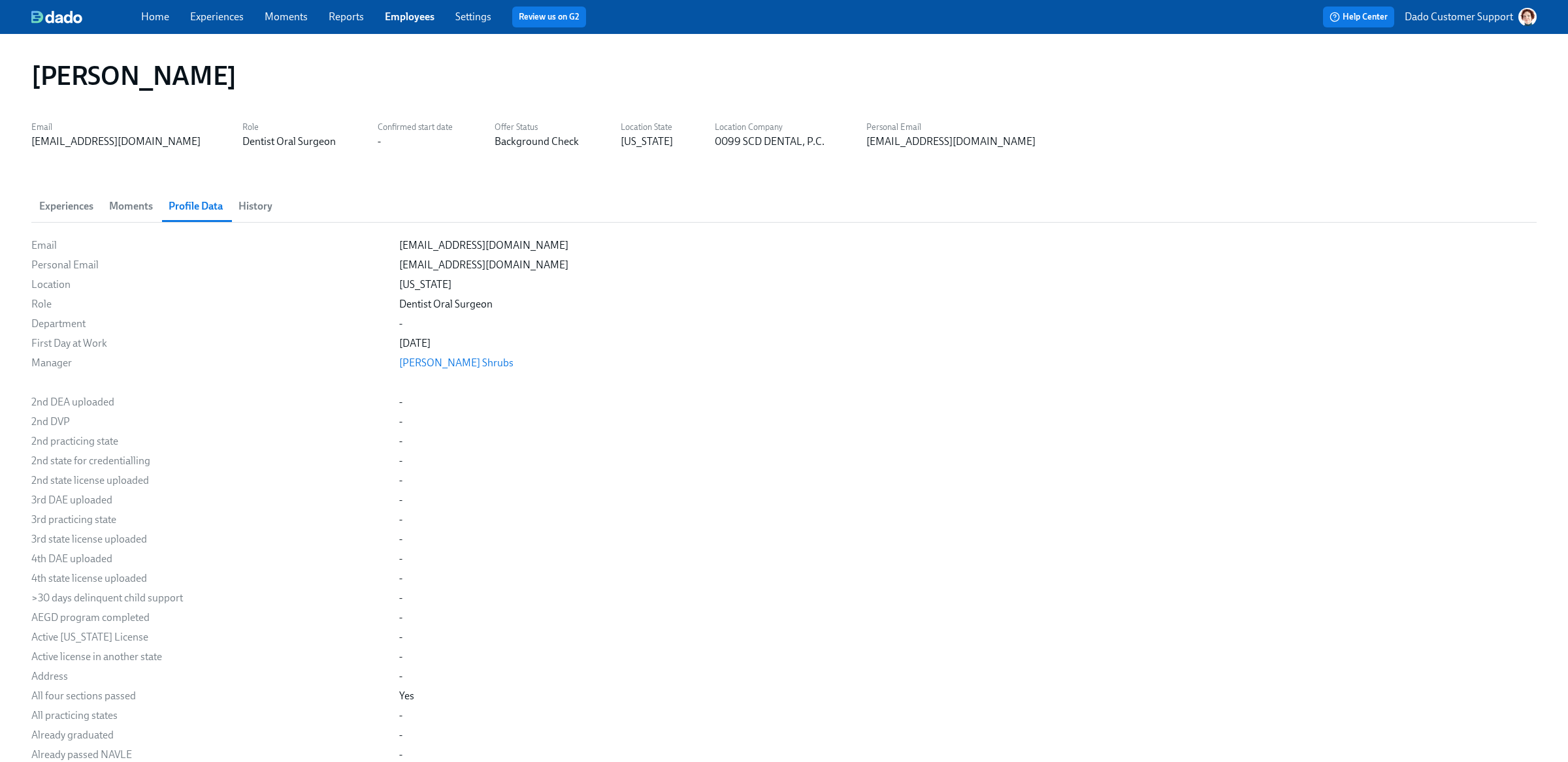
click at [258, 202] on span "History" at bounding box center [255, 206] width 34 height 18
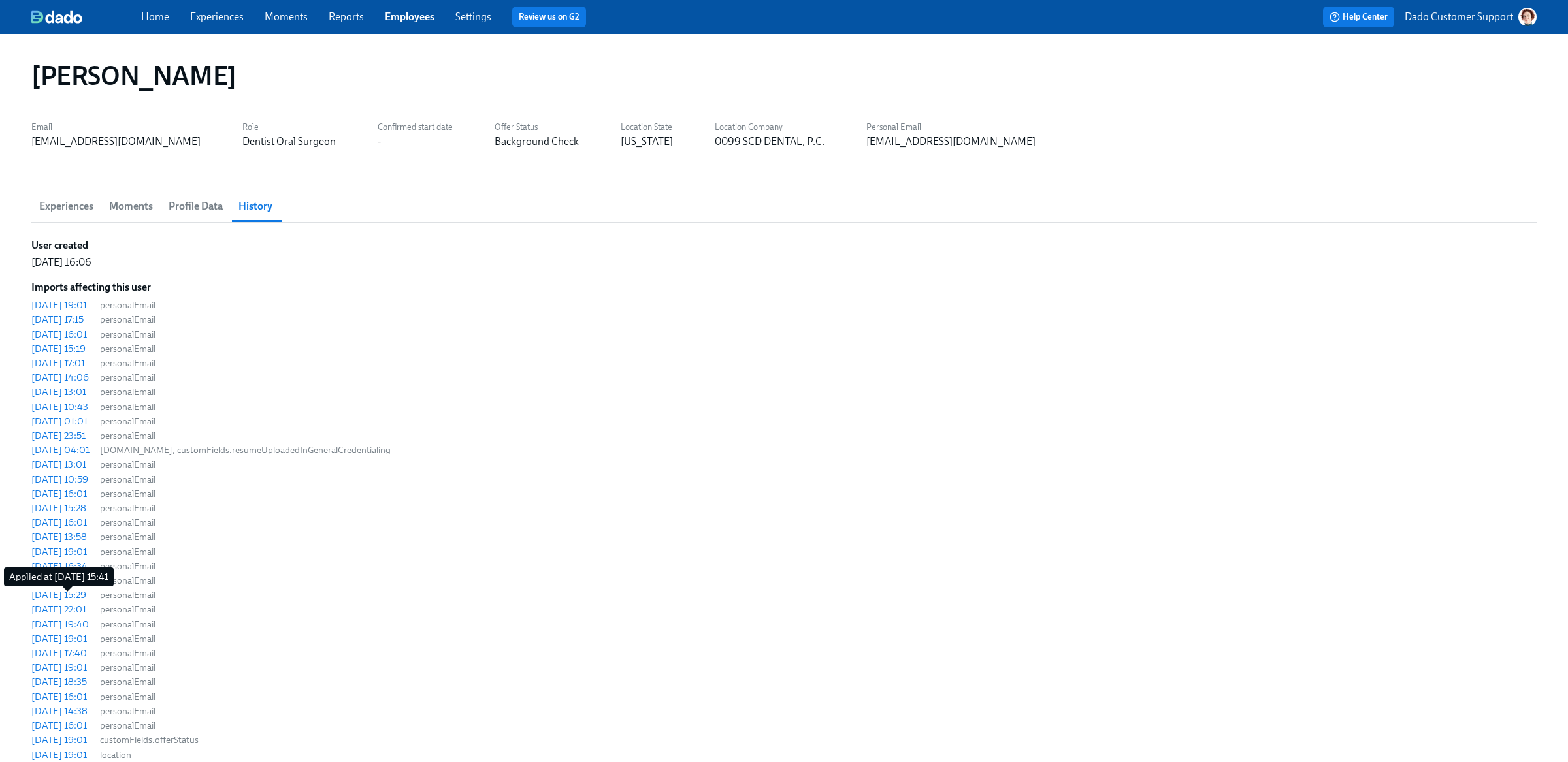
scroll to position [121, 0]
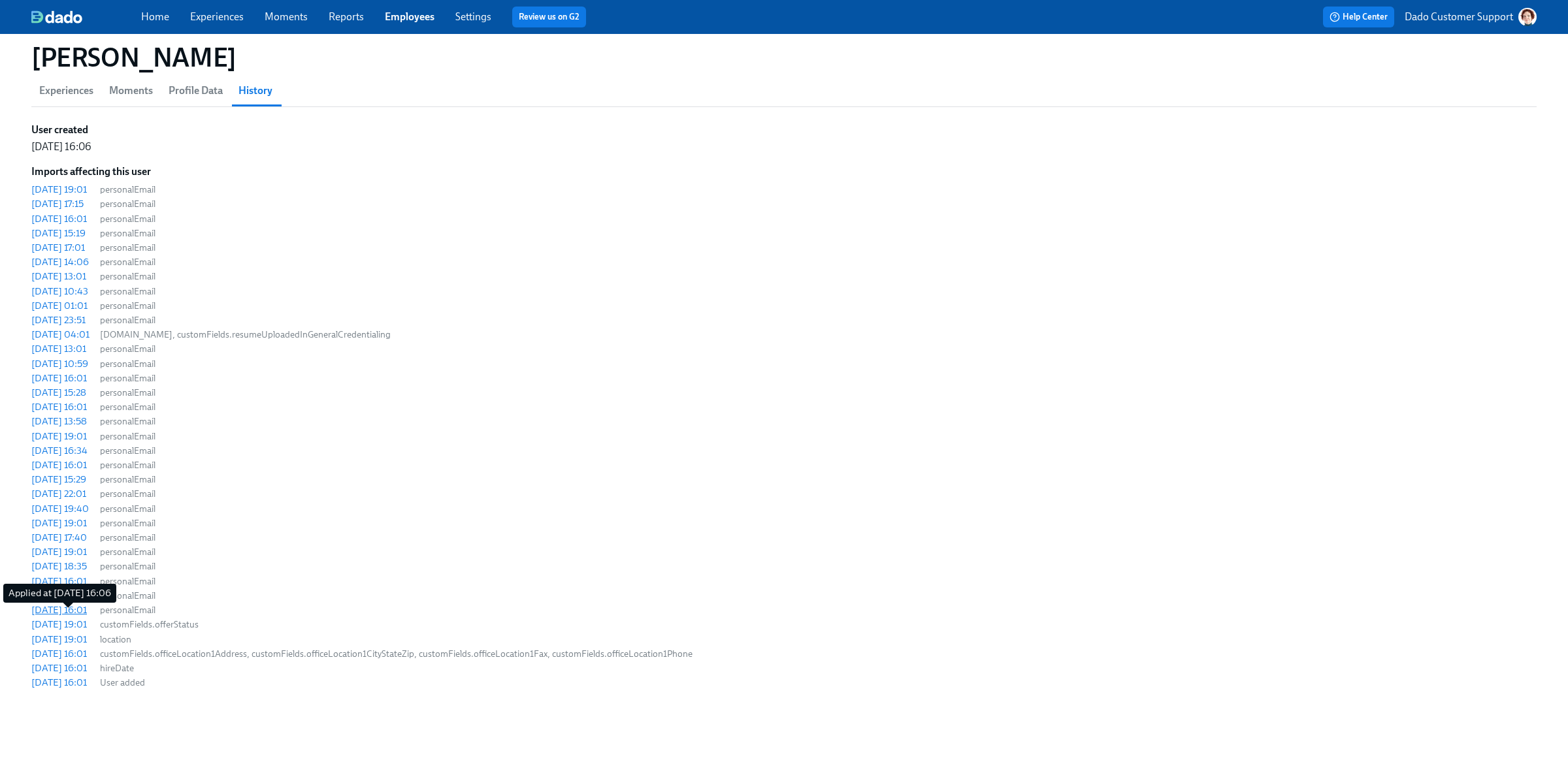
click at [86, 609] on div "2025/07/14 16:01" at bounding box center [59, 609] width 56 height 13
click at [70, 591] on div "[DATE] 14:38" at bounding box center [60, 596] width 57 height 13
click at [87, 580] on div "2025/07/15 16:01" at bounding box center [59, 581] width 56 height 13
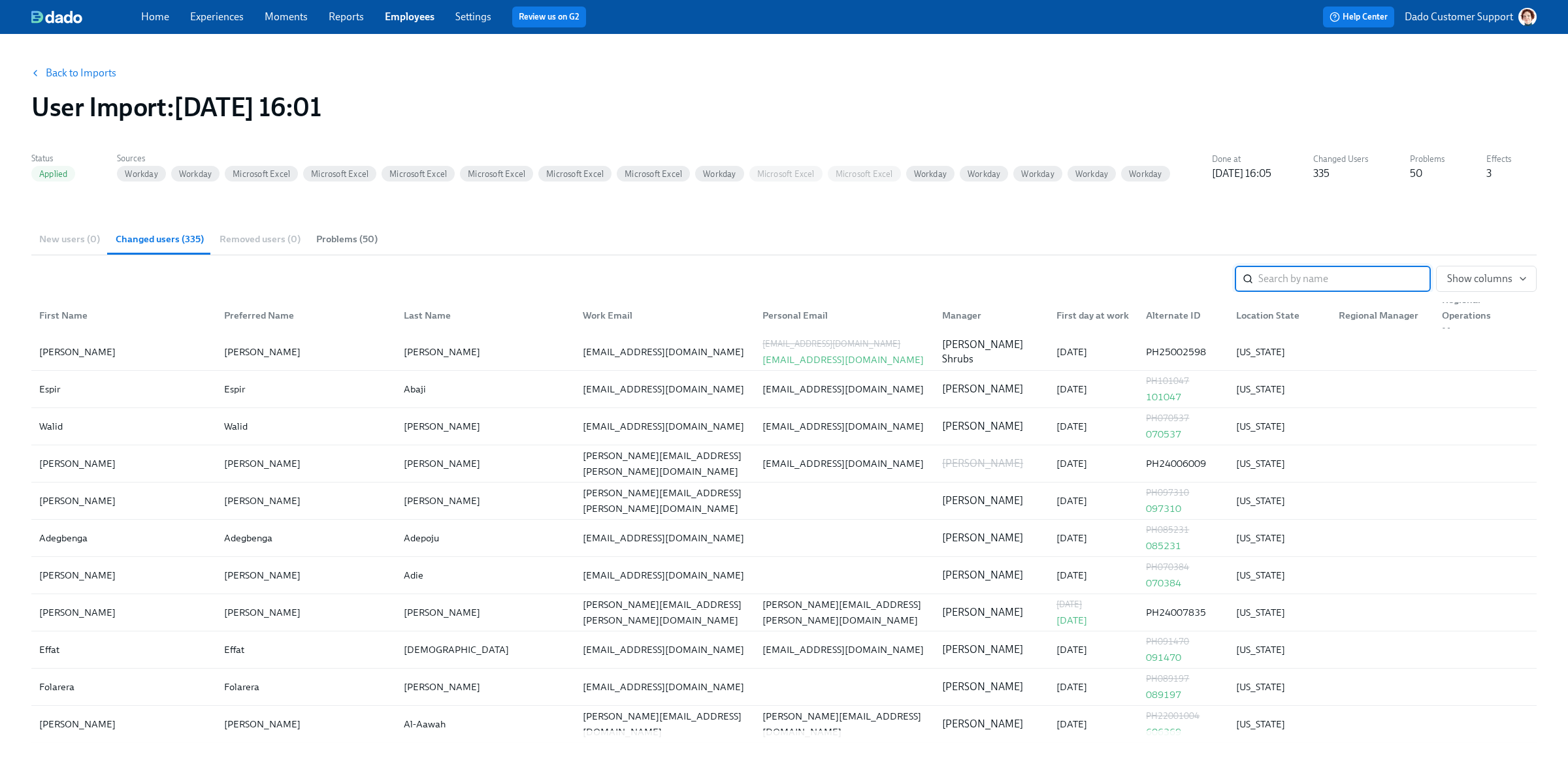
drag, startPoint x: 182, startPoint y: 106, endPoint x: 593, endPoint y: 107, distance: 411.0
click at [577, 107] on div "User Import : 2025/07/15 16:01" at bounding box center [784, 107] width 1505 height 31
copy h1 "2025/07/15 16:01"
click at [757, 350] on div "walvare1@hfhs.org walvarez@bu.edu" at bounding box center [842, 351] width 172 height 31
drag, startPoint x: 747, startPoint y: 362, endPoint x: 855, endPoint y: 363, distance: 108.0
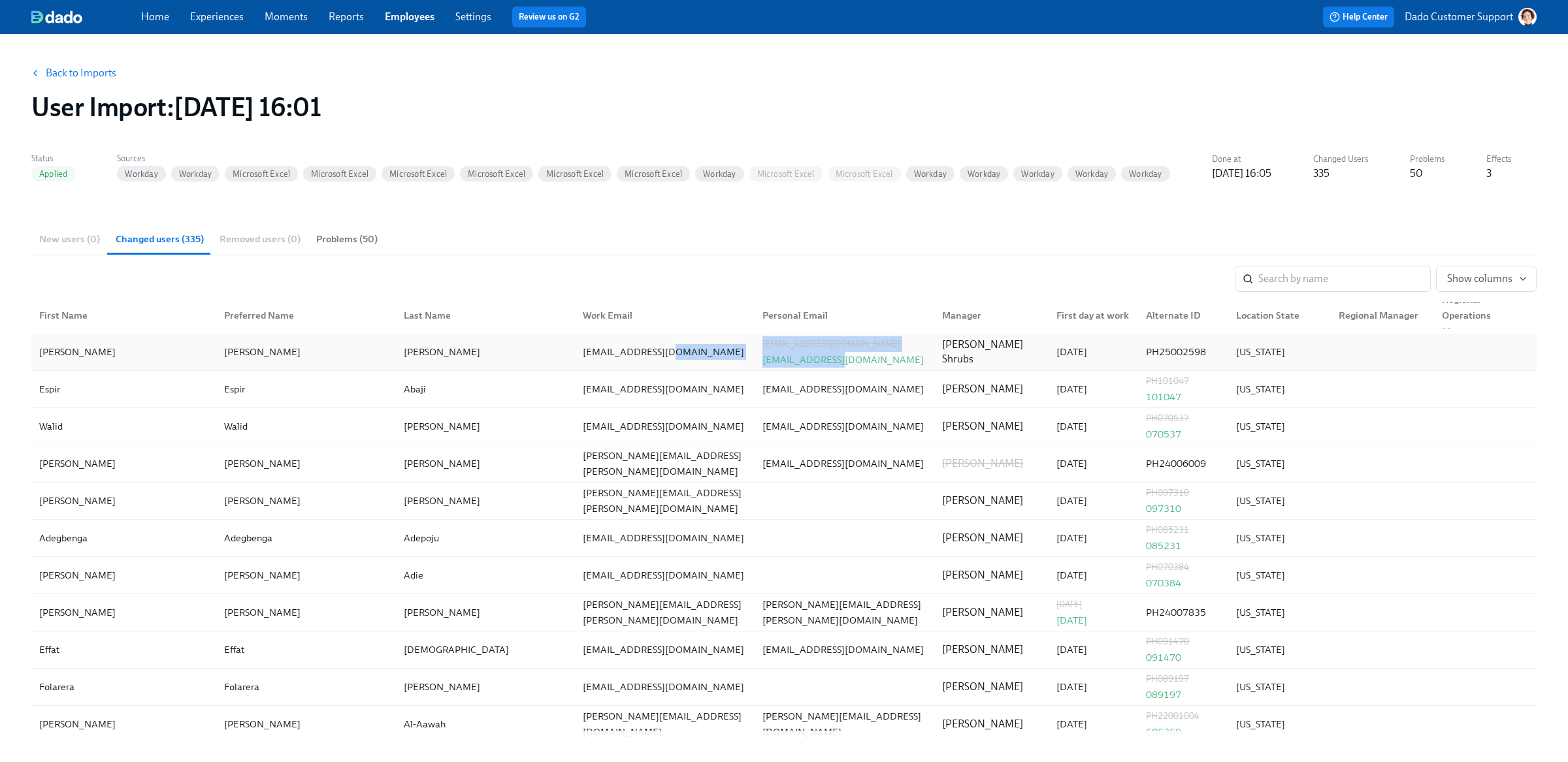
click at [855, 363] on div "William William ALVAREZ SUAREZ walvare1@hfhs.org walvare1@hfhs.org walvarez@bu.…" at bounding box center [784, 352] width 1505 height 37
copy div "walvare1@hfhs.org walvarez@bu.edu"
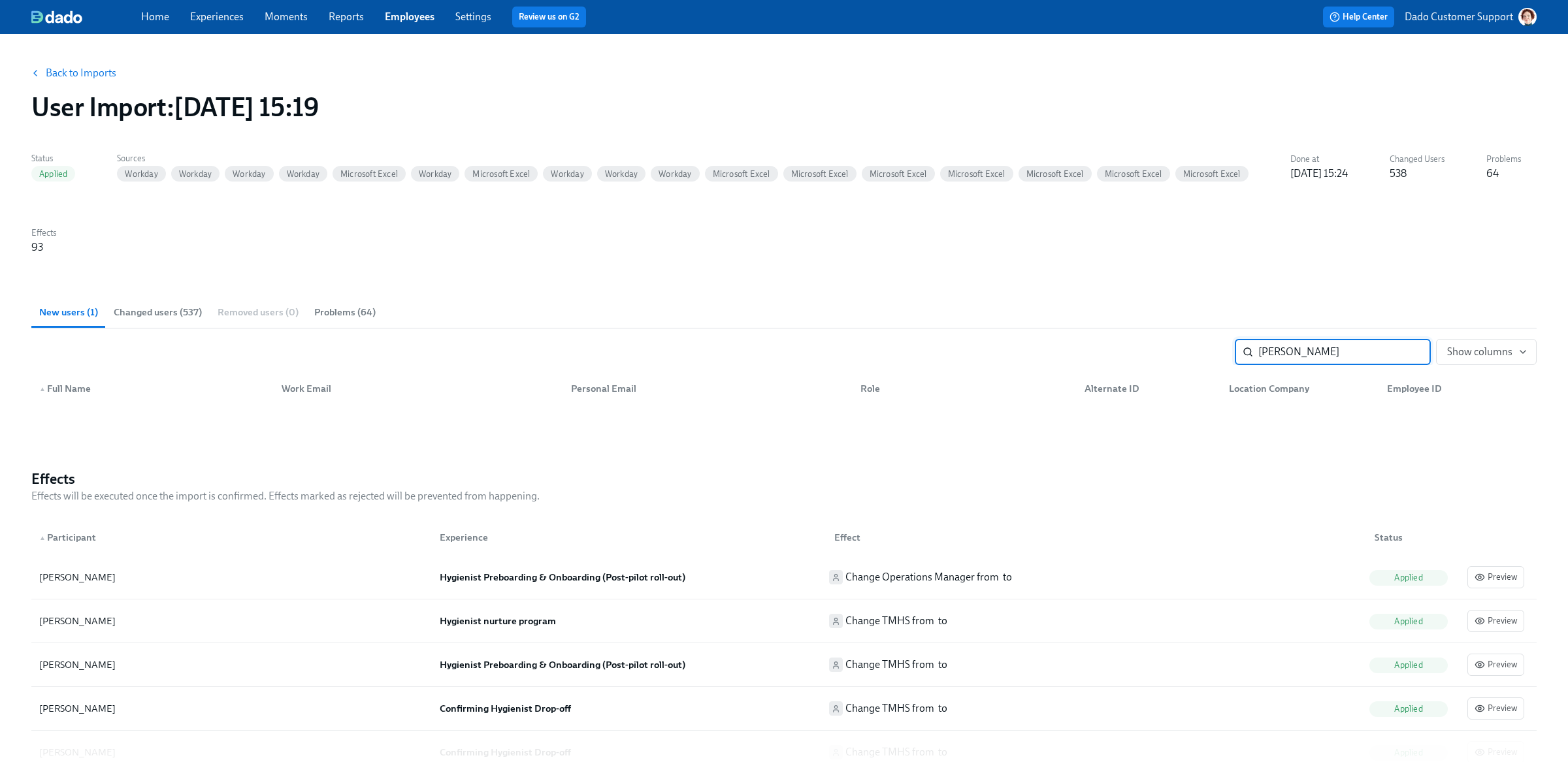
type input "[PERSON_NAME]"
click at [115, 318] on span "Changed users (537)" at bounding box center [157, 312] width 88 height 15
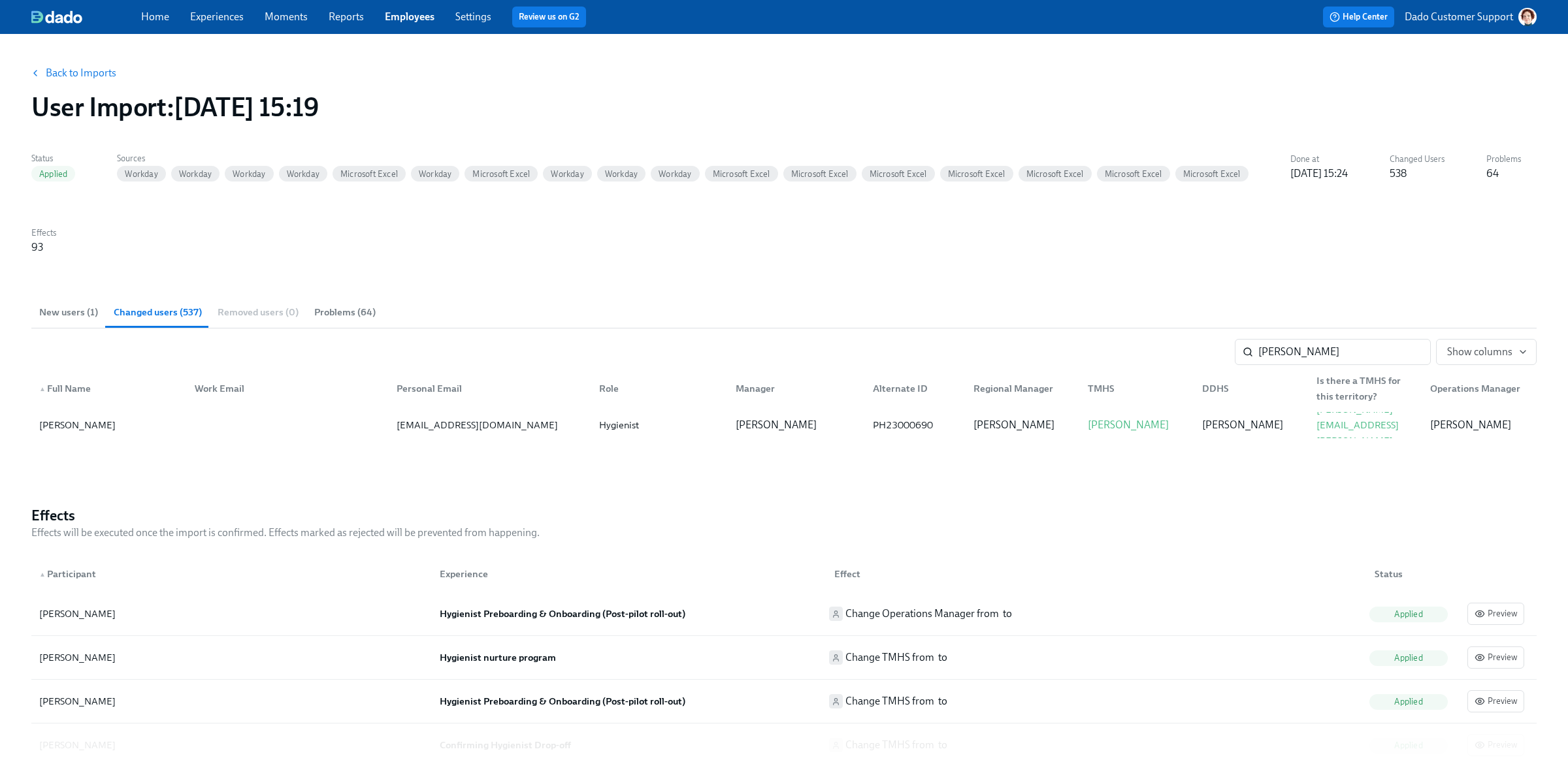
drag, startPoint x: 24, startPoint y: 118, endPoint x: 538, endPoint y: 118, distance: 514.0
click at [517, 118] on div "Back to Imports User Import : 2025/09/05 15:19" at bounding box center [784, 91] width 1526 height 83
copy h1 "User Import : 2025/09/05 15:19"
click at [1281, 356] on input "Riley" at bounding box center [1344, 352] width 173 height 26
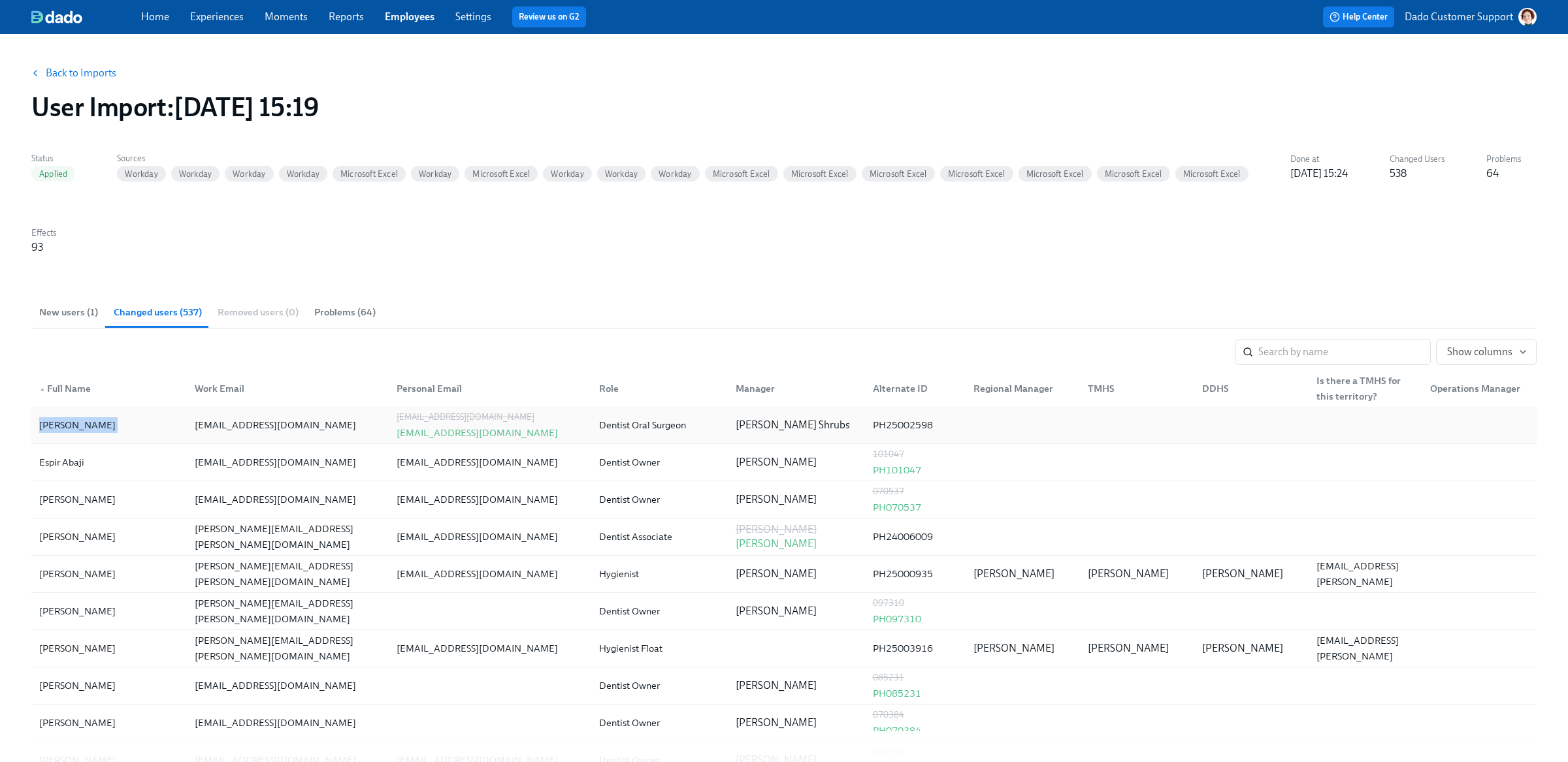
drag, startPoint x: 21, startPoint y: 425, endPoint x: 183, endPoint y: 426, distance: 162.0
copy div "William ALVAREZ SUAREZ"
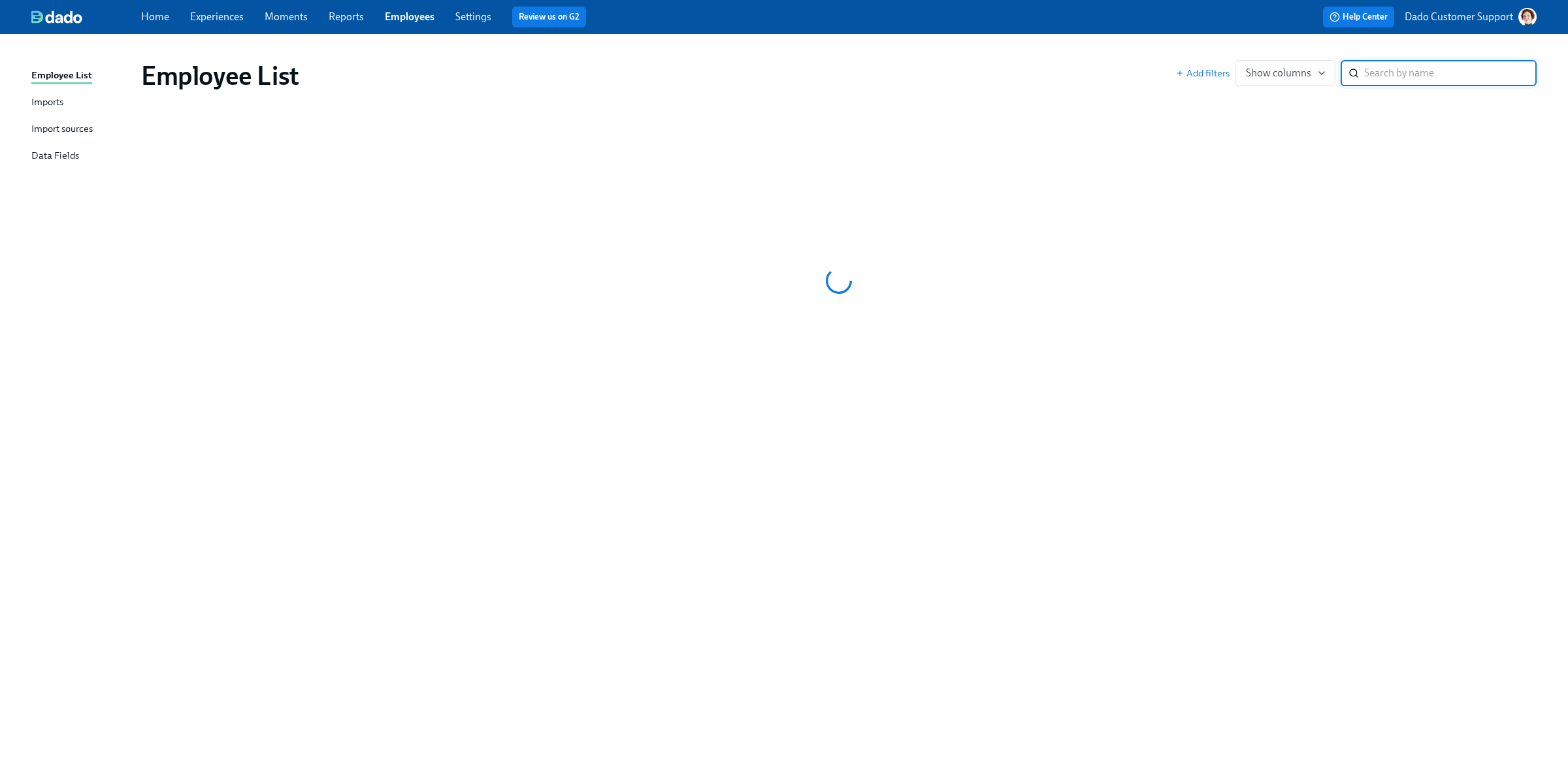
click at [40, 102] on div "Imports" at bounding box center [47, 102] width 32 height 16
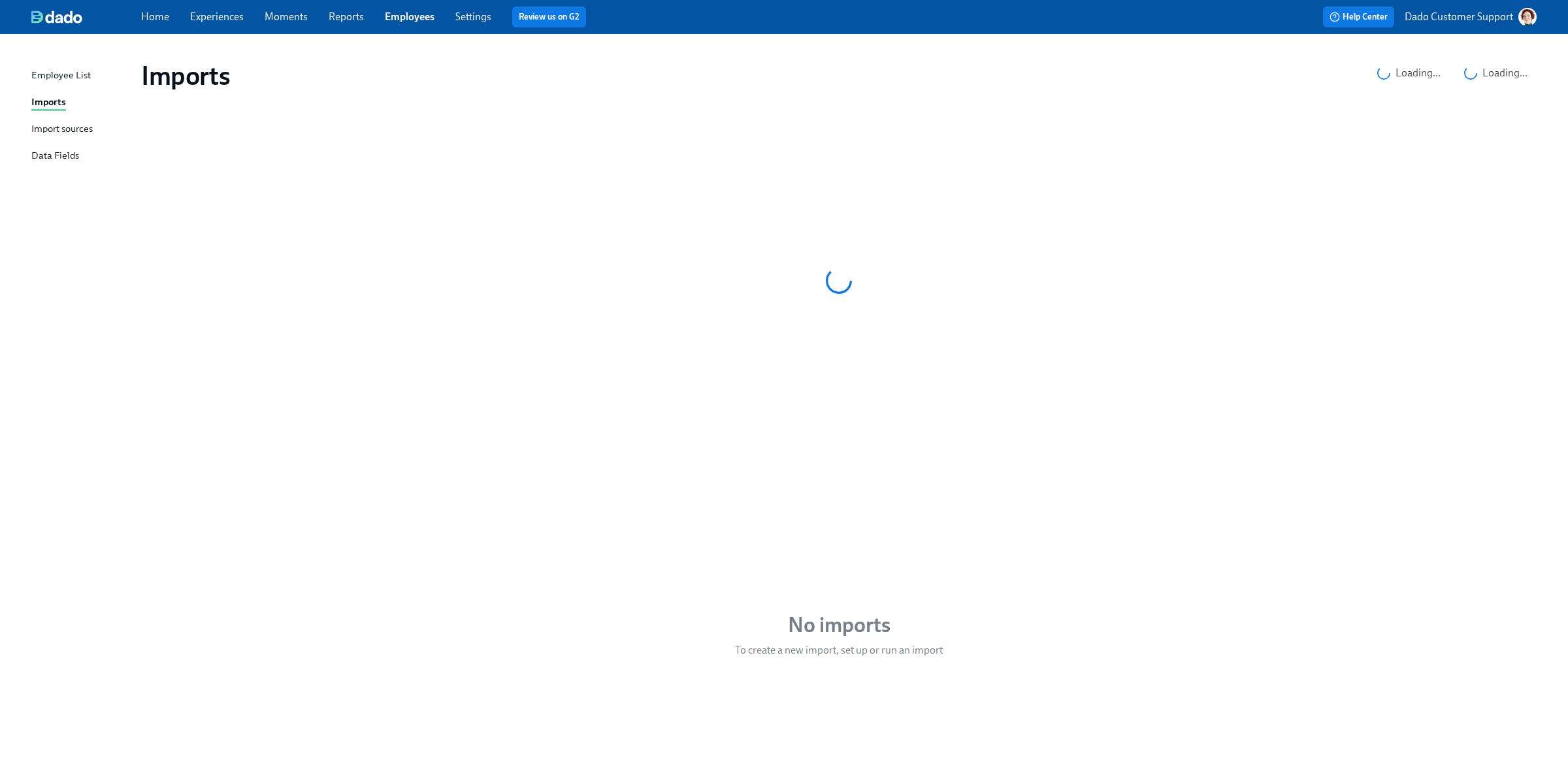
click at [44, 124] on div "Import sources" at bounding box center [62, 129] width 61 height 16
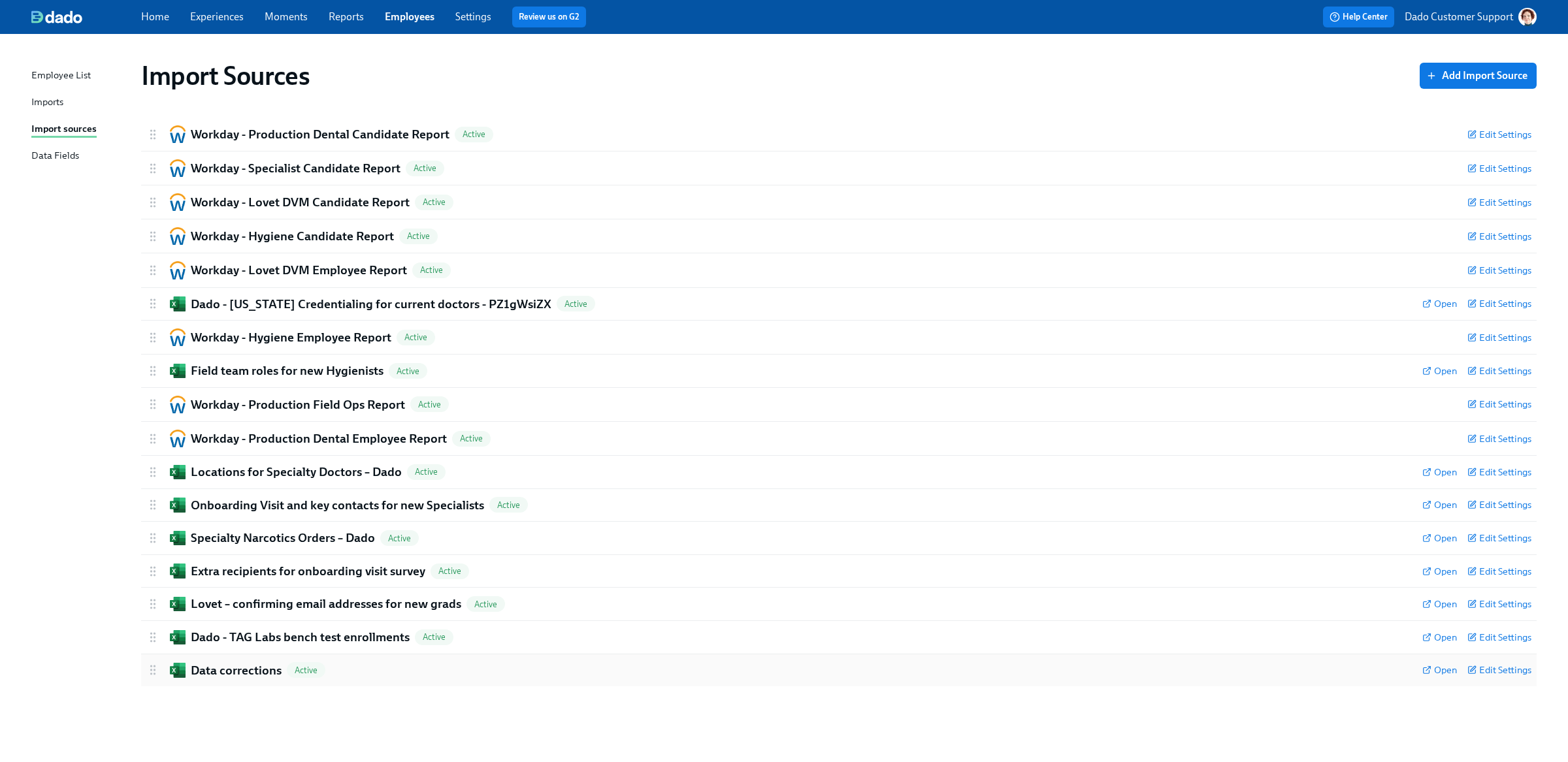
click at [361, 673] on div "Data corrections Active" at bounding box center [779, 670] width 1266 height 17
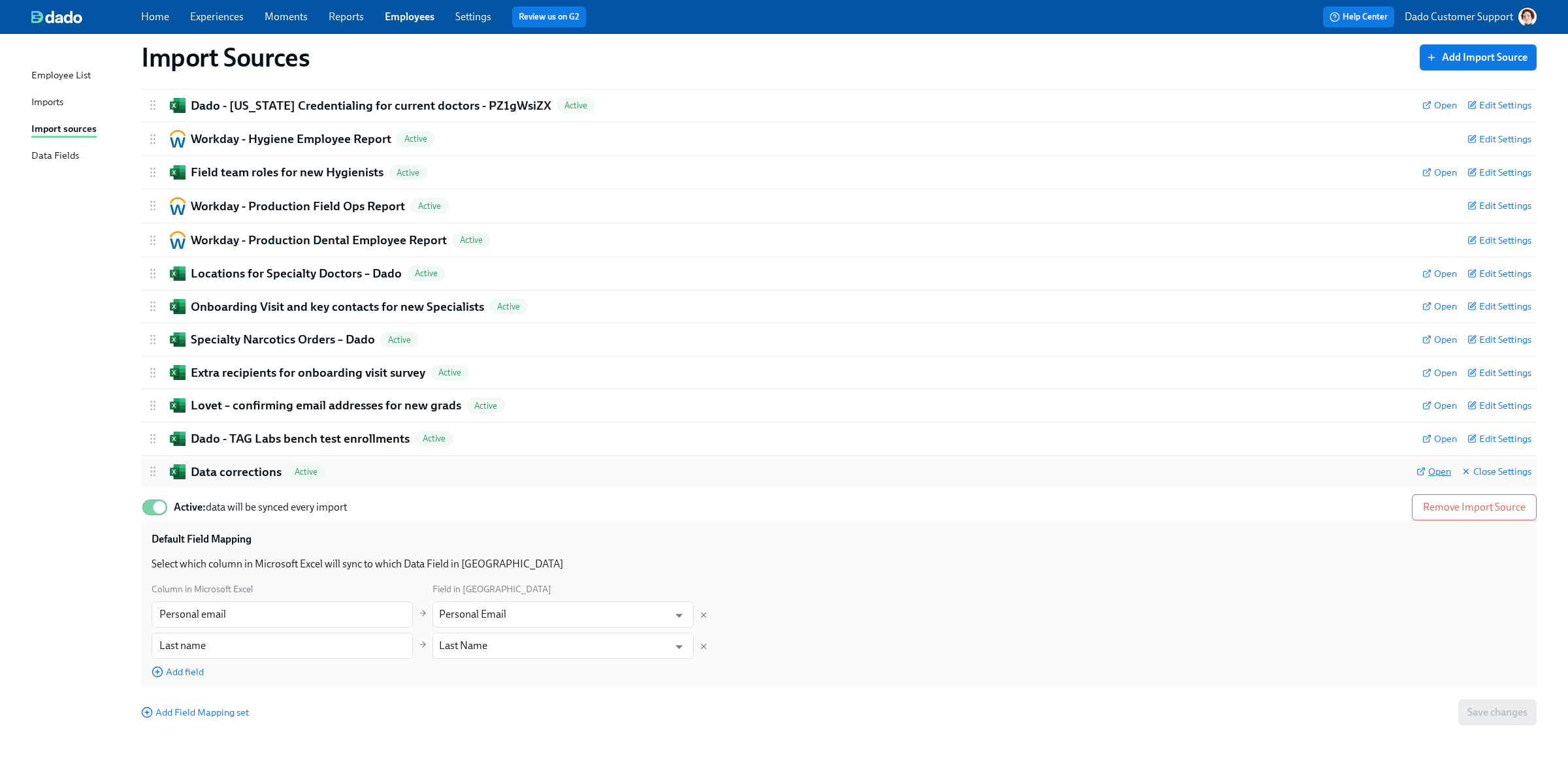
click at [1436, 473] on span "Open" at bounding box center [1433, 471] width 34 height 13
click at [410, 466] on div "Data corrections Active" at bounding box center [776, 472] width 1259 height 17
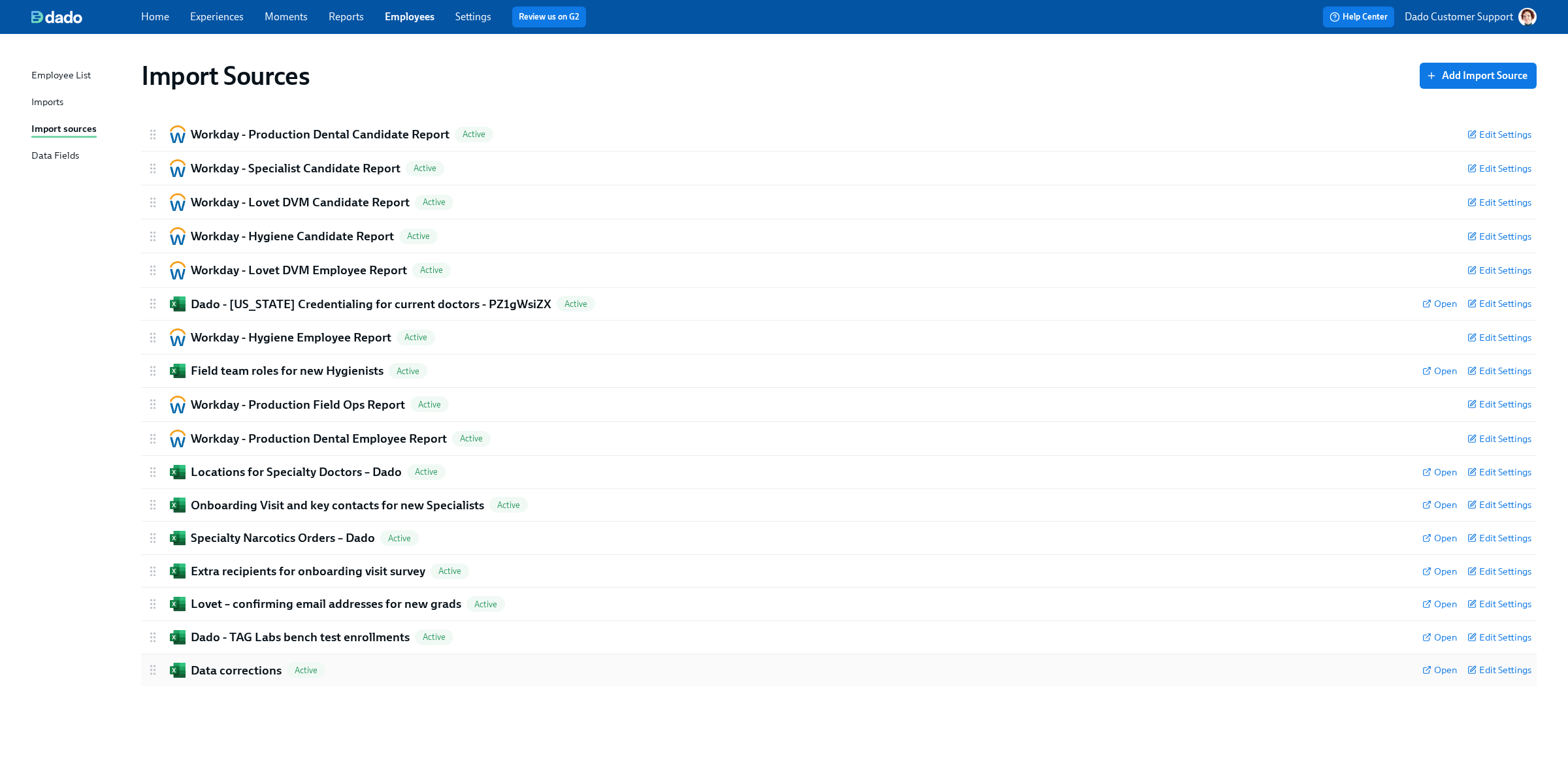
scroll to position [0, 0]
click at [838, 484] on div "Locations for Specialty Doctors – Dado Active Open Edit Settings" at bounding box center [839, 472] width 1395 height 33
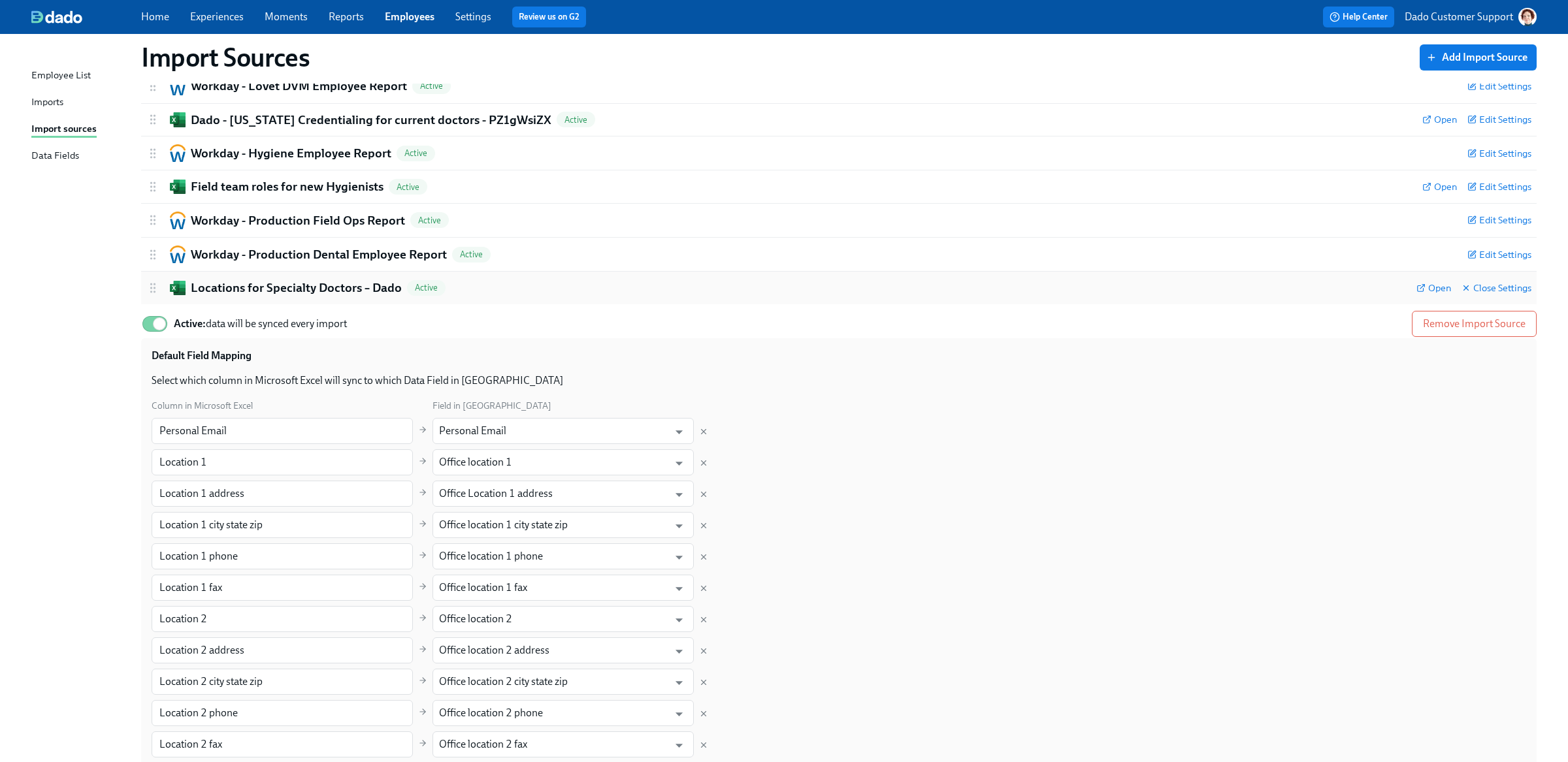
scroll to position [215, 0]
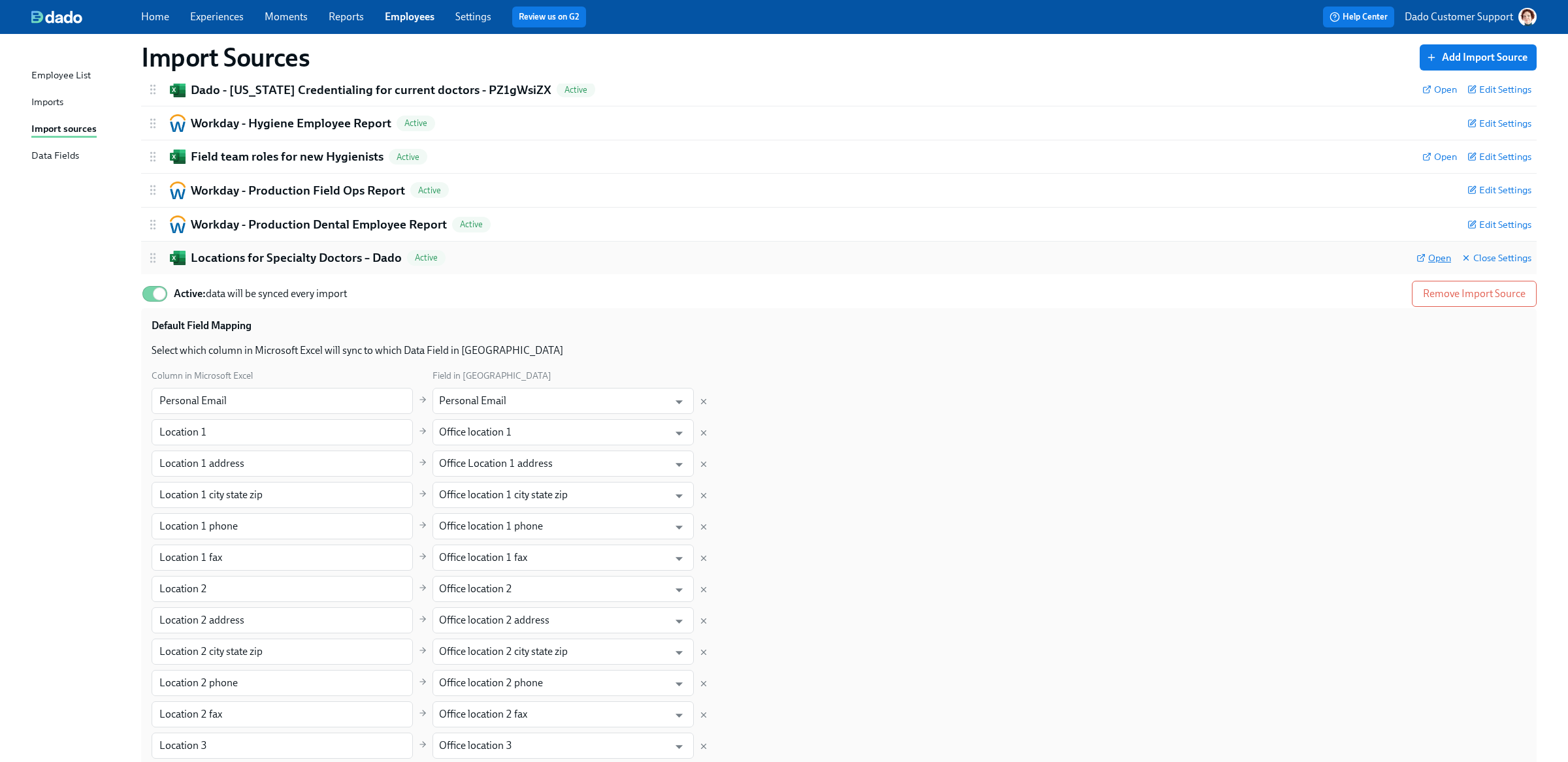
click at [1434, 255] on span "Open" at bounding box center [1433, 257] width 34 height 13
click at [315, 253] on h2 "Locations for Specialty Doctors – Dado" at bounding box center [296, 258] width 211 height 17
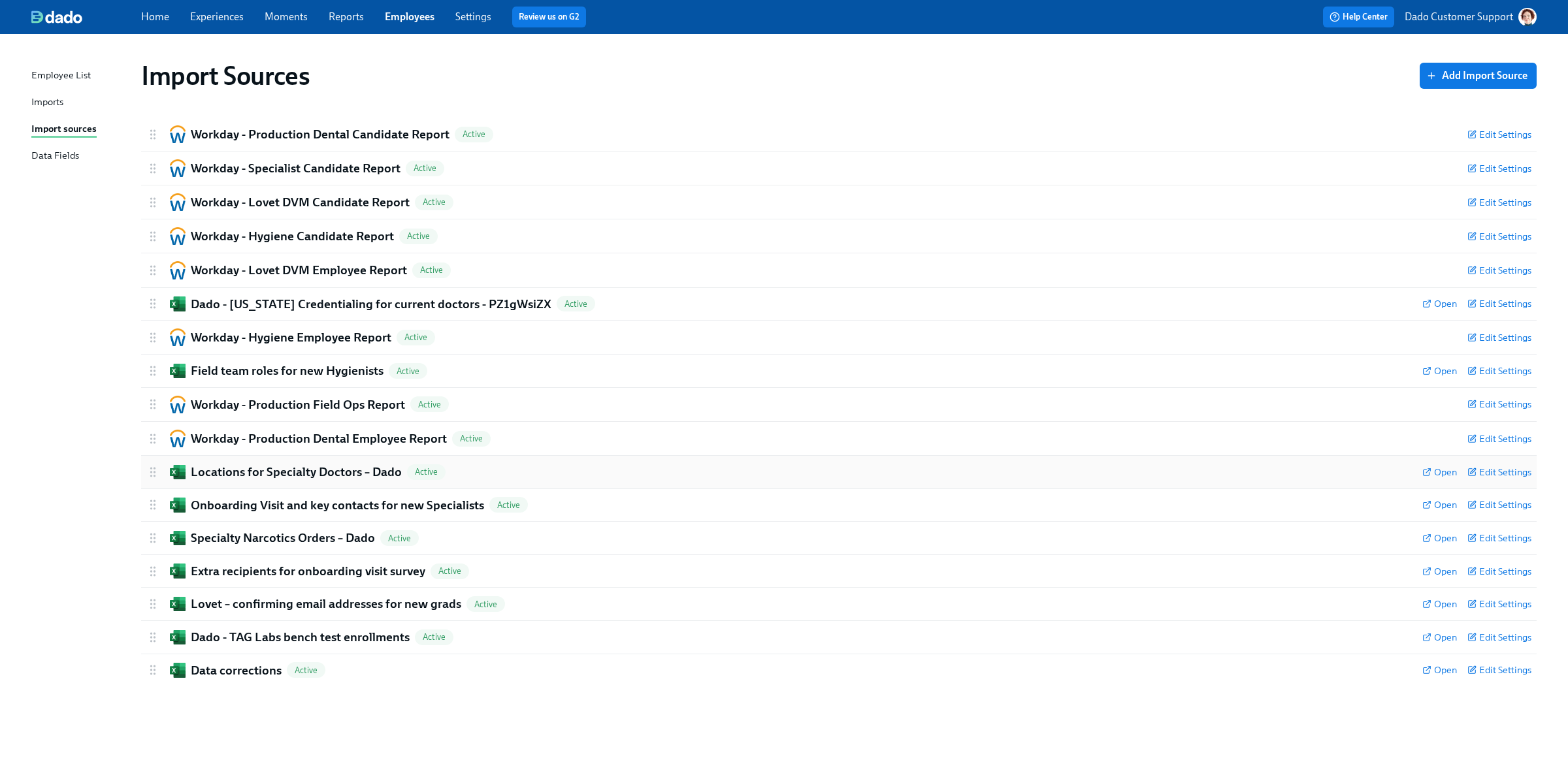
scroll to position [0, 0]
click at [377, 301] on h2 "Dado - [US_STATE] Credentialing for current doctors - PZ1gWsiZX" at bounding box center [371, 304] width 360 height 17
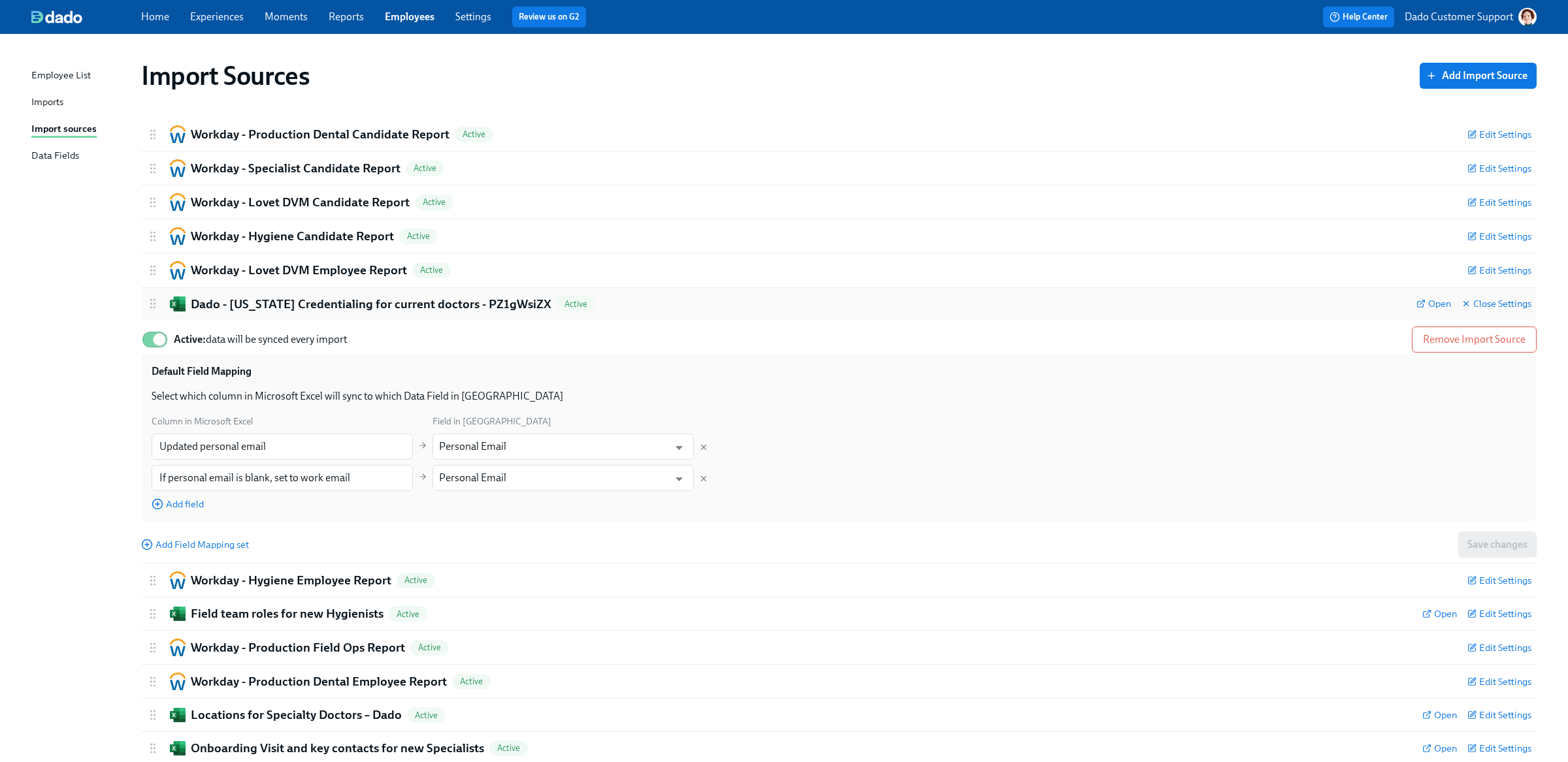
click at [377, 301] on h2 "Dado - [US_STATE] Credentialing for current doctors - PZ1gWsiZX" at bounding box center [371, 304] width 360 height 17
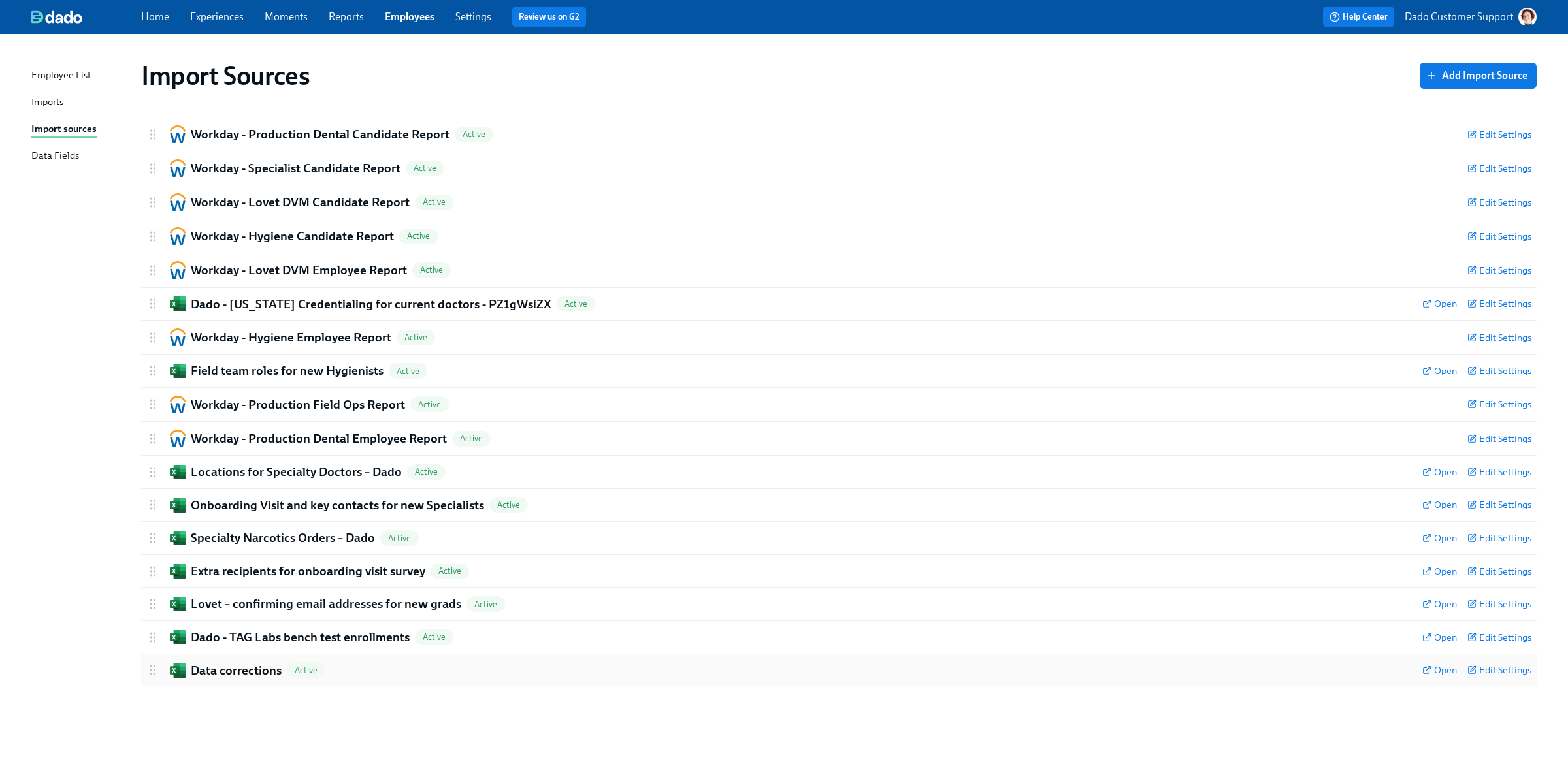
click at [391, 664] on div "Data corrections Active" at bounding box center [779, 670] width 1266 height 17
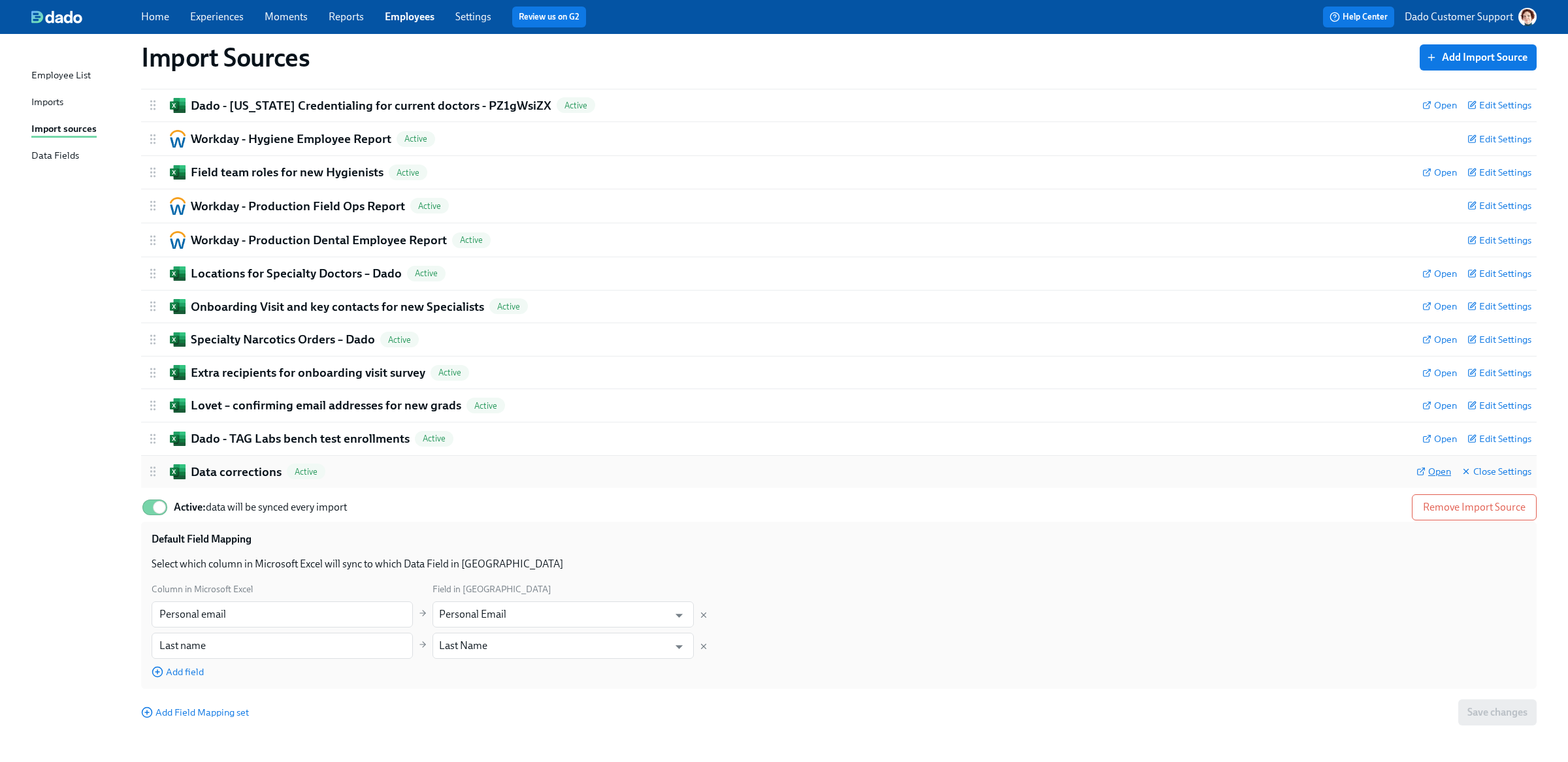
click at [1439, 467] on span "Open" at bounding box center [1433, 471] width 34 height 13
click at [210, 487] on div "Data corrections Active Open Close Settings Active: data will be synced every i…" at bounding box center [839, 593] width 1395 height 276
click at [210, 479] on h2 "Data corrections" at bounding box center [236, 472] width 91 height 17
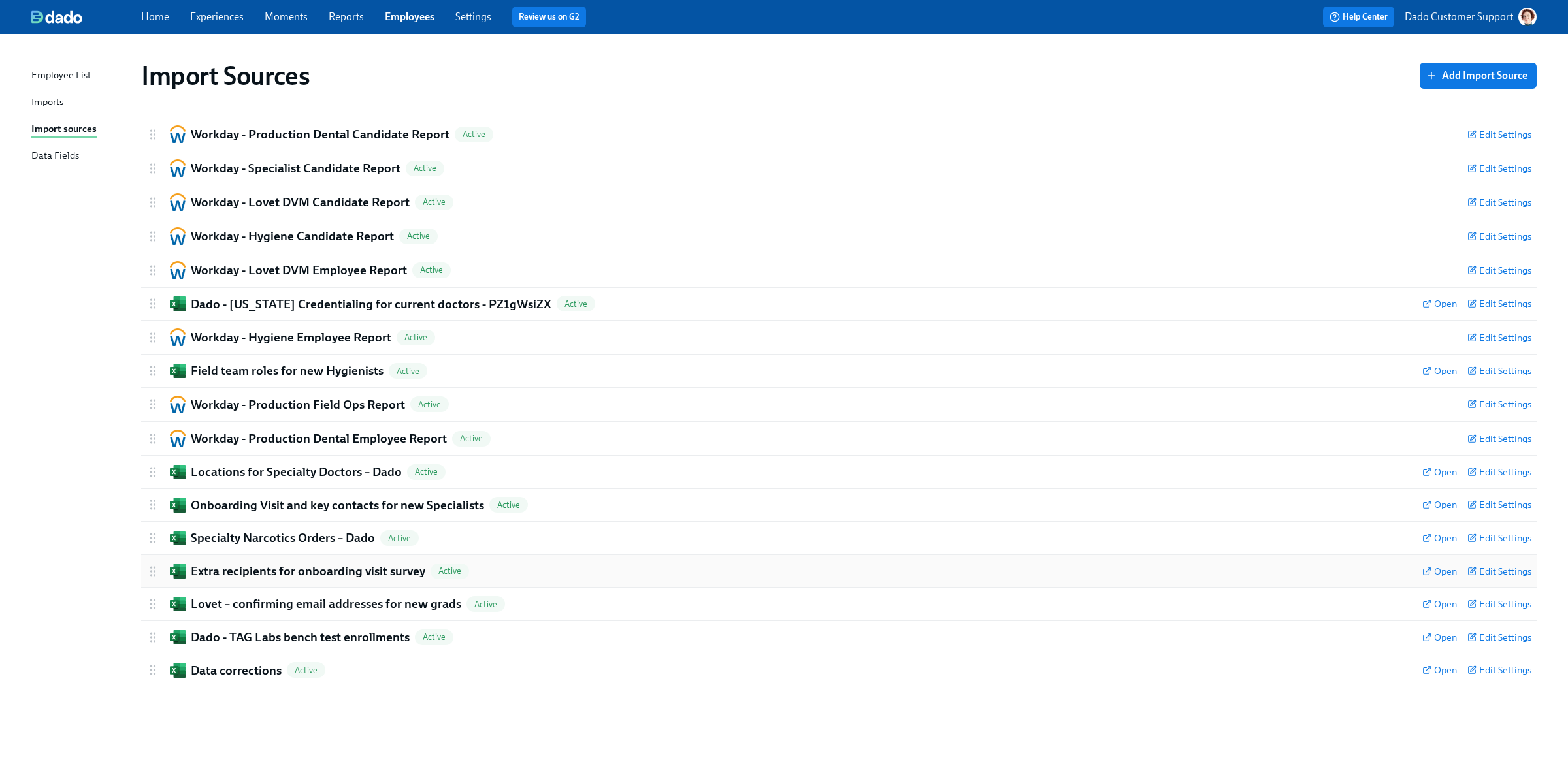
click at [286, 573] on h2 "Extra recipients for onboarding visit survey" at bounding box center [308, 571] width 234 height 17
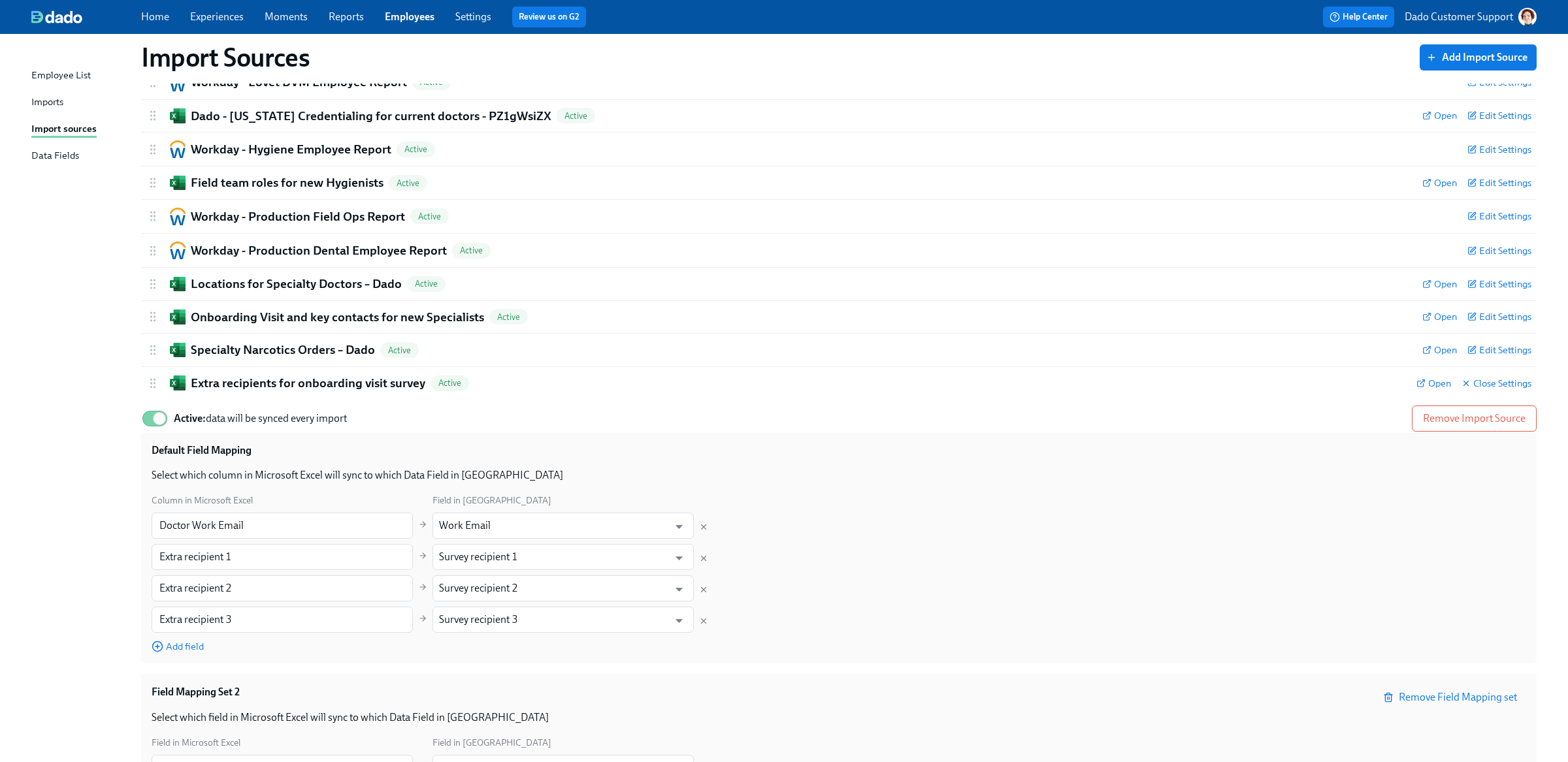
scroll to position [34, 0]
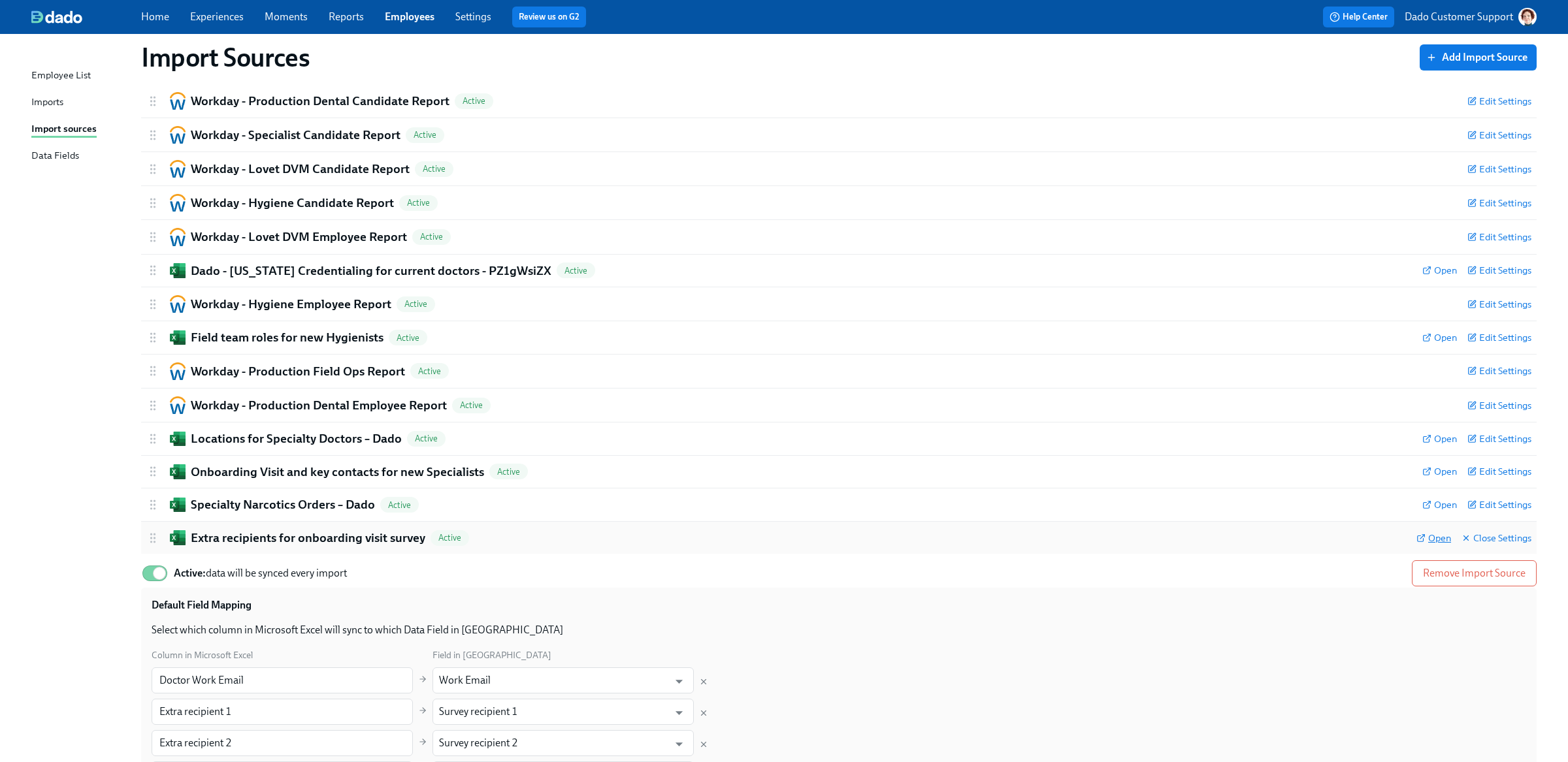
click at [1437, 537] on span "Open" at bounding box center [1433, 538] width 34 height 13
click at [288, 537] on h2 "Extra recipients for onboarding visit survey" at bounding box center [308, 538] width 234 height 17
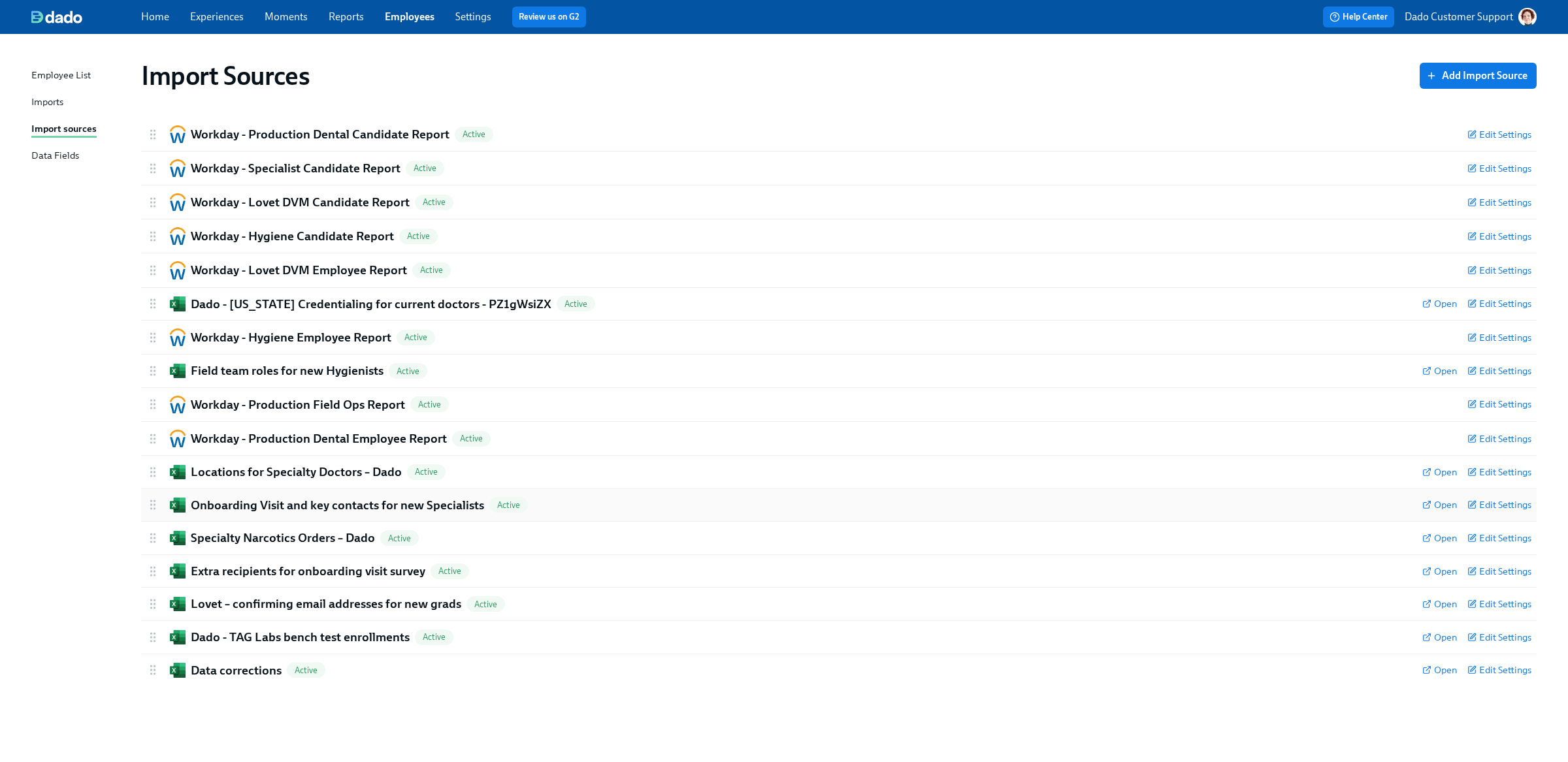
scroll to position [0, 0]
click at [277, 538] on h2 "Specialty Narcotics Orders – Dado" at bounding box center [283, 538] width 184 height 17
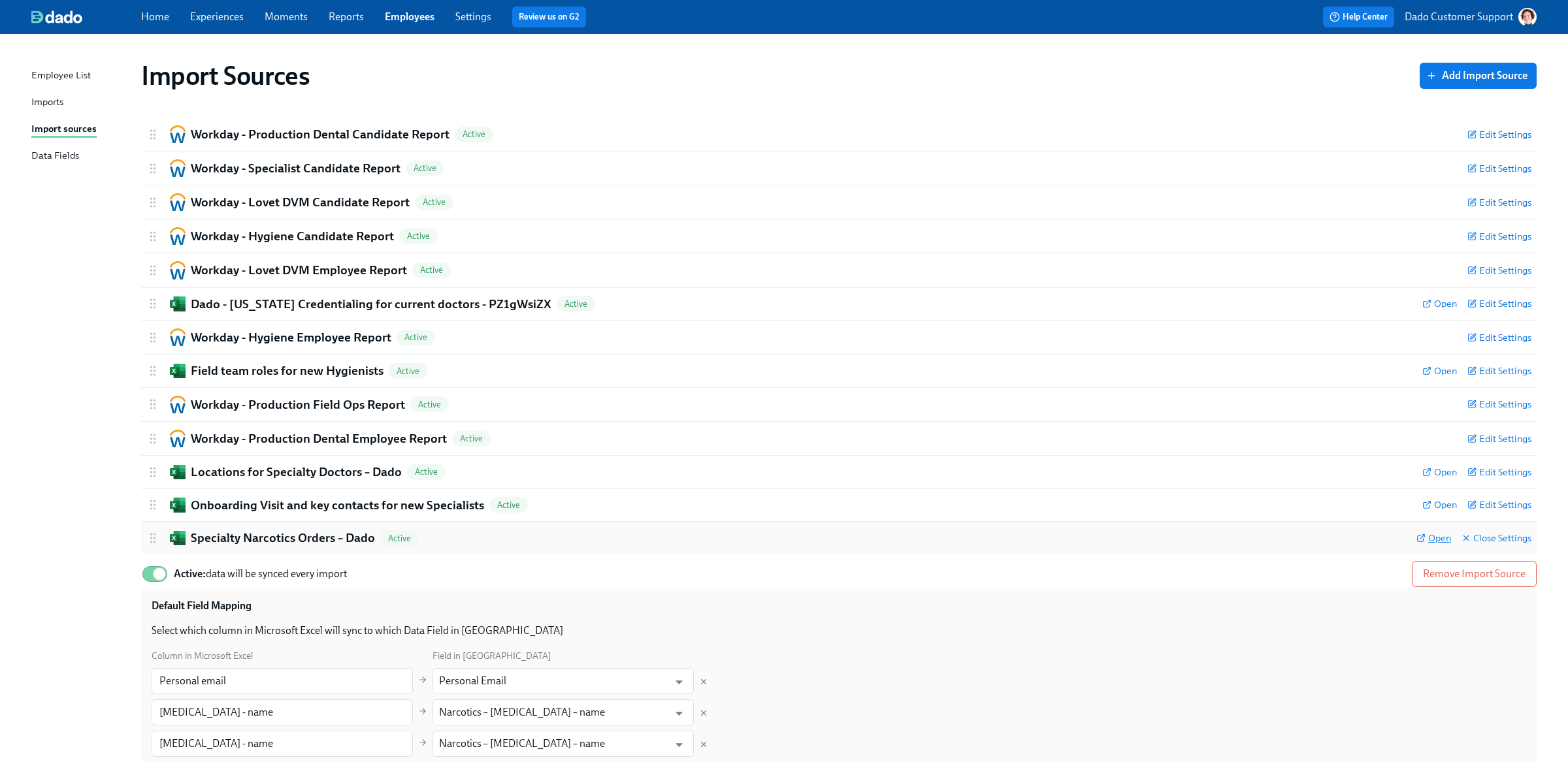
click at [1418, 536] on icon at bounding box center [1421, 538] width 9 height 9
click at [314, 533] on h2 "Specialty Narcotics Orders – Dado" at bounding box center [283, 538] width 184 height 17
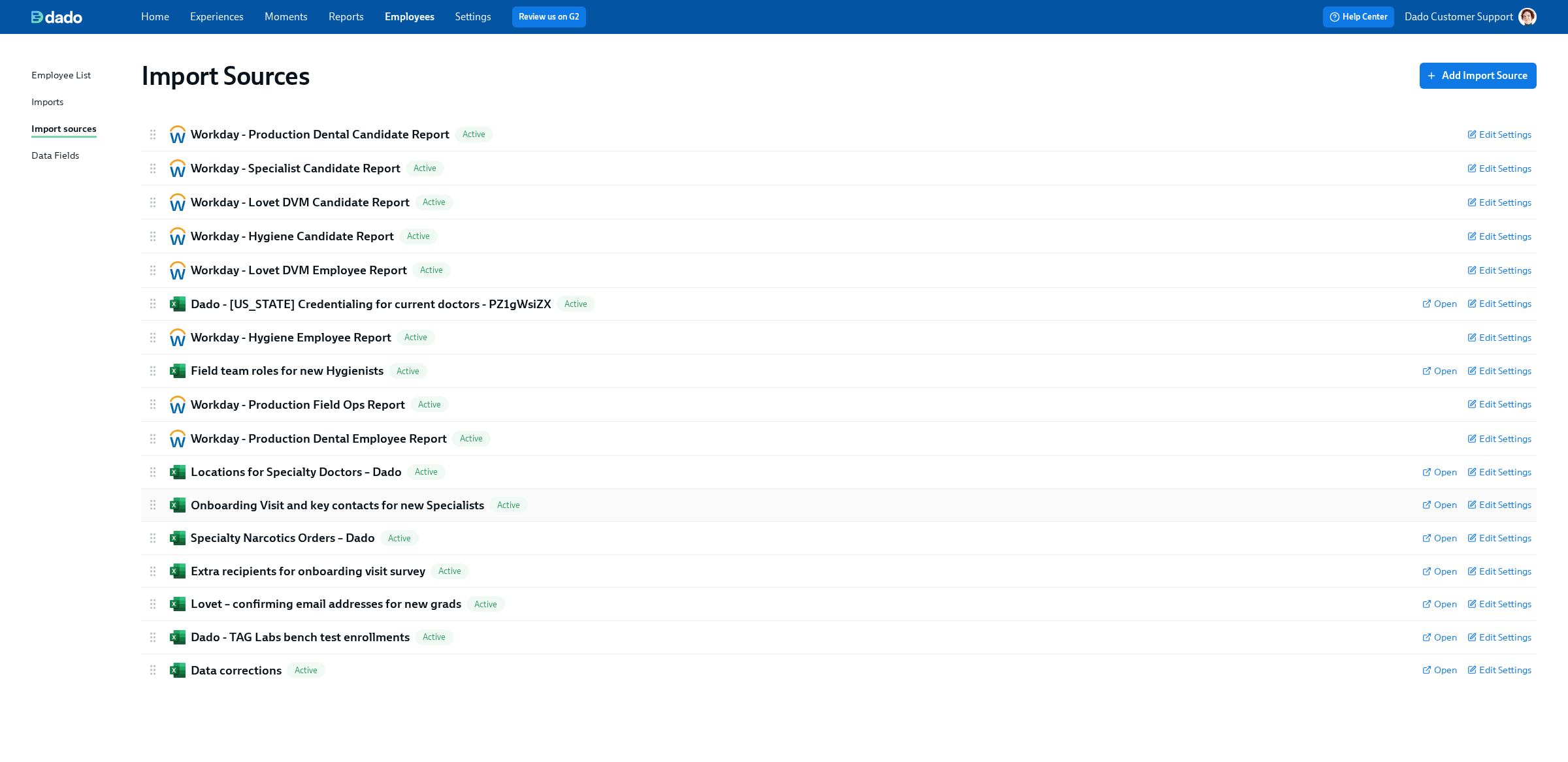
click at [305, 509] on h2 "Onboarding Visit and key contacts for new Specialists" at bounding box center [338, 505] width 293 height 17
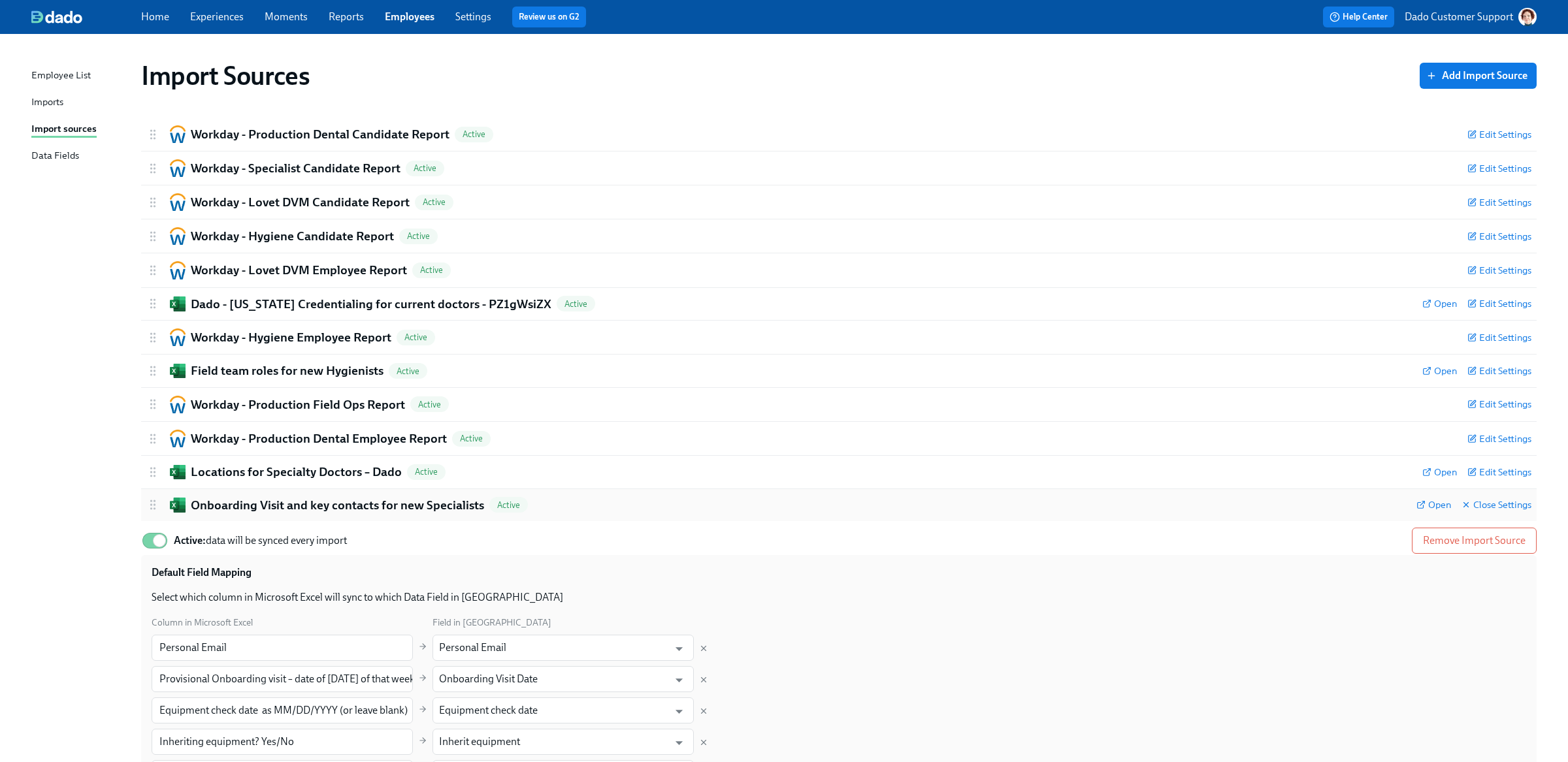
click at [1410, 504] on div "Onboarding Visit and key contacts for new Specialists Active" at bounding box center [781, 505] width 1270 height 17
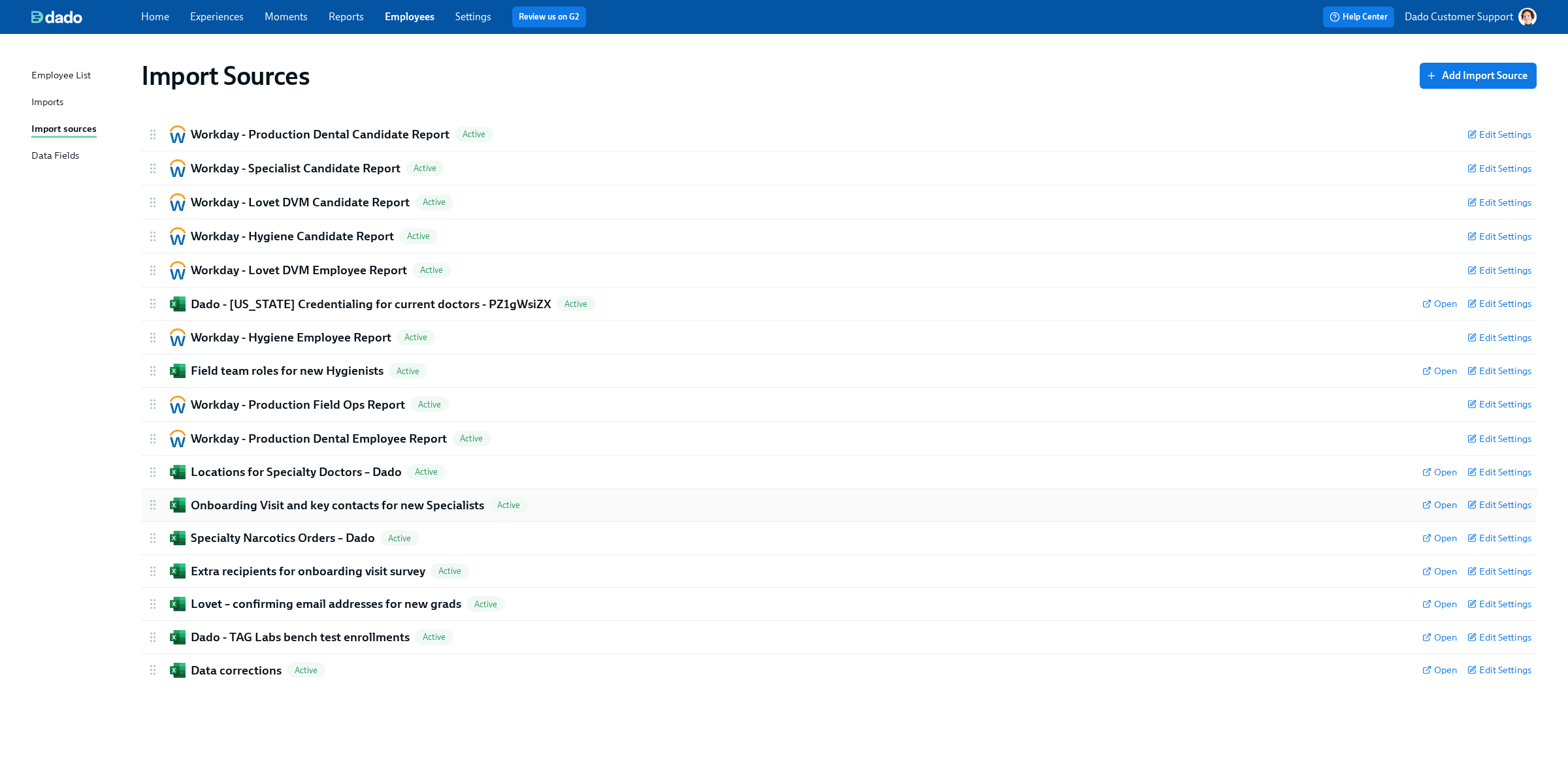
click at [279, 511] on h2 "Onboarding Visit and key contacts for new Specialists" at bounding box center [338, 505] width 293 height 17
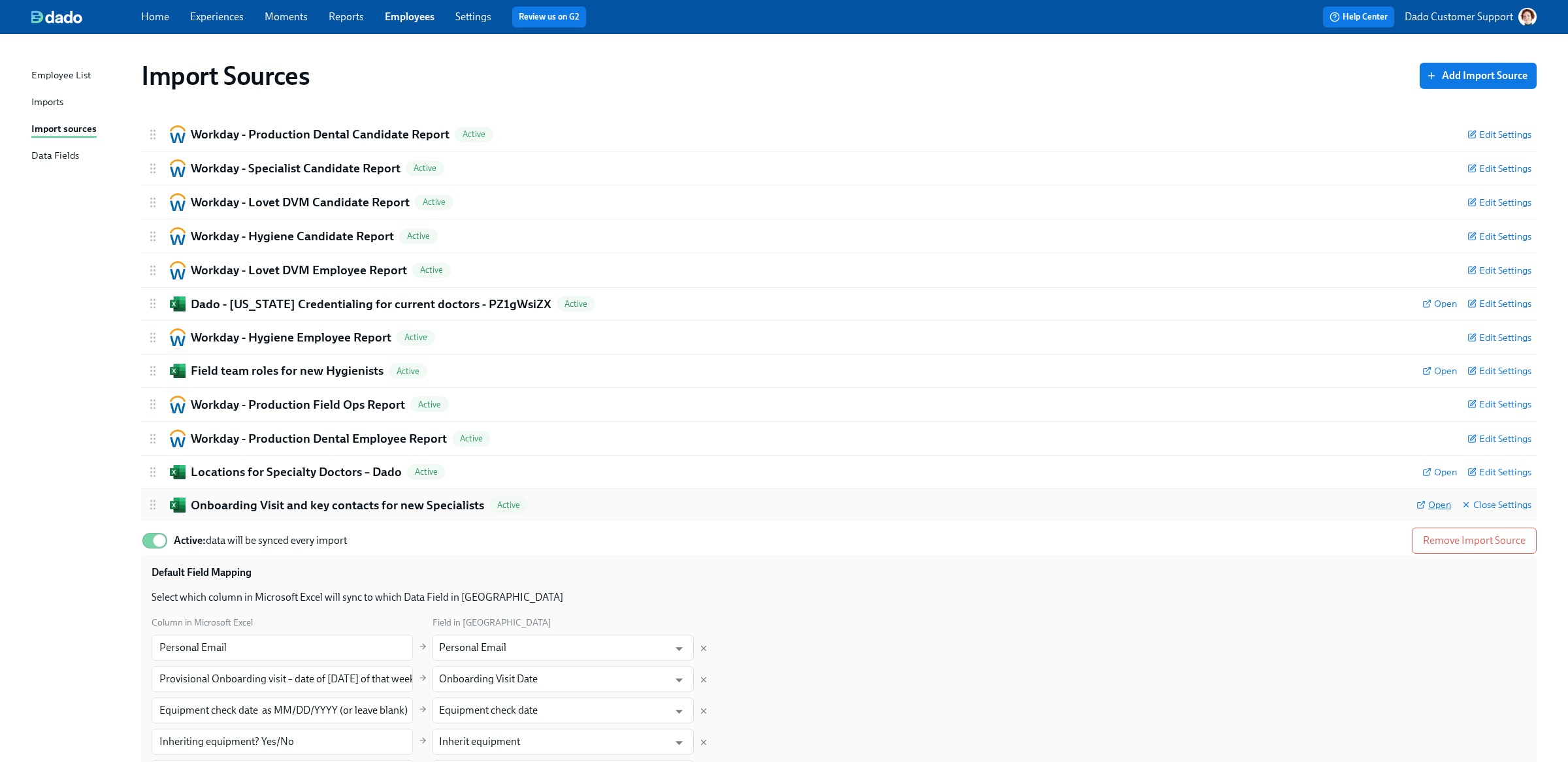
click at [1438, 509] on span "Open" at bounding box center [1433, 505] width 34 height 13
click at [315, 511] on h2 "Onboarding Visit and key contacts for new Specialists" at bounding box center [338, 505] width 293 height 17
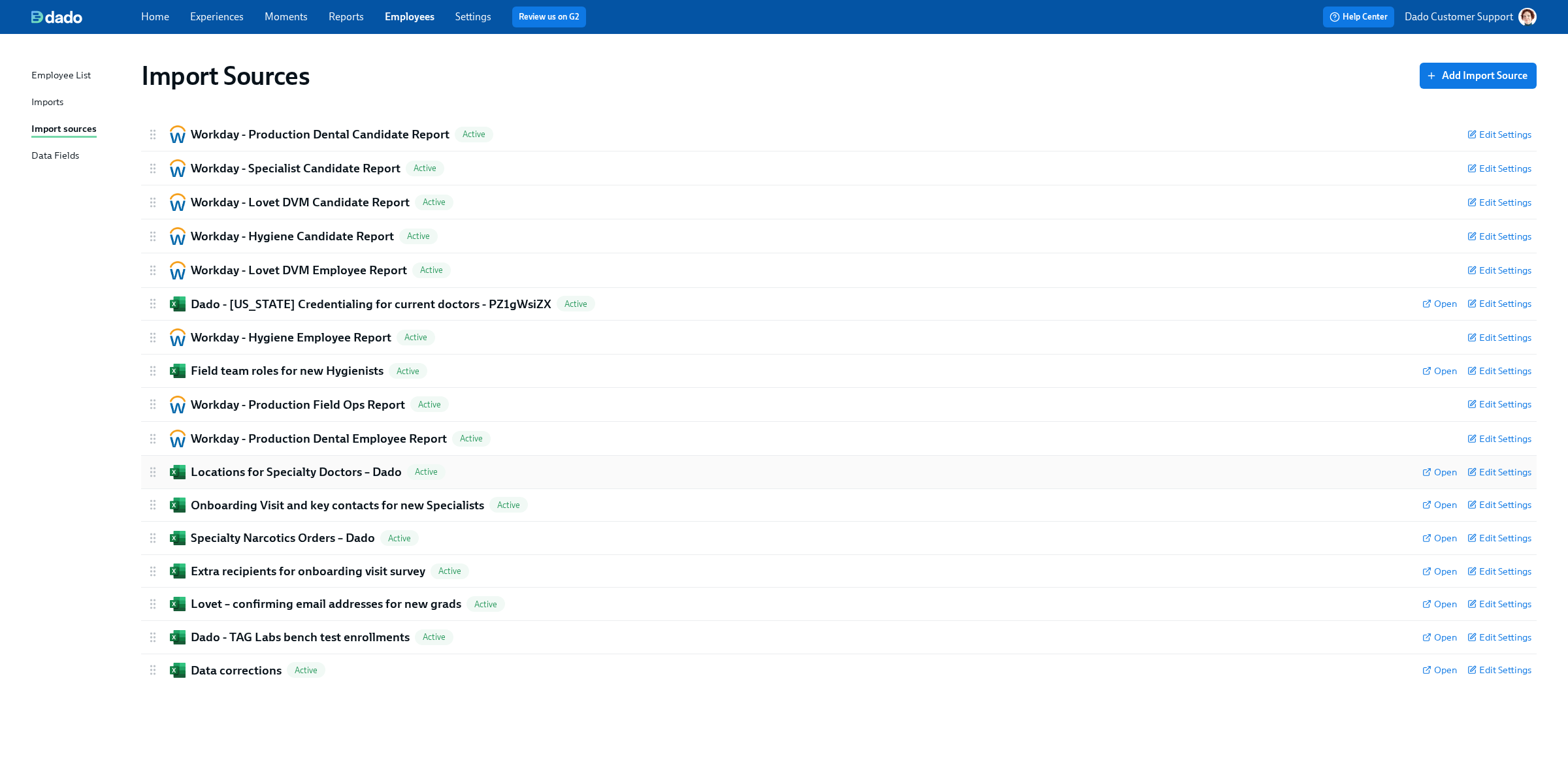
click at [282, 482] on div "Locations for Specialty Doctors – Dado Active Open Edit Settings" at bounding box center [839, 472] width 1395 height 33
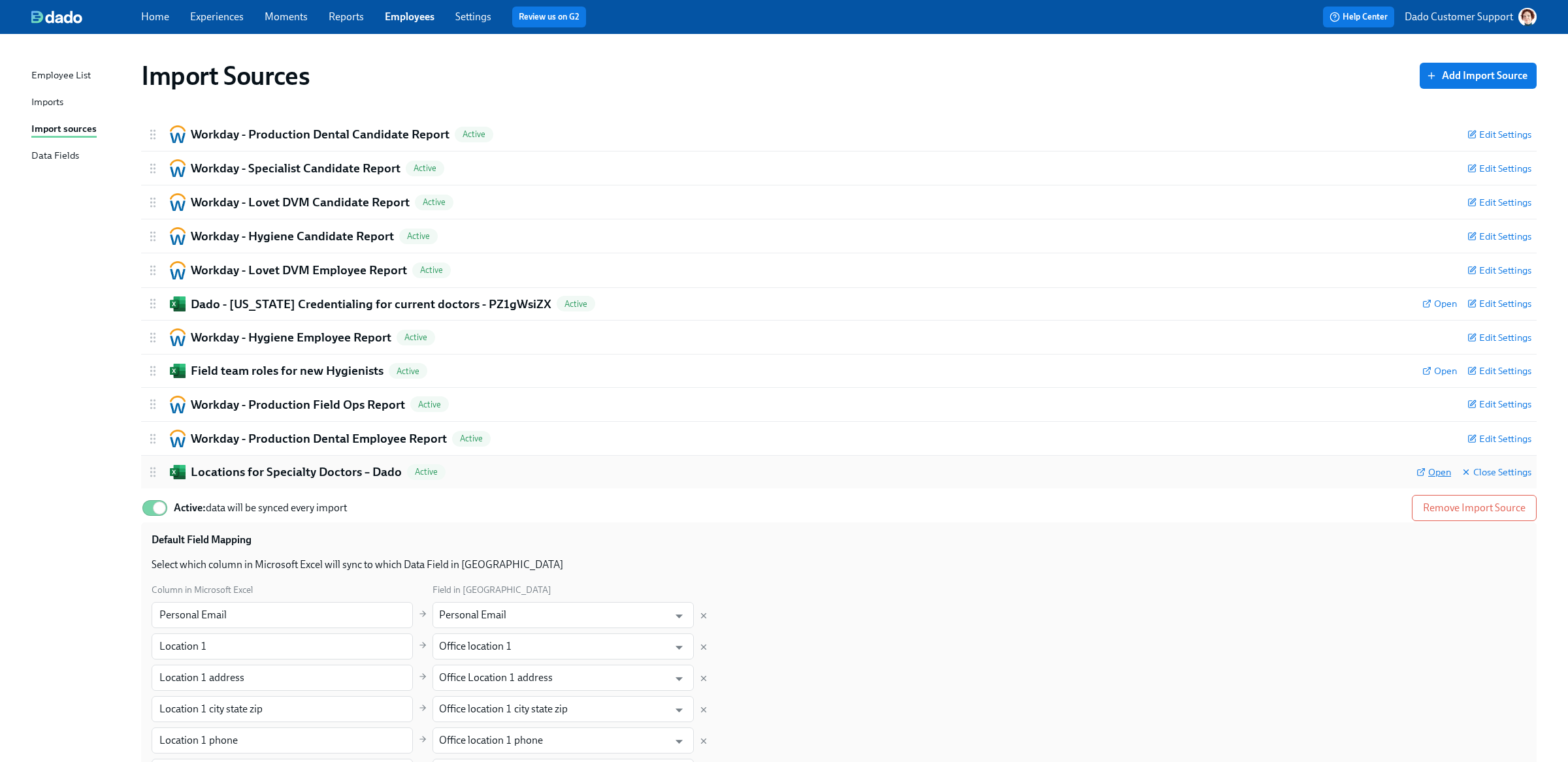
click at [1433, 467] on span "Open" at bounding box center [1433, 472] width 34 height 13
click at [285, 473] on h2 "Locations for Specialty Doctors – Dado" at bounding box center [296, 472] width 211 height 17
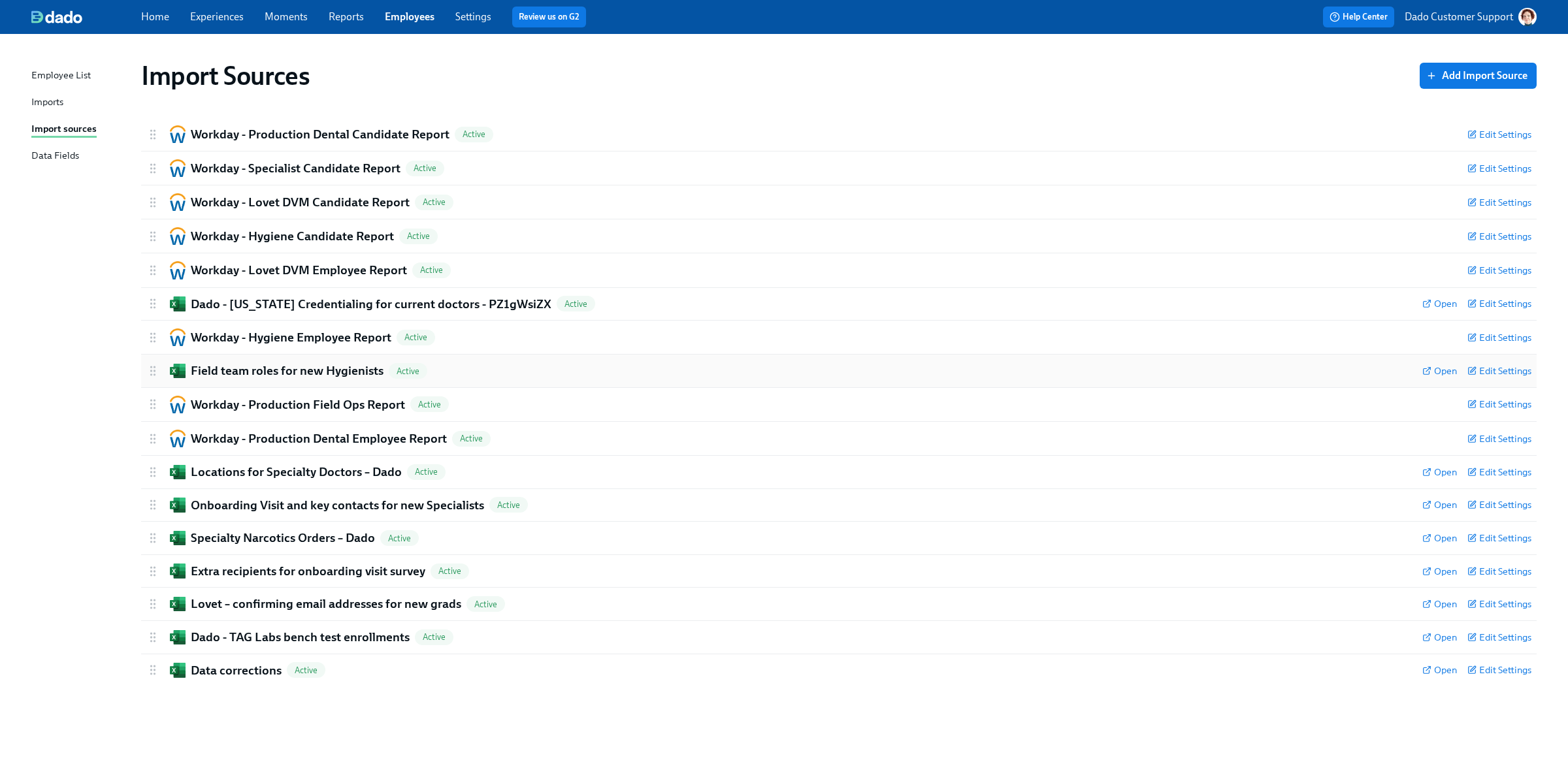
click at [335, 363] on h2 "Field team roles for new Hygienists" at bounding box center [287, 371] width 192 height 17
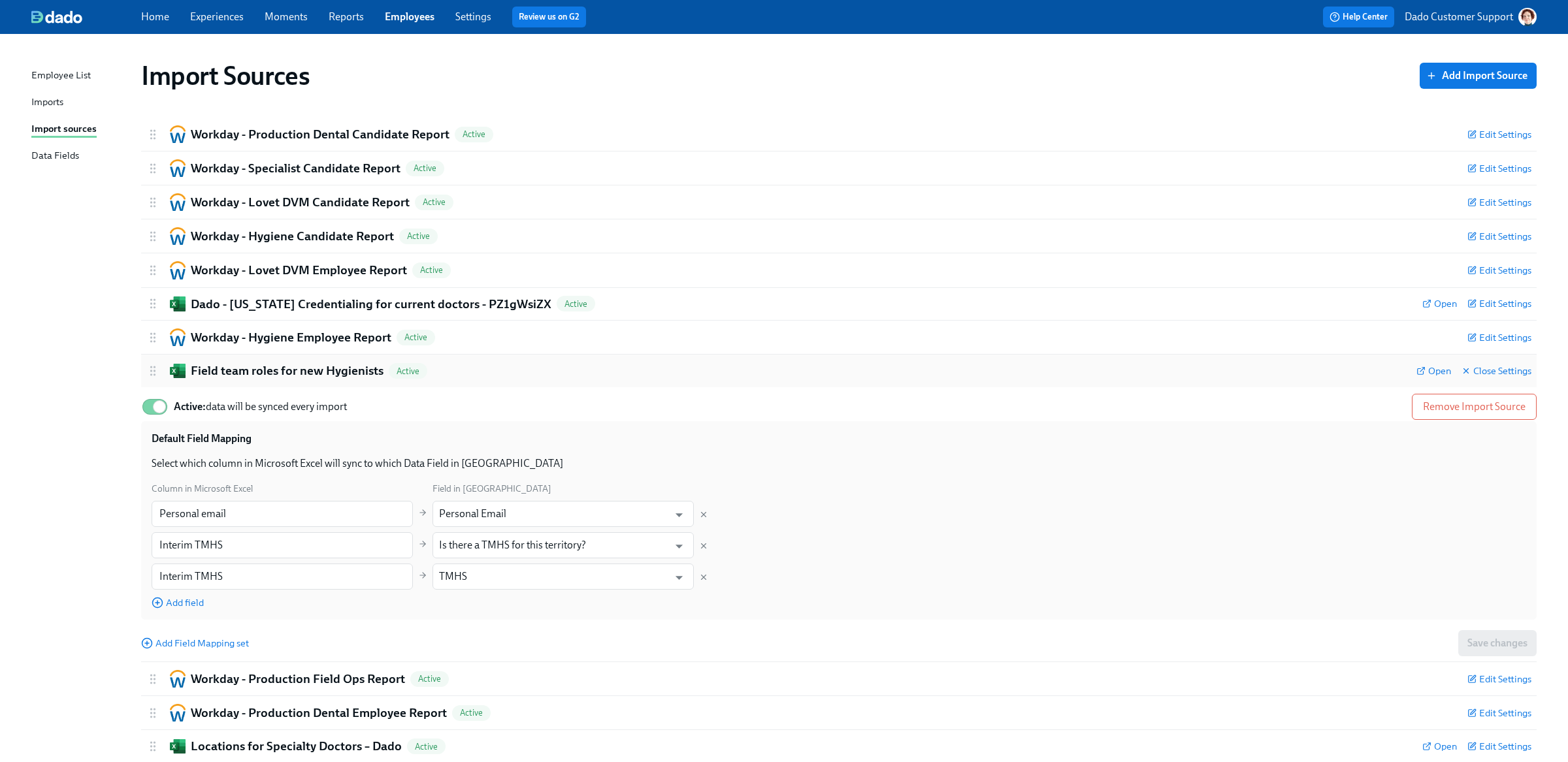
drag, startPoint x: 192, startPoint y: 370, endPoint x: 372, endPoint y: 371, distance: 180.0
click at [372, 371] on h2 "Field team roles for new Hygienists" at bounding box center [287, 371] width 192 height 17
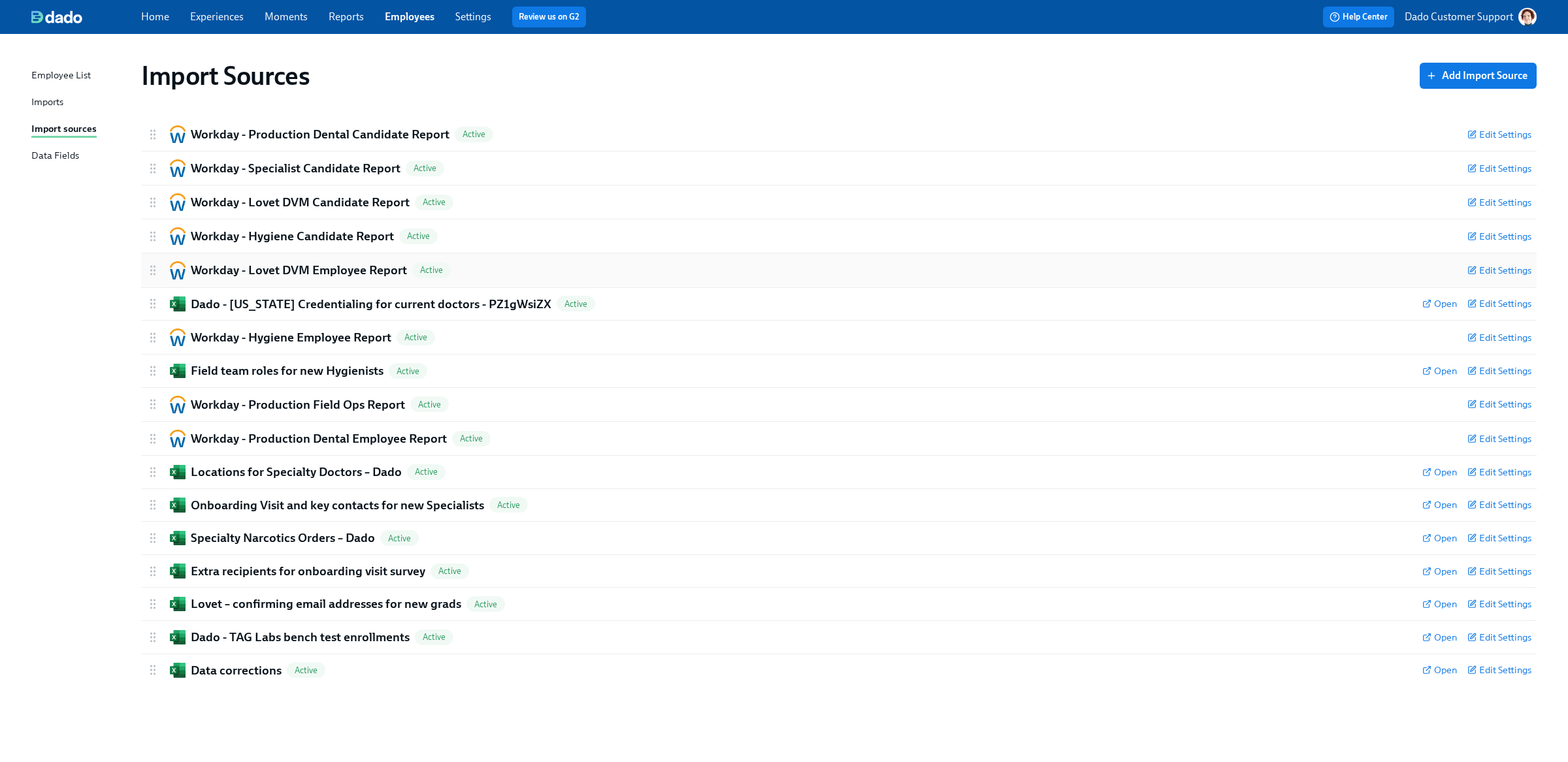
drag, startPoint x: 359, startPoint y: 371, endPoint x: 881, endPoint y: 262, distance: 533.3
click at [0, 0] on div "Home Experiences Moments Reports Employees Settings Review us on G2 Help Center…" at bounding box center [784, 381] width 1568 height 762
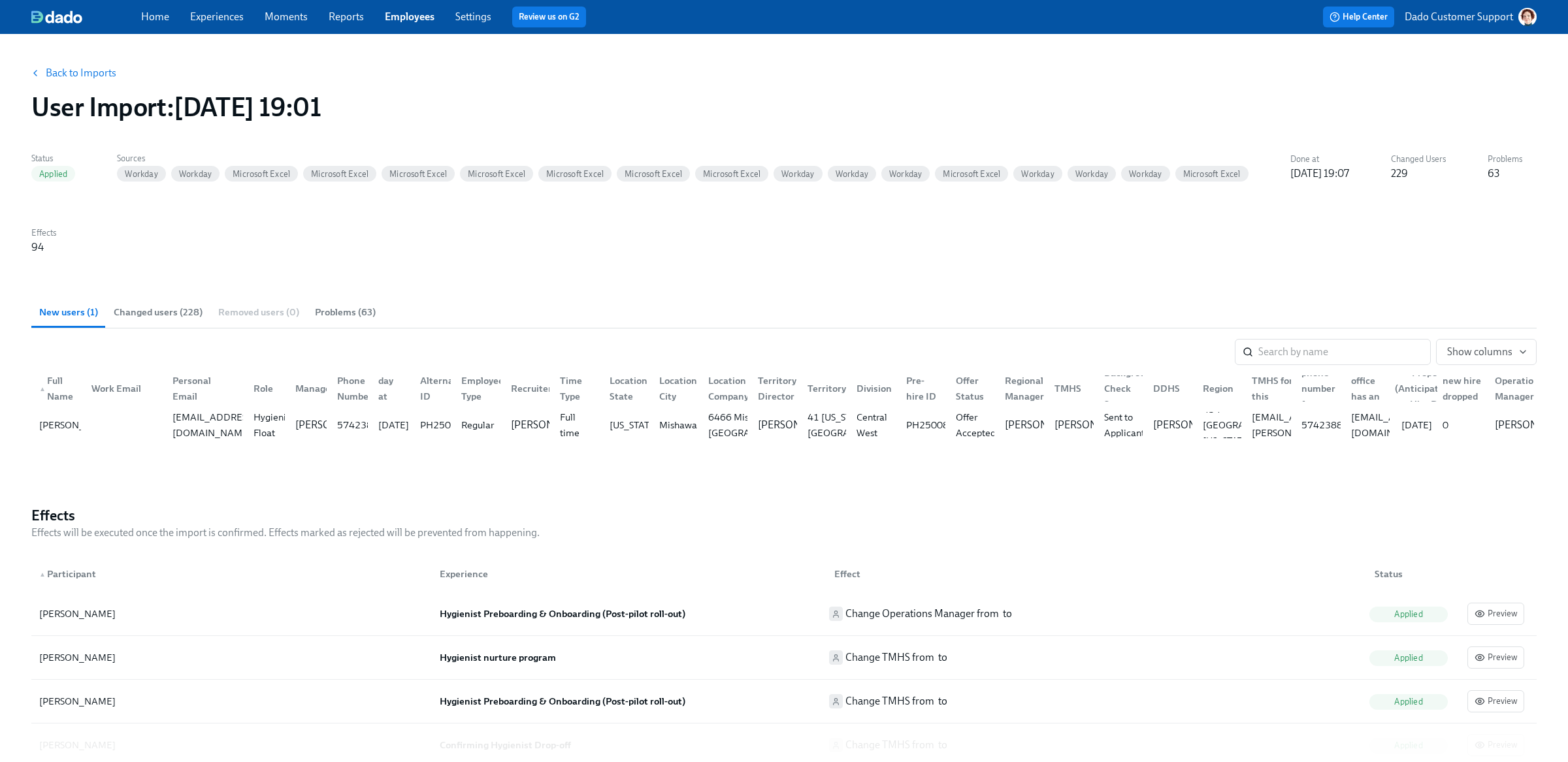
drag, startPoint x: 183, startPoint y: 108, endPoint x: 480, endPoint y: 95, distance: 297.3
click at [480, 95] on div "User Import : [DATE] 19:01" at bounding box center [784, 107] width 1505 height 31
copy h1 "[DATE] 19:01"
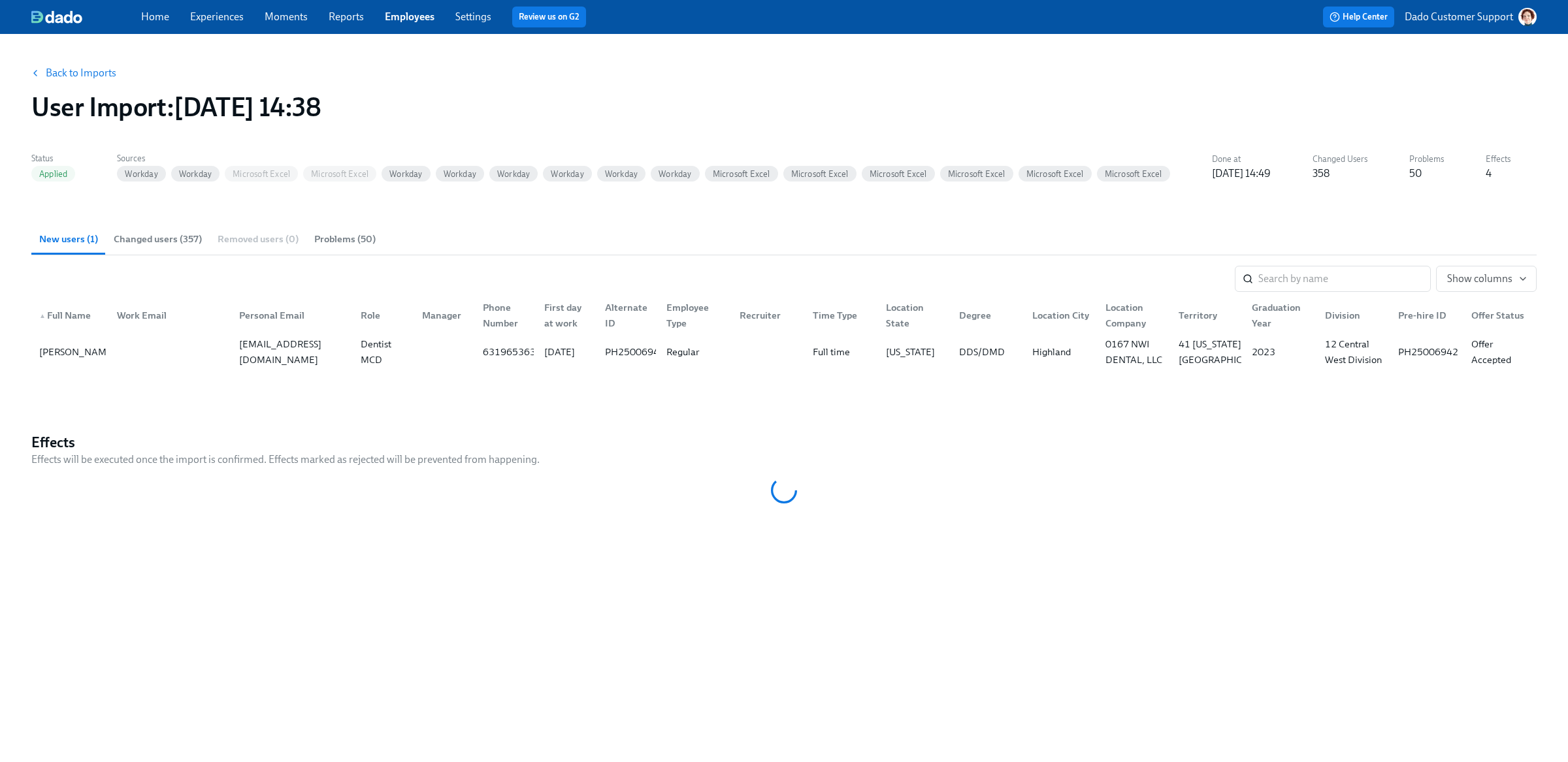
drag, startPoint x: 179, startPoint y: 106, endPoint x: 478, endPoint y: 109, distance: 299.0
click at [477, 108] on div "User Import : [DATE] 14:38" at bounding box center [784, 107] width 1505 height 31
copy h1 "[DATE] 14:38"
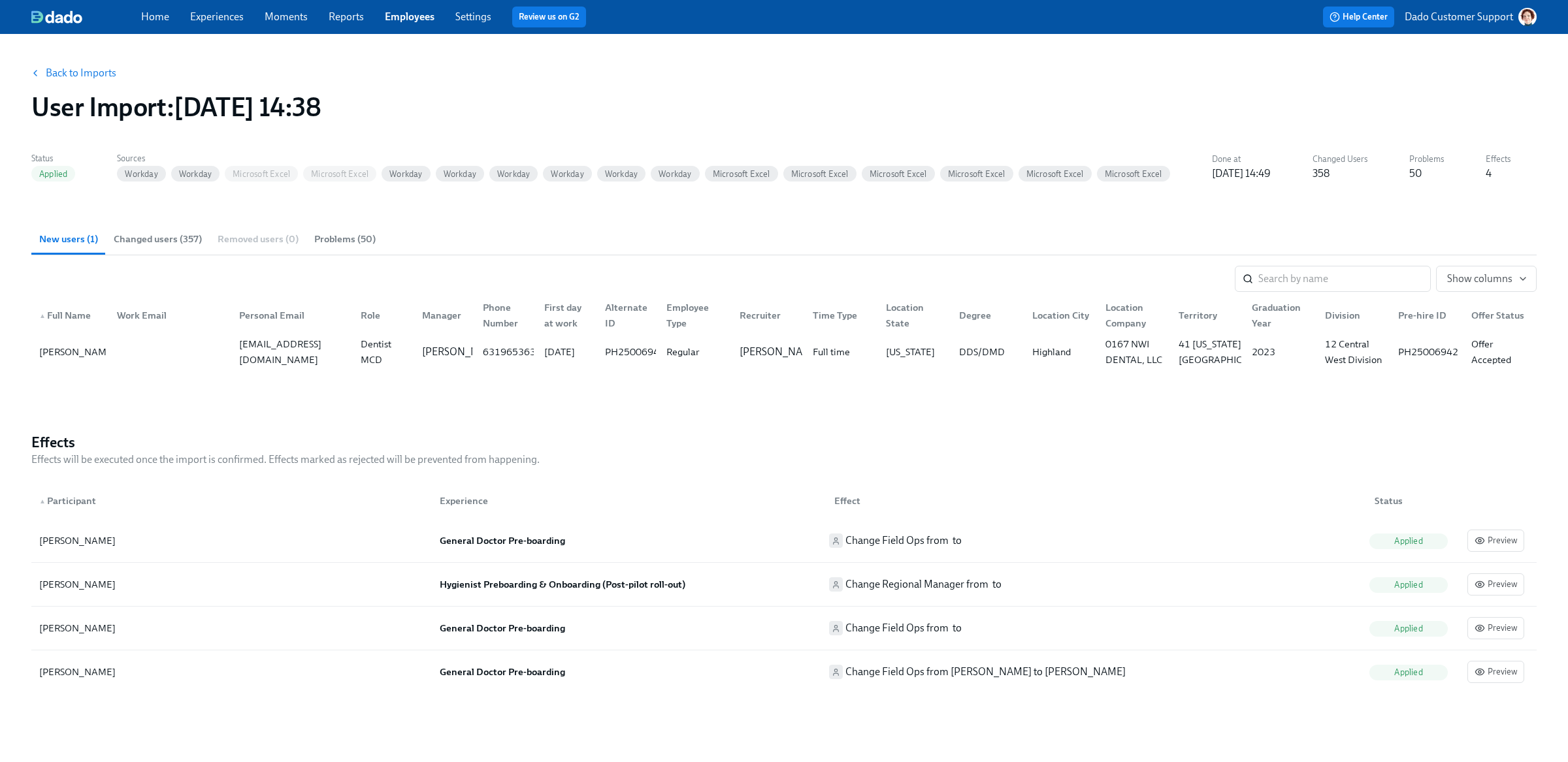
click at [174, 244] on span "Changed users (357)" at bounding box center [157, 240] width 88 height 15
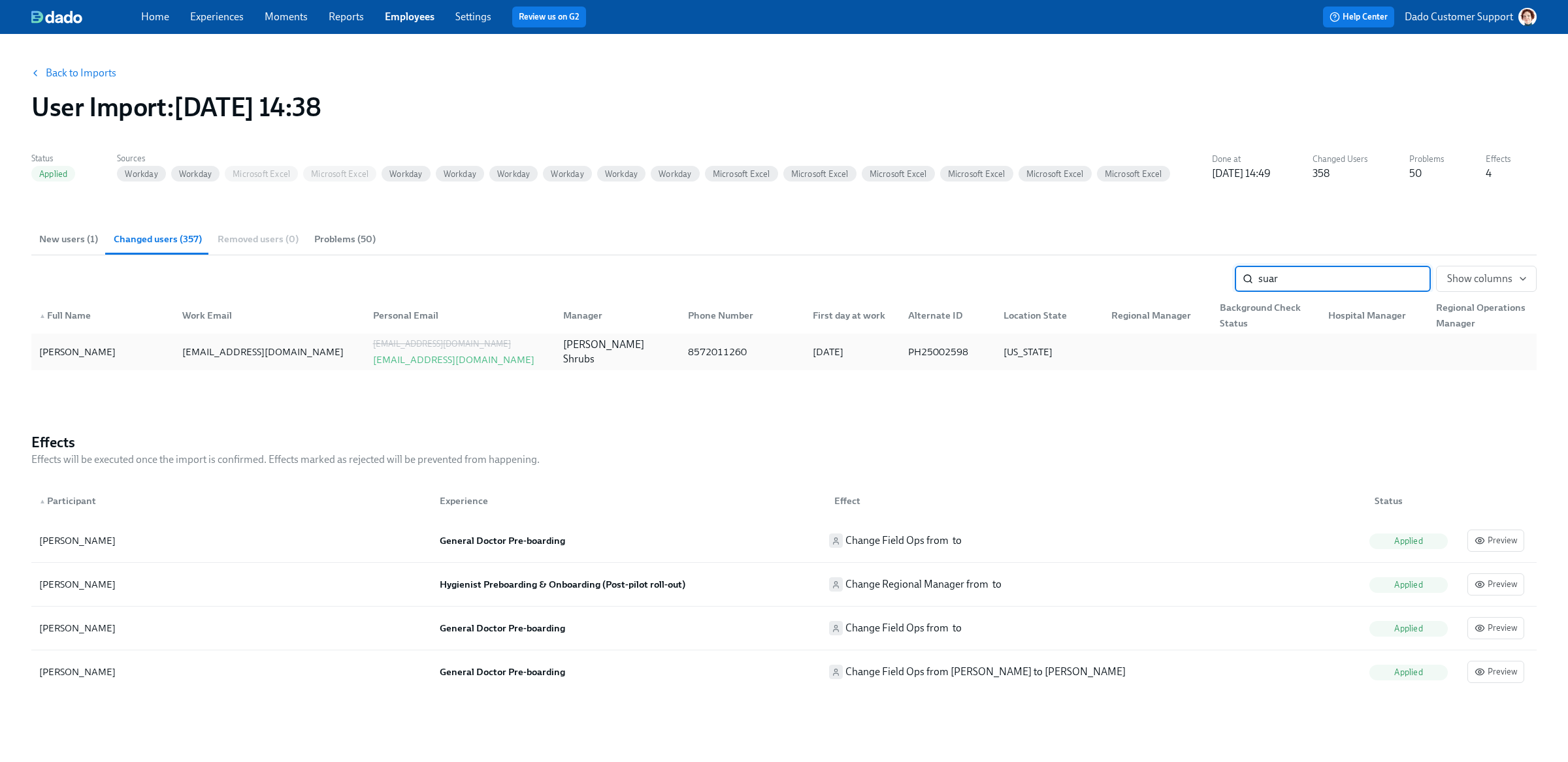
type input "suar"
drag, startPoint x: 357, startPoint y: 366, endPoint x: 491, endPoint y: 368, distance: 134.0
click at [491, 368] on div "[PERSON_NAME] [EMAIL_ADDRESS][DOMAIN_NAME] [EMAIL_ADDRESS][DOMAIN_NAME] [EMAIL_…" at bounding box center [784, 352] width 1505 height 37
click at [490, 368] on div "[PERSON_NAME] [EMAIL_ADDRESS][DOMAIN_NAME] [EMAIL_ADDRESS][DOMAIN_NAME] [EMAIL_…" at bounding box center [784, 352] width 1505 height 37
copy div "[EMAIL_ADDRESS][DOMAIN_NAME]"
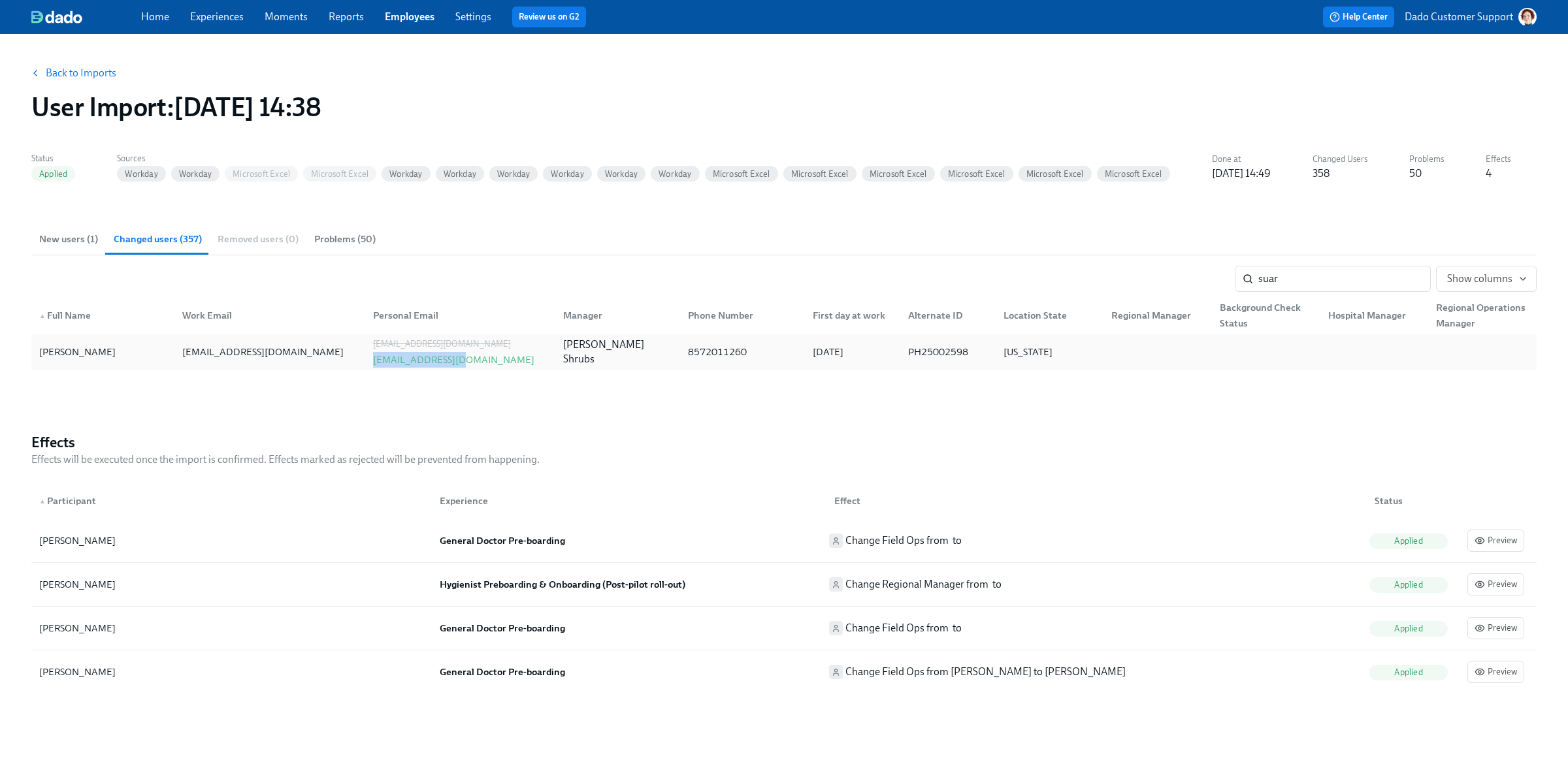
drag, startPoint x: 364, startPoint y: 359, endPoint x: 455, endPoint y: 363, distance: 91.1
click at [456, 363] on div "[EMAIL_ADDRESS][DOMAIN_NAME] [EMAIL_ADDRESS][DOMAIN_NAME]" at bounding box center [457, 352] width 190 height 26
drag, startPoint x: 360, startPoint y: 363, endPoint x: 461, endPoint y: 363, distance: 101.0
click at [461, 363] on div "[PERSON_NAME] [EMAIL_ADDRESS][DOMAIN_NAME] [EMAIL_ADDRESS][DOMAIN_NAME] [EMAIL_…" at bounding box center [784, 352] width 1505 height 37
copy div "[EMAIL_ADDRESS][DOMAIN_NAME] [EMAIL_ADDRESS][DOMAIN_NAME]"
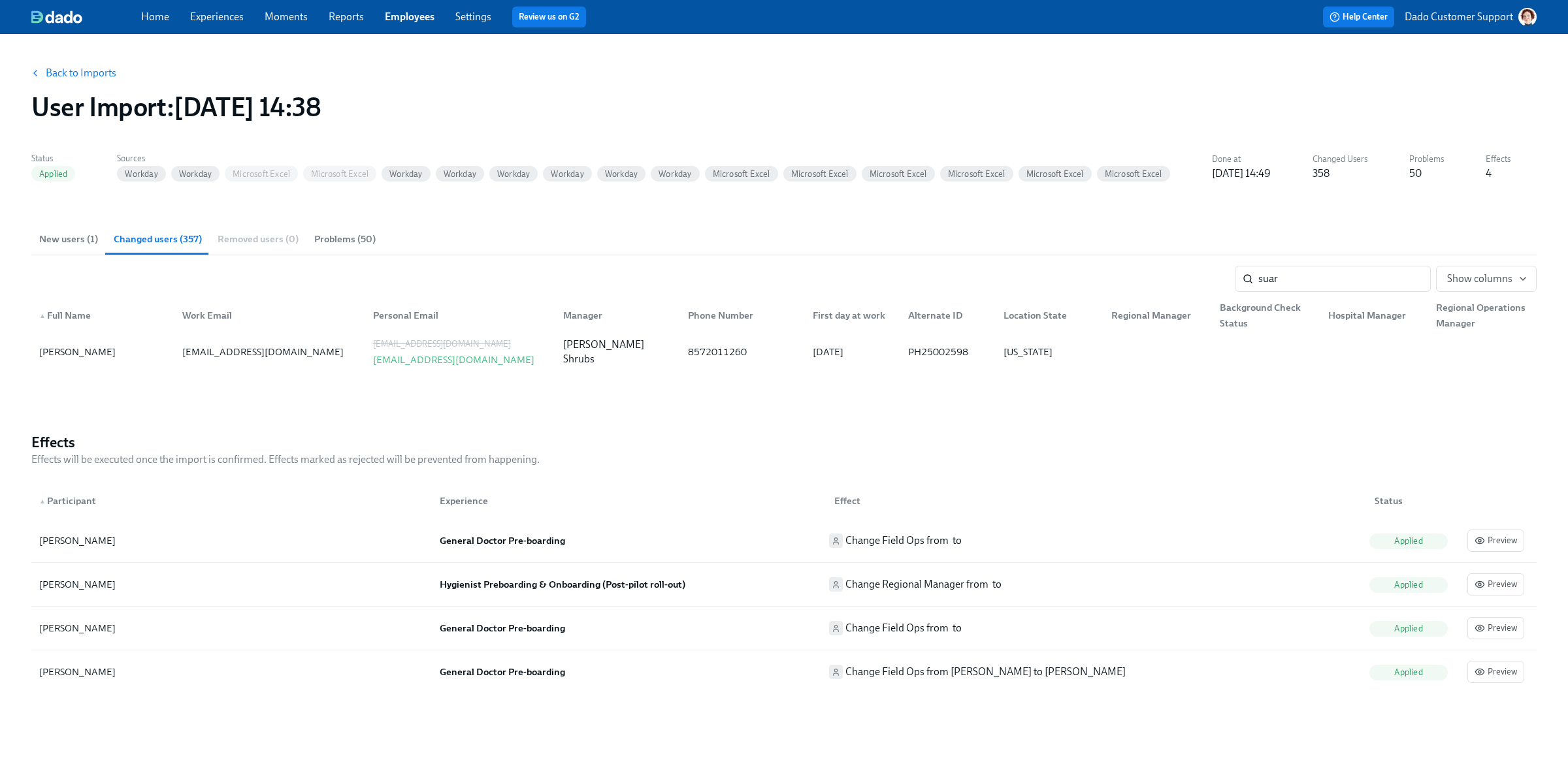
click at [79, 88] on div "Back to Imports User Import : [DATE] 14:38" at bounding box center [784, 91] width 1526 height 83
click at [79, 70] on link "Back to Imports" at bounding box center [81, 73] width 70 height 13
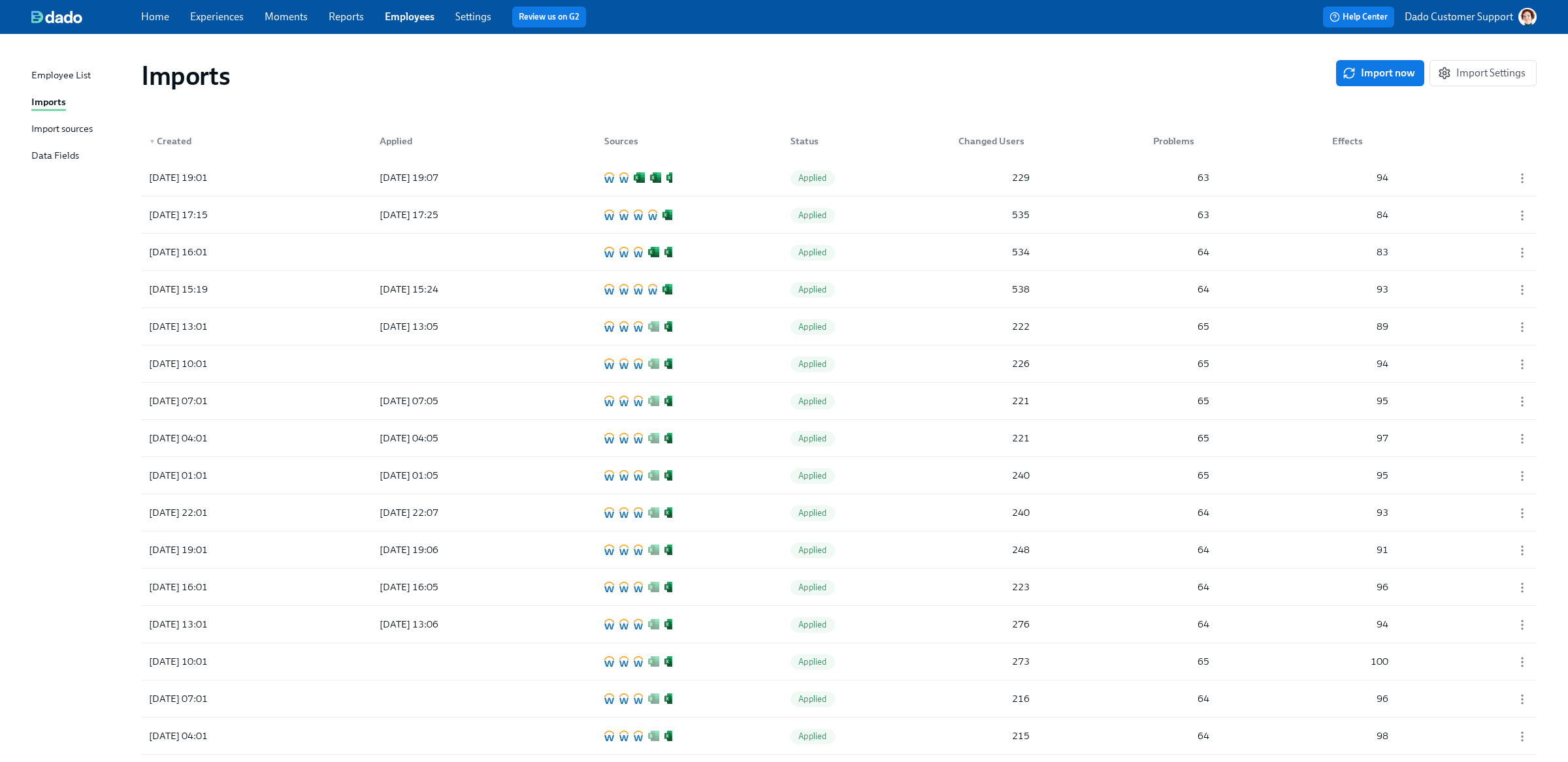
click at [47, 133] on div "Import sources" at bounding box center [62, 129] width 61 height 16
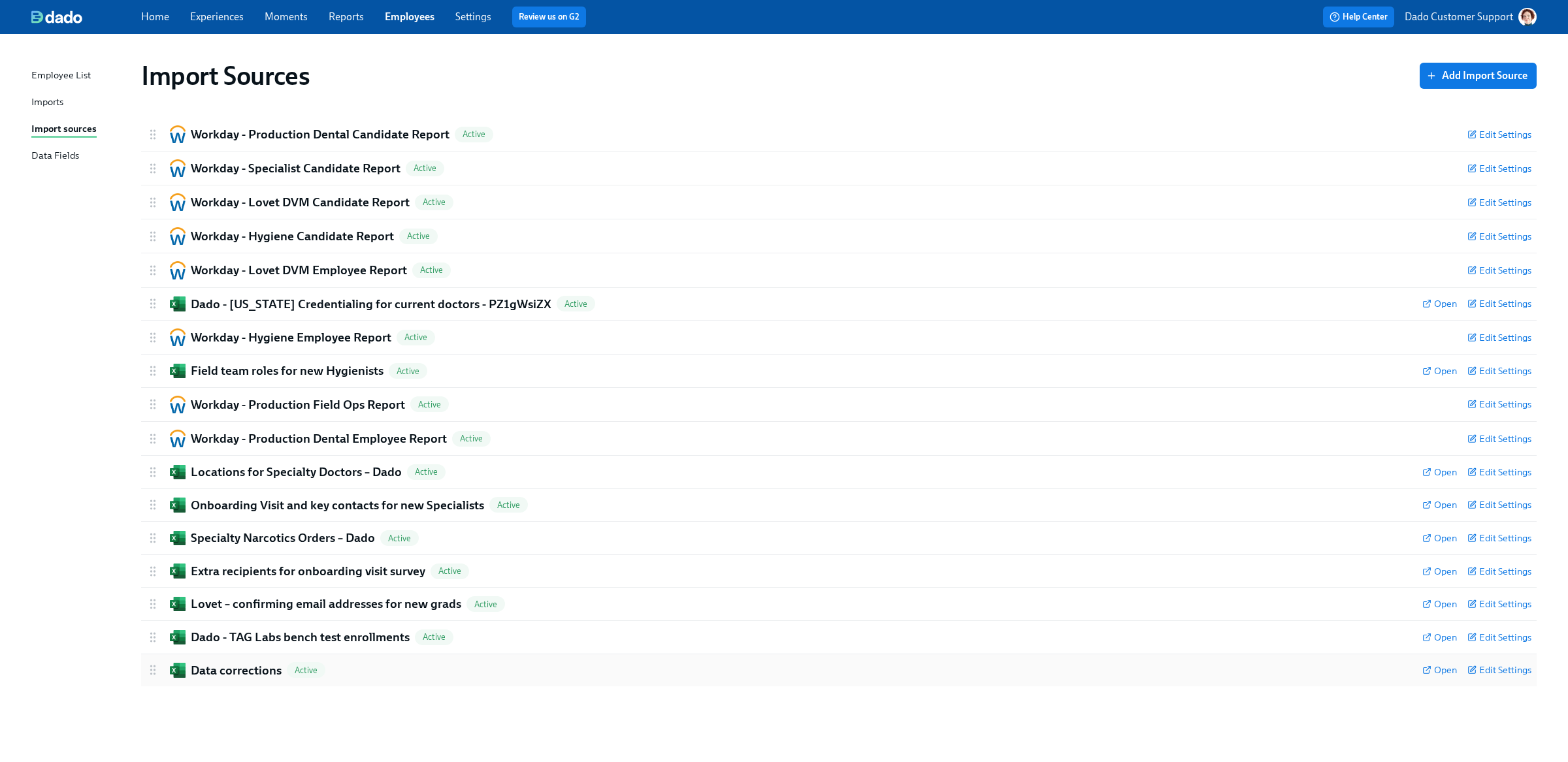
click at [220, 664] on h2 "Data corrections" at bounding box center [236, 670] width 91 height 17
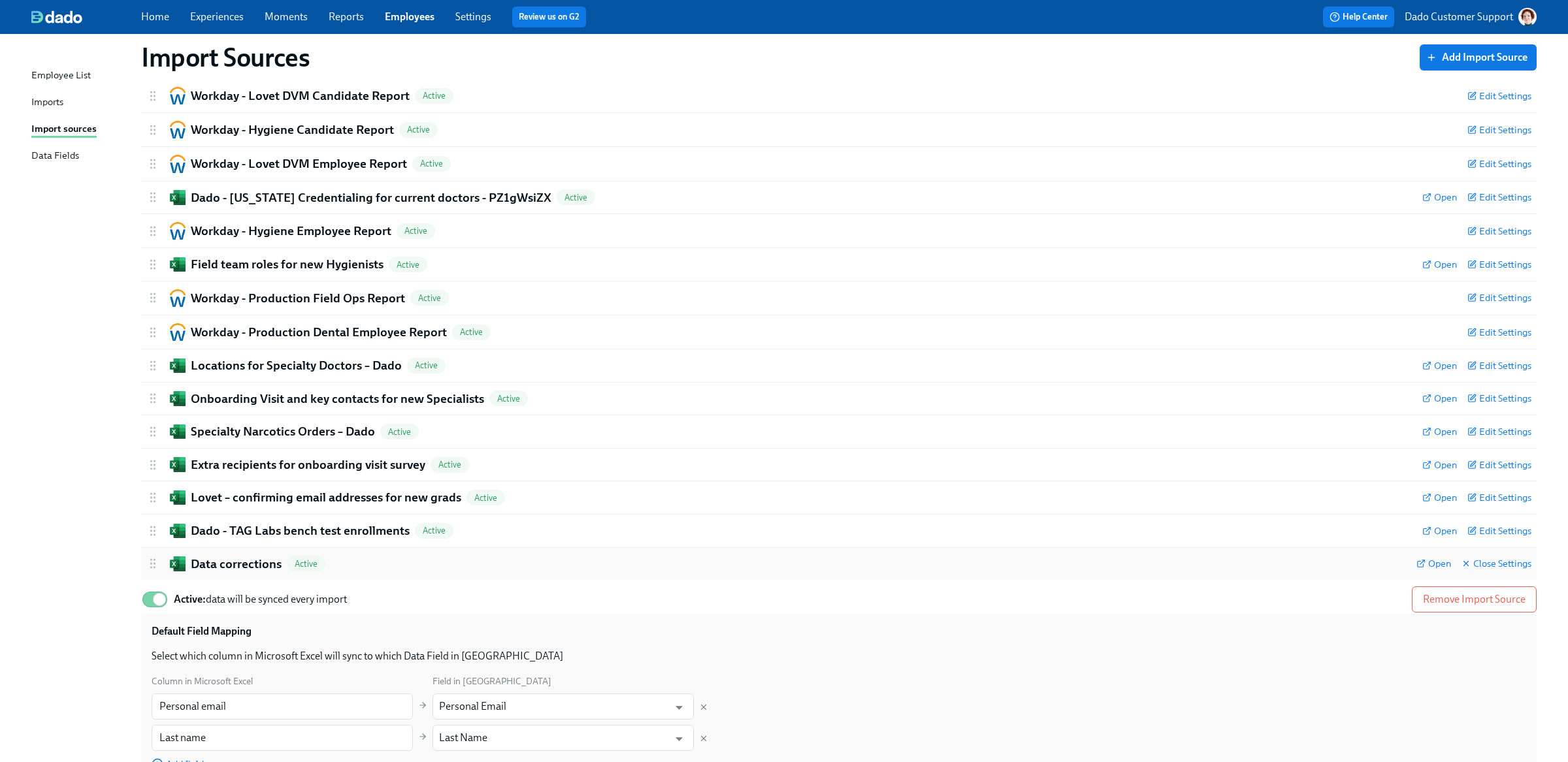
scroll to position [201, 0]
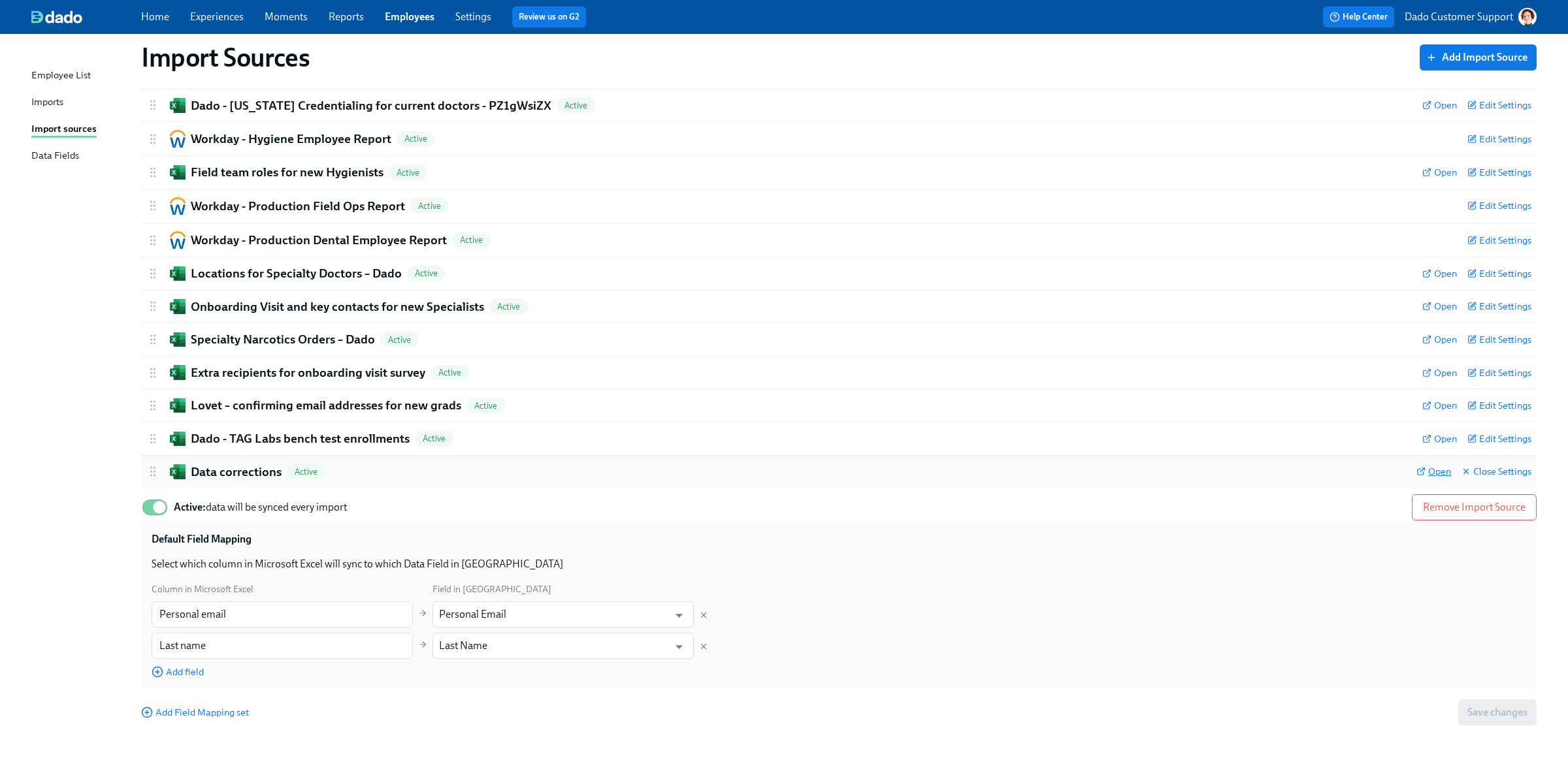
click at [1427, 469] on span "Open" at bounding box center [1433, 471] width 34 height 13
click at [175, 674] on span "Add field" at bounding box center [177, 672] width 52 height 13
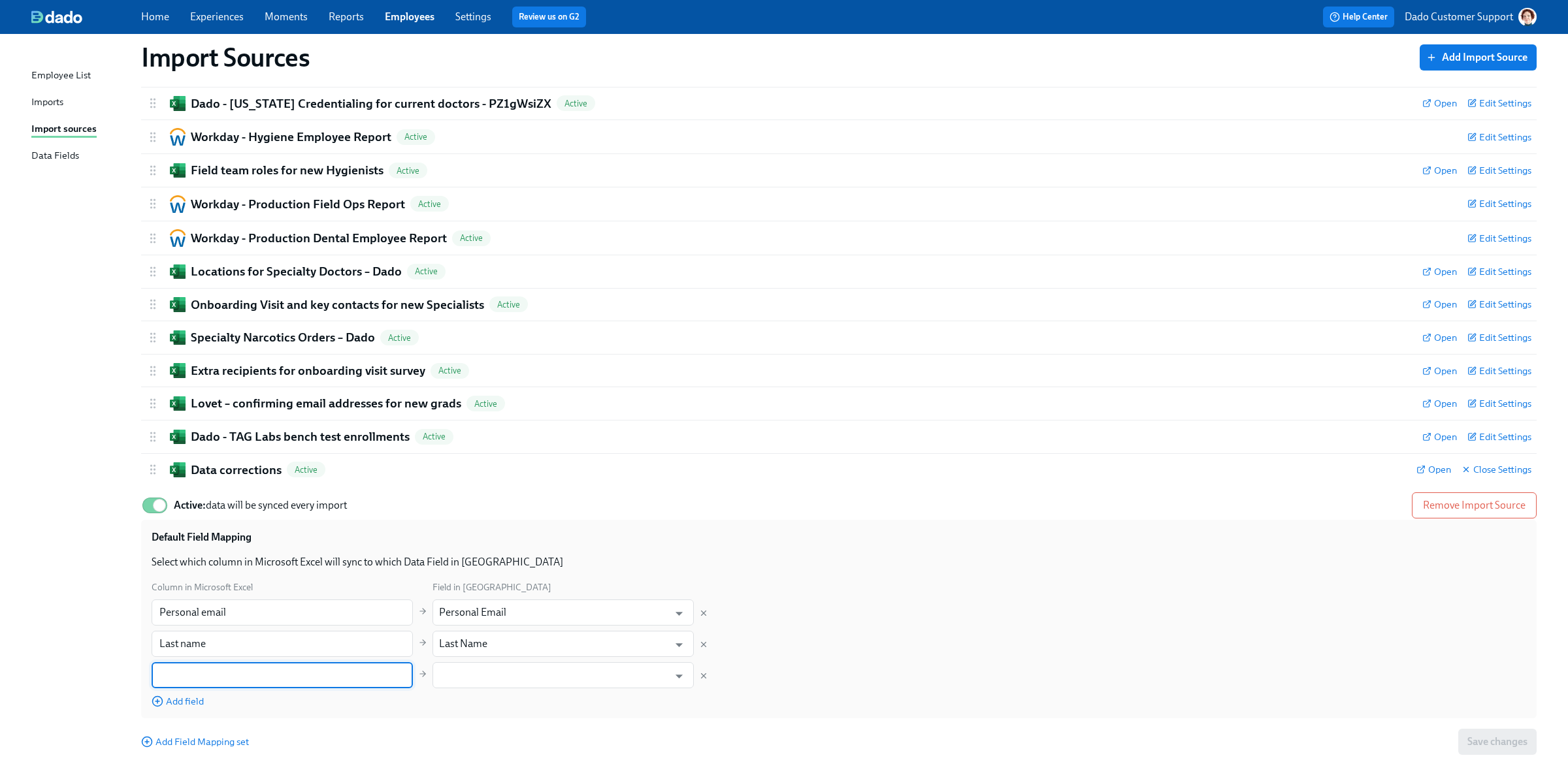
click at [176, 674] on input "text" at bounding box center [282, 675] width 261 height 26
type input "Job Title"
click at [582, 667] on input "text" at bounding box center [554, 675] width 229 height 26
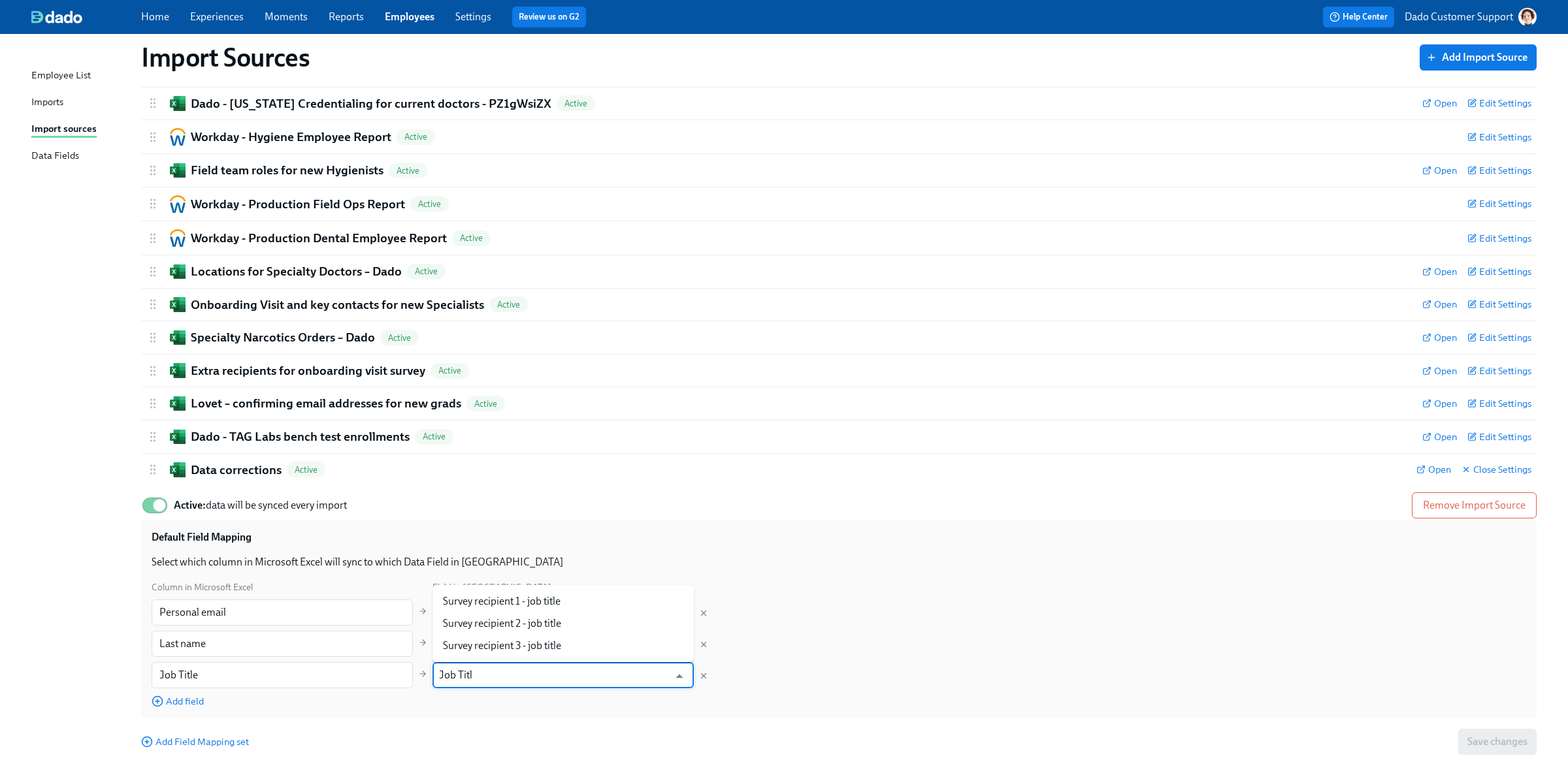
type input "Job Title"
type input "Role"
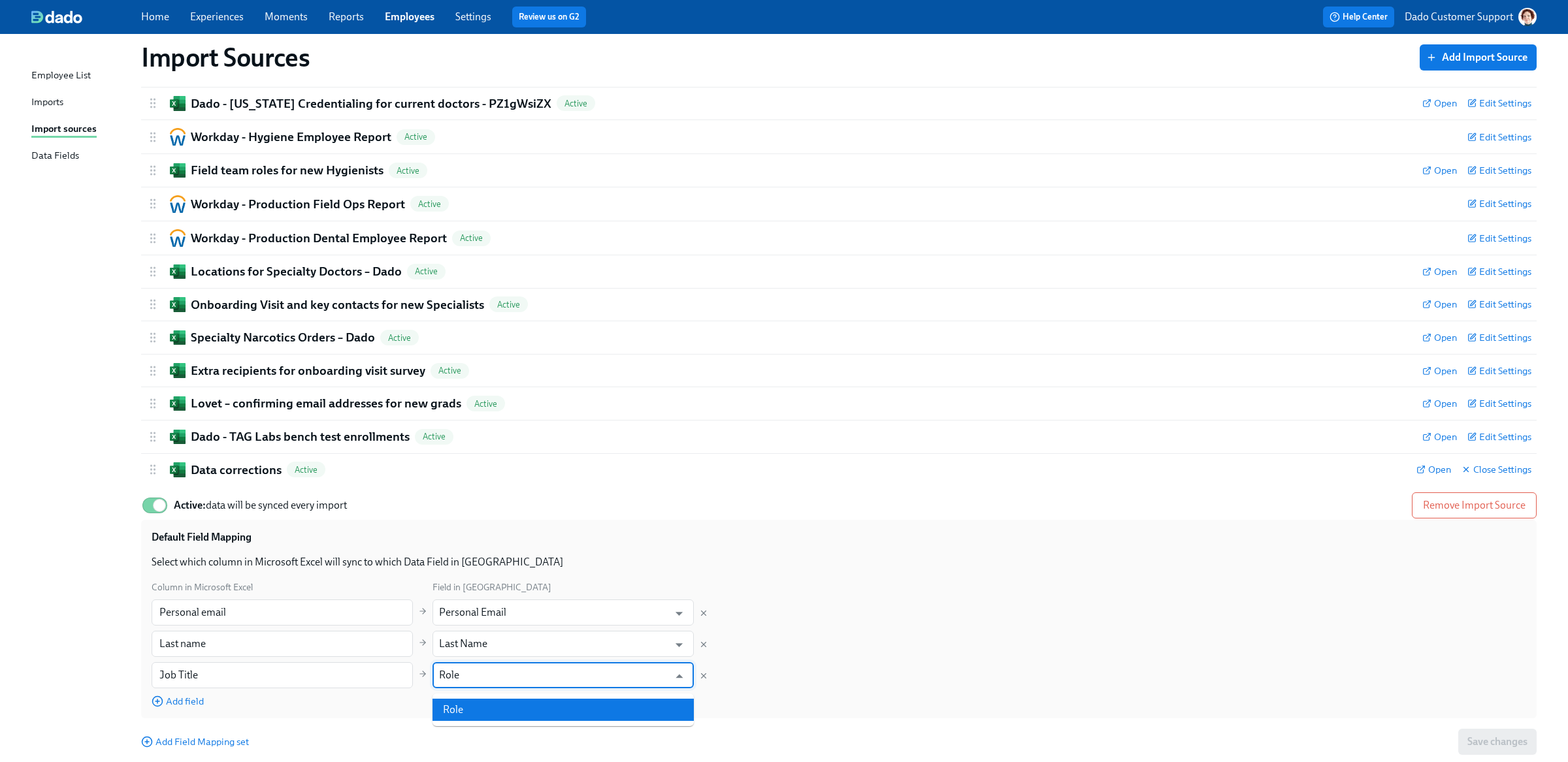
click at [577, 699] on li "Role" at bounding box center [563, 709] width 261 height 22
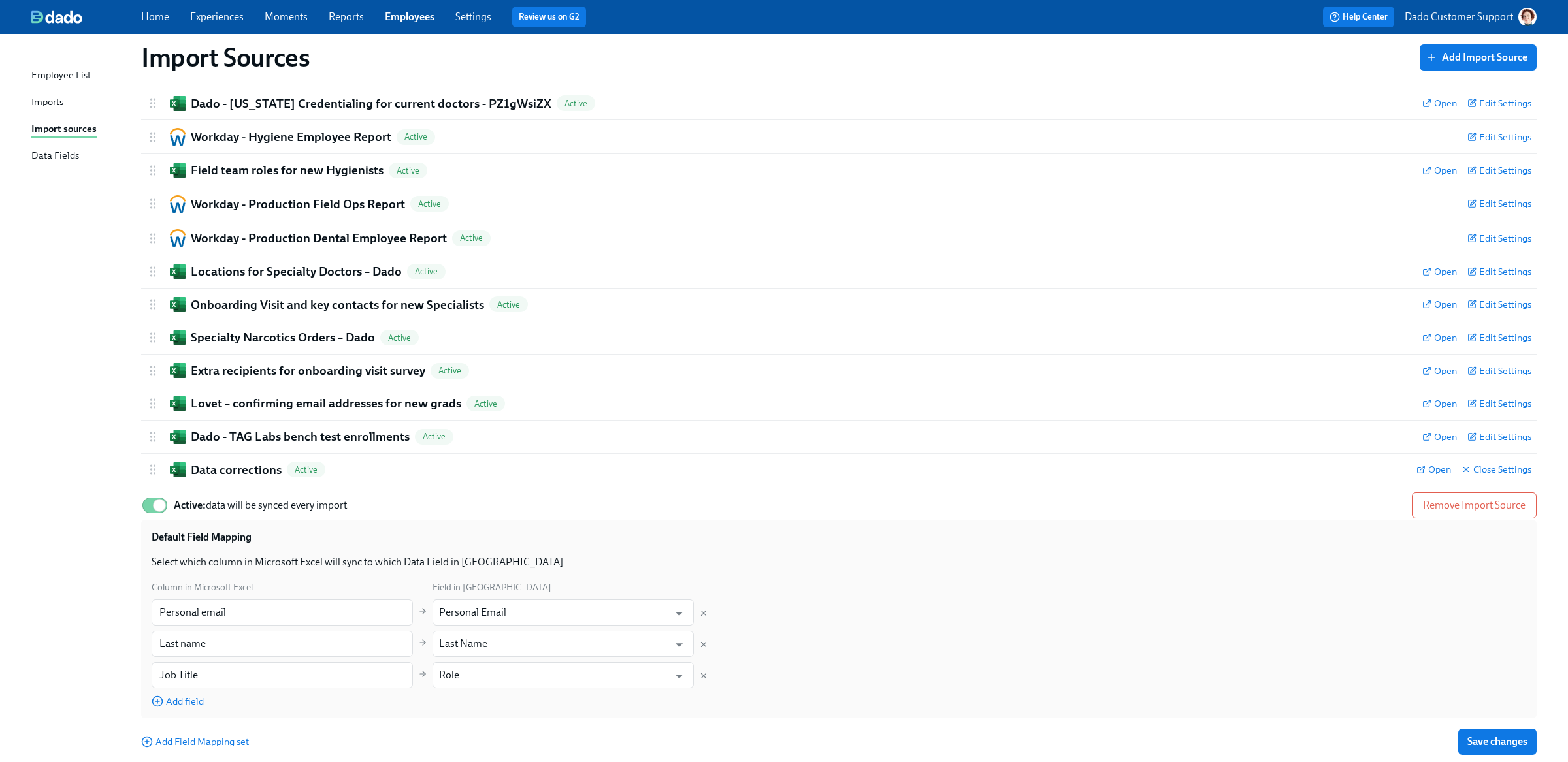
click at [554, 713] on div "Default Field Mapping Select which column in Microsoft Excel will sync to which…" at bounding box center [839, 619] width 1395 height 199
click at [56, 95] on div "Imports" at bounding box center [47, 102] width 32 height 16
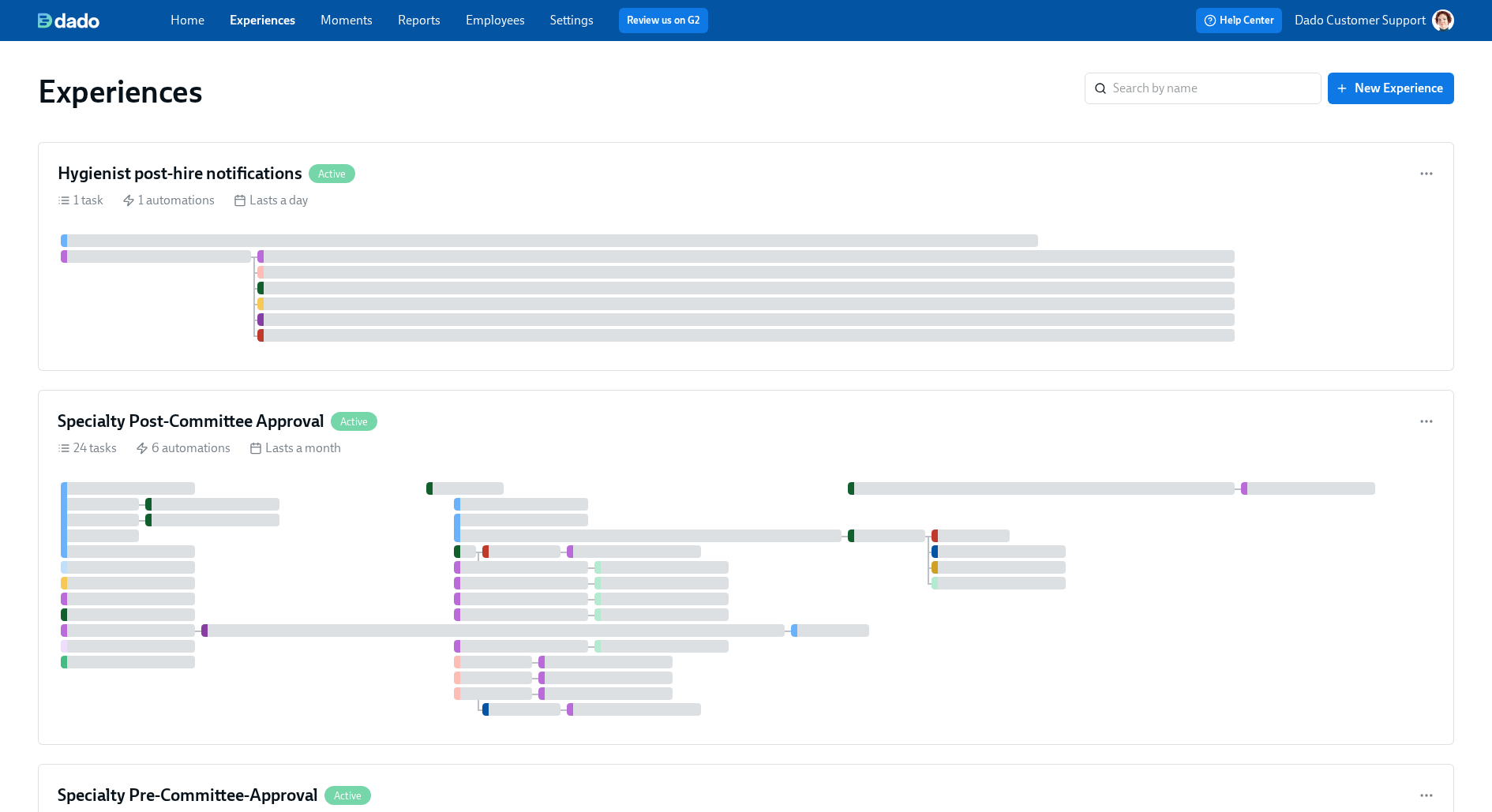
click at [482, 19] on link "Employees" at bounding box center [495, 20] width 59 height 15
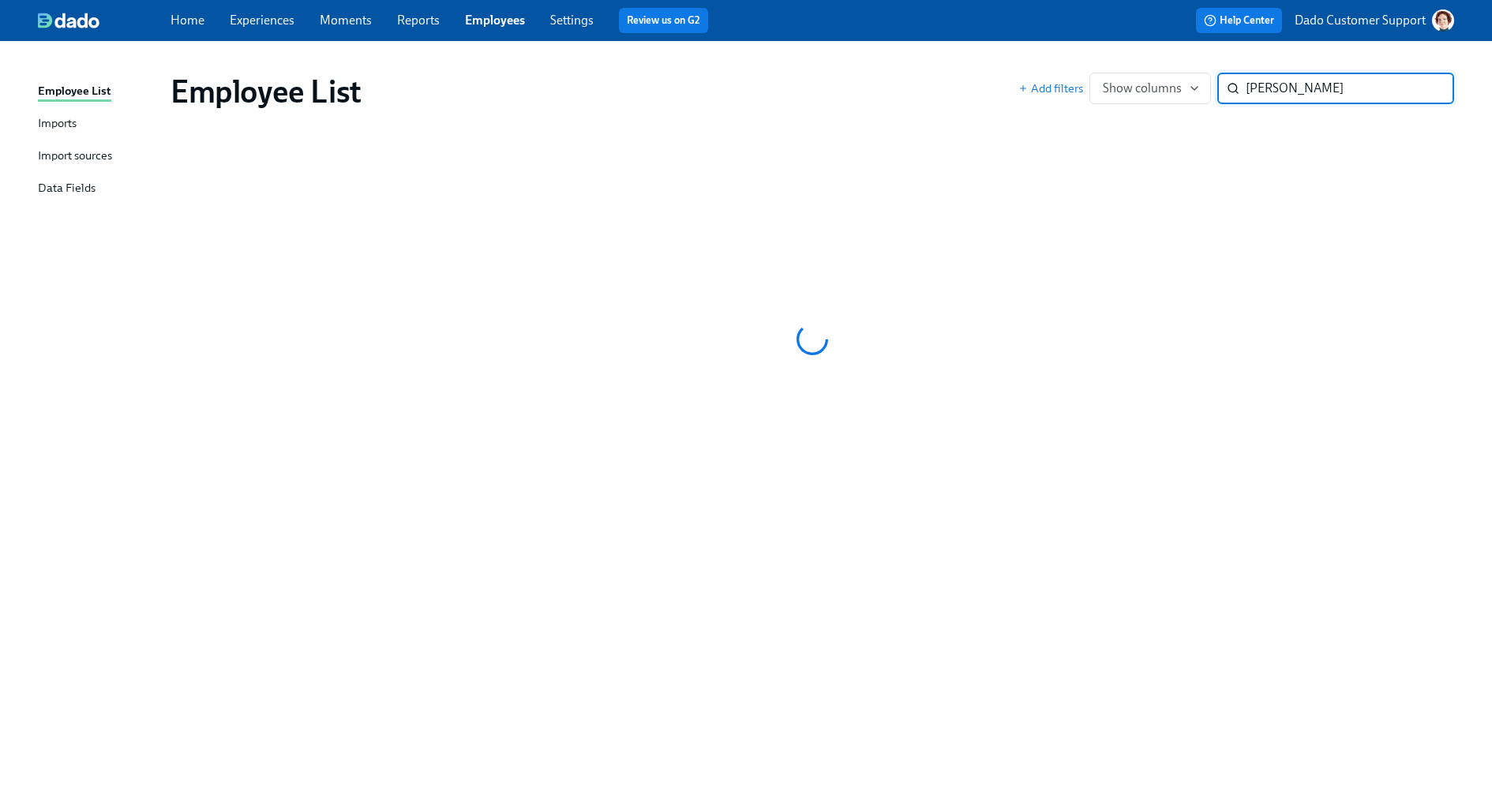
type input "Sherer"
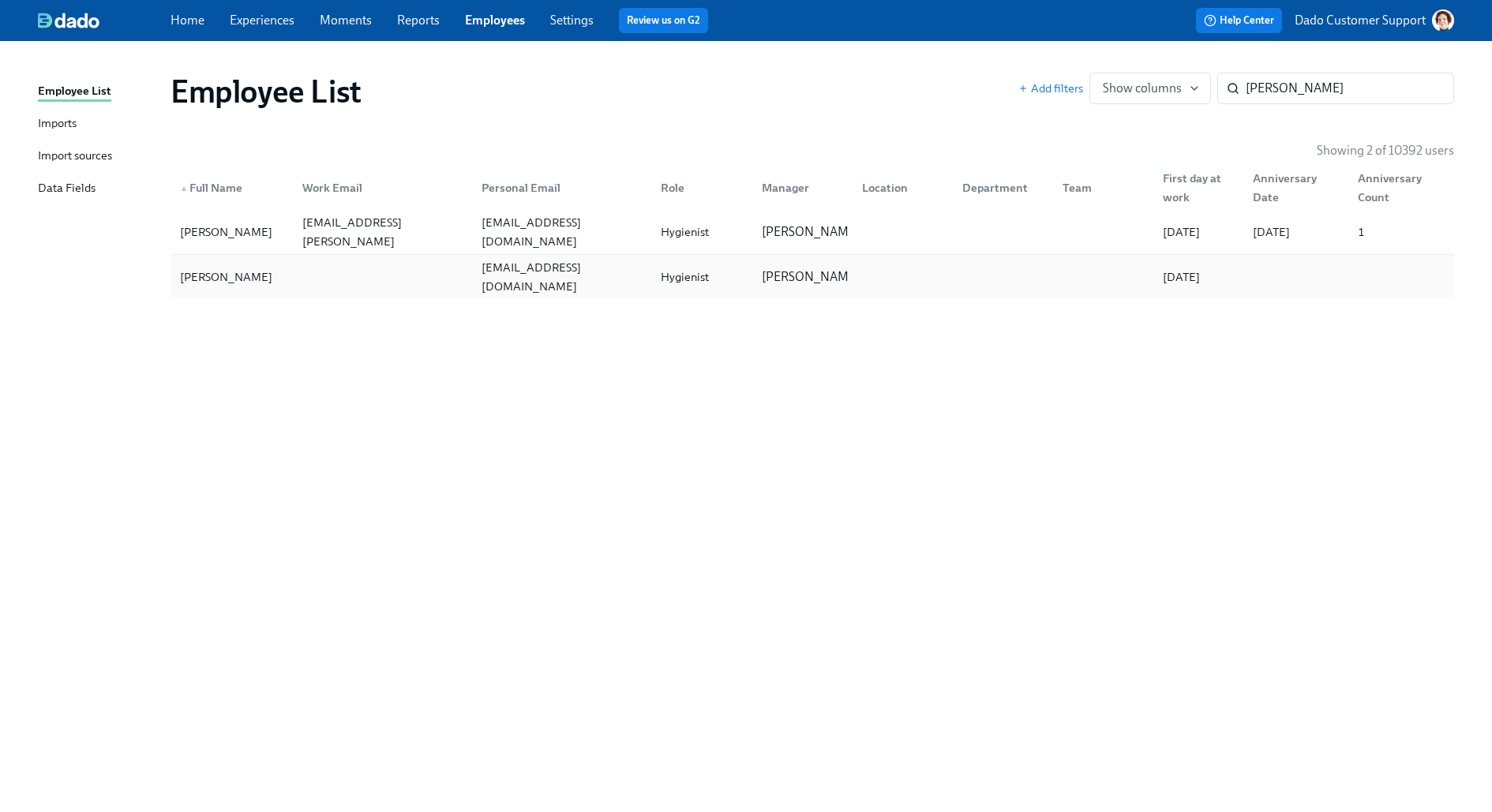
click at [209, 257] on div "Tracey Sherer tsherer25@gmail.com Hygienist Sarah Barron 09/11/2025" at bounding box center [812, 277] width 1283 height 44
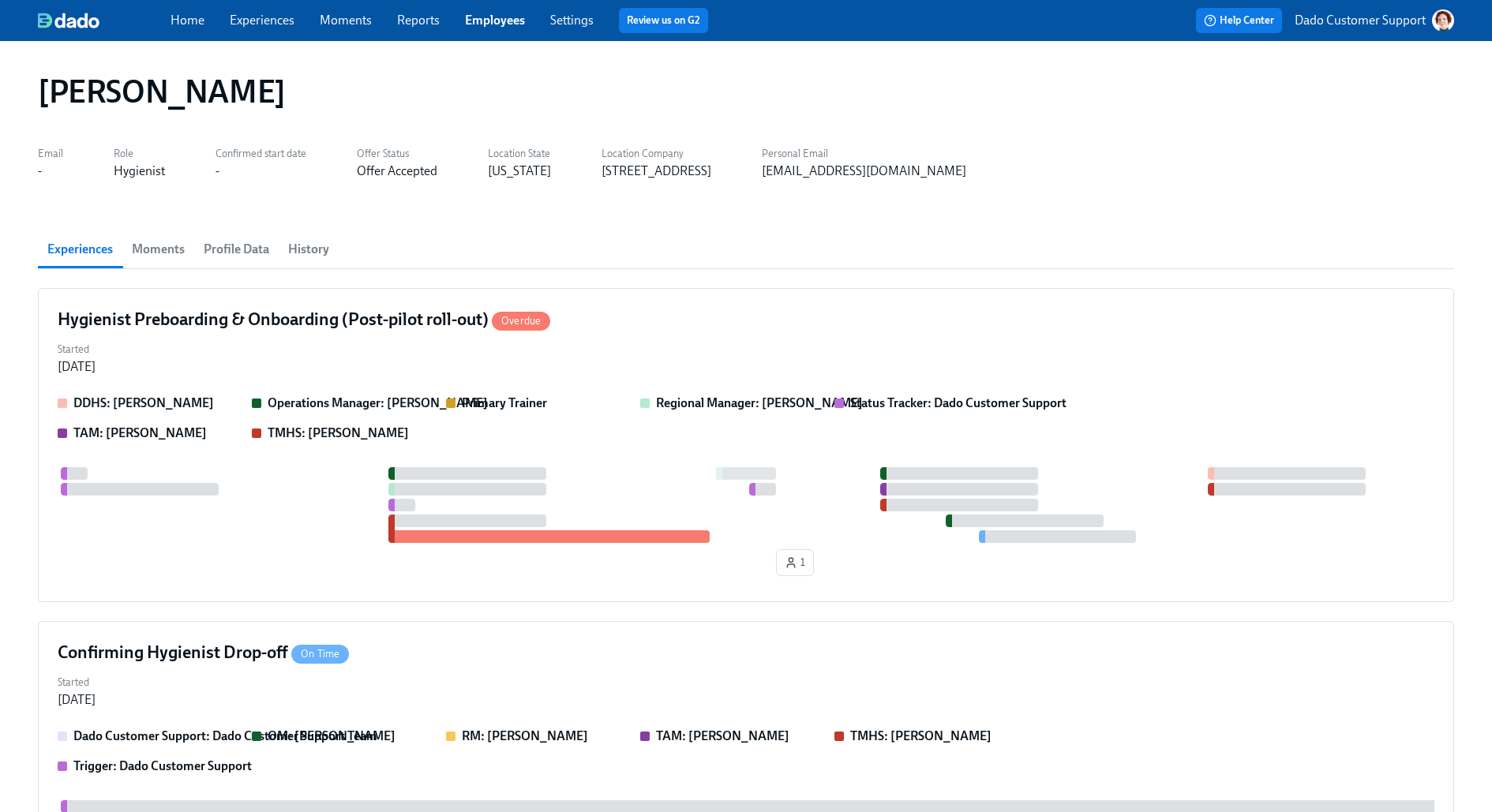
scroll to position [0, 256]
click at [243, 254] on span "Profile Data" at bounding box center [236, 249] width 66 height 22
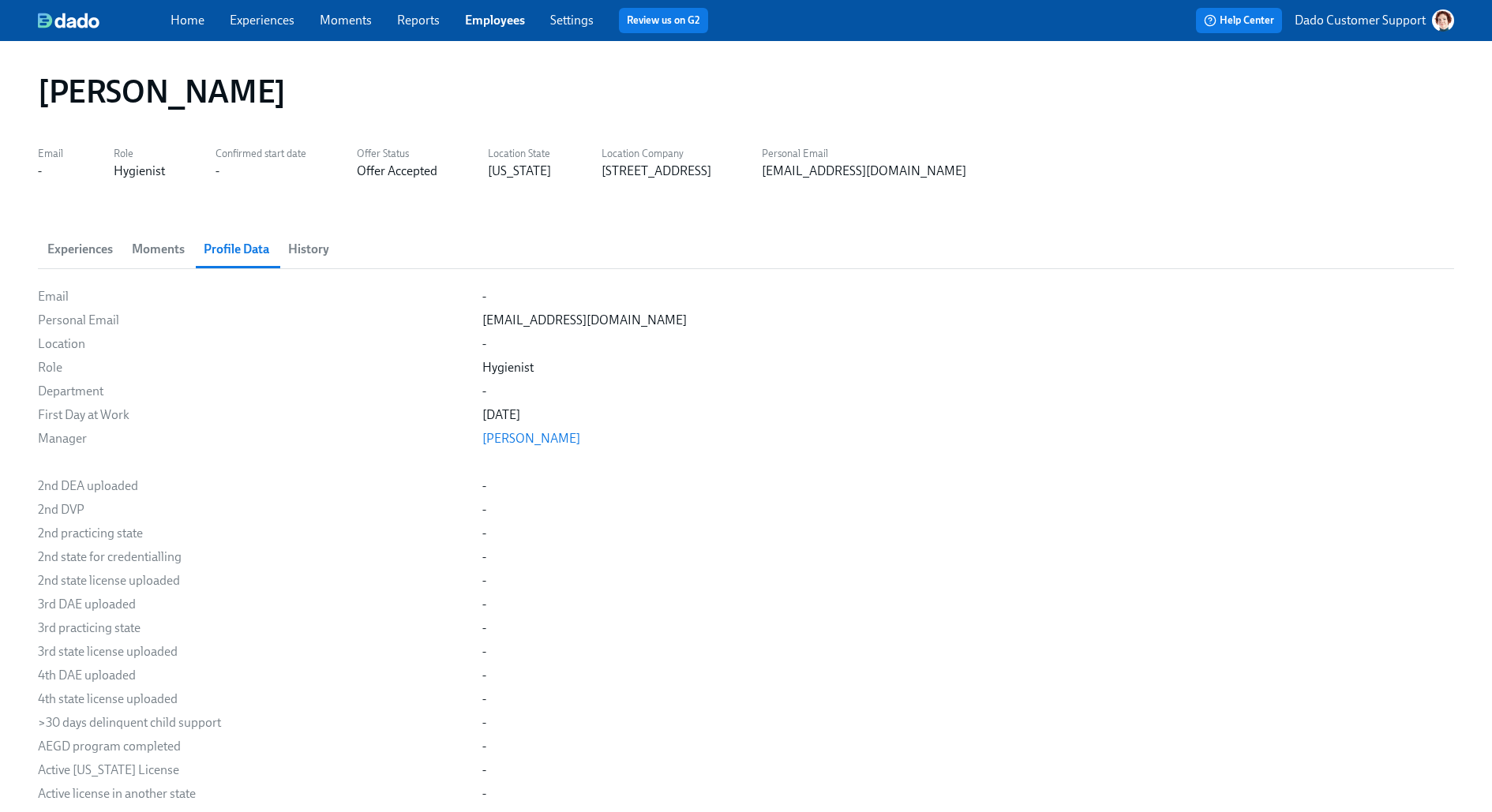
click at [113, 245] on button "Experiences" at bounding box center [80, 249] width 85 height 38
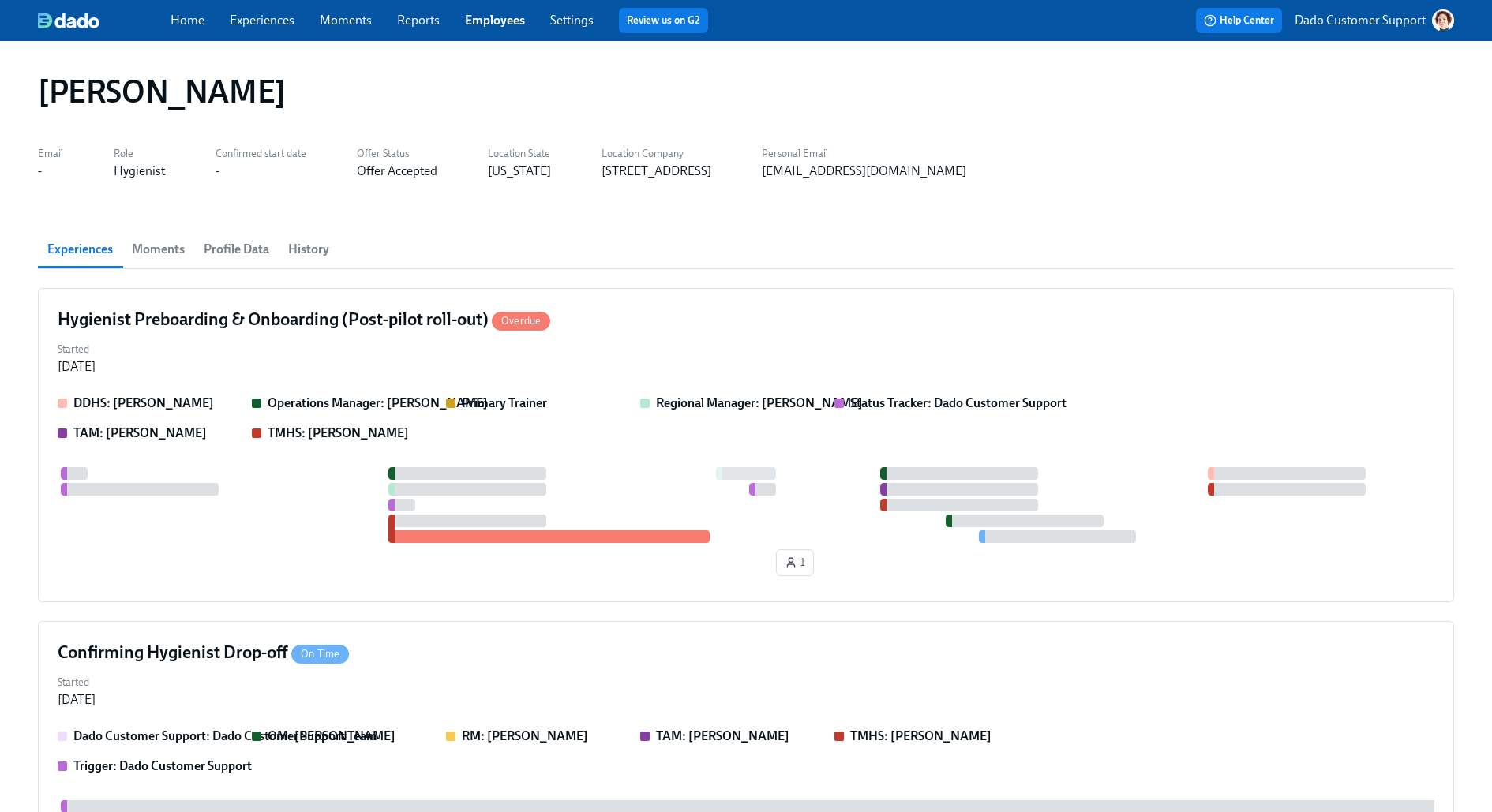
scroll to position [0, 256]
click at [160, 458] on div "DDHS: Henry Allen Operations Manager: Sarah Barron Primary Trainer Regional Man…" at bounding box center [746, 489] width 1377 height 188
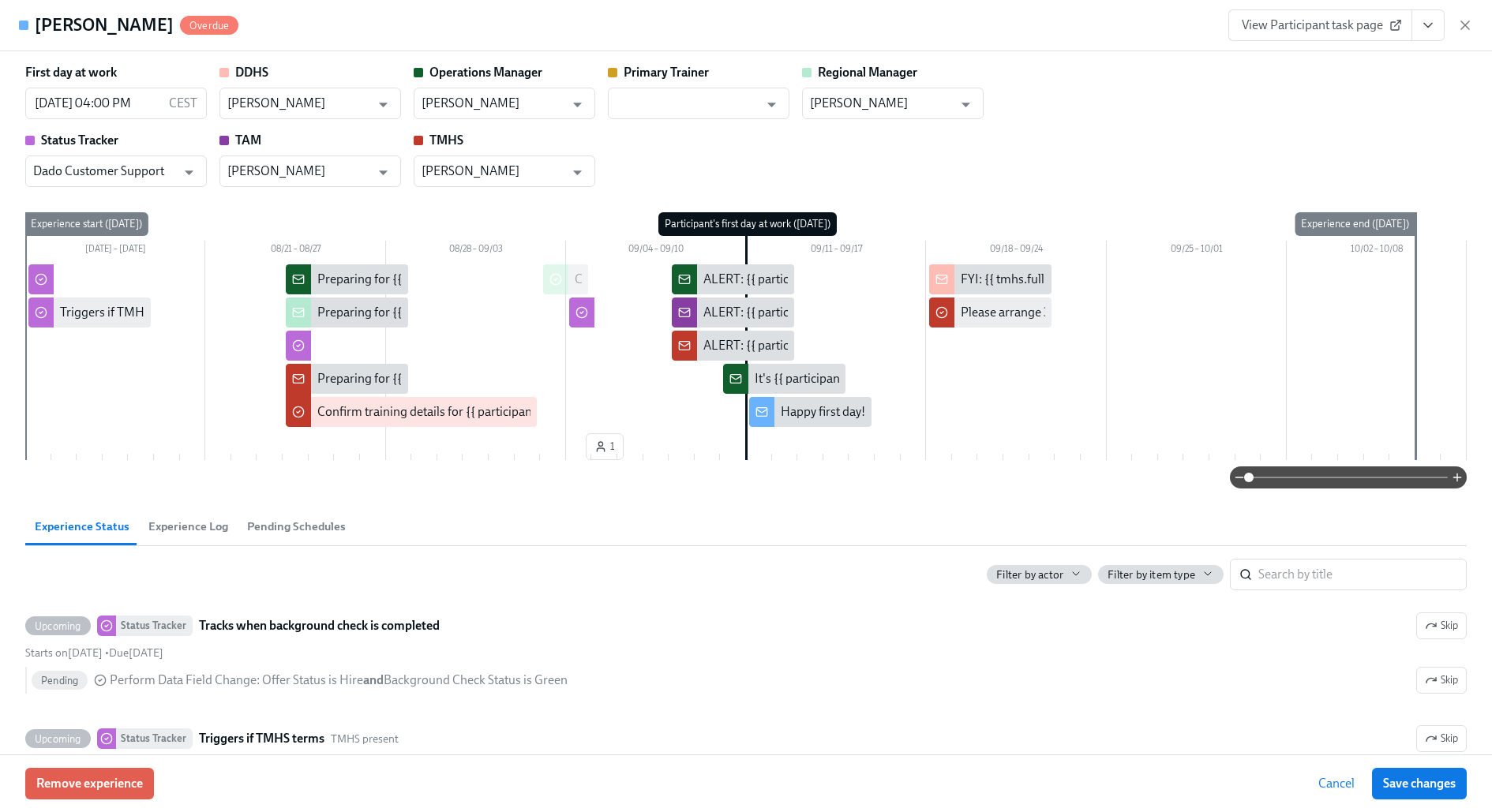
click at [204, 546] on div "Filter by actor Filter by item type ​" at bounding box center [746, 568] width 1441 height 44
click at [190, 521] on span "Experience Log" at bounding box center [188, 527] width 79 height 18
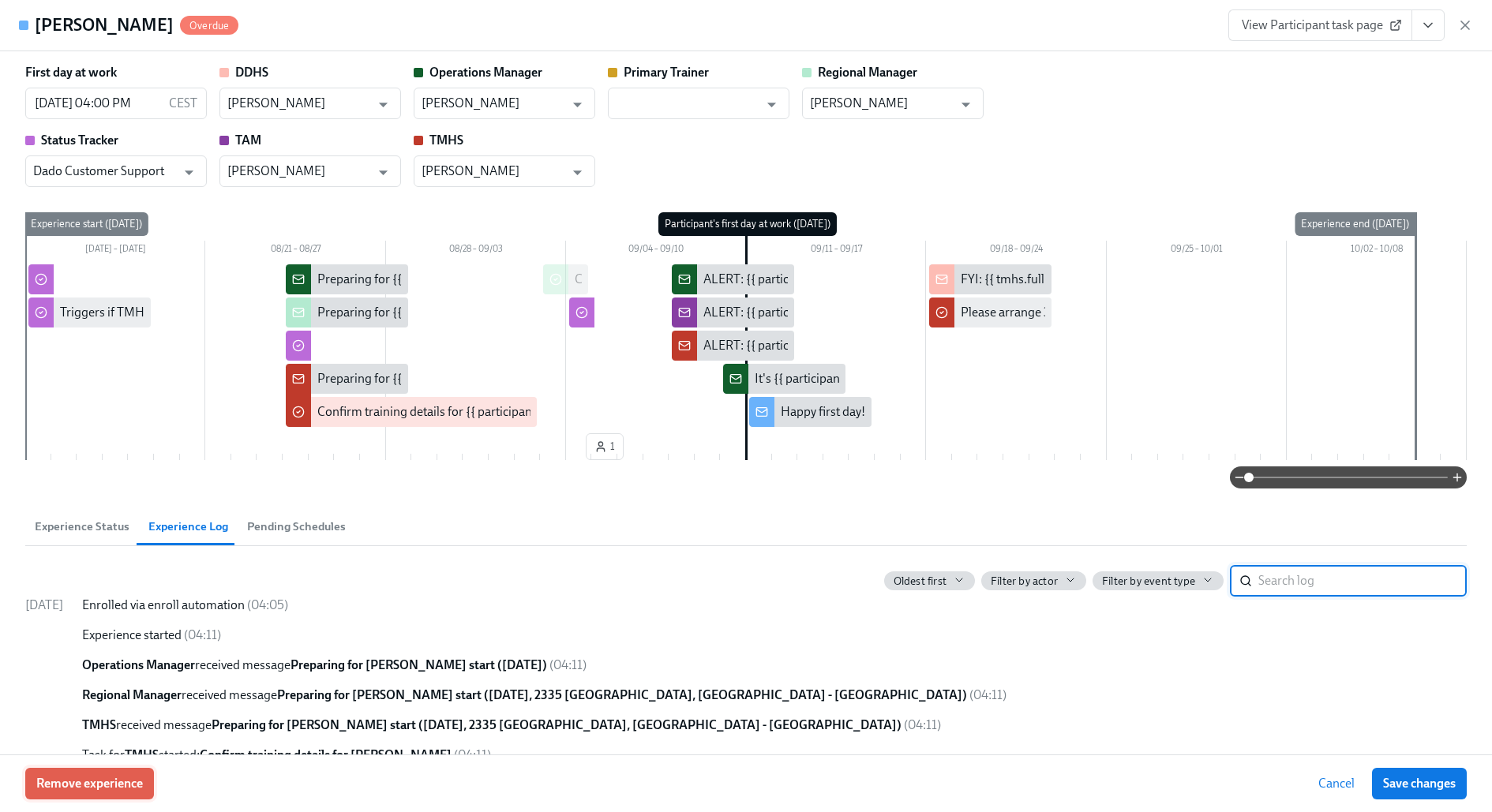
click at [77, 784] on span "Remove experience" at bounding box center [89, 783] width 106 height 16
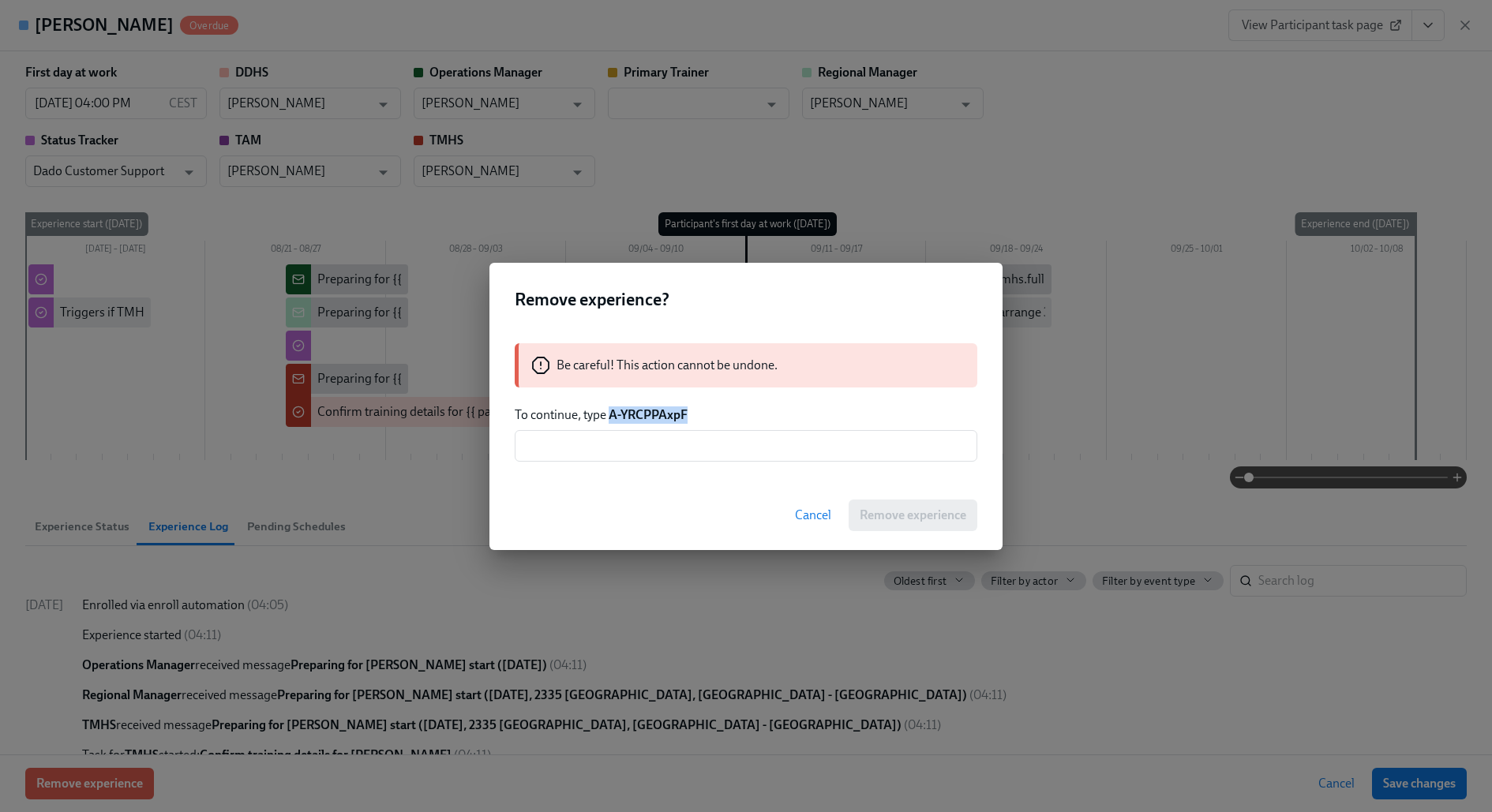
drag, startPoint x: 610, startPoint y: 414, endPoint x: 832, endPoint y: 428, distance: 222.4
click at [772, 424] on div "Be careful! This action cannot be undone. To continue, type A-YRCPPAxpF ​" at bounding box center [746, 402] width 513 height 156
copy strong "A-YRCPPAxpF"
click at [771, 440] on input "text" at bounding box center [746, 446] width 462 height 31
paste input "A-YRCPPAxpF"
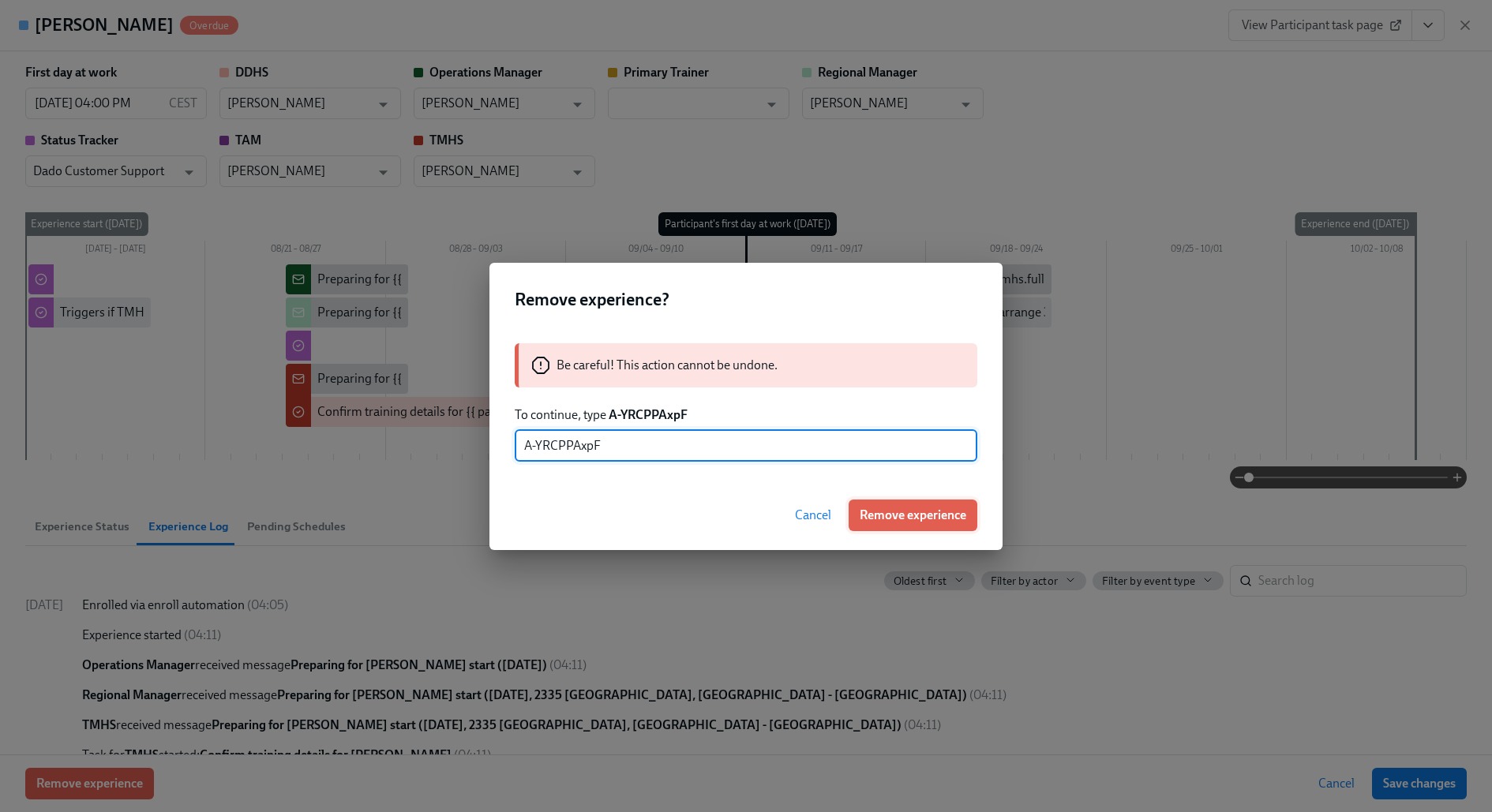
type input "A-YRCPPAxpF"
click at [938, 511] on span "Remove experience" at bounding box center [912, 515] width 106 height 16
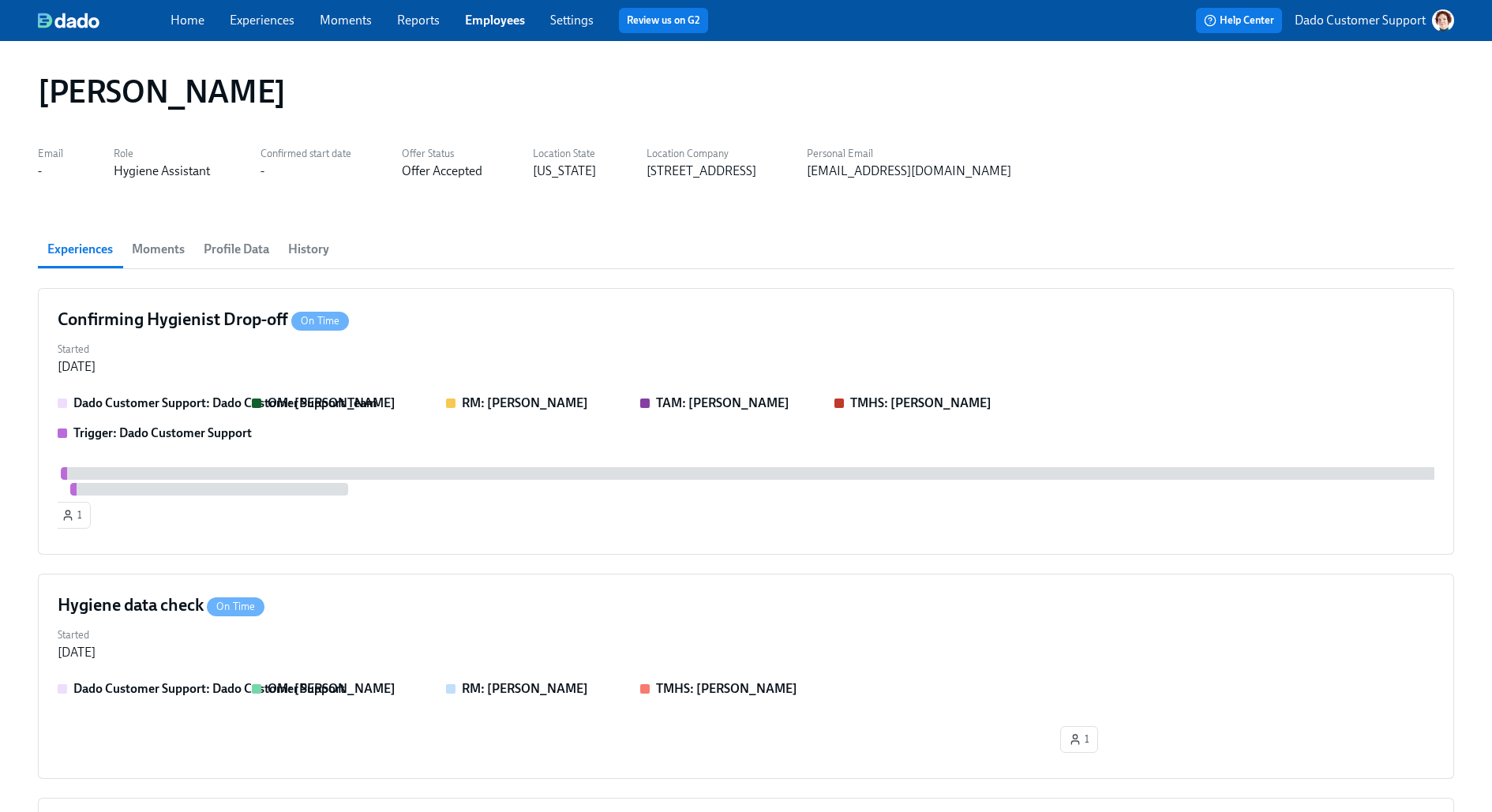
click at [278, 9] on div "Home Experiences Moments Reports Employees Settings Review us on G2" at bounding box center [491, 20] width 641 height 25
click at [263, 17] on link "Experiences" at bounding box center [262, 20] width 65 height 15
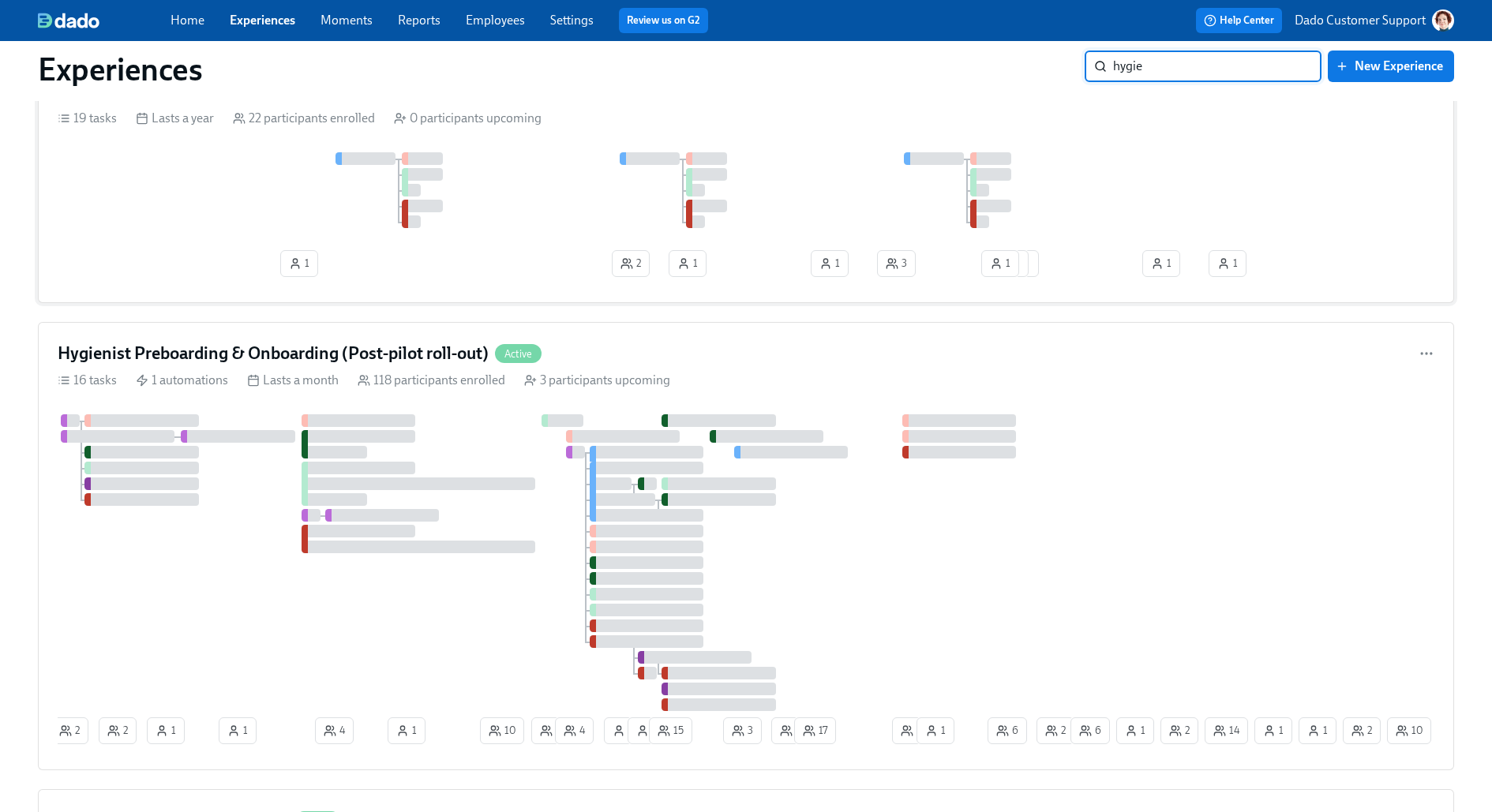
scroll to position [621, 0]
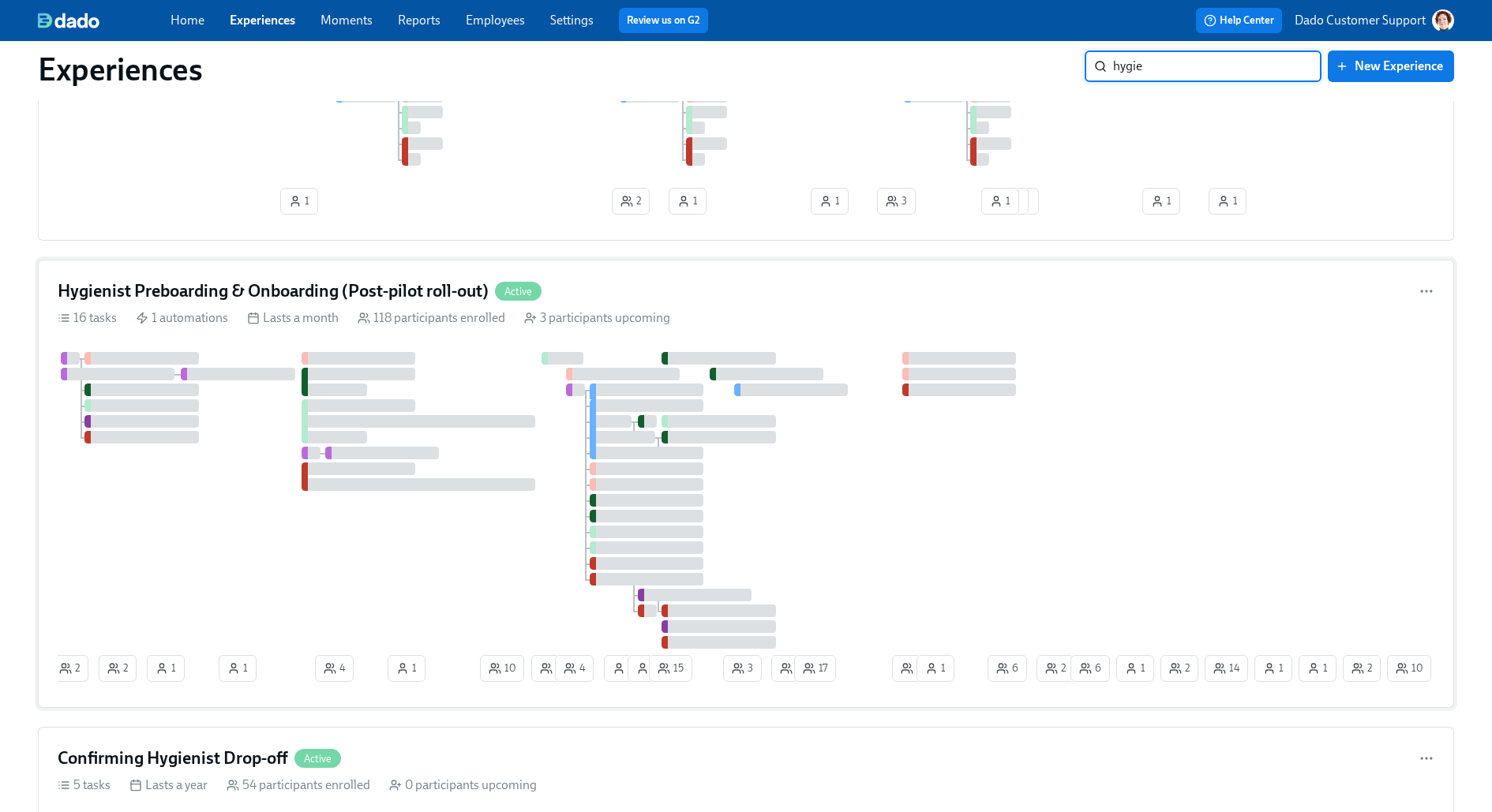
type input "hygie"
click at [210, 294] on h4 "Hygienist Preboarding & Onboarding (Post-pilot roll-out)" at bounding box center [272, 292] width 431 height 24
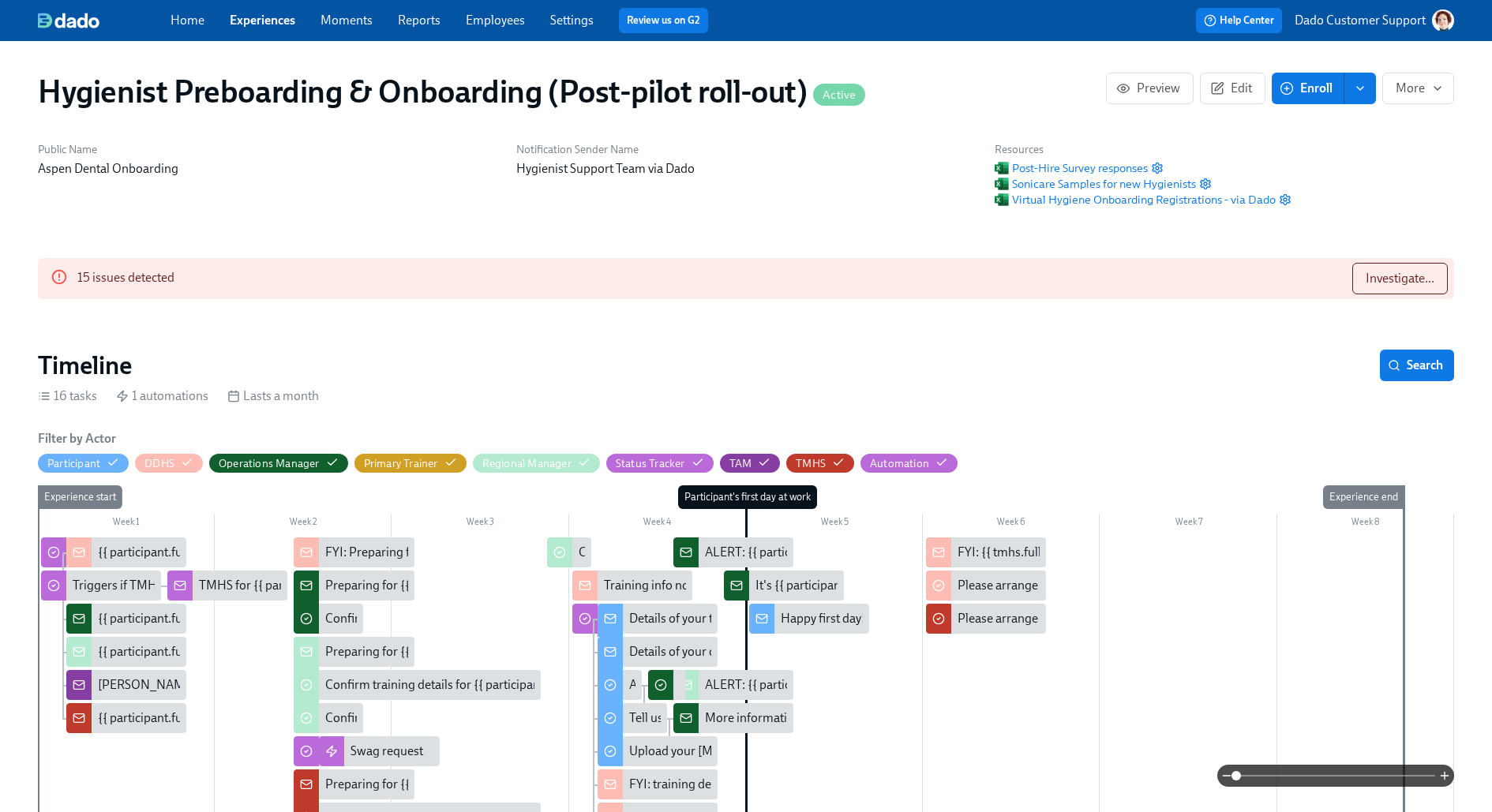
scroll to position [0, 14208]
click at [1322, 83] on span "Enroll" at bounding box center [1307, 88] width 50 height 16
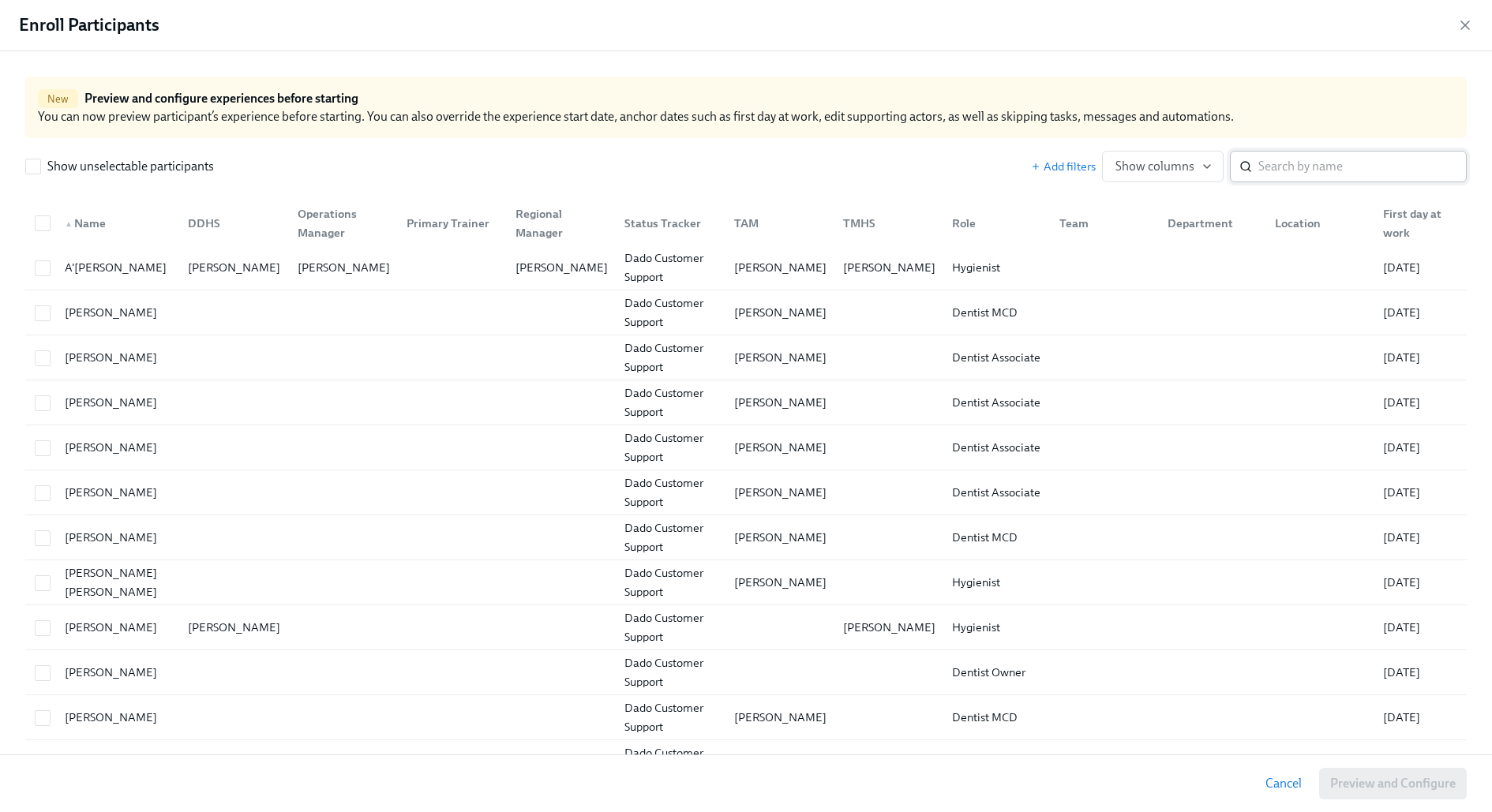
click at [1290, 157] on input "search" at bounding box center [1362, 166] width 209 height 31
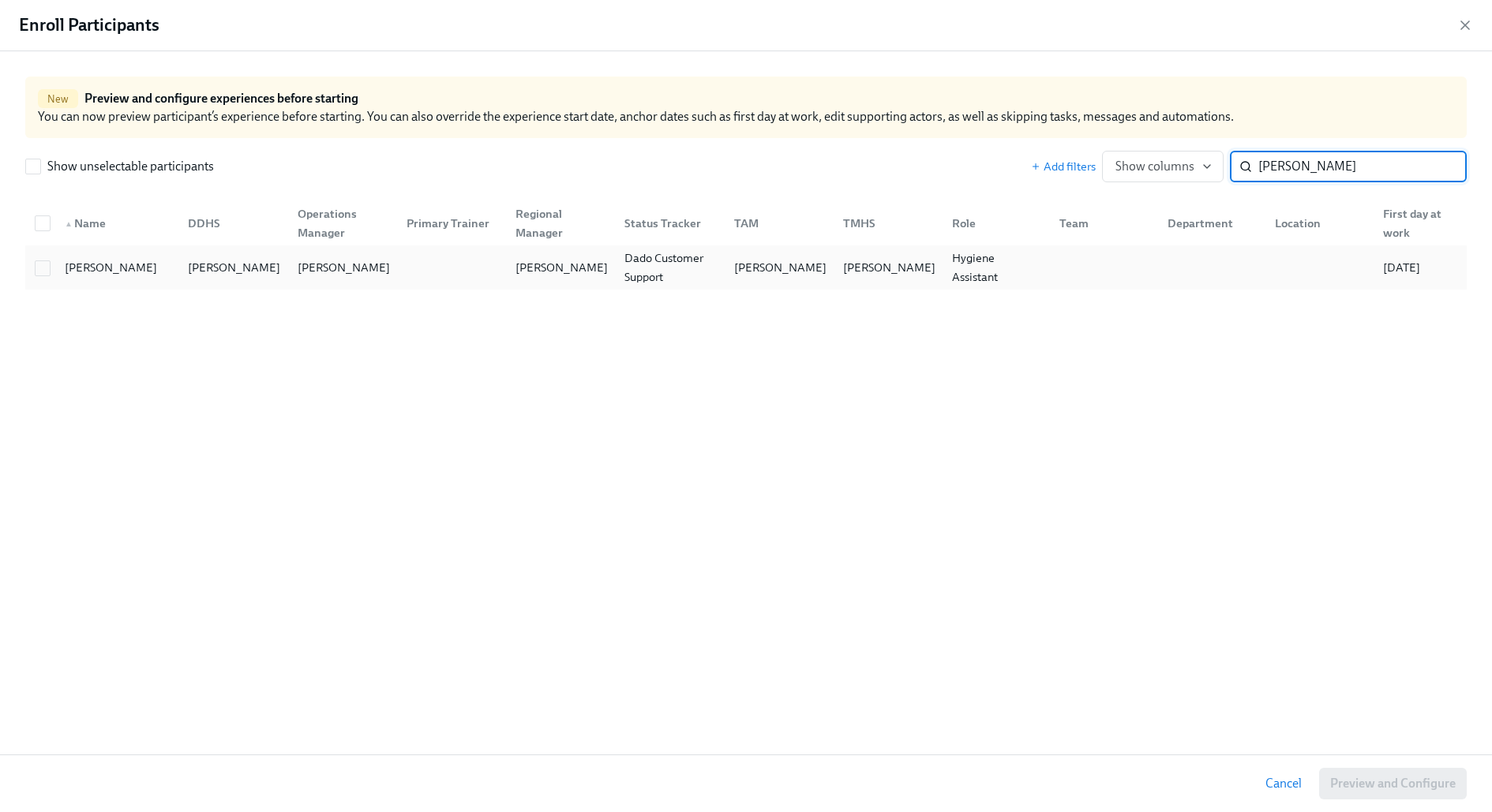
type input "Tracey Shere"
click at [101, 265] on div "Tracey Sherer" at bounding box center [111, 268] width 105 height 19
checkbox input "true"
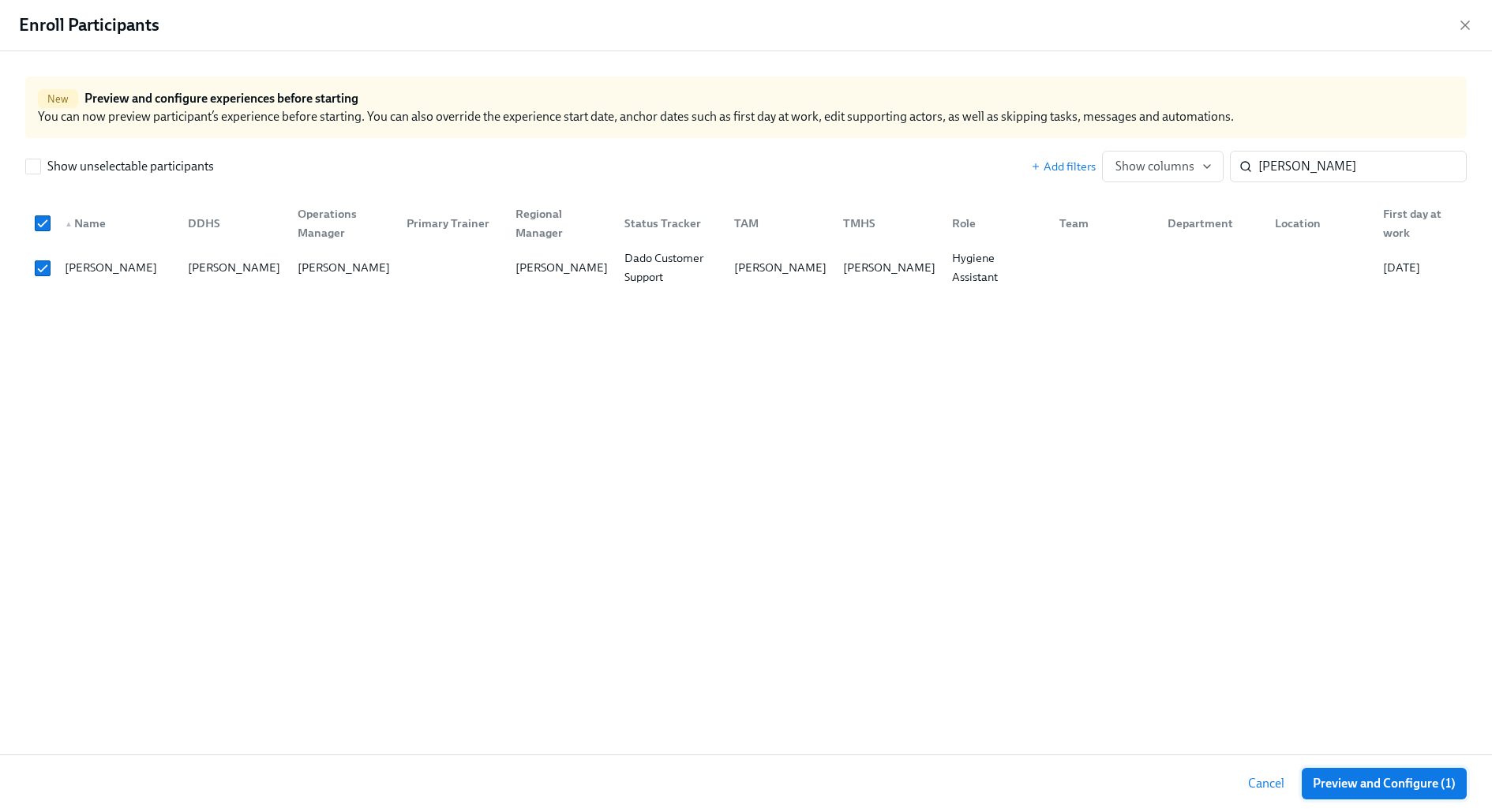
click at [1335, 782] on span "Preview and Configure (1)" at bounding box center [1383, 783] width 143 height 16
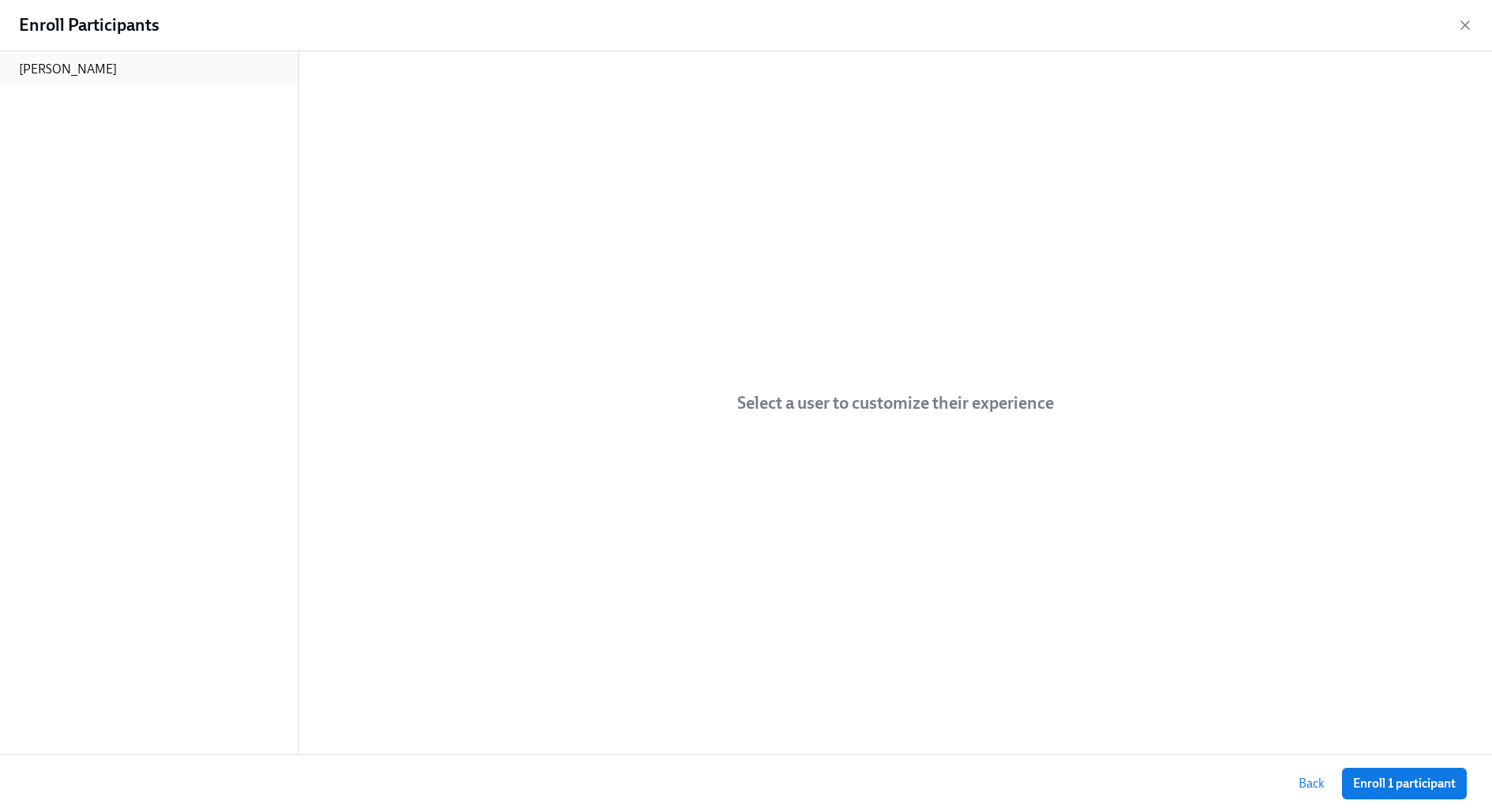
click at [112, 70] on div "Tracey Sherer" at bounding box center [149, 69] width 298 height 36
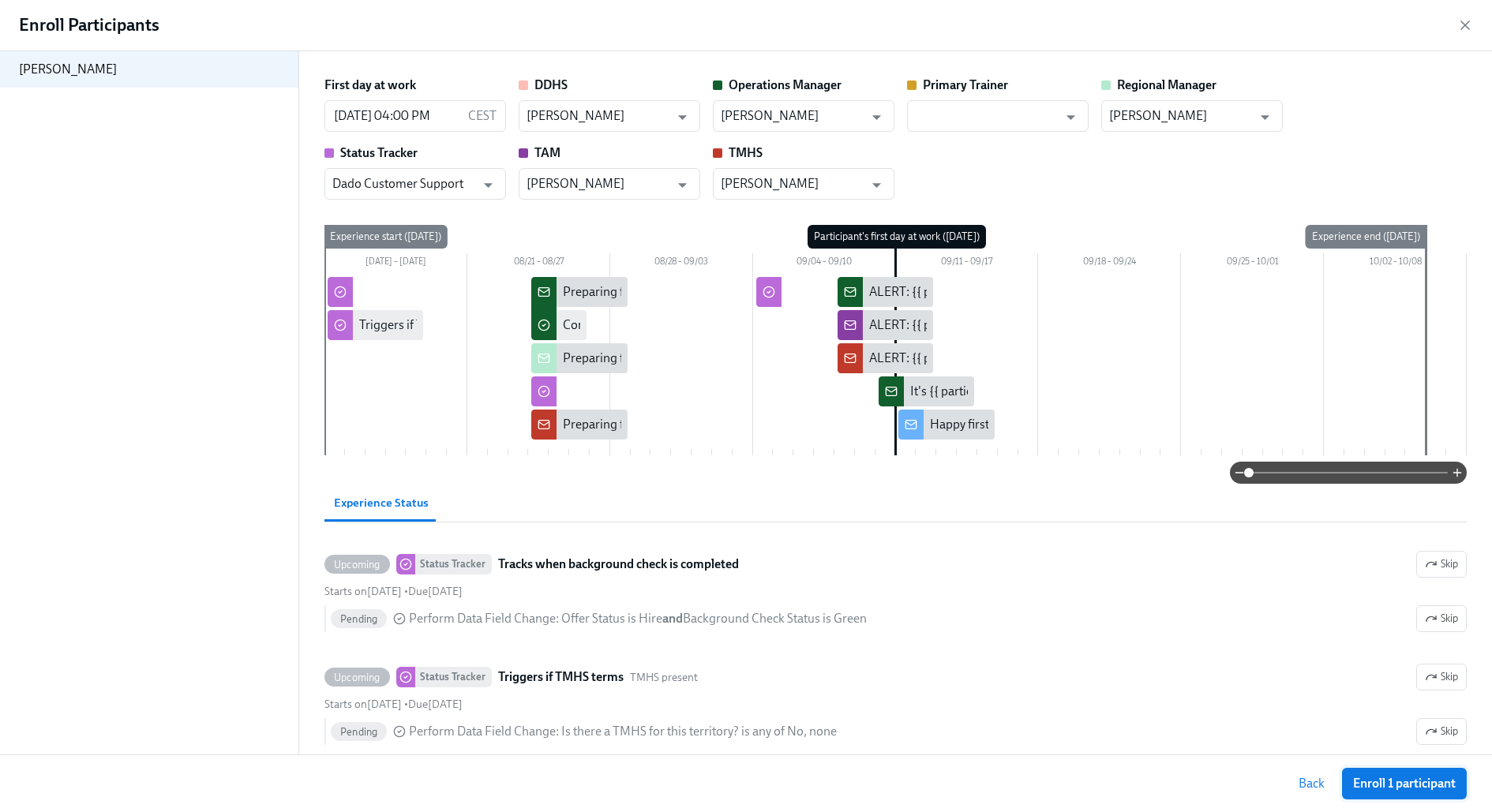
click at [1403, 788] on span "Enroll 1 participant" at bounding box center [1403, 783] width 102 height 16
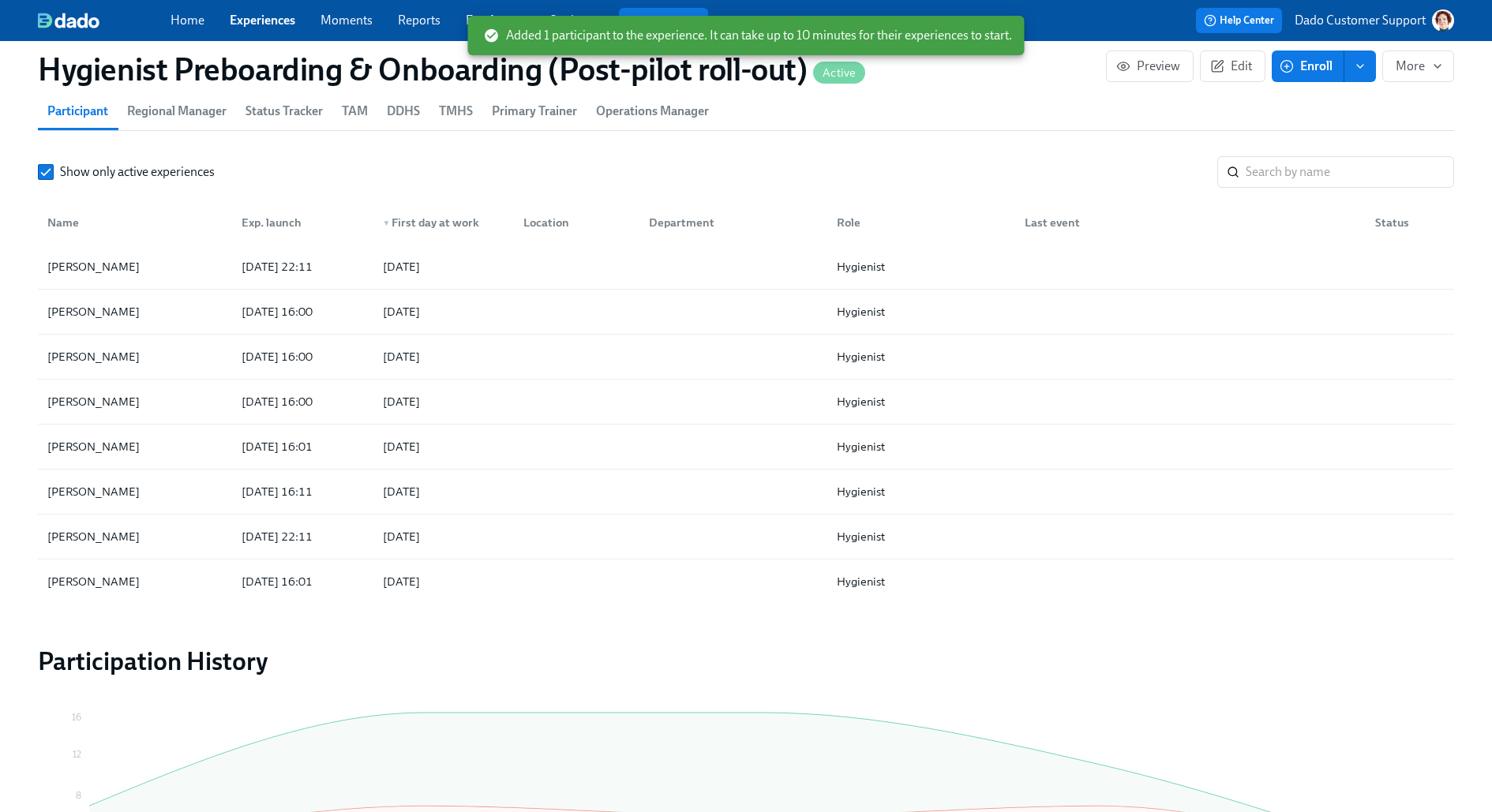
scroll to position [1745, 0]
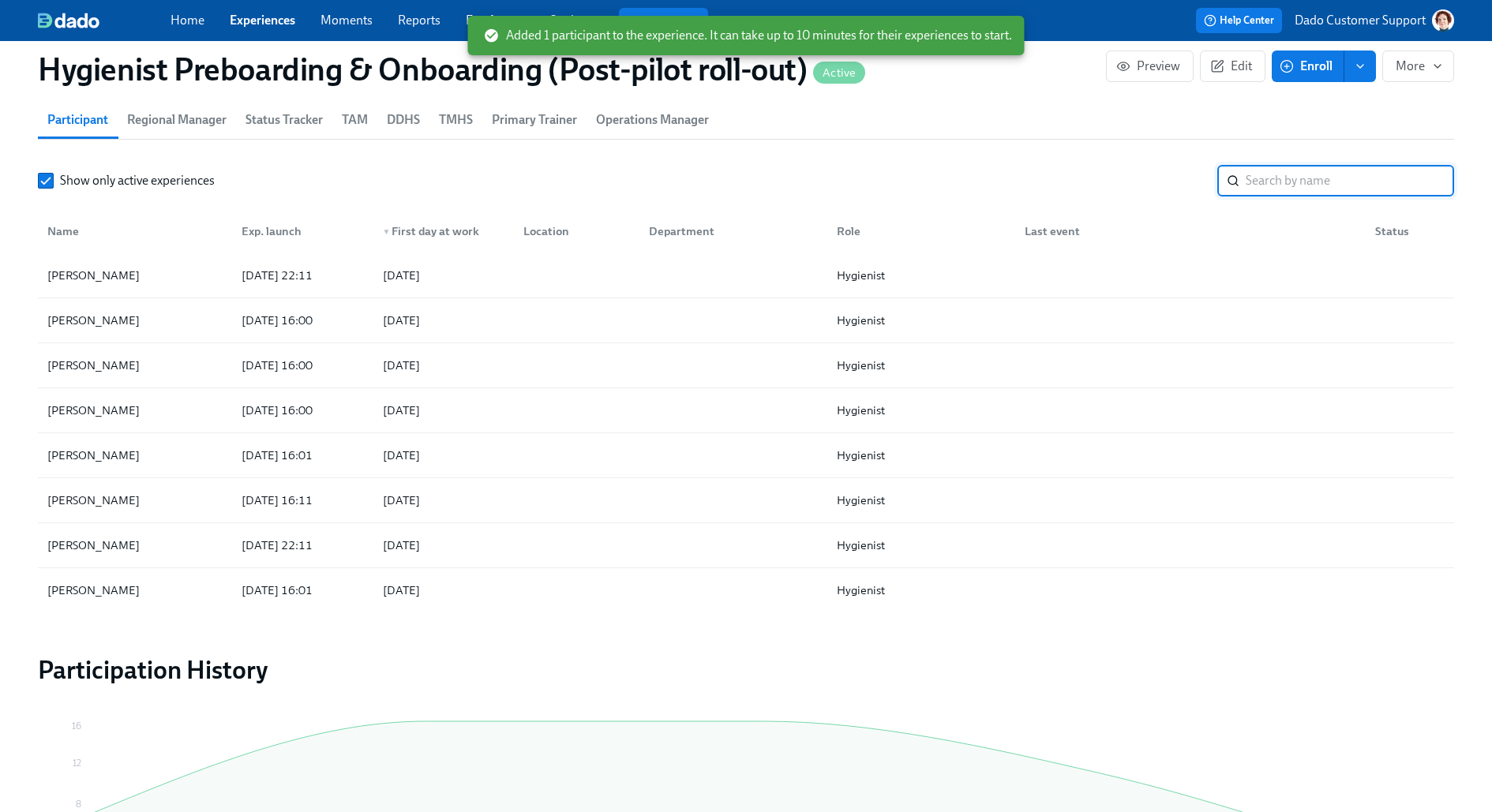
click at [1309, 177] on input "search" at bounding box center [1350, 181] width 209 height 31
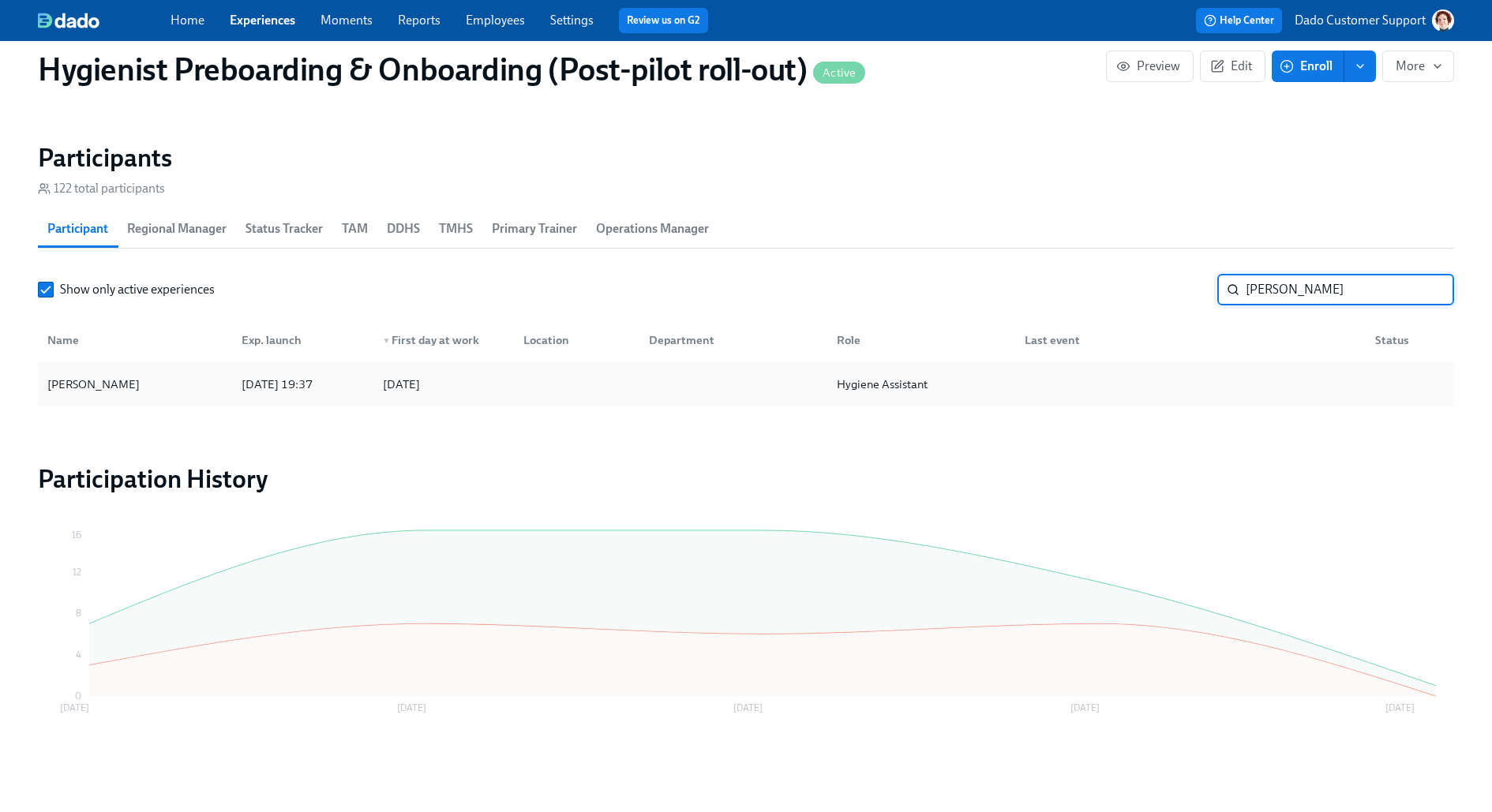
scroll to position [1634, 0]
type input "tracey"
click at [79, 399] on div "Tracey Sherer" at bounding box center [135, 386] width 188 height 31
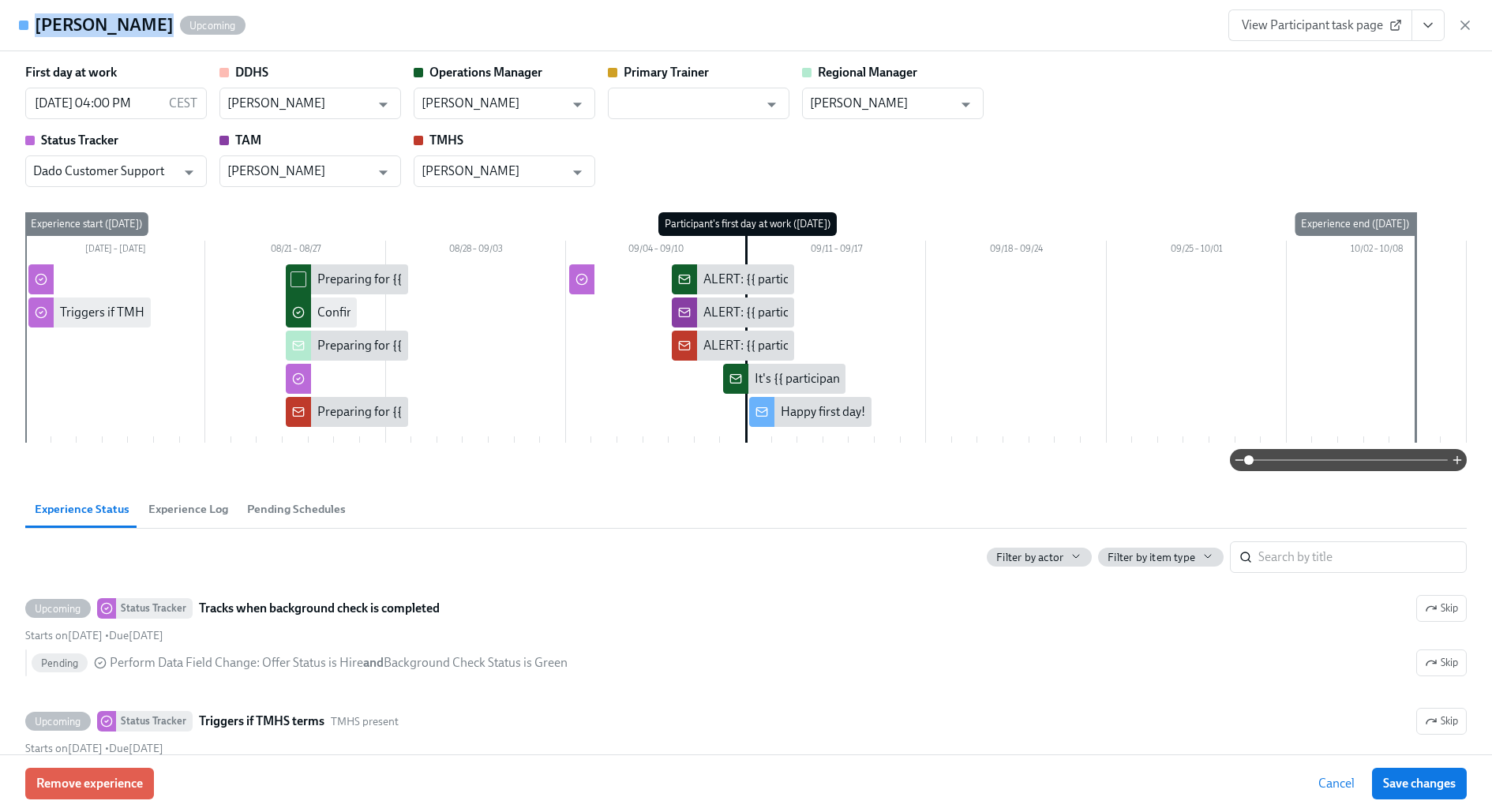
drag, startPoint x: 34, startPoint y: 23, endPoint x: 136, endPoint y: 25, distance: 102.0
click at [136, 25] on h4 "Tracey Sherer" at bounding box center [104, 26] width 139 height 24
copy h4 "Tracey Sherer"
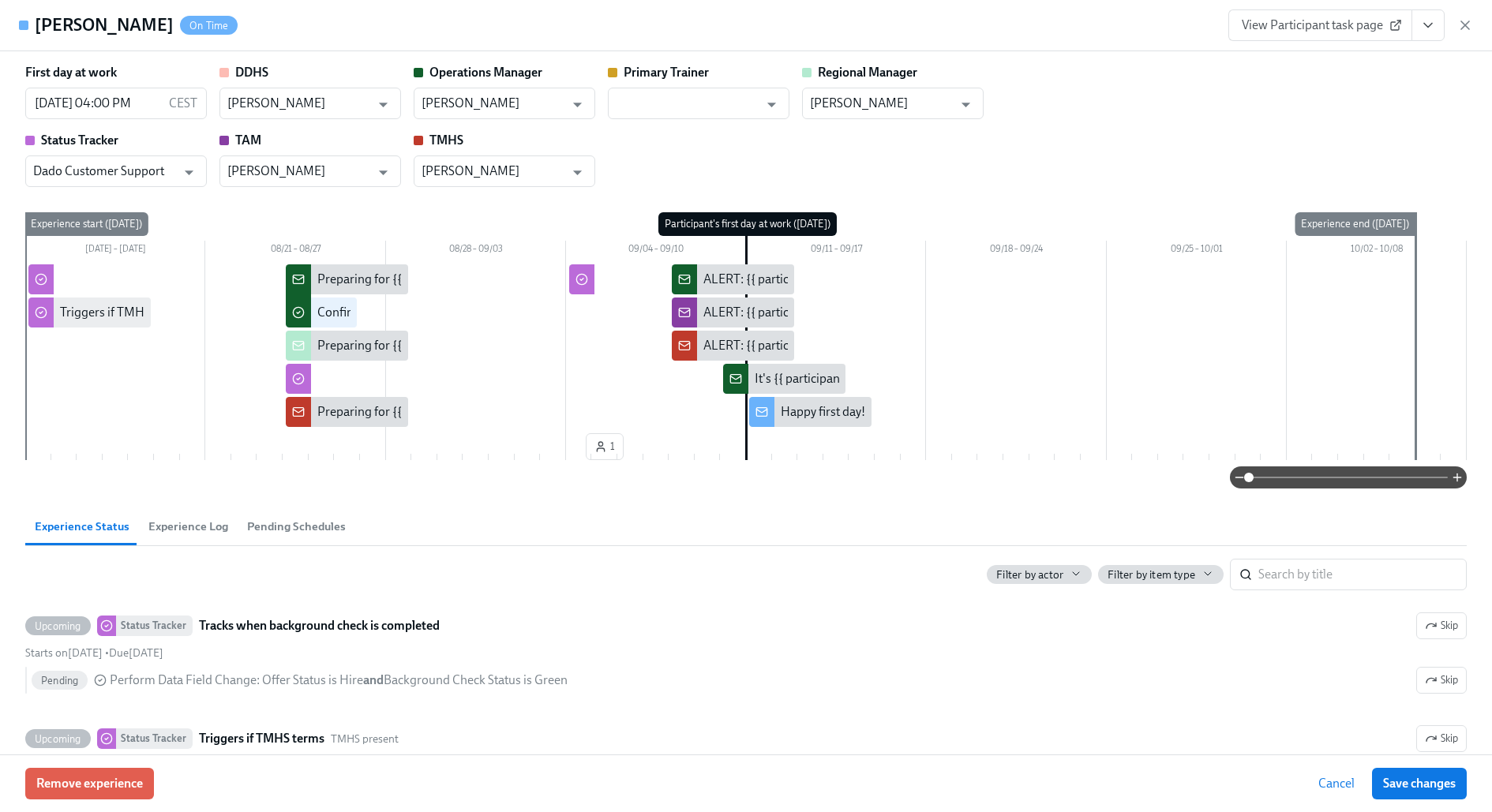
scroll to position [1590, 0]
click at [1462, 30] on icon "button" at bounding box center [1464, 25] width 16 height 16
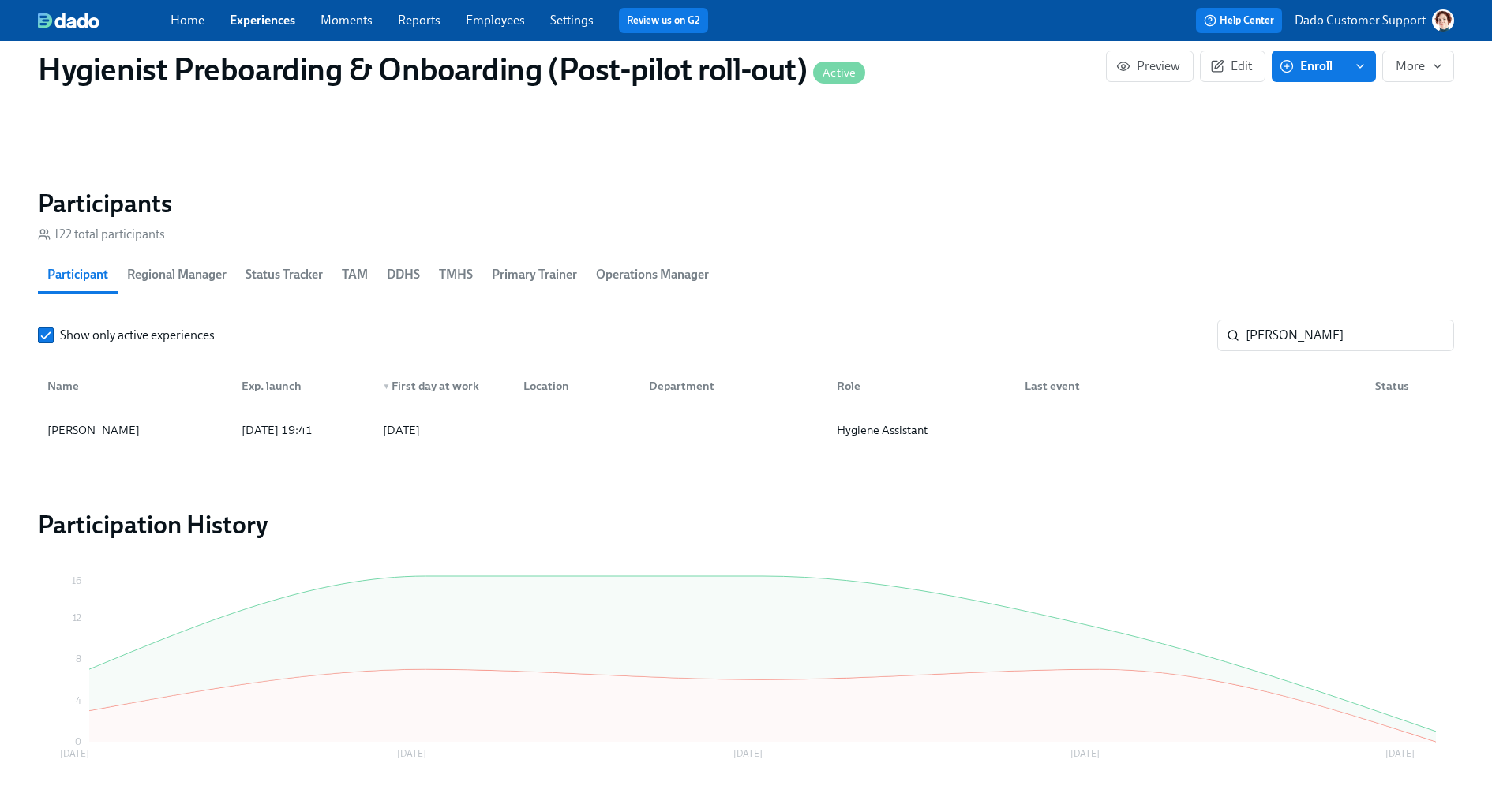
click at [264, 19] on link "Experiences" at bounding box center [262, 20] width 66 height 15
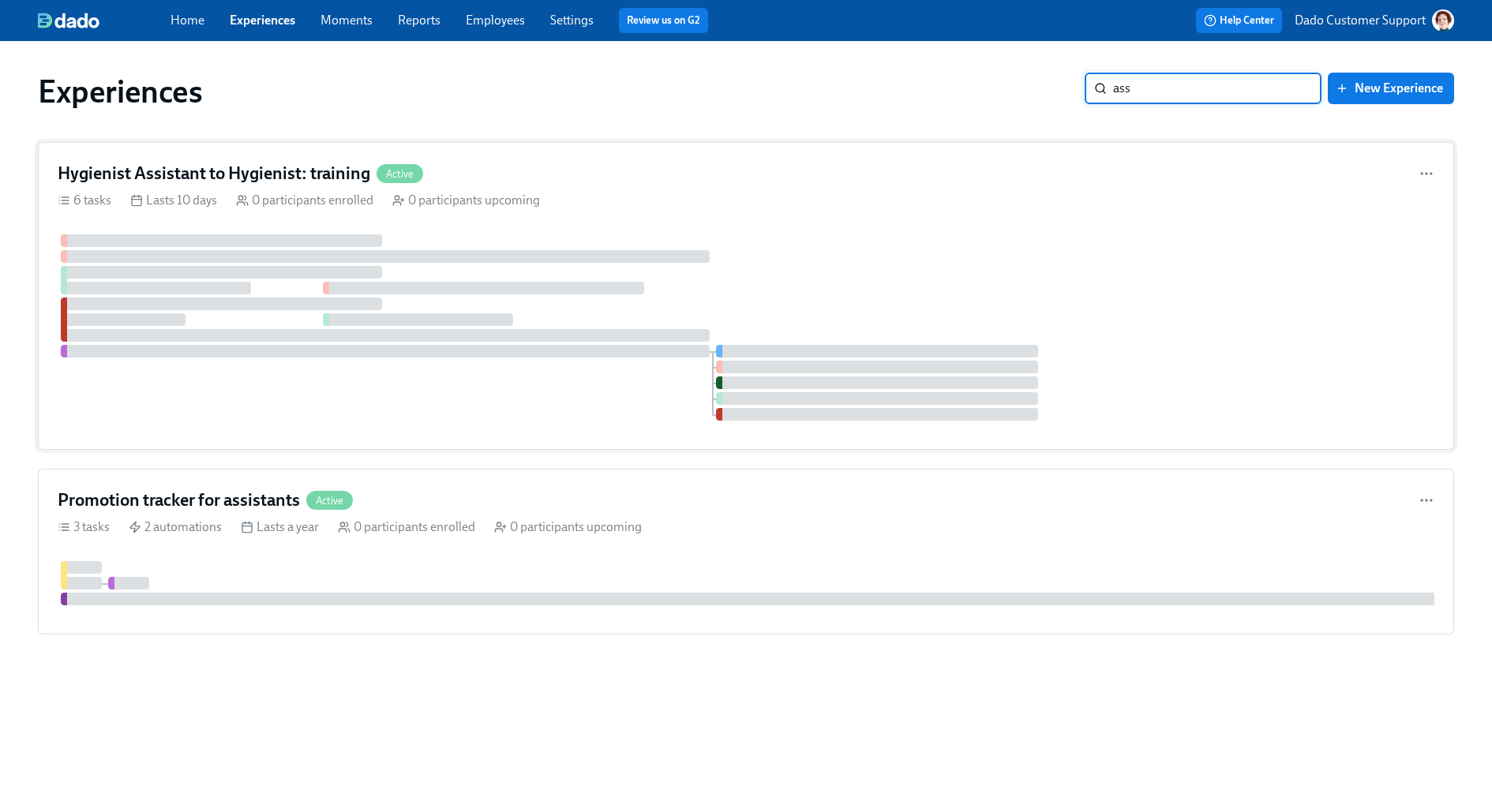
type input "ass"
click at [470, 226] on div "Hygienist Assistant to Hygienist: training Active 6 tasks Lasts 10 days 0 parti…" at bounding box center [746, 296] width 1415 height 308
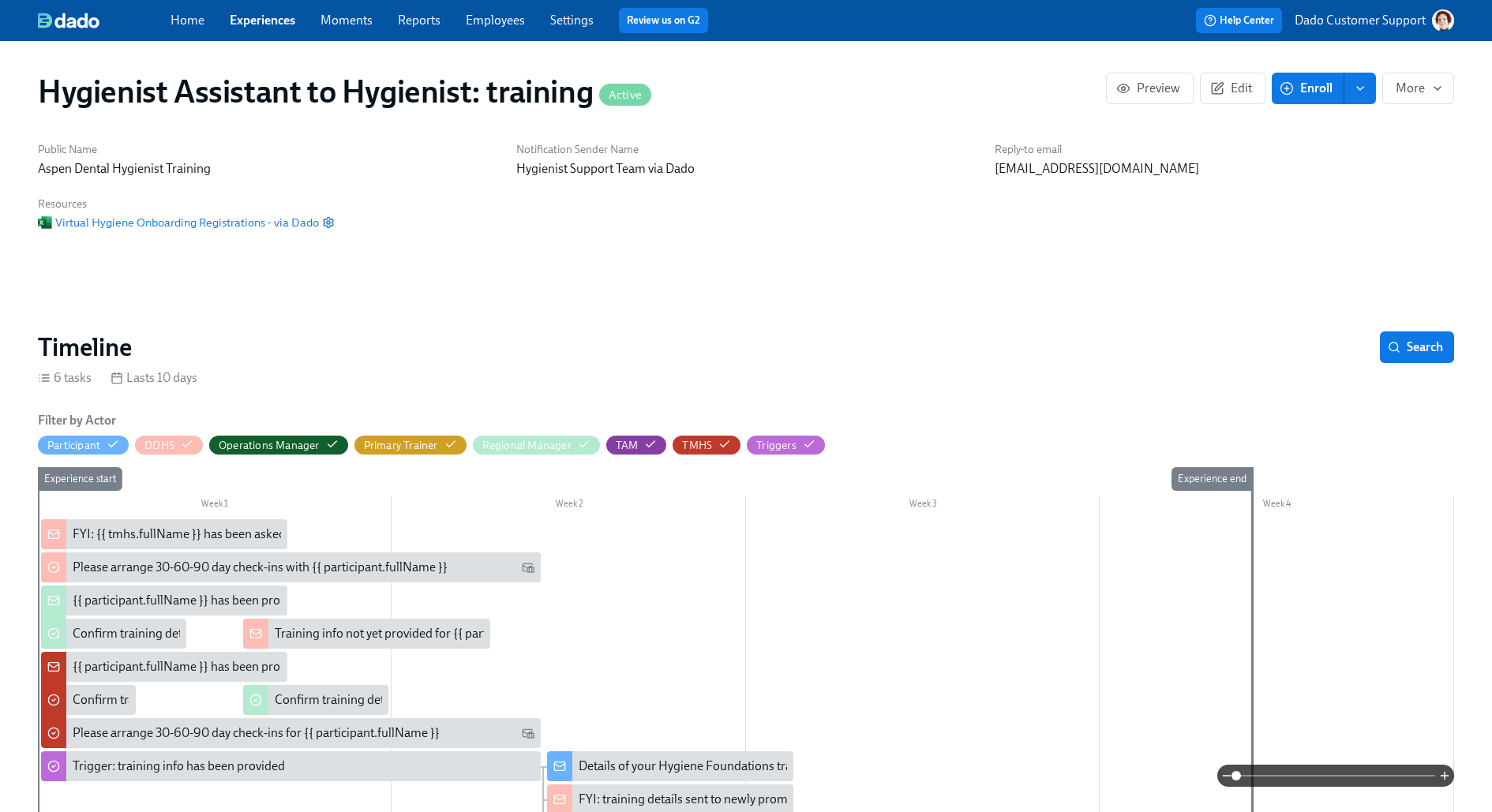
click at [1221, 110] on div "Hygienist Assistant to Hygienist: training Active Preview Edit Enroll More" at bounding box center [746, 91] width 1415 height 38
click at [1232, 86] on span "Edit" at bounding box center [1233, 88] width 39 height 16
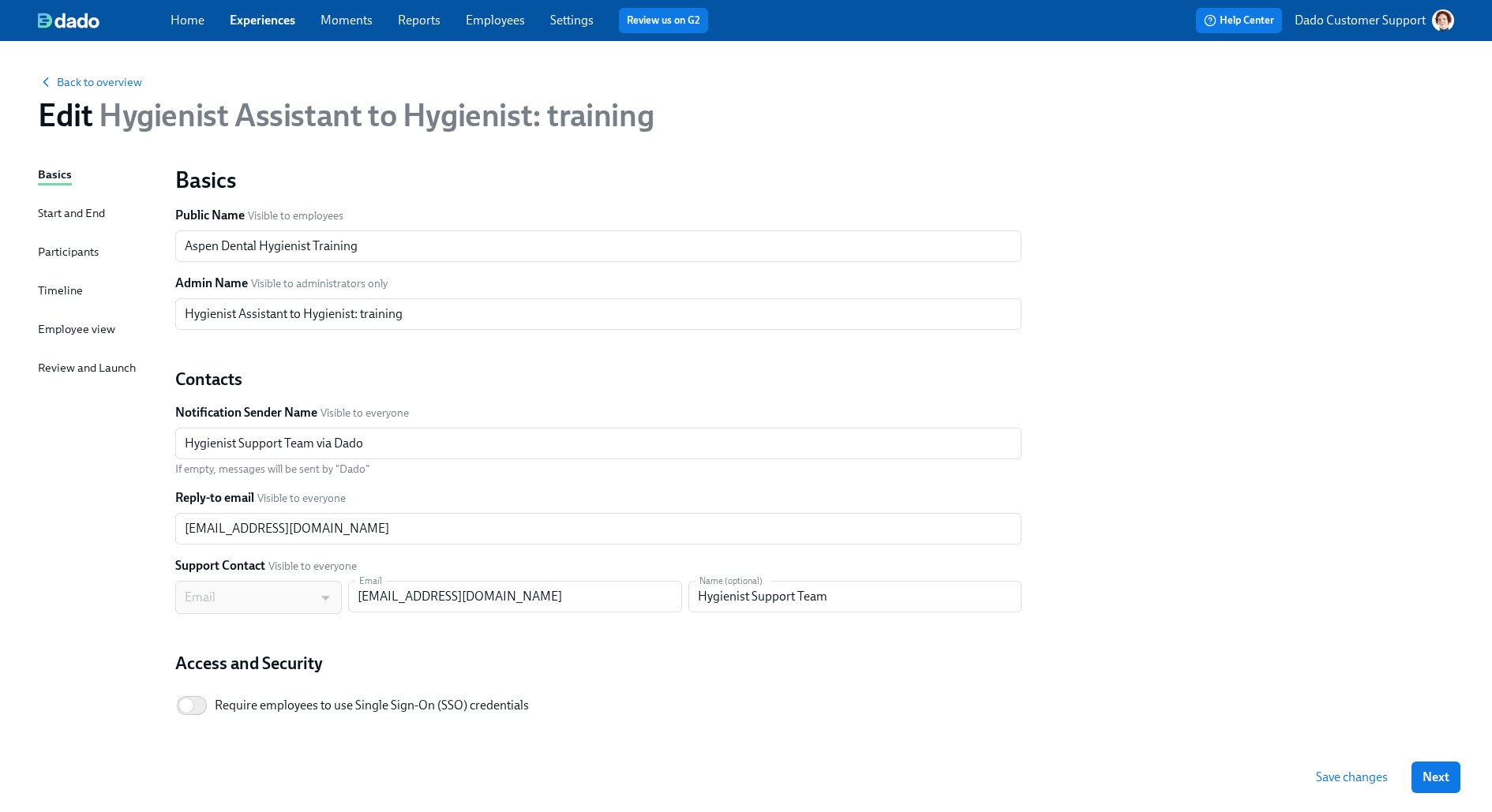
click at [61, 245] on div "Participants" at bounding box center [68, 251] width 61 height 18
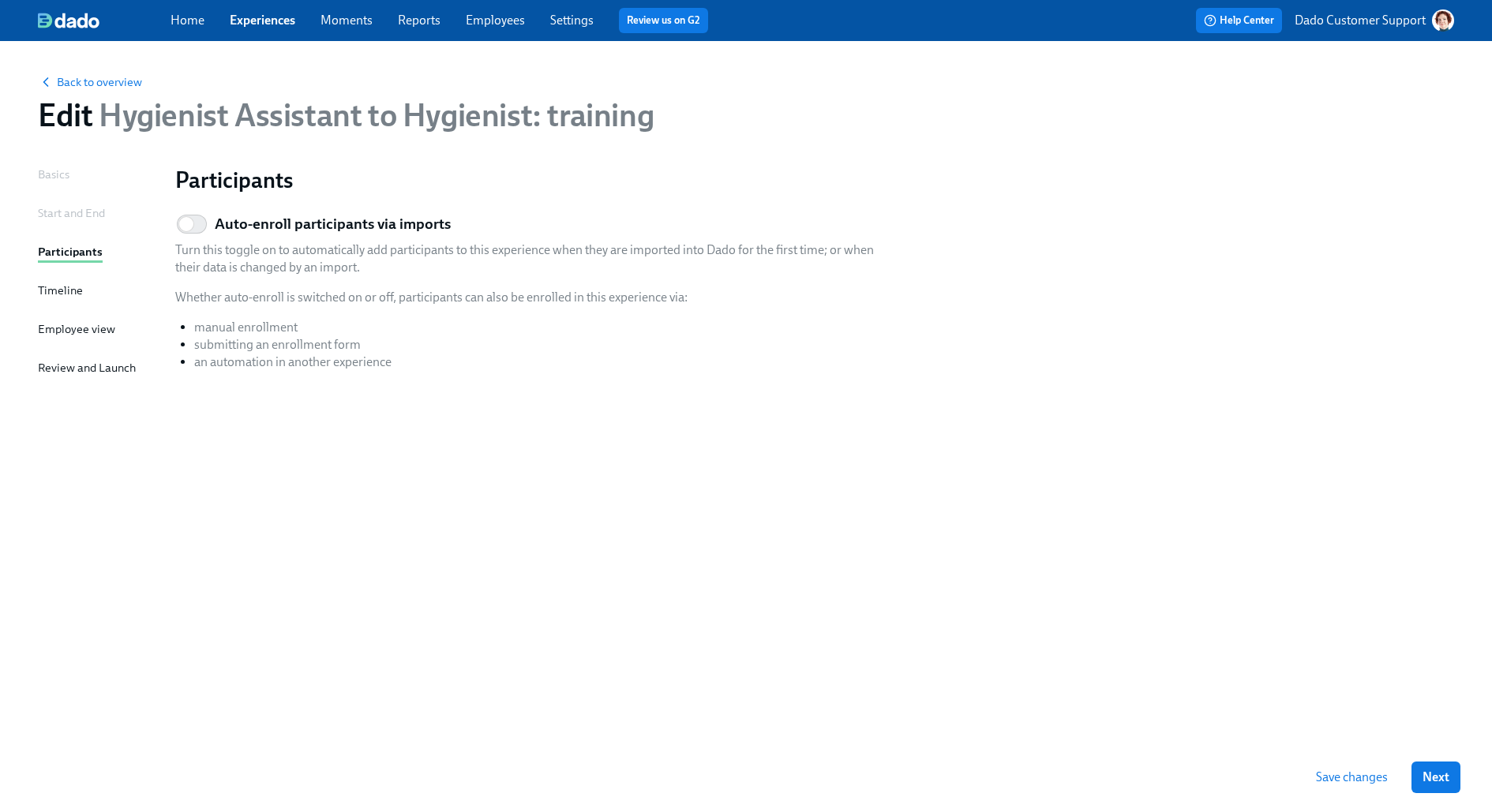
click at [63, 209] on div "Start and End" at bounding box center [71, 213] width 67 height 18
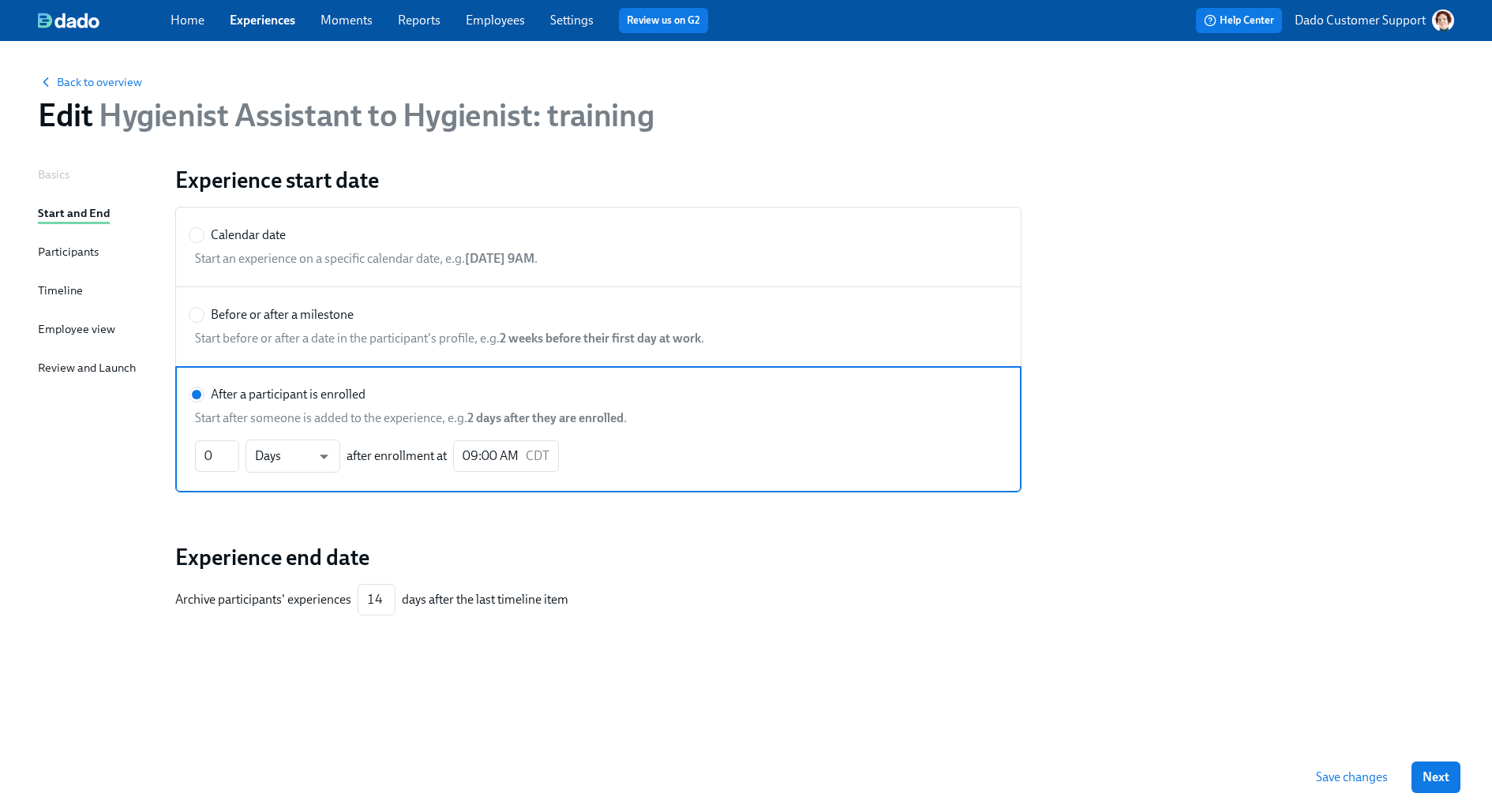
click at [54, 234] on div "Basics Start and End Participants Timeline Employee view Review and Launch" at bounding box center [97, 454] width 118 height 577
click at [261, 18] on link "Experiences" at bounding box center [262, 20] width 66 height 15
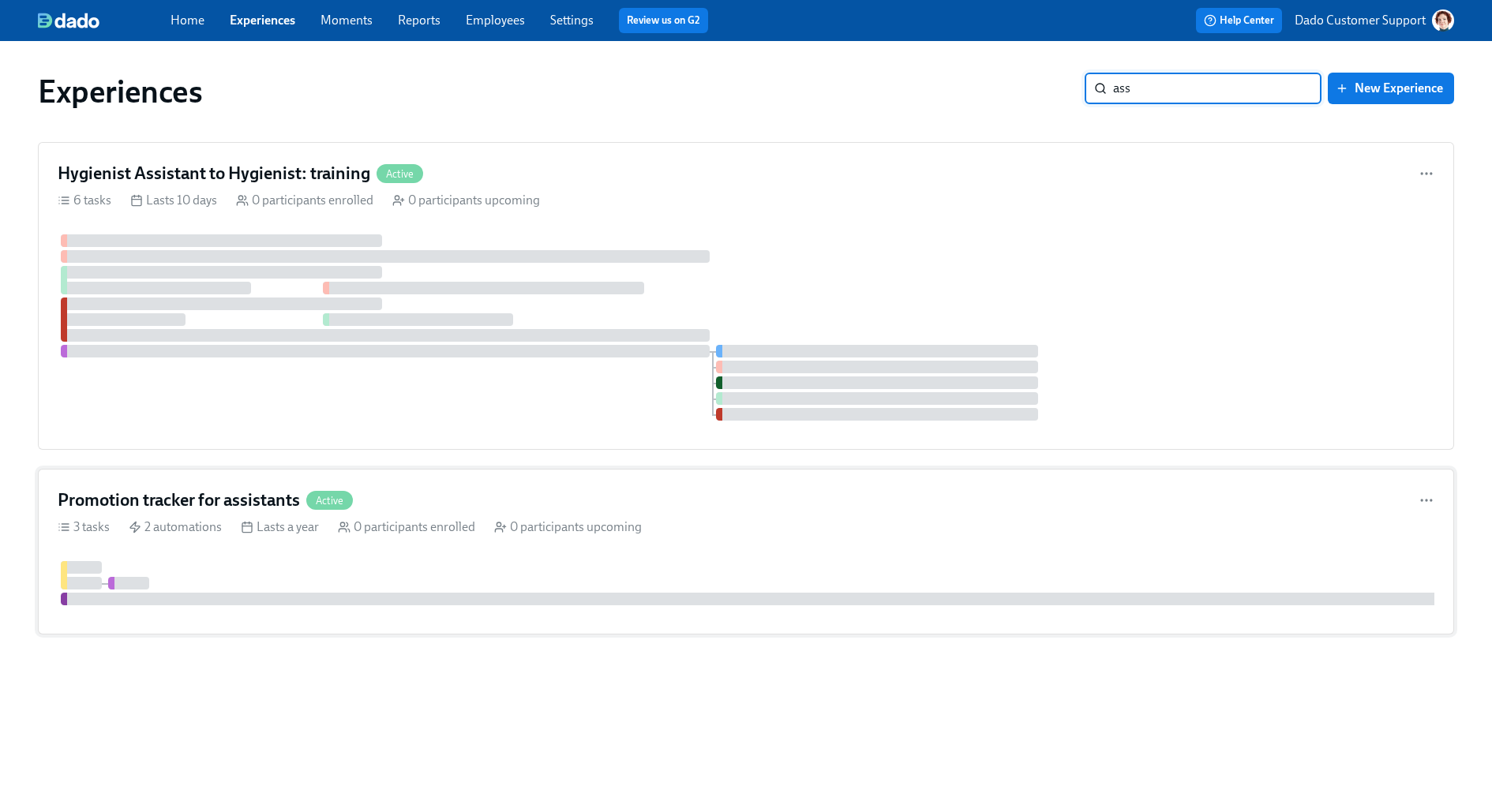
type input "ass"
click at [156, 499] on h4 "Promotion tracker for assistants" at bounding box center [178, 500] width 243 height 24
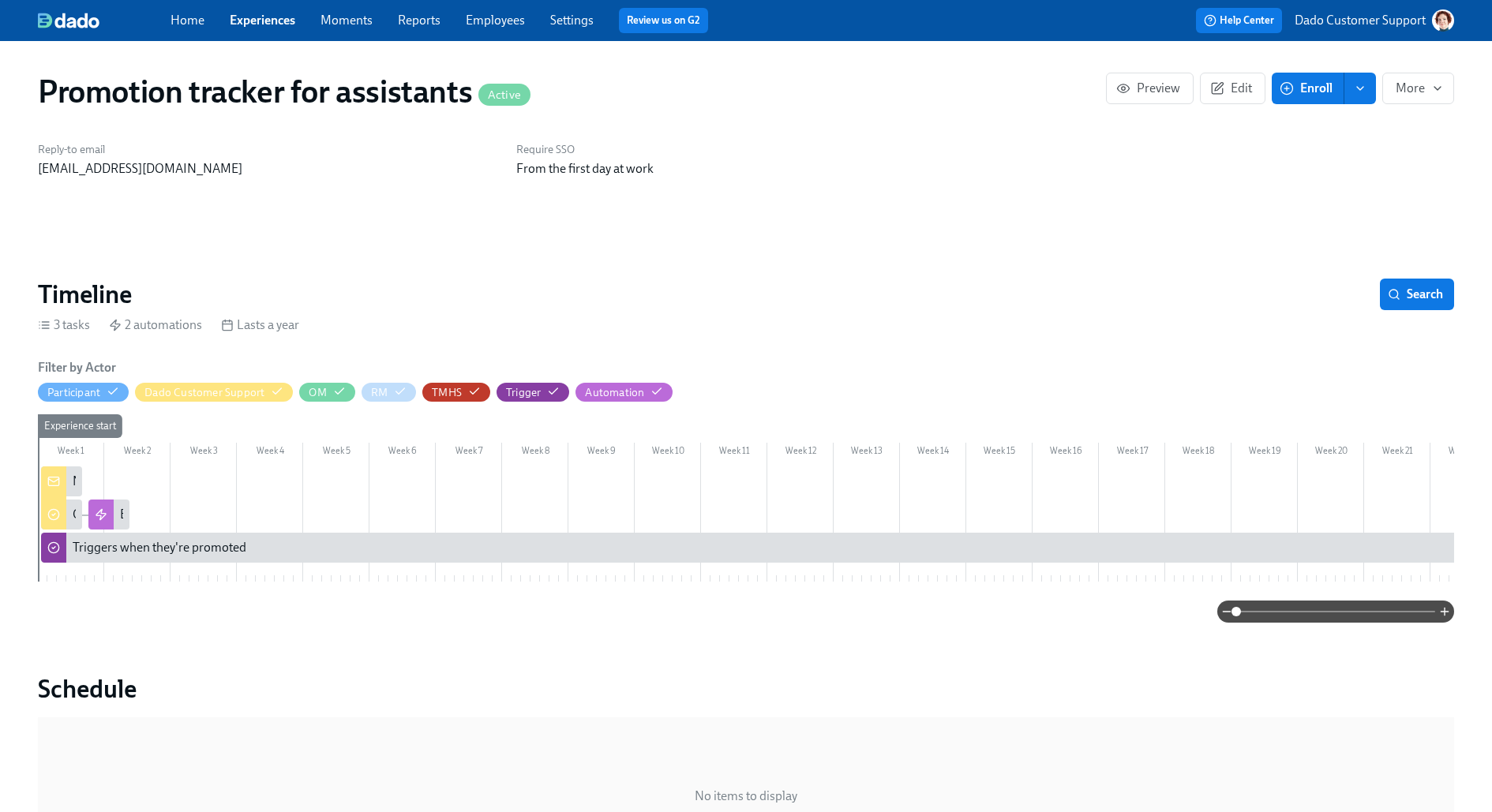
click at [1327, 81] on span "Enroll" at bounding box center [1307, 88] width 50 height 16
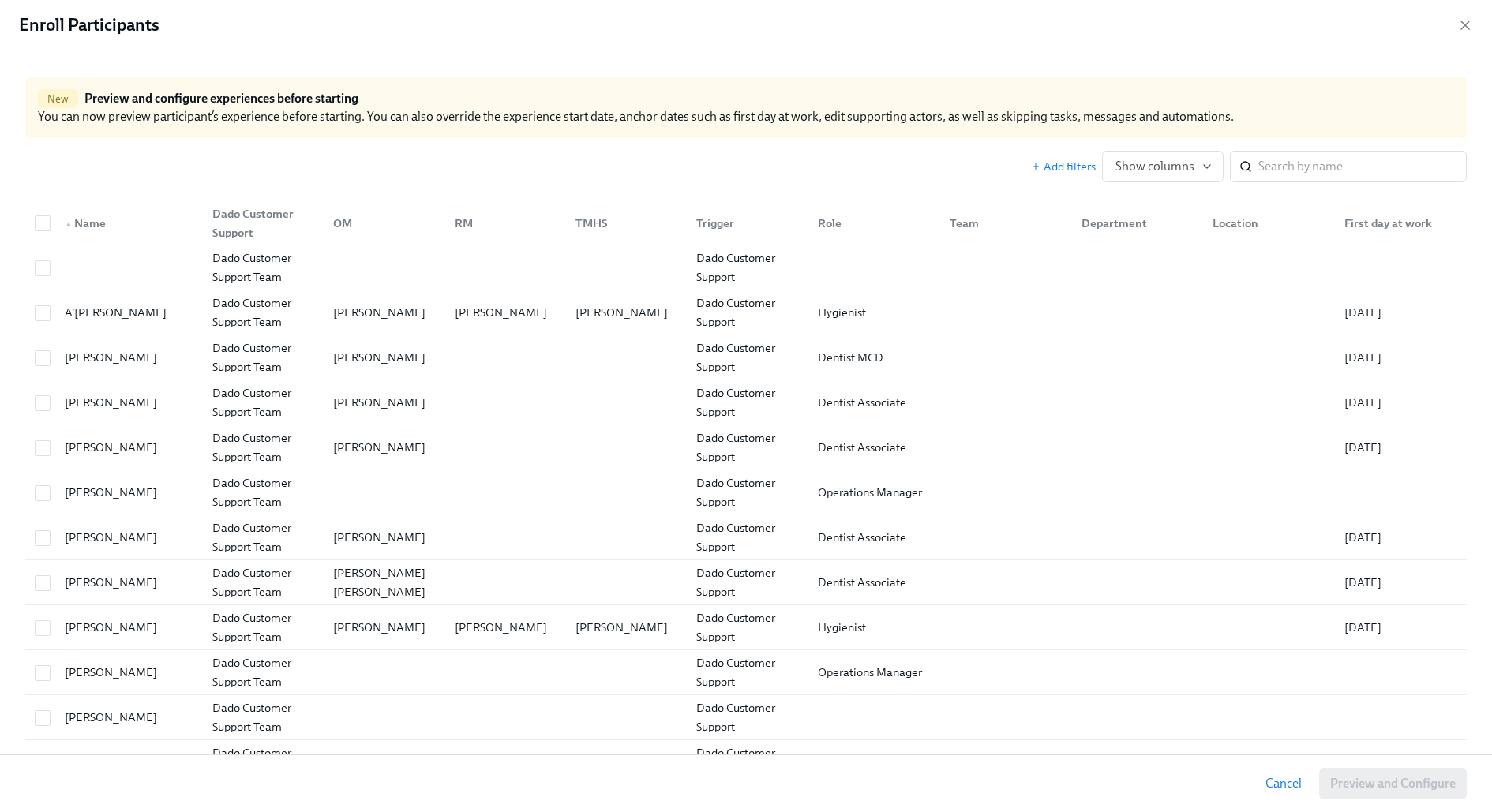
click at [1323, 145] on div "Add filters Show columns ​" at bounding box center [746, 161] width 1441 height 44
click at [1312, 159] on input "search" at bounding box center [1362, 166] width 209 height 31
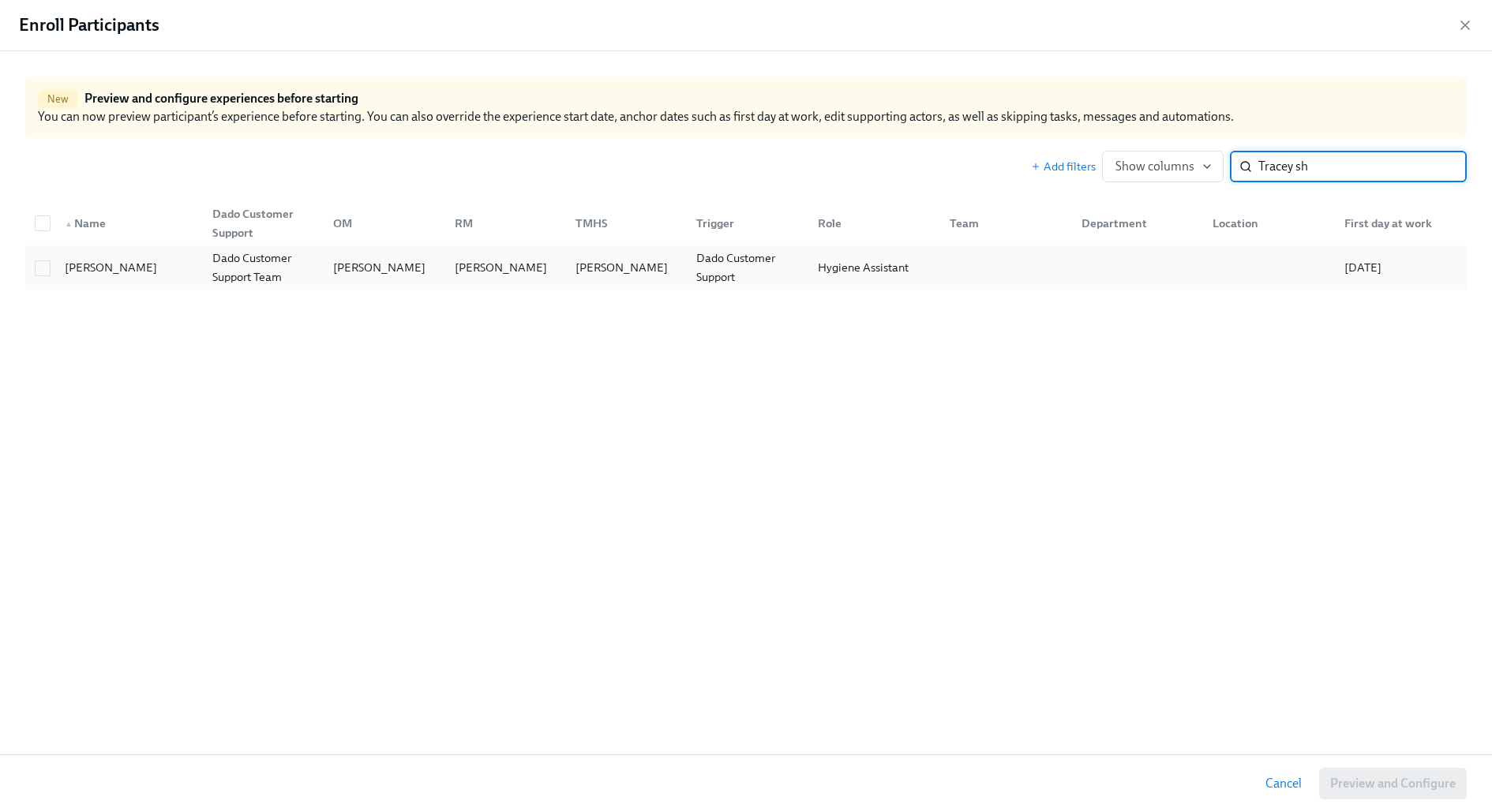
type input "Tracey sh"
click at [112, 263] on div "Tracey Sherer" at bounding box center [111, 268] width 105 height 19
checkbox input "true"
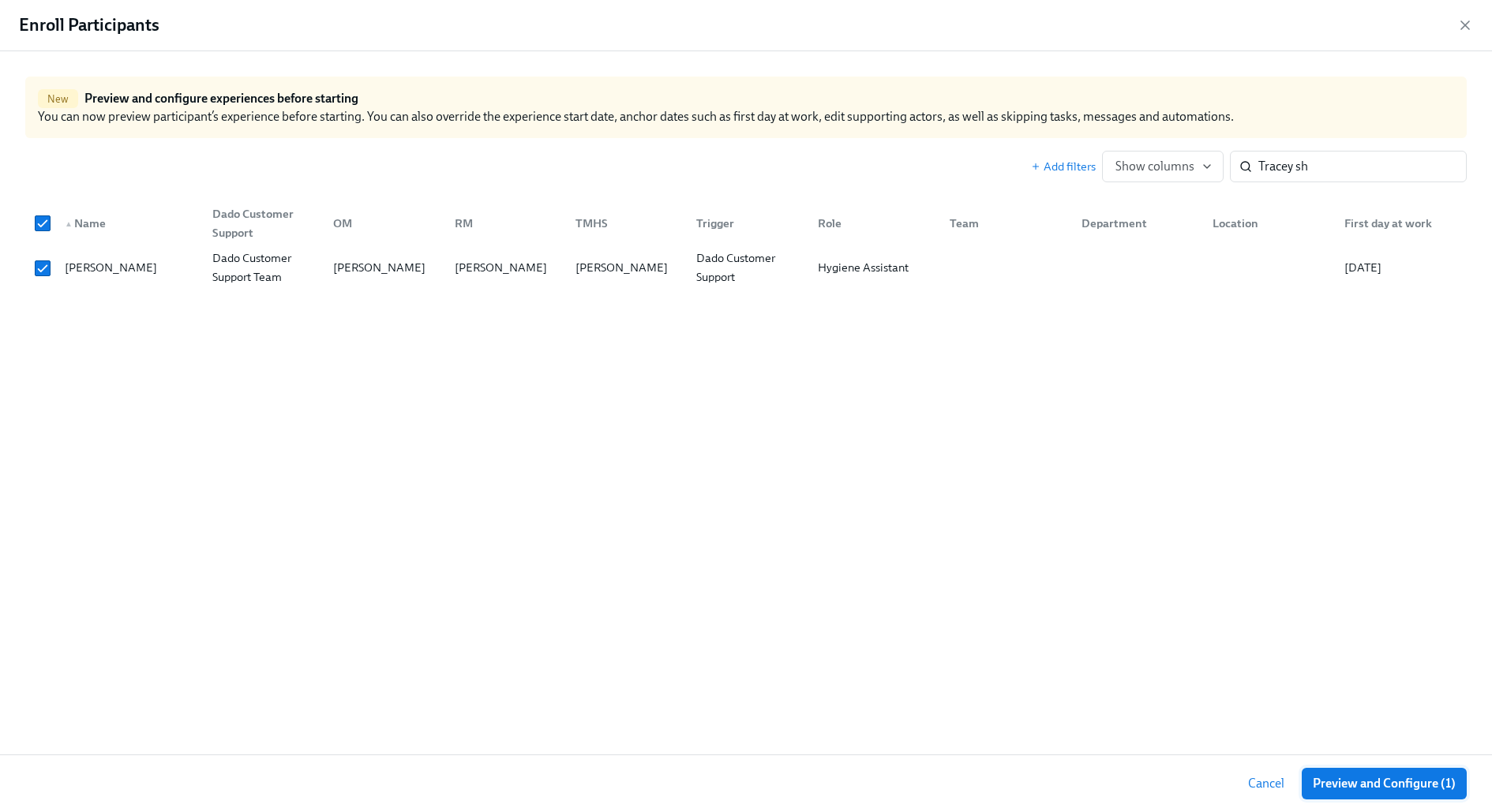
click at [1367, 785] on span "Preview and Configure (1)" at bounding box center [1383, 783] width 143 height 16
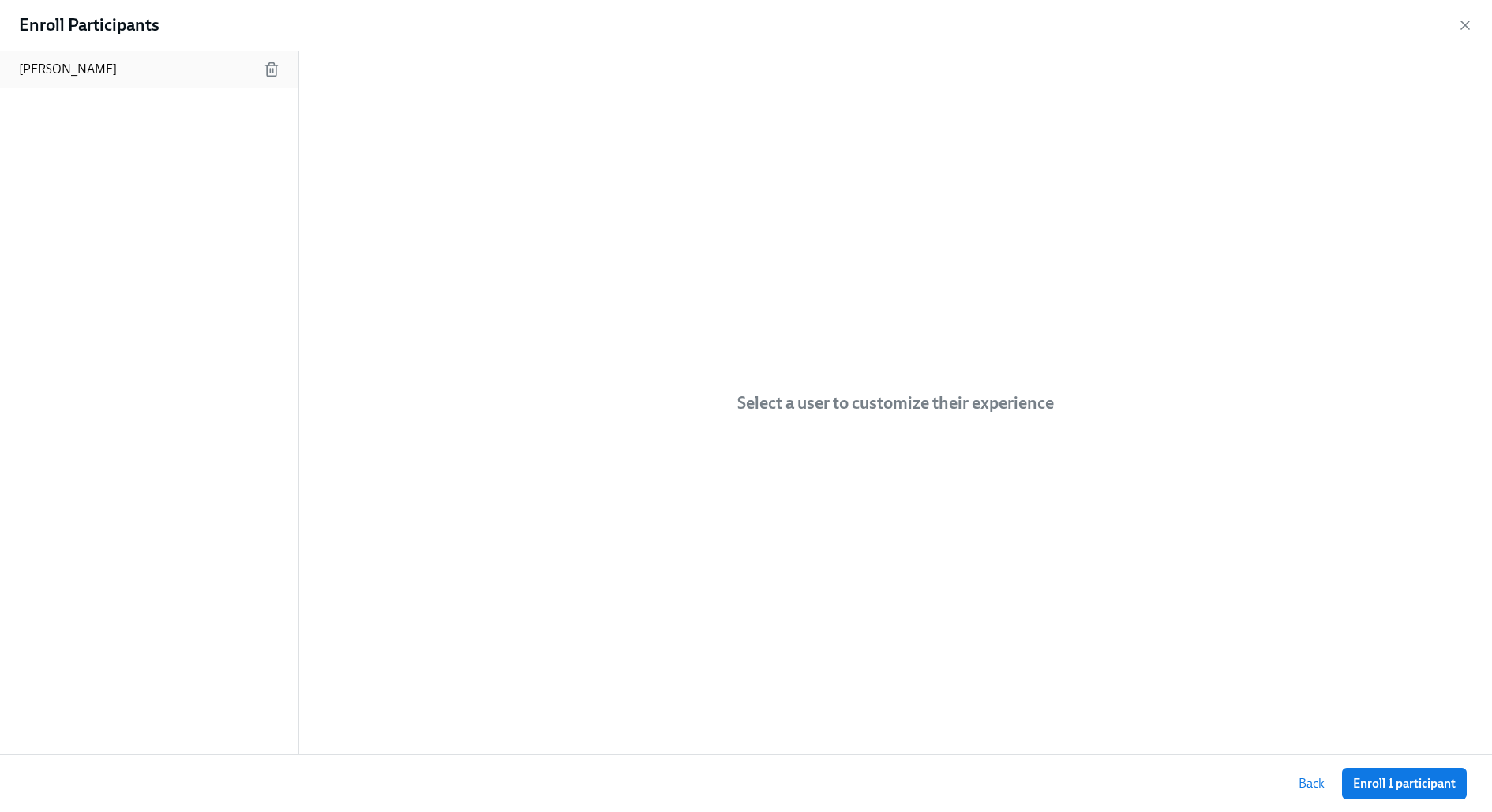
click at [161, 68] on div "Tracey Sherer" at bounding box center [149, 69] width 298 height 36
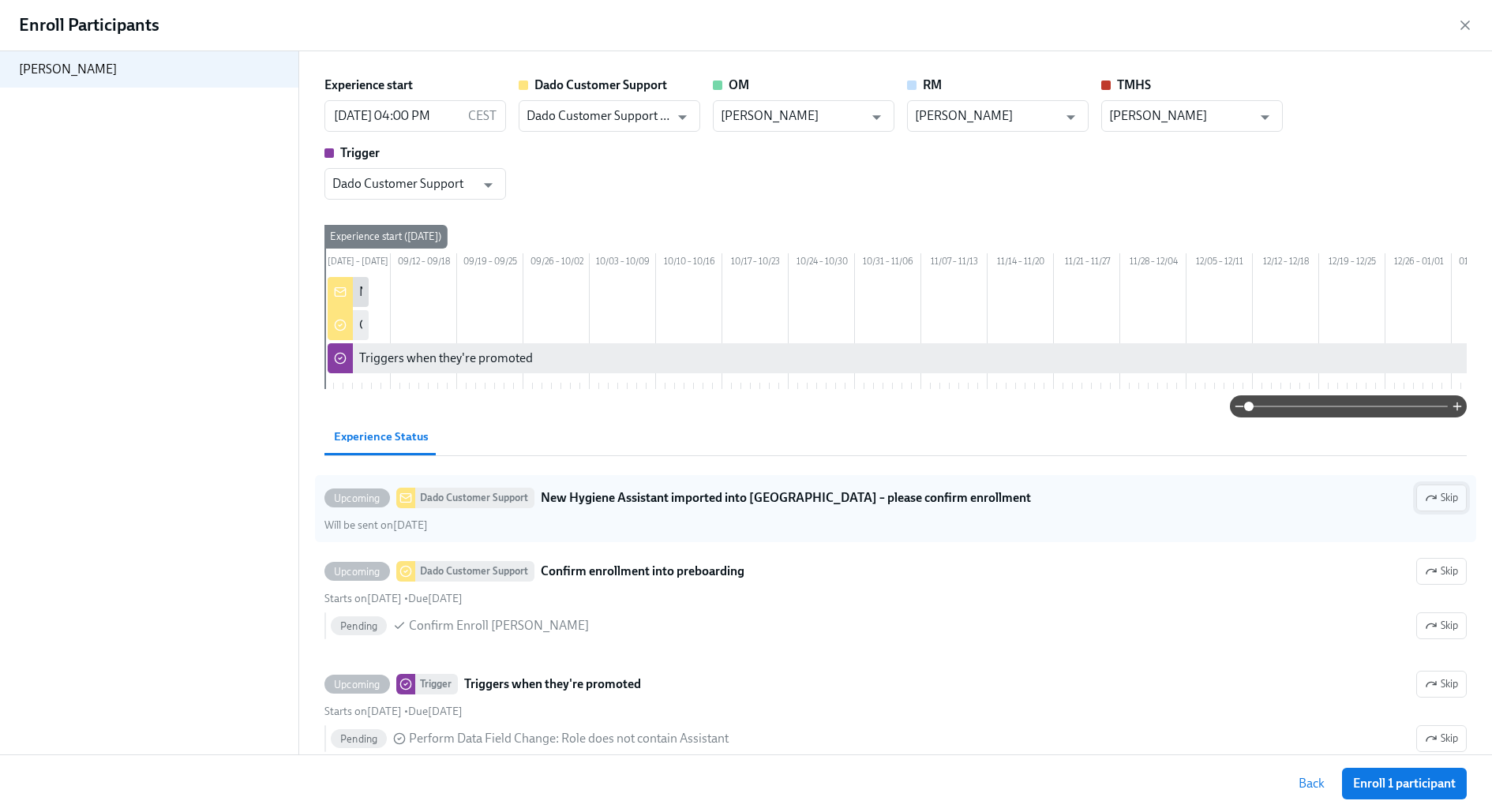
click at [1453, 510] on button "Skip" at bounding box center [1440, 497] width 51 height 27
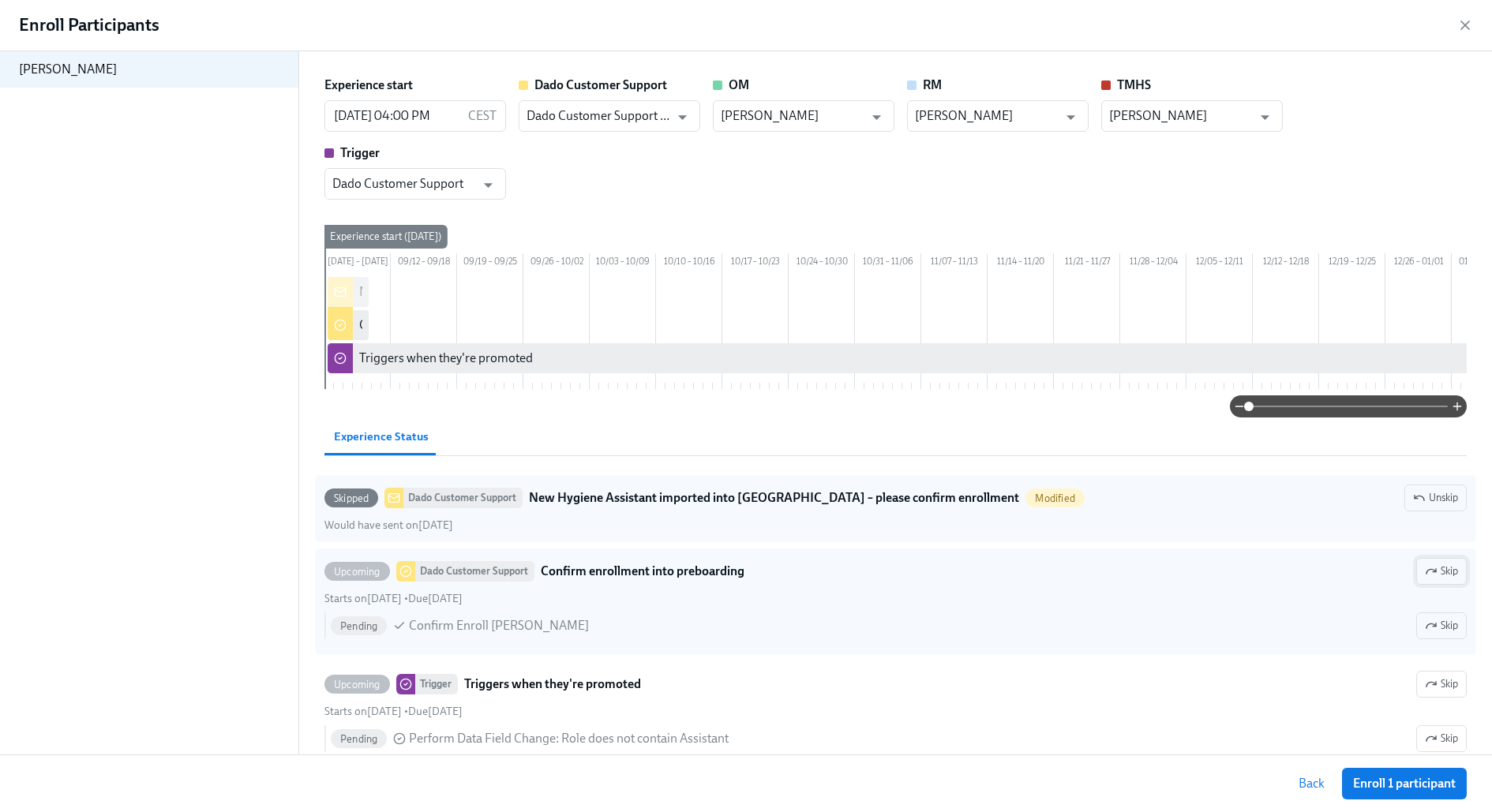
click at [1459, 585] on button "Skip" at bounding box center [1440, 571] width 51 height 27
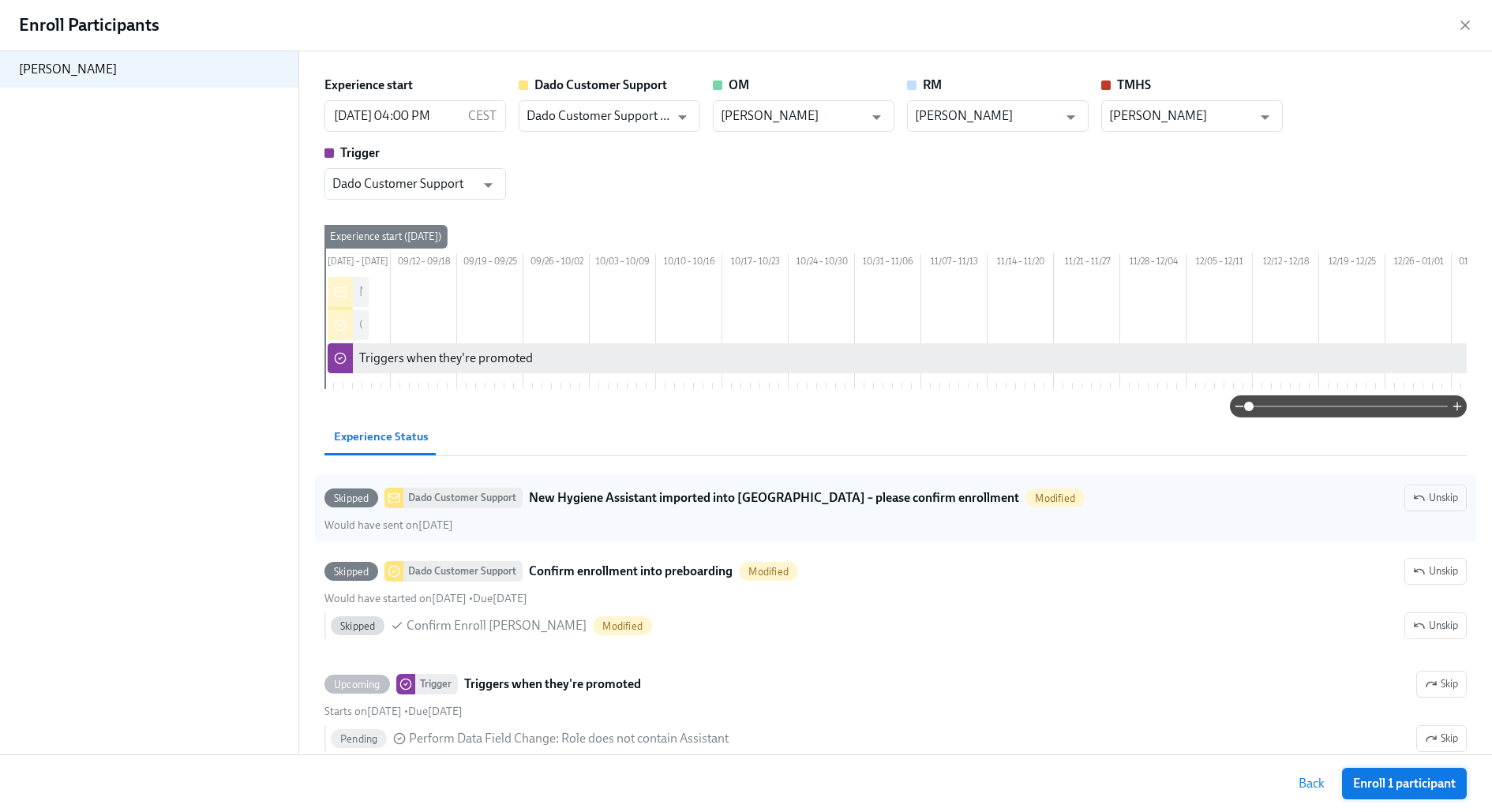
click at [1431, 770] on button "Enroll 1 participant" at bounding box center [1403, 783] width 125 height 31
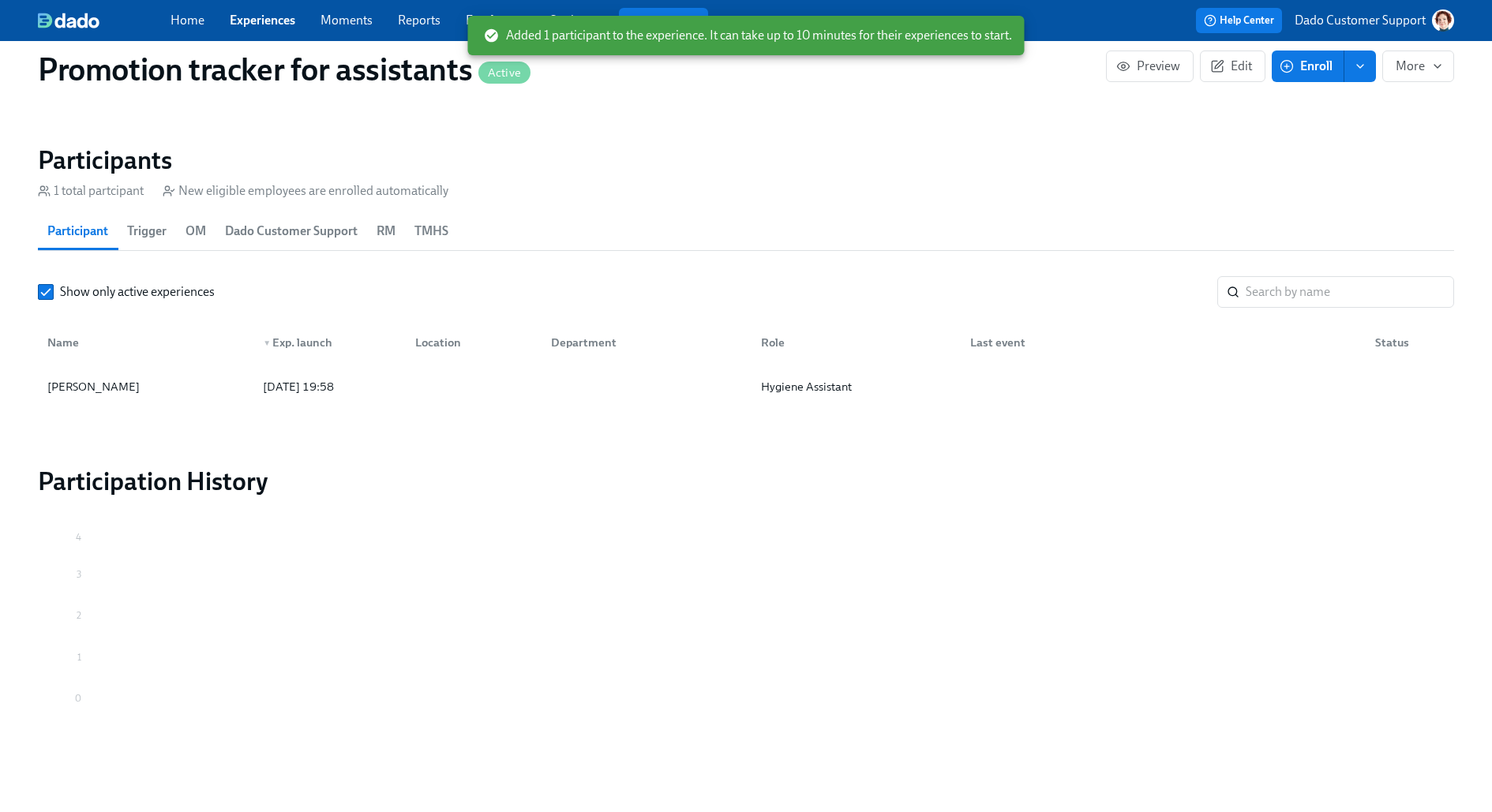
scroll to position [1039, 0]
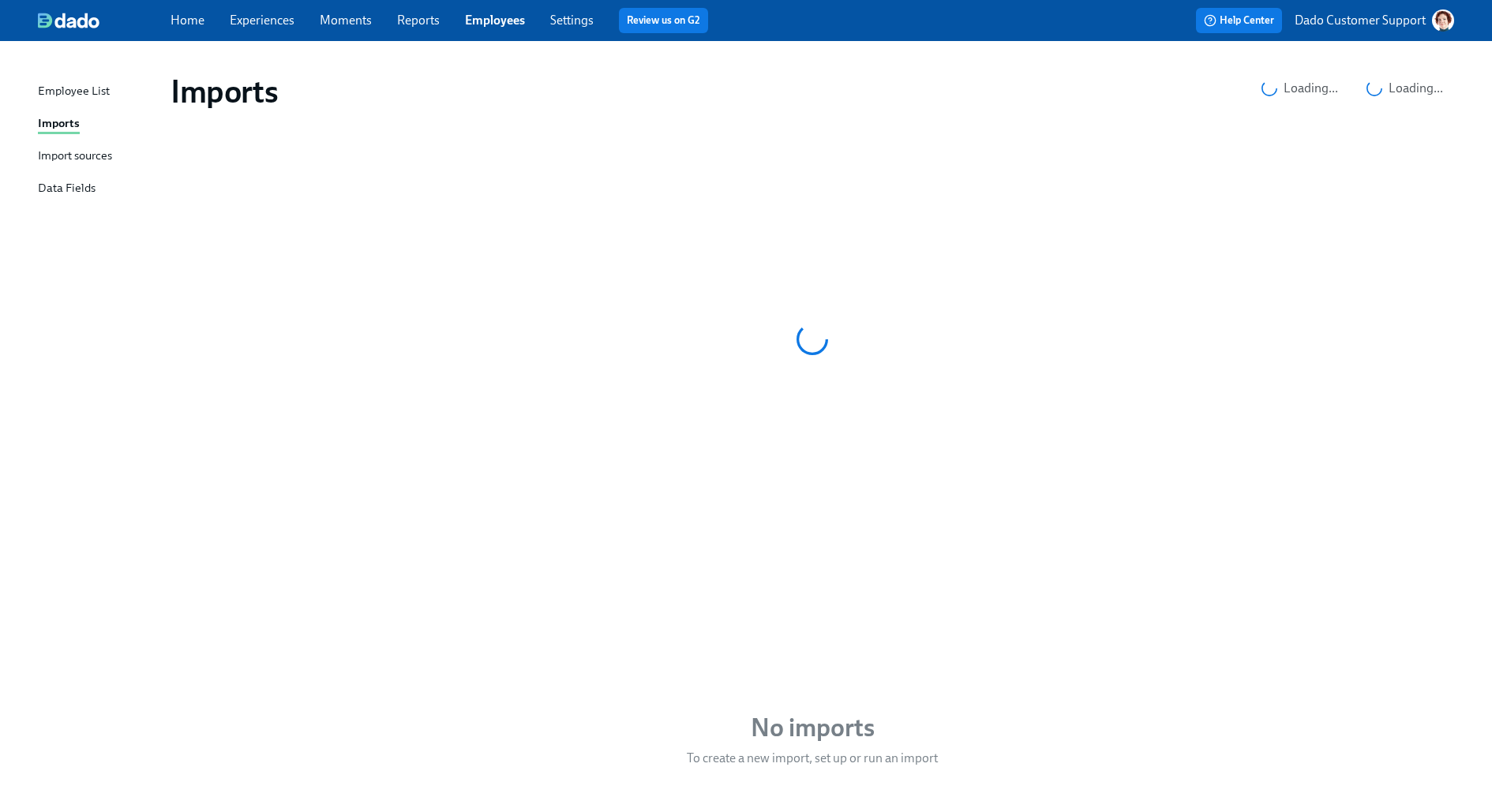
click at [82, 155] on div "Import sources" at bounding box center [75, 156] width 74 height 19
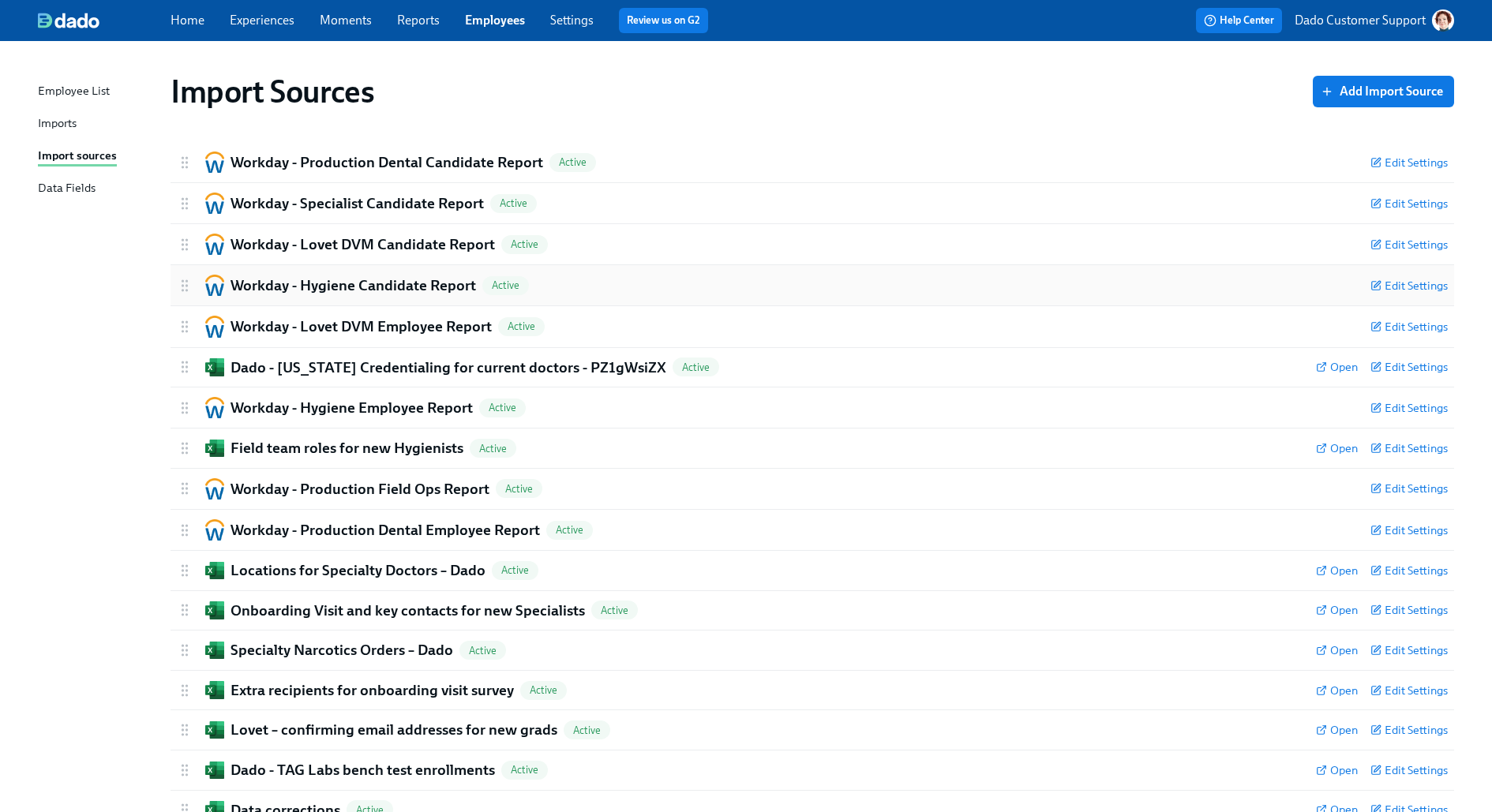
click at [368, 276] on h2 "Workday - Hygiene Candidate Report" at bounding box center [353, 286] width 245 height 20
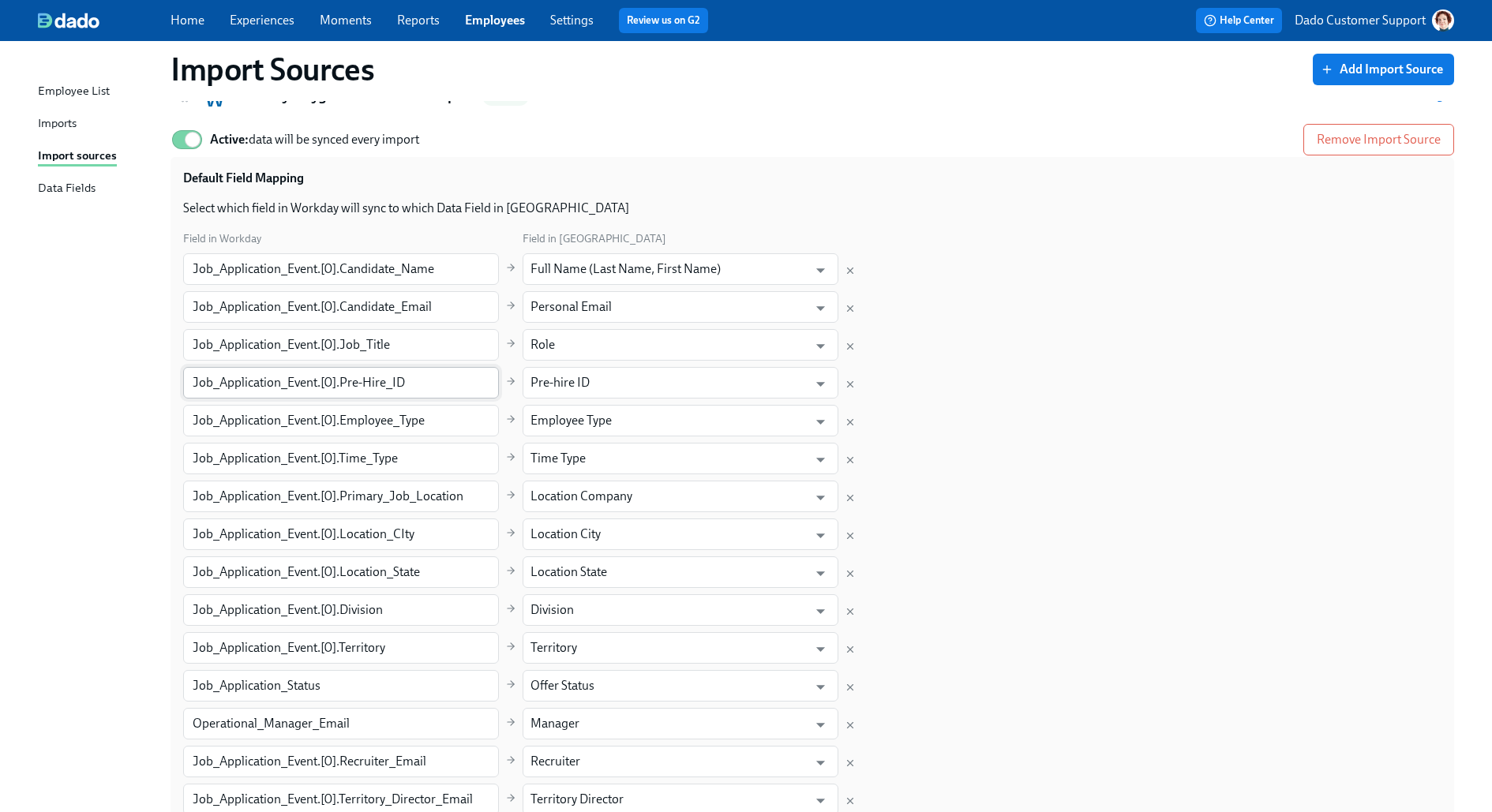
scroll to position [192, 0]
drag, startPoint x: 442, startPoint y: 346, endPoint x: 341, endPoint y: 340, distance: 101.2
click at [340, 340] on input "Job_Application_Event.[0].Job_Title" at bounding box center [340, 342] width 316 height 31
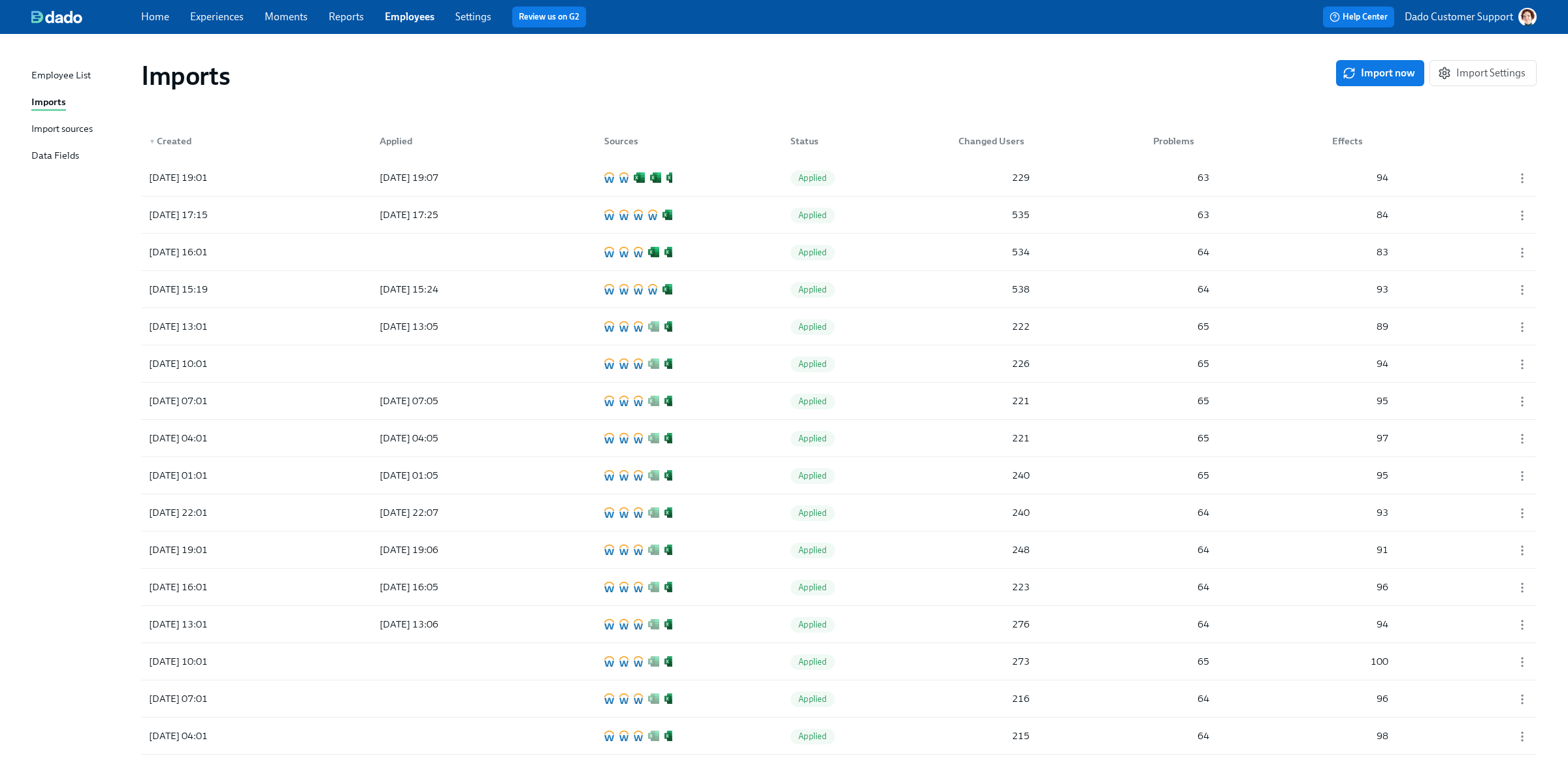
click at [471, 19] on link "Settings" at bounding box center [473, 17] width 36 height 12
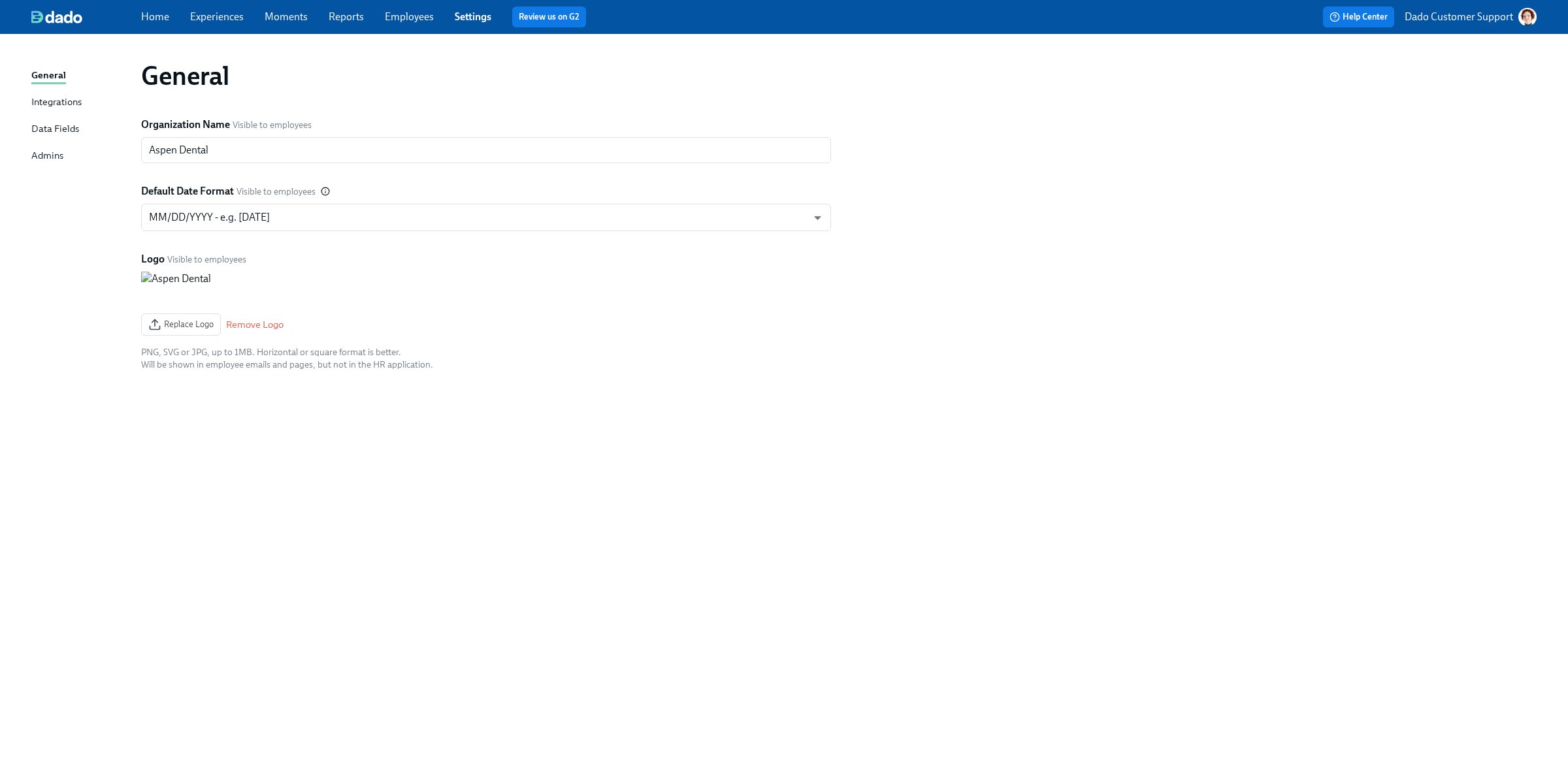
click at [30, 95] on div "General Integrations Data Fields Admins General Organization Name Visible to em…" at bounding box center [784, 398] width 1568 height 728
click at [45, 101] on div "Integrations" at bounding box center [57, 102] width 50 height 16
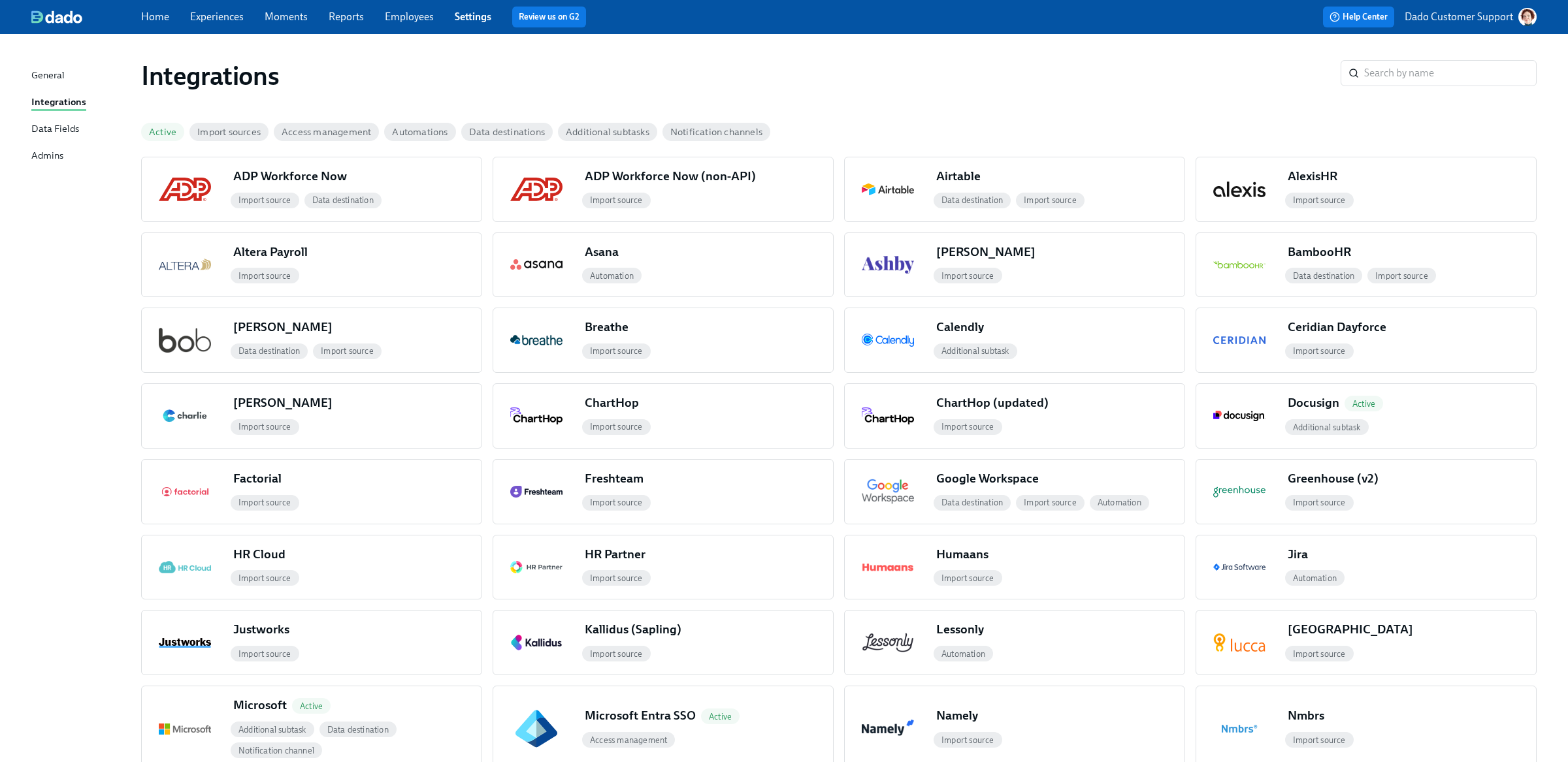
click at [152, 115] on div "Integrations ​ Active Import sources Access management Automations Data destina…" at bounding box center [784, 583] width 1505 height 1067
click at [147, 142] on div "Active" at bounding box center [165, 132] width 48 height 29
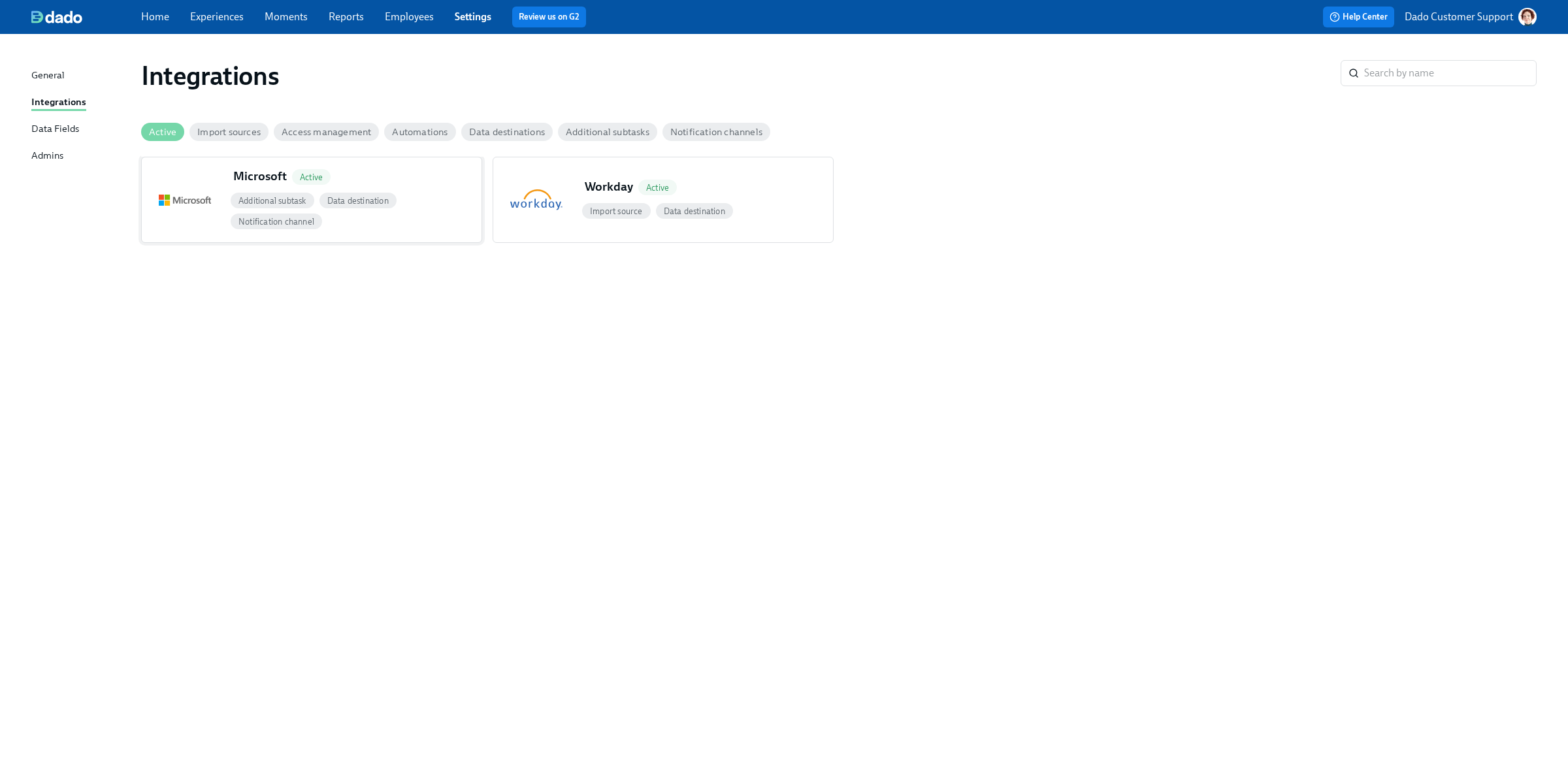
click at [454, 172] on div "Microsoft Active" at bounding box center [355, 179] width 254 height 22
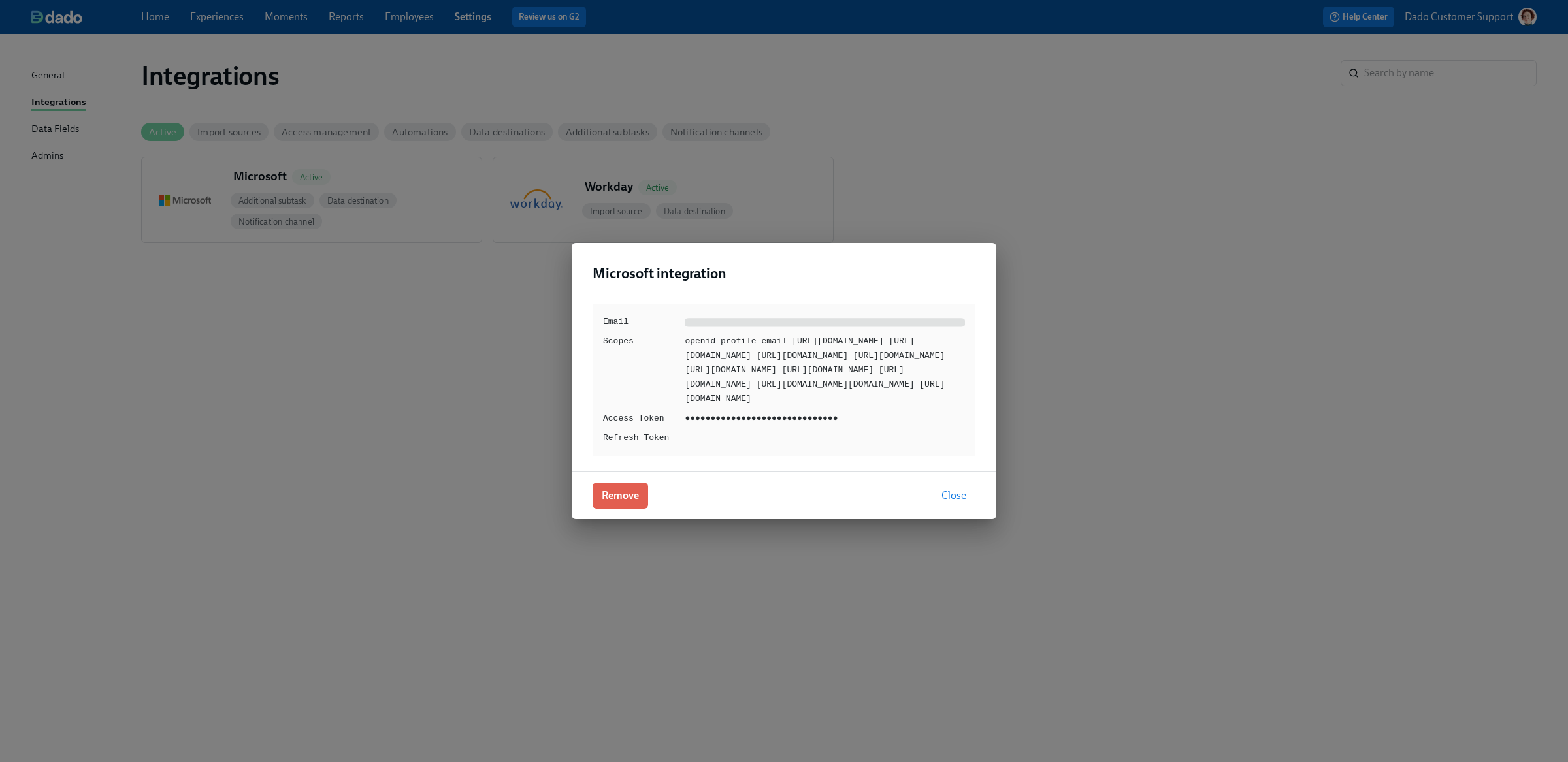
click at [684, 74] on div "Microsoft integration Email Scopes openid profile email [URL][DOMAIN_NAME] [URL…" at bounding box center [784, 381] width 1568 height 762
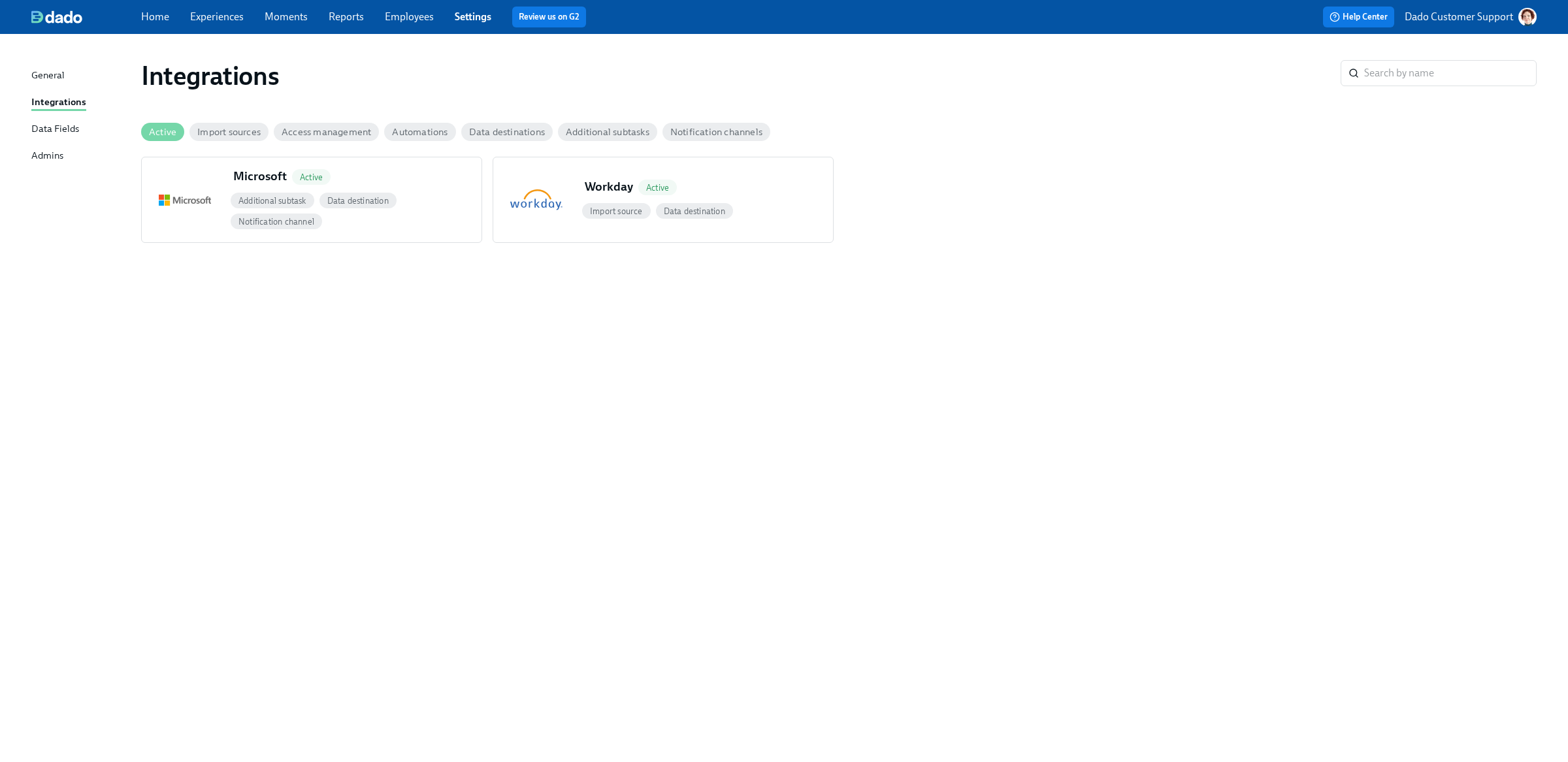
click at [156, 137] on div "Active" at bounding box center [163, 132] width 43 height 18
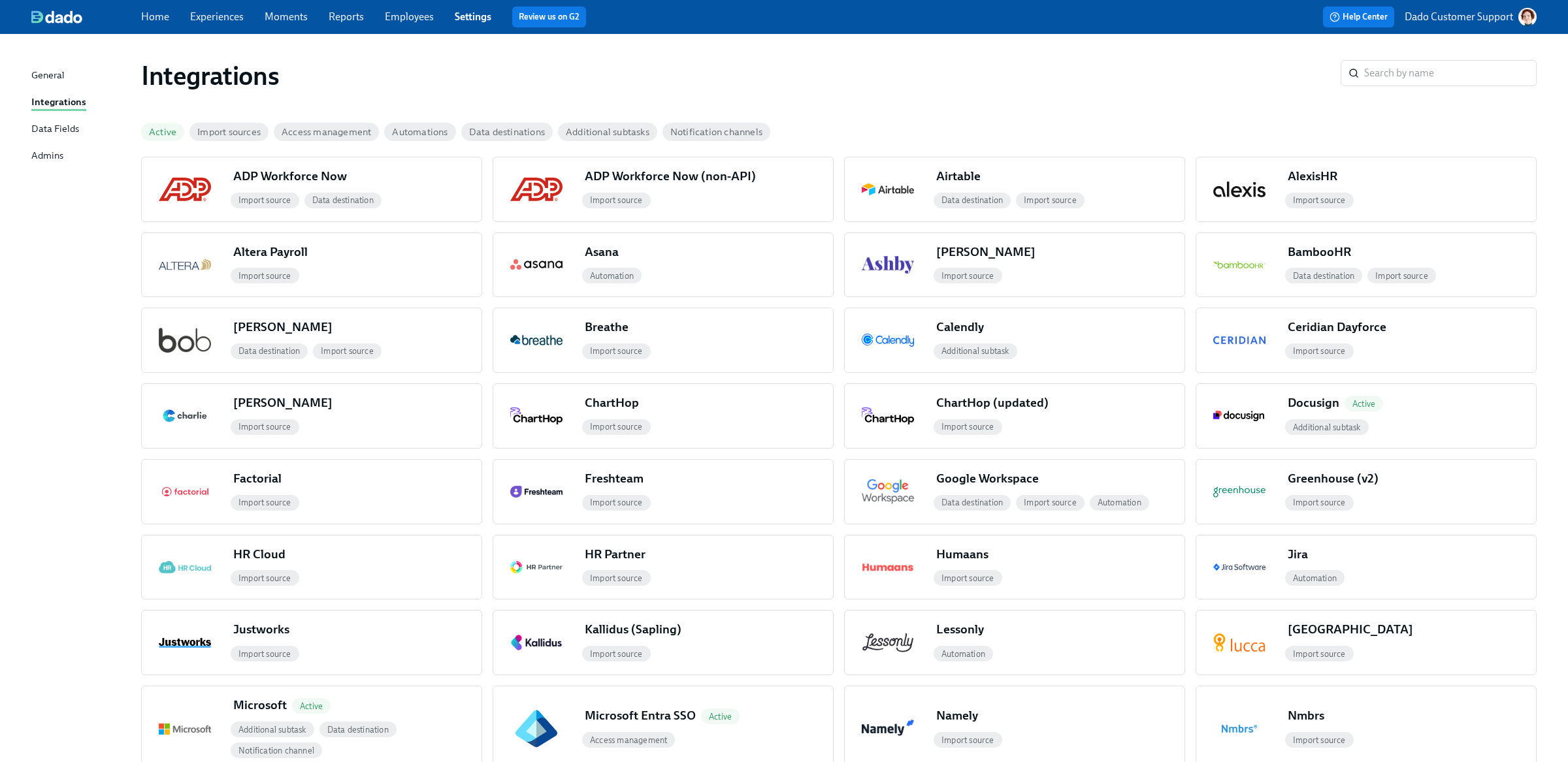
click at [165, 133] on span "Active" at bounding box center [163, 132] width 43 height 10
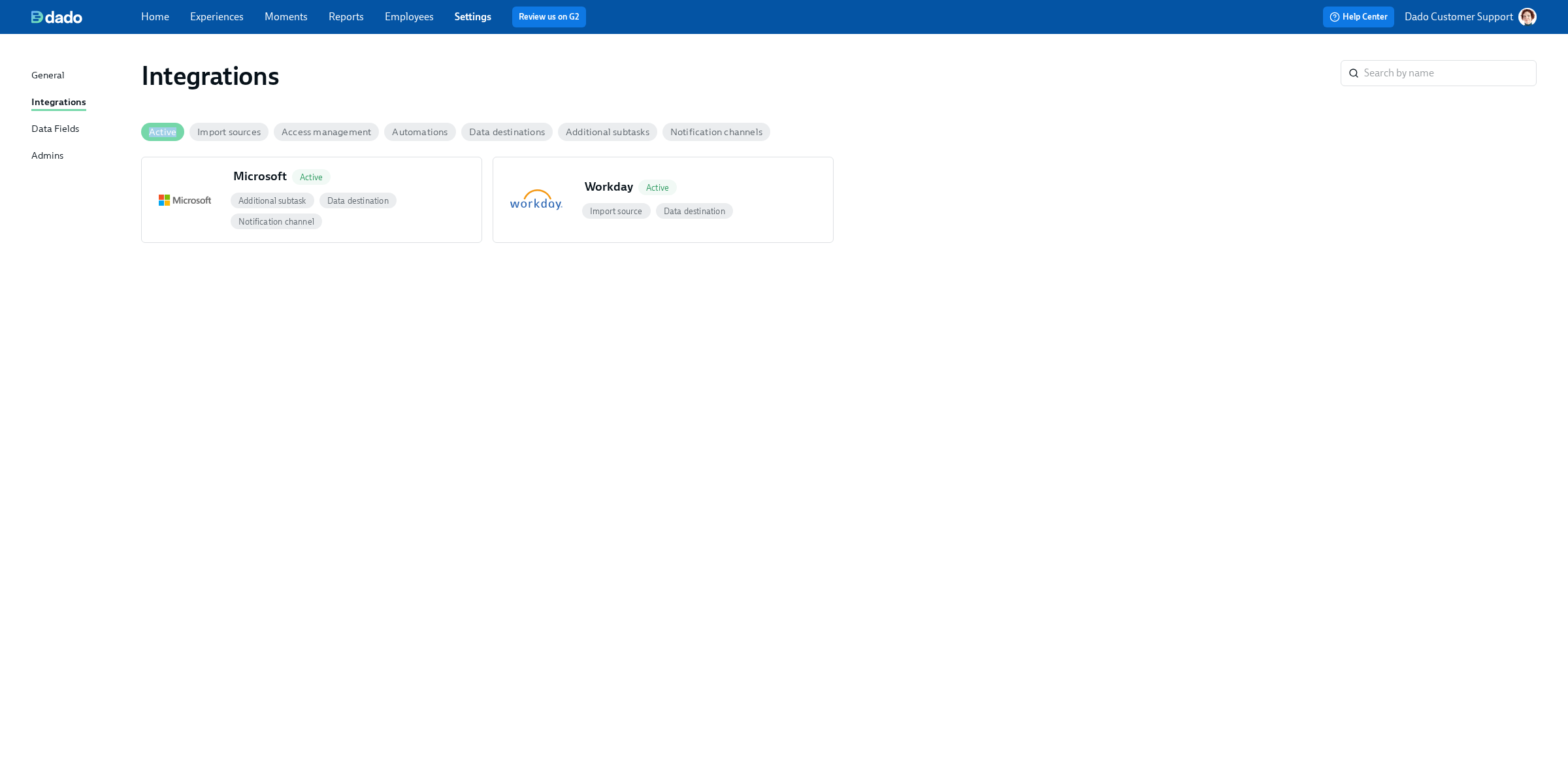
click at [165, 133] on span "Active" at bounding box center [163, 132] width 43 height 10
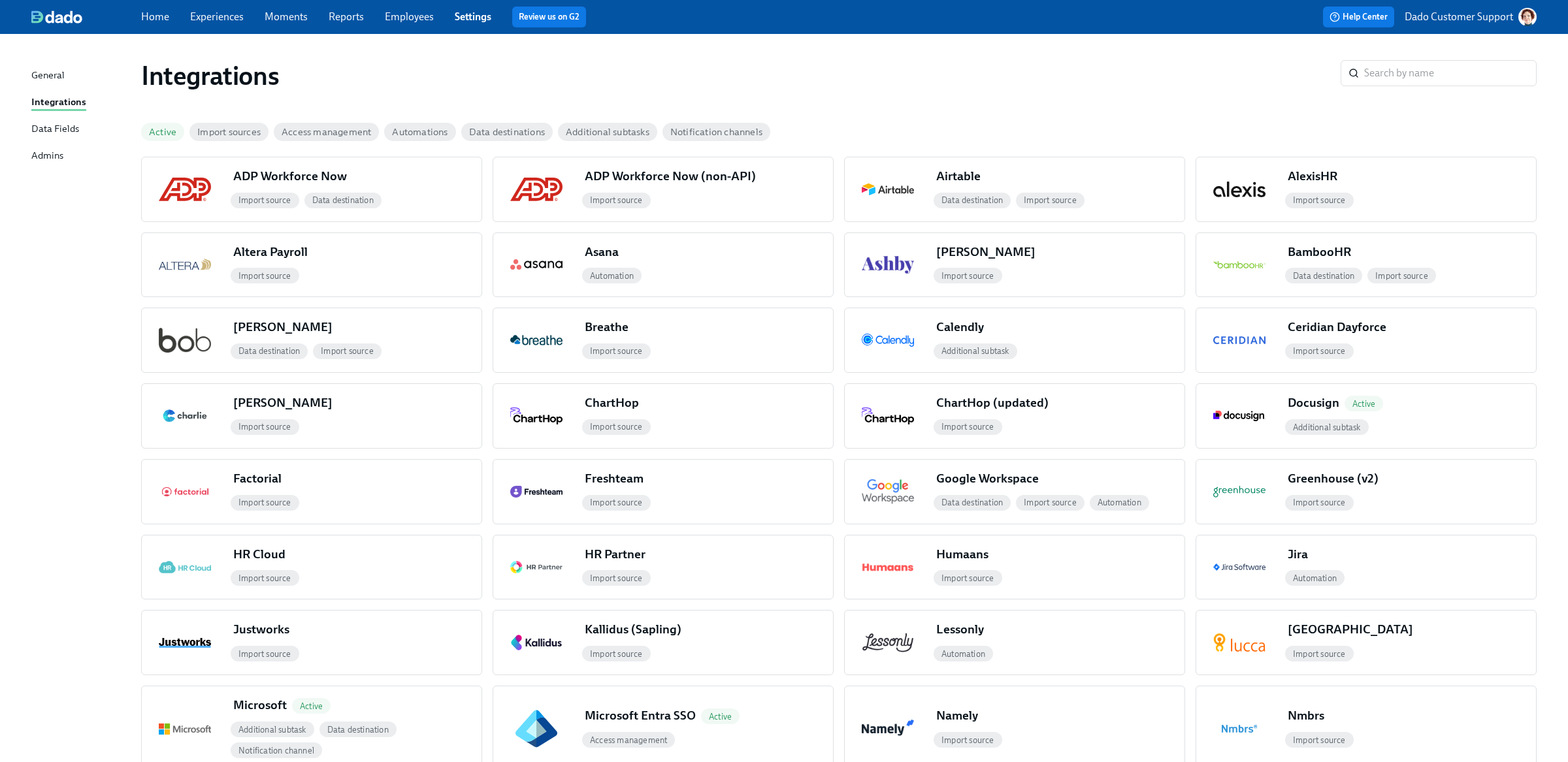
click at [165, 133] on span "Active" at bounding box center [163, 132] width 43 height 10
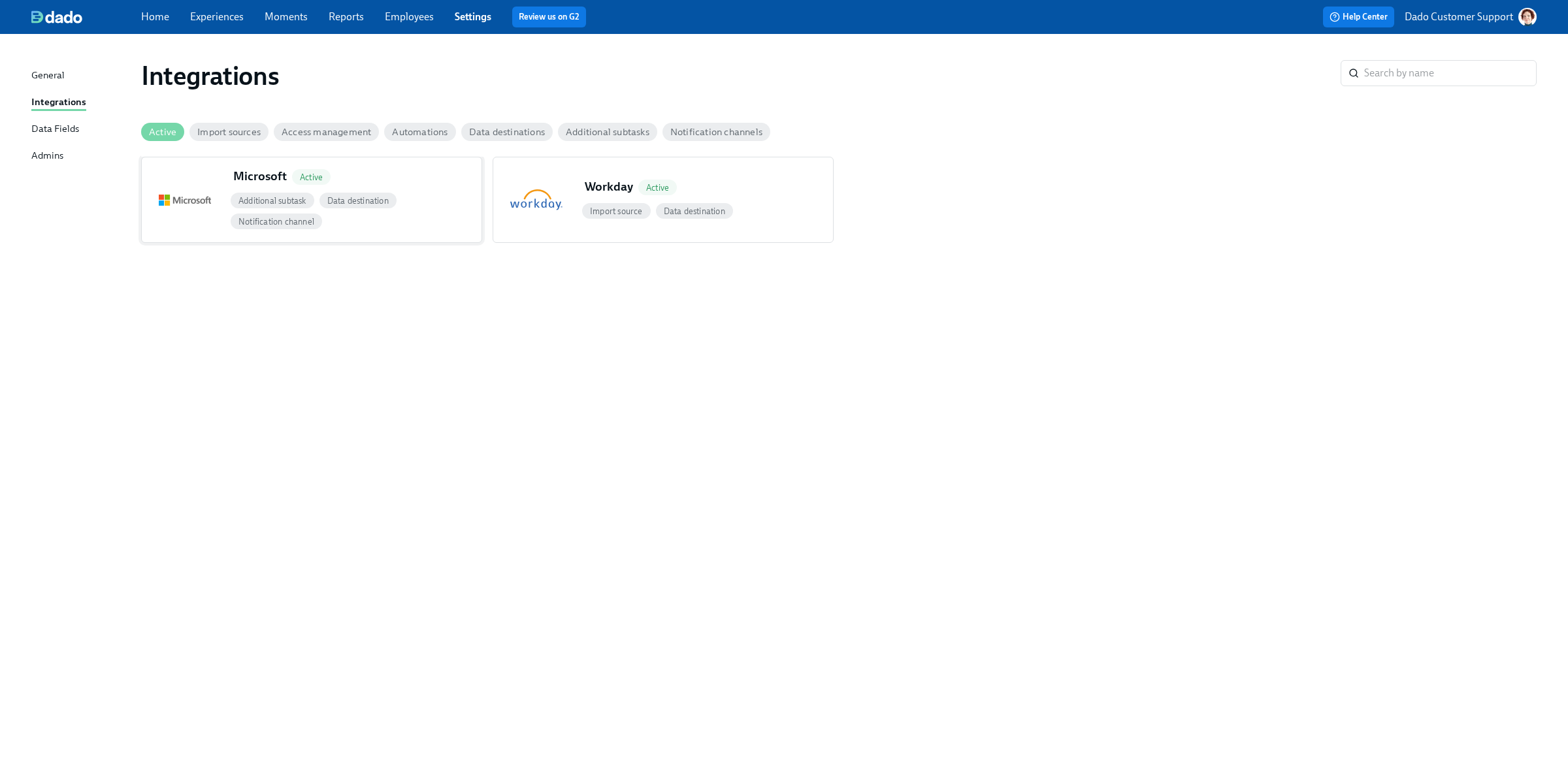
click at [238, 181] on div "Microsoft Active" at bounding box center [284, 176] width 102 height 17
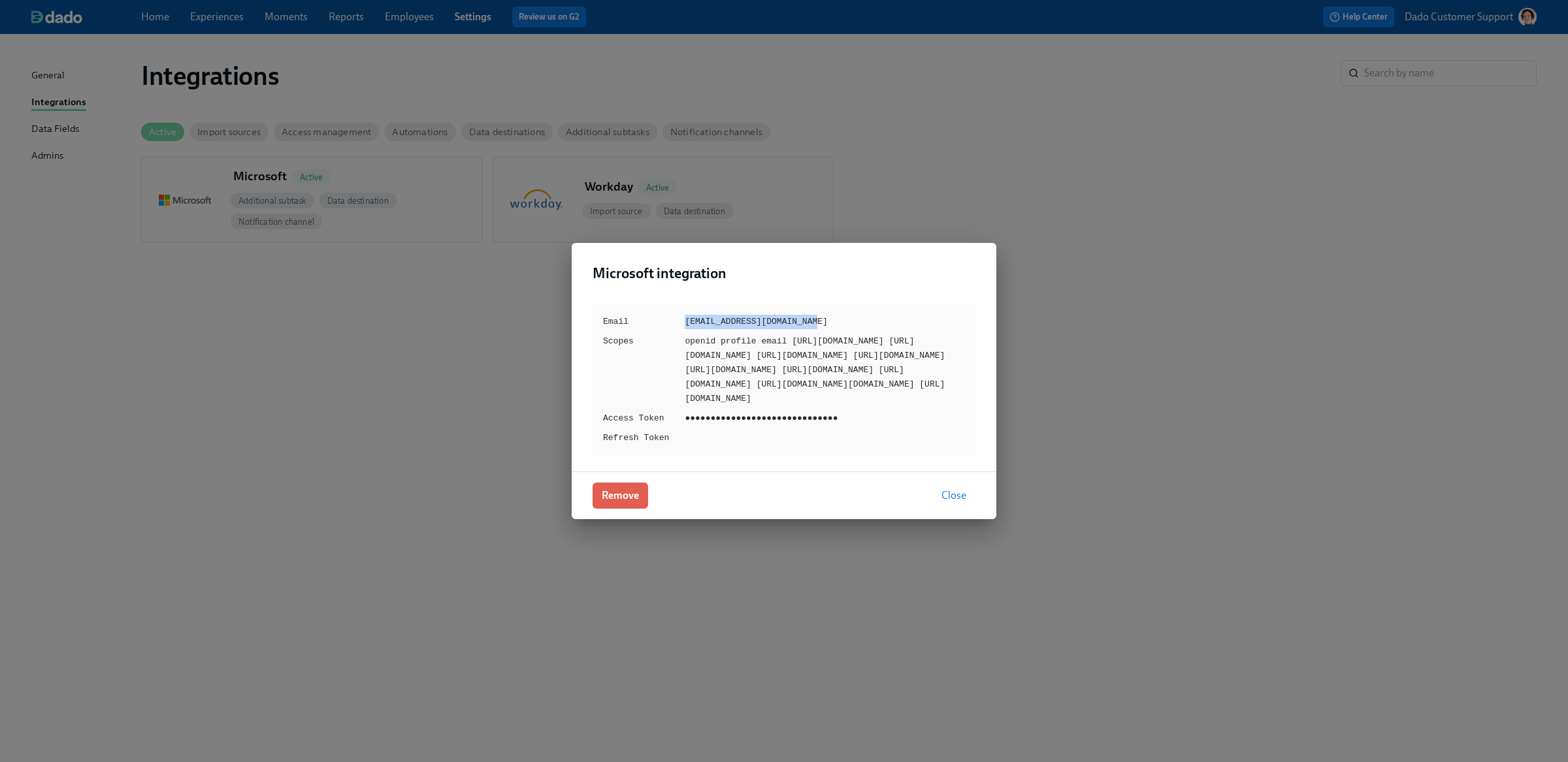
drag, startPoint x: 668, startPoint y: 290, endPoint x: 928, endPoint y: 290, distance: 260.0
click at [926, 305] on div "Email dado.admin@aspendental.com Scopes openid profile email https://graph.micr…" at bounding box center [784, 380] width 383 height 151
copy div "dado.admin@aspendental.com"
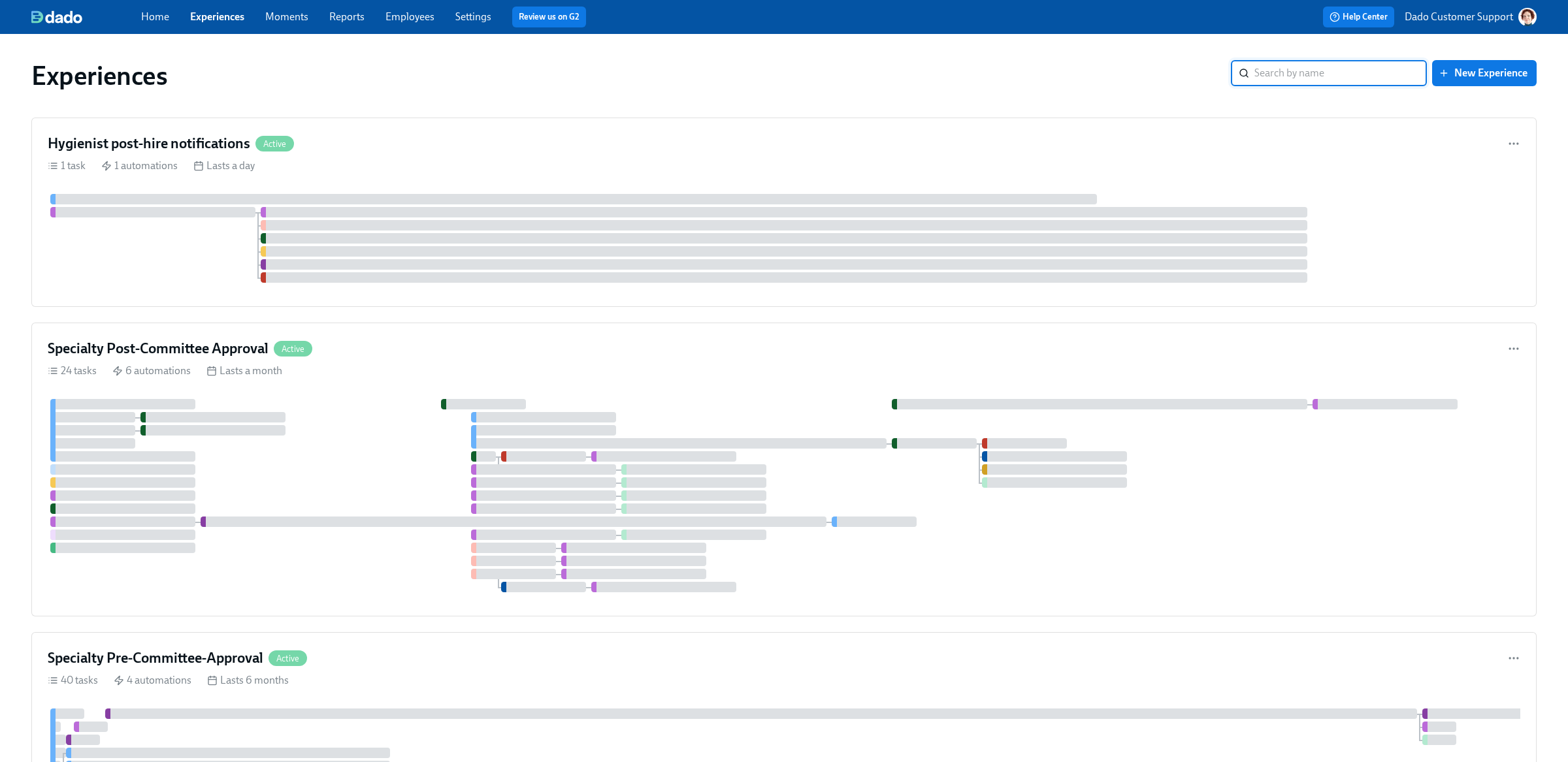
click at [1320, 75] on input "search" at bounding box center [1340, 73] width 173 height 26
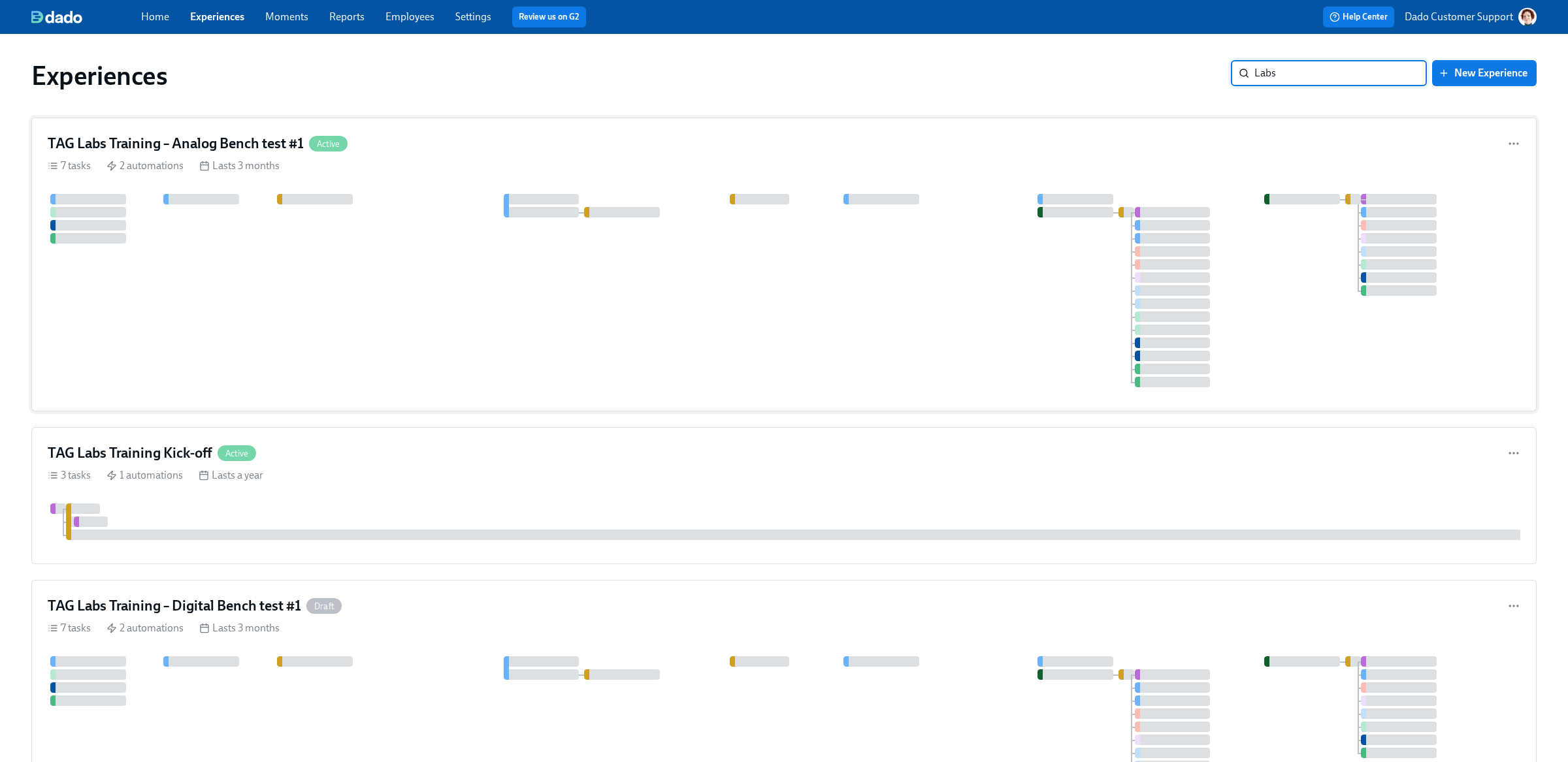
type input "Labs"
click at [313, 165] on div "7 tasks 2 automations Lasts 3 months" at bounding box center [784, 166] width 1473 height 15
click at [238, 438] on div "TAG Labs Training Kick-off Active 3 tasks 1 automations Lasts a year" at bounding box center [784, 496] width 1505 height 137
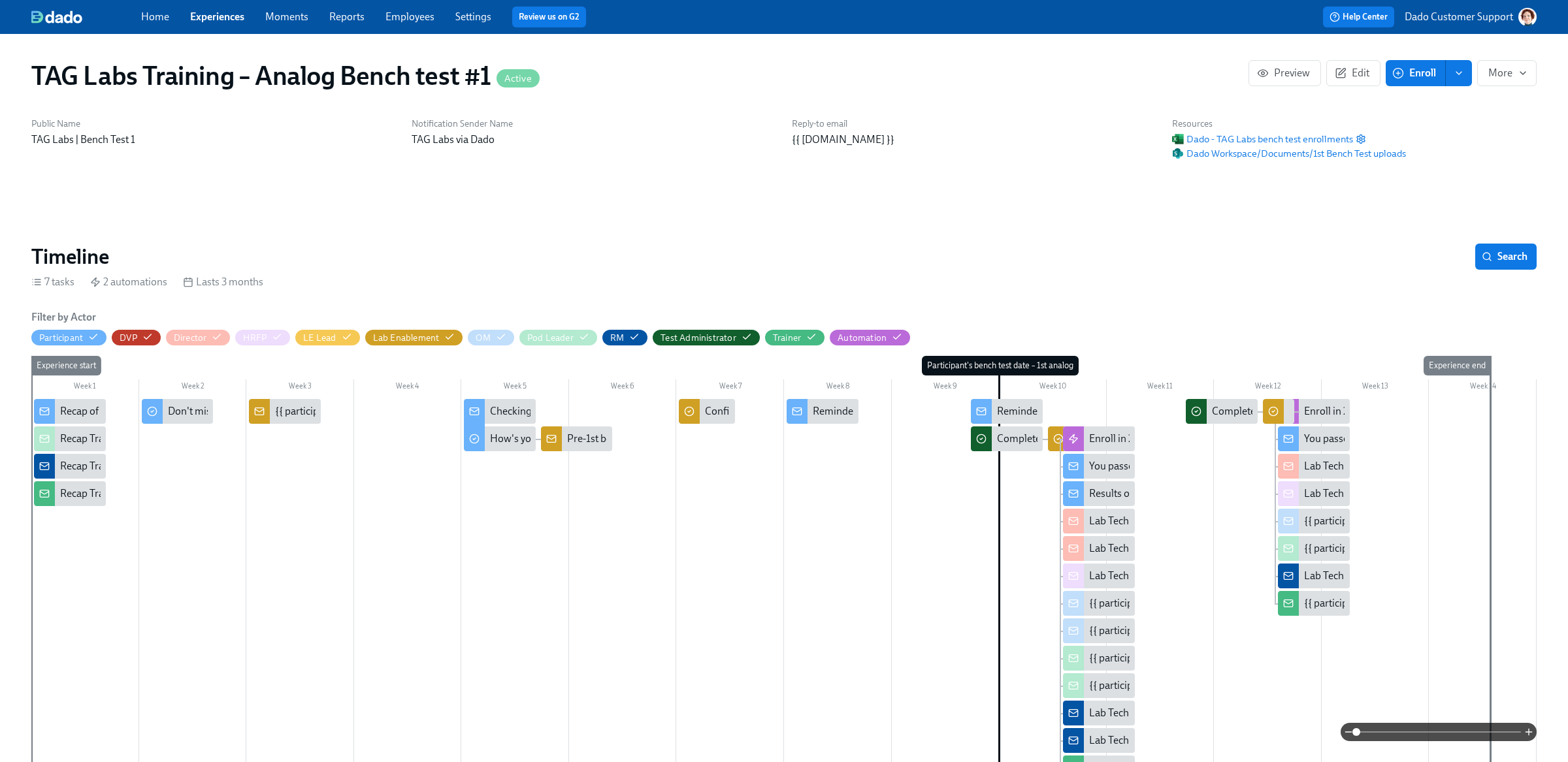
drag, startPoint x: 549, startPoint y: 518, endPoint x: 492, endPoint y: 29, distance: 492.3
